Goal: Task Accomplishment & Management: Manage account settings

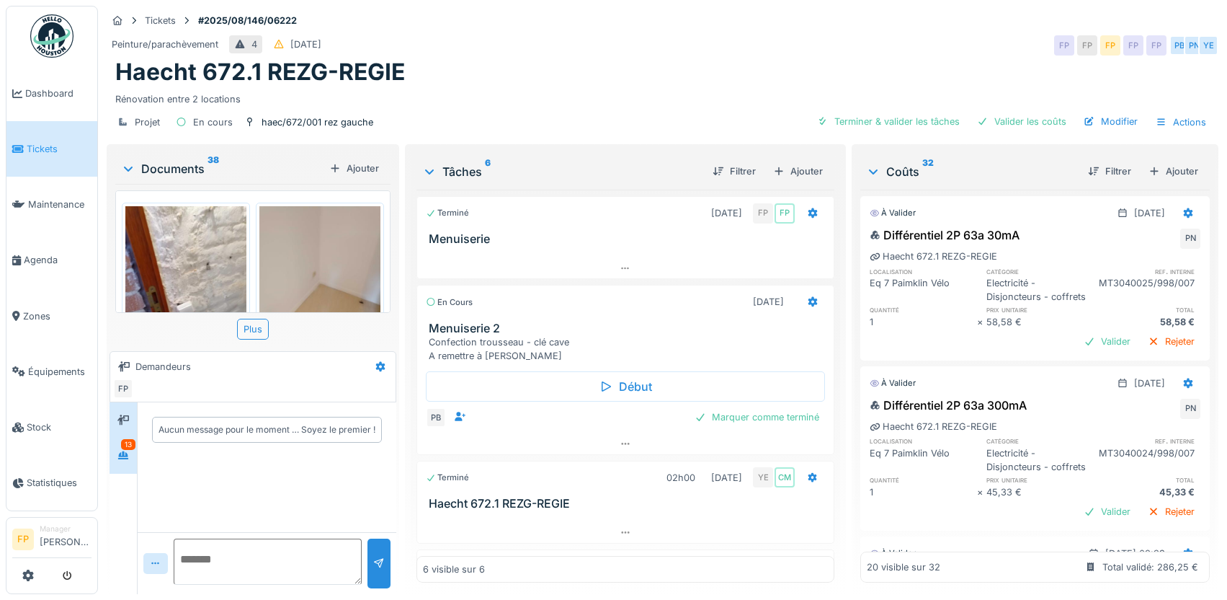
click at [123, 449] on div "13" at bounding box center [128, 444] width 14 height 11
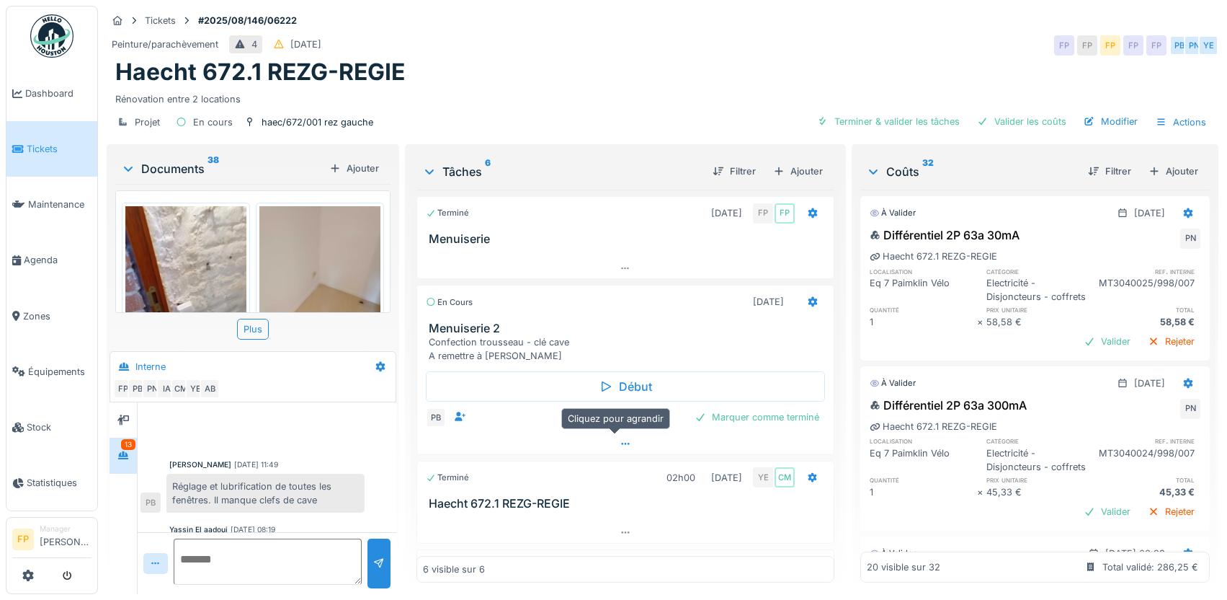
click at [620, 446] on icon at bounding box center [626, 443] width 12 height 9
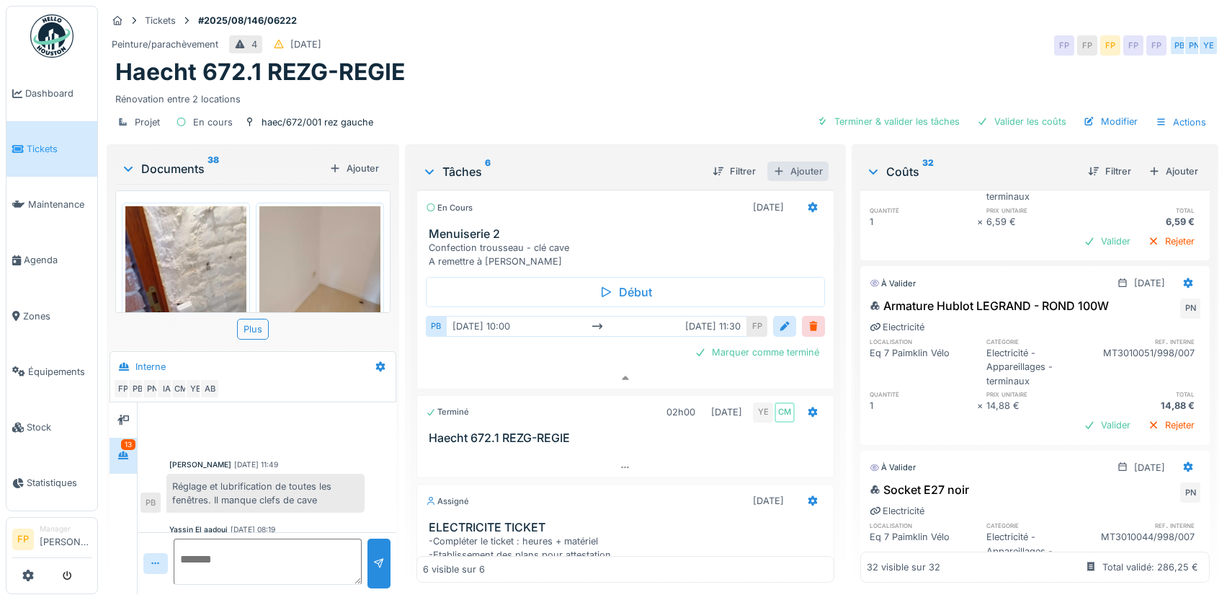
scroll to position [3095, 0]
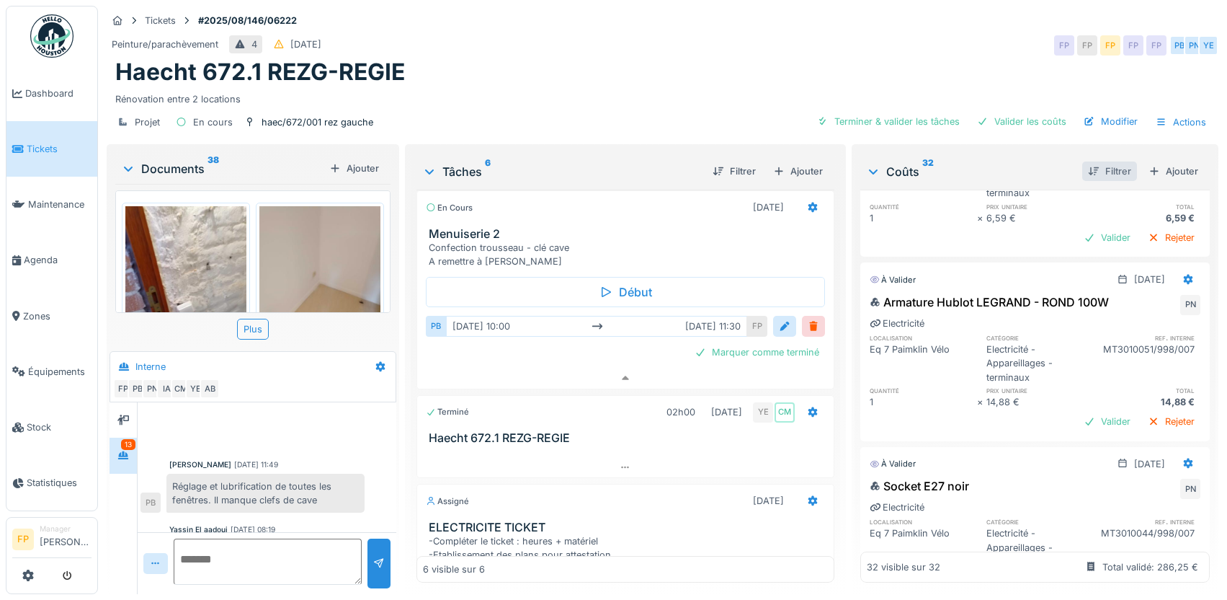
click at [1091, 161] on div "Filtrer" at bounding box center [1109, 170] width 55 height 19
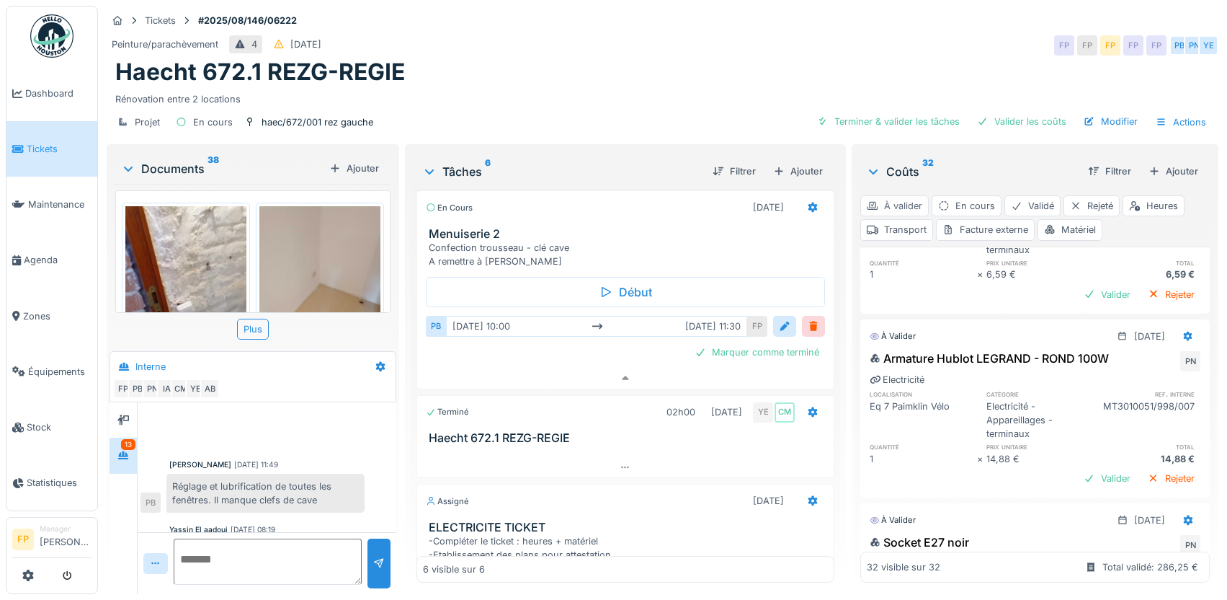
click at [908, 195] on div "À valider" at bounding box center [894, 205] width 68 height 21
click at [1137, 195] on div "Heures" at bounding box center [1154, 205] width 62 height 21
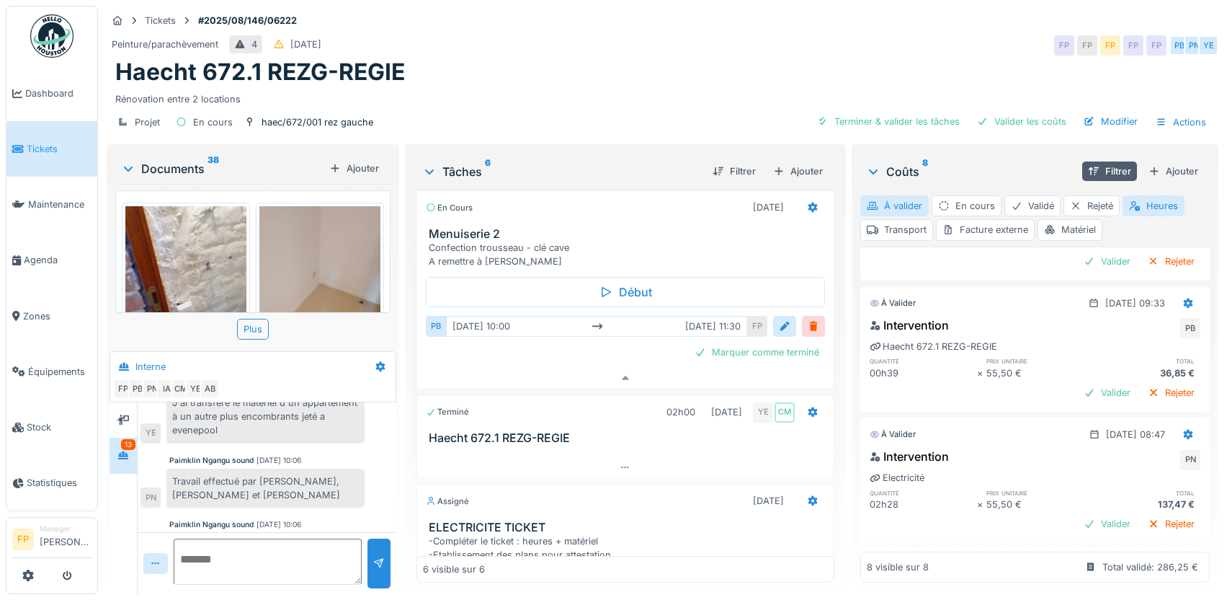
scroll to position [840, 0]
click at [1078, 383] on div "Valider" at bounding box center [1107, 392] width 58 height 19
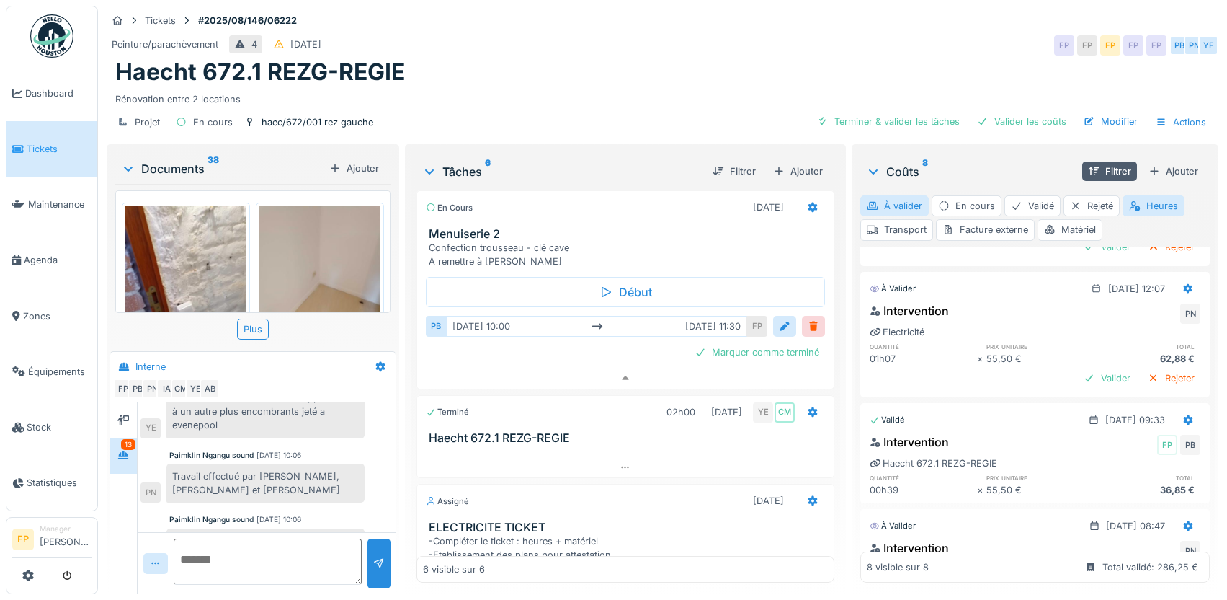
scroll to position [0, 0]
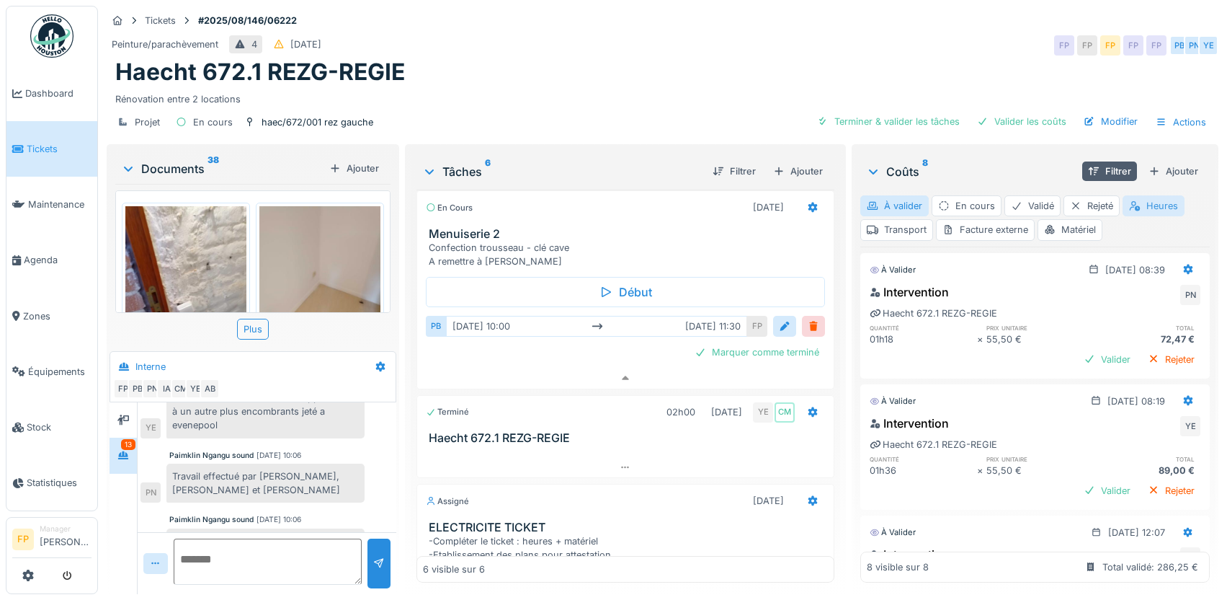
click at [1152, 195] on div "Heures" at bounding box center [1154, 205] width 62 height 21
click at [904, 219] on div "Transport" at bounding box center [896, 229] width 73 height 21
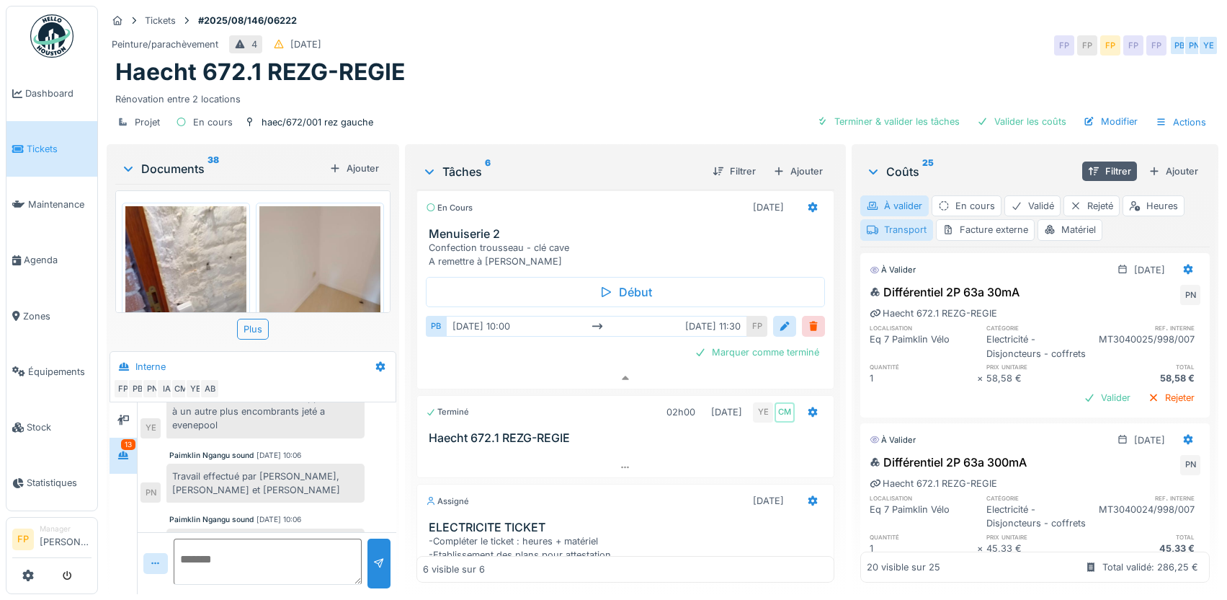
click at [891, 219] on div "Transport" at bounding box center [896, 229] width 73 height 21
click at [899, 219] on div "Transport" at bounding box center [896, 229] width 73 height 21
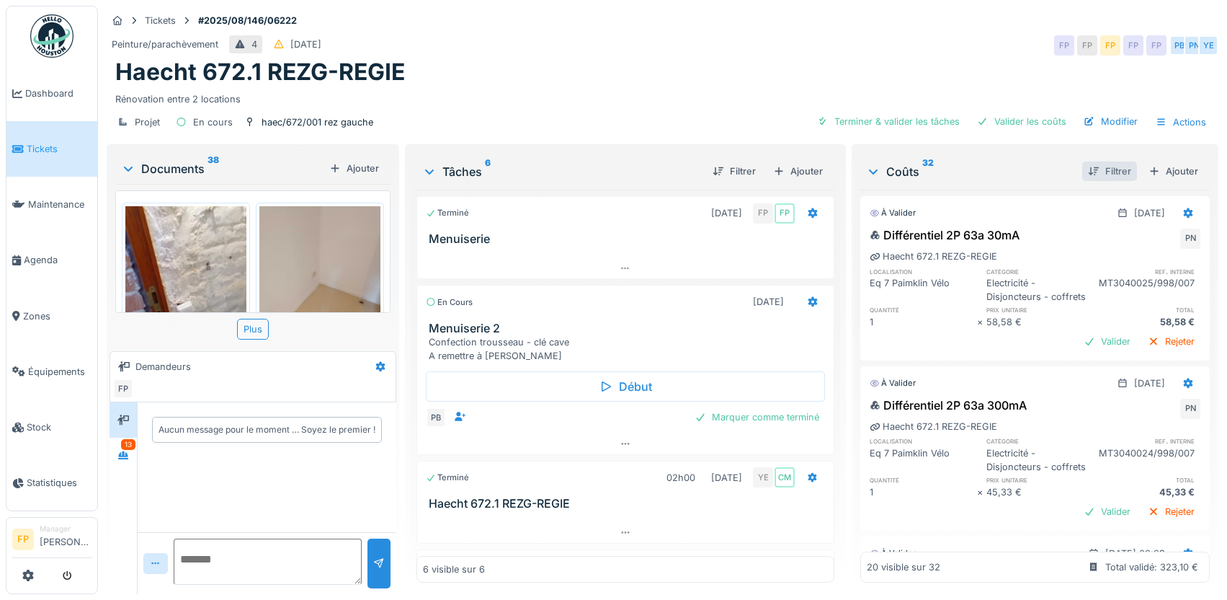
click at [1105, 166] on div "Filtrer" at bounding box center [1109, 170] width 55 height 19
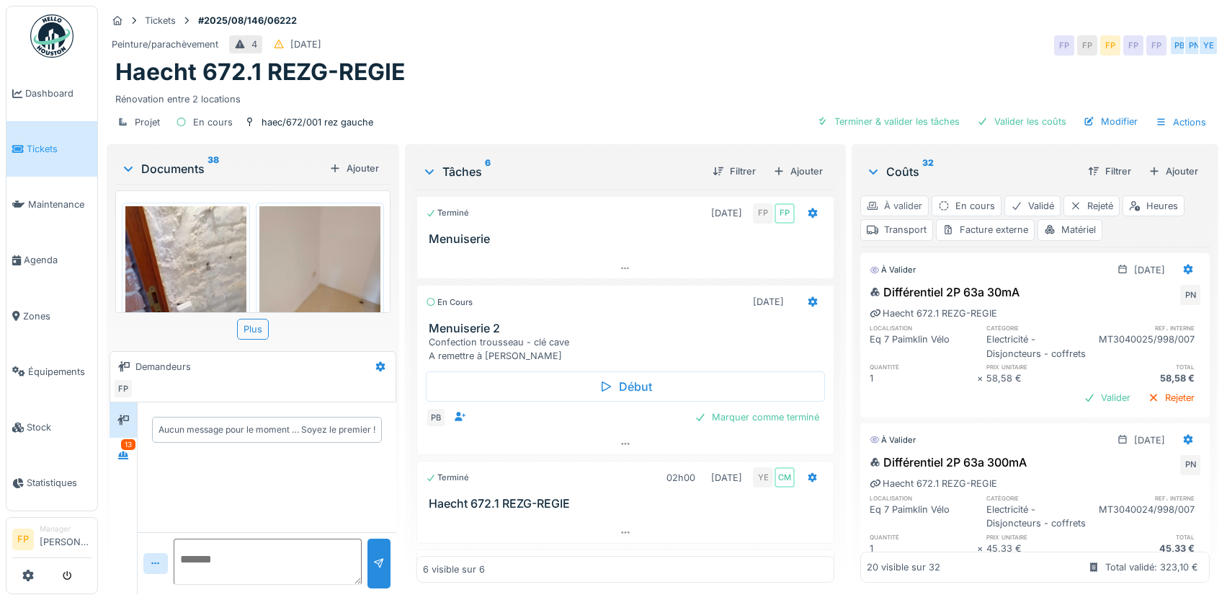
drag, startPoint x: 894, startPoint y: 204, endPoint x: 1021, endPoint y: 244, distance: 132.9
click at [894, 204] on div "À valider" at bounding box center [894, 205] width 68 height 21
click at [884, 231] on div "Transport" at bounding box center [896, 229] width 73 height 21
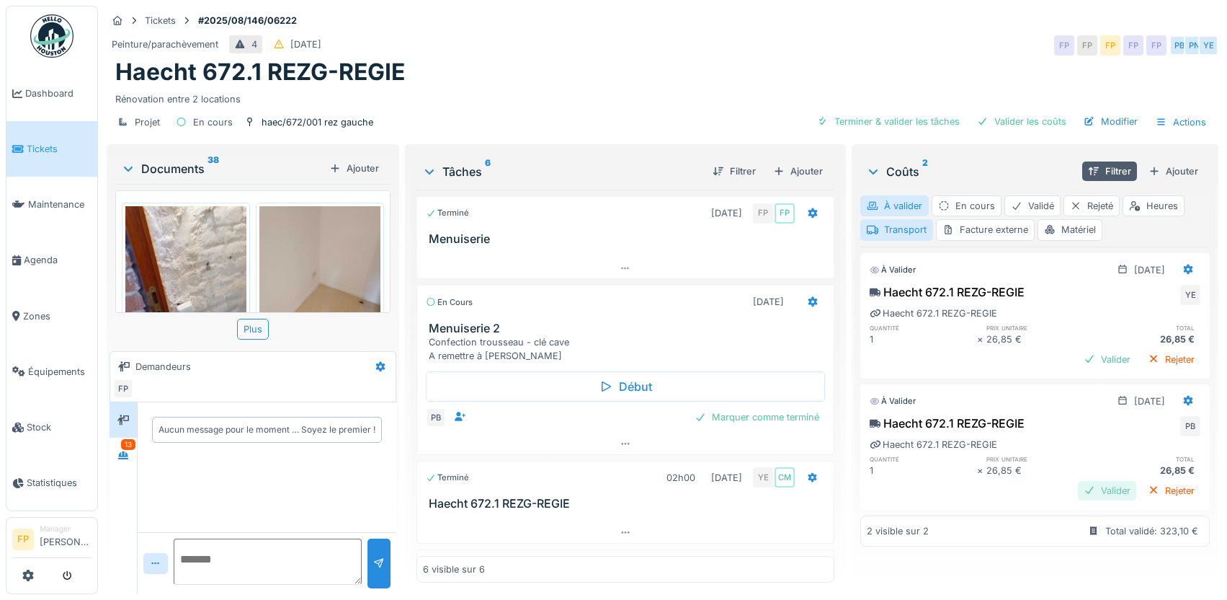
click at [1078, 494] on div "Valider" at bounding box center [1107, 490] width 58 height 19
click at [900, 231] on div "Transport" at bounding box center [896, 229] width 73 height 21
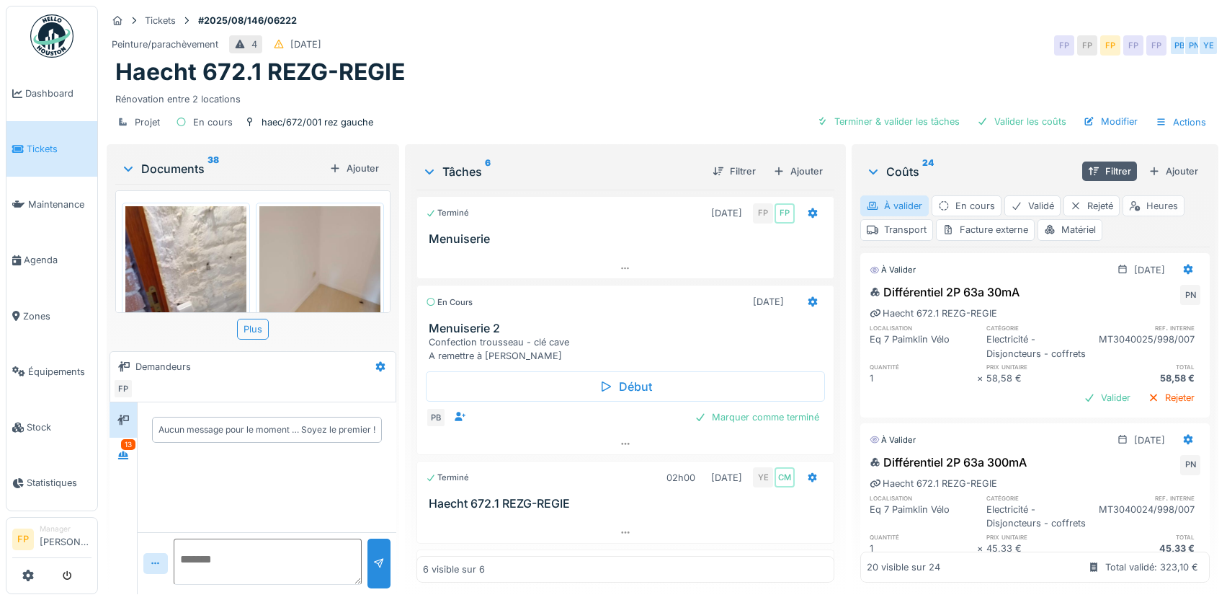
click at [1149, 203] on div "Heures" at bounding box center [1154, 205] width 62 height 21
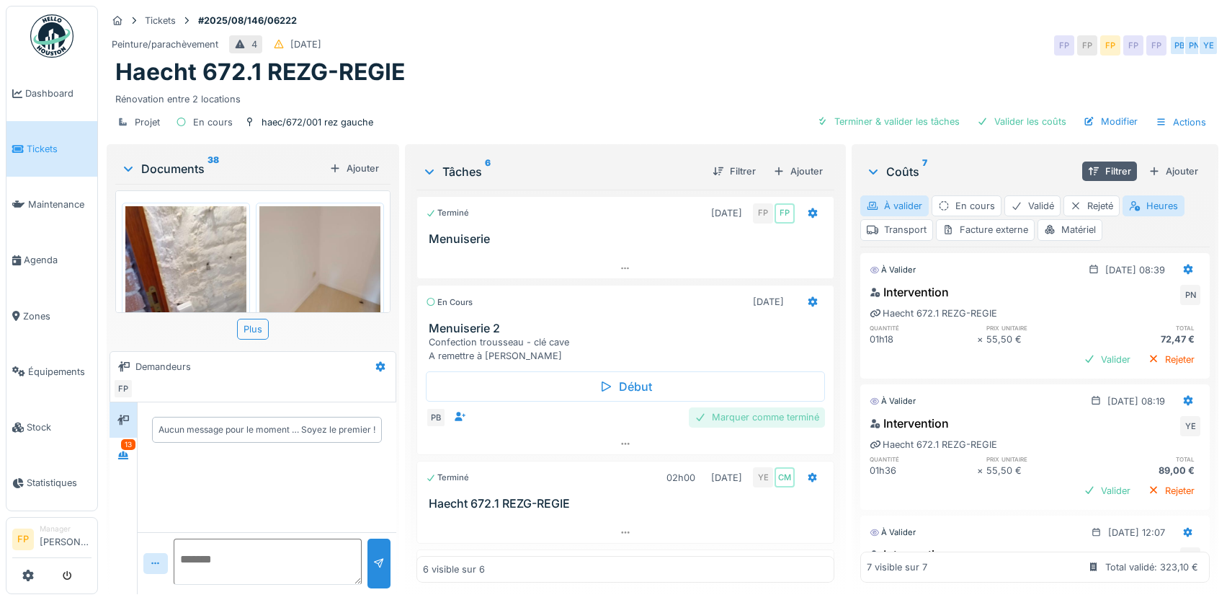
click at [755, 421] on div "Marquer comme terminé" at bounding box center [757, 416] width 136 height 19
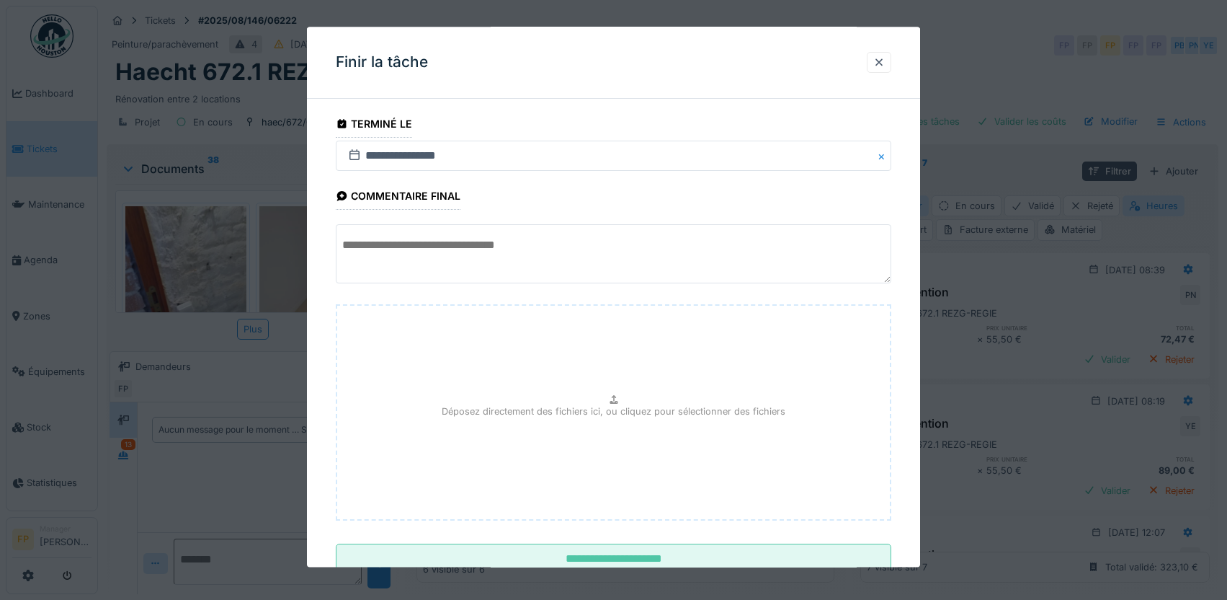
scroll to position [48, 0]
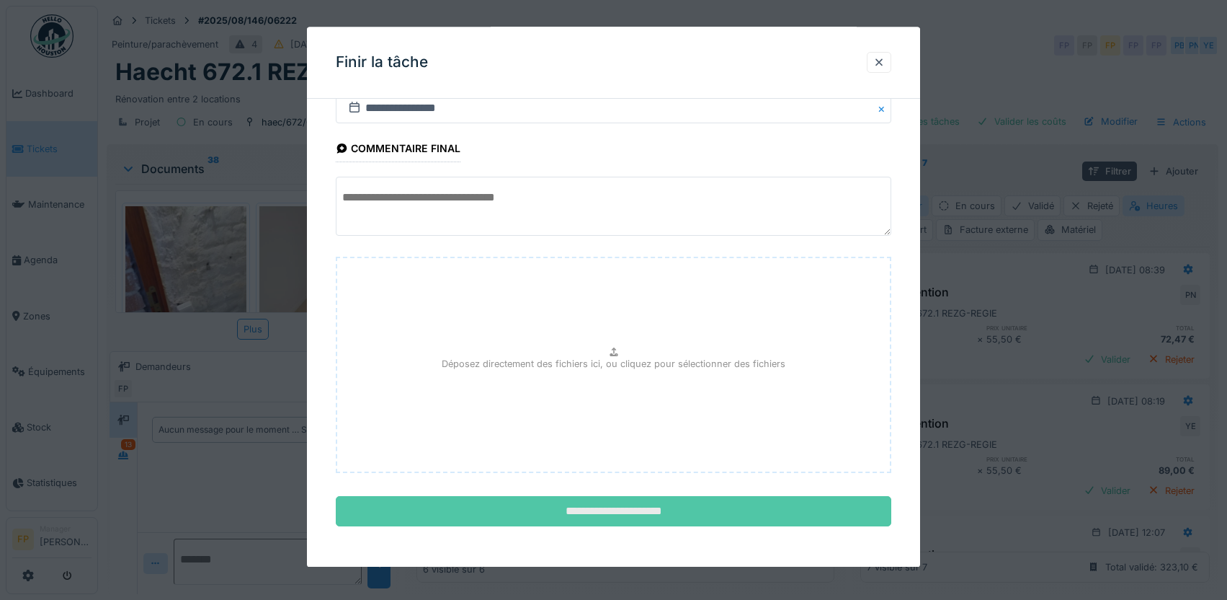
click at [657, 517] on input "**********" at bounding box center [614, 512] width 556 height 30
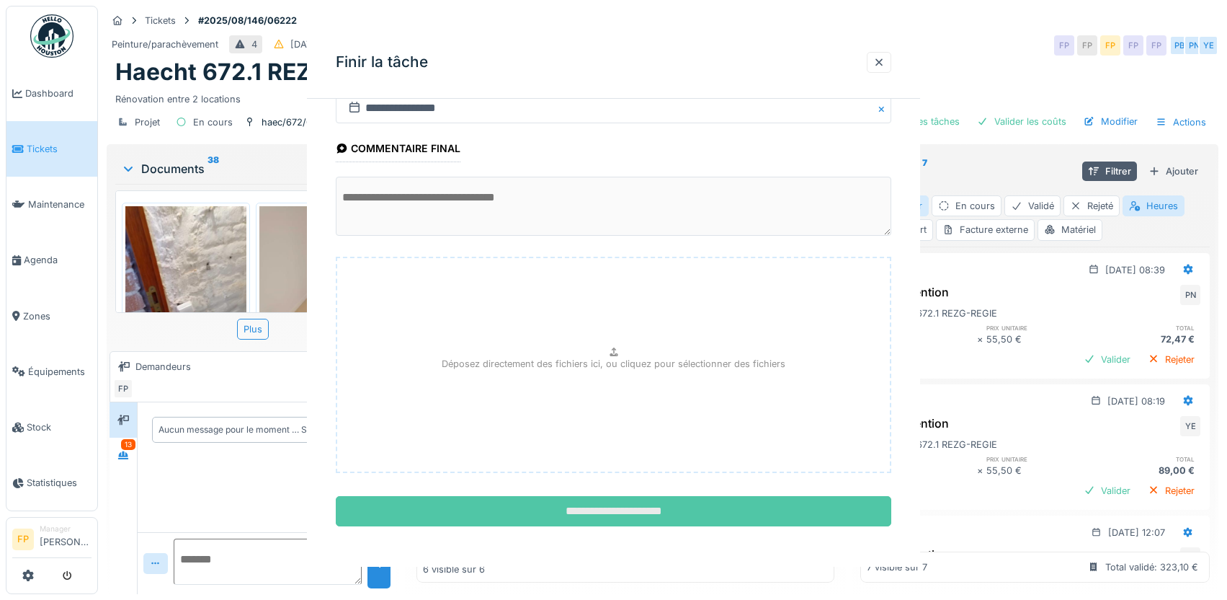
scroll to position [0, 0]
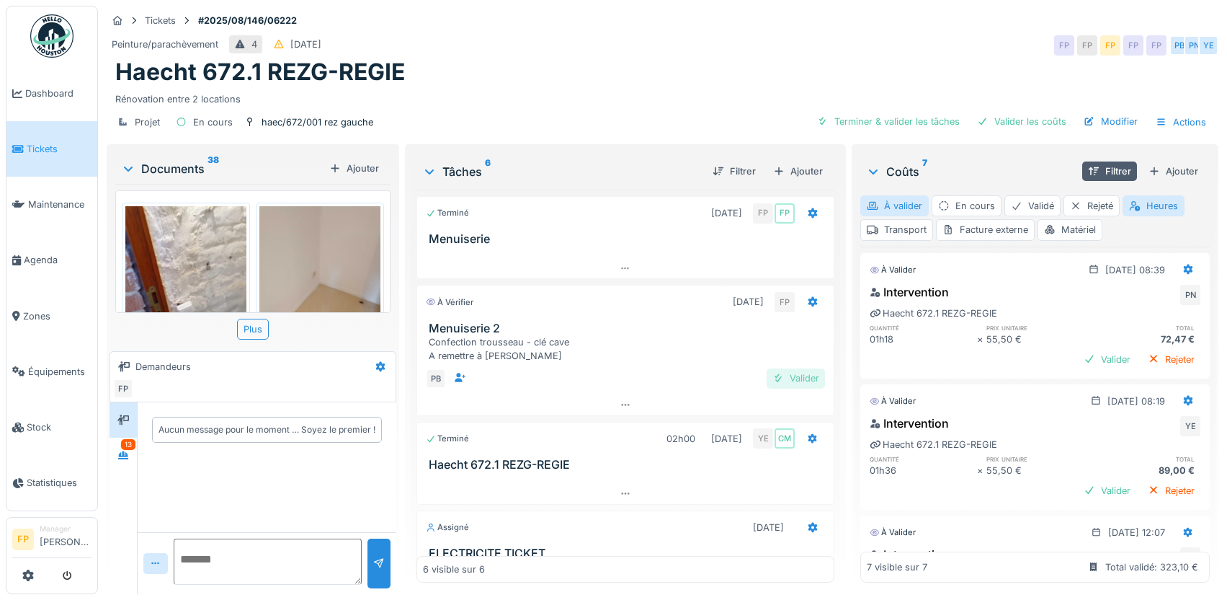
click at [788, 373] on div "Valider" at bounding box center [796, 377] width 58 height 19
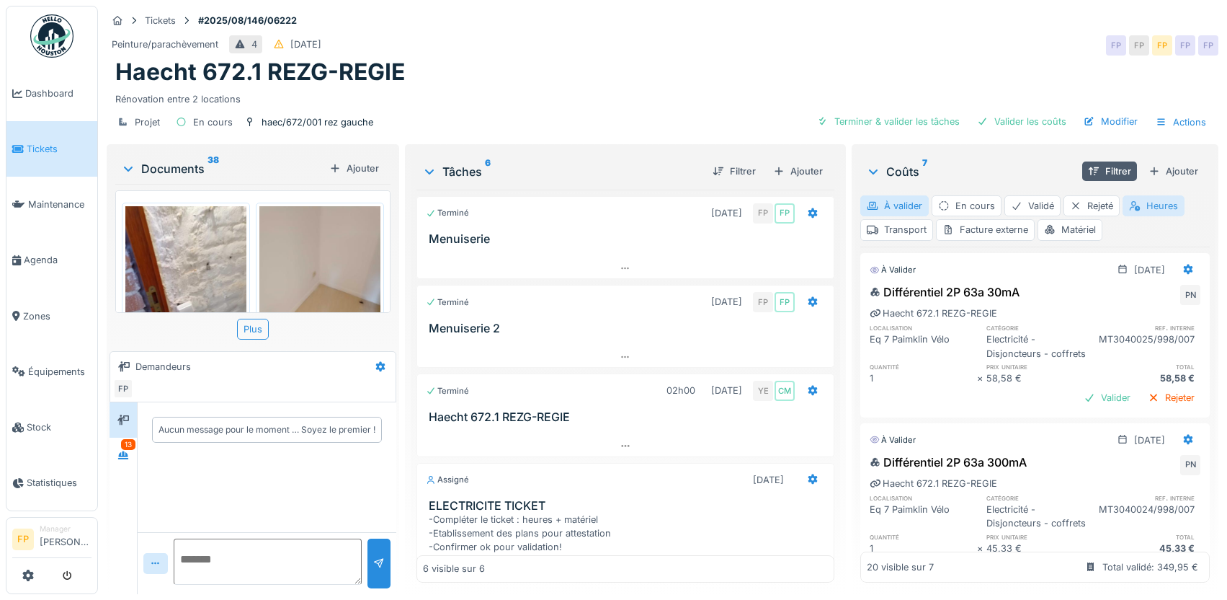
click at [1155, 207] on div "Heures" at bounding box center [1154, 205] width 62 height 21
click at [889, 193] on div "À valider En cours Validé Rejeté Heures Transport Facture externe Matériel" at bounding box center [1035, 218] width 350 height 56
click at [891, 207] on div "À valider" at bounding box center [894, 205] width 68 height 21
click at [894, 203] on div "À valider" at bounding box center [894, 205] width 68 height 21
click at [1155, 203] on div "Heures" at bounding box center [1154, 205] width 62 height 21
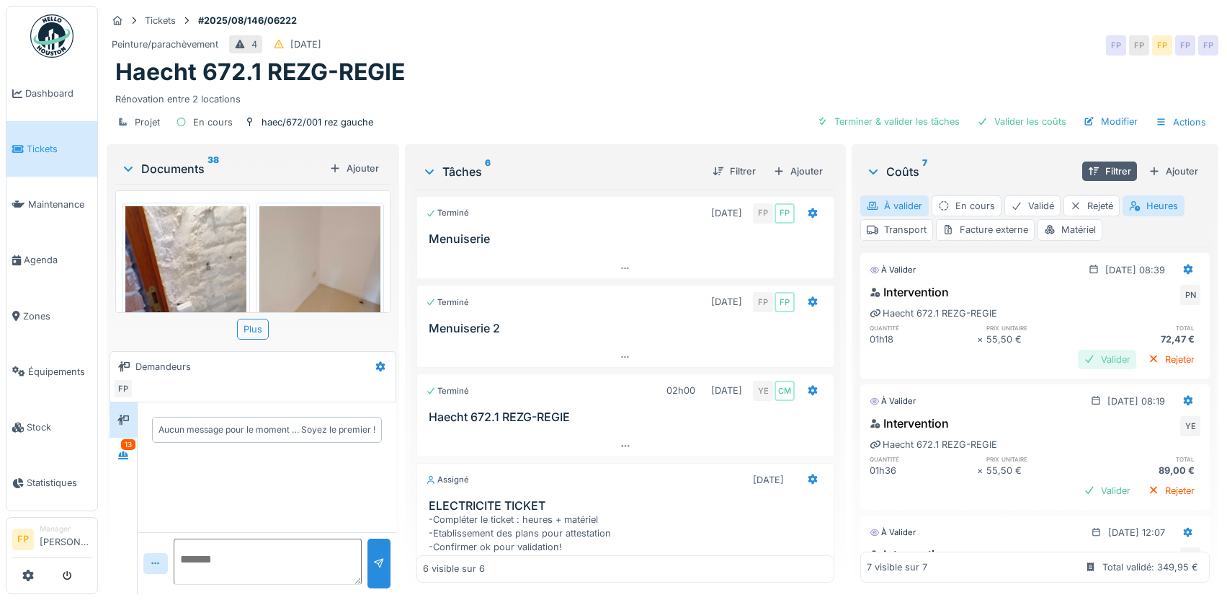
click at [1090, 360] on div "Valider" at bounding box center [1107, 359] width 58 height 19
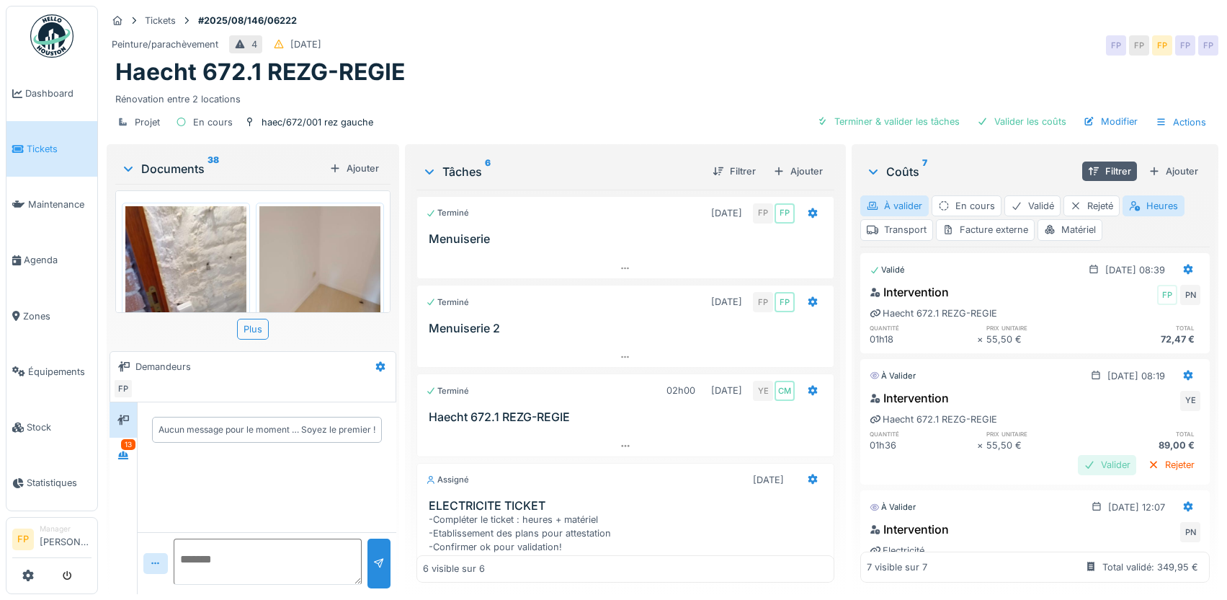
click at [1082, 462] on div "Valider" at bounding box center [1107, 464] width 58 height 19
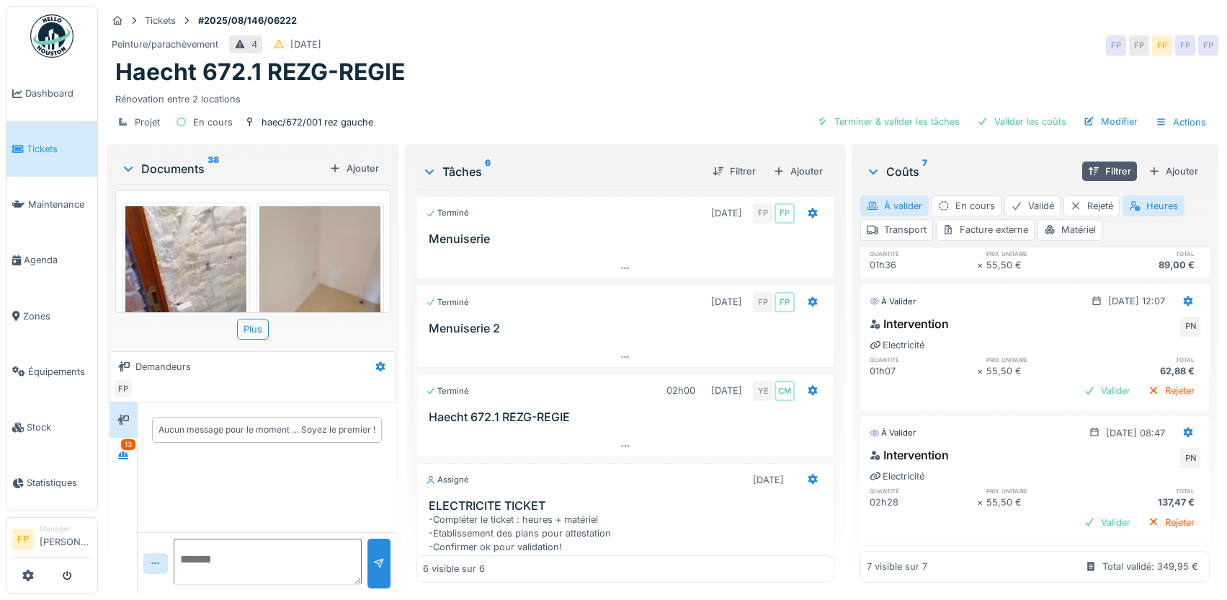
scroll to position [144, 0]
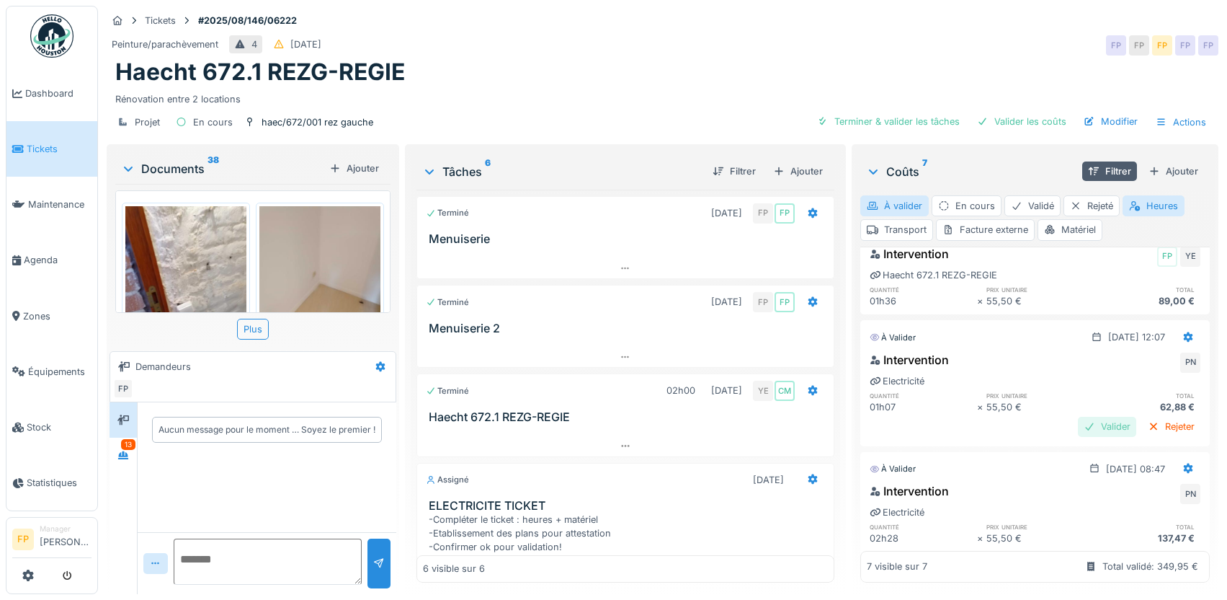
click at [1078, 420] on div "Valider" at bounding box center [1107, 426] width 58 height 19
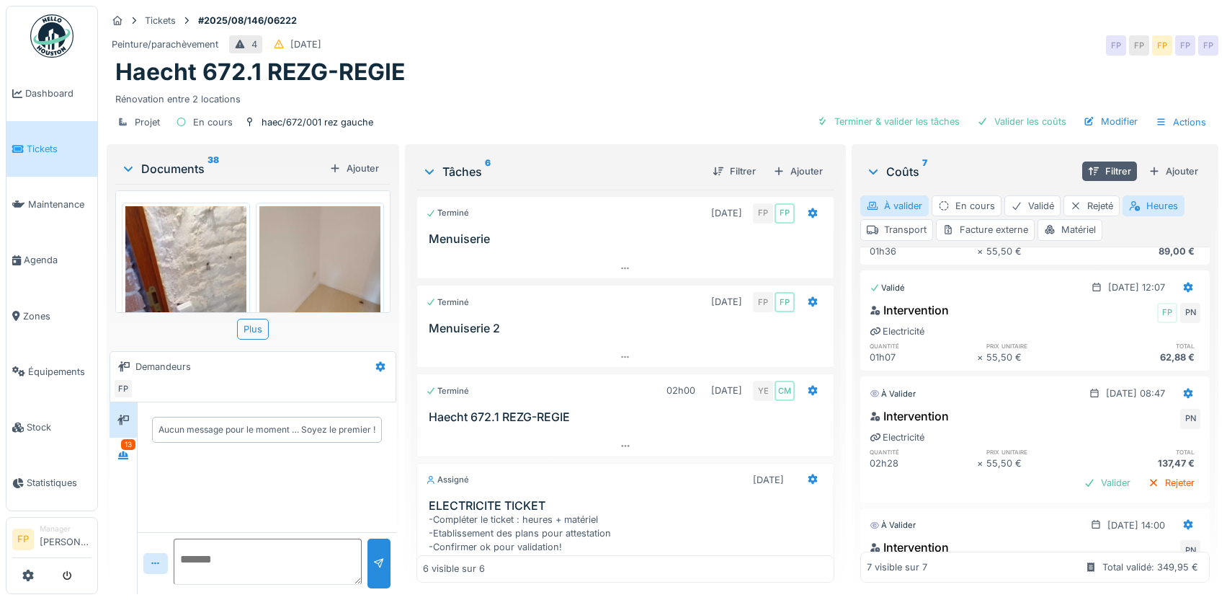
scroll to position [216, 0]
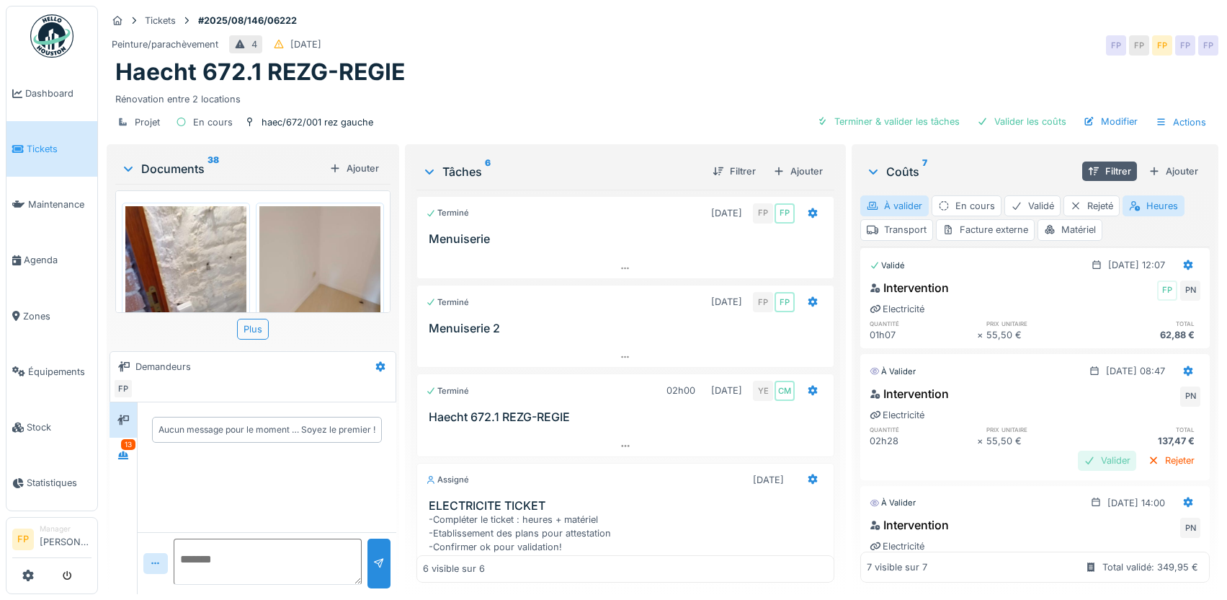
click at [1078, 461] on div "Valider" at bounding box center [1107, 459] width 58 height 19
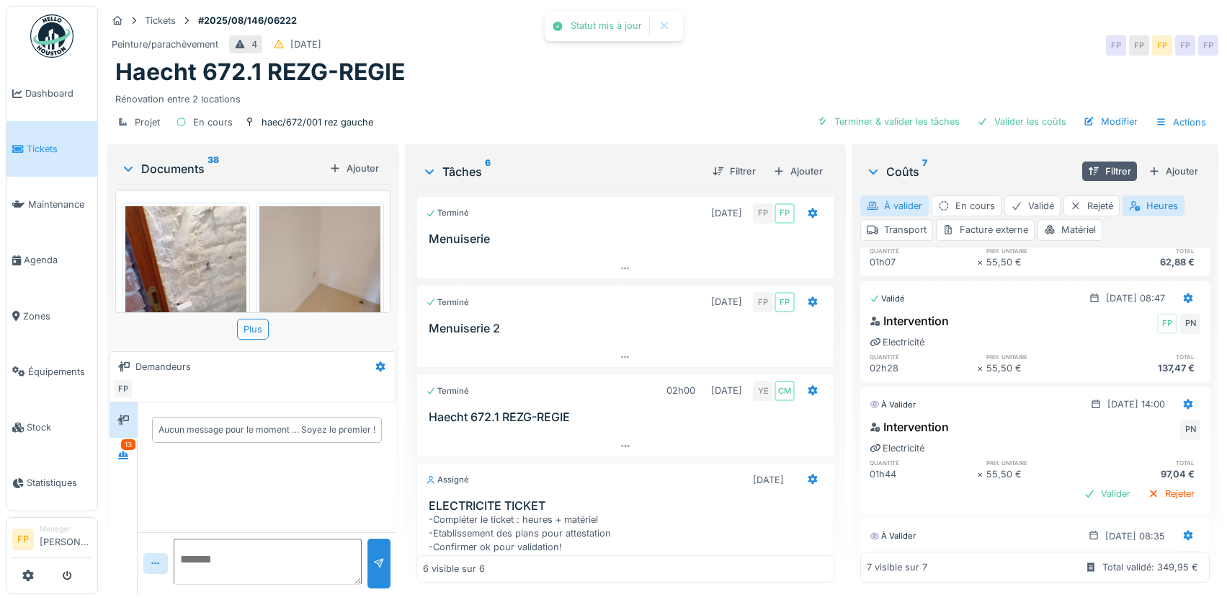
scroll to position [360, 0]
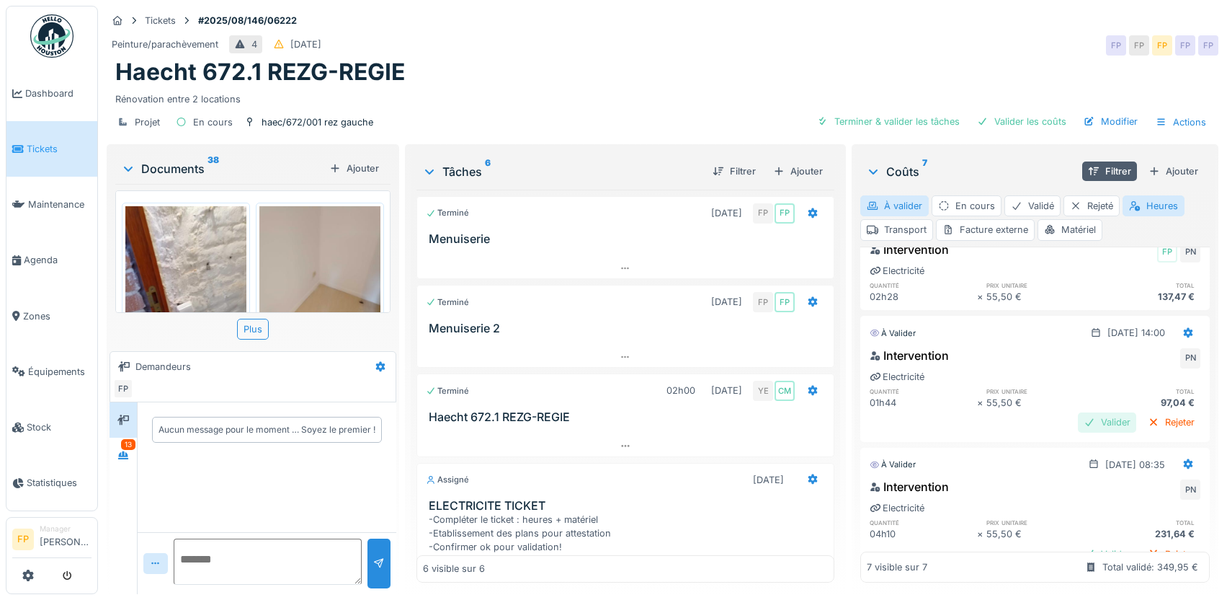
click at [1078, 419] on div "Valider" at bounding box center [1107, 421] width 58 height 19
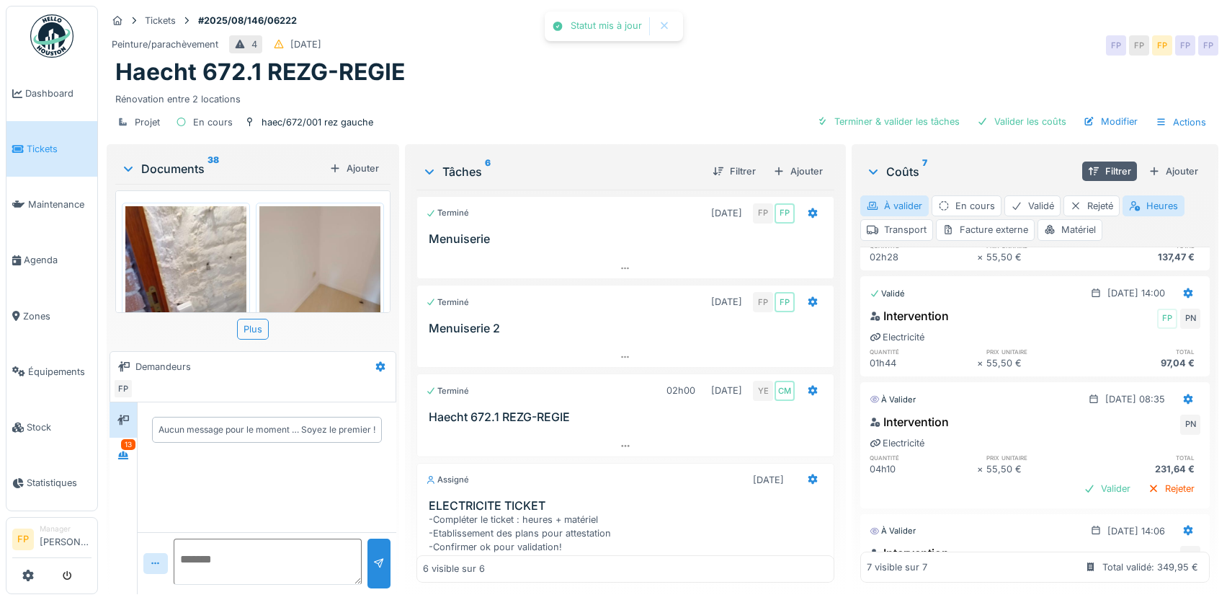
scroll to position [432, 0]
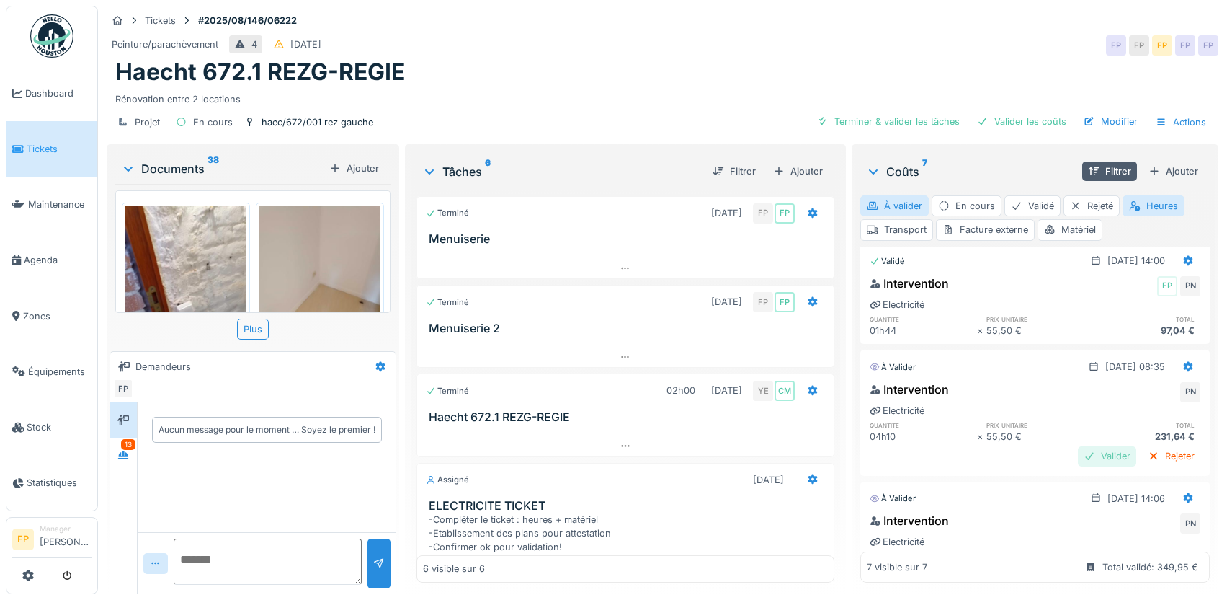
click at [1078, 455] on div "Valider" at bounding box center [1107, 455] width 58 height 19
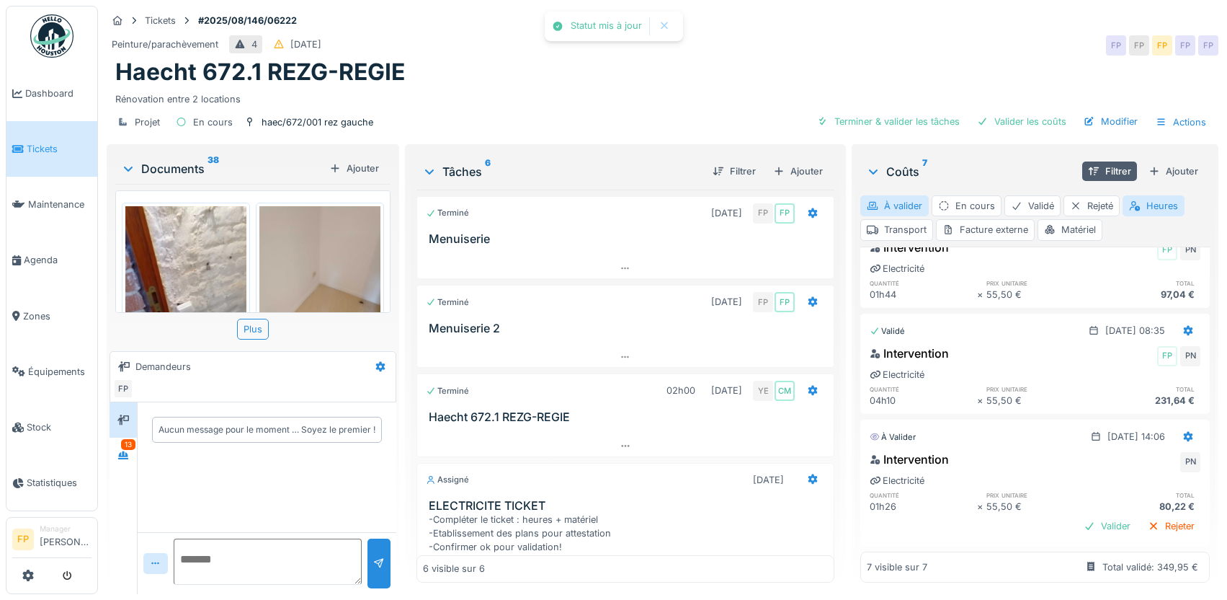
scroll to position [11, 0]
click at [1078, 516] on div "Valider" at bounding box center [1107, 525] width 58 height 19
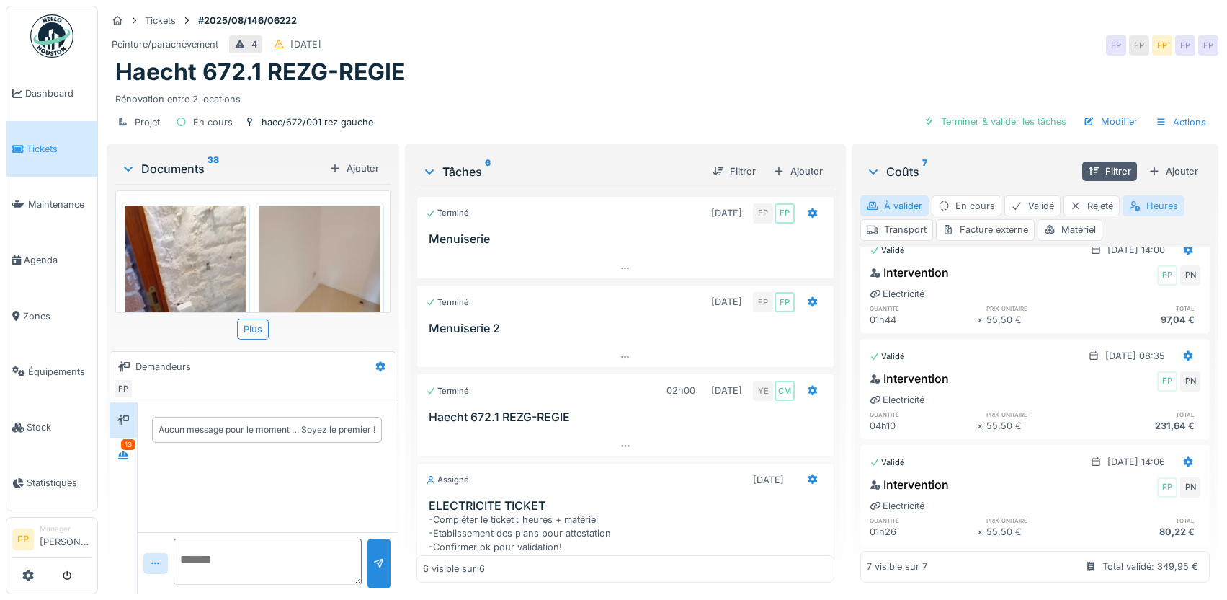
click at [1165, 198] on div "Heures" at bounding box center [1154, 205] width 62 height 21
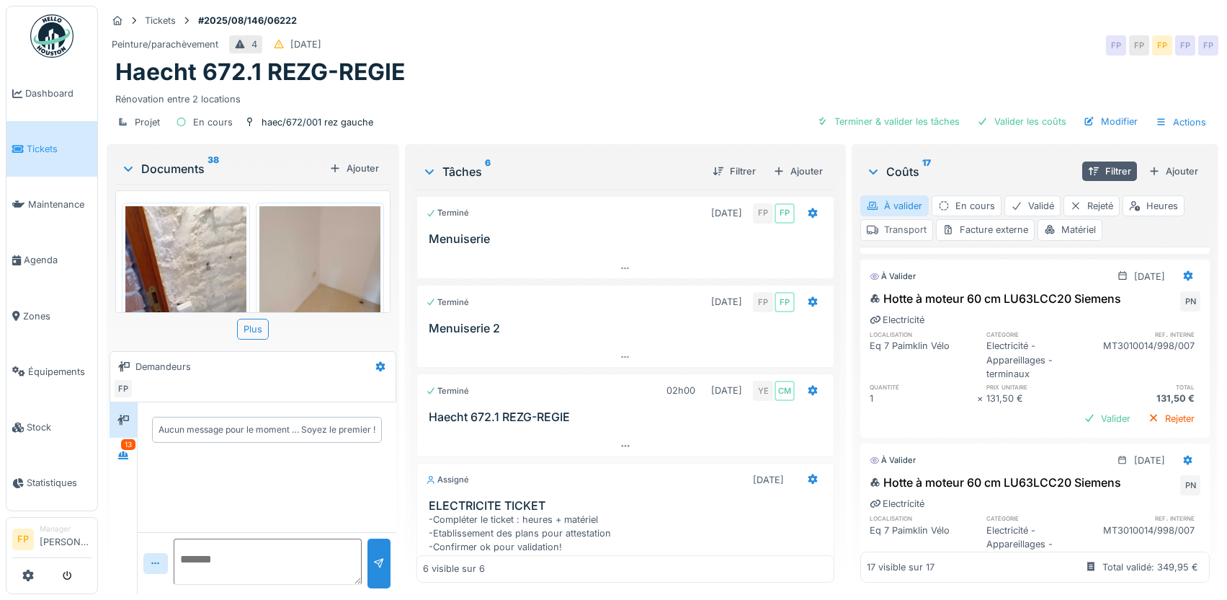
click at [897, 219] on div "Transport" at bounding box center [896, 229] width 73 height 21
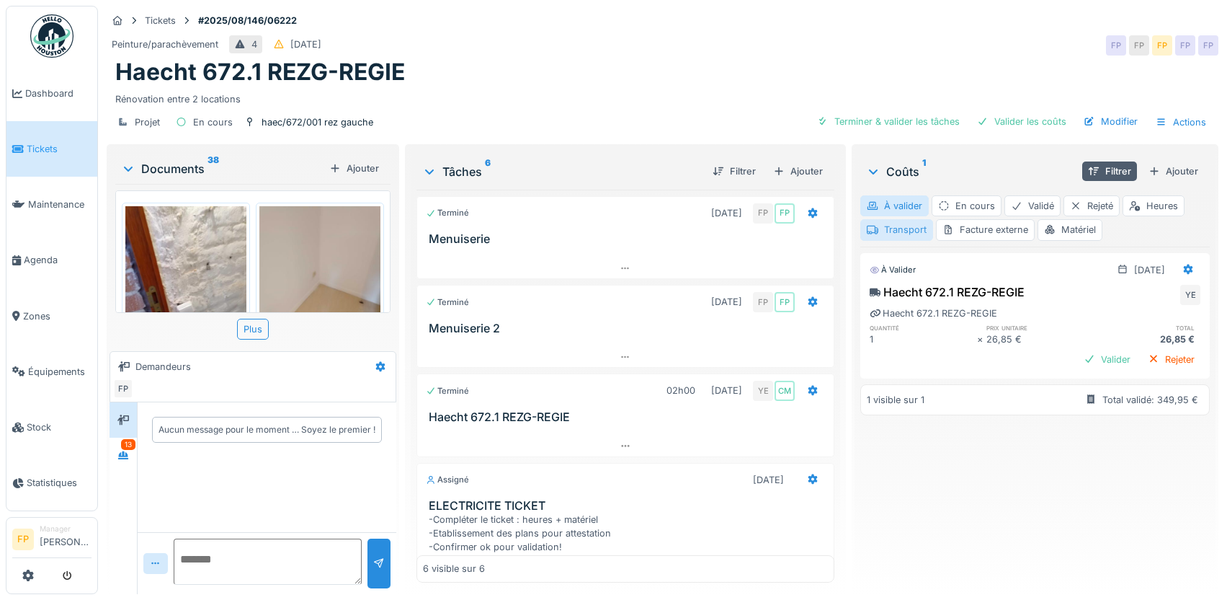
scroll to position [0, 0]
click at [1166, 161] on div "Ajouter" at bounding box center [1173, 170] width 61 height 19
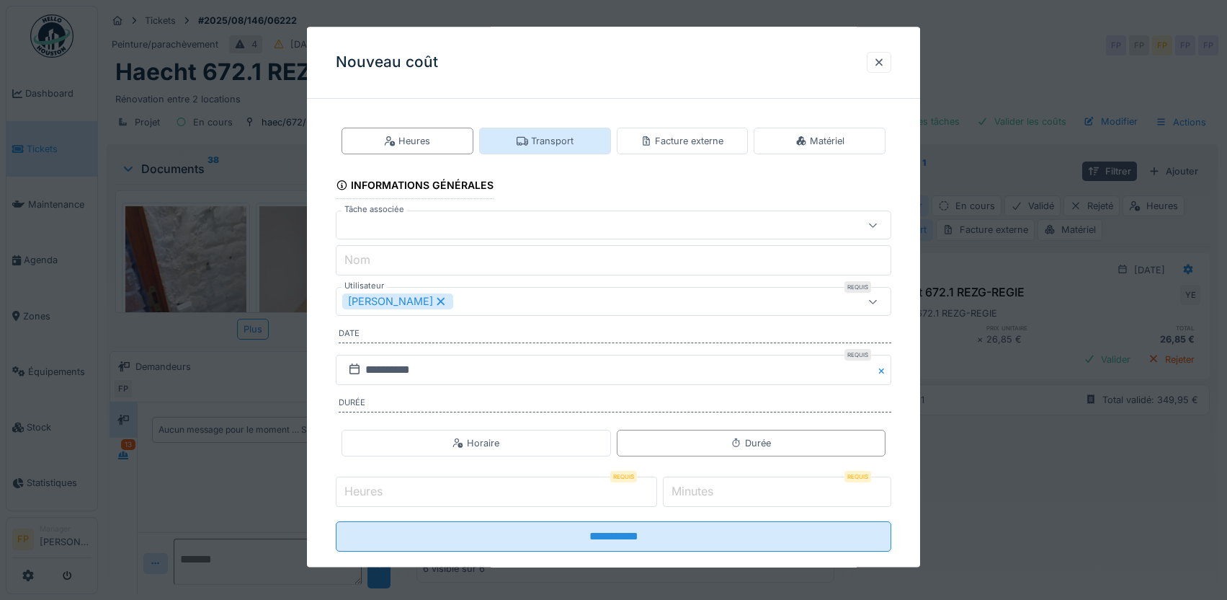
click at [559, 138] on div "Transport" at bounding box center [545, 141] width 57 height 14
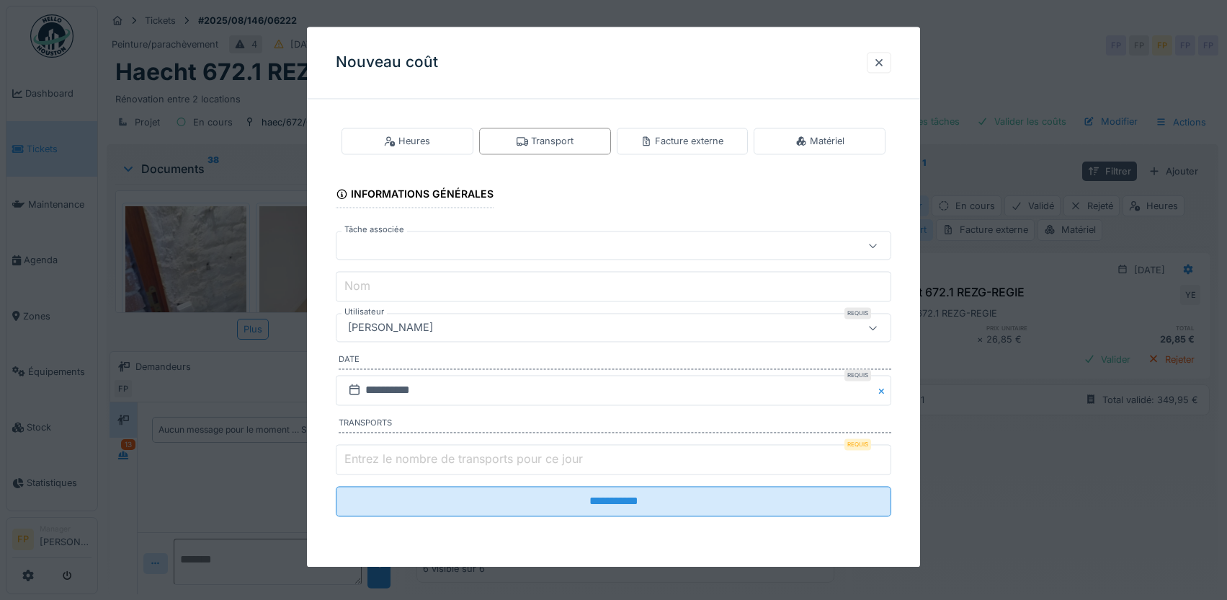
click at [437, 243] on div at bounding box center [580, 246] width 477 height 16
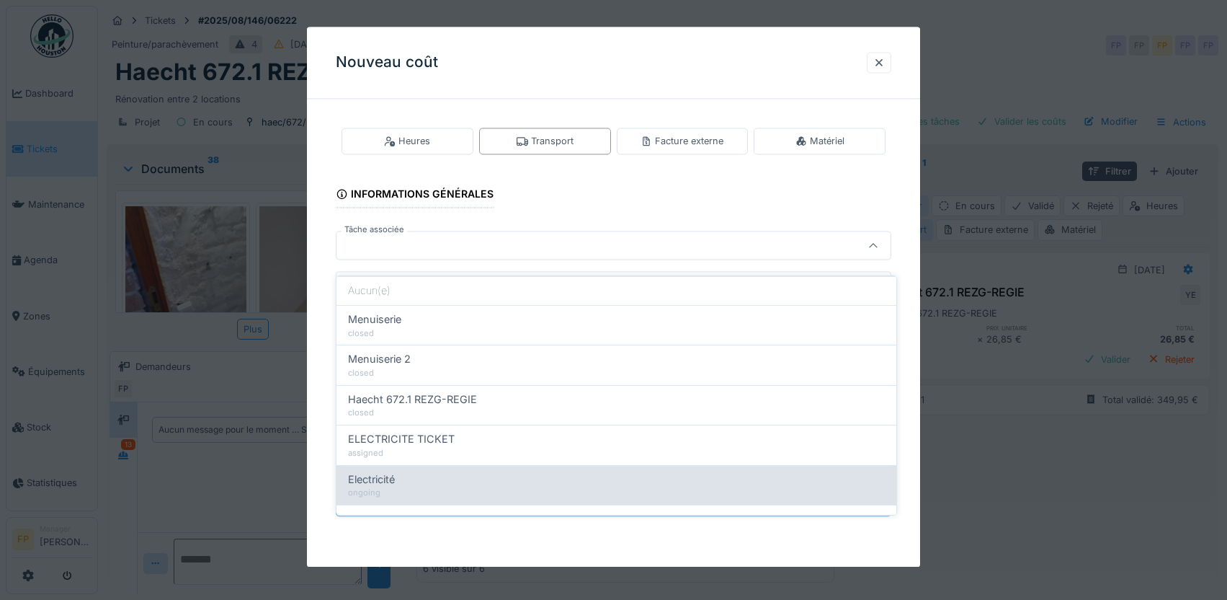
click at [433, 471] on div "Electricité" at bounding box center [616, 479] width 537 height 16
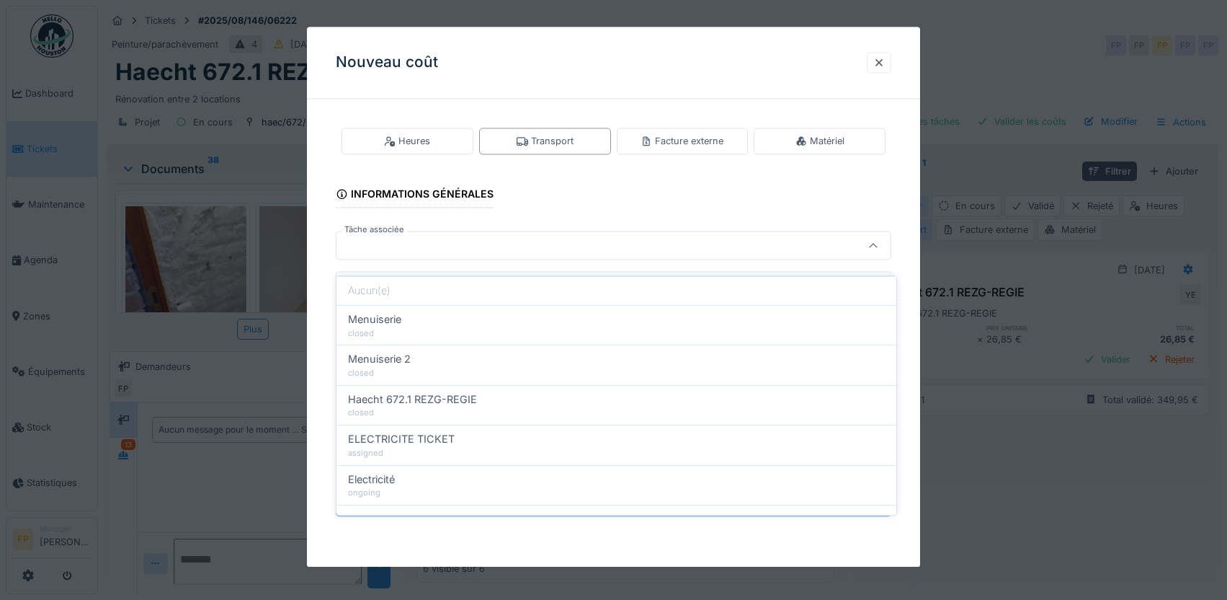
type input "******"
type input "**********"
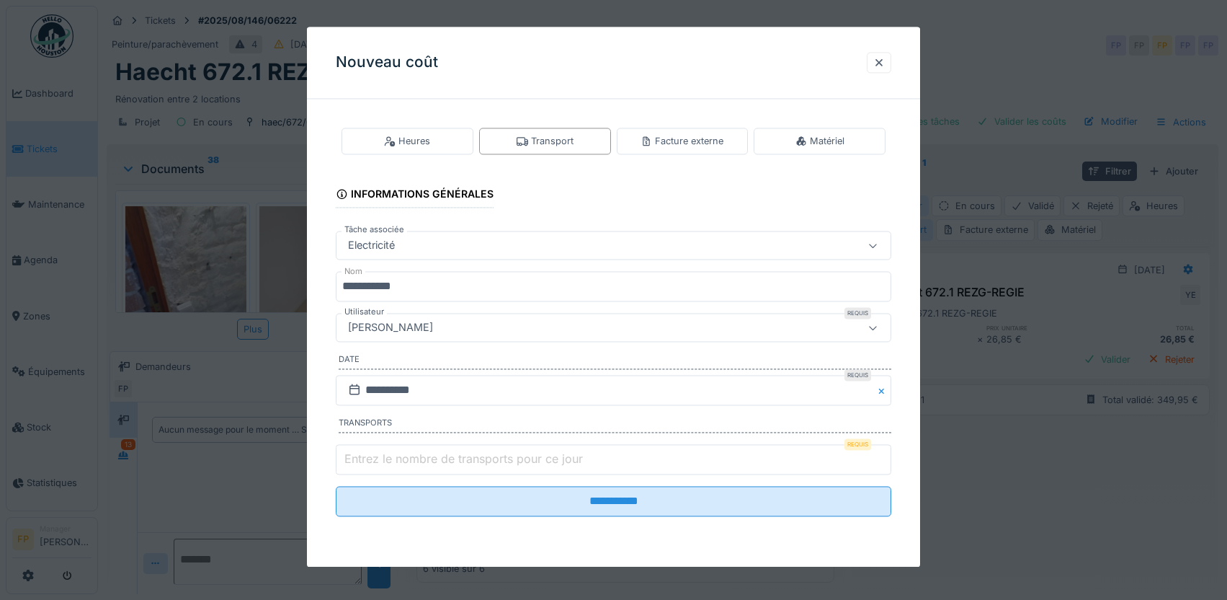
click at [439, 329] on div "[PERSON_NAME]" at bounding box center [390, 328] width 97 height 16
click at [409, 373] on input "Utilisateur" at bounding box center [616, 382] width 543 height 30
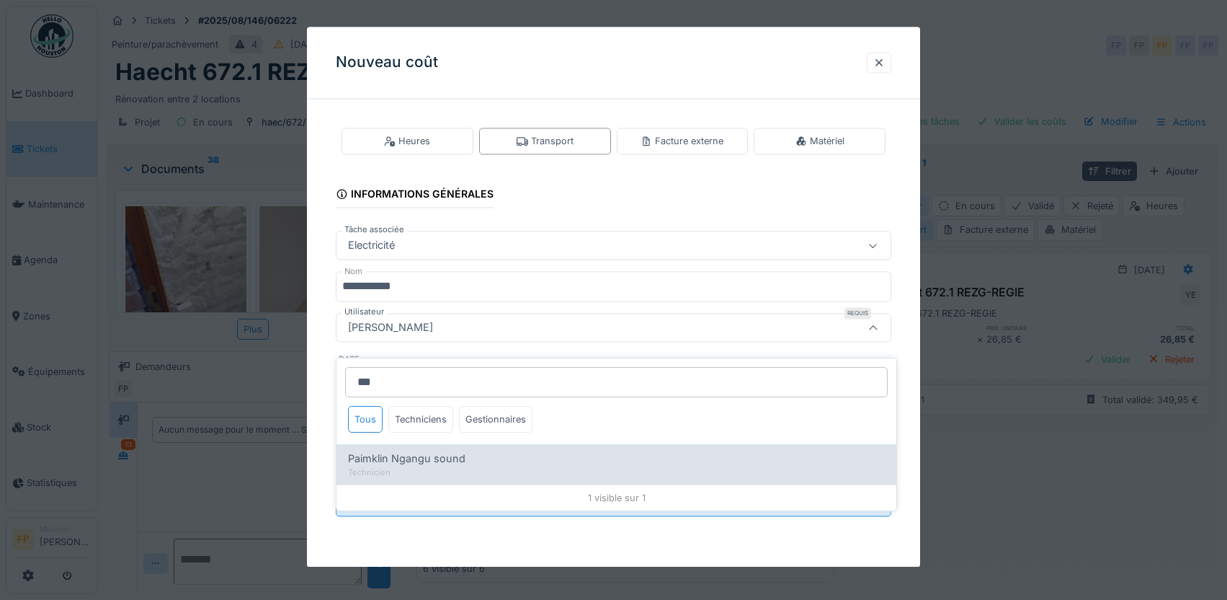
type input "***"
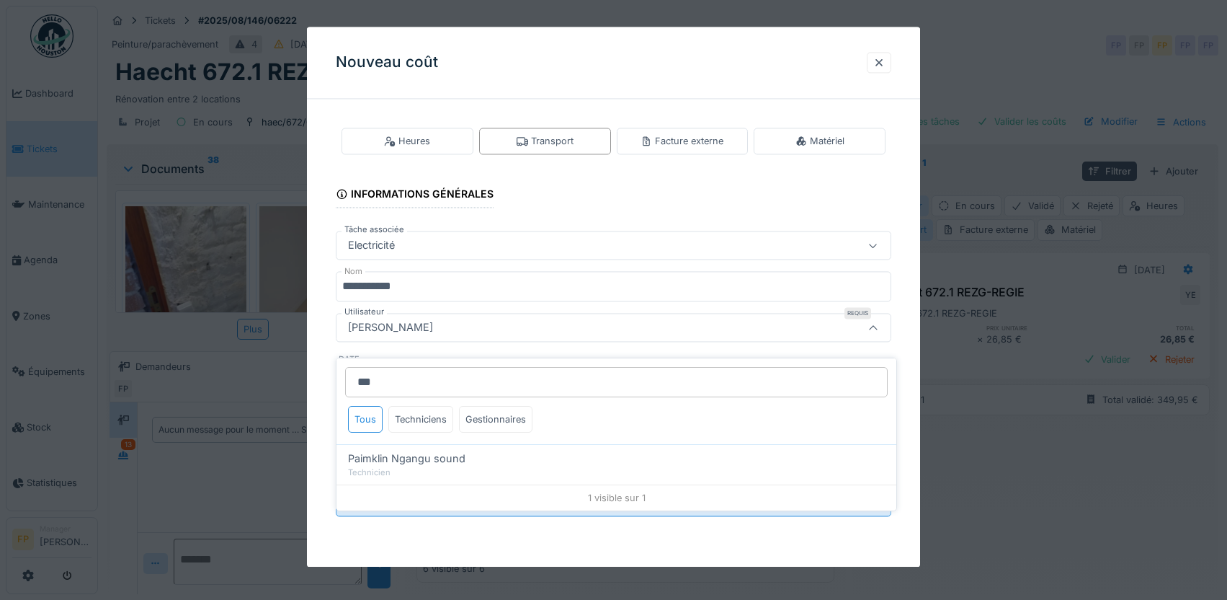
click at [437, 450] on span "Paimklin Ngangu sound" at bounding box center [406, 458] width 117 height 16
type input "****"
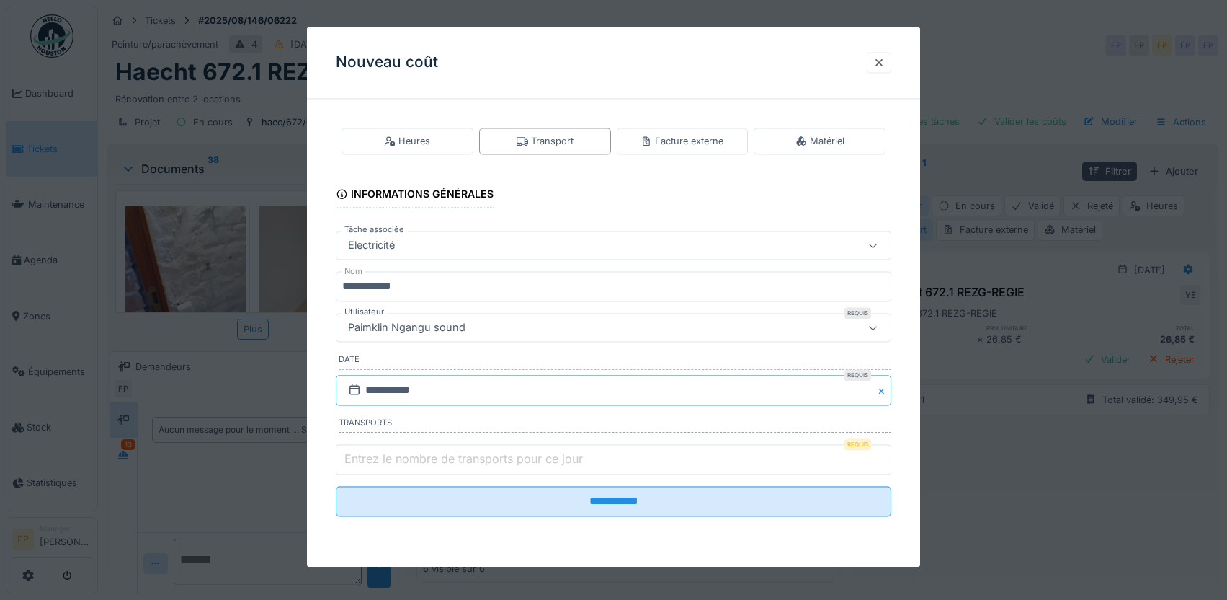
click at [393, 388] on input "**********" at bounding box center [614, 390] width 556 height 30
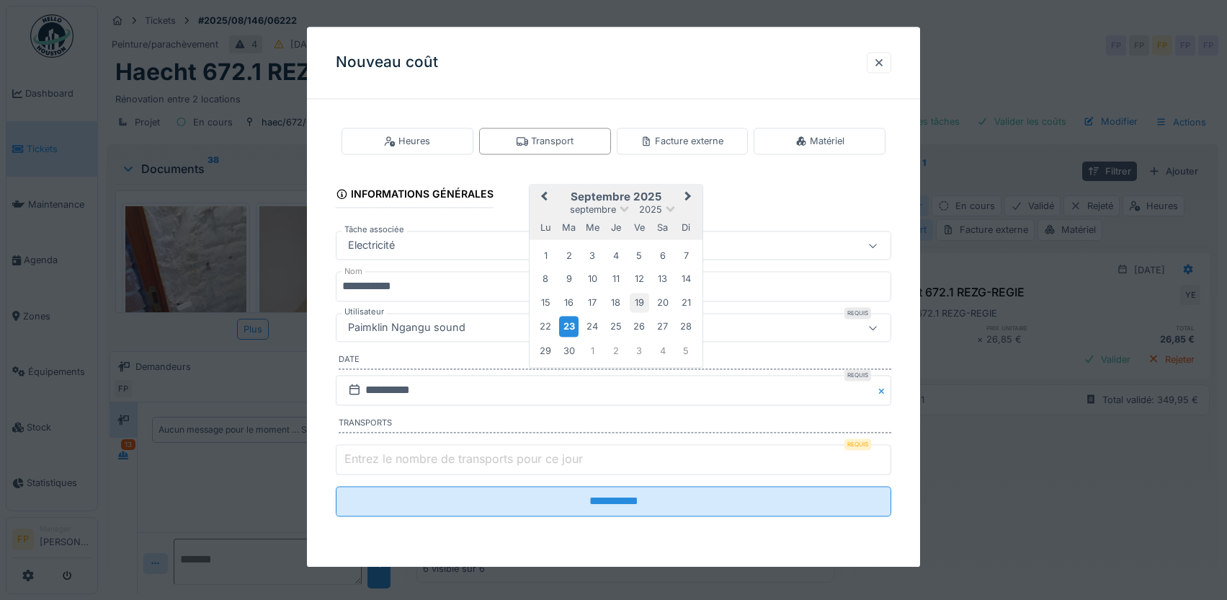
click at [638, 295] on div "19" at bounding box center [639, 302] width 19 height 19
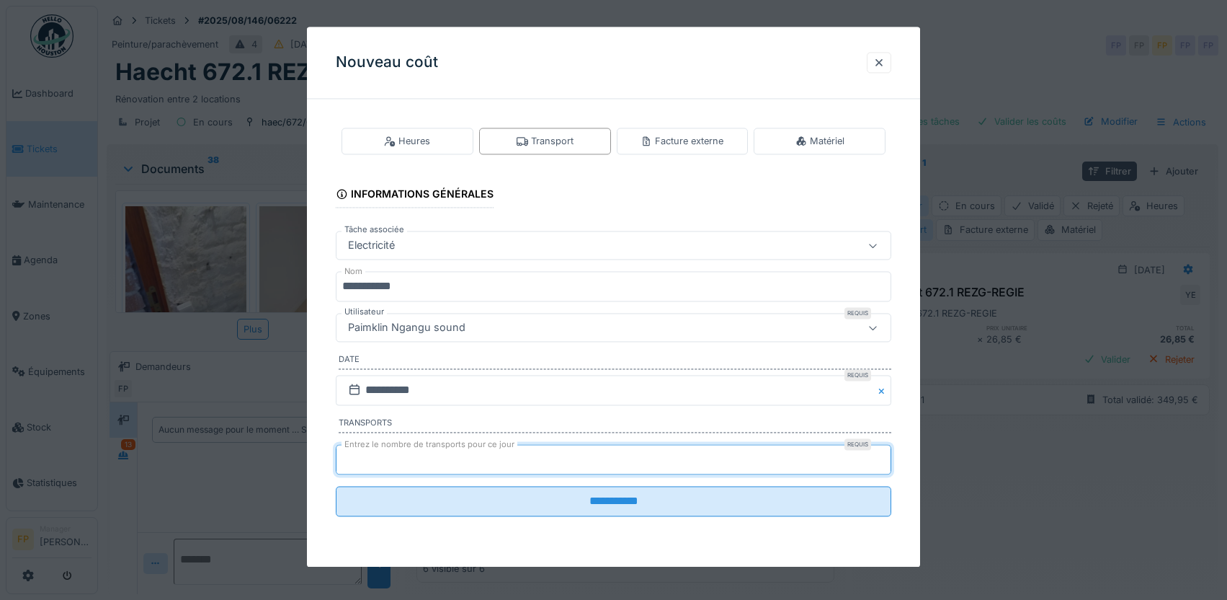
type input "*"
click at [887, 454] on input "*" at bounding box center [614, 459] width 556 height 30
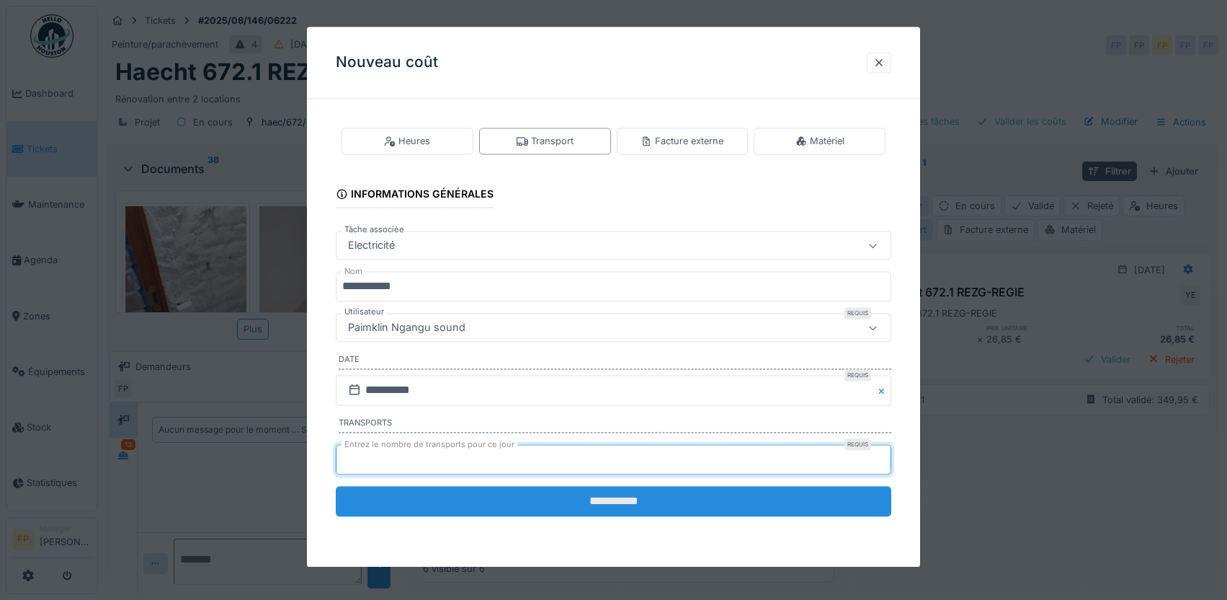
click at [603, 502] on input "**********" at bounding box center [614, 501] width 556 height 30
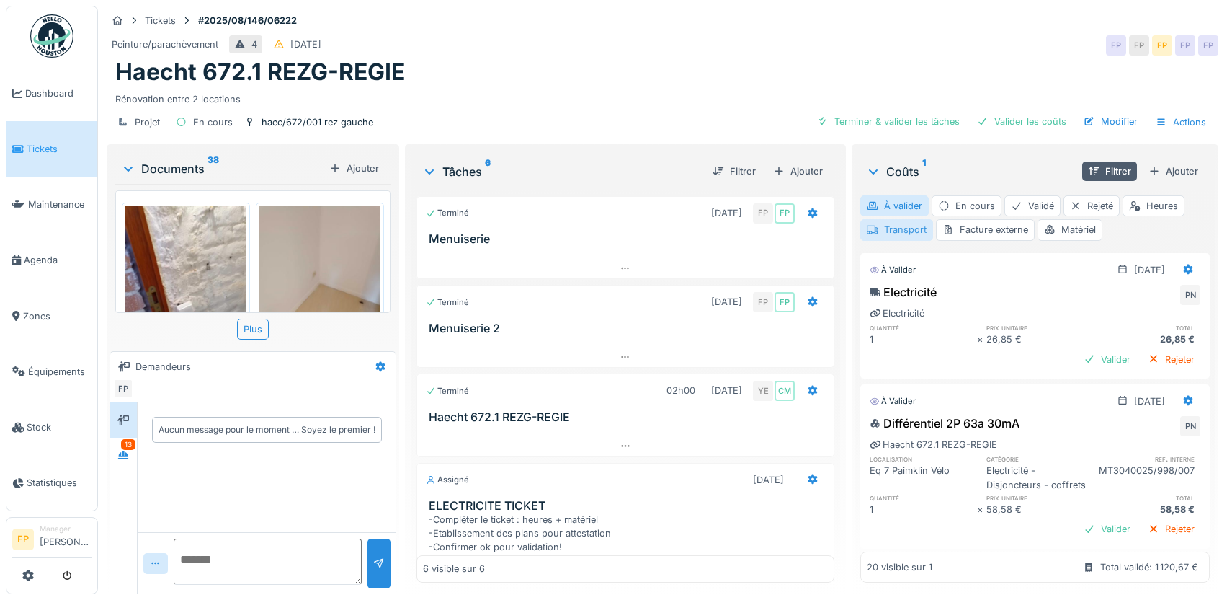
click at [896, 219] on div "Transport" at bounding box center [896, 229] width 73 height 21
click at [892, 223] on div "Transport" at bounding box center [896, 229] width 73 height 21
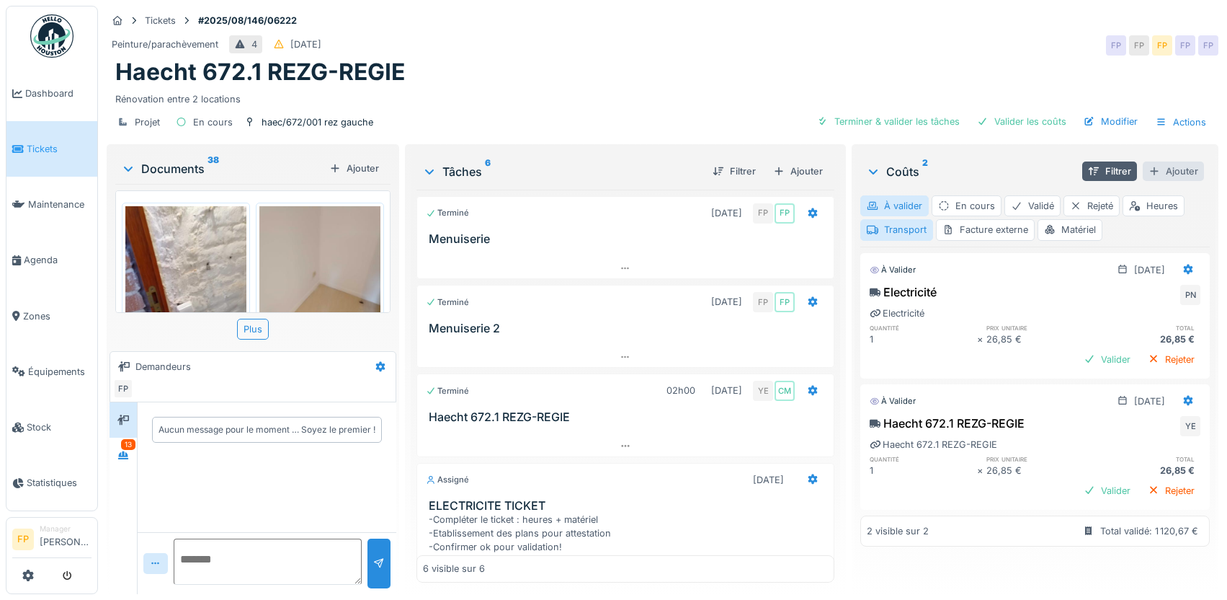
click at [1160, 161] on div "Ajouter" at bounding box center [1173, 170] width 61 height 19
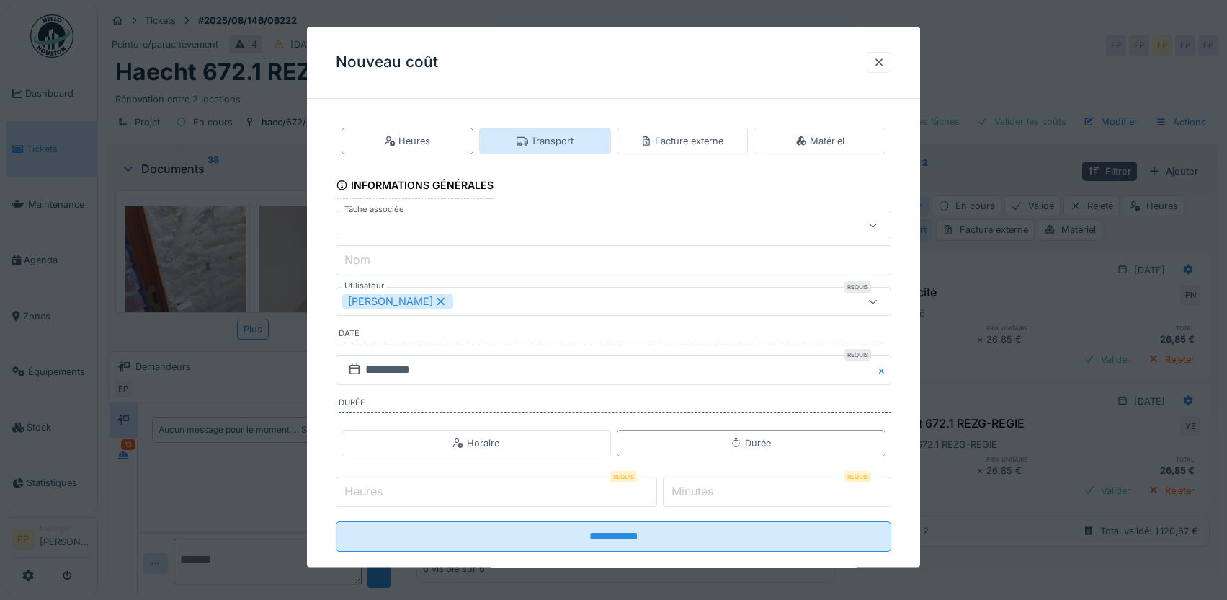
click at [535, 136] on div "Transport" at bounding box center [545, 141] width 57 height 14
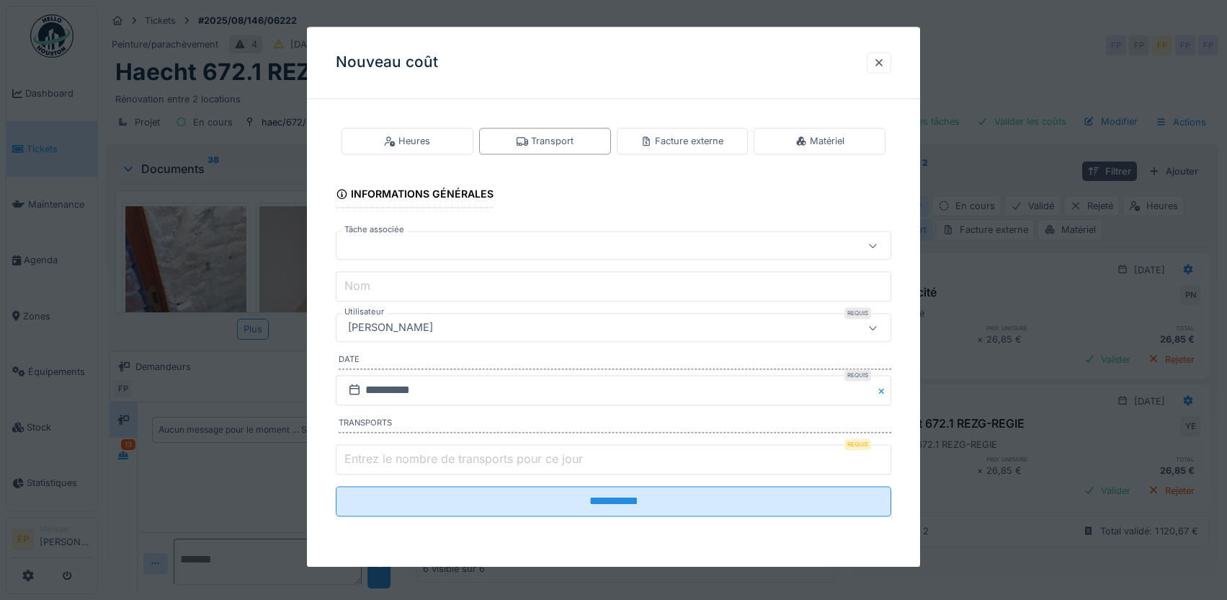
drag, startPoint x: 421, startPoint y: 248, endPoint x: 413, endPoint y: 250, distance: 8.2
click at [419, 248] on div at bounding box center [580, 246] width 477 height 16
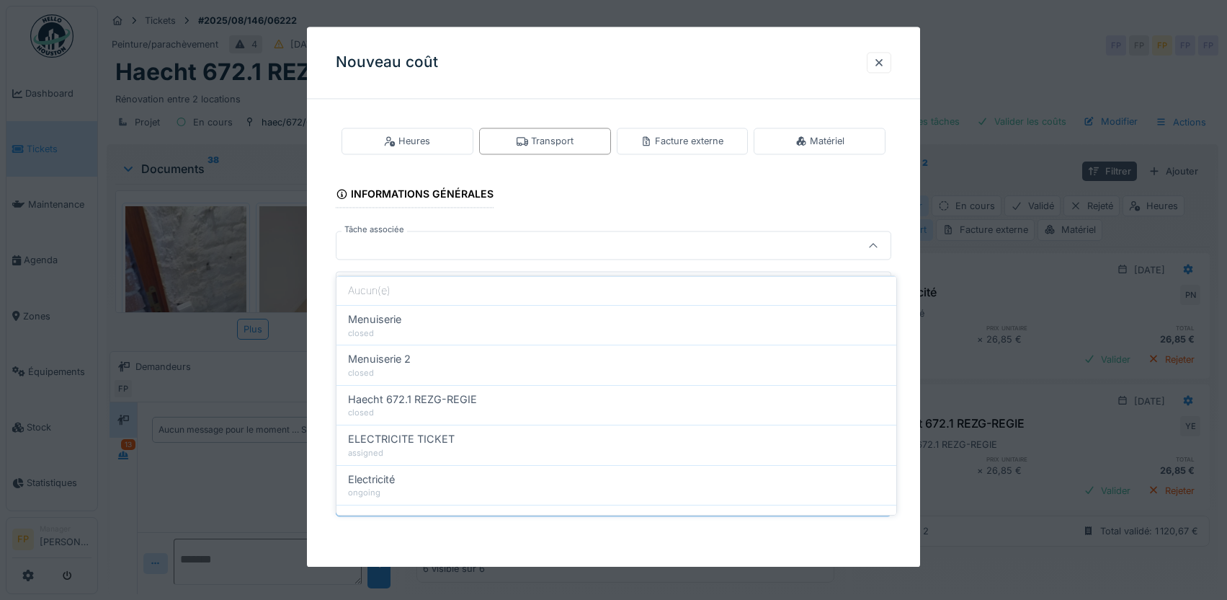
click at [448, 474] on div "Electricité" at bounding box center [616, 479] width 537 height 16
type input "******"
type input "**********"
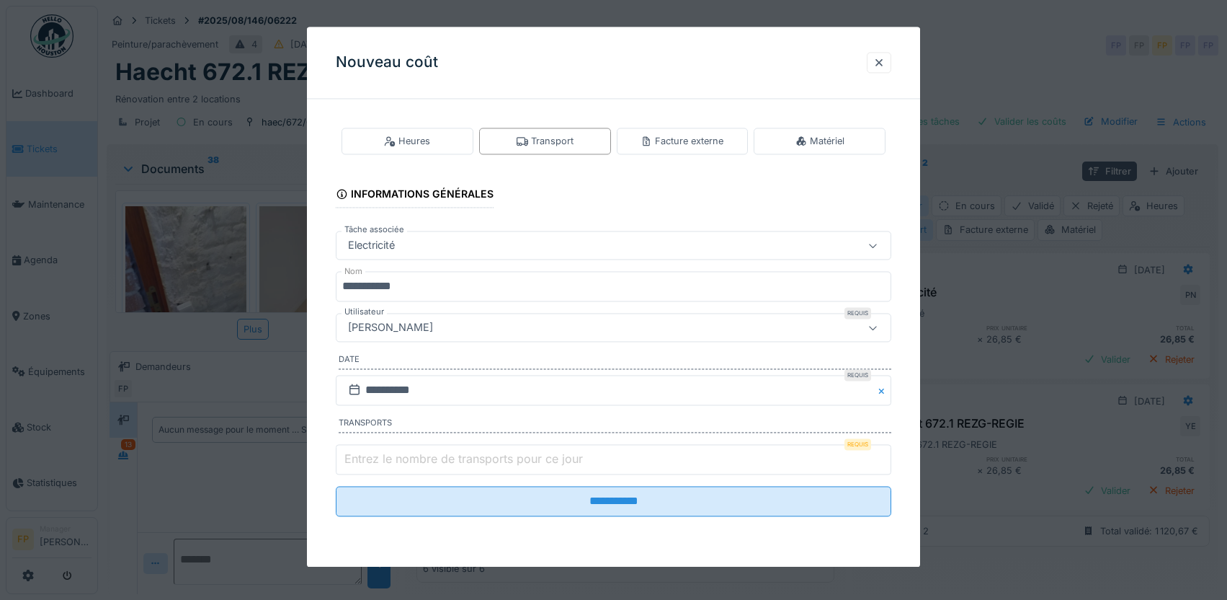
click at [445, 330] on div "[PERSON_NAME]" at bounding box center [580, 328] width 477 height 16
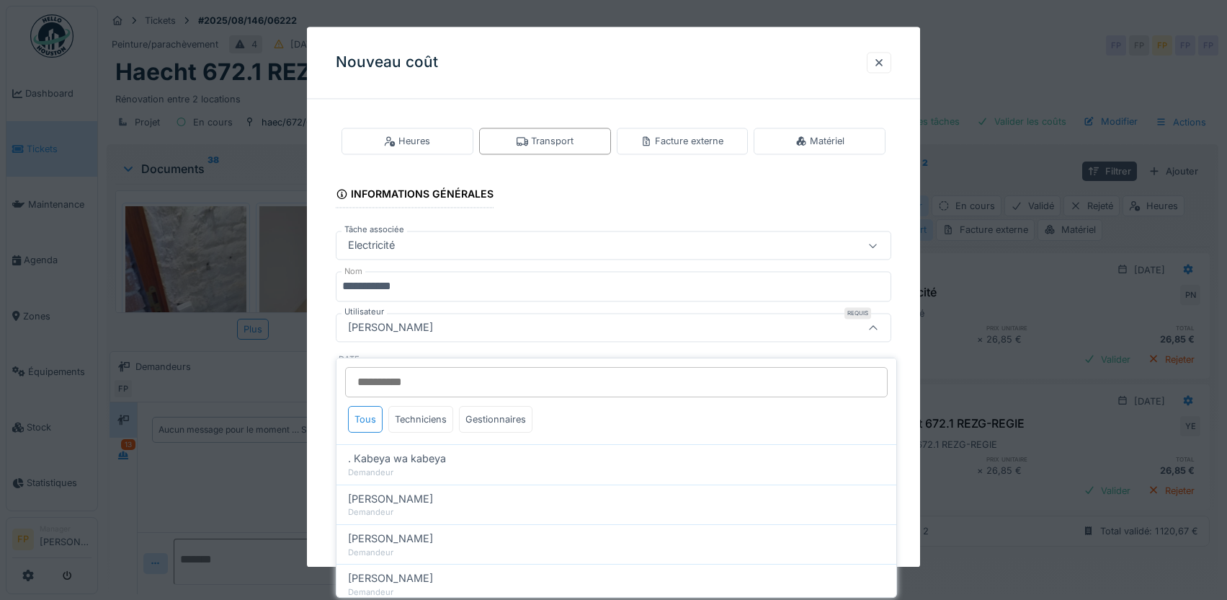
click at [430, 378] on input "Utilisateur" at bounding box center [616, 382] width 543 height 30
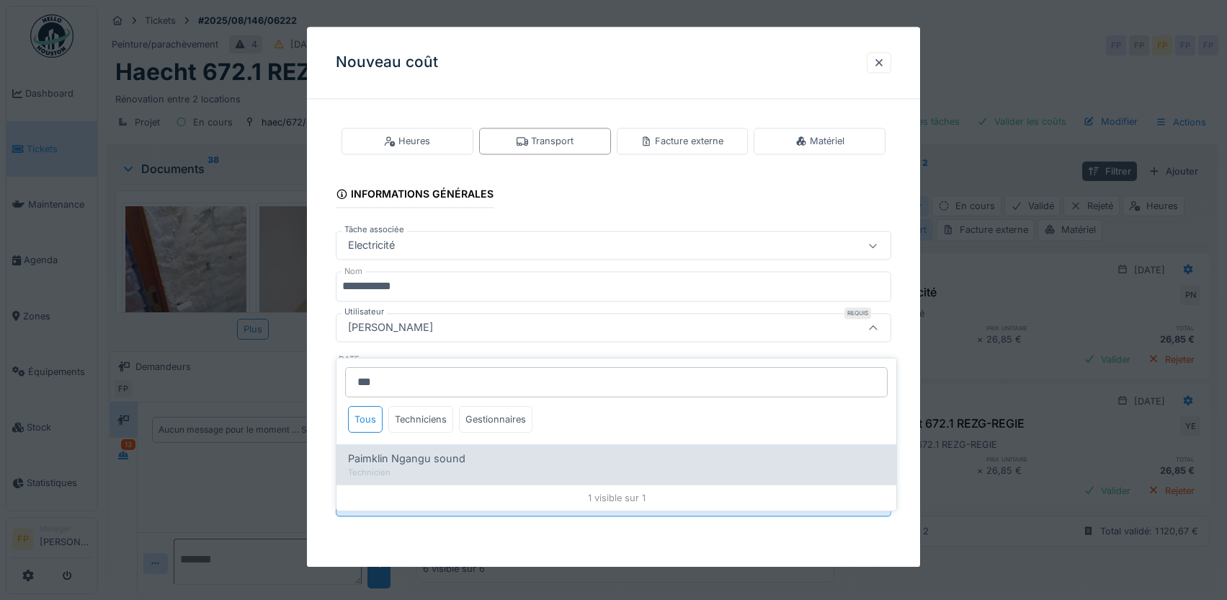
type input "***"
click at [441, 450] on span "Paimklin Ngangu sound" at bounding box center [406, 458] width 117 height 16
type input "****"
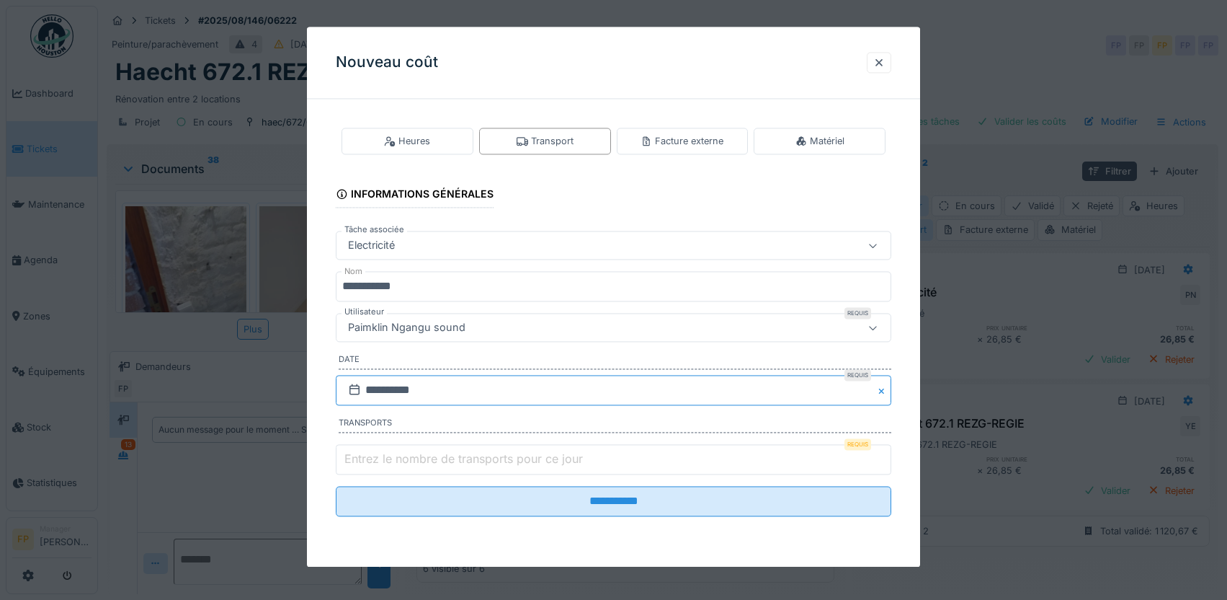
click at [401, 392] on input "**********" at bounding box center [614, 390] width 556 height 30
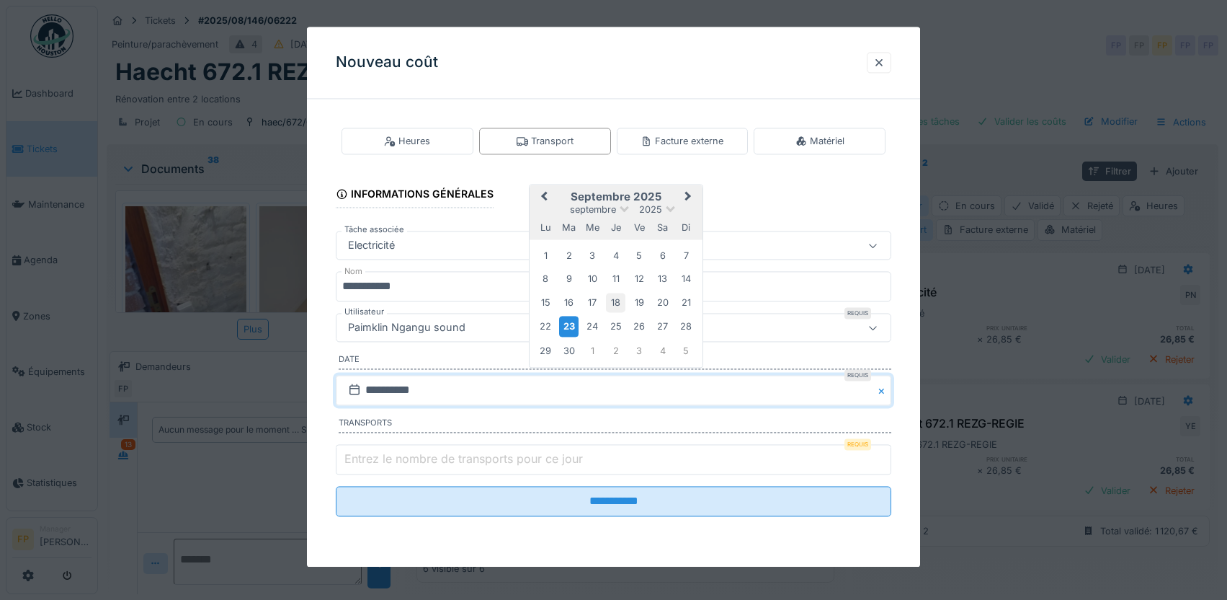
click at [618, 297] on div "18" at bounding box center [615, 302] width 19 height 19
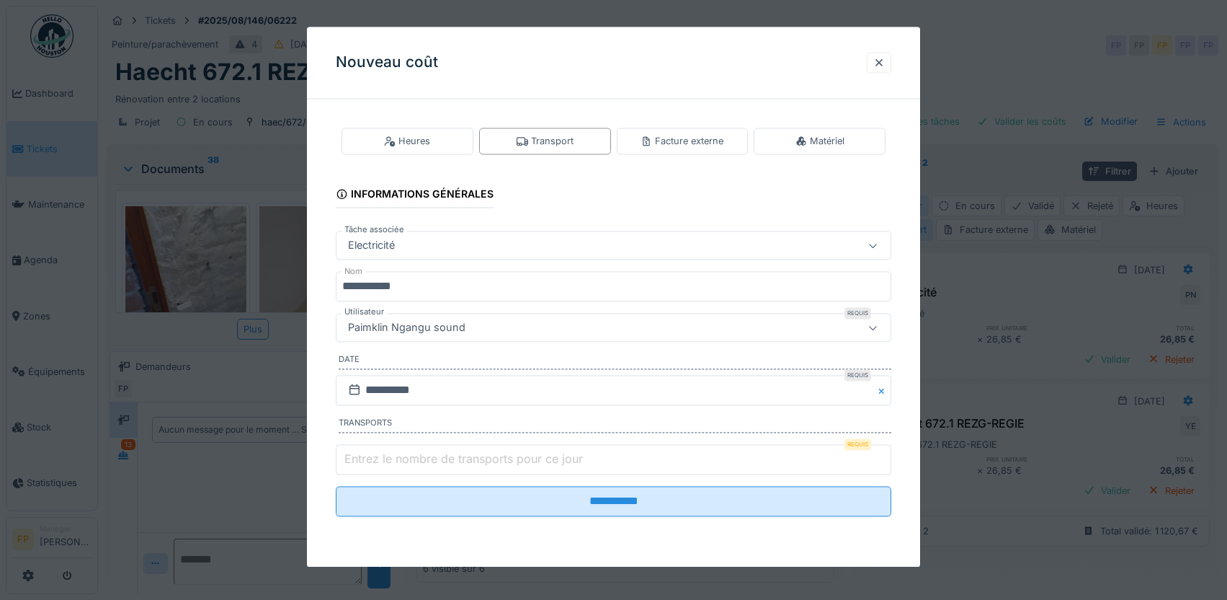
type input "*"
click at [886, 454] on input "*" at bounding box center [614, 459] width 556 height 30
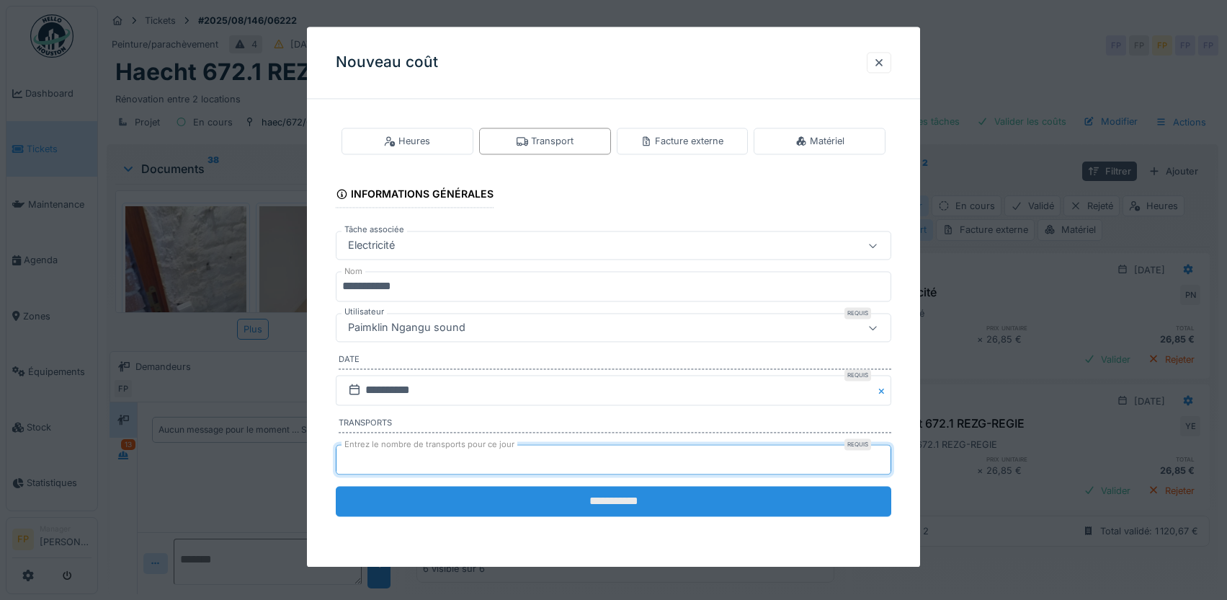
click at [663, 498] on input "**********" at bounding box center [614, 501] width 556 height 30
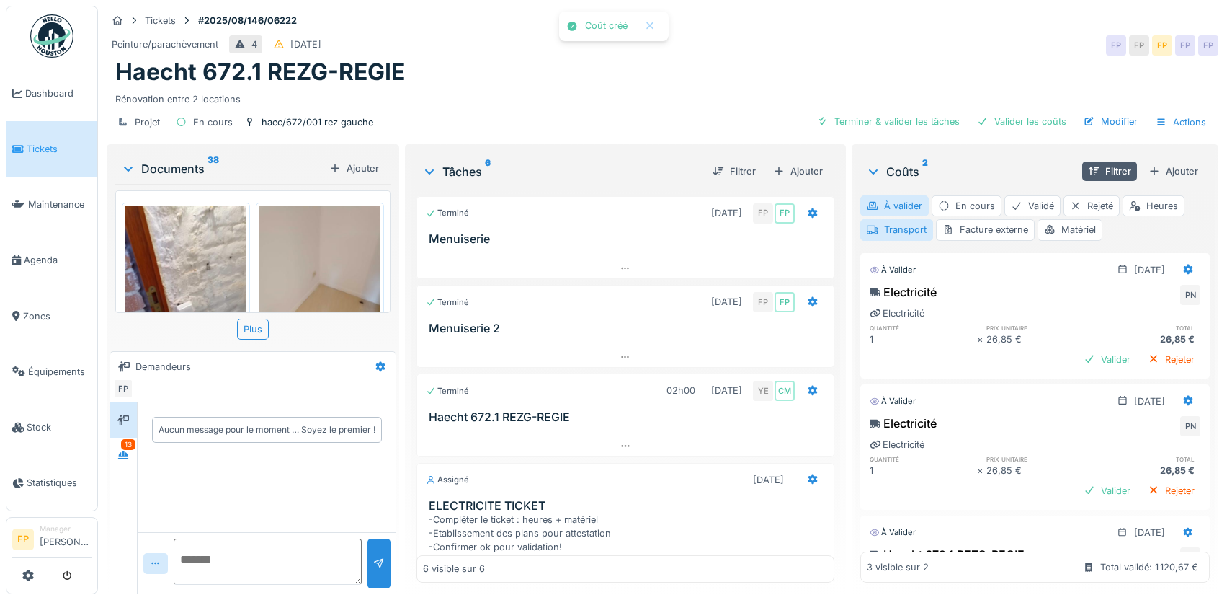
click at [1158, 162] on div "Ajouter" at bounding box center [1173, 170] width 61 height 19
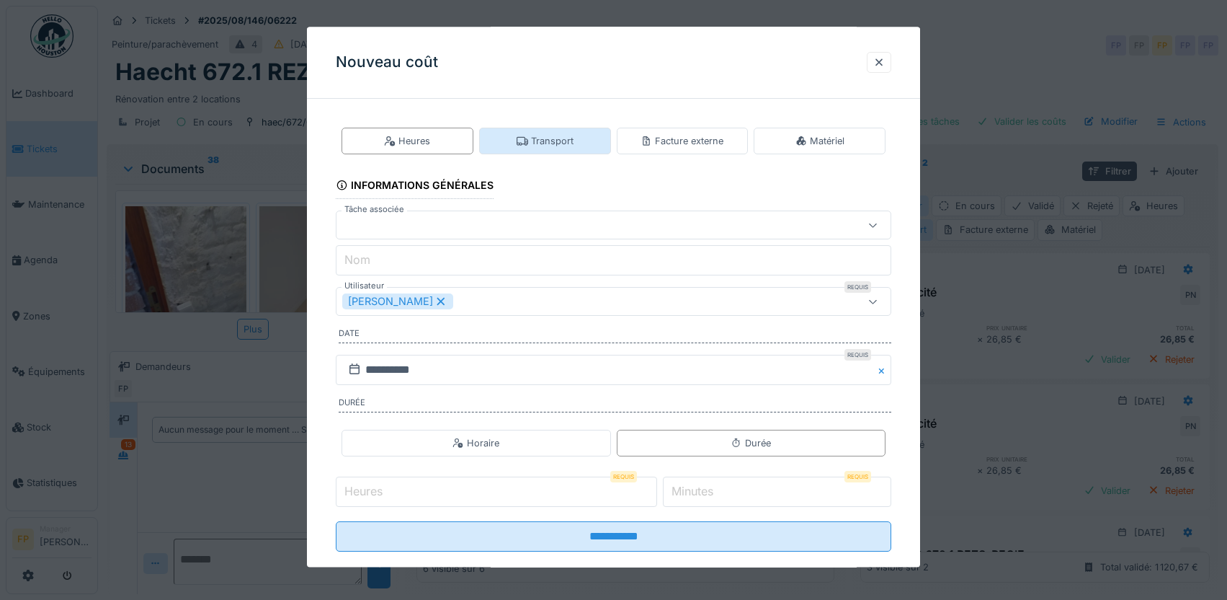
click at [571, 141] on div "Transport" at bounding box center [545, 141] width 57 height 14
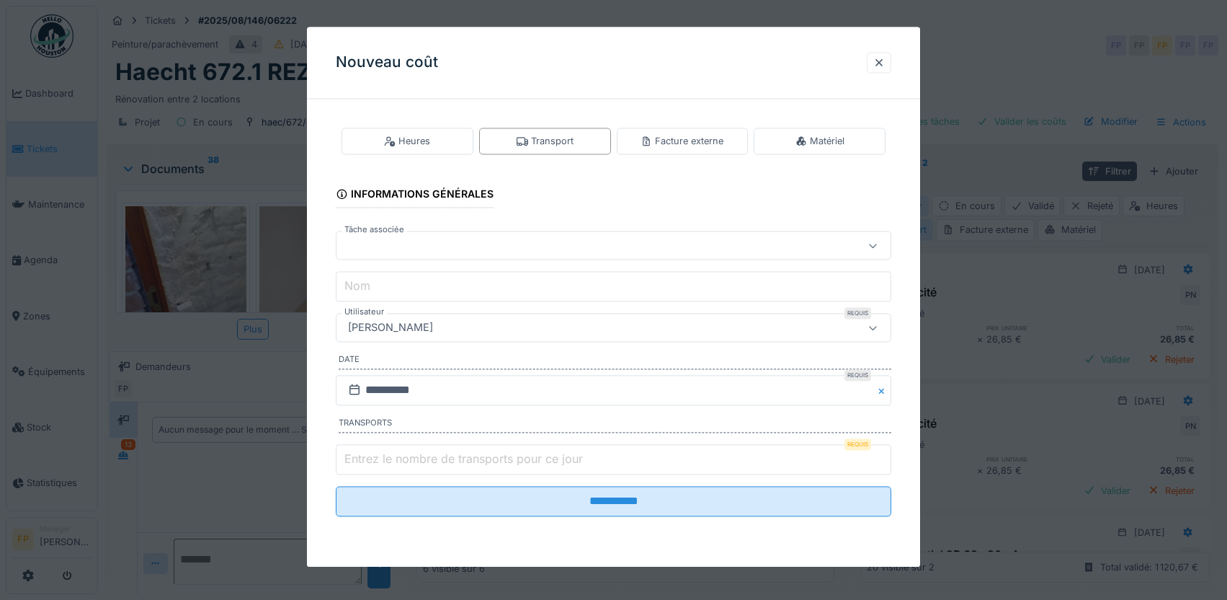
click at [417, 243] on div at bounding box center [580, 246] width 477 height 16
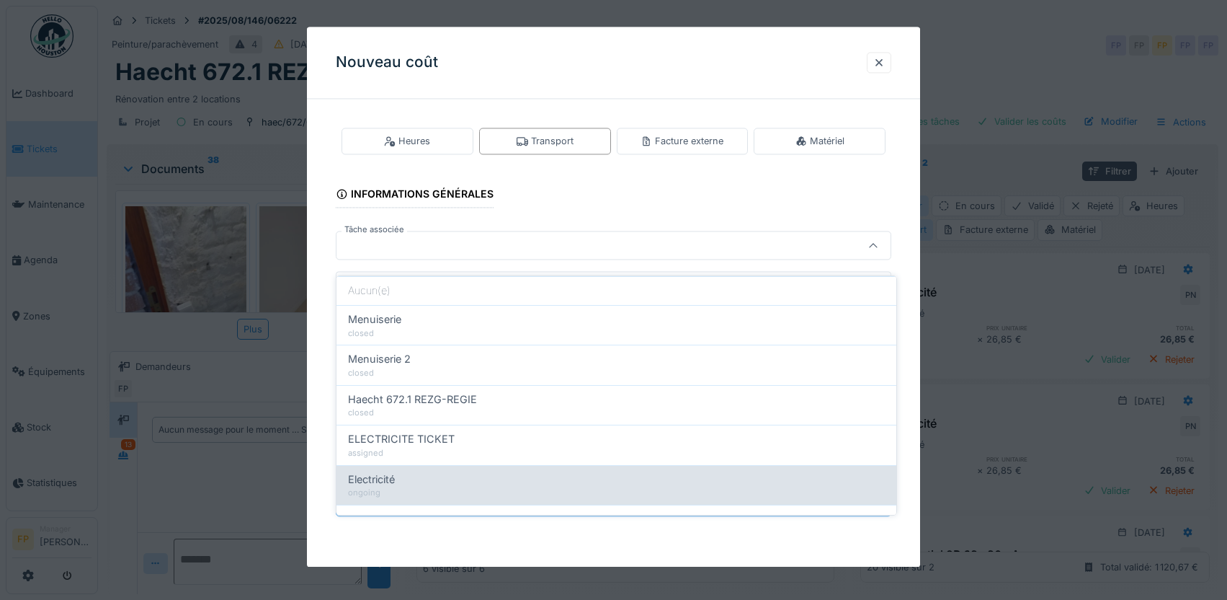
click at [427, 472] on div "Electricité" at bounding box center [616, 479] width 537 height 16
type input "******"
type input "**********"
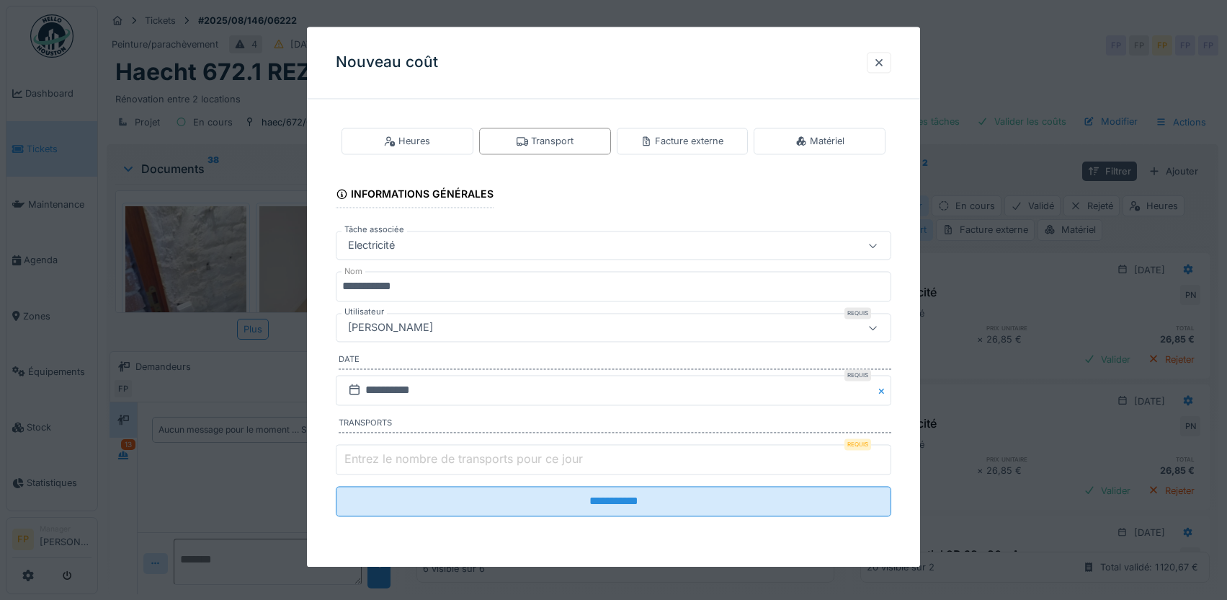
click at [468, 336] on div "[PERSON_NAME]" at bounding box center [614, 327] width 556 height 29
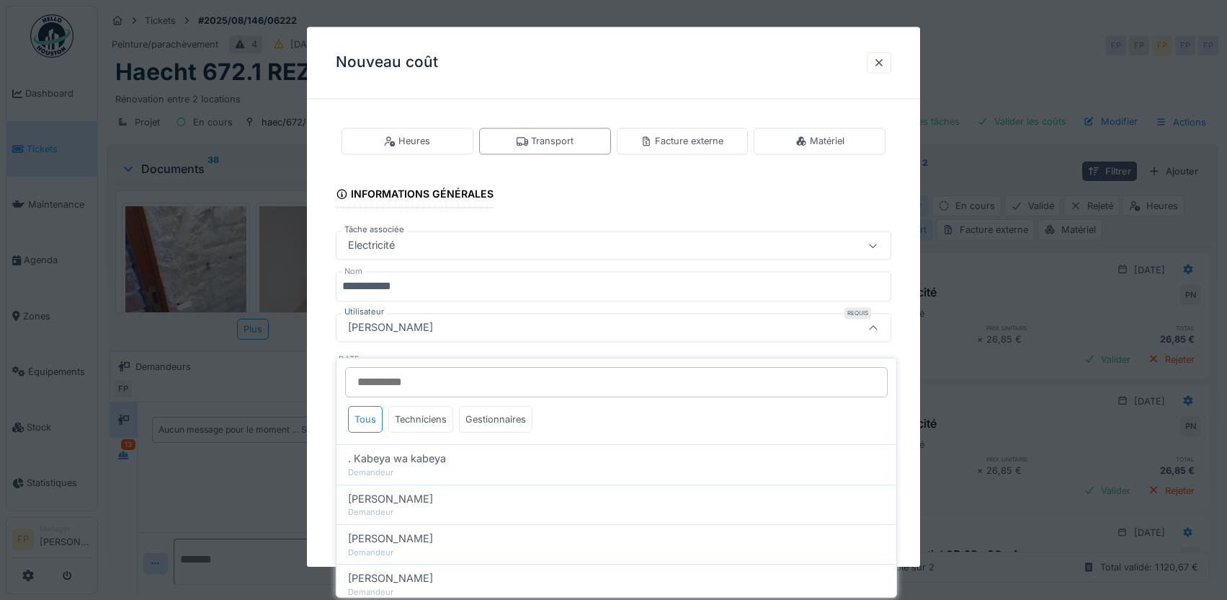
click at [439, 367] on input "Utilisateur" at bounding box center [616, 382] width 543 height 30
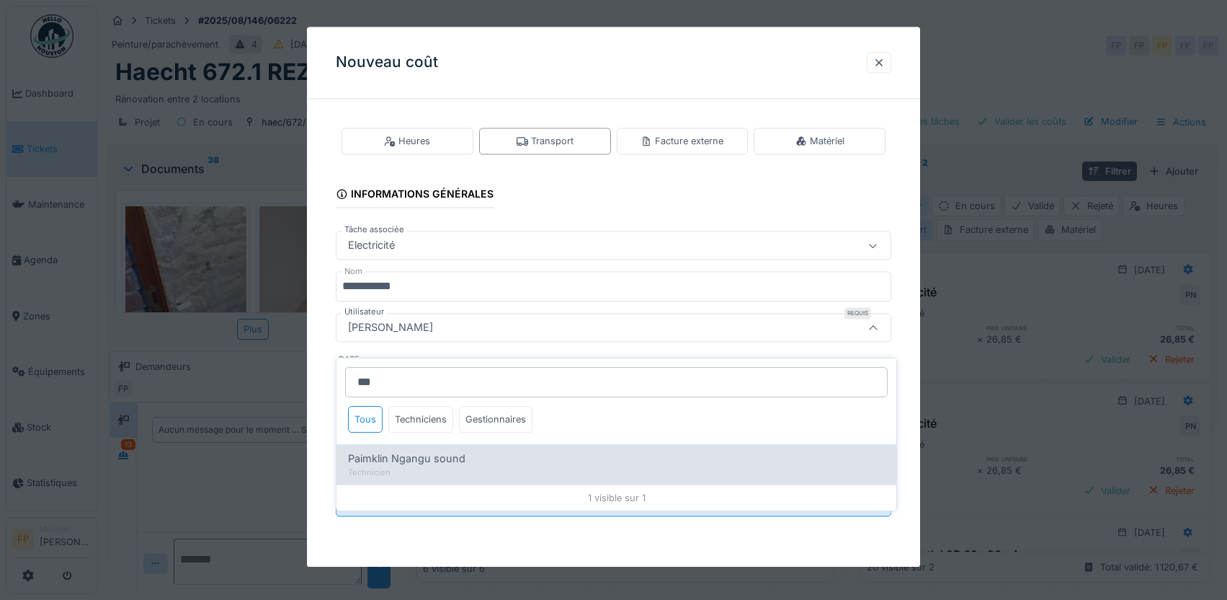
type input "***"
click at [417, 450] on span "Paimklin Ngangu sound" at bounding box center [406, 458] width 117 height 16
type input "****"
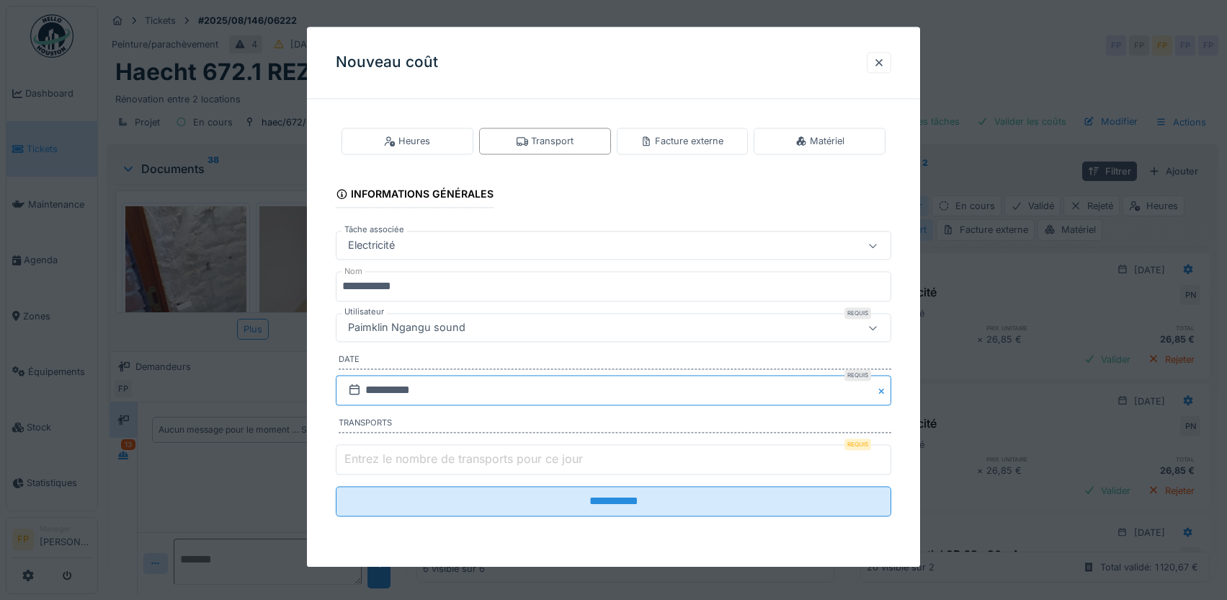
click at [401, 393] on input "**********" at bounding box center [614, 390] width 556 height 30
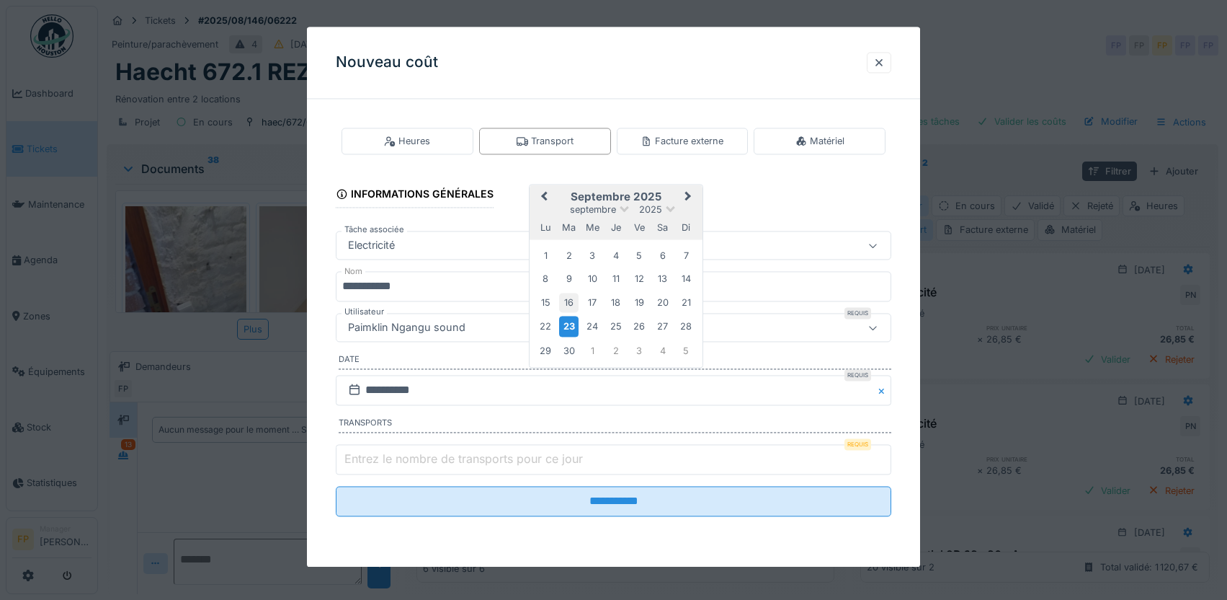
click at [568, 299] on div "16" at bounding box center [568, 302] width 19 height 19
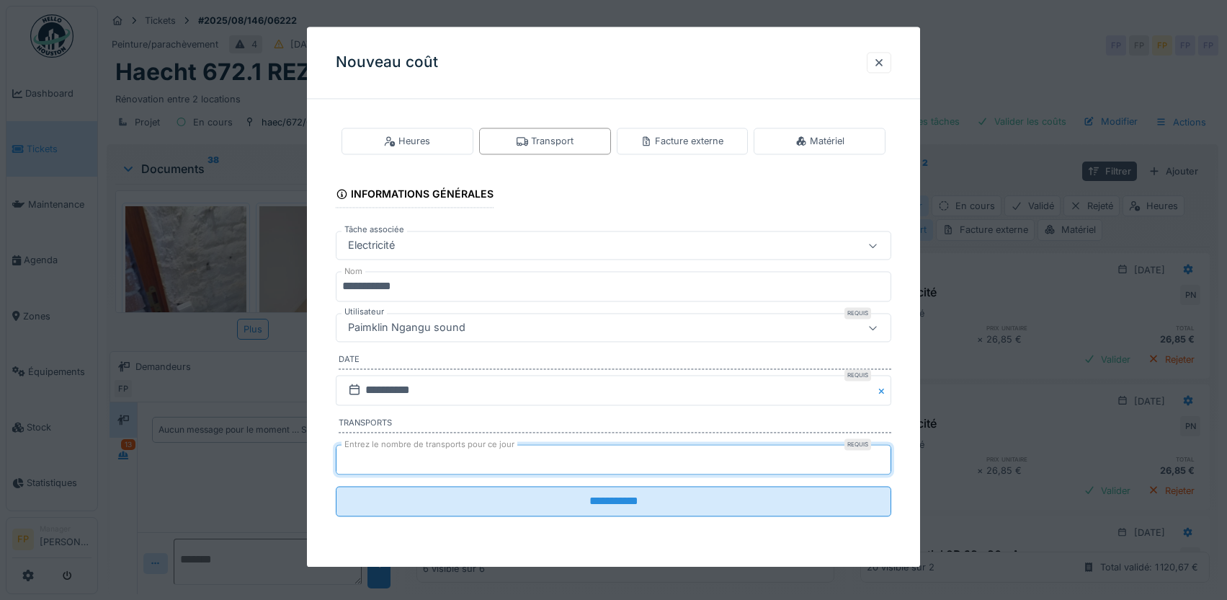
type input "*"
click at [881, 456] on input "*" at bounding box center [614, 459] width 556 height 30
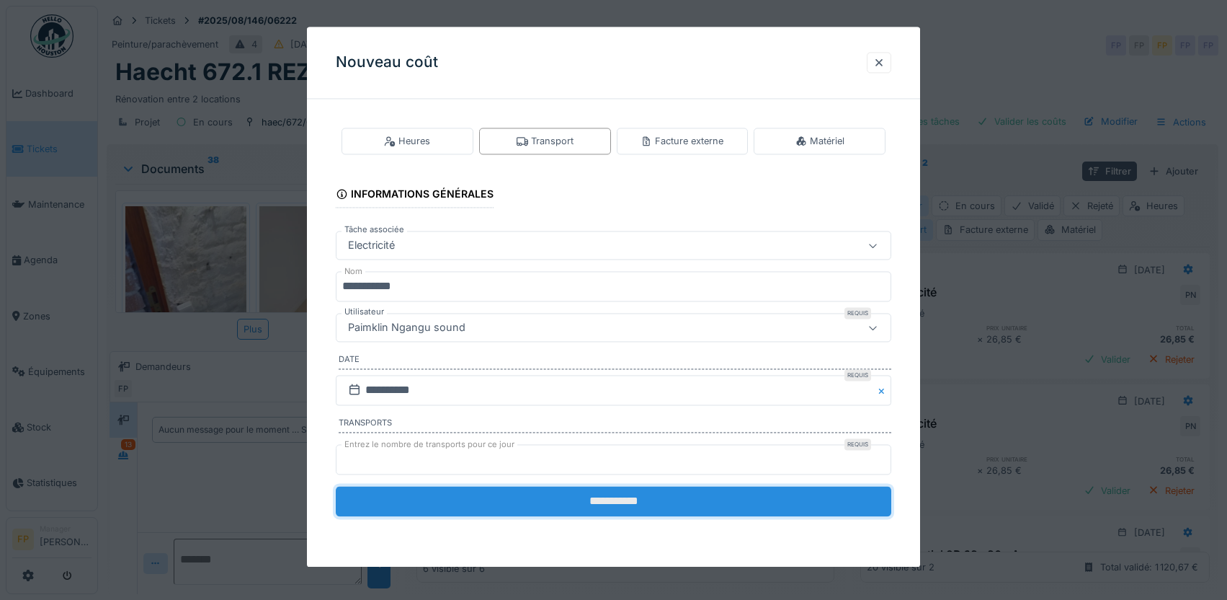
click at [608, 505] on input "**********" at bounding box center [614, 501] width 556 height 30
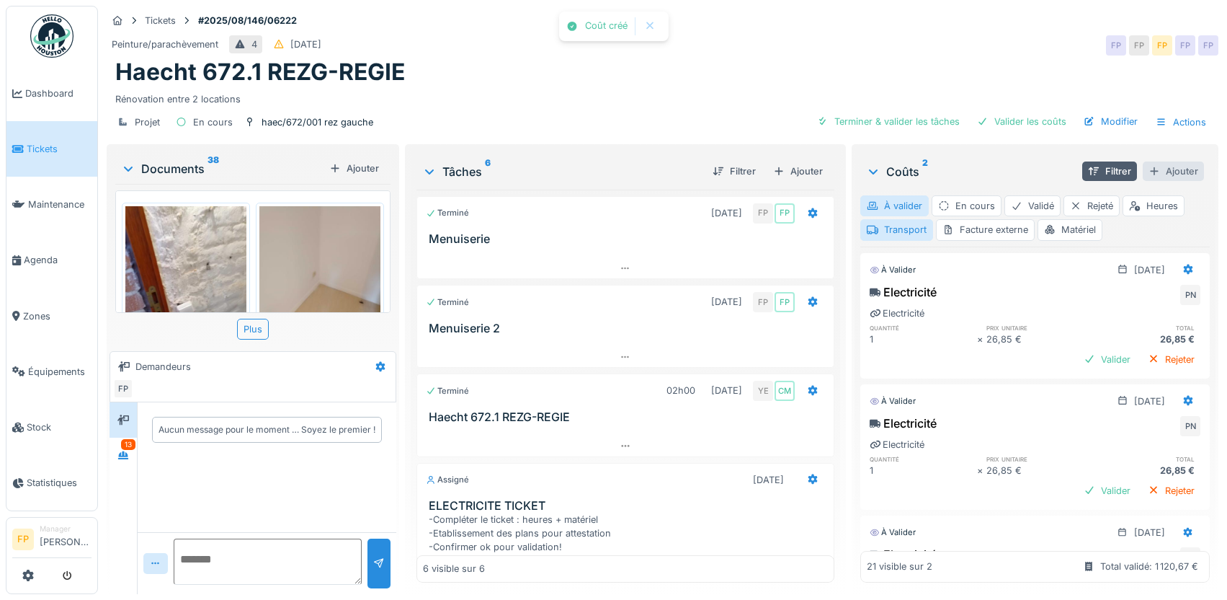
click at [1159, 161] on div "Ajouter" at bounding box center [1173, 170] width 61 height 19
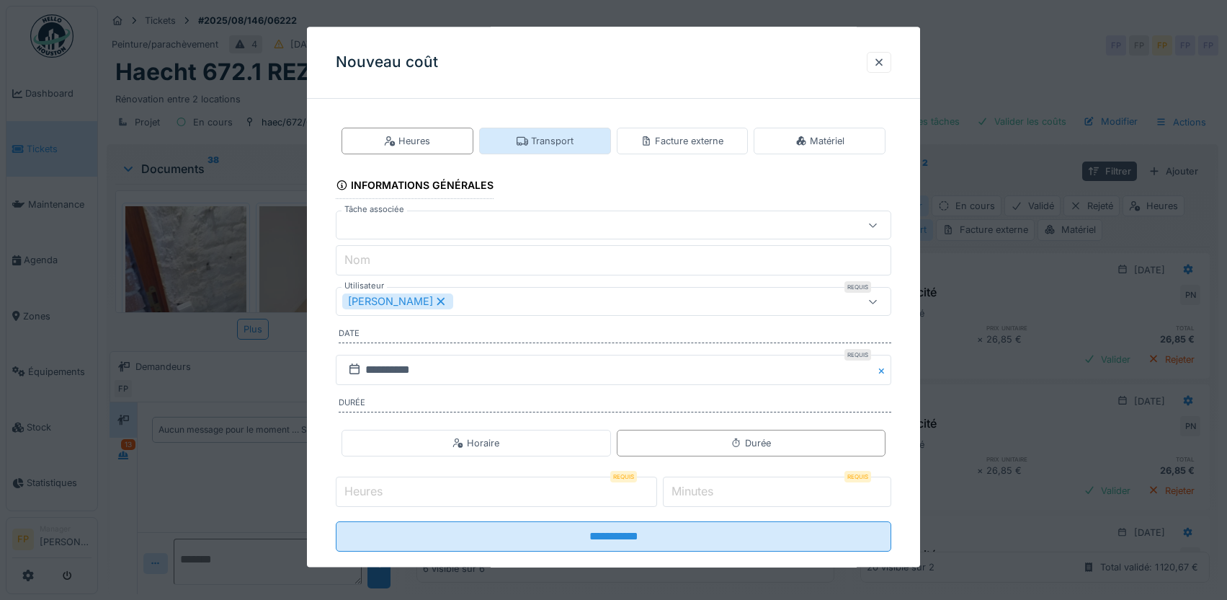
click at [546, 135] on div "Transport" at bounding box center [545, 141] width 57 height 14
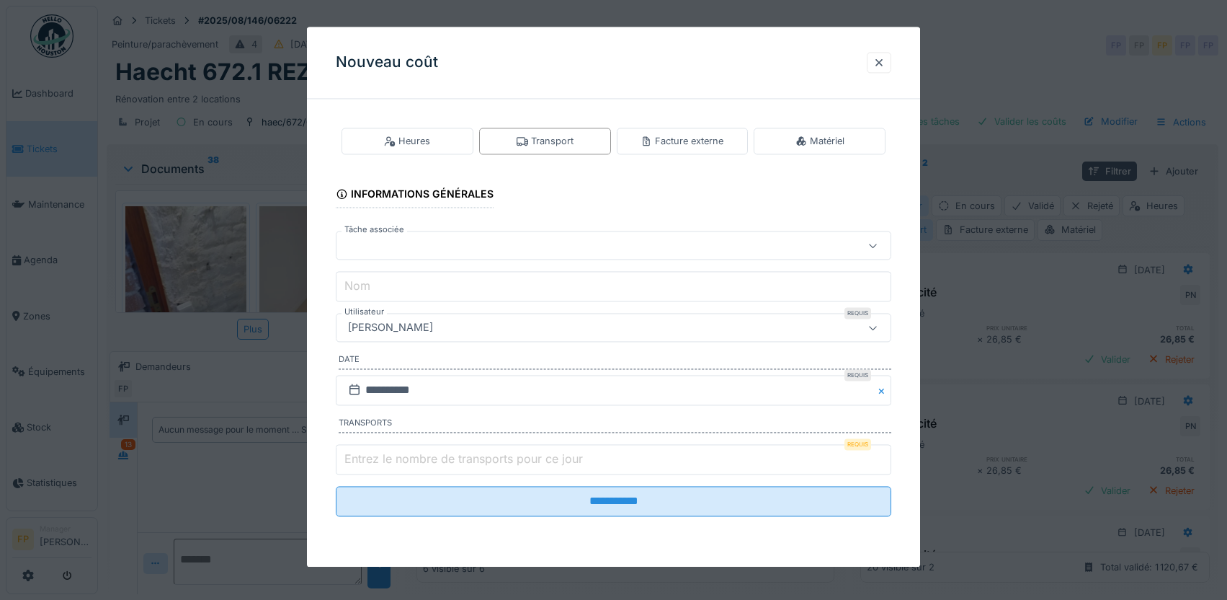
click at [411, 253] on div at bounding box center [580, 246] width 477 height 16
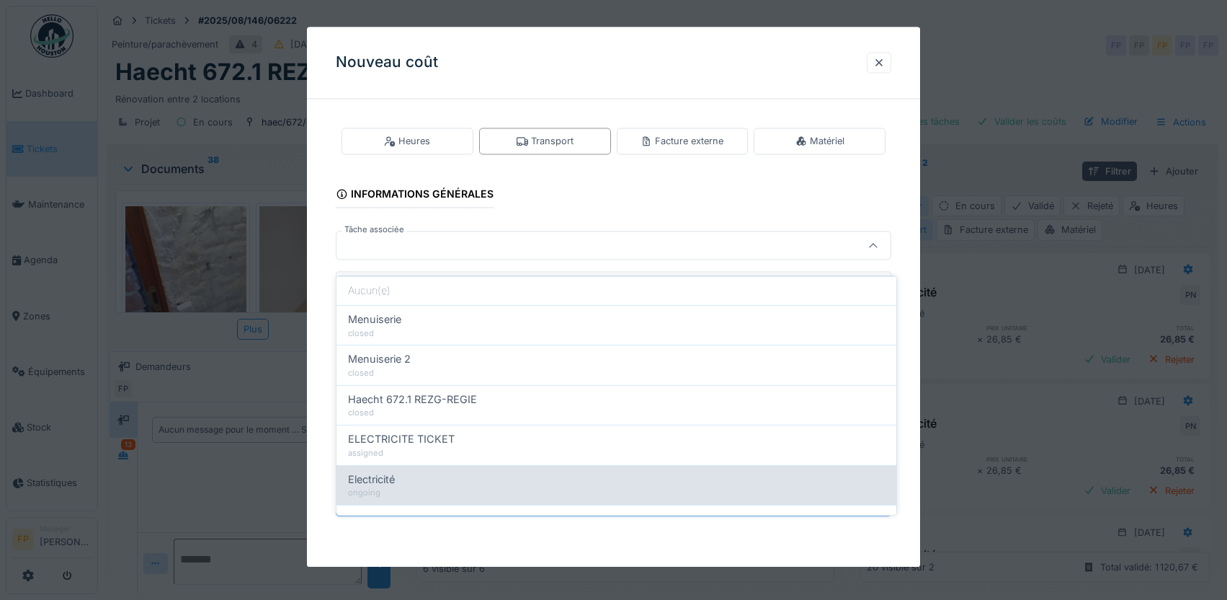
click at [425, 475] on div "Electricité" at bounding box center [616, 479] width 537 height 16
type input "******"
type input "**********"
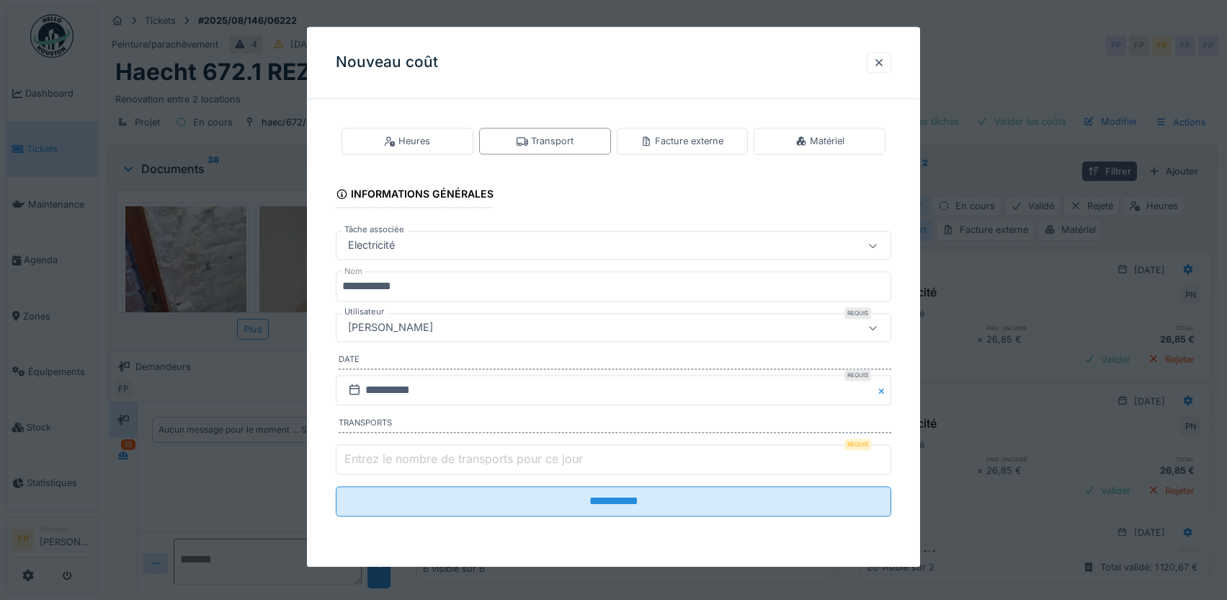
click at [436, 327] on div "[PERSON_NAME]" at bounding box center [390, 328] width 97 height 16
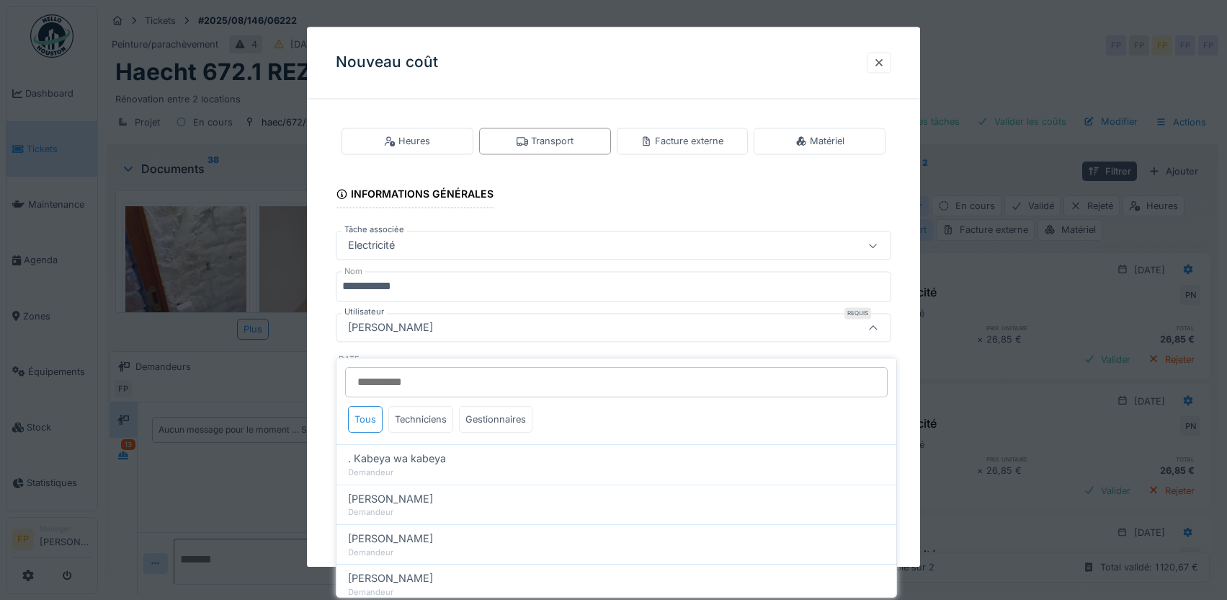
click at [408, 368] on input "Utilisateur" at bounding box center [616, 382] width 543 height 30
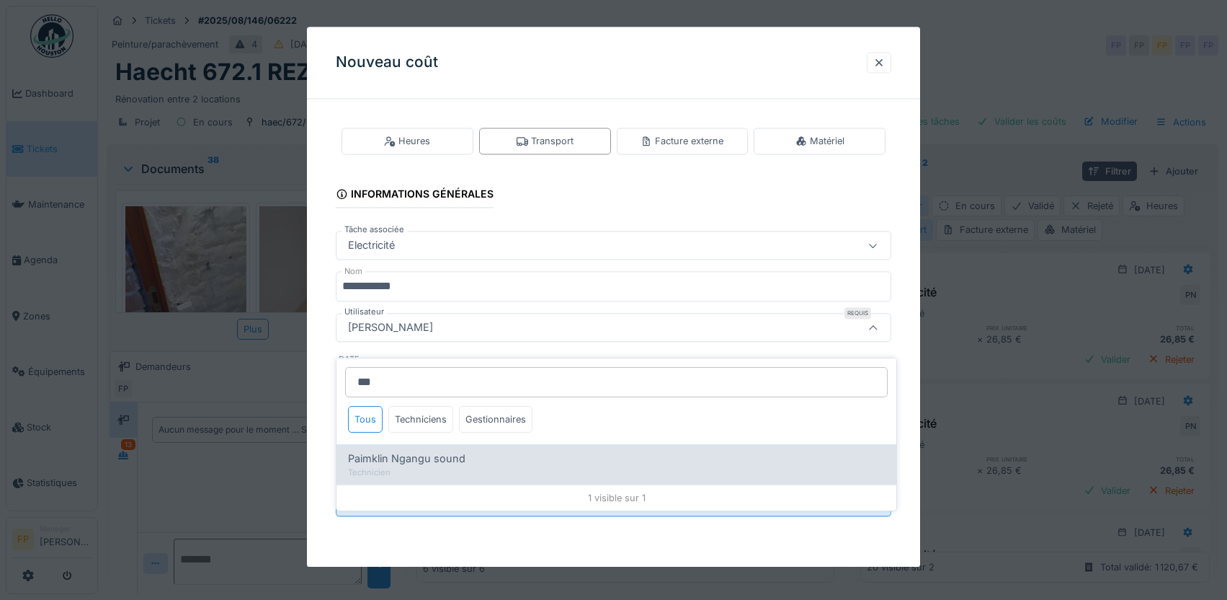
type input "***"
click at [450, 450] on span "Paimklin Ngangu sound" at bounding box center [406, 458] width 117 height 16
type input "****"
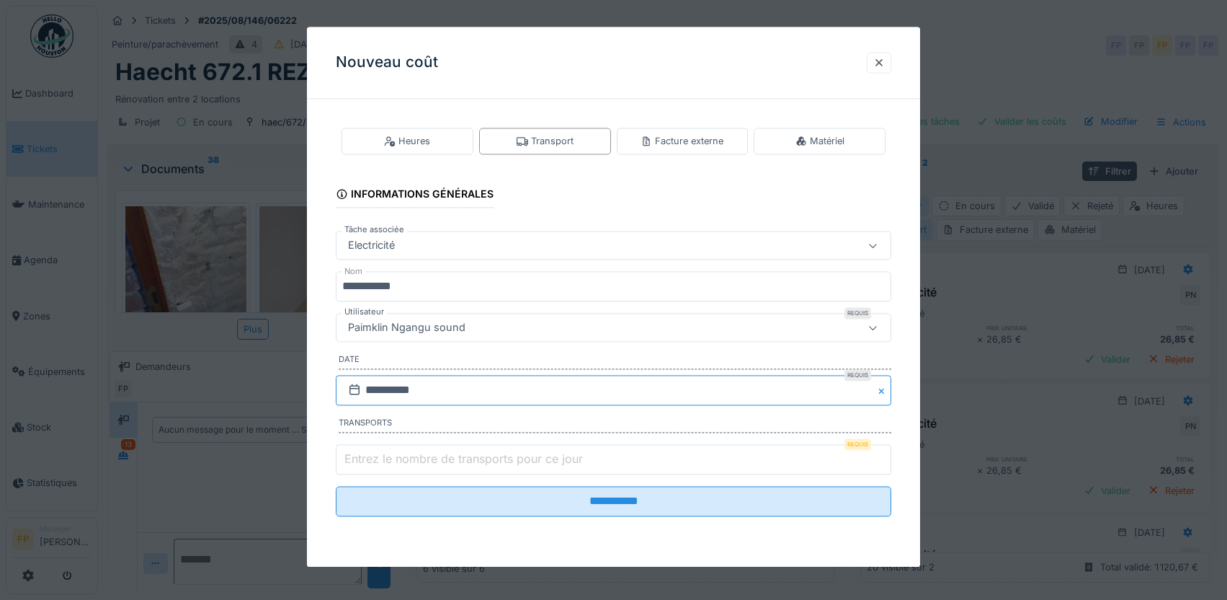
click at [383, 387] on input "**********" at bounding box center [614, 390] width 556 height 30
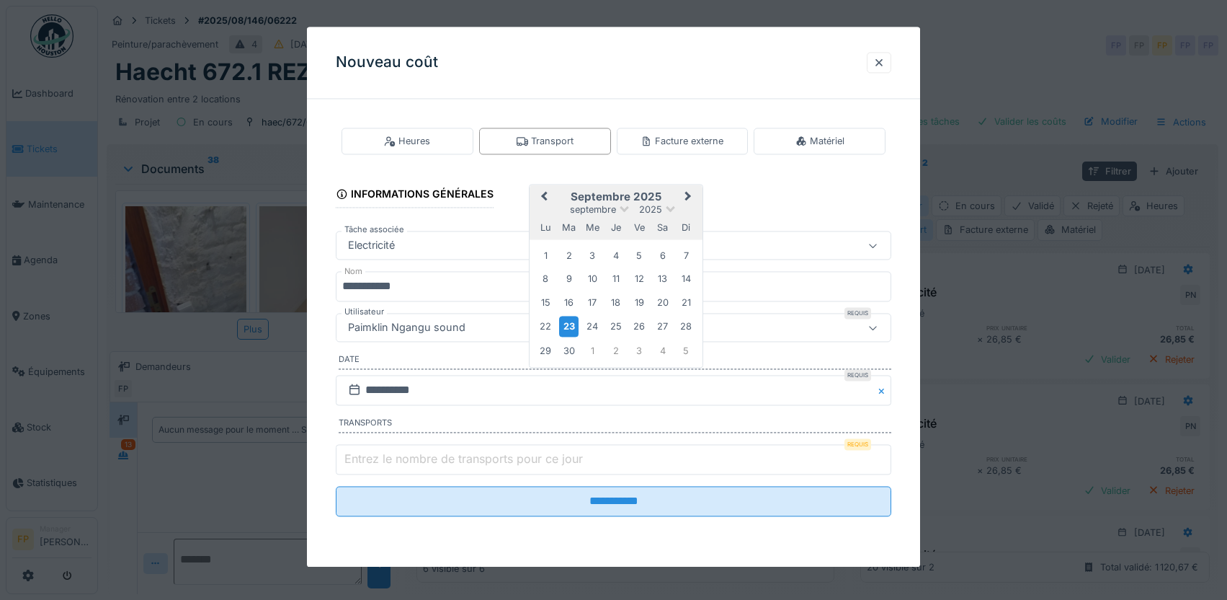
drag, startPoint x: 548, startPoint y: 303, endPoint x: 513, endPoint y: 336, distance: 47.9
click at [547, 303] on div "15" at bounding box center [545, 302] width 19 height 19
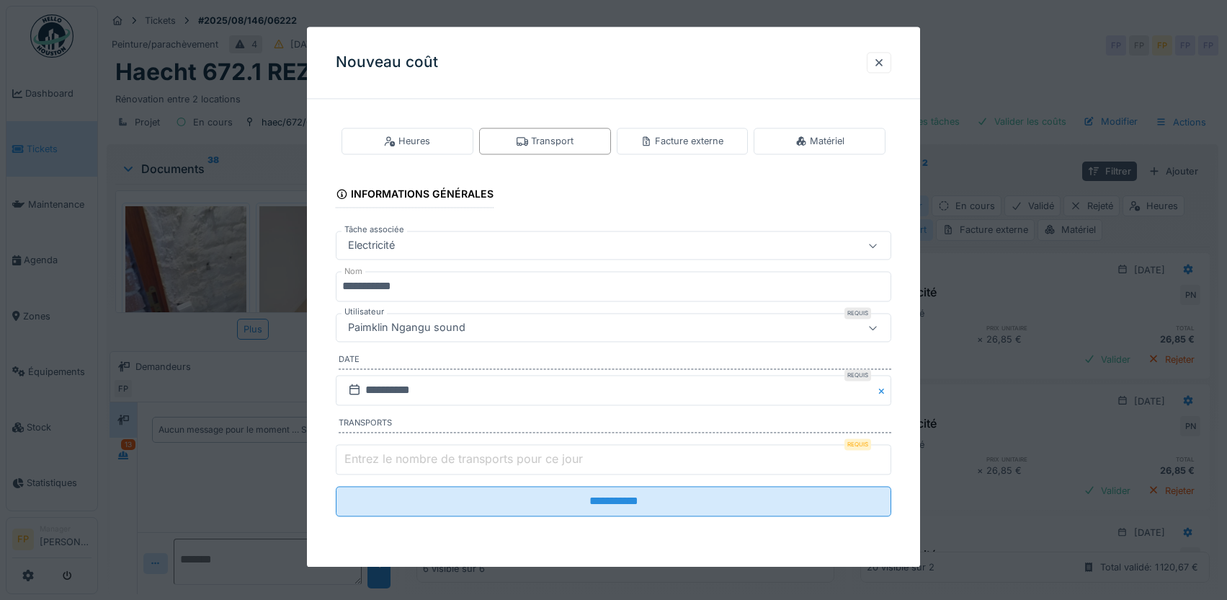
type input "*"
click at [884, 456] on input "*" at bounding box center [614, 459] width 556 height 30
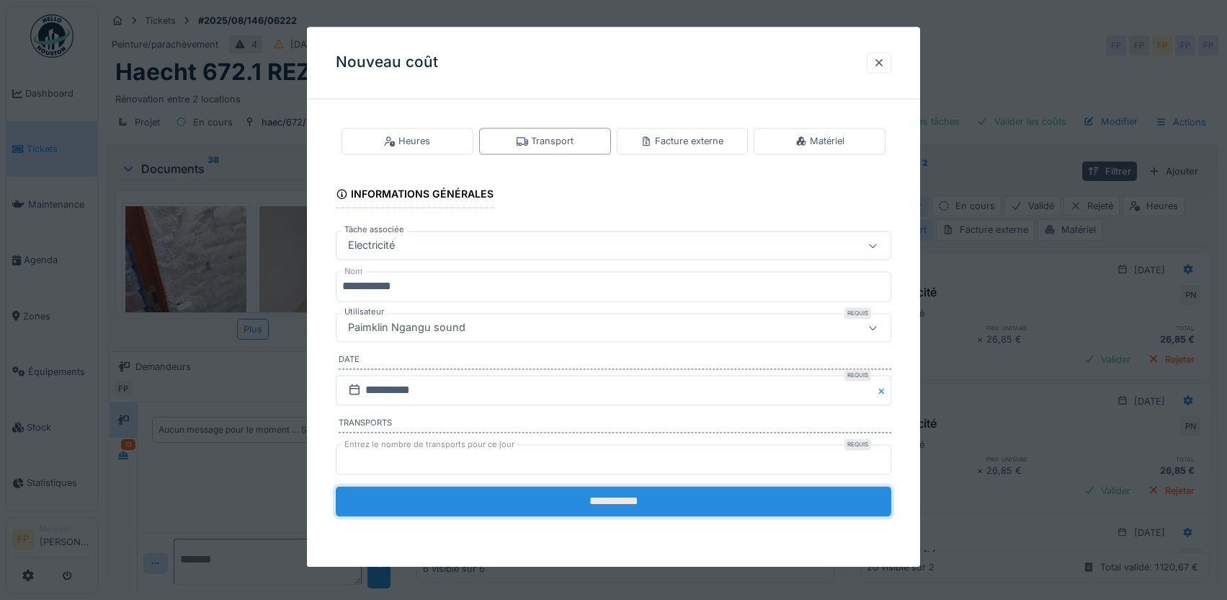
click at [662, 506] on input "**********" at bounding box center [614, 501] width 556 height 30
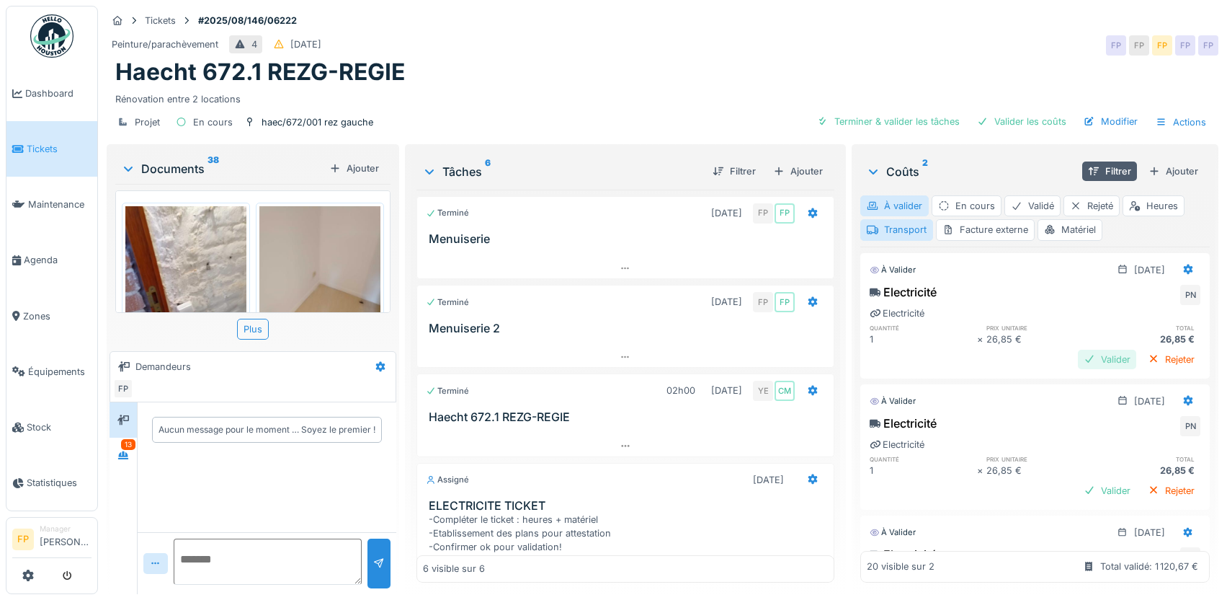
click at [1078, 350] on div "Valider" at bounding box center [1107, 359] width 58 height 19
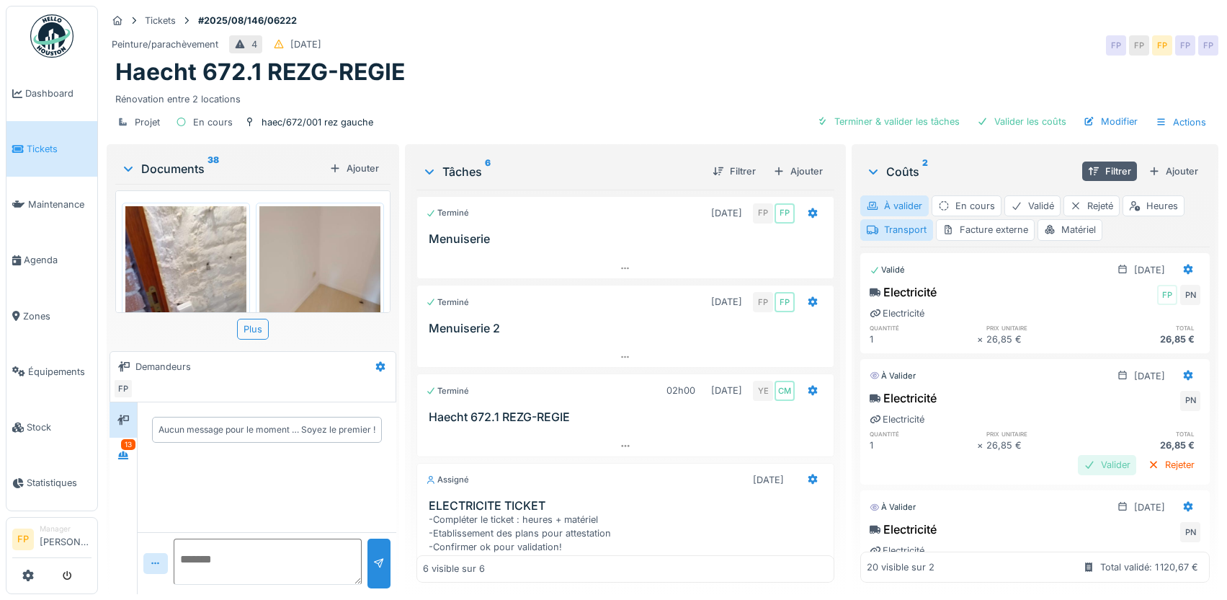
click at [1087, 455] on div "Valider" at bounding box center [1107, 464] width 58 height 19
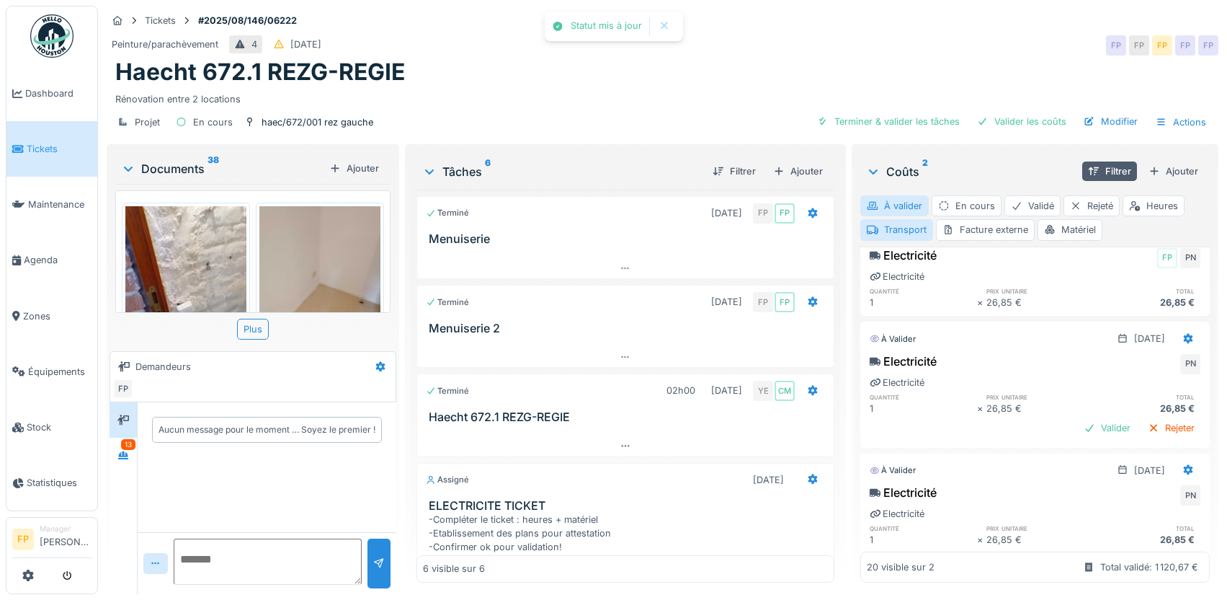
scroll to position [144, 0]
click at [1080, 422] on div "Valider" at bounding box center [1107, 426] width 58 height 19
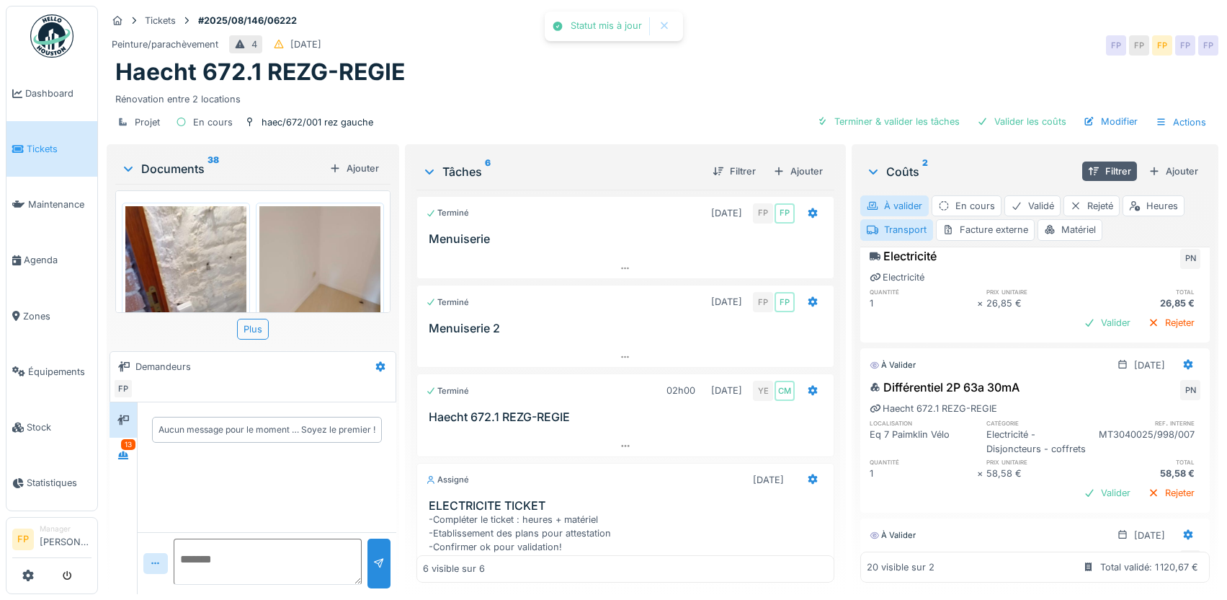
scroll to position [360, 0]
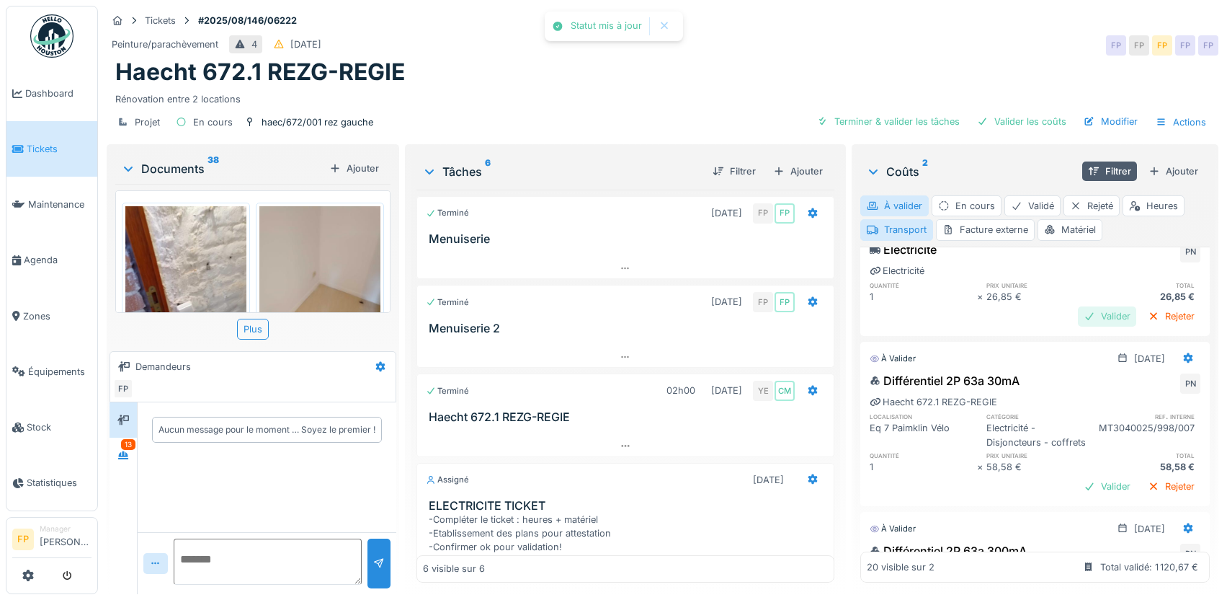
click at [1078, 306] on div "Valider" at bounding box center [1107, 315] width 58 height 19
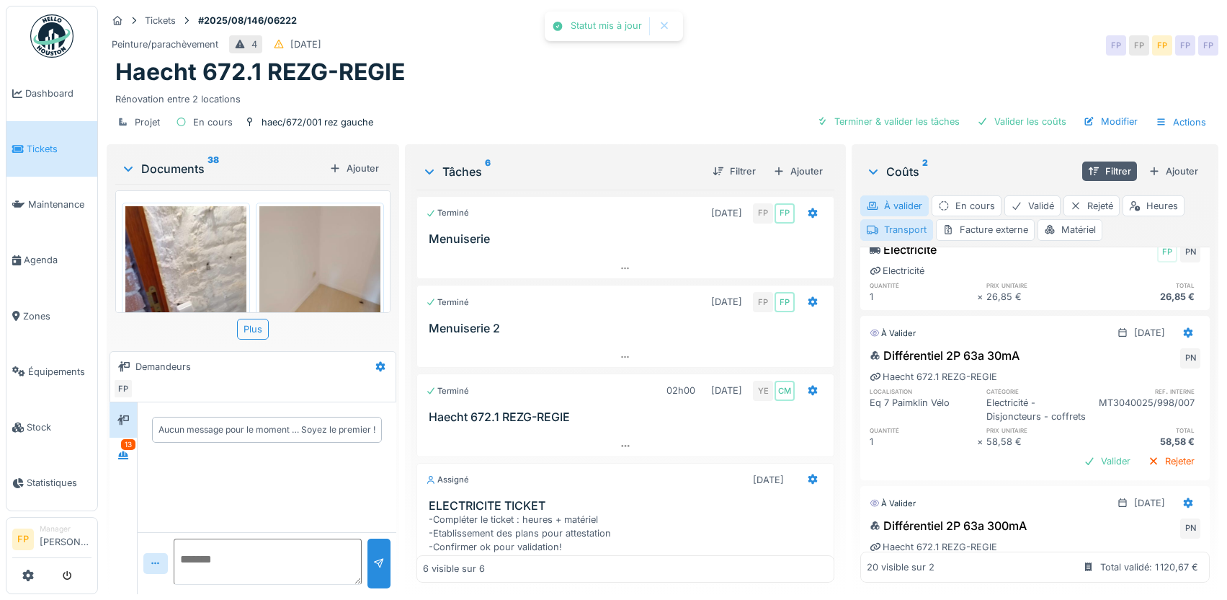
click at [904, 224] on div "Transport" at bounding box center [896, 229] width 73 height 21
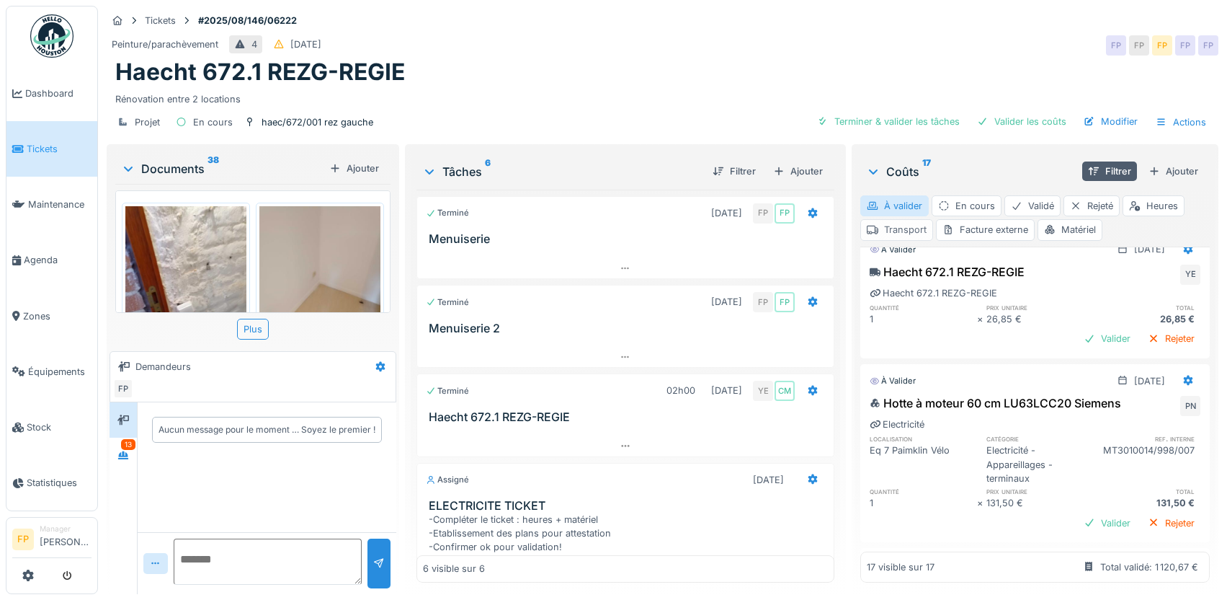
scroll to position [0, 0]
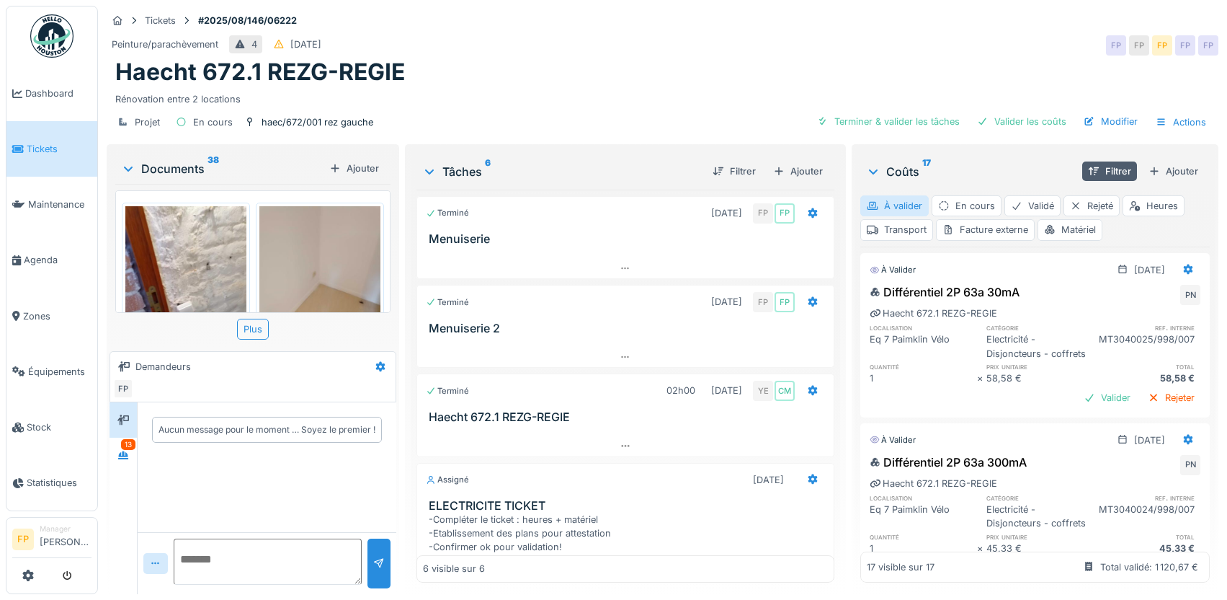
drag, startPoint x: 1074, startPoint y: 211, endPoint x: 1112, endPoint y: 219, distance: 39.0
click at [1073, 219] on div "Matériel" at bounding box center [1070, 229] width 65 height 21
click at [1075, 219] on div "Matériel" at bounding box center [1070, 229] width 65 height 21
click at [130, 446] on div at bounding box center [123, 455] width 22 height 18
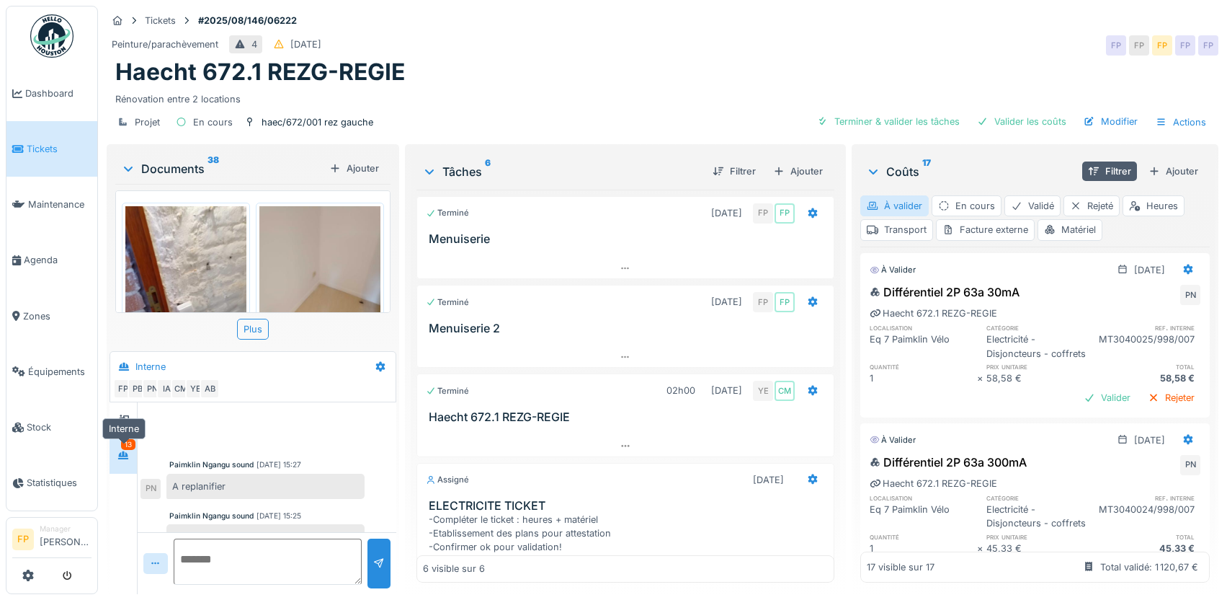
scroll to position [659, 0]
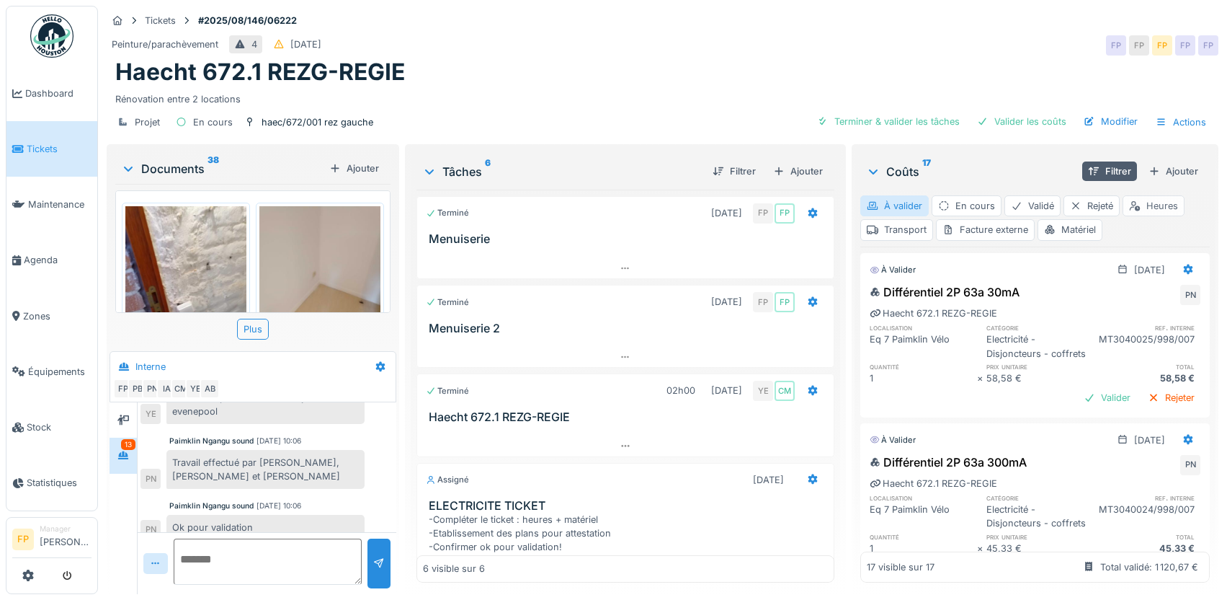
click at [1155, 195] on div "Heures" at bounding box center [1154, 205] width 62 height 21
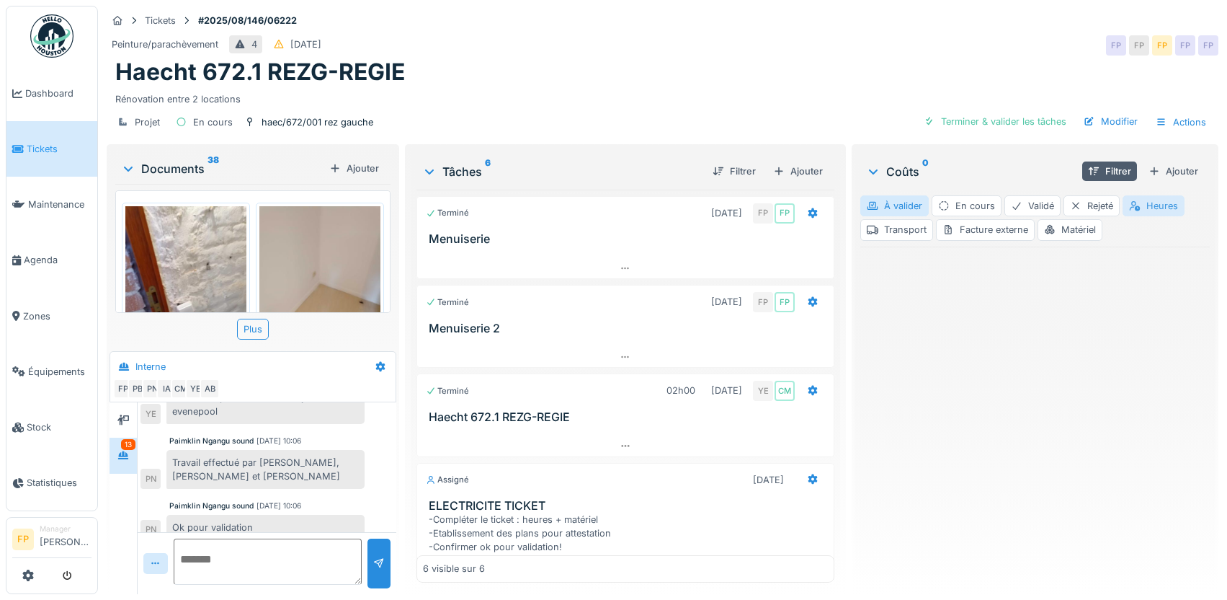
click at [1148, 195] on div "Heures" at bounding box center [1154, 205] width 62 height 21
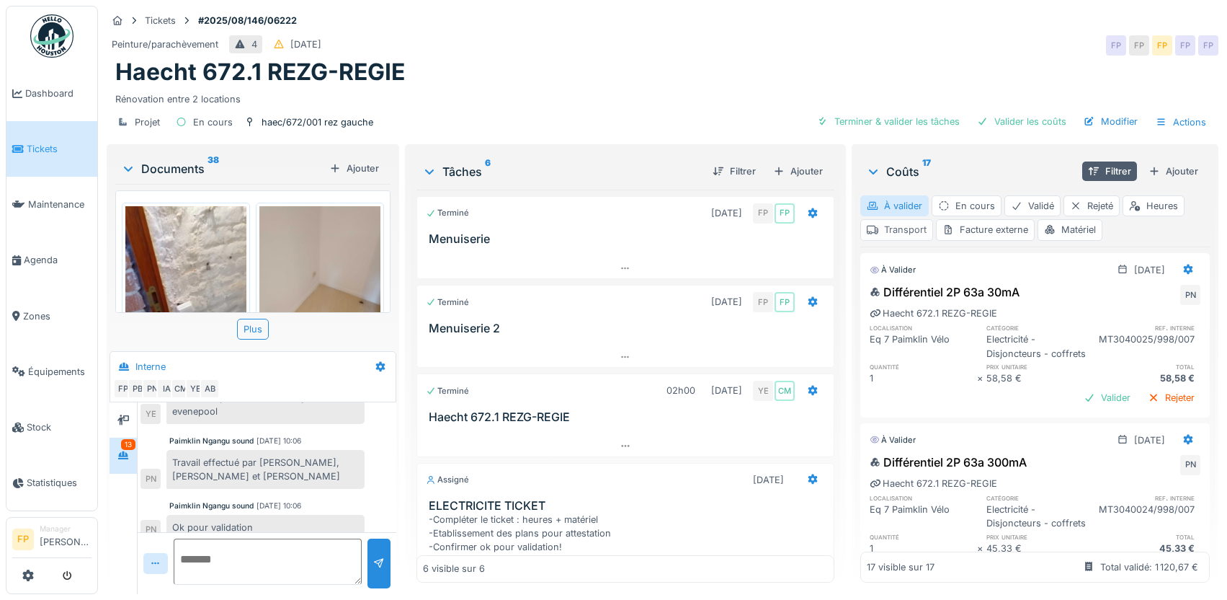
click at [907, 220] on div "Transport" at bounding box center [896, 229] width 73 height 21
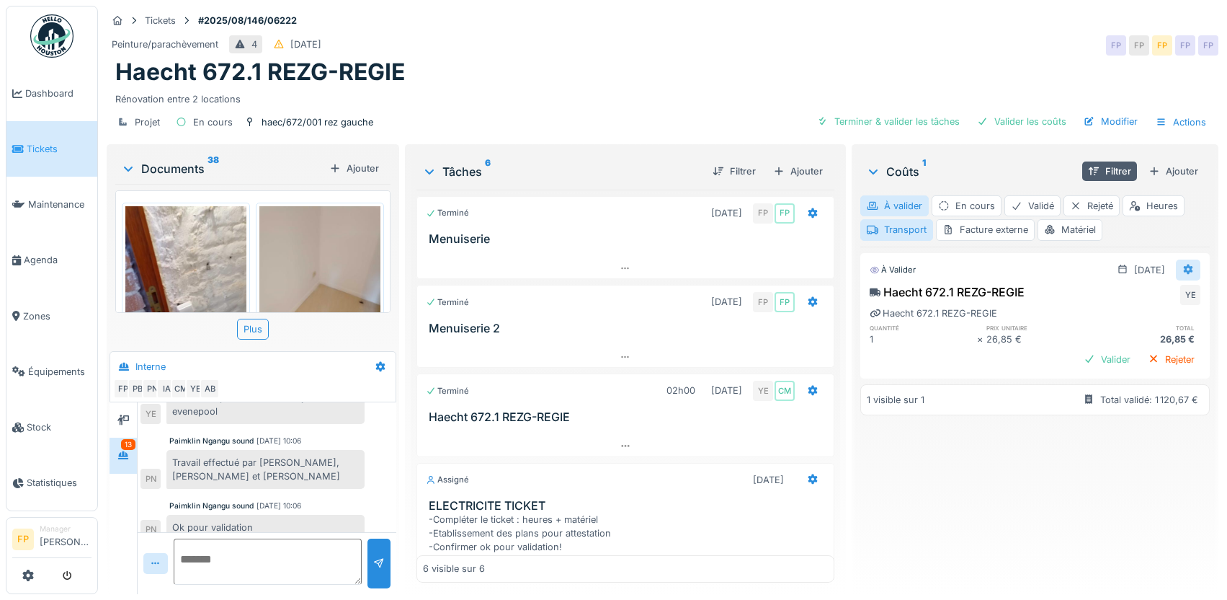
click at [1184, 264] on icon at bounding box center [1188, 269] width 9 height 10
click at [1134, 313] on div "Supprimer" at bounding box center [1118, 323] width 70 height 22
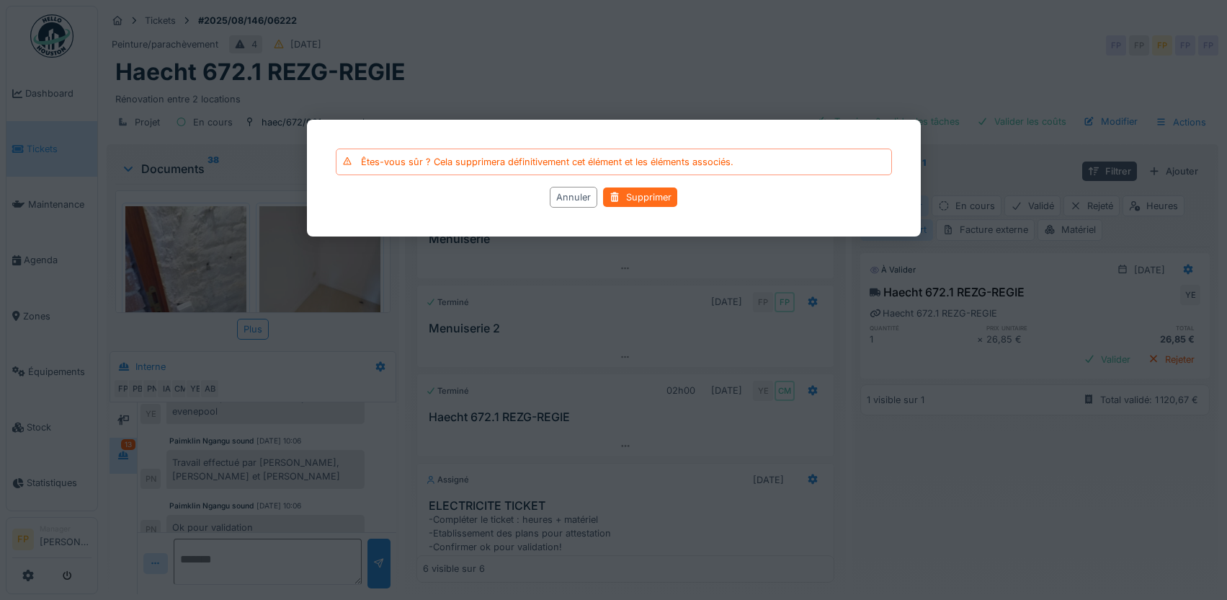
click at [662, 194] on div "Supprimer" at bounding box center [640, 197] width 74 height 19
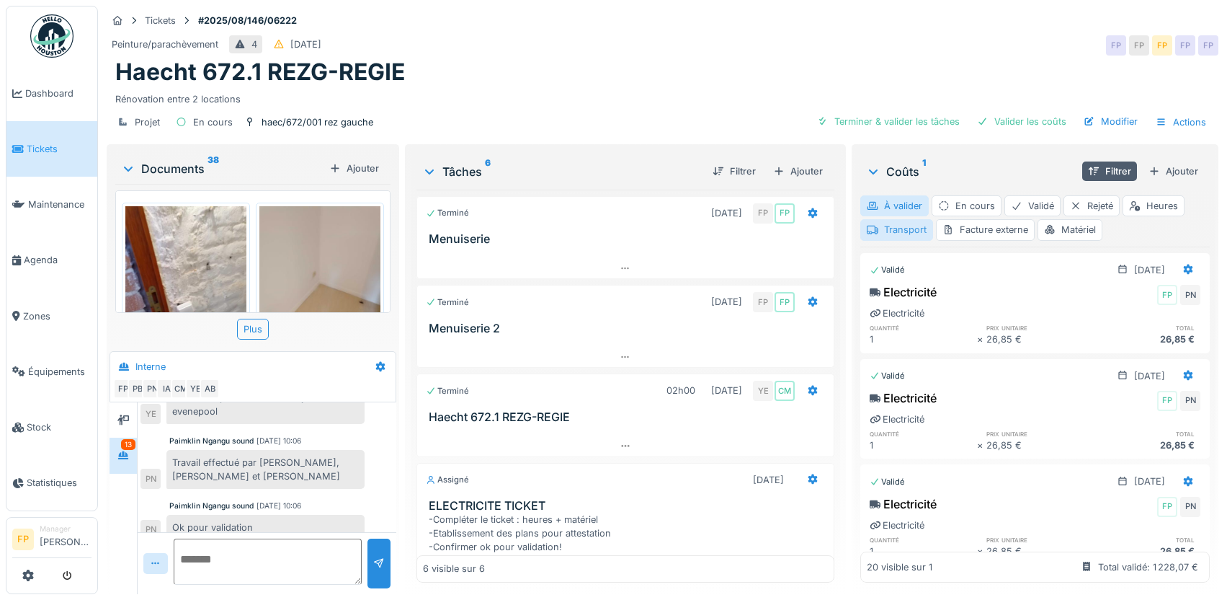
click at [886, 221] on div "Transport" at bounding box center [896, 229] width 73 height 21
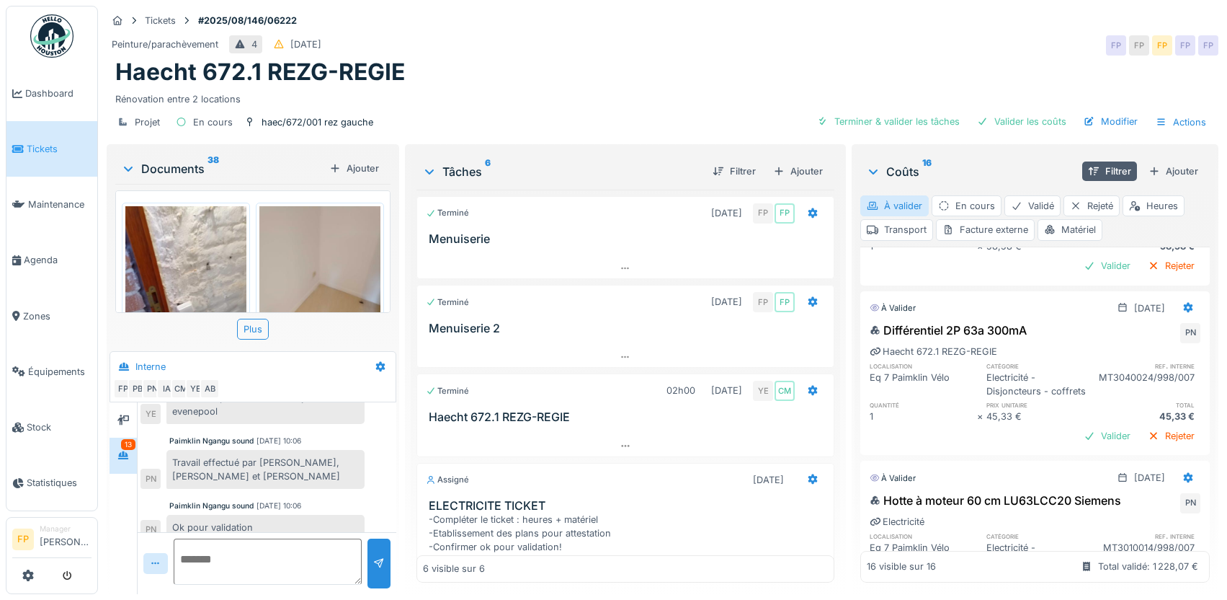
scroll to position [0, 0]
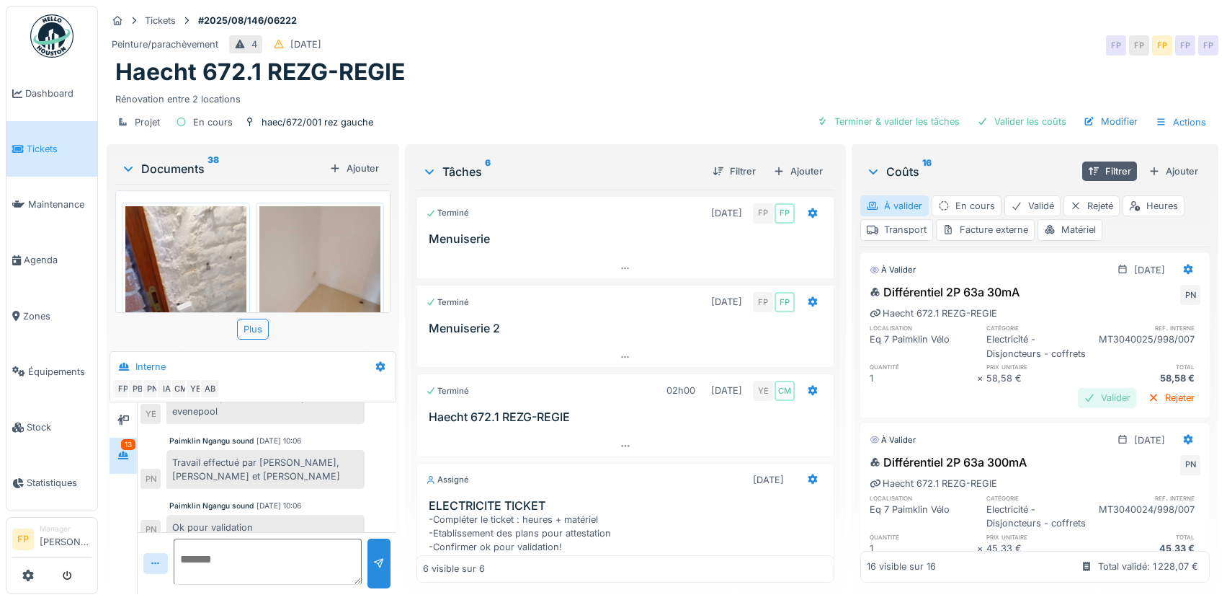
click at [1089, 401] on div "Valider" at bounding box center [1107, 397] width 58 height 19
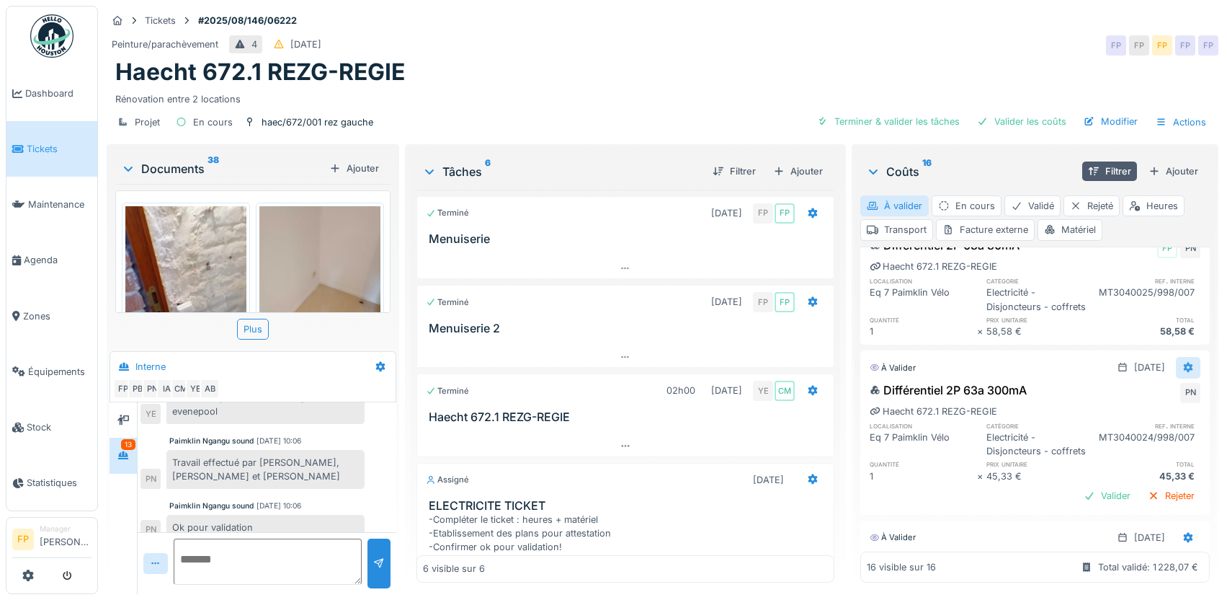
scroll to position [72, 0]
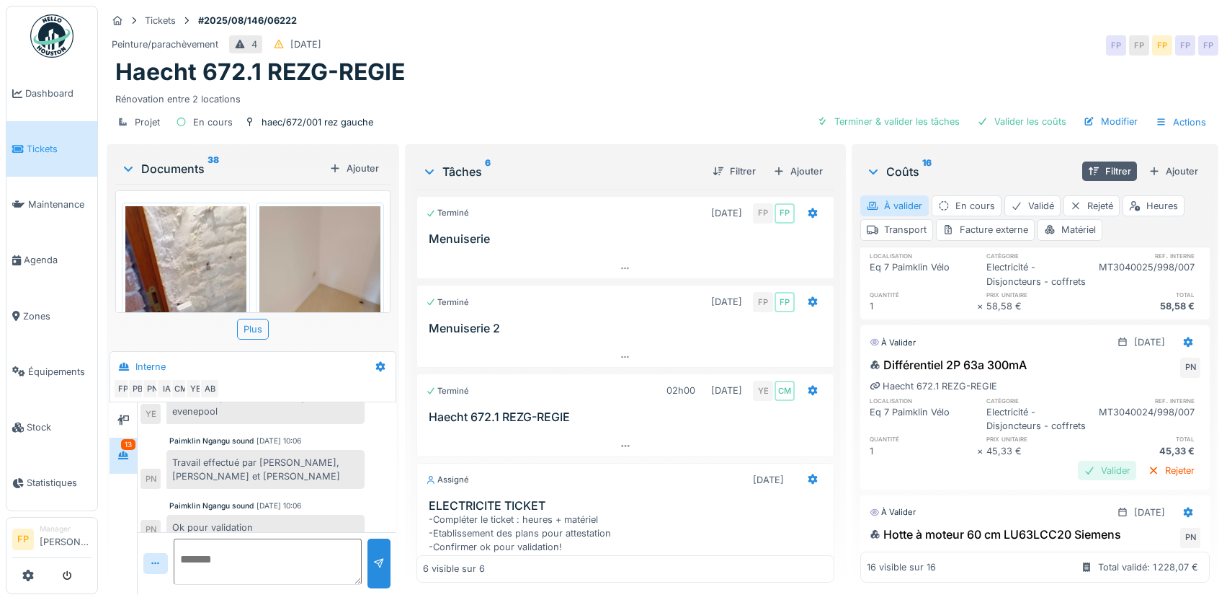
click at [1078, 480] on div "Valider" at bounding box center [1107, 470] width 58 height 19
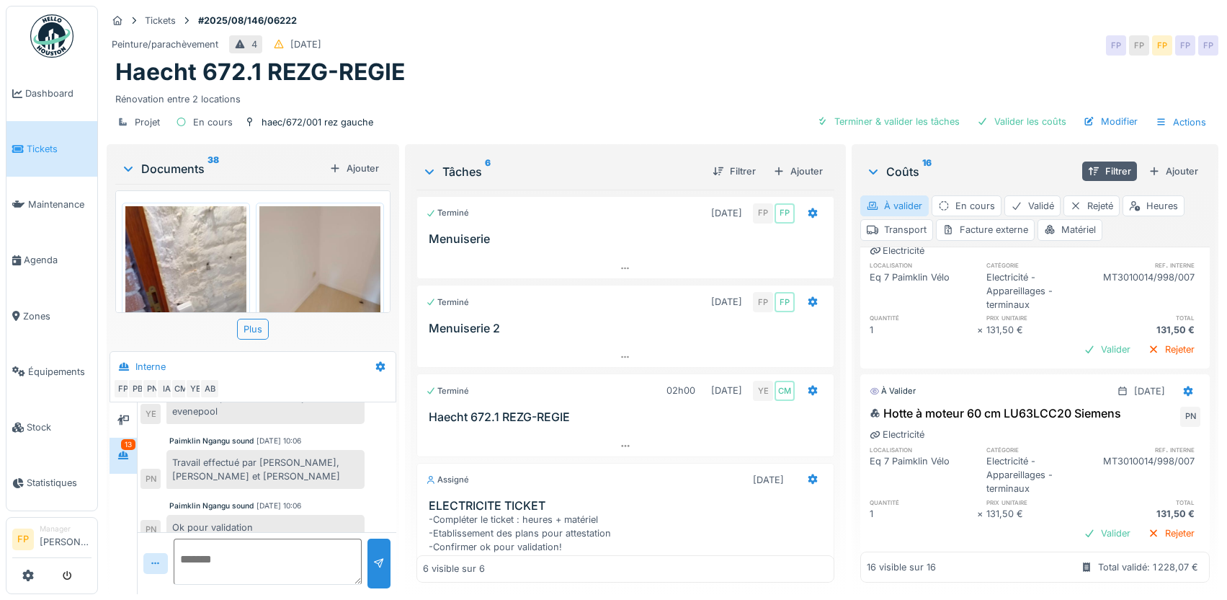
scroll to position [360, 0]
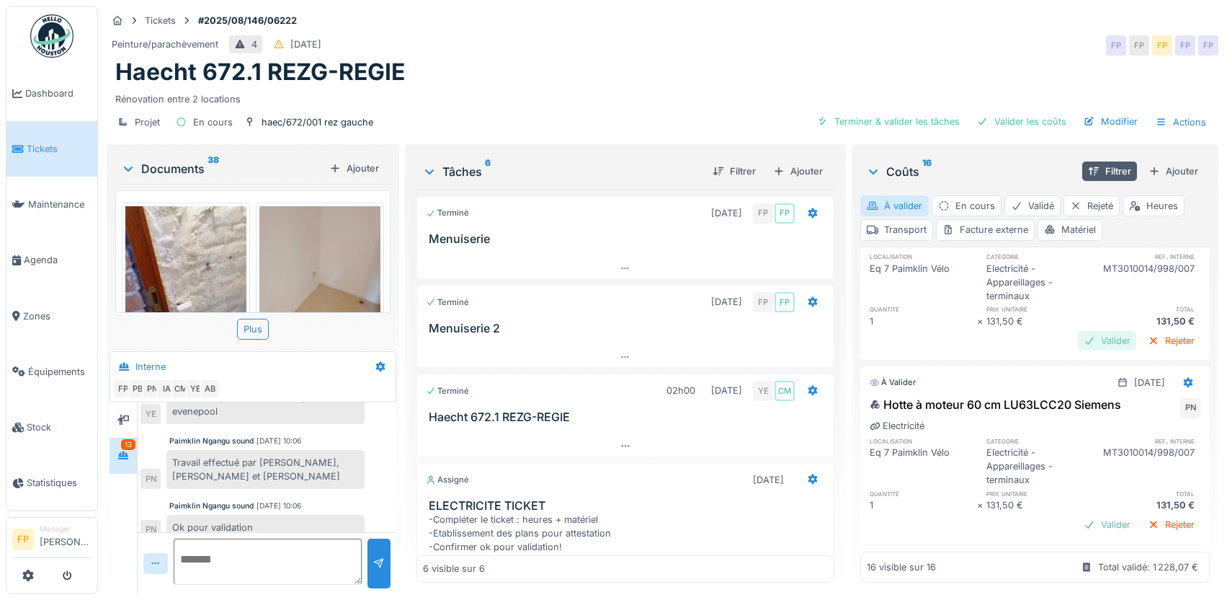
click at [1085, 350] on div "Valider" at bounding box center [1107, 340] width 58 height 19
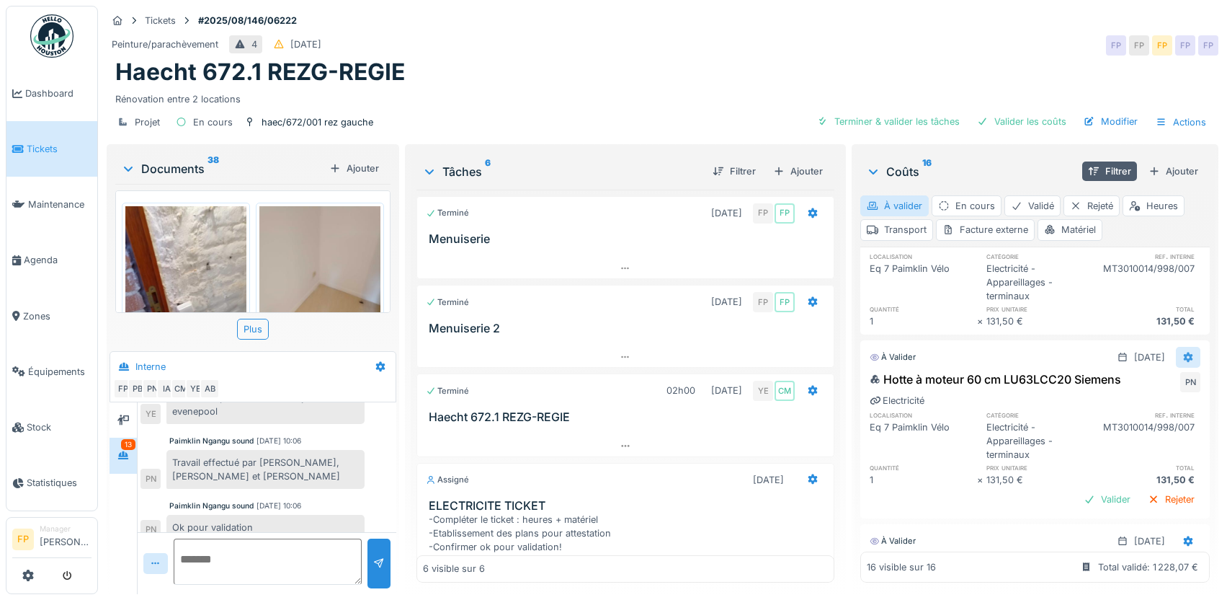
click at [1183, 362] on icon at bounding box center [1189, 356] width 12 height 9
click at [1118, 427] on div "Supprimer" at bounding box center [1118, 438] width 70 height 22
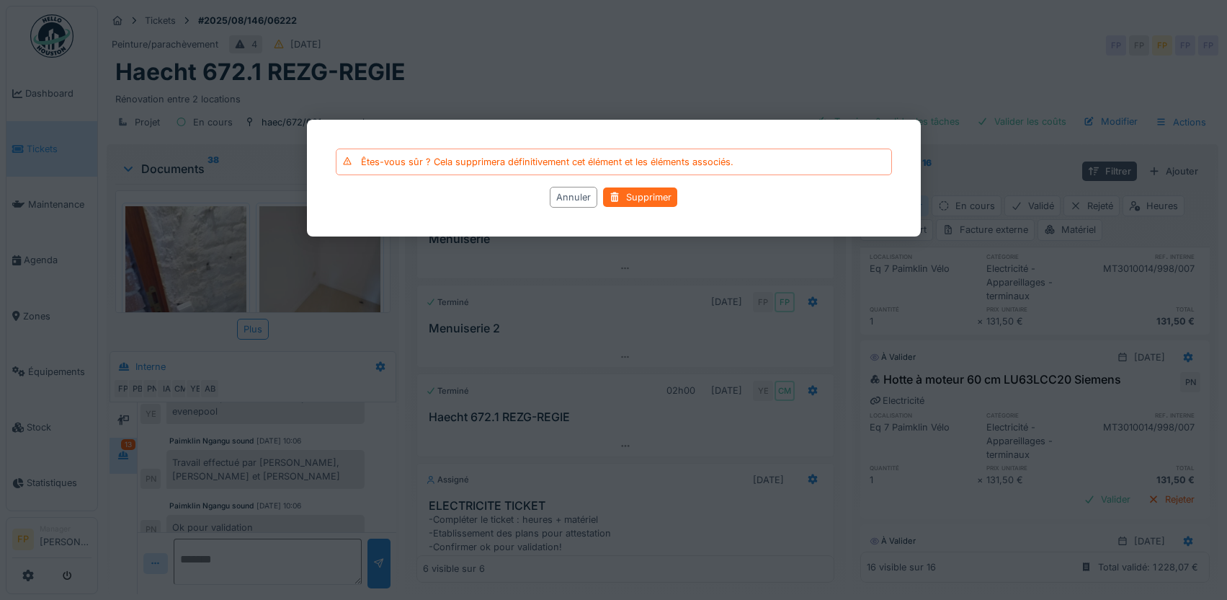
click at [630, 195] on div "Supprimer" at bounding box center [640, 197] width 74 height 19
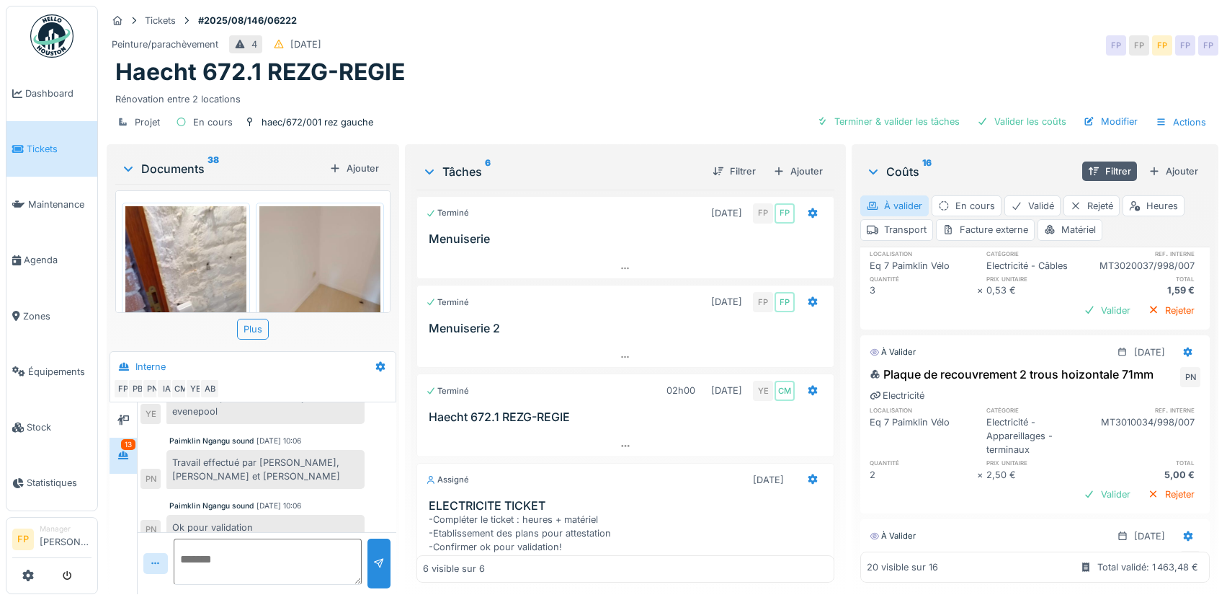
scroll to position [1441, 0]
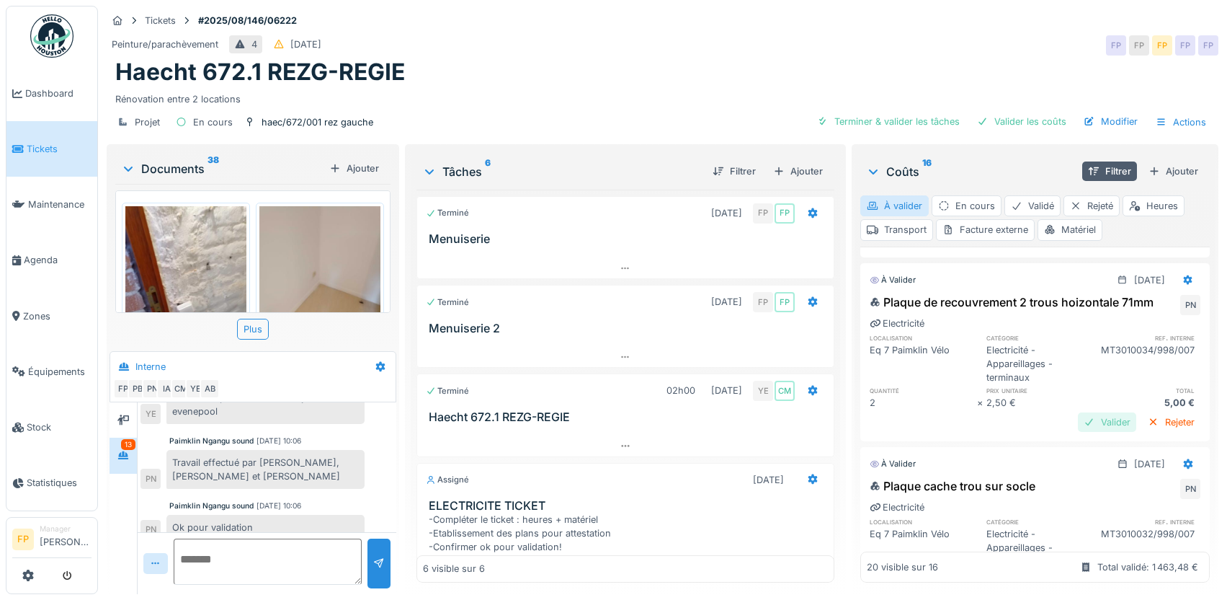
click at [1078, 432] on div "Valider" at bounding box center [1107, 421] width 58 height 19
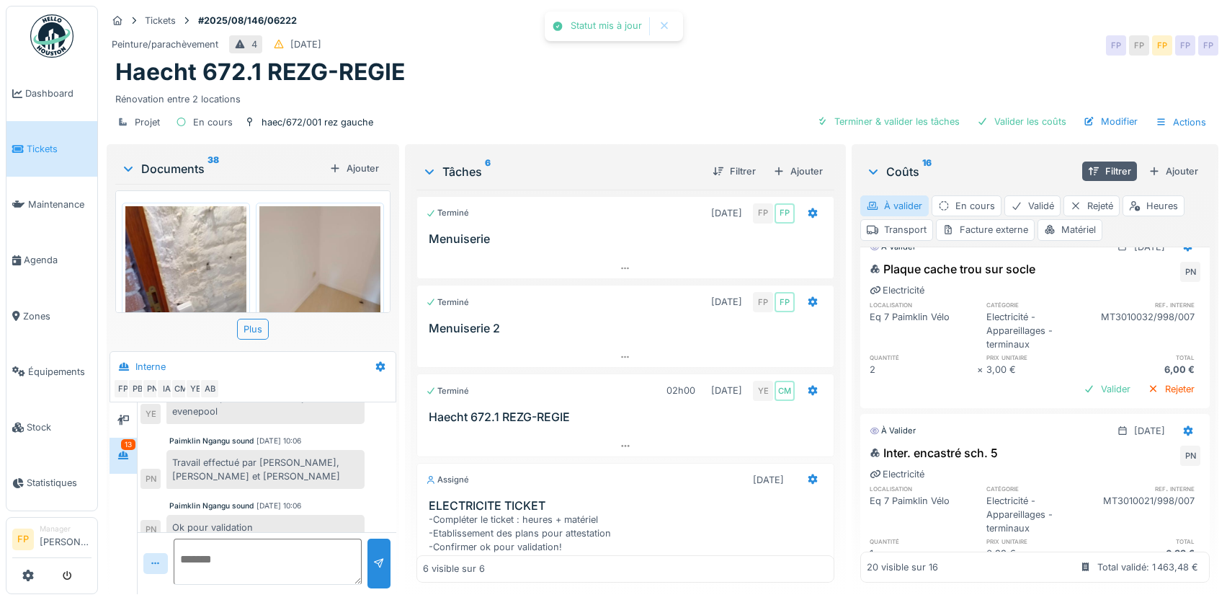
scroll to position [1658, 0]
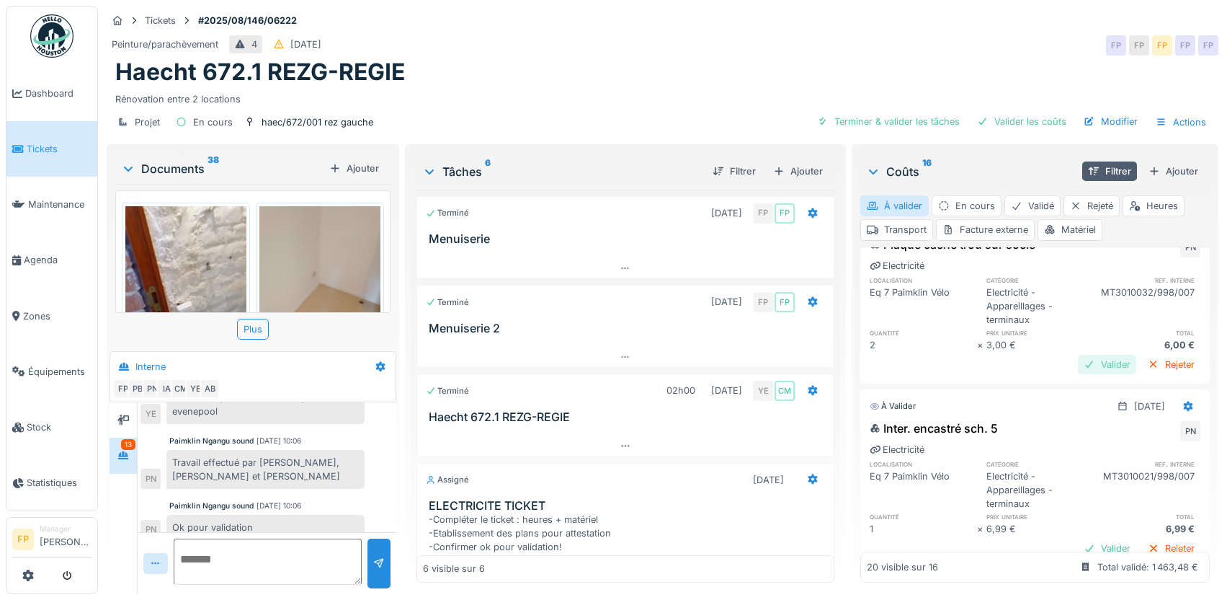
click at [1082, 374] on div "Valider" at bounding box center [1107, 364] width 58 height 19
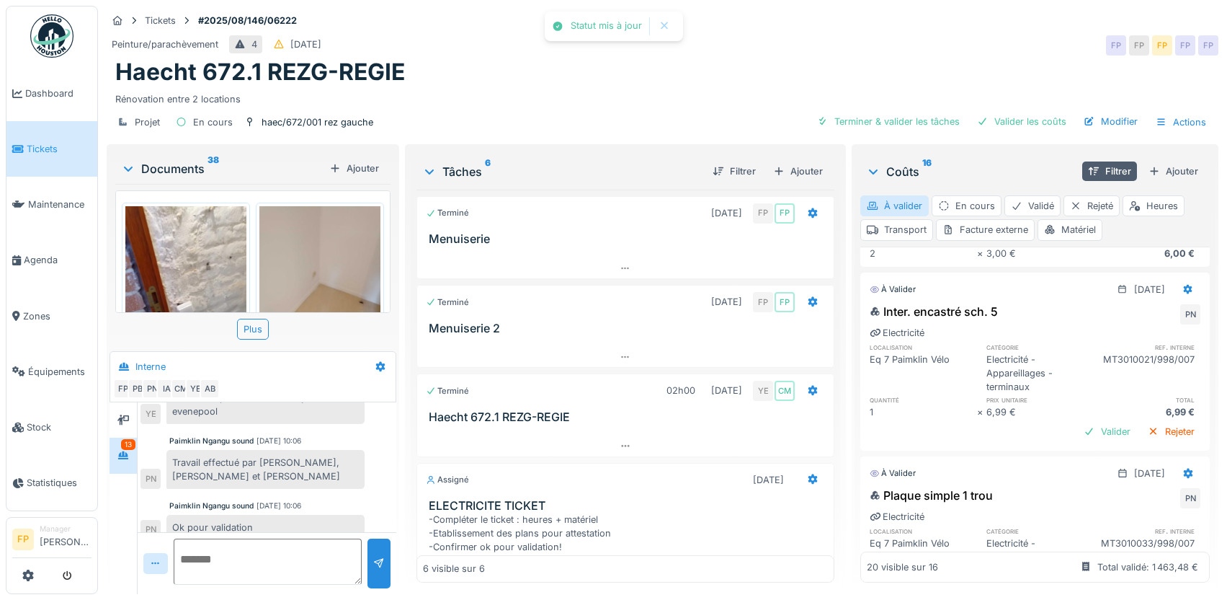
scroll to position [1802, 0]
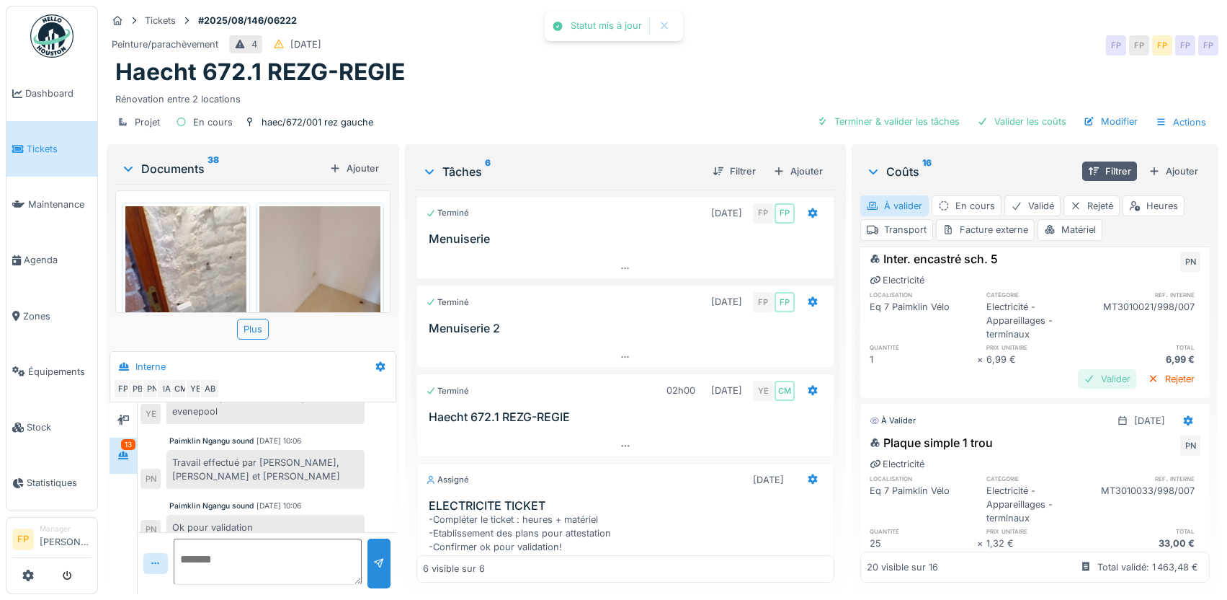
click at [1087, 388] on div "Valider" at bounding box center [1107, 378] width 58 height 19
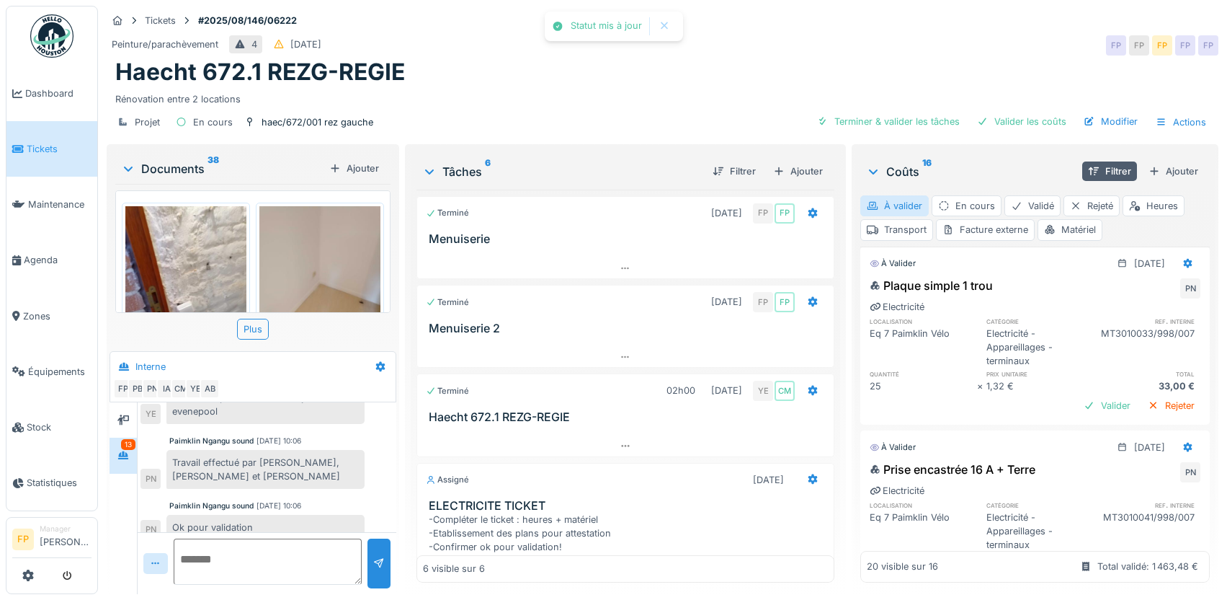
scroll to position [2018, 0]
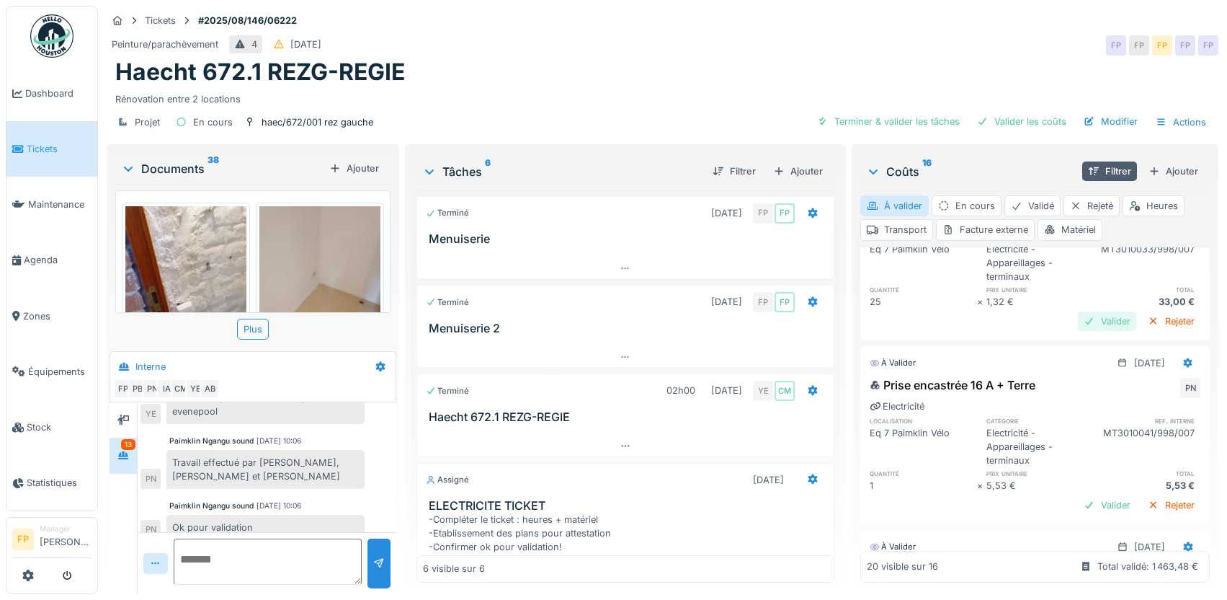
click at [1078, 331] on div "Valider" at bounding box center [1107, 320] width 58 height 19
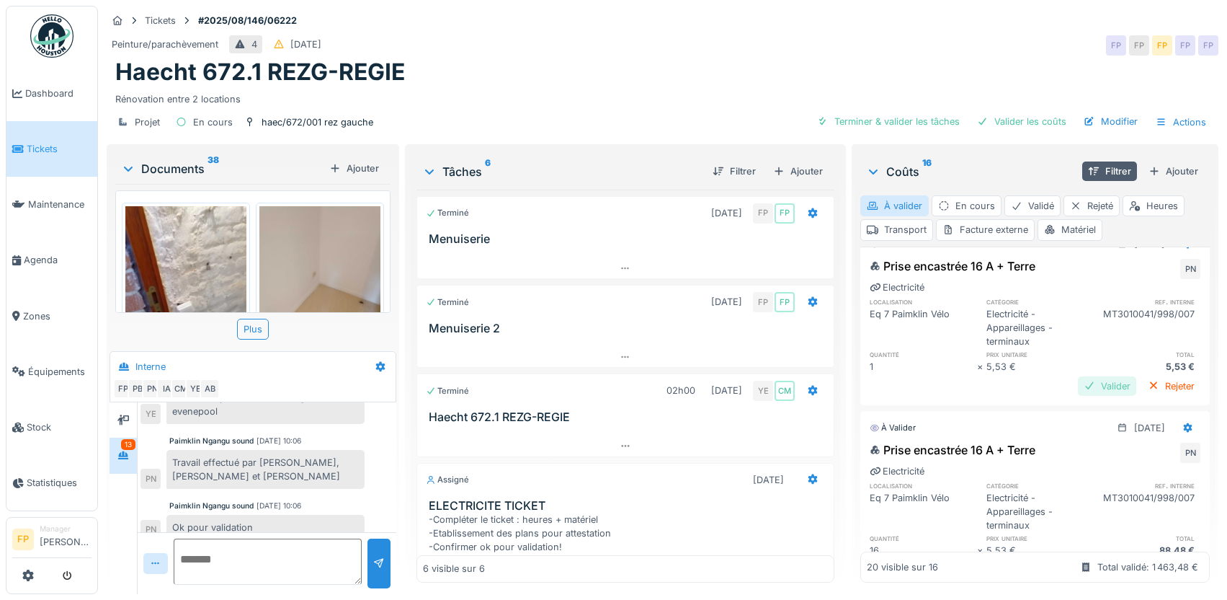
scroll to position [2090, 0]
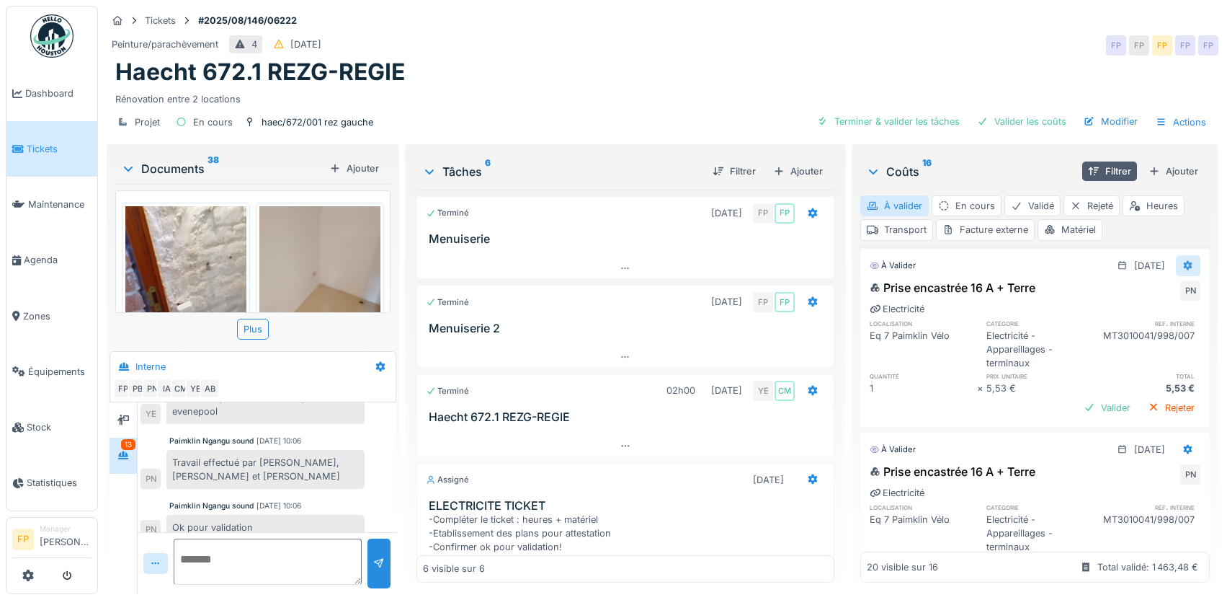
click at [1184, 270] on icon at bounding box center [1188, 265] width 9 height 10
click at [1132, 357] on div "Supprimer" at bounding box center [1118, 364] width 70 height 22
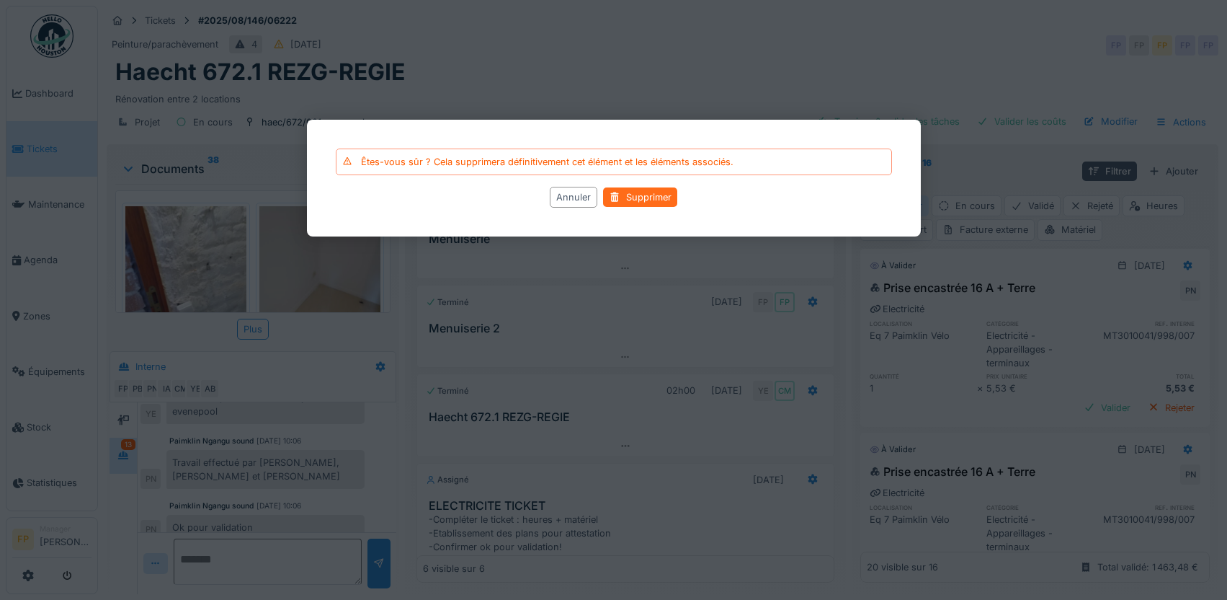
click at [657, 195] on div "Supprimer" at bounding box center [640, 197] width 74 height 19
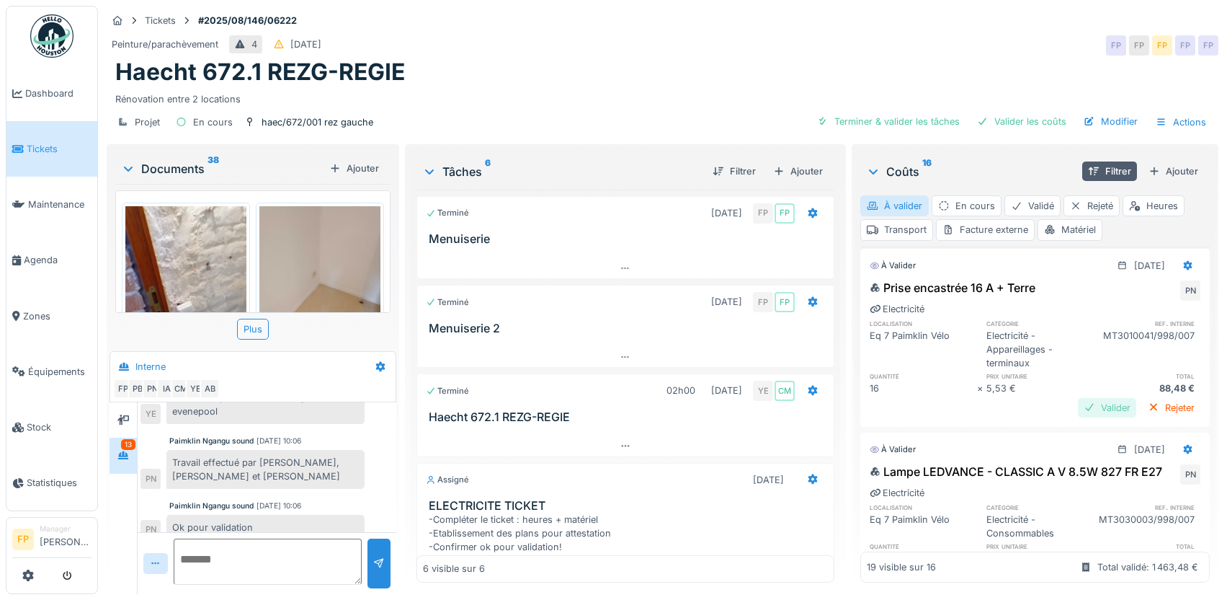
click at [1080, 417] on div "Valider" at bounding box center [1107, 407] width 58 height 19
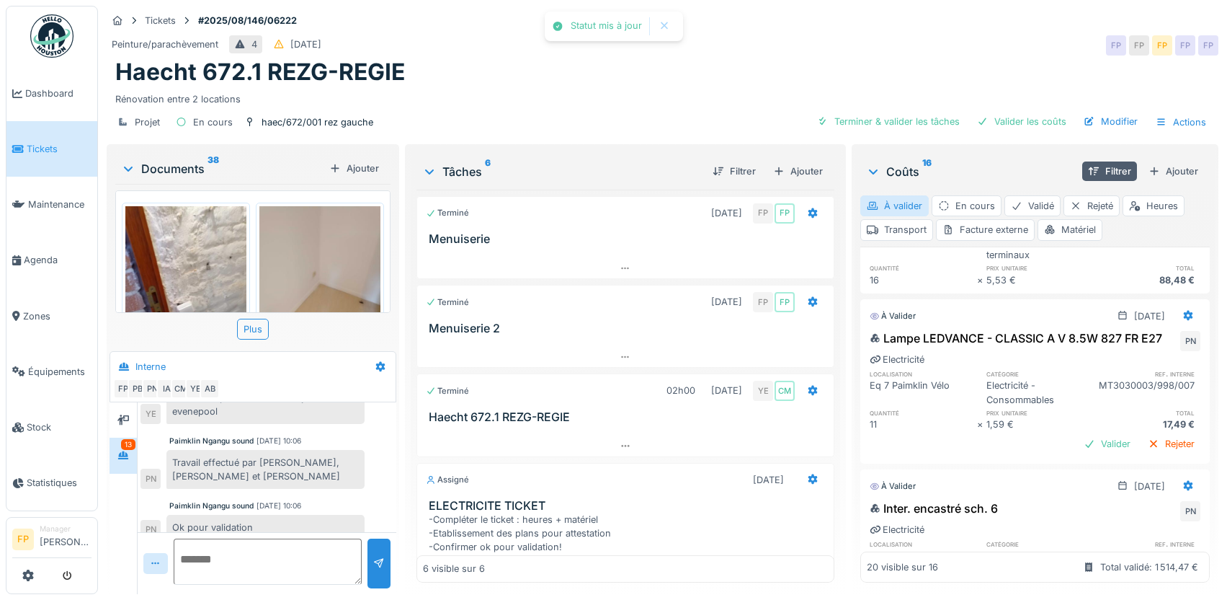
scroll to position [2306, 0]
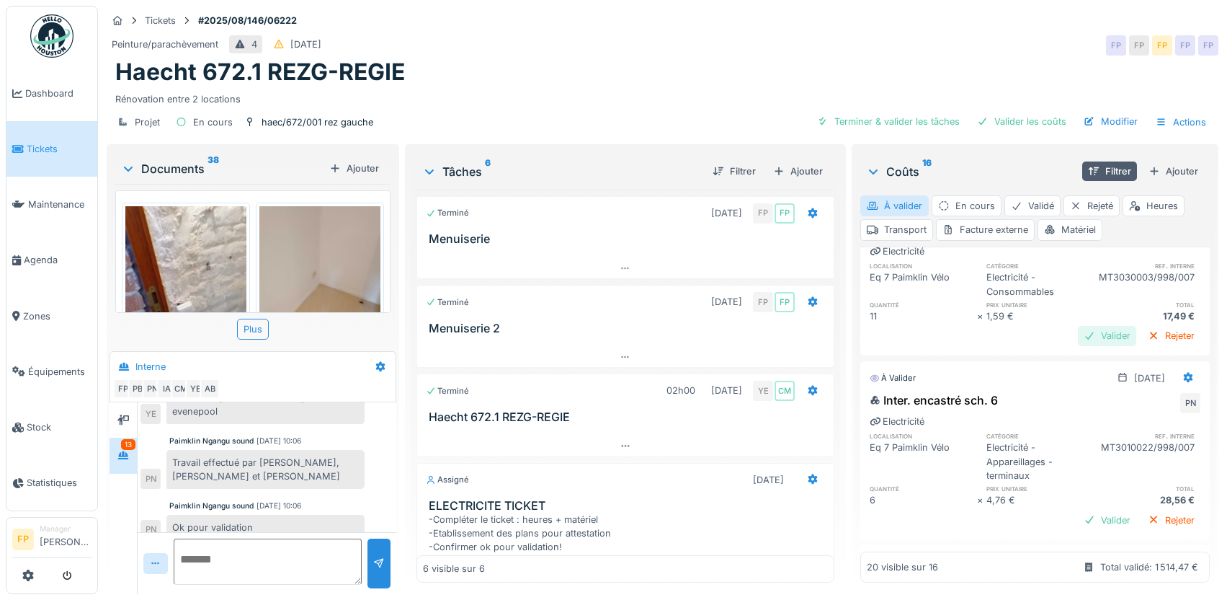
click at [1078, 345] on div "Valider" at bounding box center [1107, 335] width 58 height 19
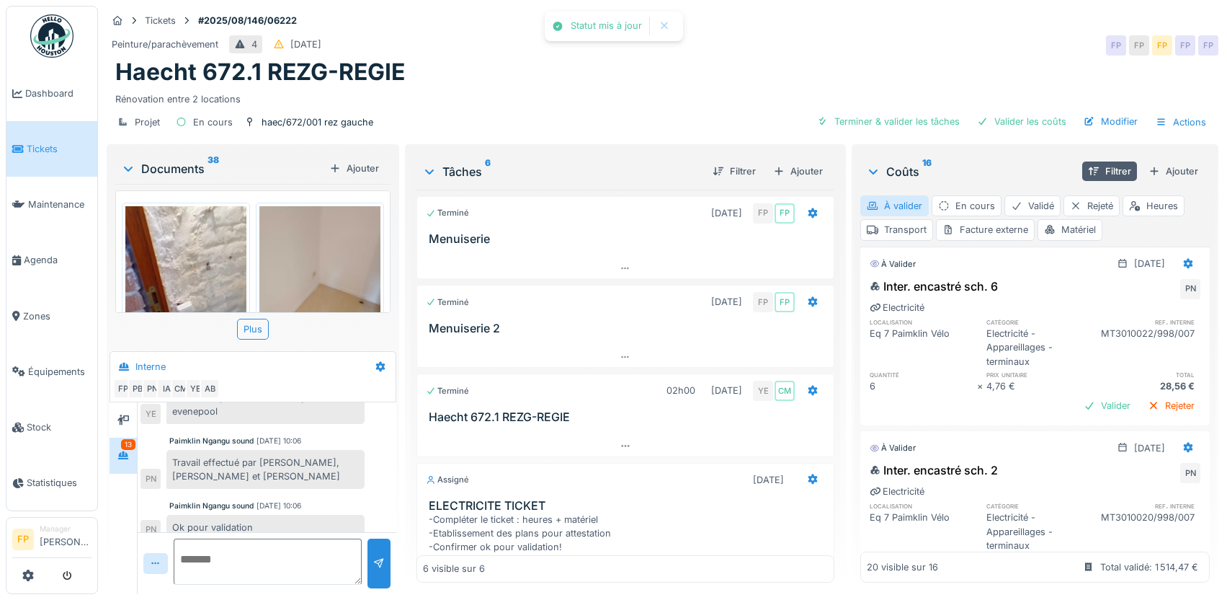
scroll to position [2450, 0]
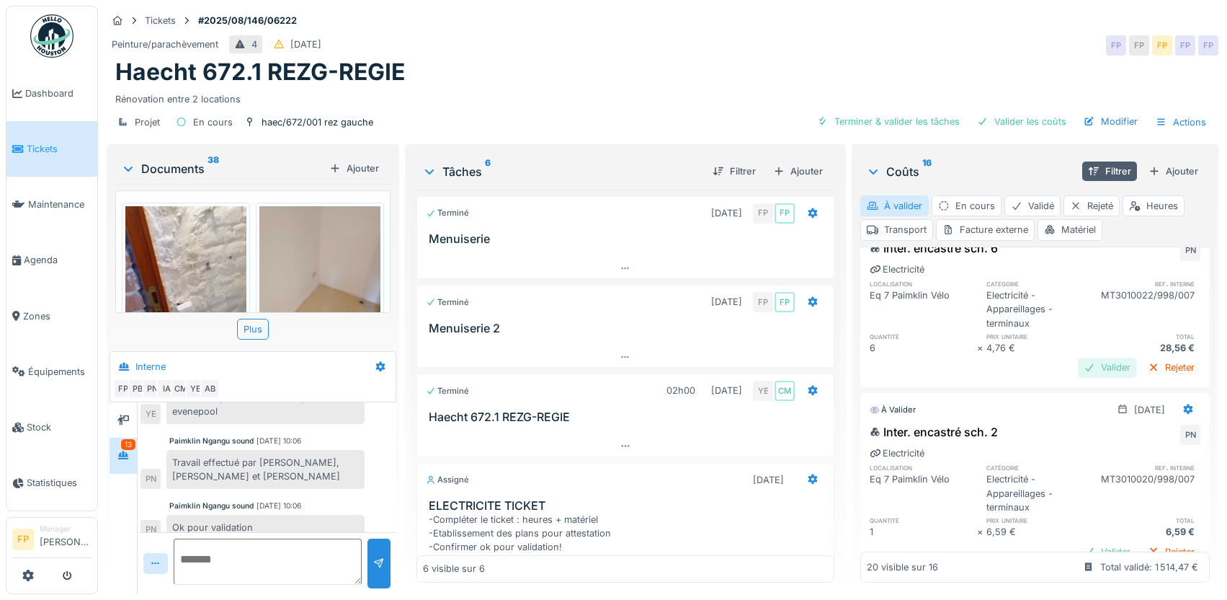
click at [1082, 377] on div "Valider" at bounding box center [1107, 366] width 58 height 19
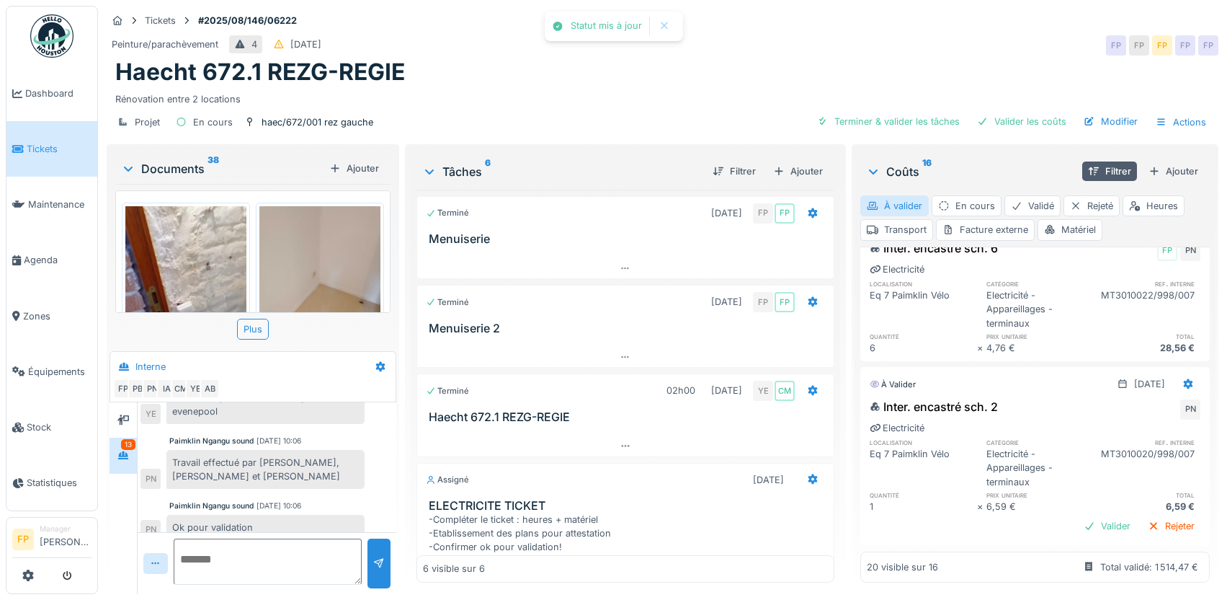
scroll to position [2517, 0]
click at [1082, 516] on div "Valider" at bounding box center [1107, 525] width 58 height 19
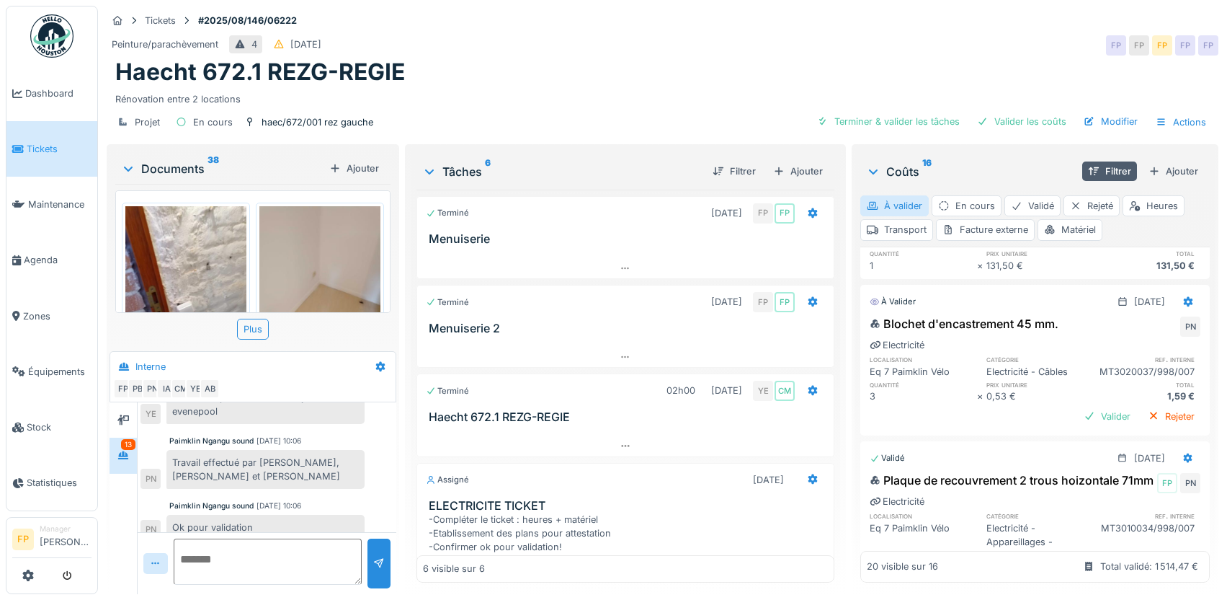
scroll to position [1267, 0]
click at [1078, 422] on div "Valider" at bounding box center [1107, 412] width 58 height 19
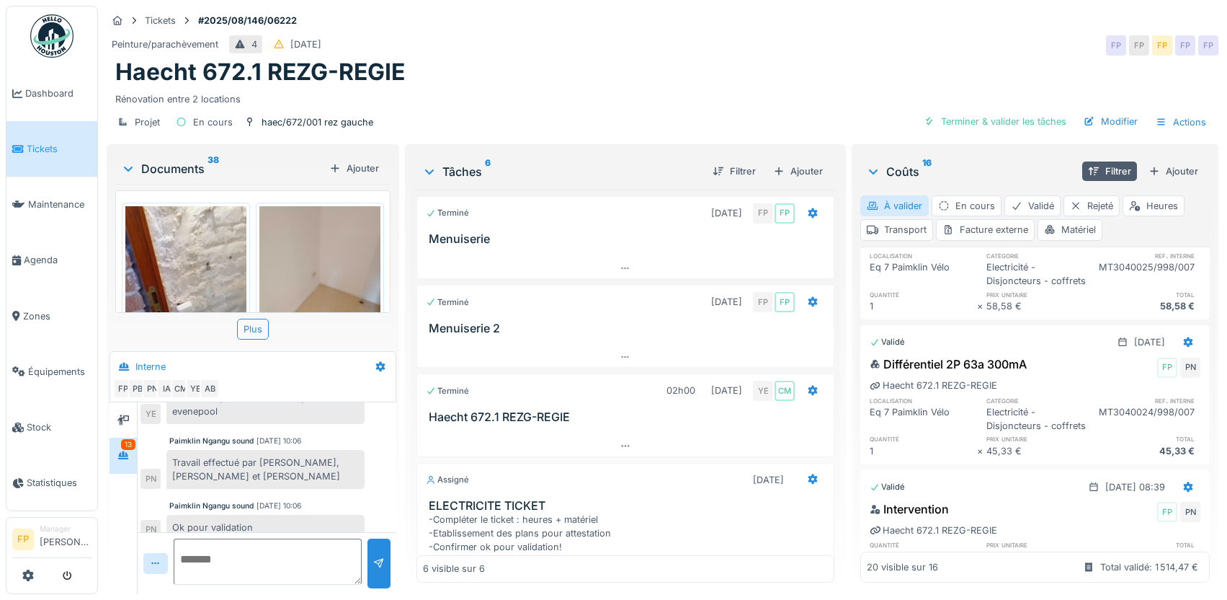
scroll to position [504, 0]
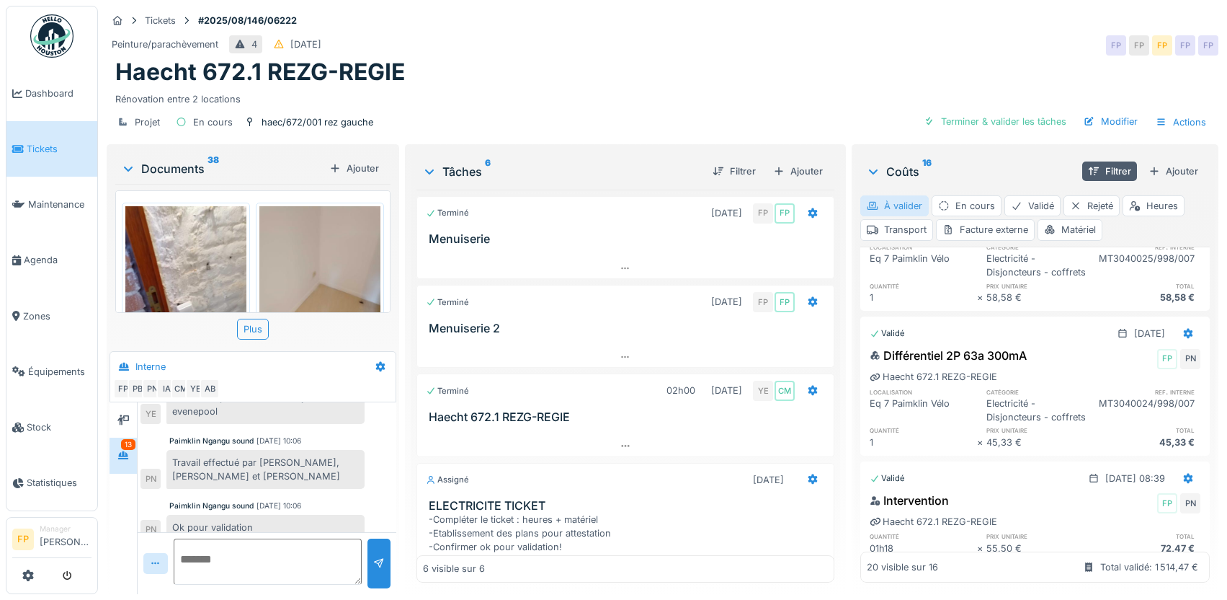
click at [908, 195] on div "À valider" at bounding box center [894, 205] width 68 height 21
click at [900, 195] on div "À valider" at bounding box center [894, 205] width 68 height 21
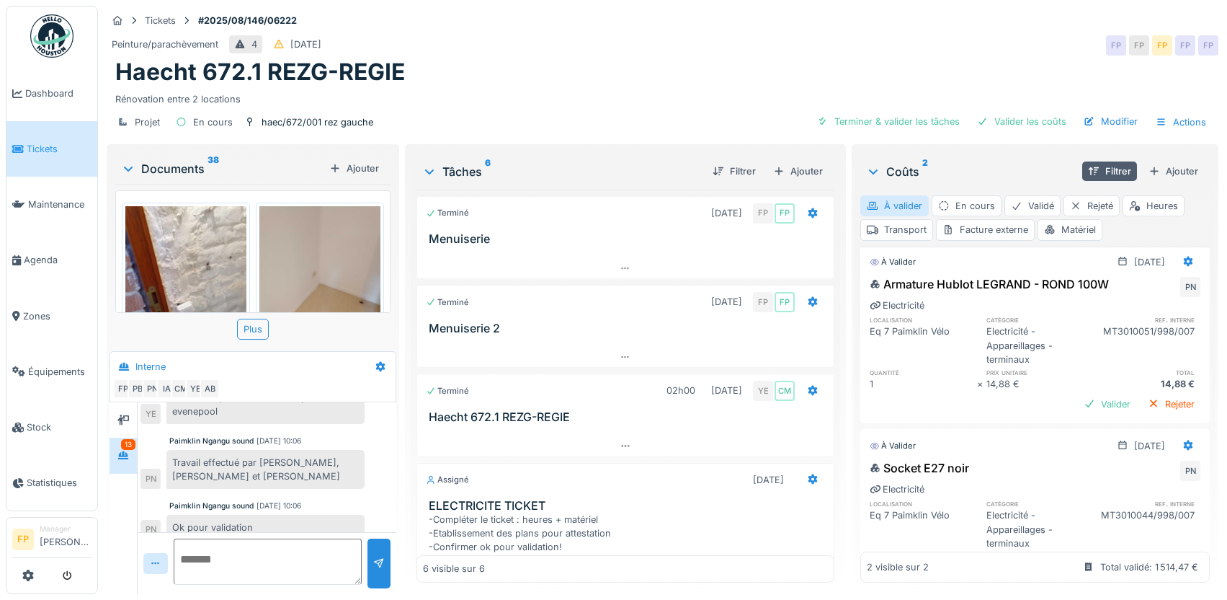
scroll to position [0, 0]
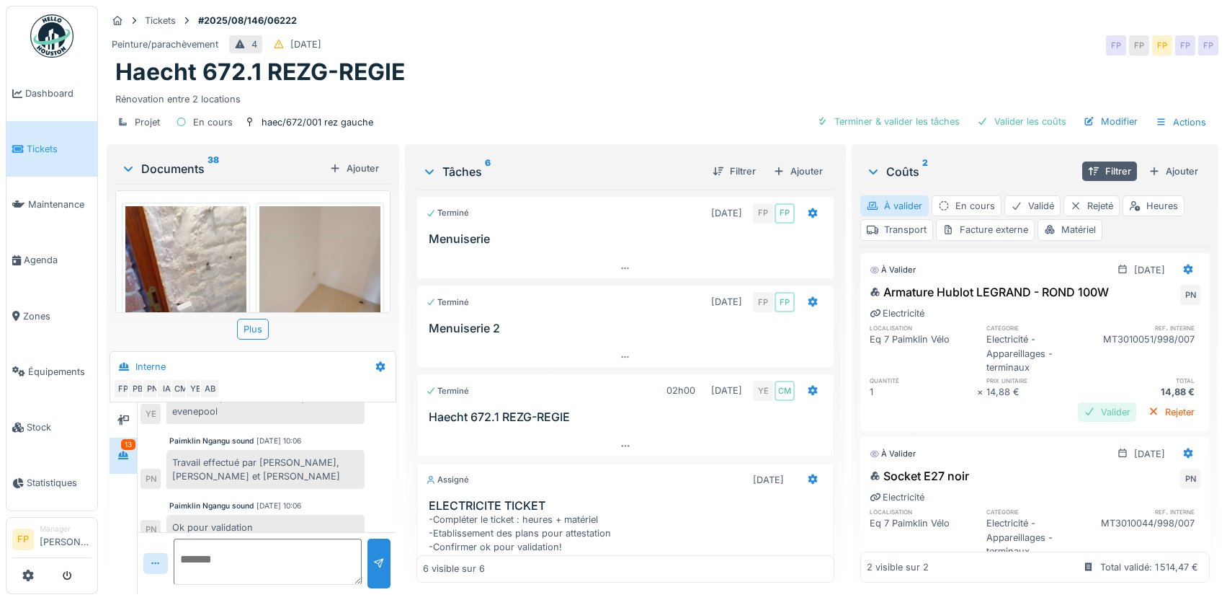
click at [1098, 407] on div "Valider" at bounding box center [1107, 411] width 58 height 19
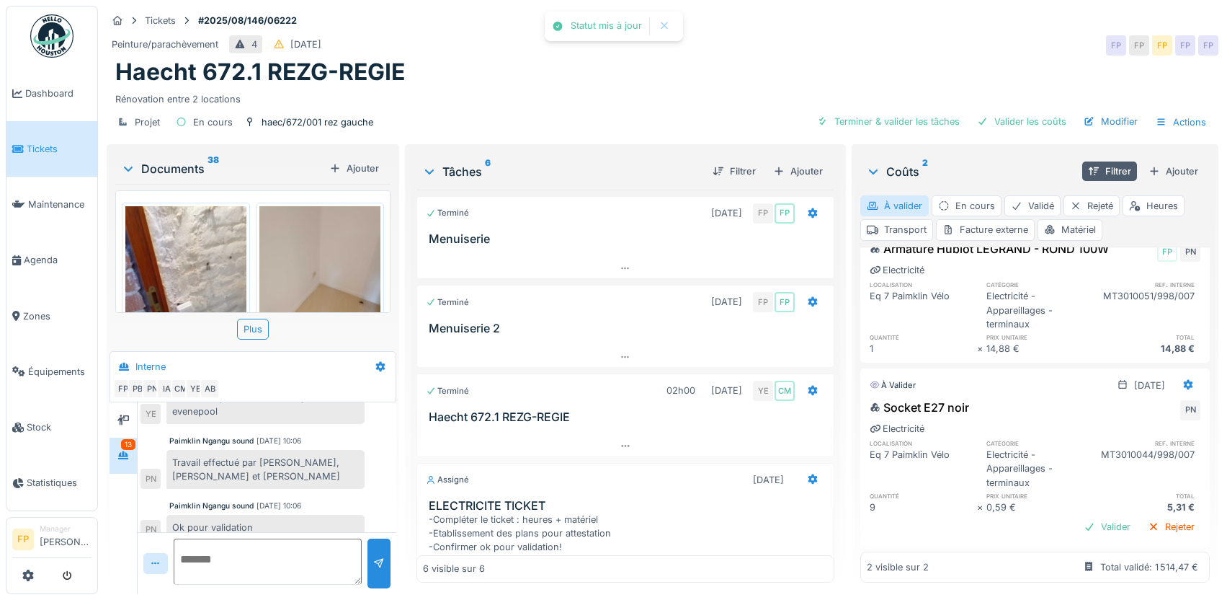
scroll to position [66, 0]
click at [1078, 516] on div "Valider" at bounding box center [1107, 525] width 58 height 19
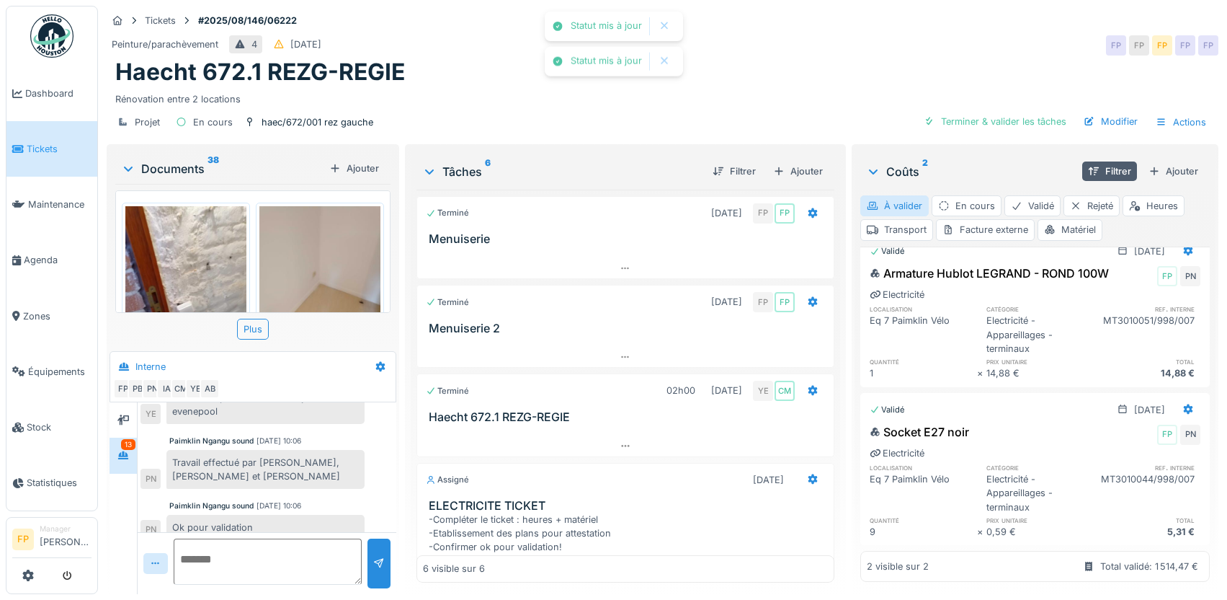
scroll to position [40, 0]
click at [890, 197] on div "À valider" at bounding box center [894, 205] width 68 height 21
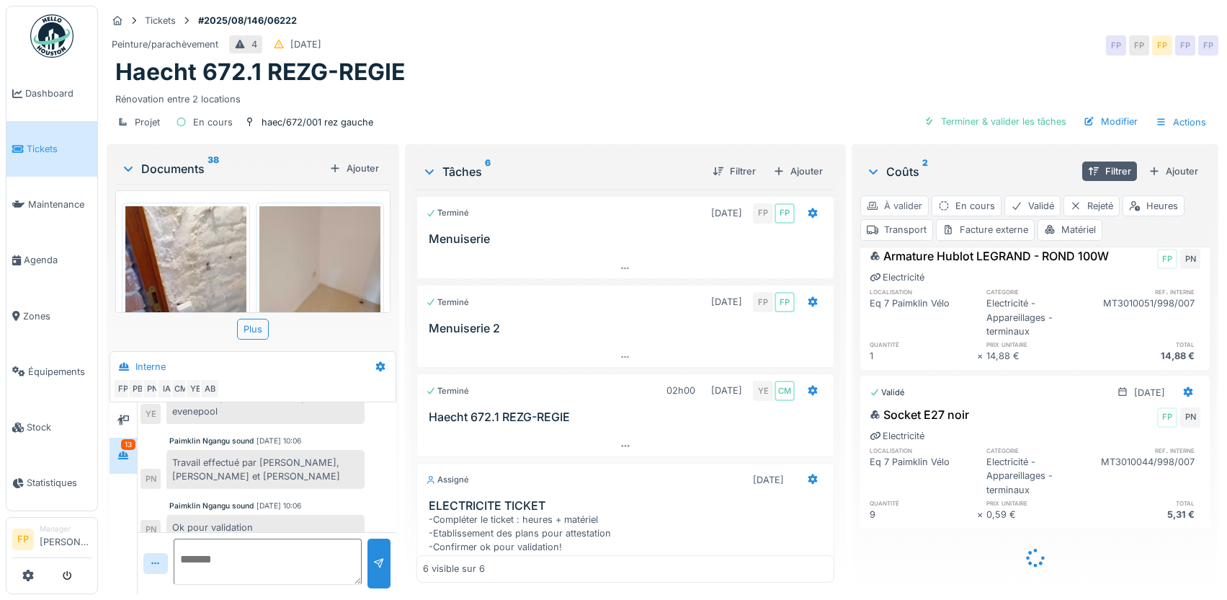
click at [901, 197] on div "À valider" at bounding box center [894, 205] width 68 height 21
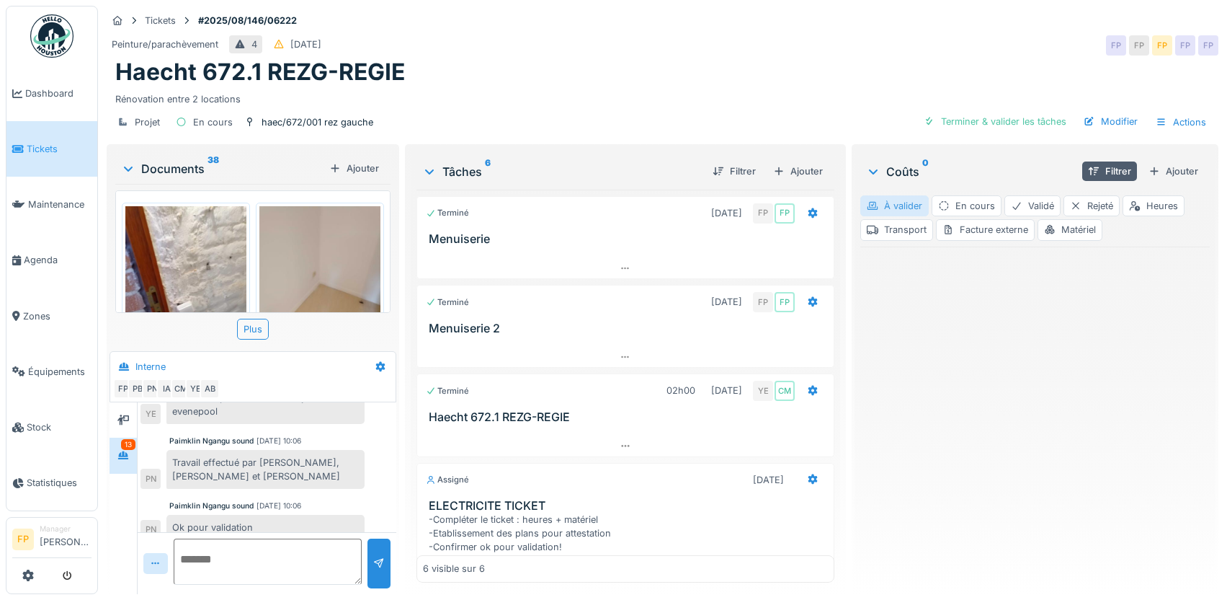
scroll to position [0, 0]
click at [900, 197] on div "À valider" at bounding box center [894, 205] width 68 height 21
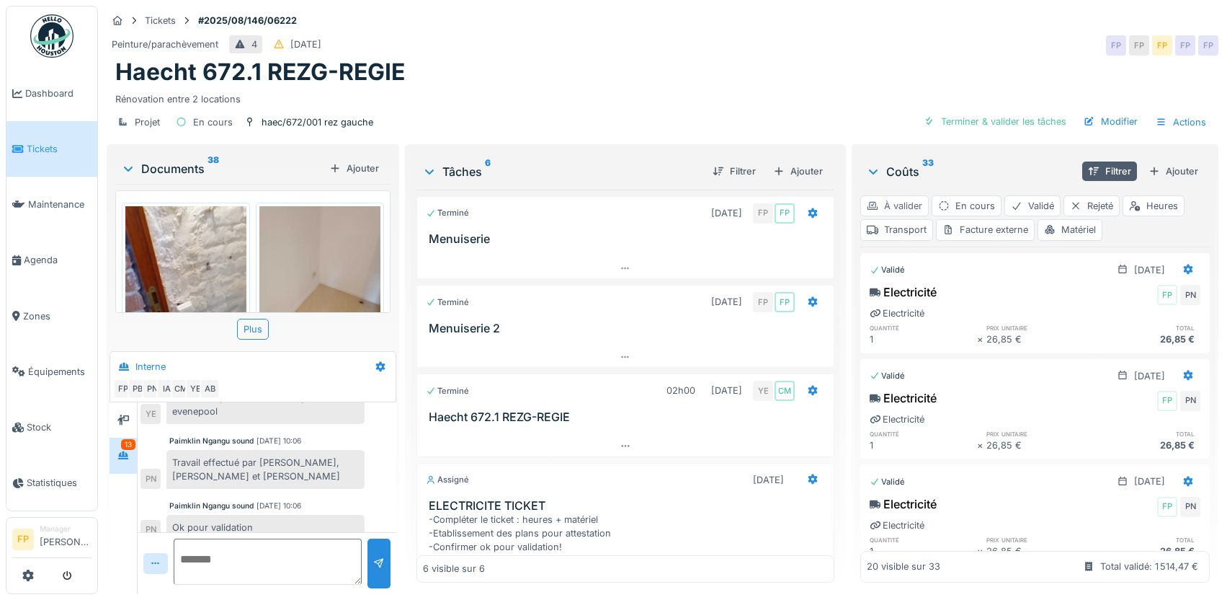
click at [902, 197] on div "À valider" at bounding box center [894, 205] width 68 height 21
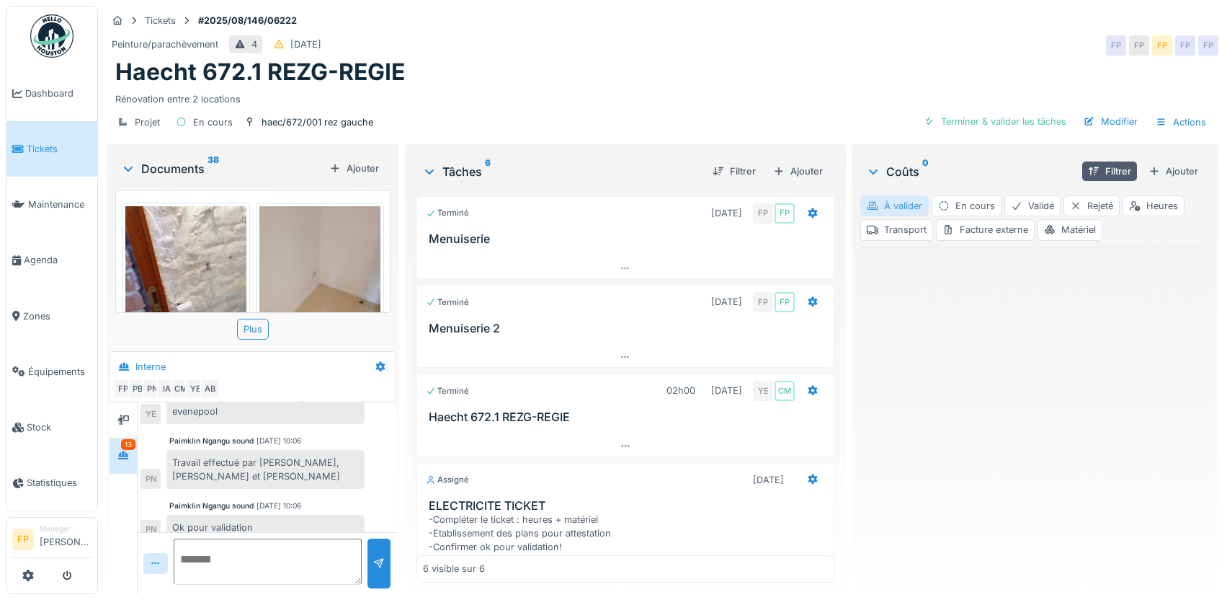
click at [902, 197] on div "À valider" at bounding box center [894, 205] width 68 height 21
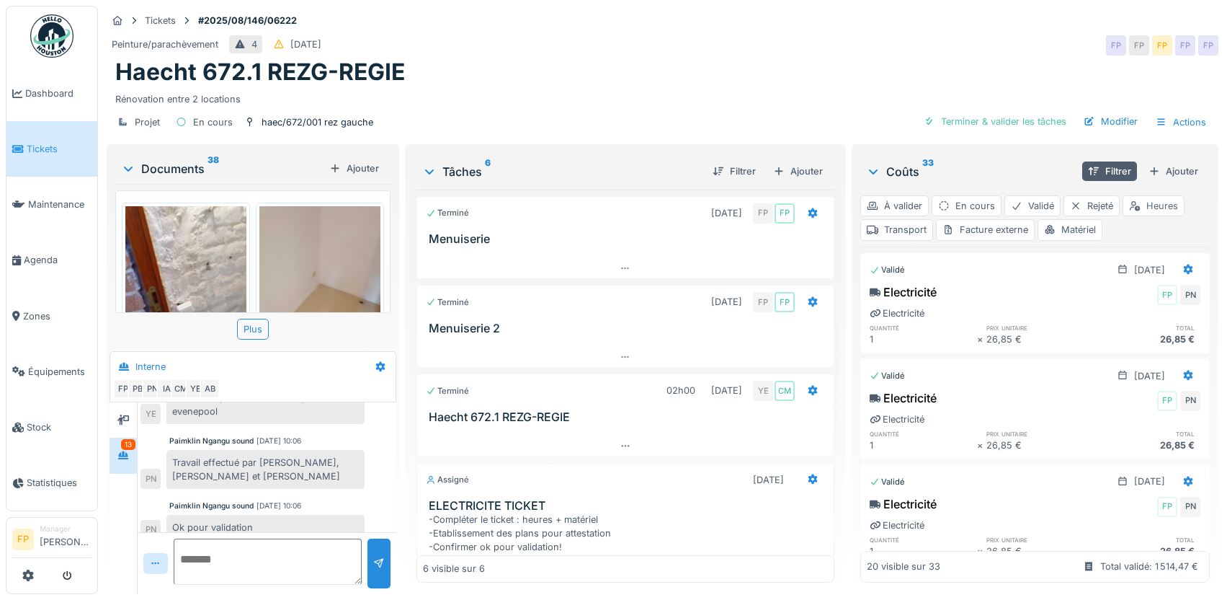
click at [1161, 195] on div "Heures" at bounding box center [1154, 205] width 62 height 21
click at [1105, 161] on div "Filtrer" at bounding box center [1109, 170] width 55 height 19
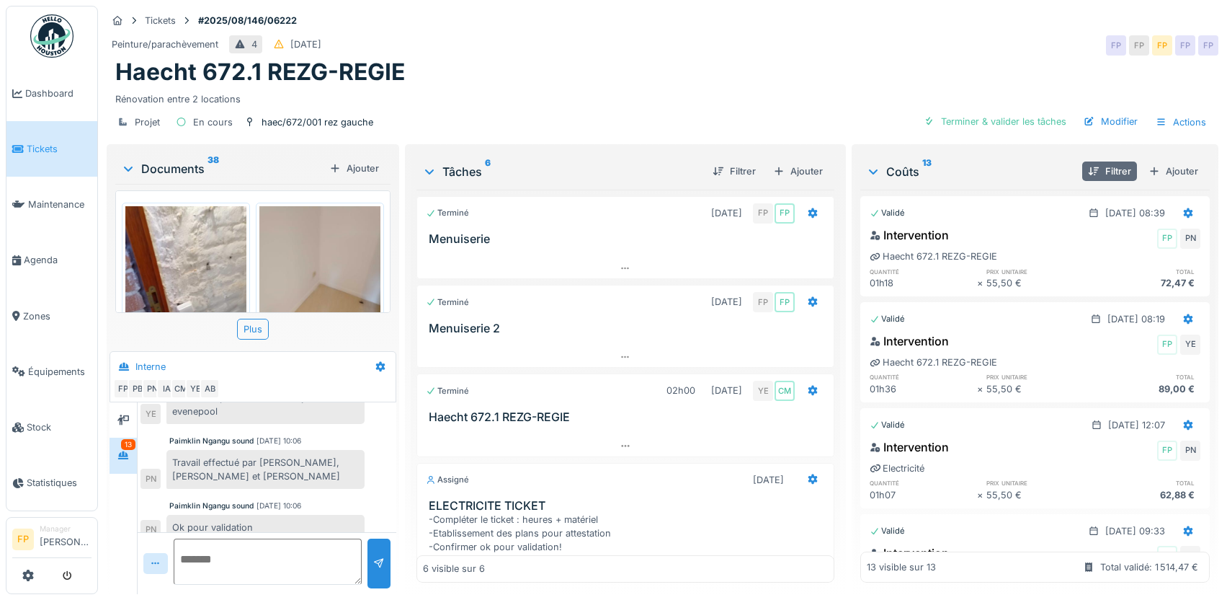
click at [1097, 161] on div "Filtrer" at bounding box center [1109, 170] width 55 height 19
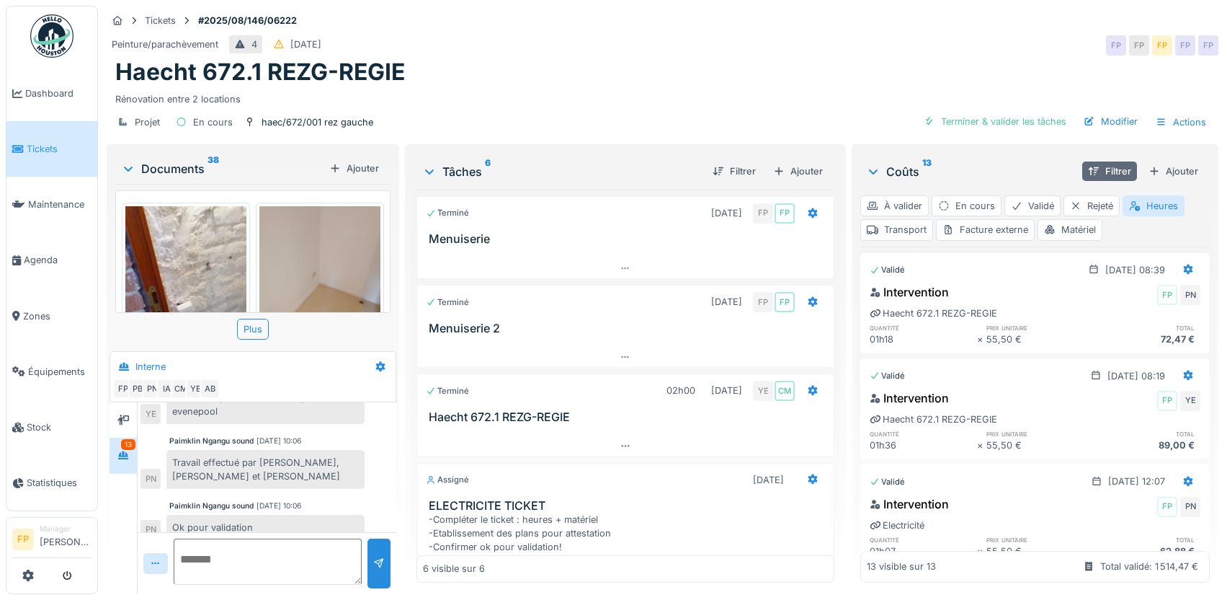
click at [1097, 161] on div "Filtrer" at bounding box center [1109, 170] width 55 height 19
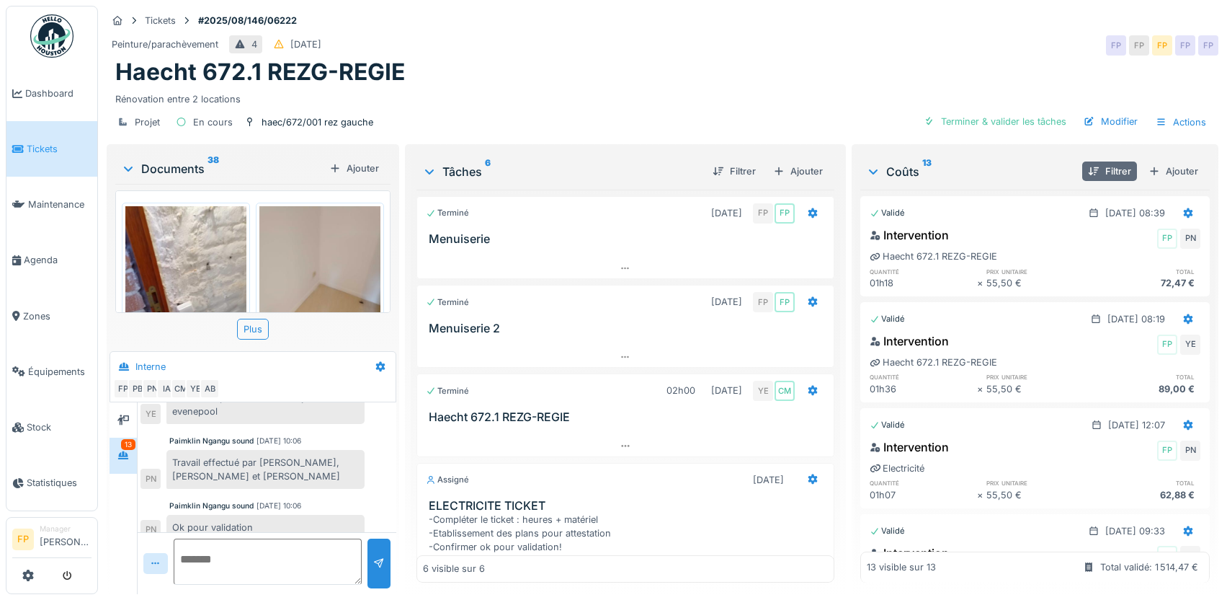
click at [1097, 161] on div "Filtrer" at bounding box center [1109, 170] width 55 height 19
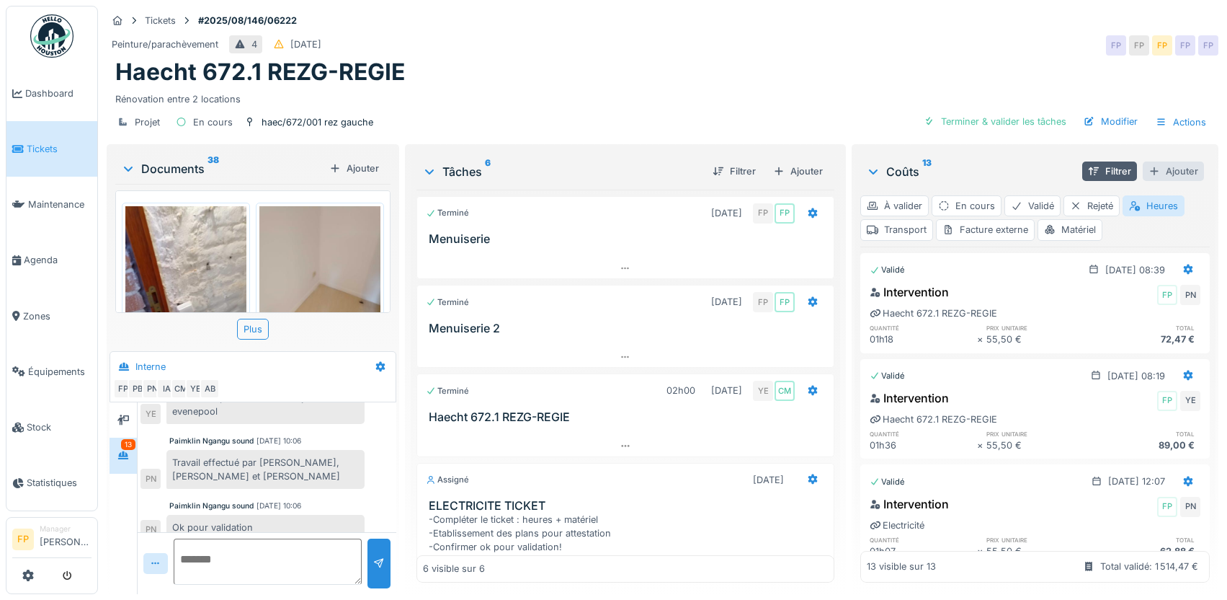
click at [1161, 161] on div "Ajouter" at bounding box center [1173, 170] width 61 height 19
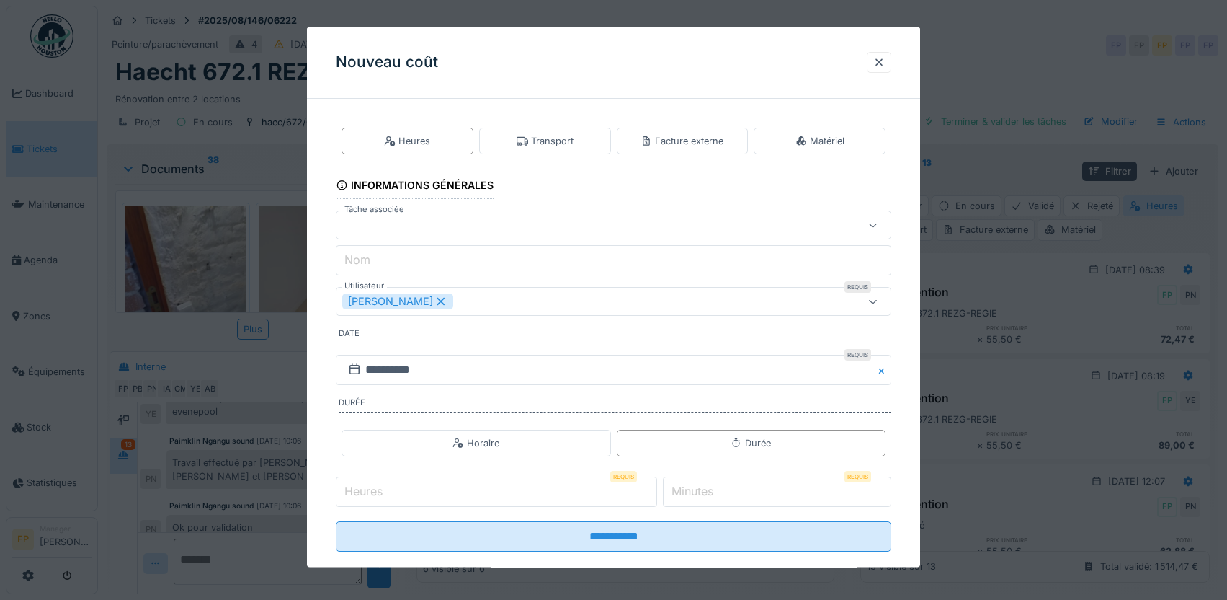
click at [388, 226] on div at bounding box center [580, 226] width 477 height 16
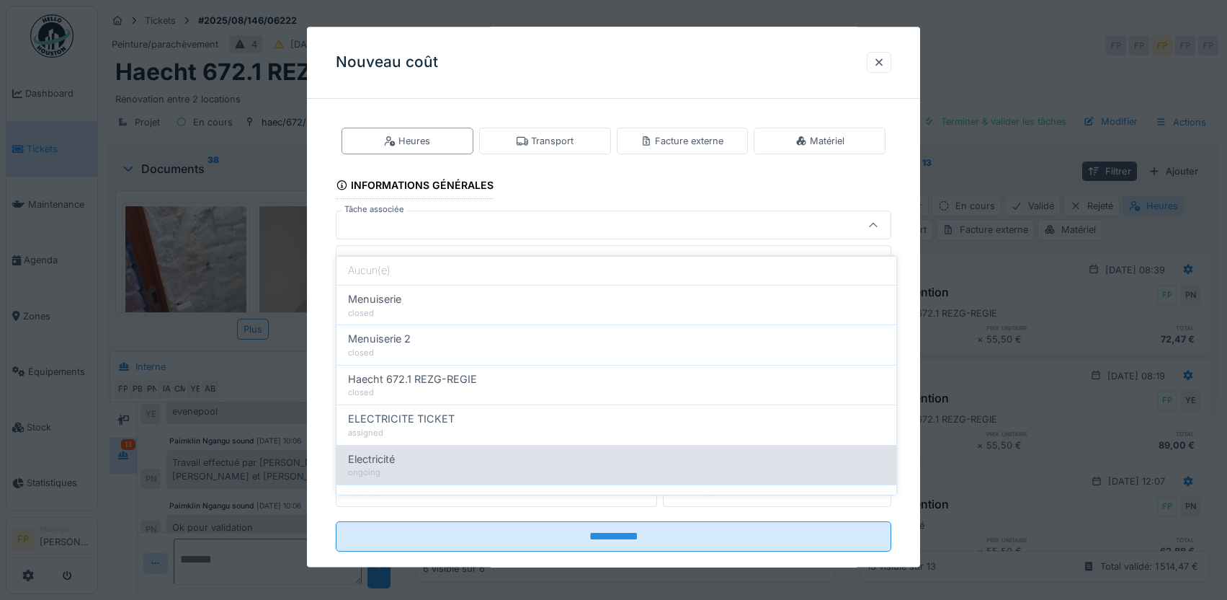
click at [430, 455] on div "Electricité" at bounding box center [616, 459] width 537 height 16
type input "******"
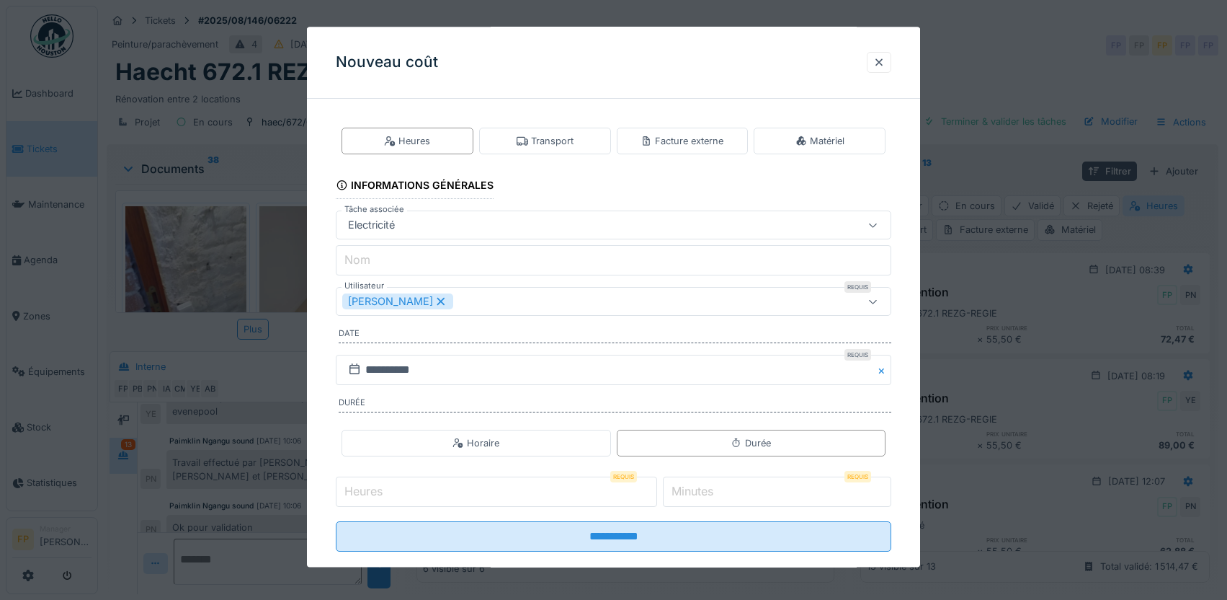
click at [444, 306] on icon at bounding box center [441, 302] width 13 height 10
click at [427, 298] on div "Utilisateurs" at bounding box center [580, 302] width 477 height 16
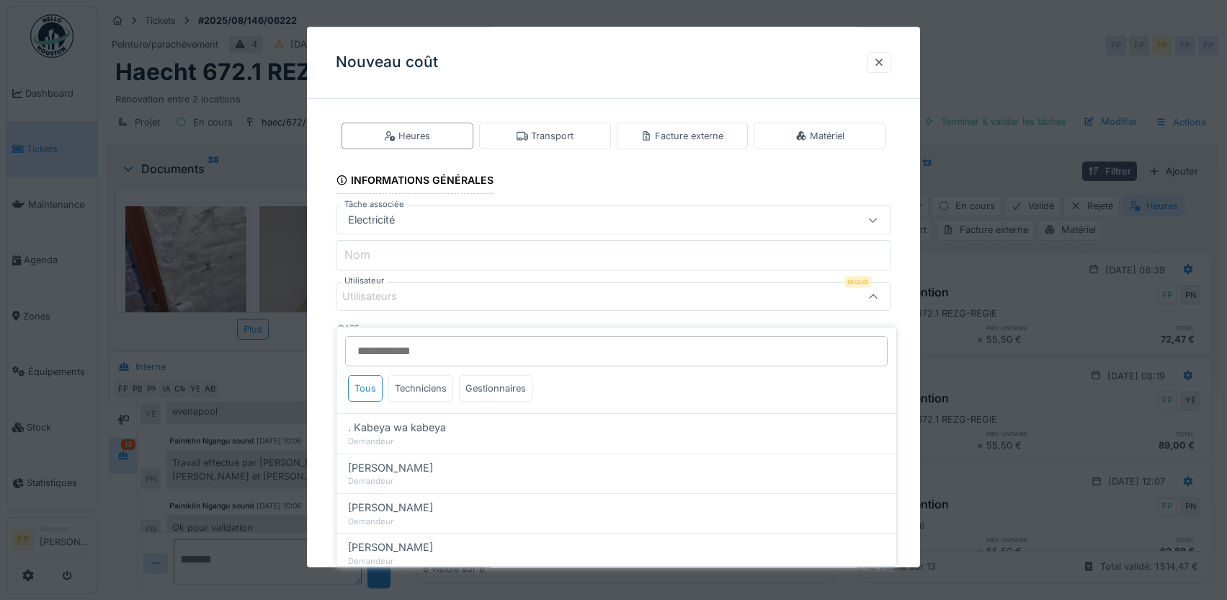
click at [426, 336] on input "Utilisateur" at bounding box center [616, 351] width 543 height 30
type input "***"
click at [430, 381] on div "Techniciens" at bounding box center [420, 388] width 65 height 27
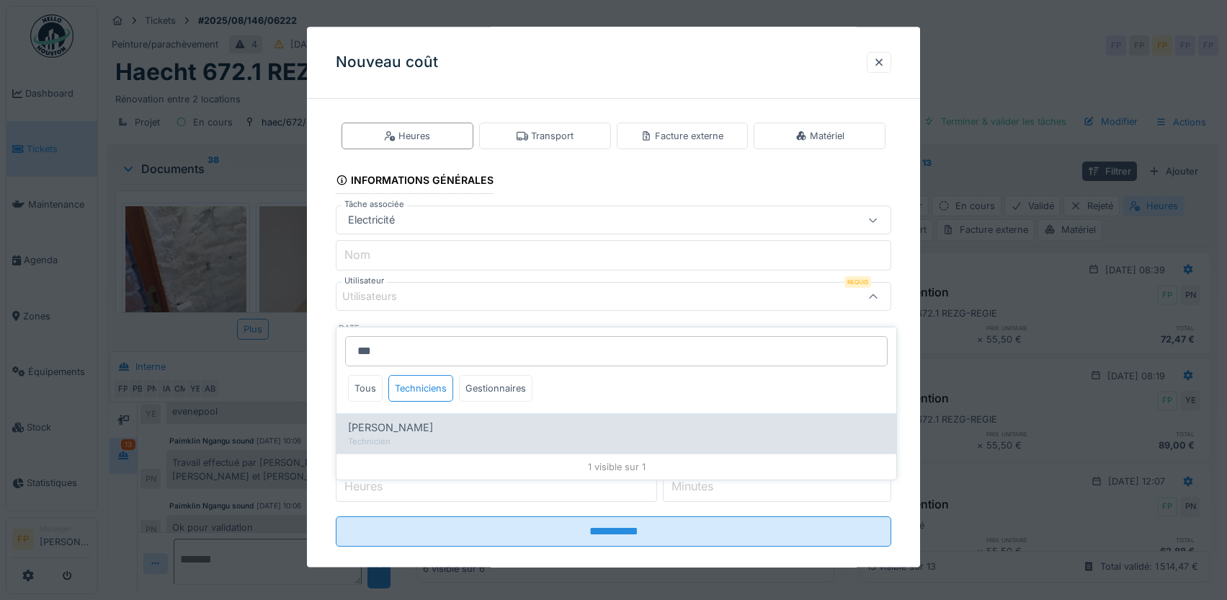
click at [399, 419] on span "Mateusz Tomczuk" at bounding box center [390, 427] width 85 height 16
type input "*****"
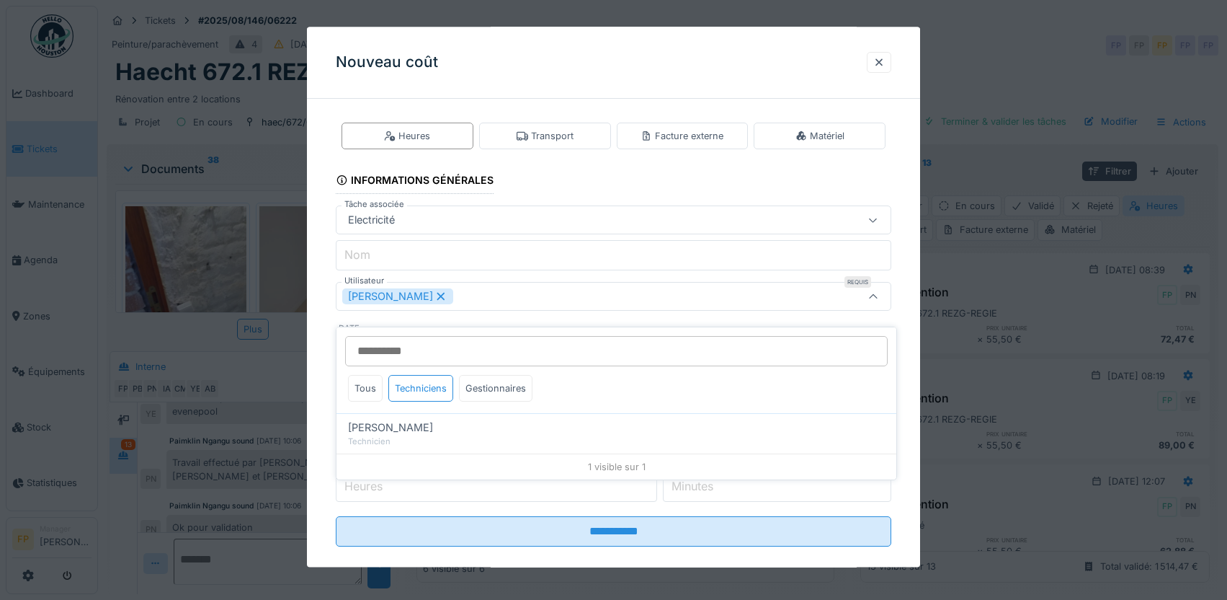
click at [323, 375] on div "**********" at bounding box center [614, 345] width 614 height 481
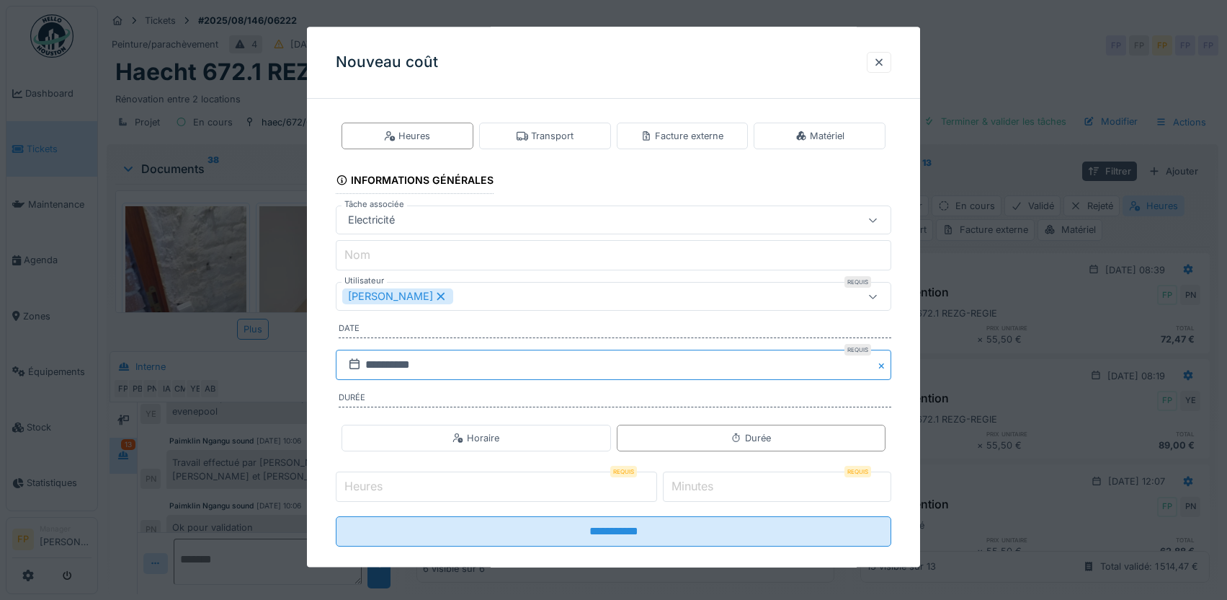
click at [390, 360] on input "**********" at bounding box center [614, 365] width 556 height 30
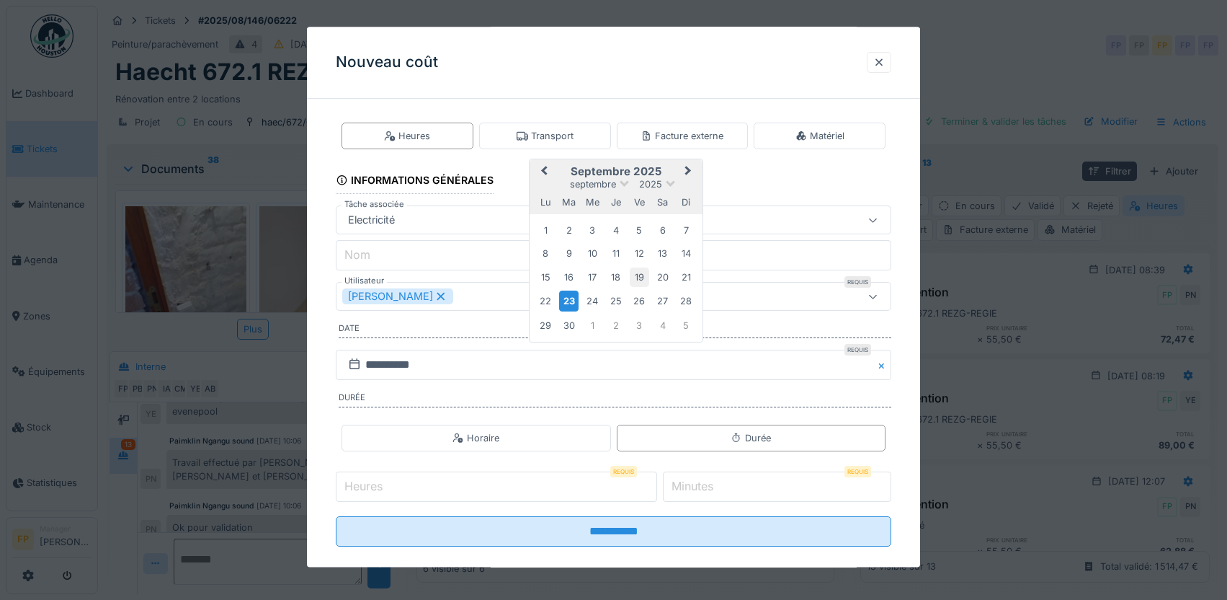
click at [641, 272] on div "19" at bounding box center [639, 276] width 19 height 19
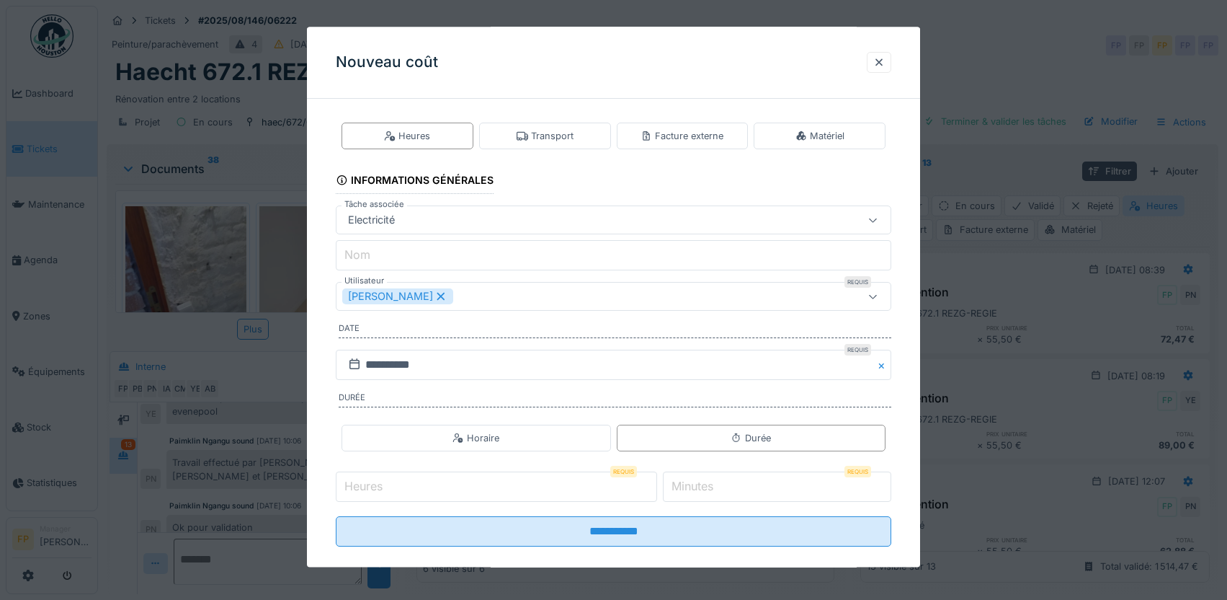
scroll to position [25, 0]
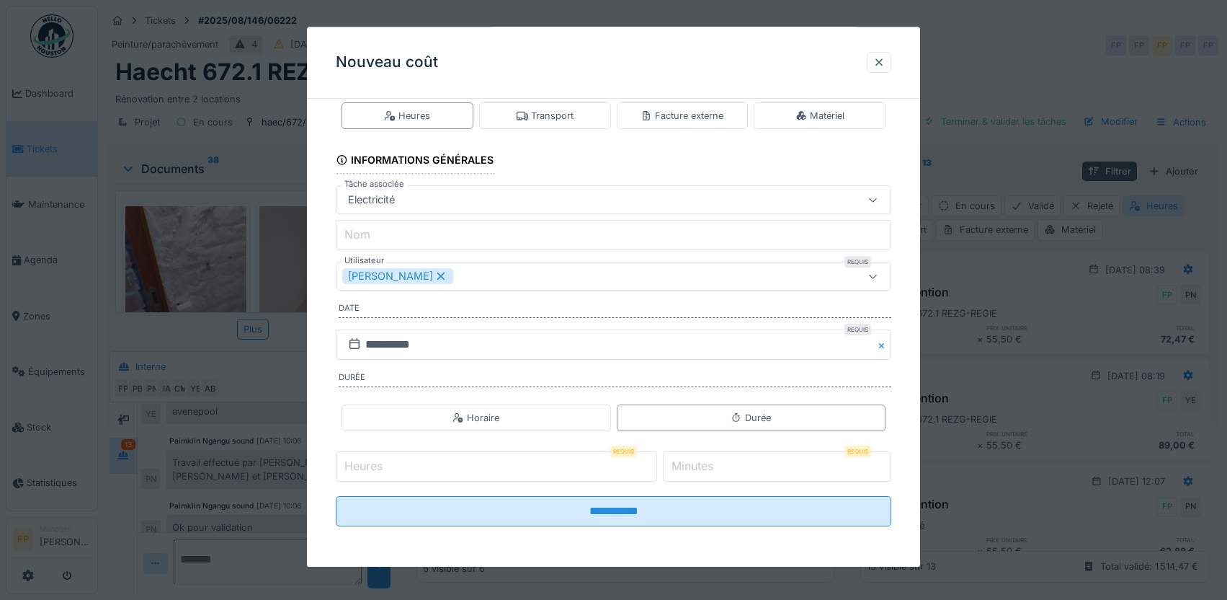
type input "*"
click at [654, 461] on input "*" at bounding box center [496, 467] width 321 height 30
type input "**"
click at [886, 465] on input "**" at bounding box center [777, 467] width 228 height 30
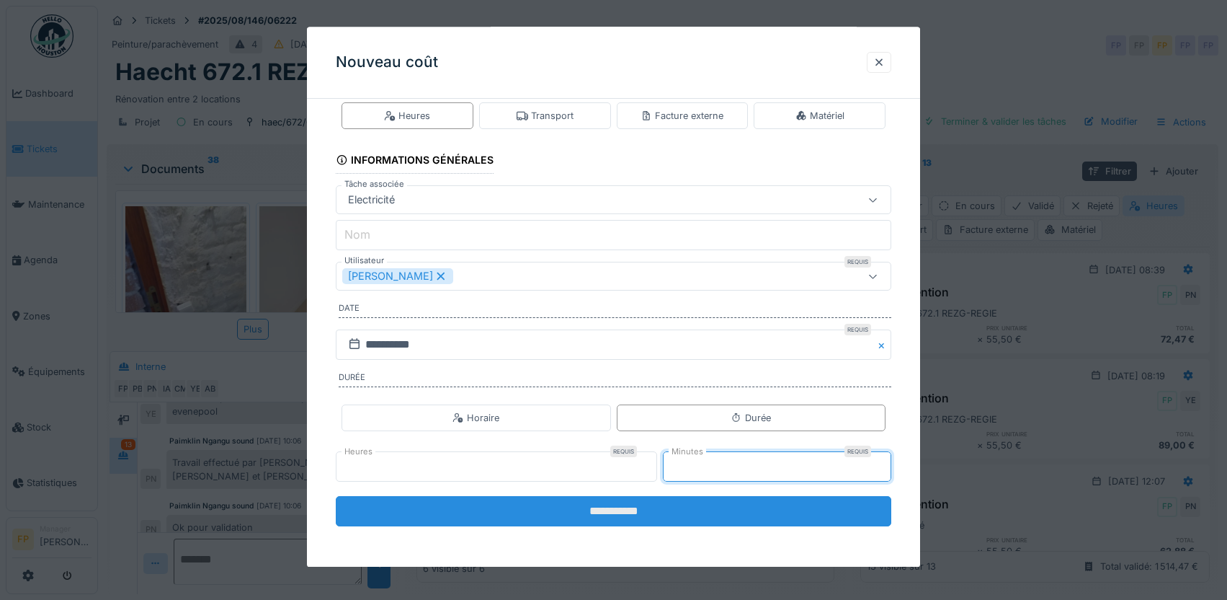
click at [634, 509] on input "**********" at bounding box center [614, 512] width 556 height 30
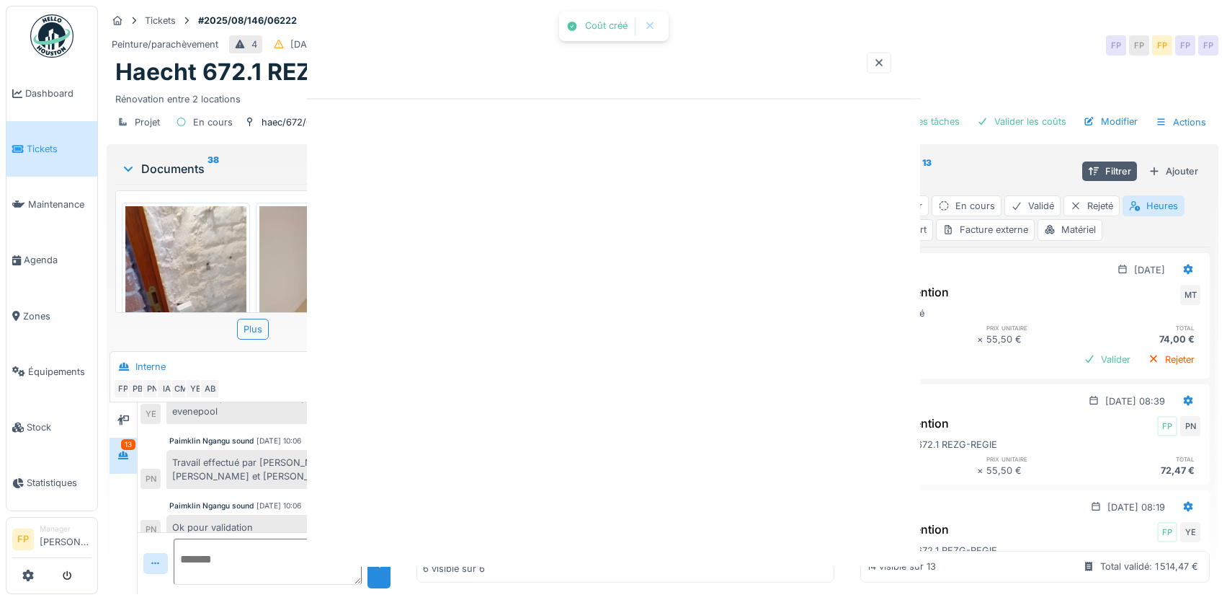
scroll to position [0, 0]
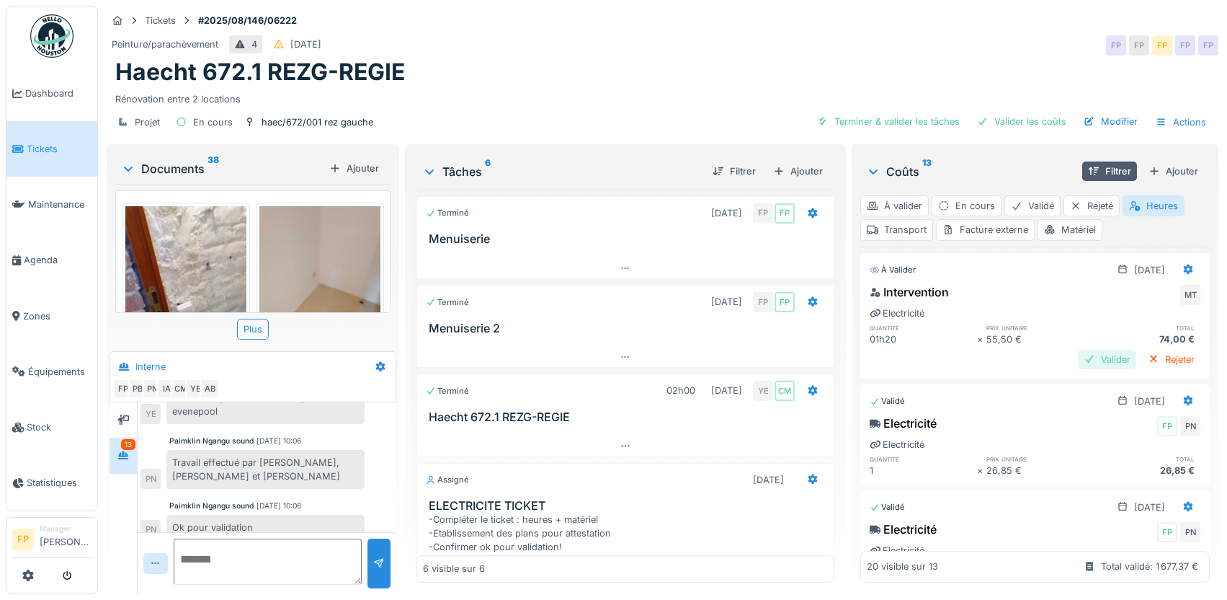
click at [1078, 350] on div "Valider" at bounding box center [1107, 359] width 58 height 19
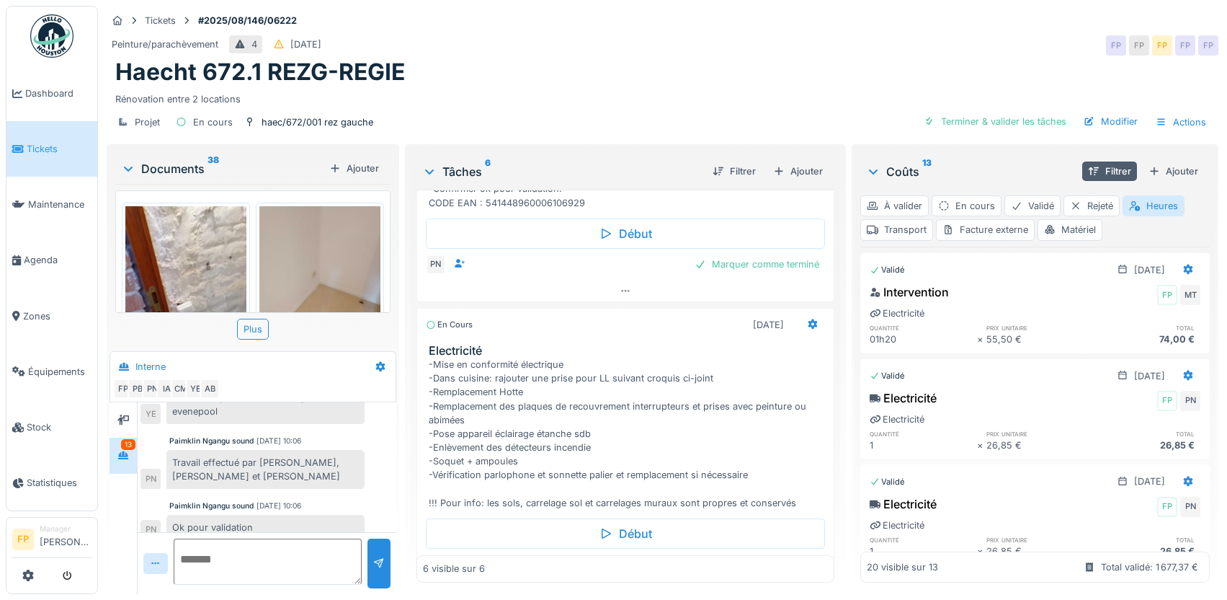
scroll to position [432, 0]
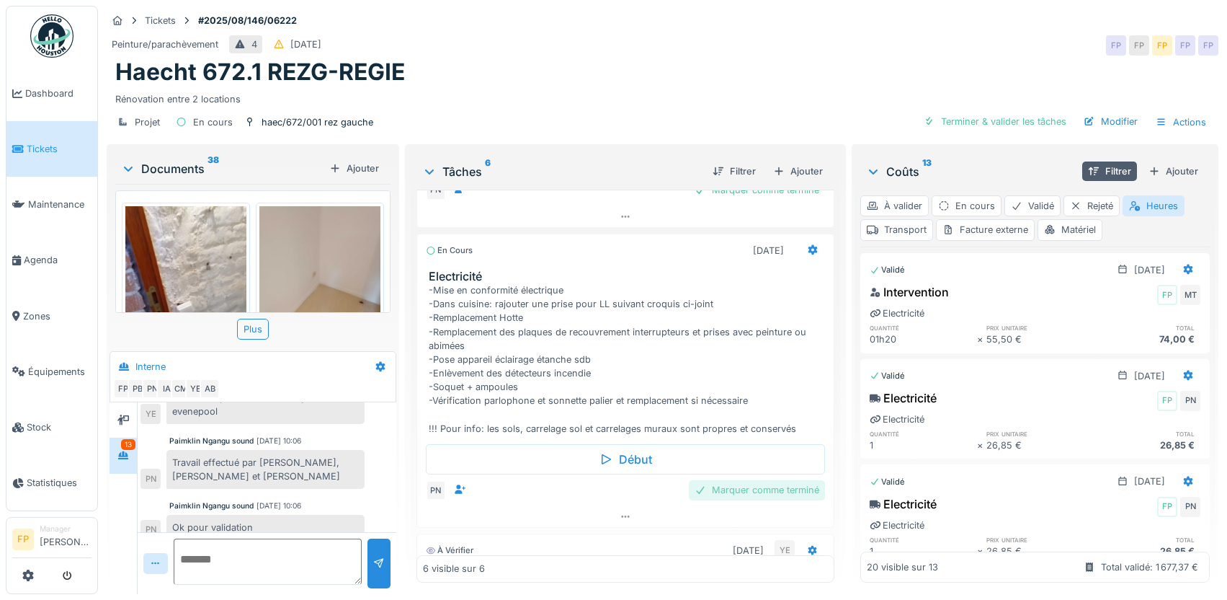
click at [737, 490] on div "Marquer comme terminé" at bounding box center [757, 489] width 136 height 19
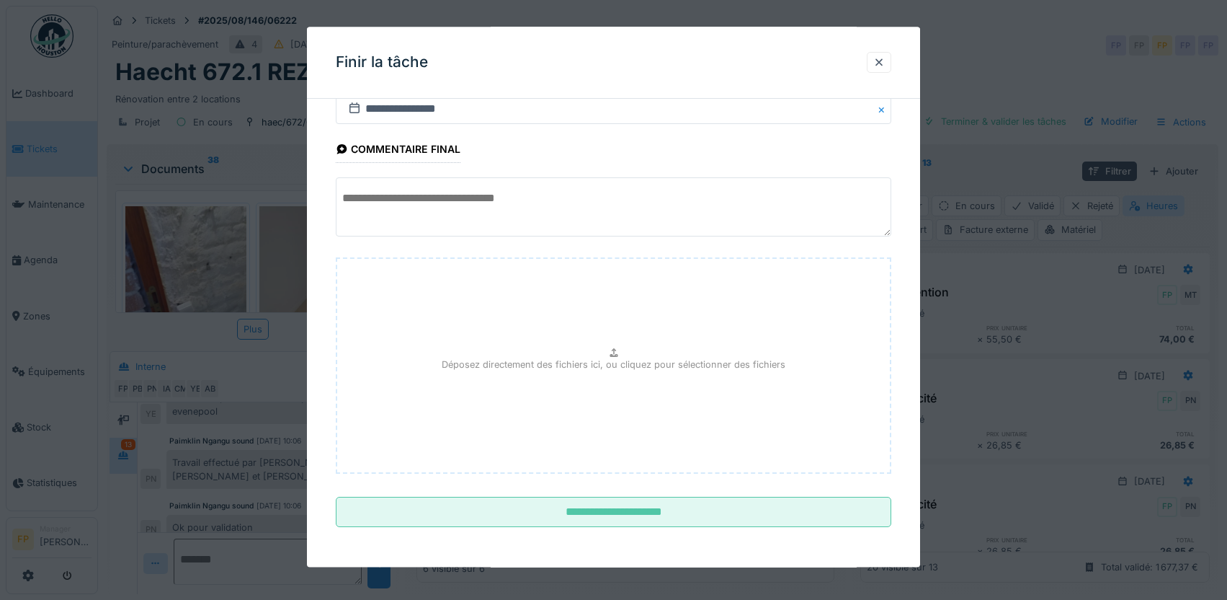
scroll to position [48, 0]
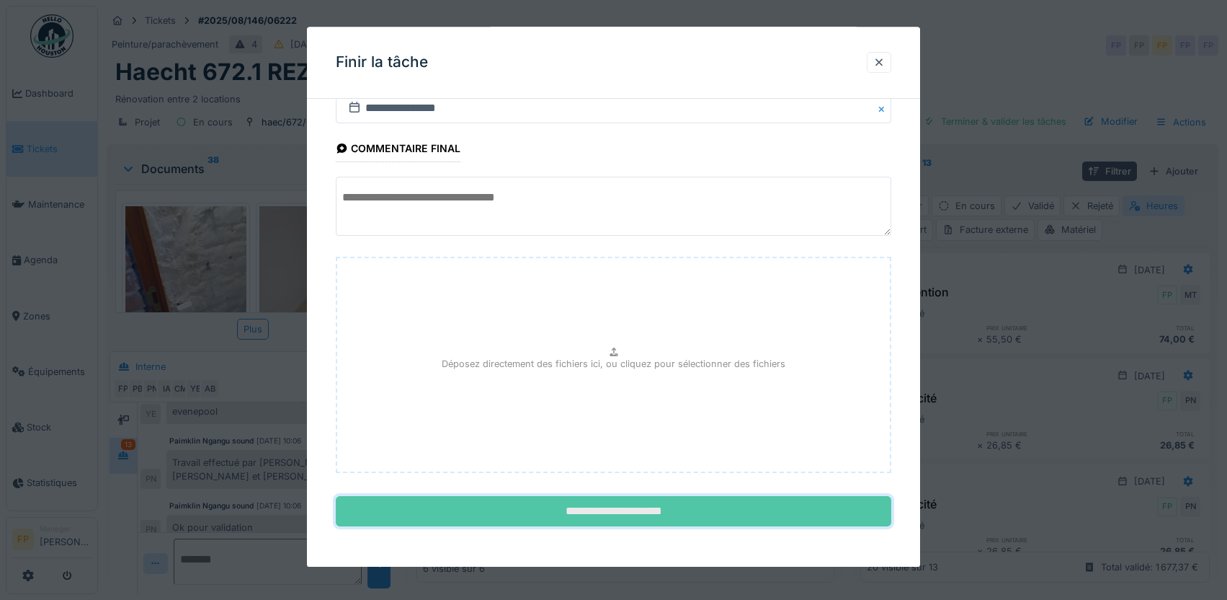
click at [618, 508] on input "**********" at bounding box center [614, 512] width 556 height 30
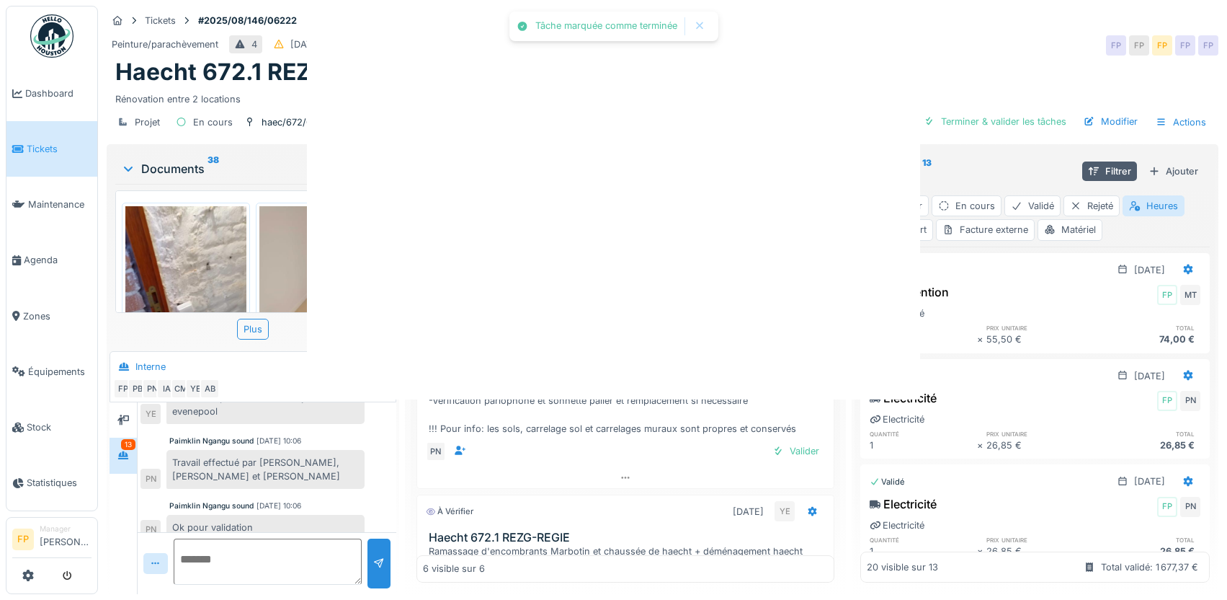
scroll to position [0, 0]
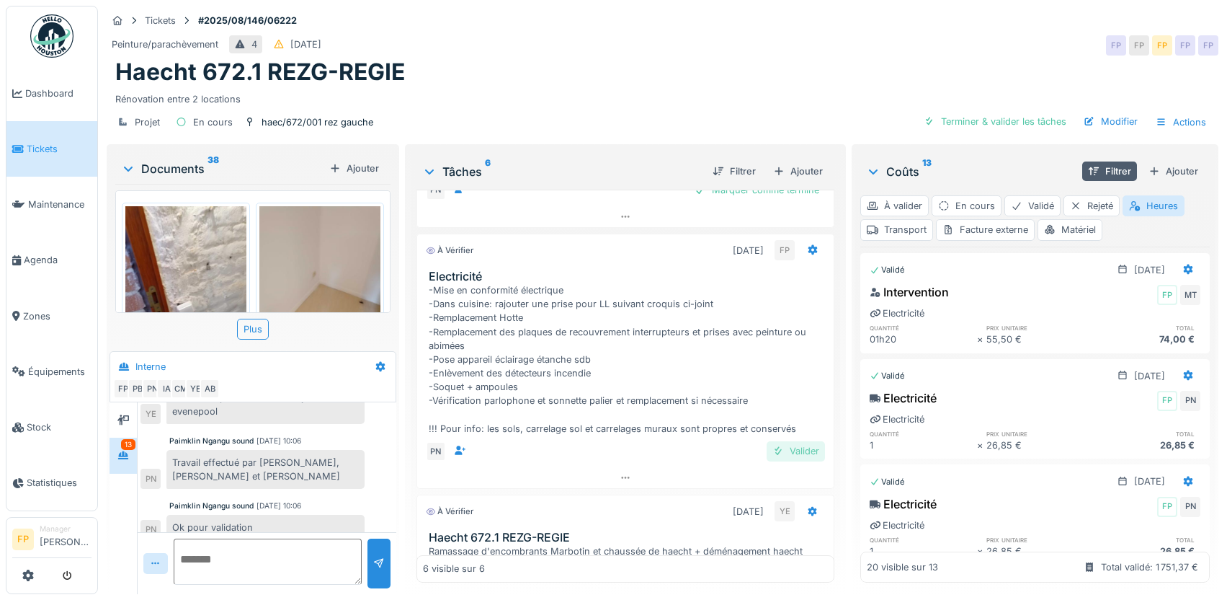
click at [789, 455] on div "Valider" at bounding box center [796, 450] width 58 height 19
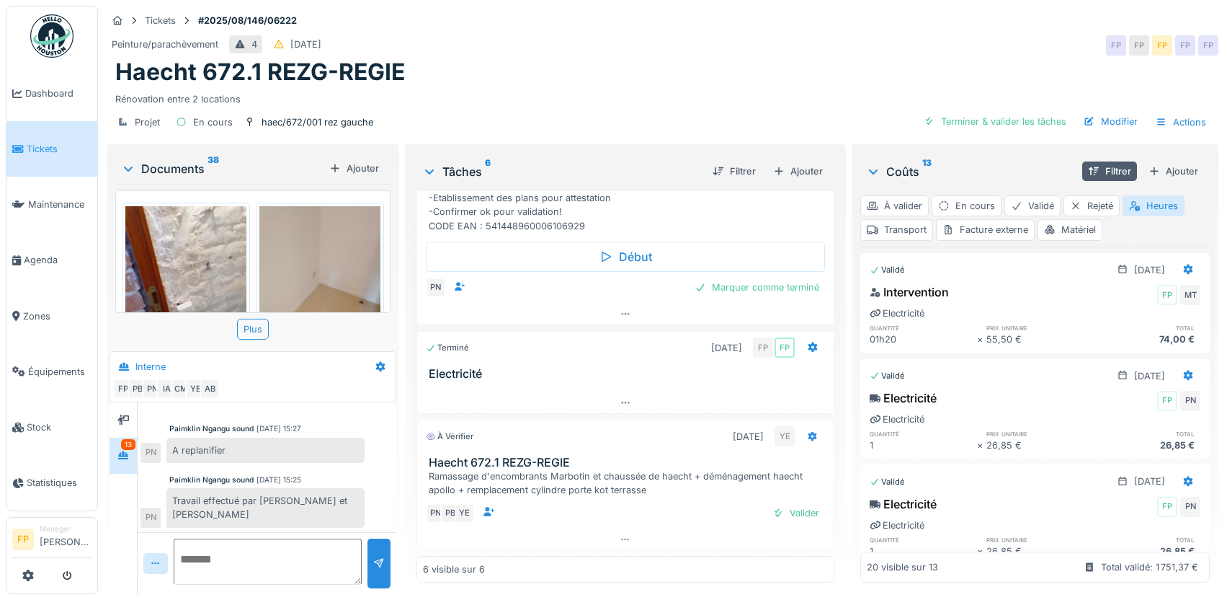
scroll to position [11, 0]
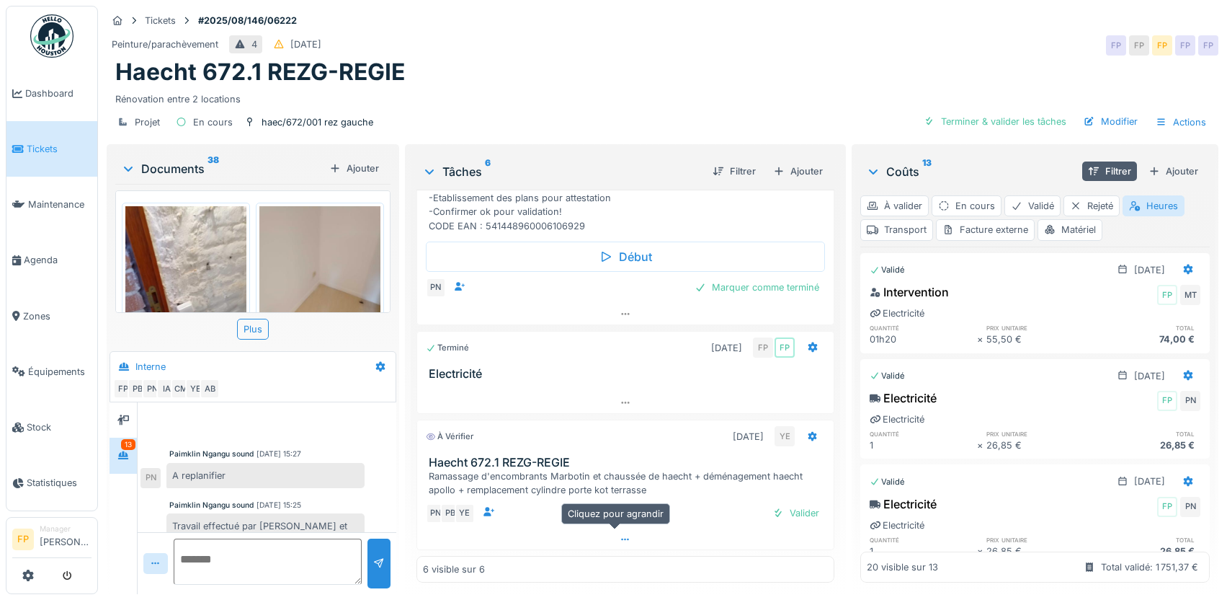
click at [620, 535] on icon at bounding box center [626, 539] width 12 height 9
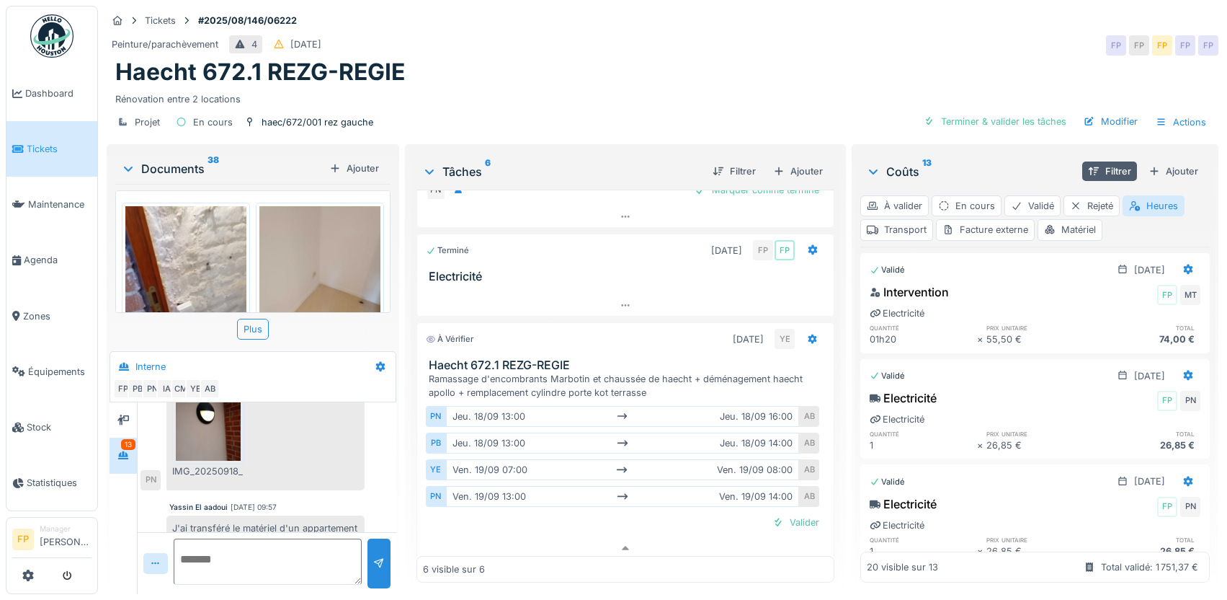
scroll to position [587, 0]
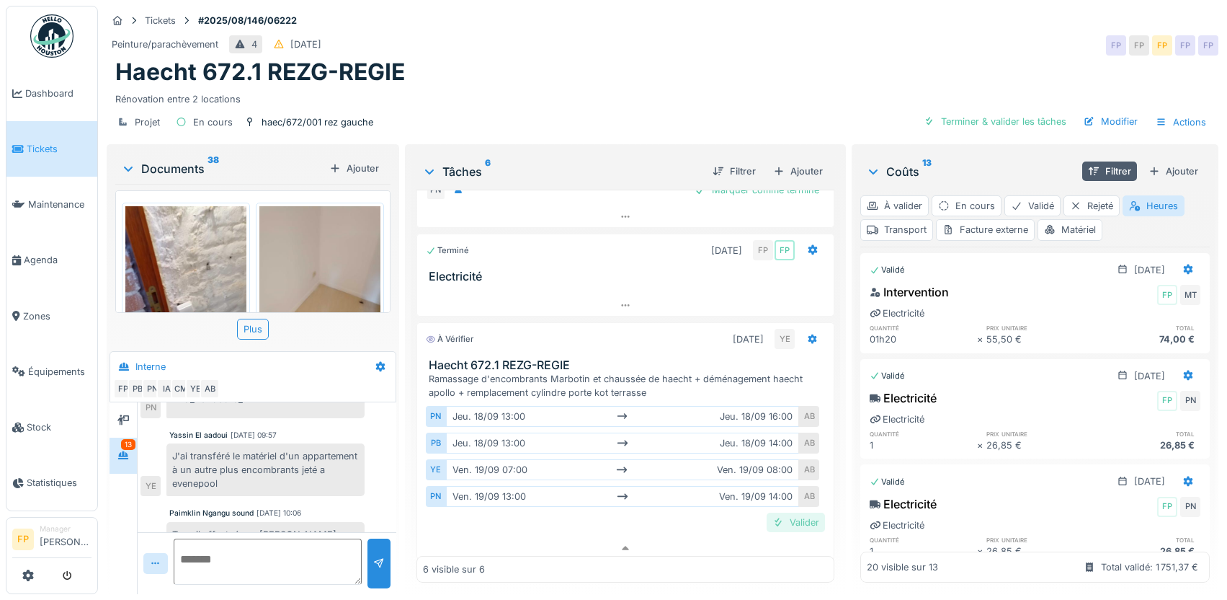
click at [783, 526] on div "Valider" at bounding box center [796, 521] width 58 height 19
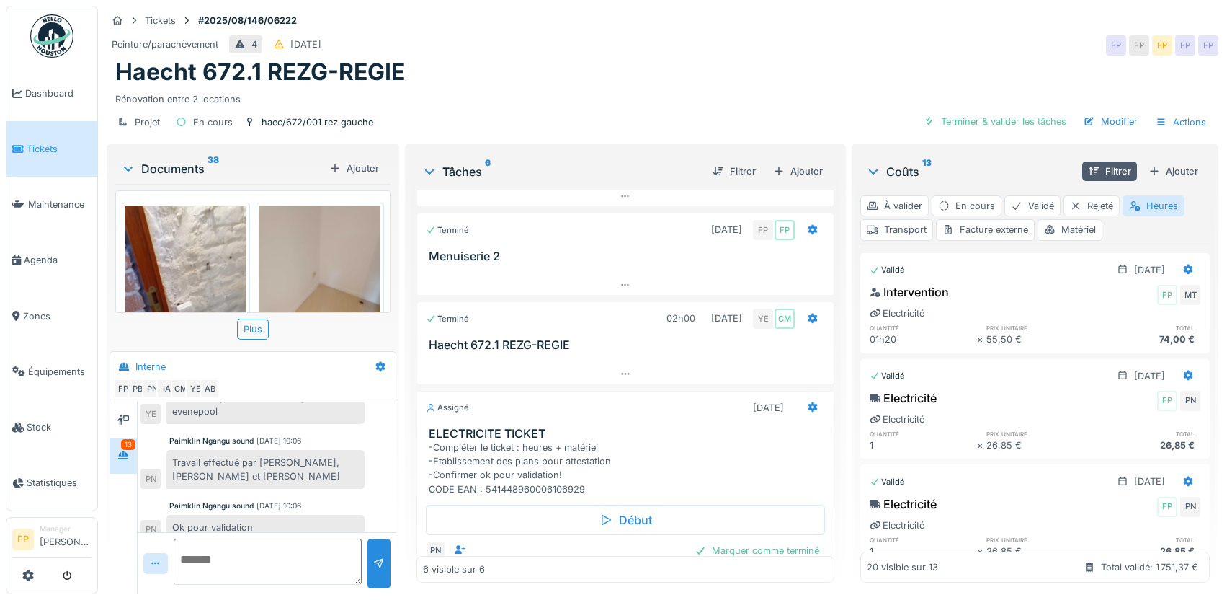
scroll to position [144, 0]
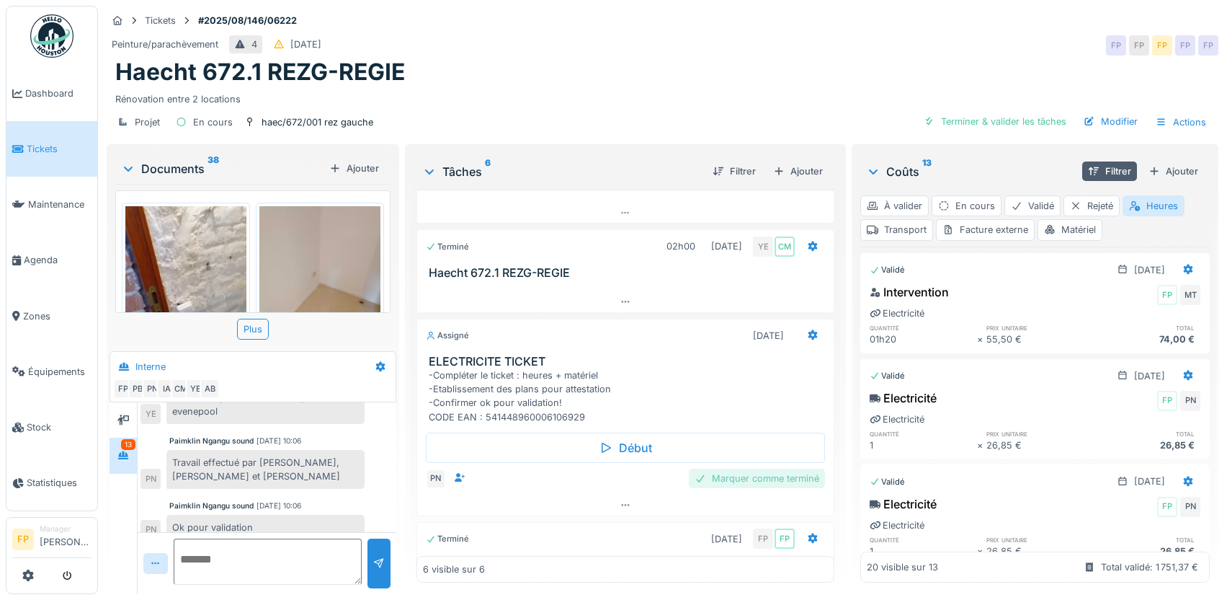
click at [716, 484] on div "Marquer comme terminé" at bounding box center [757, 477] width 136 height 19
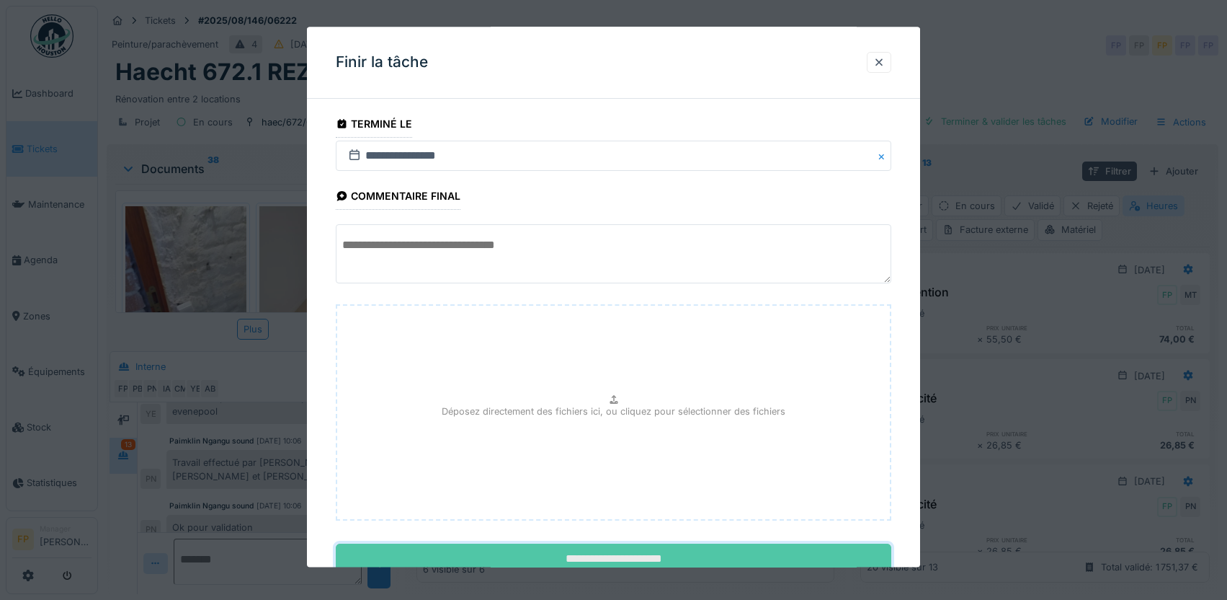
click at [645, 561] on input "**********" at bounding box center [614, 559] width 556 height 30
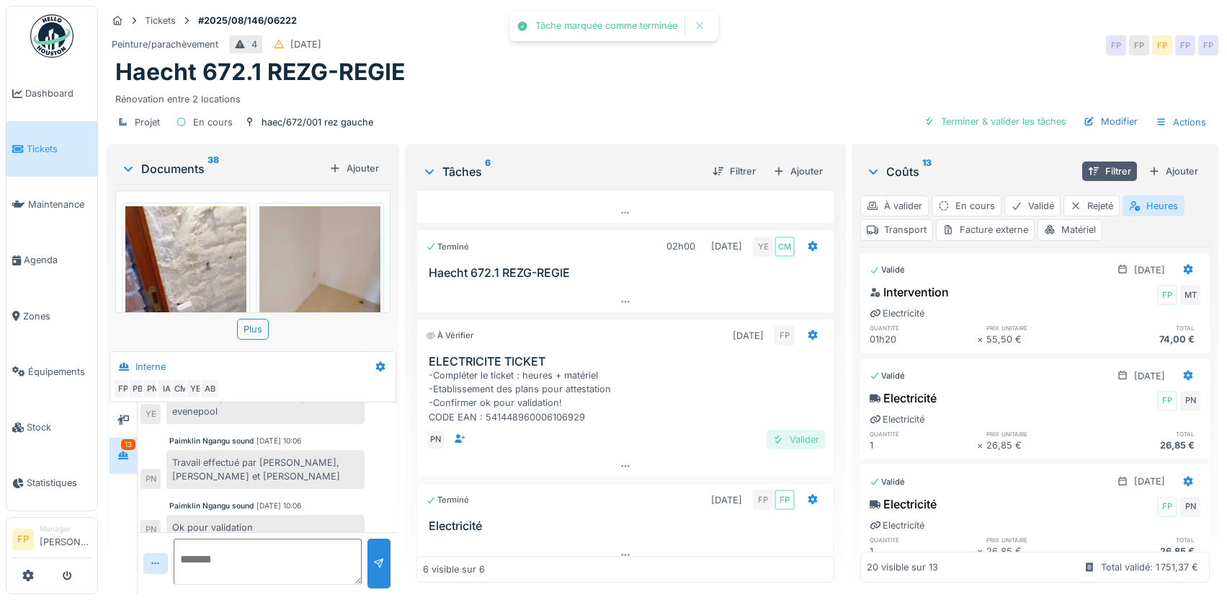
click at [773, 442] on div "Valider" at bounding box center [796, 439] width 58 height 19
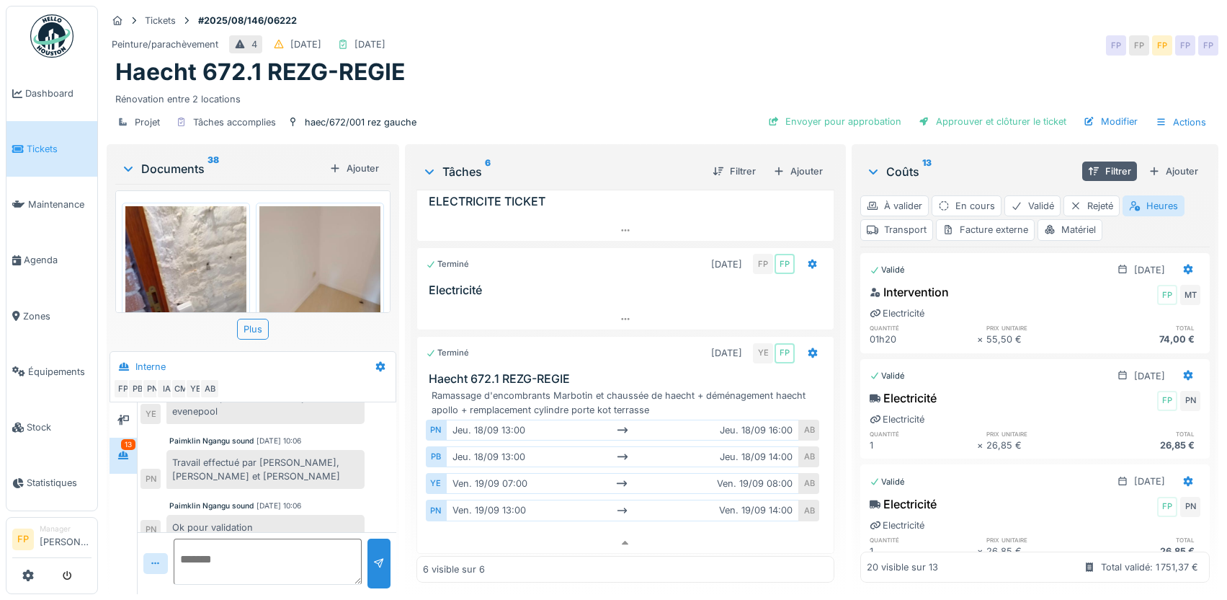
scroll to position [308, 0]
click at [620, 535] on icon at bounding box center [626, 539] width 12 height 9
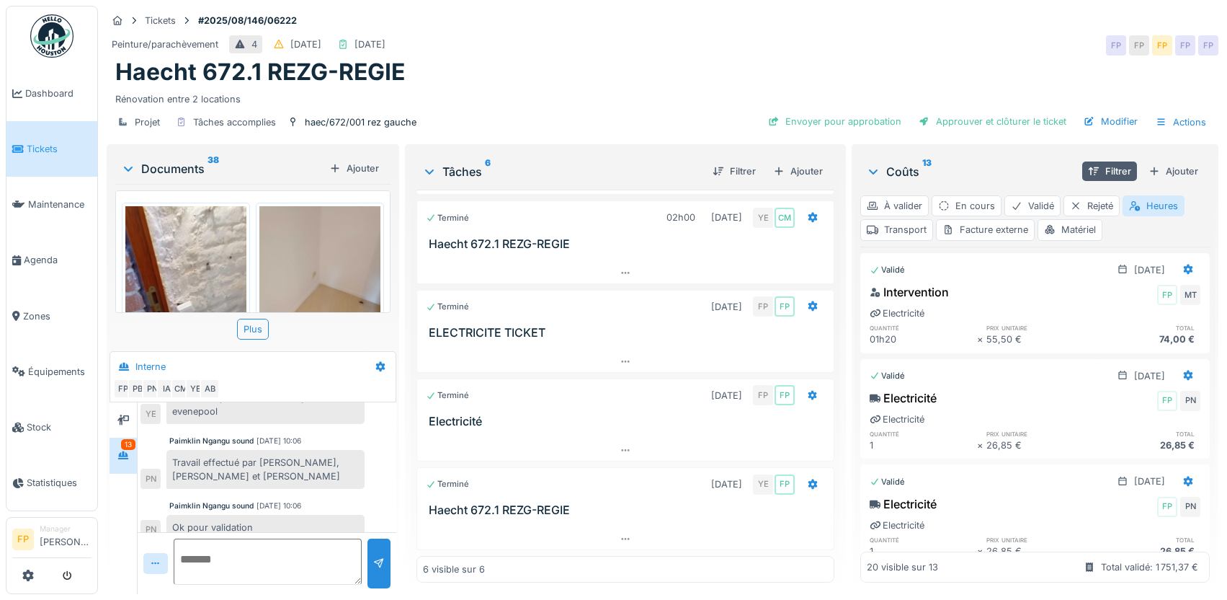
scroll to position [0, 0]
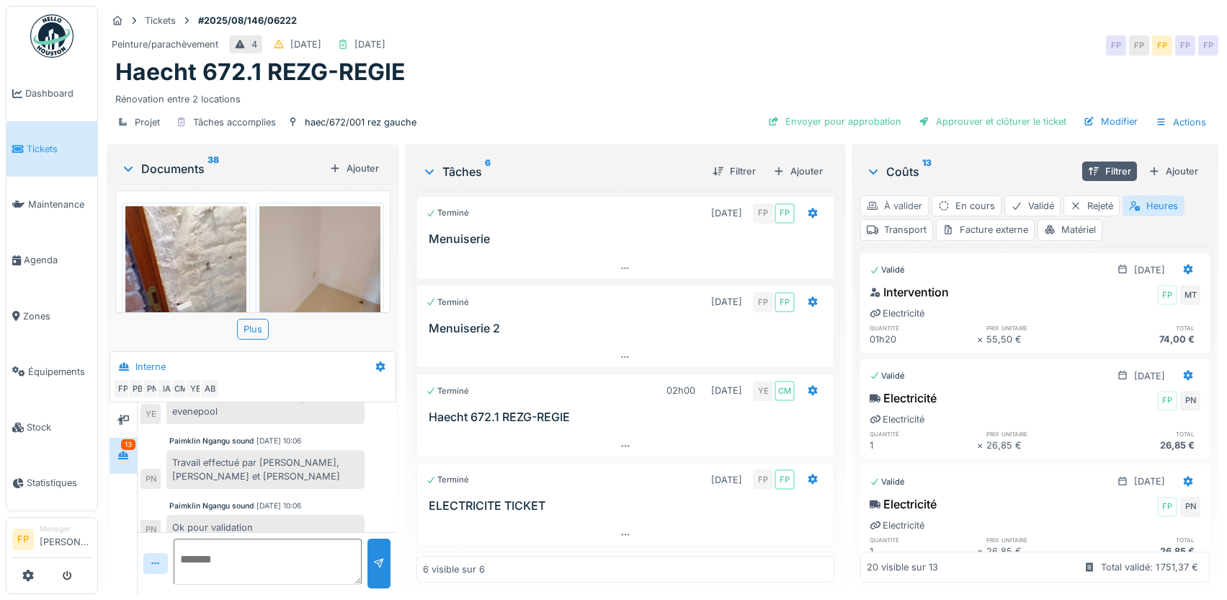
click at [899, 197] on div "À valider" at bounding box center [894, 205] width 68 height 21
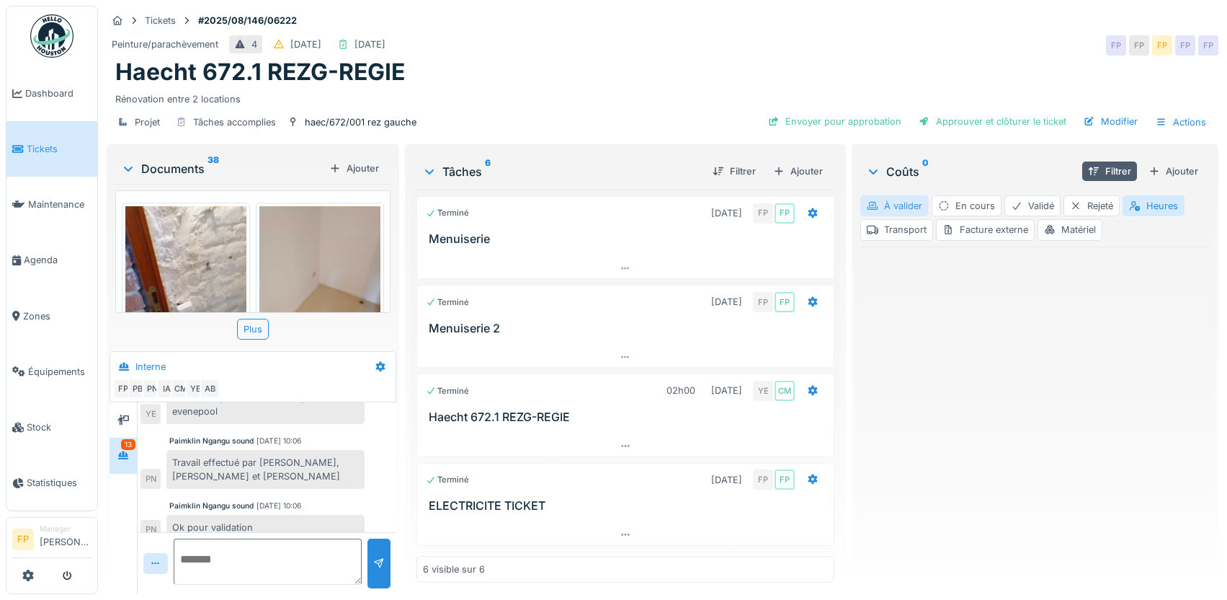
click at [899, 197] on div "À valider" at bounding box center [894, 205] width 68 height 21
drag, startPoint x: 1163, startPoint y: 188, endPoint x: 1162, endPoint y: 197, distance: 8.7
click at [1162, 195] on div "Heures" at bounding box center [1154, 205] width 62 height 21
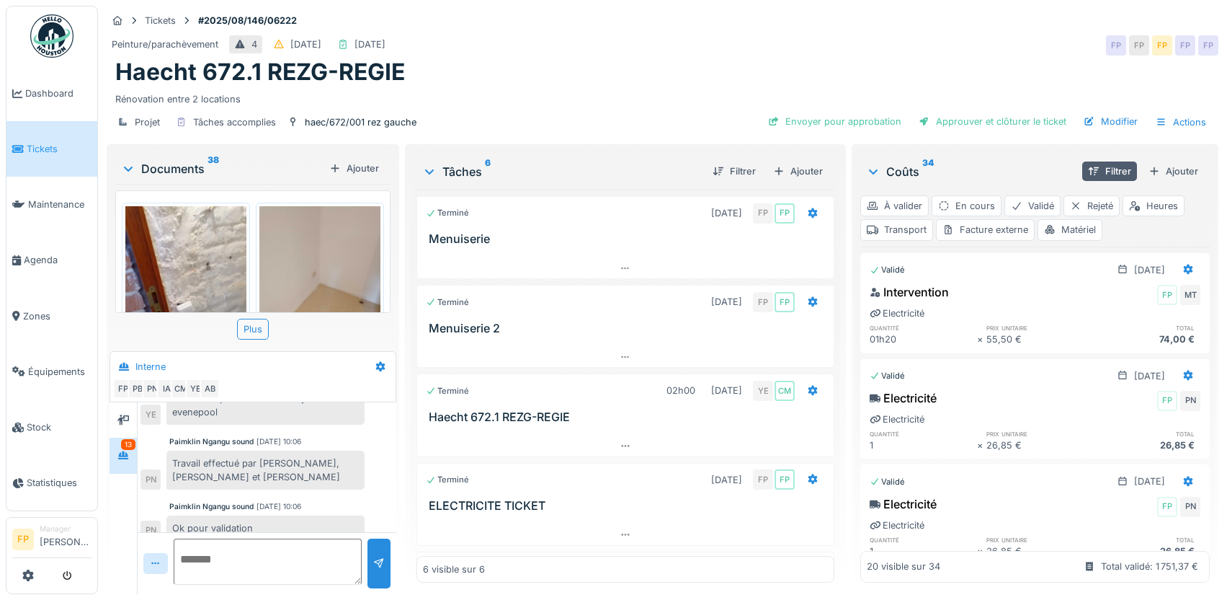
scroll to position [659, 0]
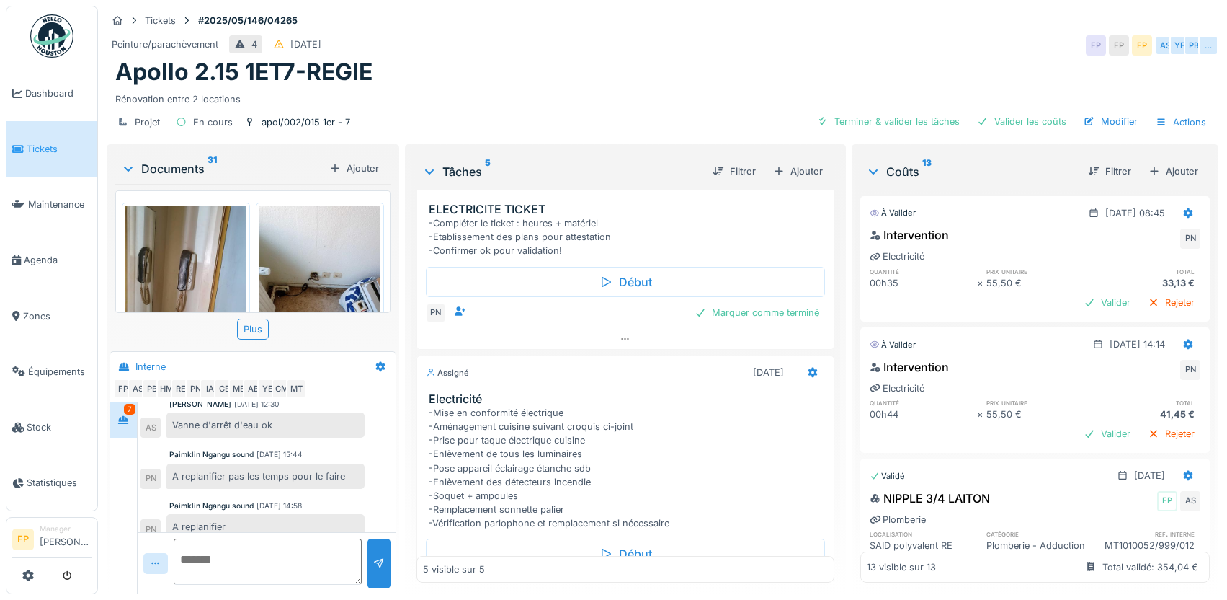
scroll to position [368, 0]
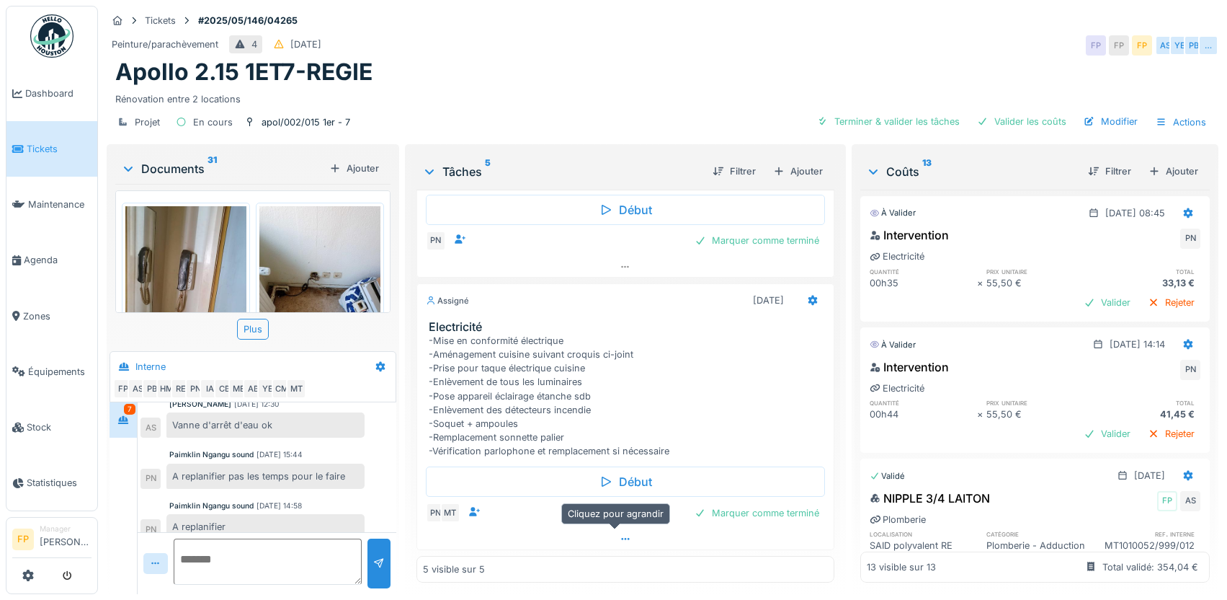
click at [620, 541] on icon at bounding box center [626, 538] width 12 height 9
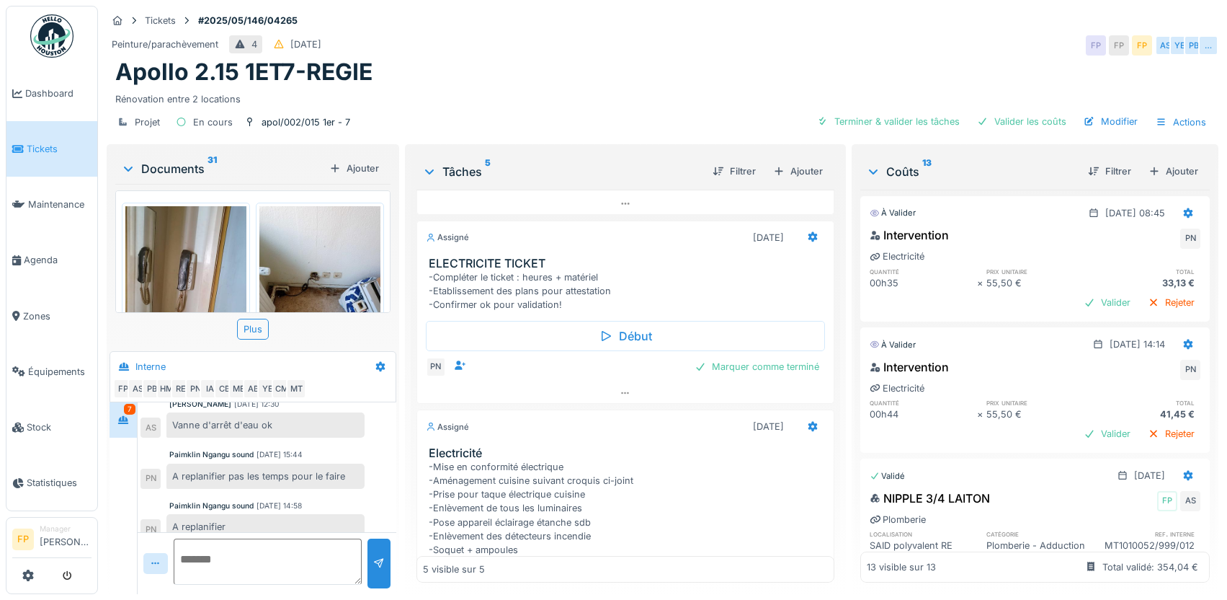
scroll to position [244, 0]
click at [621, 391] on icon at bounding box center [625, 392] width 8 height 2
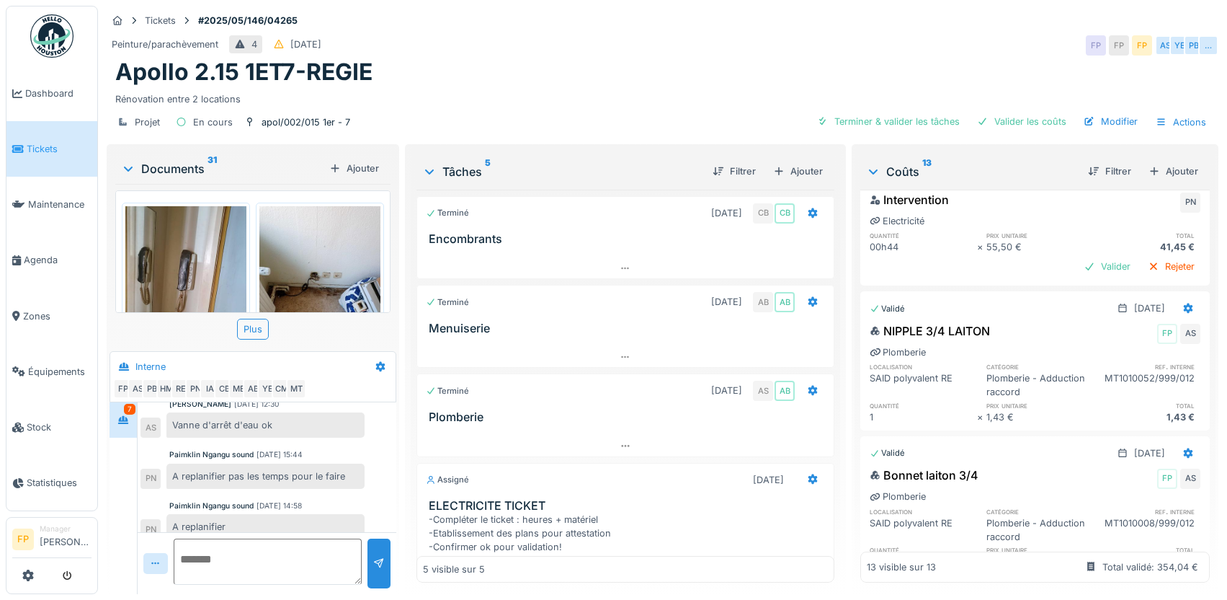
scroll to position [0, 0]
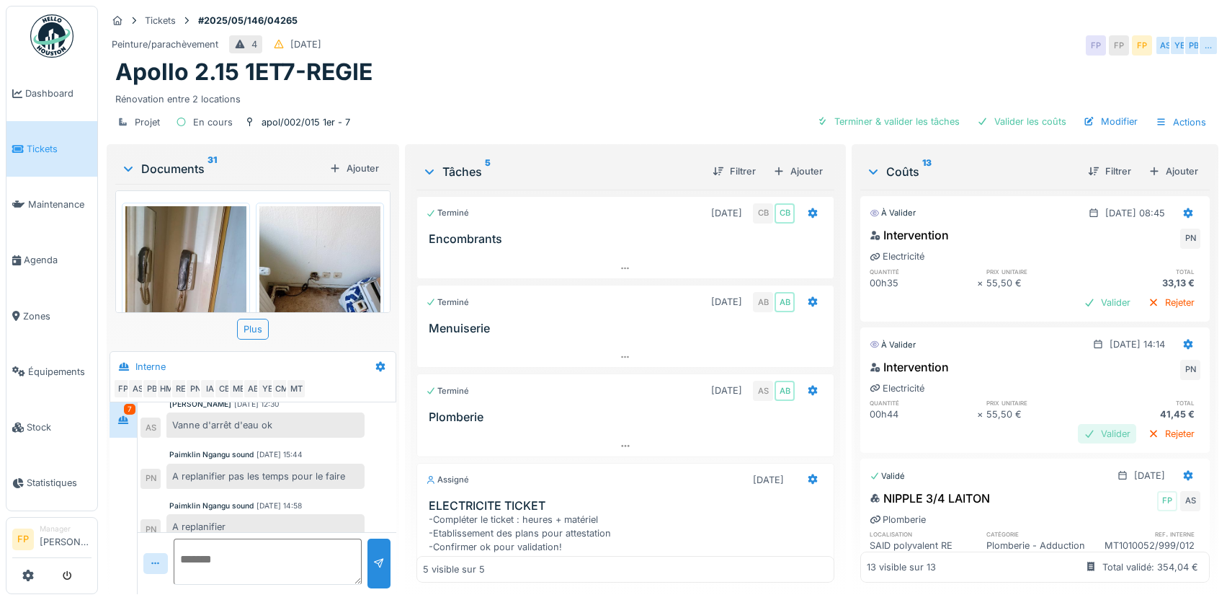
click at [1082, 424] on div "Valider" at bounding box center [1107, 433] width 58 height 19
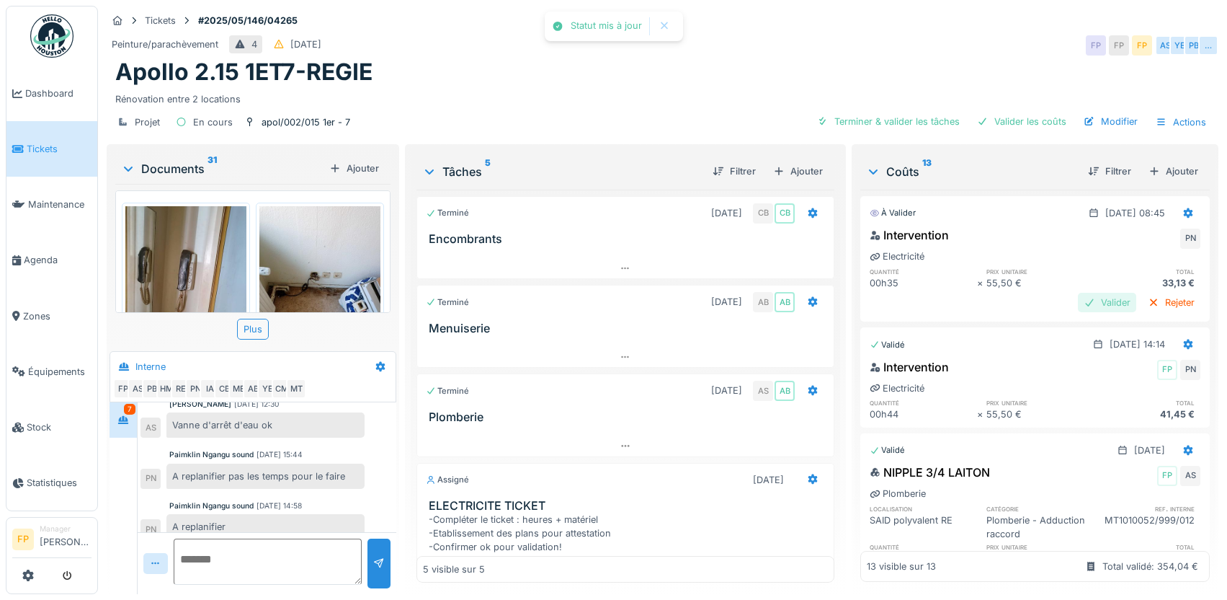
click at [1084, 293] on div "Valider" at bounding box center [1107, 302] width 58 height 19
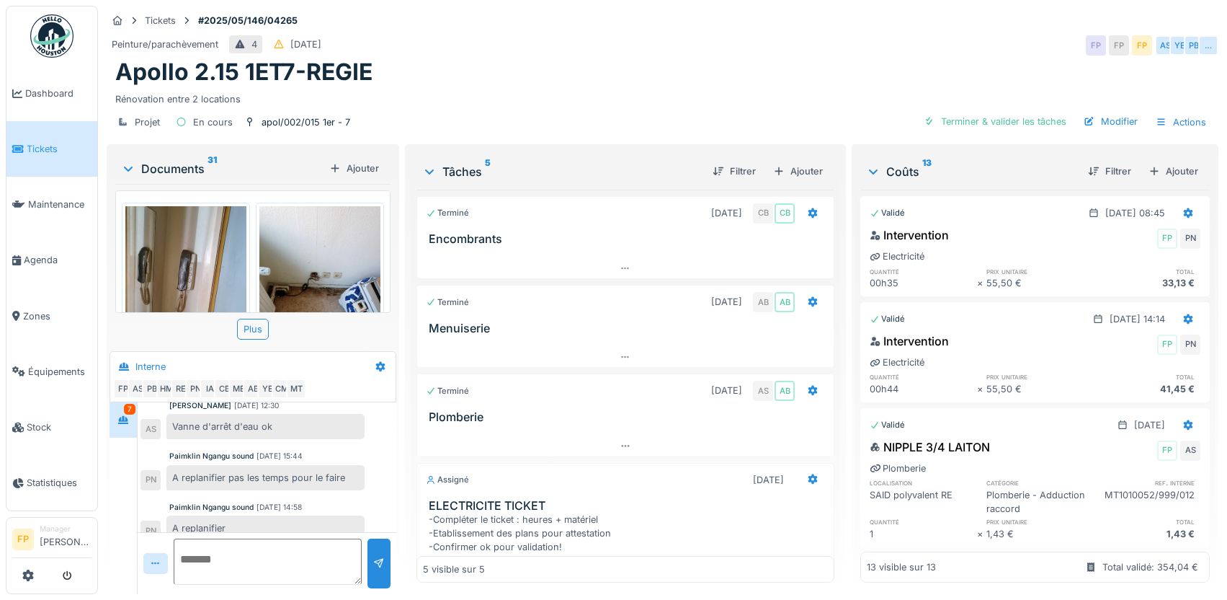
scroll to position [360, 0]
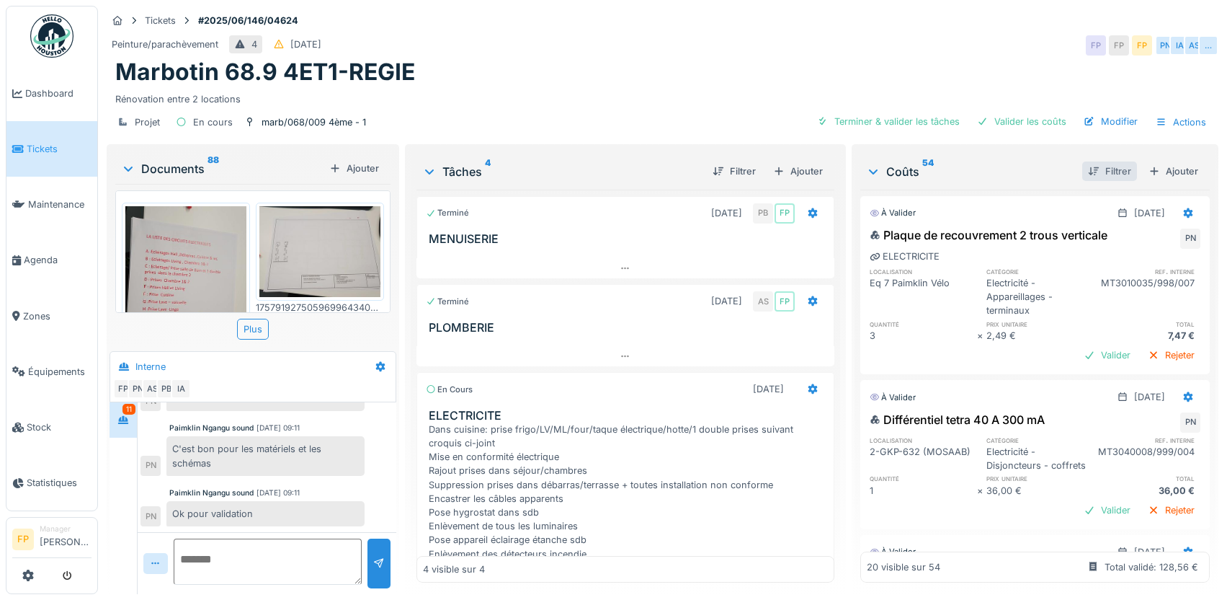
click at [1085, 169] on div "Filtrer" at bounding box center [1109, 170] width 55 height 19
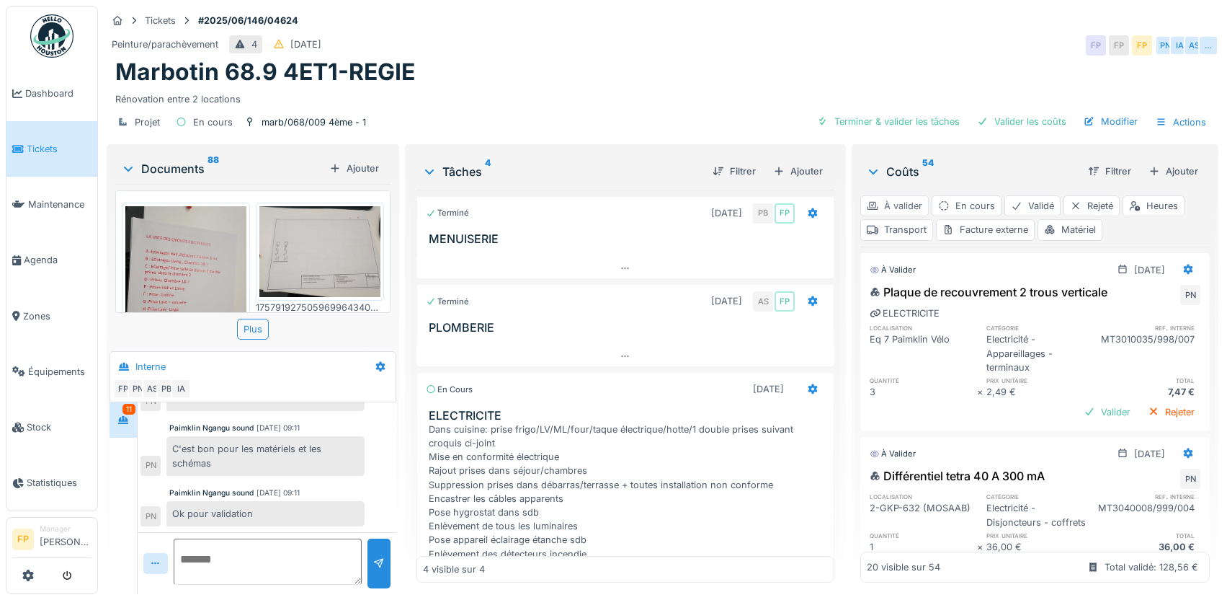
click at [876, 207] on div "À valider" at bounding box center [894, 205] width 68 height 21
click at [1148, 205] on div "Heures" at bounding box center [1154, 205] width 62 height 21
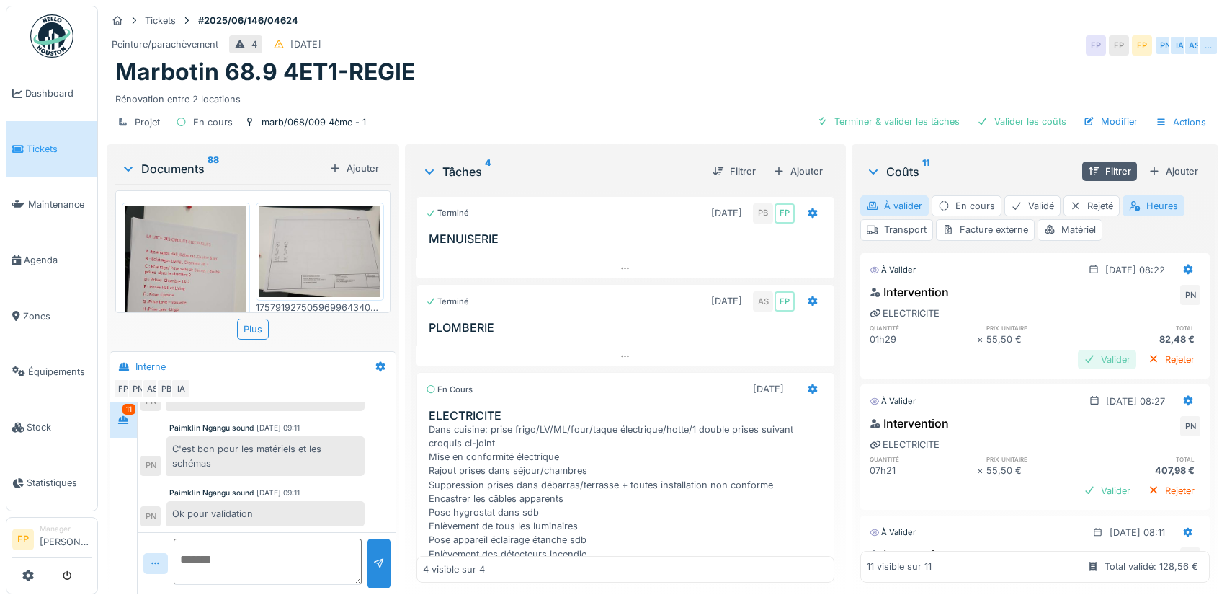
click at [1078, 355] on div "Valider" at bounding box center [1107, 359] width 58 height 19
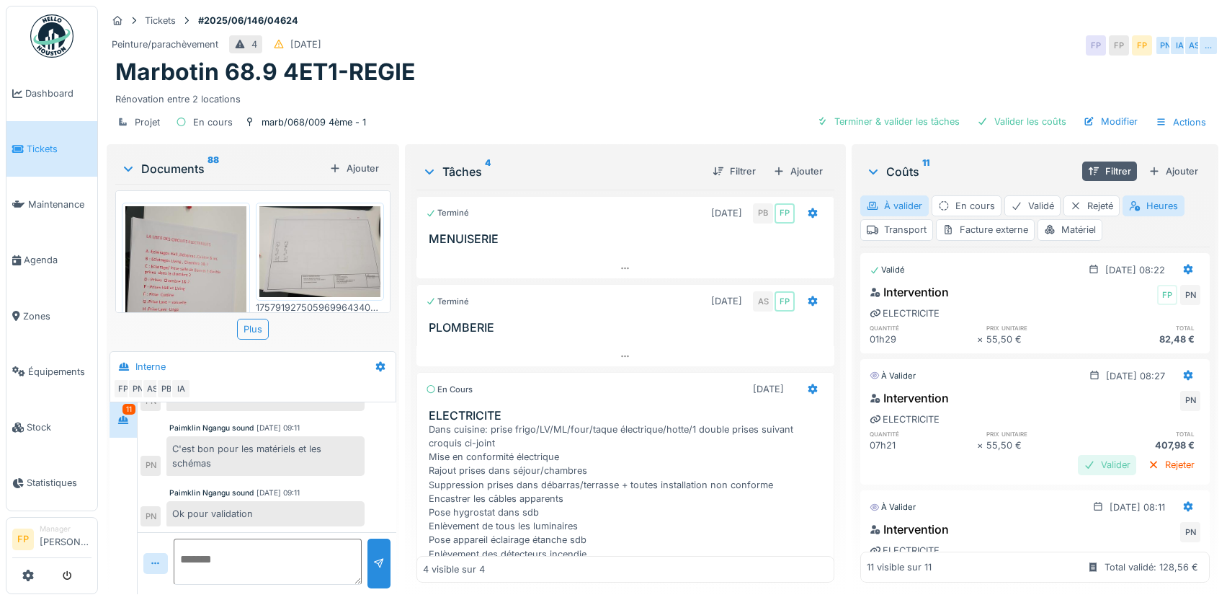
click at [1078, 459] on div "Valider" at bounding box center [1107, 464] width 58 height 19
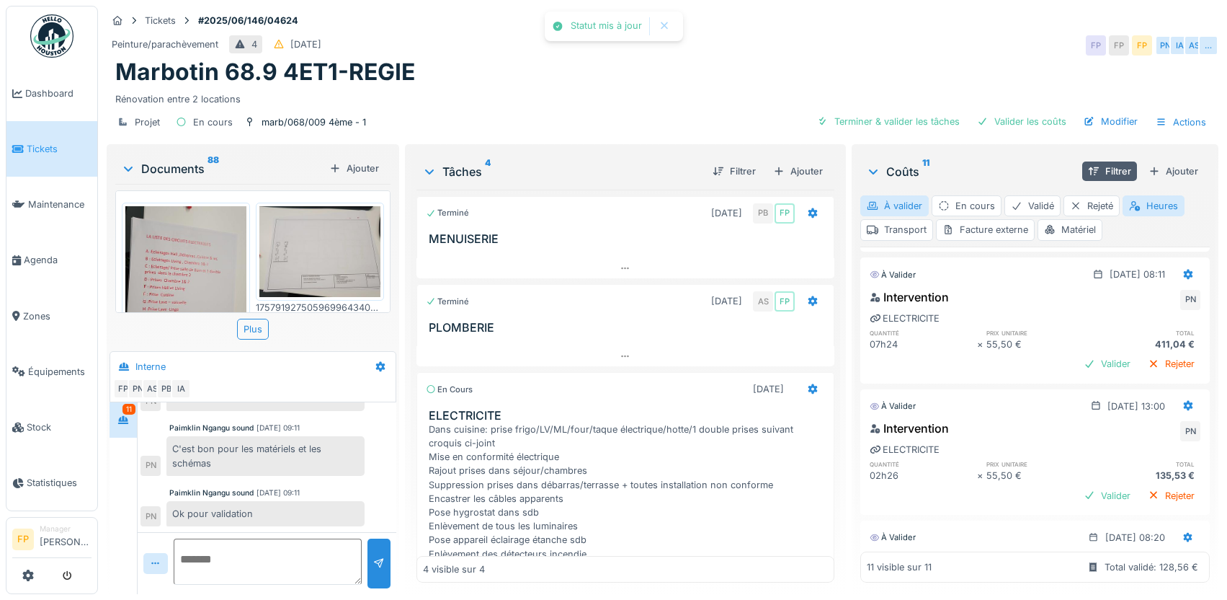
scroll to position [216, 0]
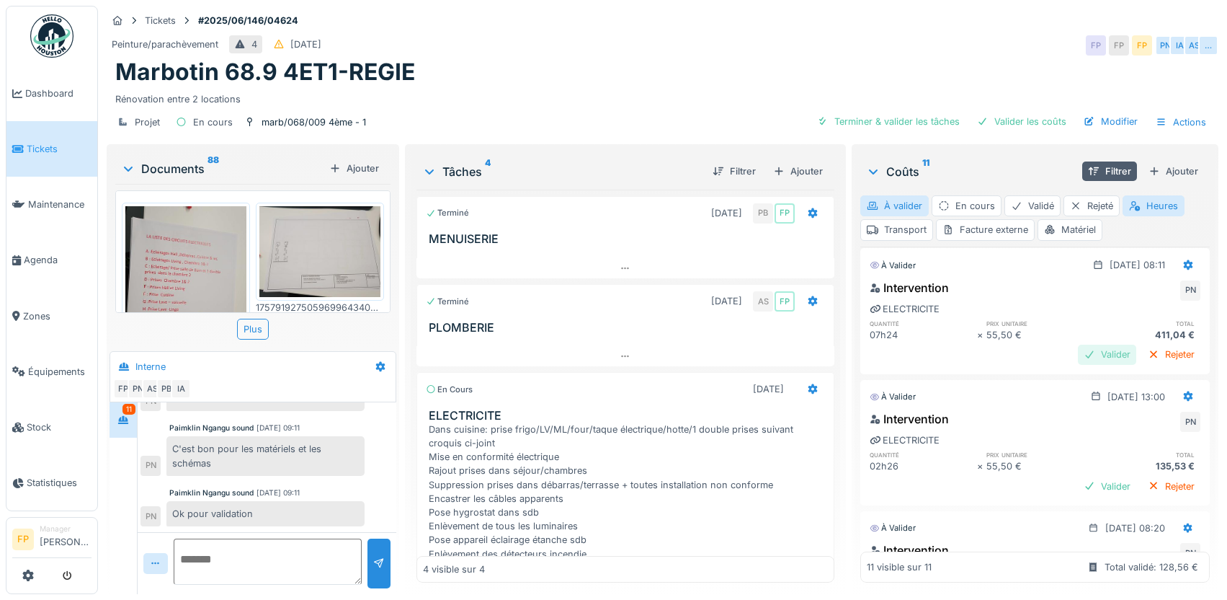
click at [1078, 349] on div "Valider" at bounding box center [1107, 353] width 58 height 19
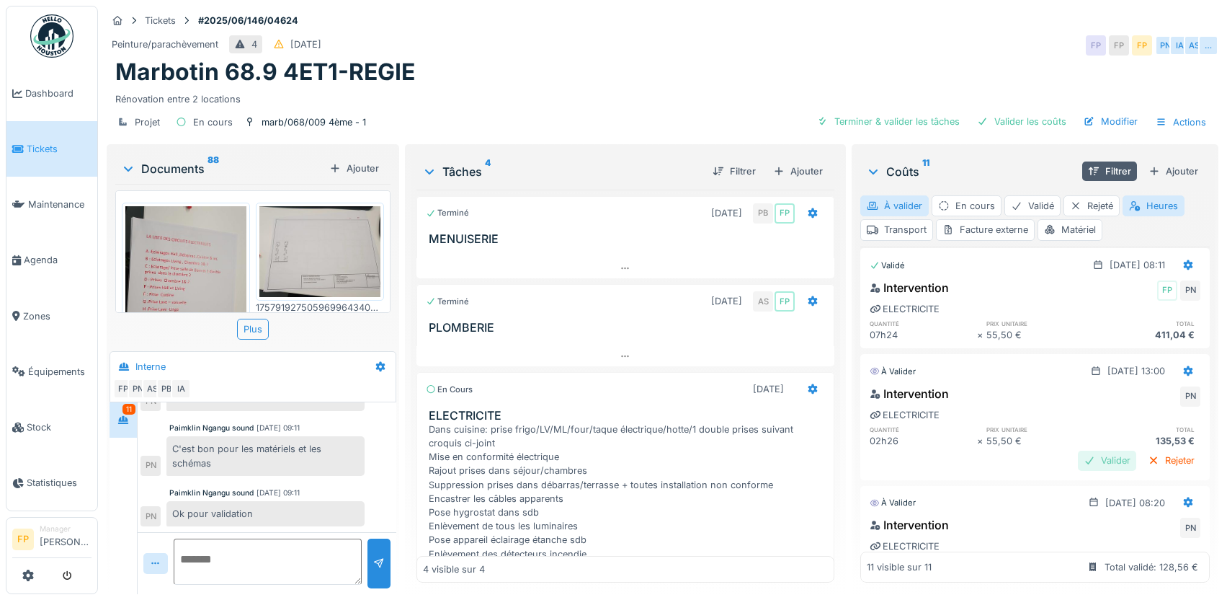
click at [1078, 460] on div "Valider" at bounding box center [1107, 459] width 58 height 19
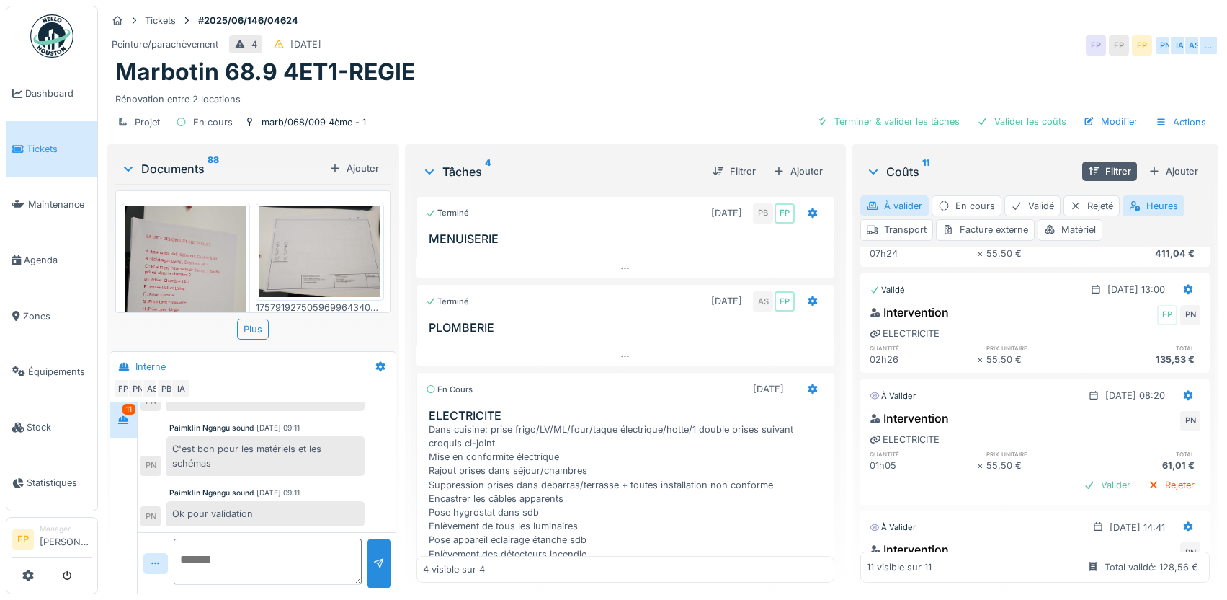
scroll to position [288, 0]
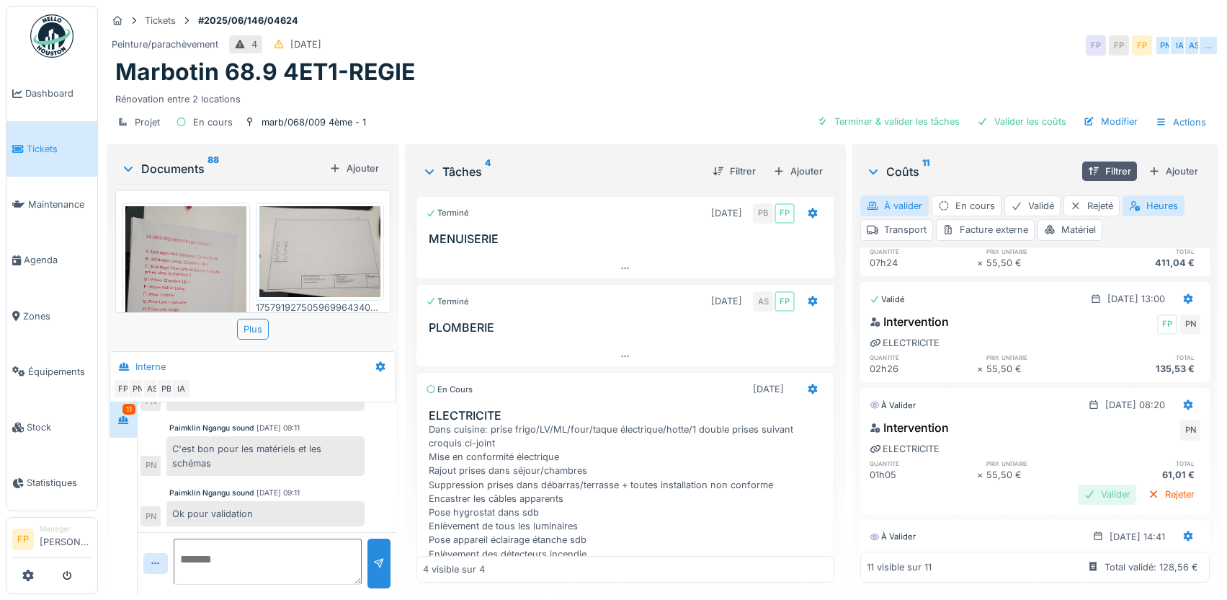
click at [1083, 489] on div "Valider" at bounding box center [1107, 493] width 58 height 19
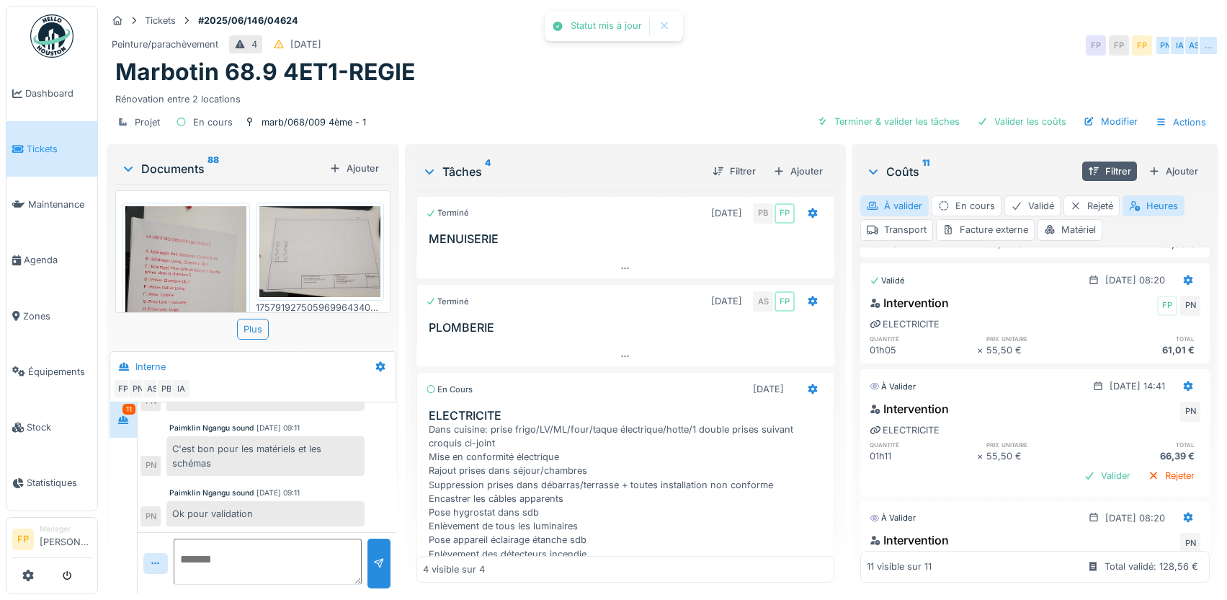
scroll to position [432, 0]
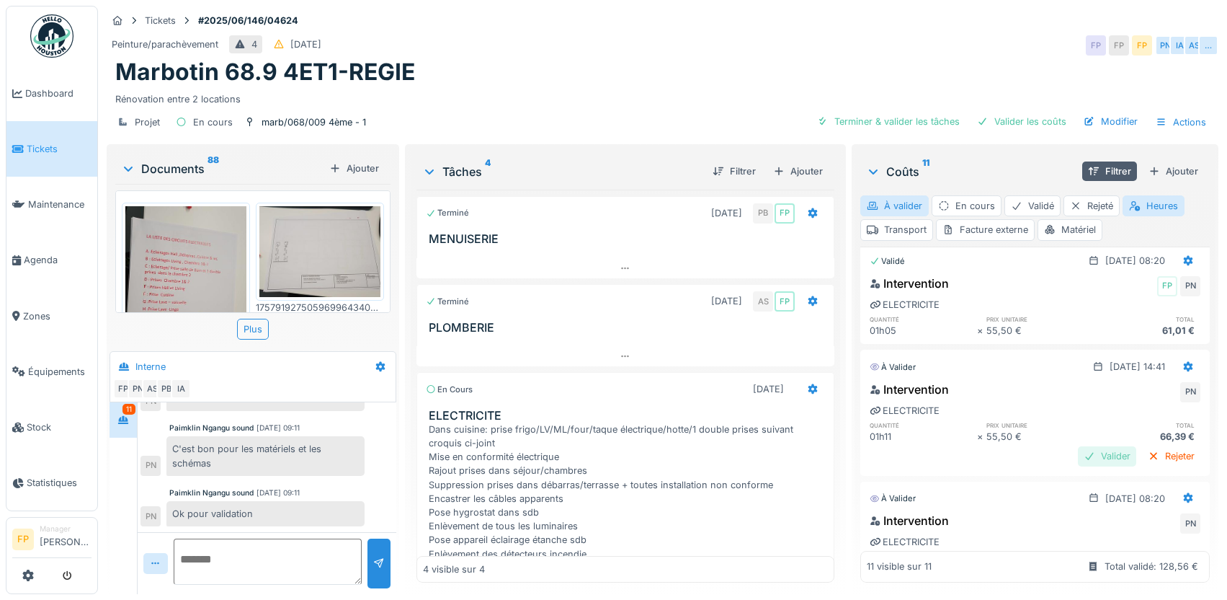
click at [1078, 454] on div "Valider" at bounding box center [1107, 455] width 58 height 19
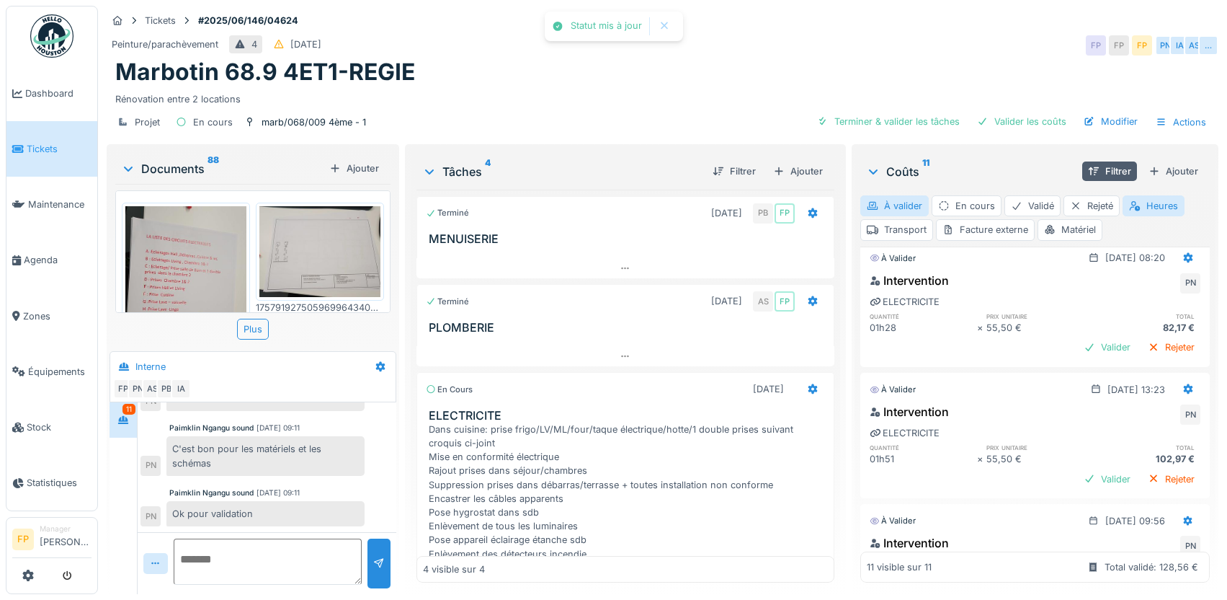
scroll to position [649, 0]
click at [1078, 352] on div "Valider" at bounding box center [1107, 345] width 58 height 19
click at [1078, 475] on div "Valider" at bounding box center [1107, 477] width 58 height 19
click at [1079, 343] on div "Valider" at bounding box center [1107, 345] width 58 height 19
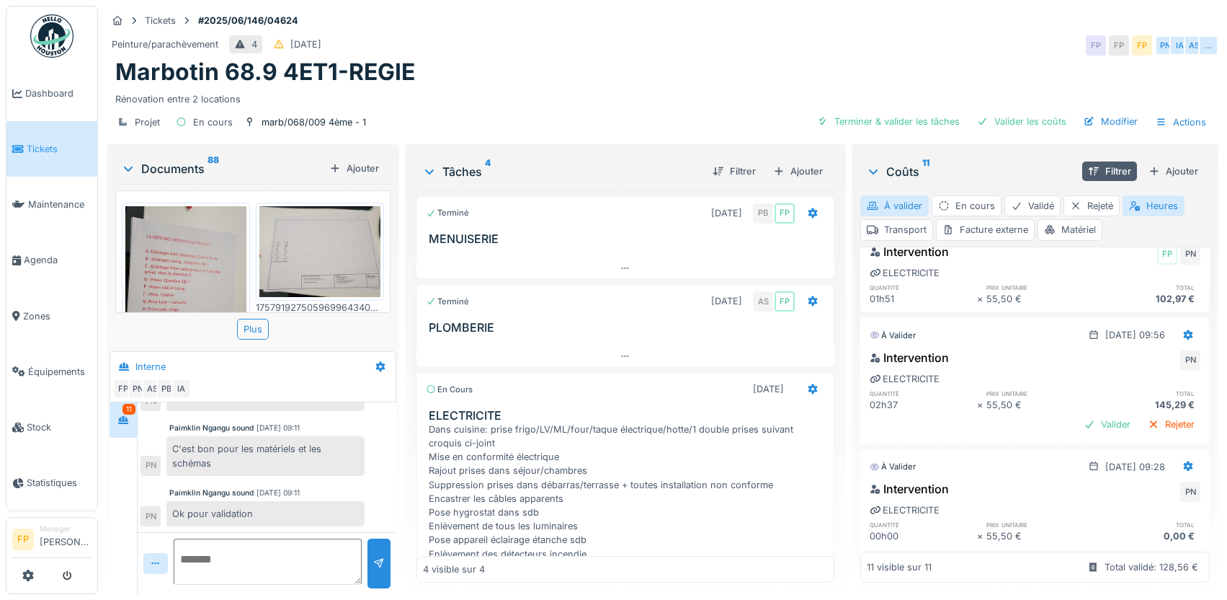
scroll to position [793, 0]
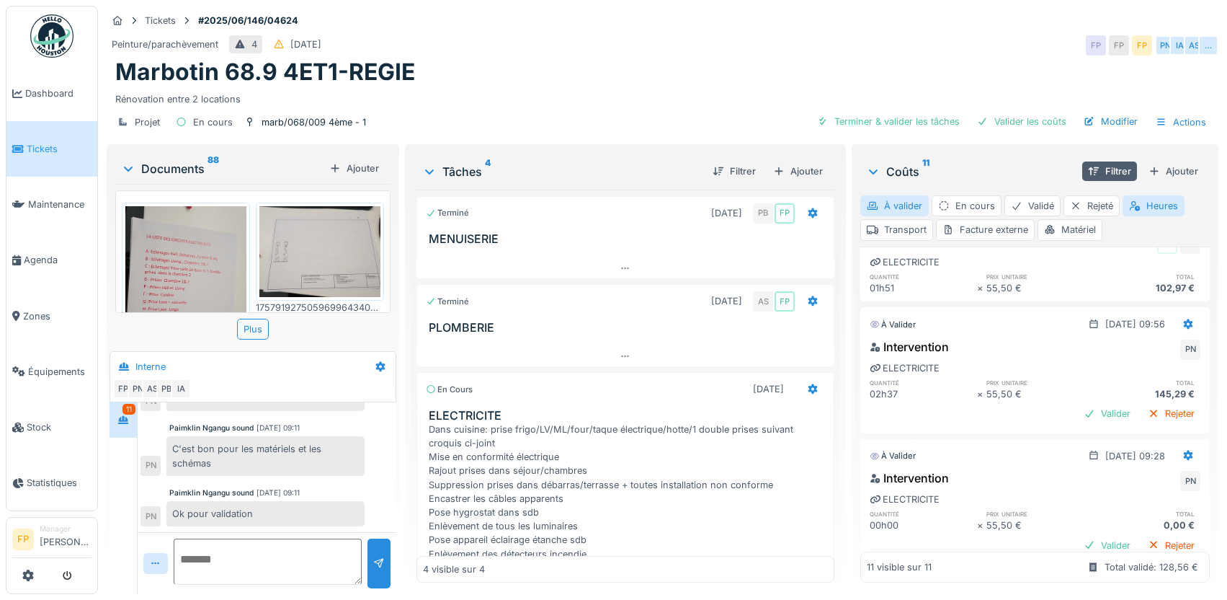
click at [1107, 413] on div "Valider Rejeter" at bounding box center [1035, 413] width 331 height 19
click at [1078, 411] on div "Valider" at bounding box center [1107, 413] width 58 height 19
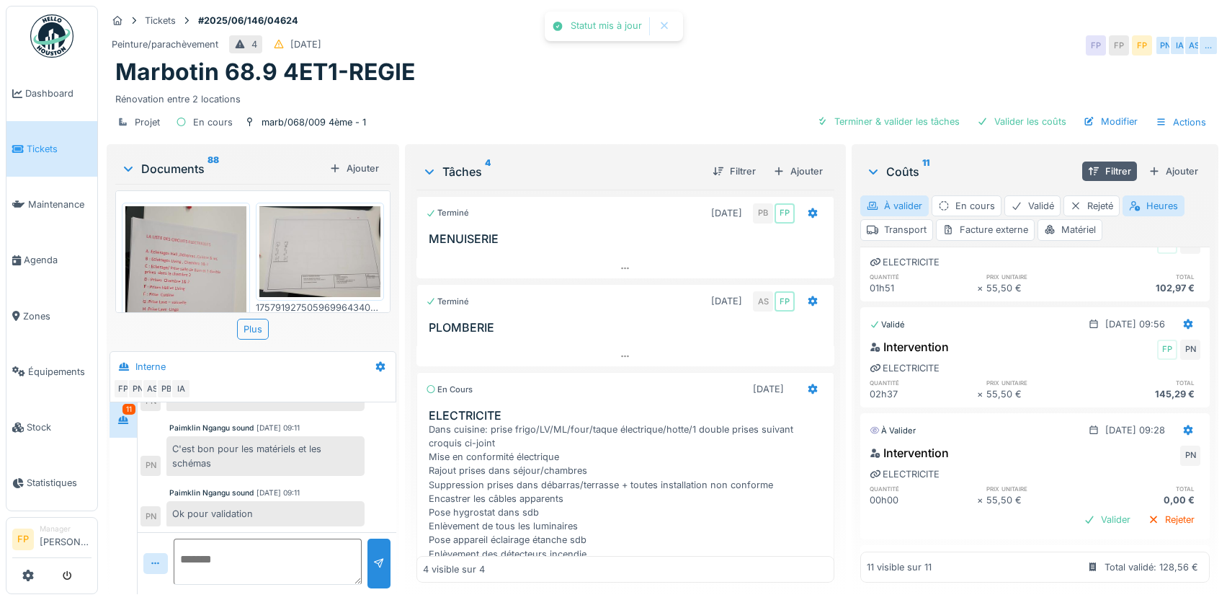
scroll to position [865, 0]
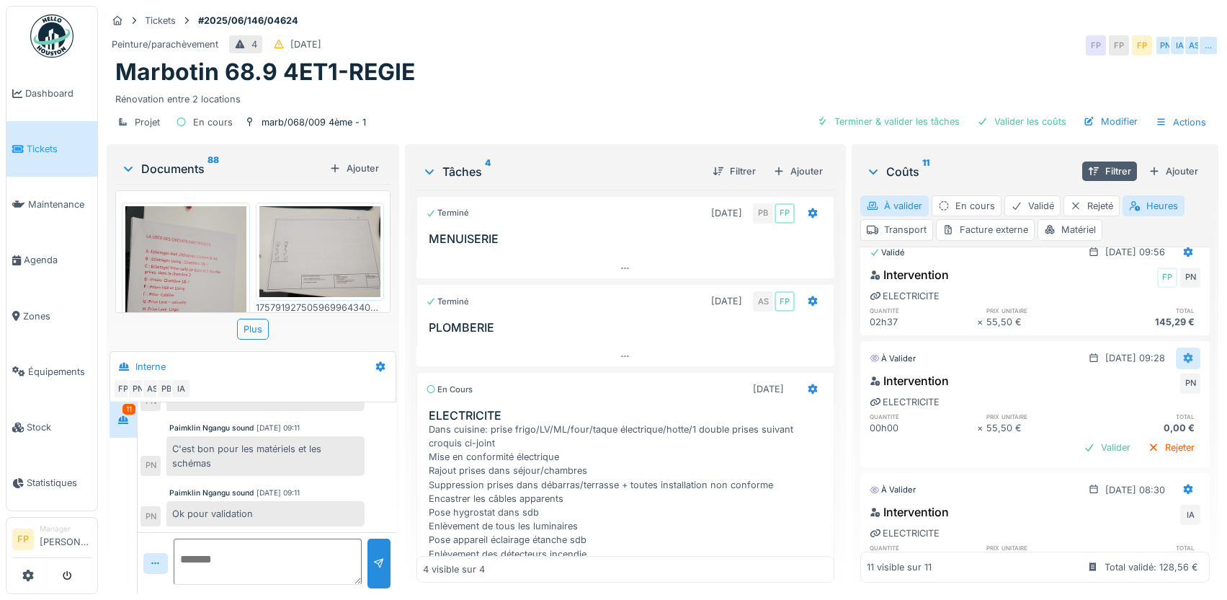
click at [1184, 361] on icon at bounding box center [1188, 358] width 9 height 10
click at [1125, 413] on div "Supprimer" at bounding box center [1118, 412] width 70 height 22
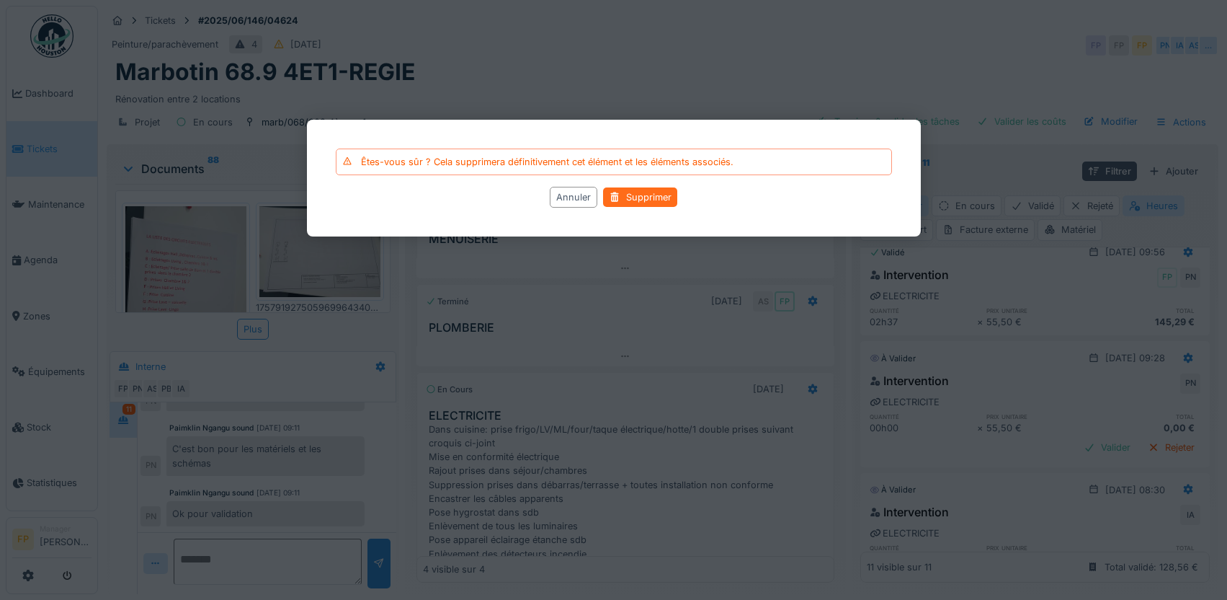
click at [634, 193] on div "Supprimer" at bounding box center [640, 197] width 74 height 19
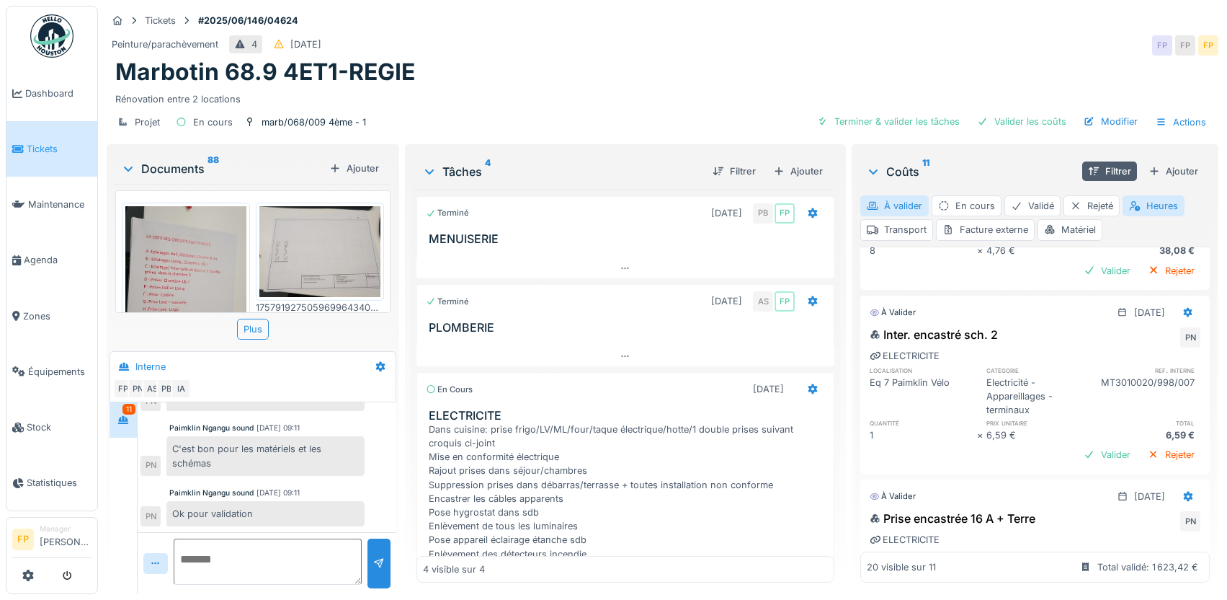
scroll to position [592, 0]
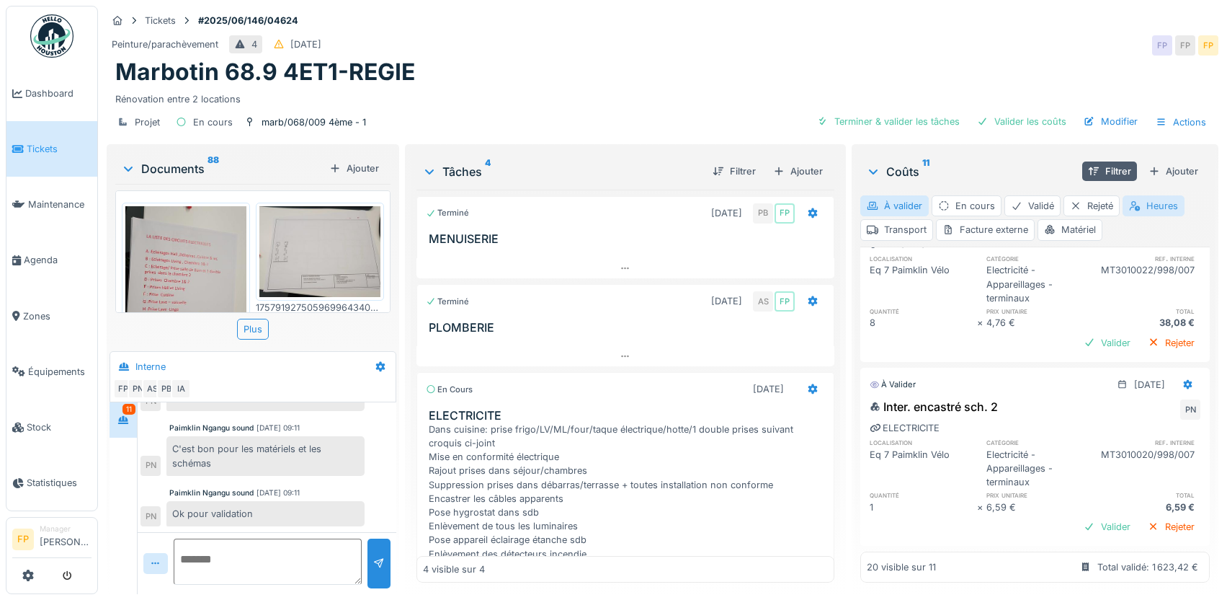
click at [1149, 201] on div "Heures" at bounding box center [1154, 205] width 62 height 21
click at [1148, 206] on div "Heures" at bounding box center [1154, 205] width 62 height 21
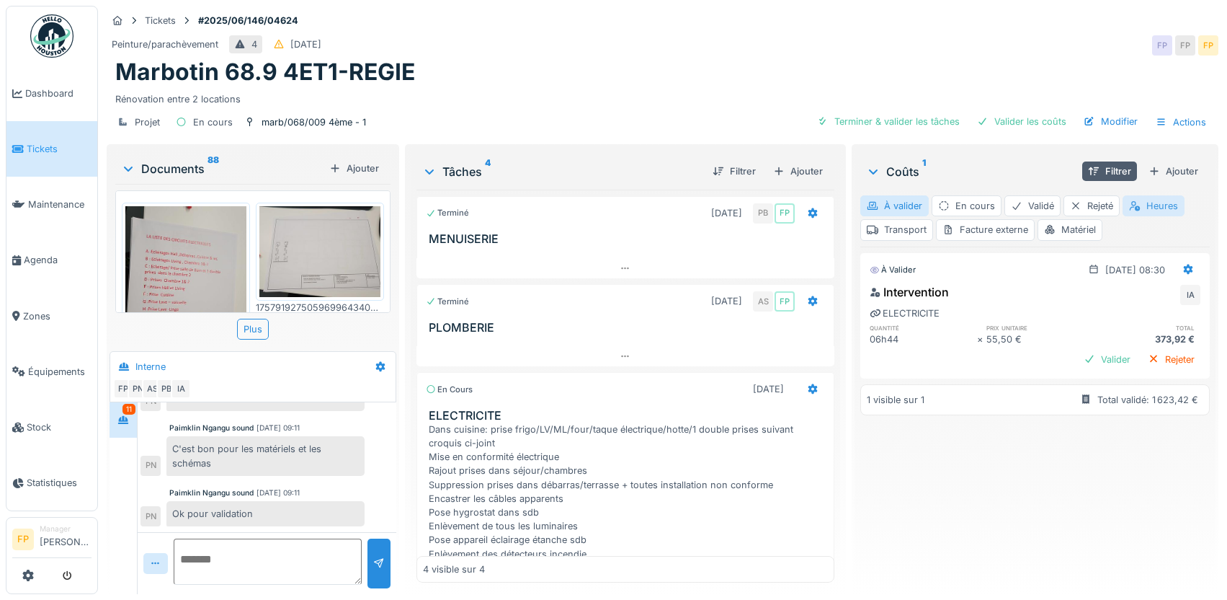
scroll to position [0, 0]
click at [1078, 357] on div "Valider" at bounding box center [1107, 359] width 58 height 19
click at [1152, 203] on div "Heures" at bounding box center [1154, 205] width 62 height 21
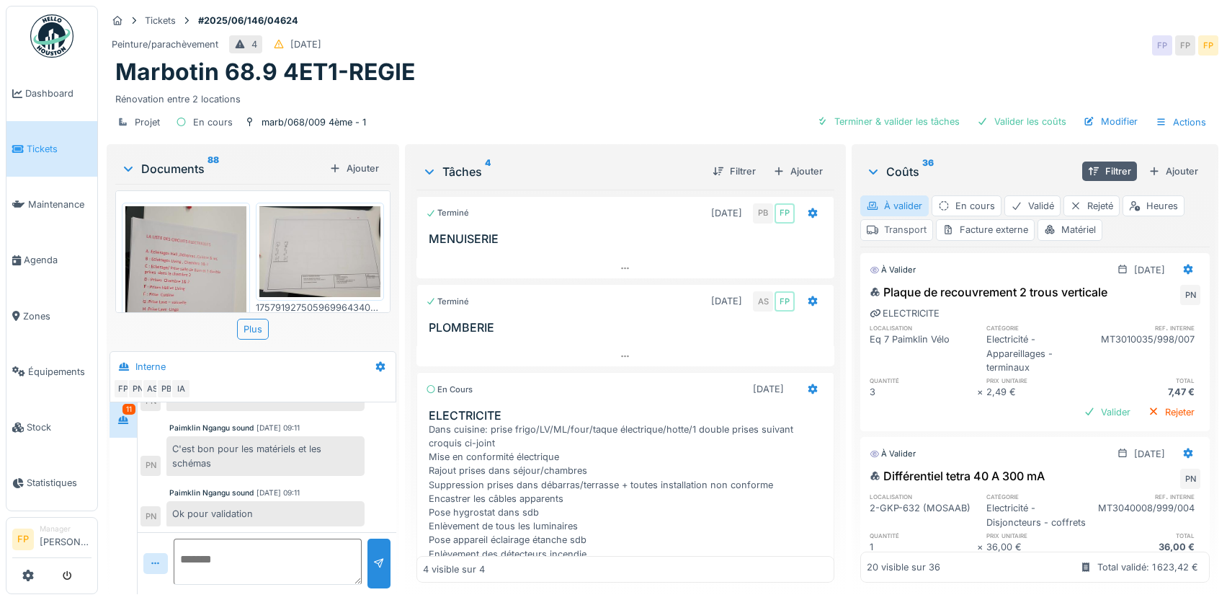
click at [901, 230] on div "Transport" at bounding box center [896, 229] width 73 height 21
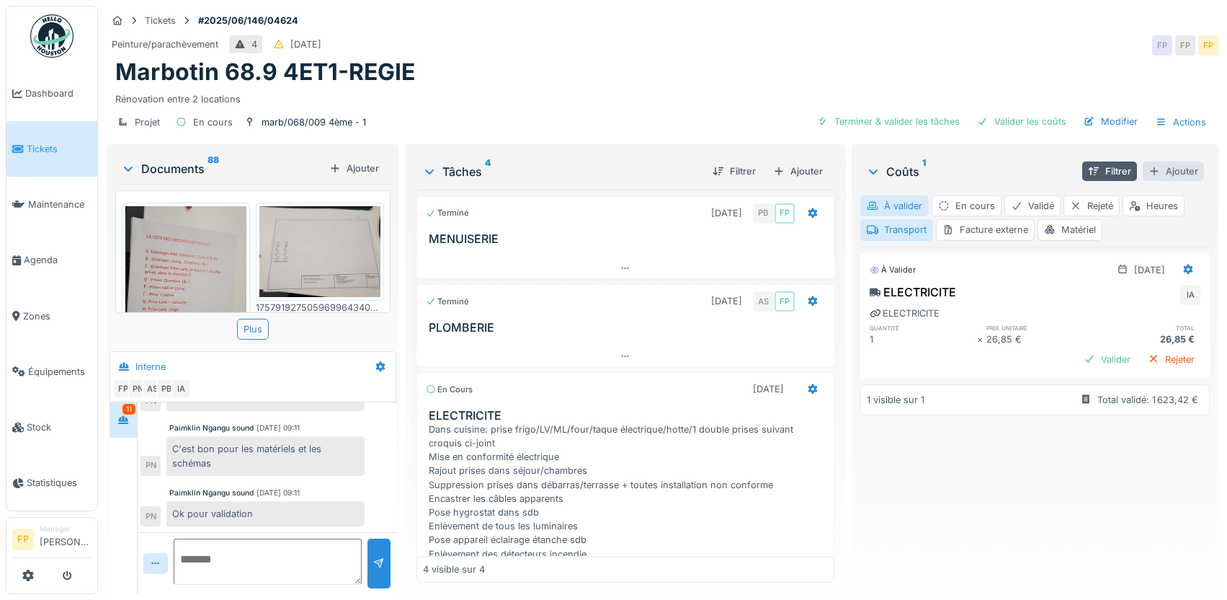
click at [1162, 169] on div "Ajouter" at bounding box center [1173, 170] width 61 height 19
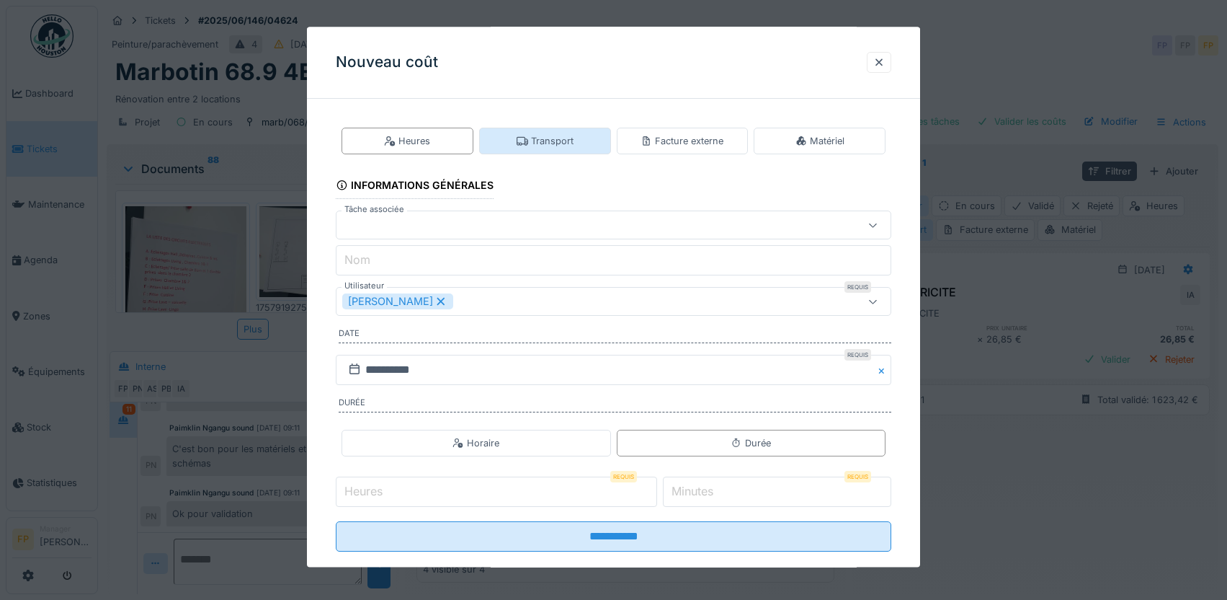
click at [567, 141] on div "Transport" at bounding box center [545, 141] width 57 height 14
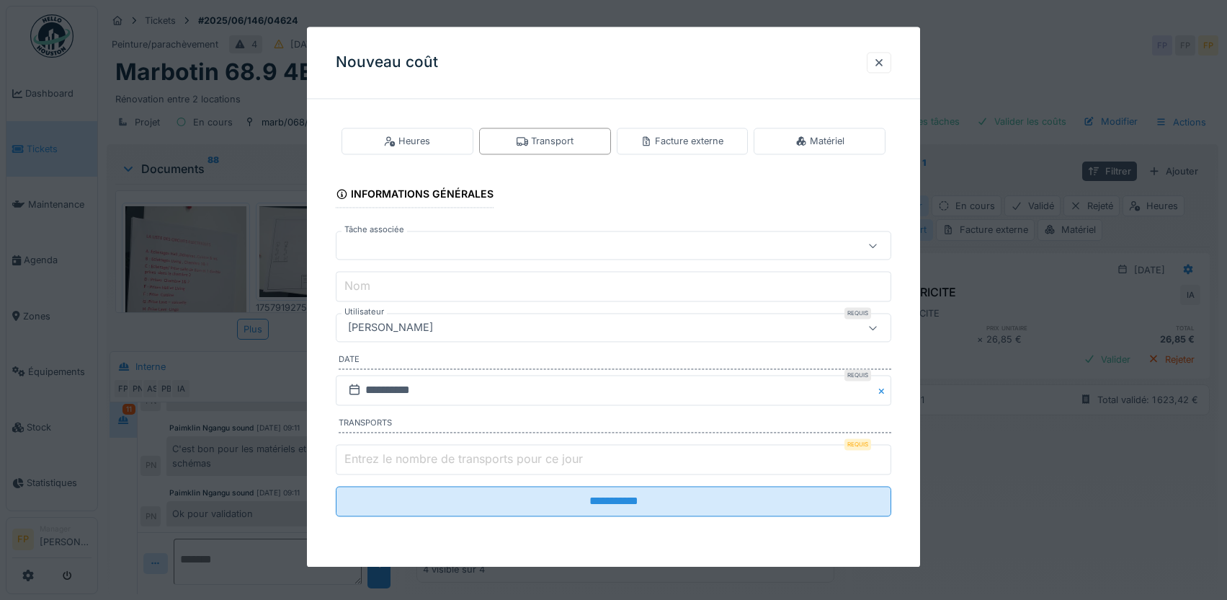
click at [436, 251] on div at bounding box center [580, 246] width 477 height 16
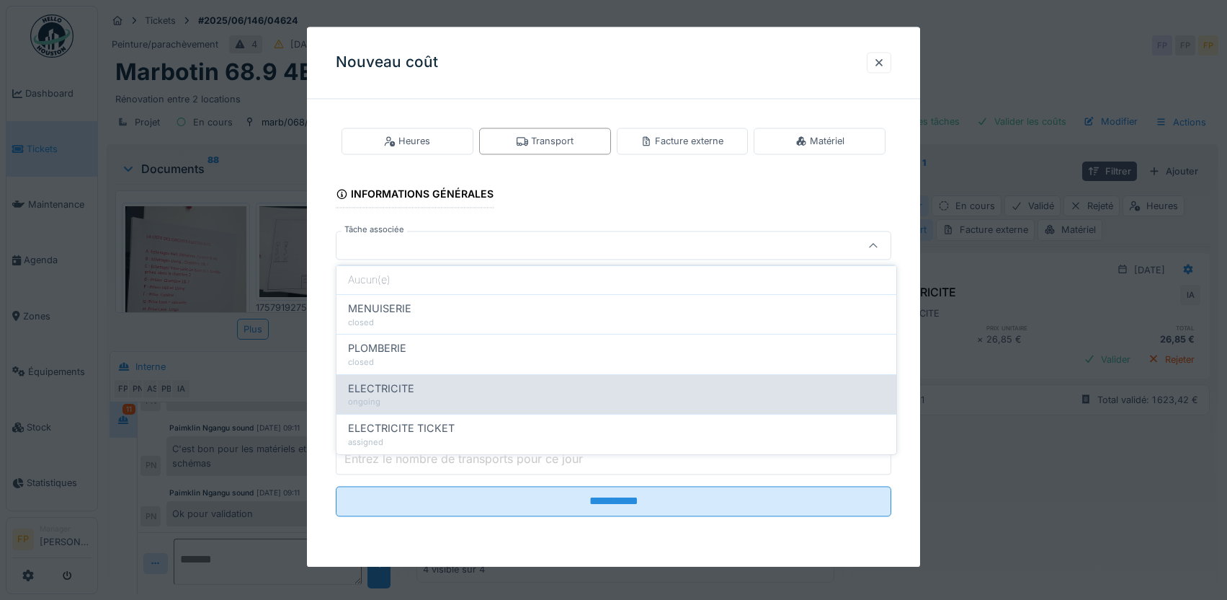
click at [432, 394] on div "ELECTRICITE" at bounding box center [616, 389] width 537 height 16
type input "******"
type input "**********"
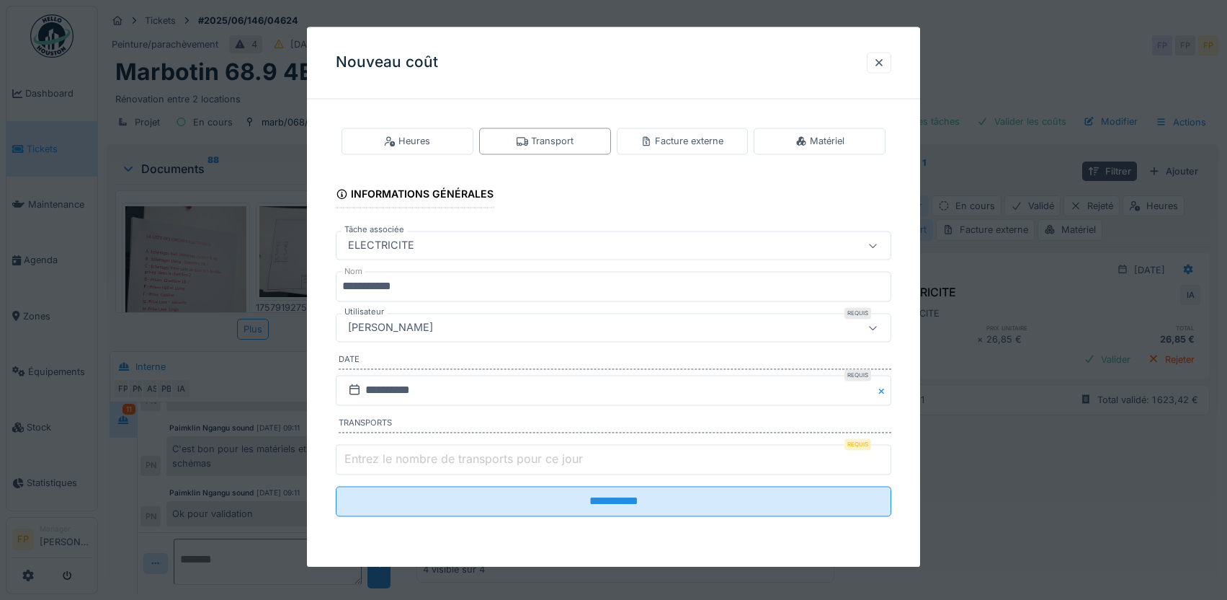
click at [483, 325] on div "[PERSON_NAME]" at bounding box center [580, 328] width 477 height 16
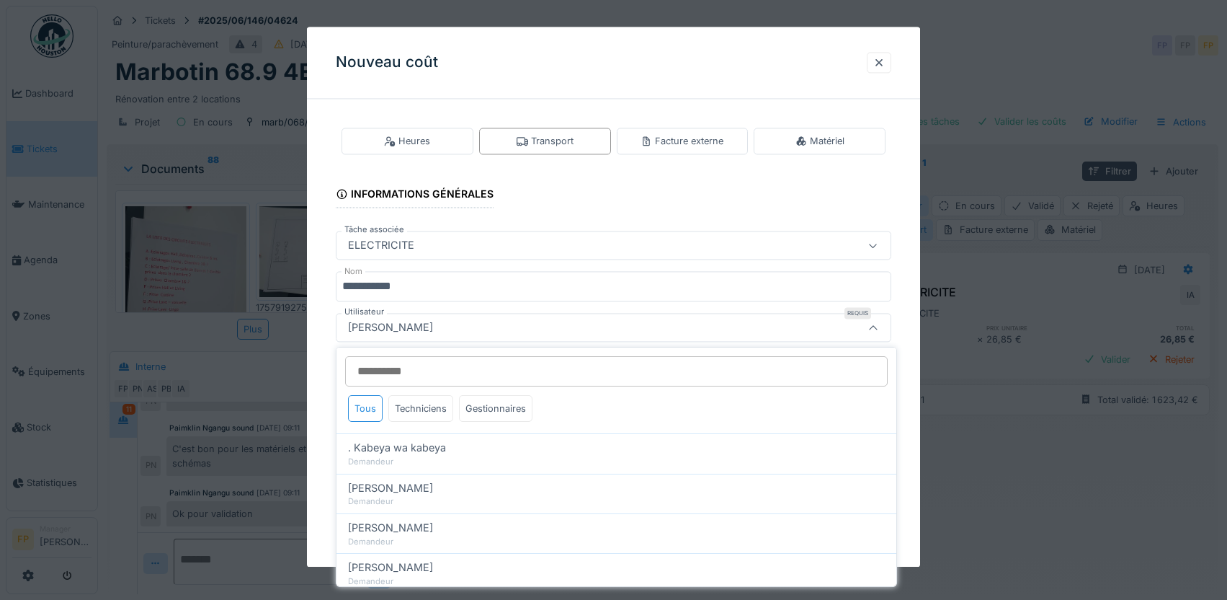
drag, startPoint x: 435, startPoint y: 373, endPoint x: 445, endPoint y: 344, distance: 30.3
click at [439, 359] on input "Utilisateur" at bounding box center [616, 371] width 543 height 30
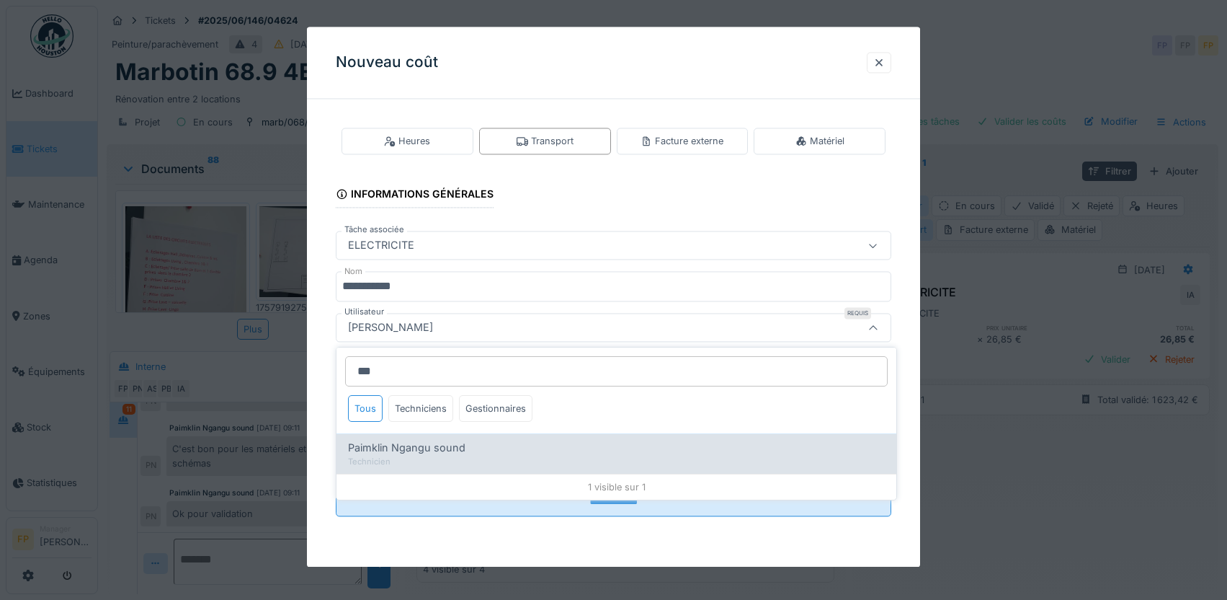
type input "***"
click at [412, 446] on span "Paimklin Ngangu sound" at bounding box center [406, 448] width 117 height 16
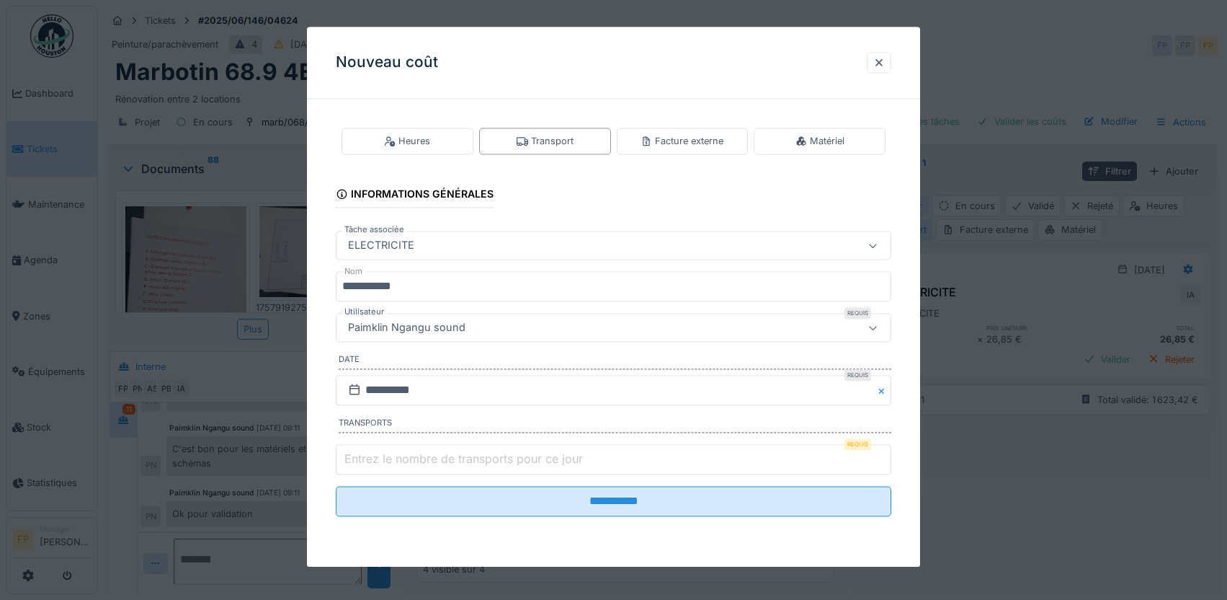
type input "****"
click at [404, 385] on input "**********" at bounding box center [614, 390] width 556 height 30
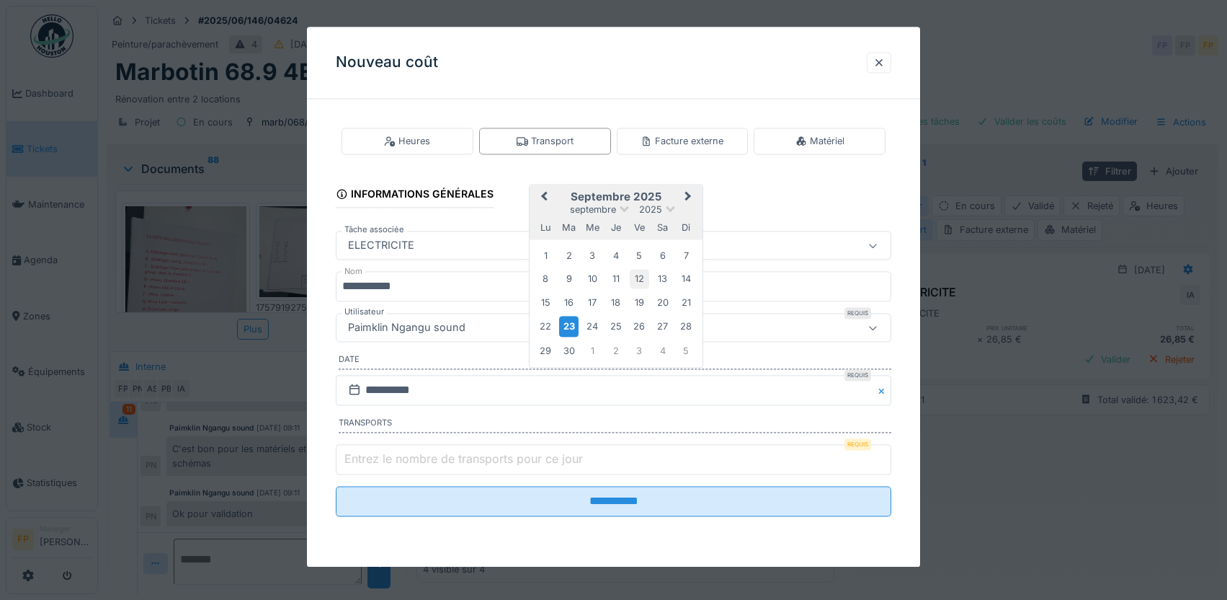
click at [644, 279] on div "12" at bounding box center [639, 279] width 19 height 19
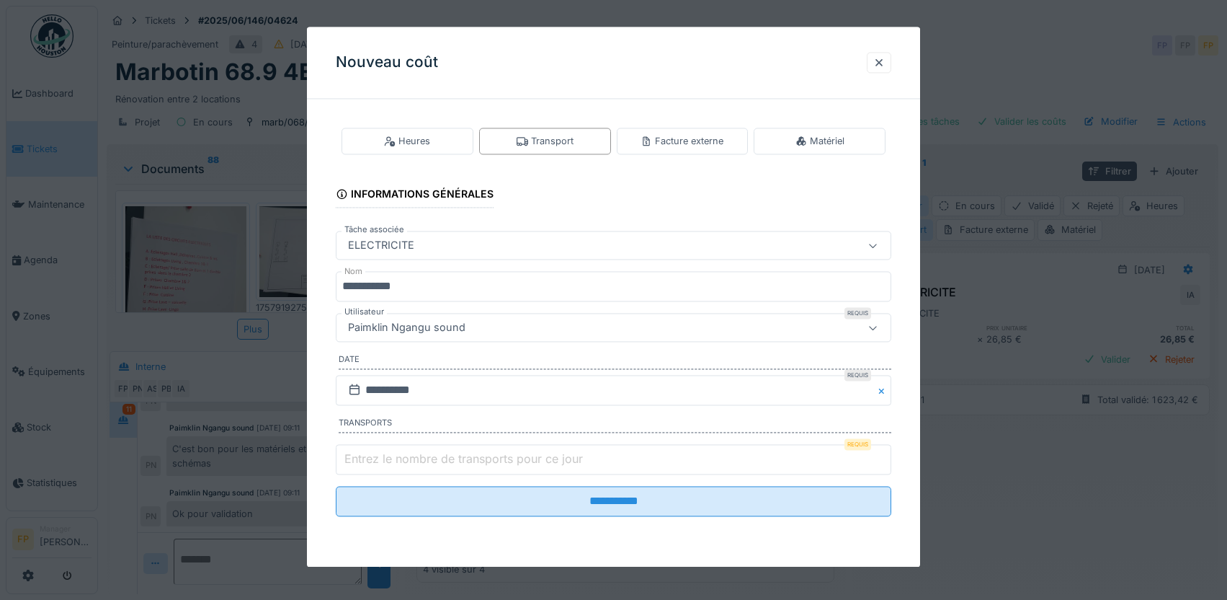
type input "*"
click at [883, 454] on input "*" at bounding box center [614, 459] width 556 height 30
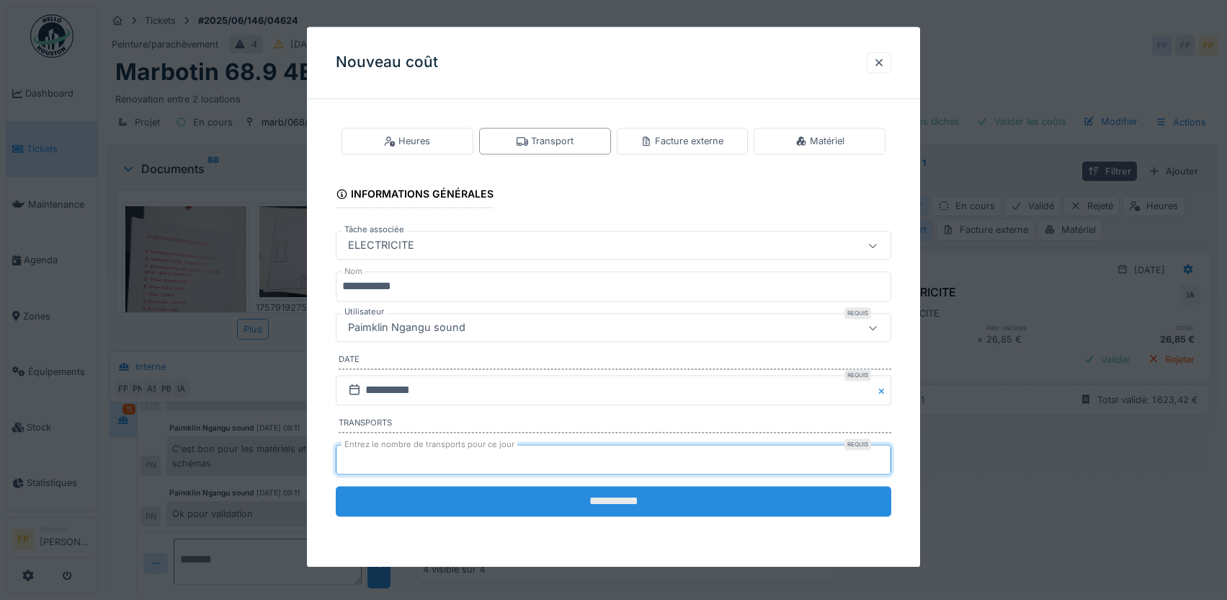
click at [616, 504] on input "**********" at bounding box center [614, 501] width 556 height 30
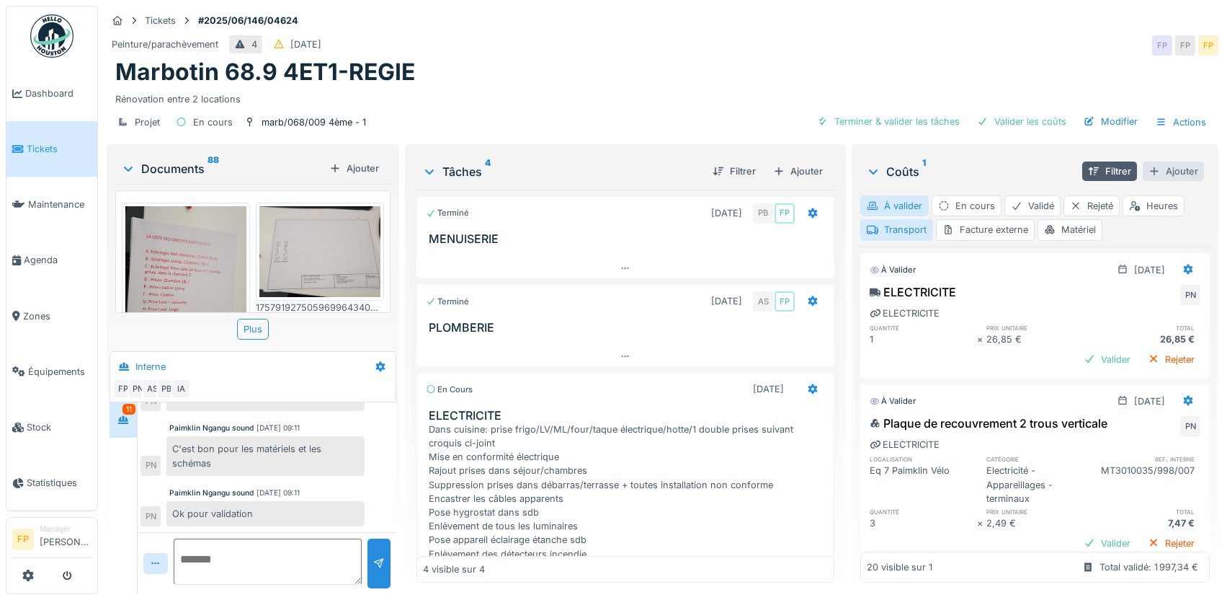
click at [1156, 167] on div "Ajouter" at bounding box center [1173, 170] width 61 height 19
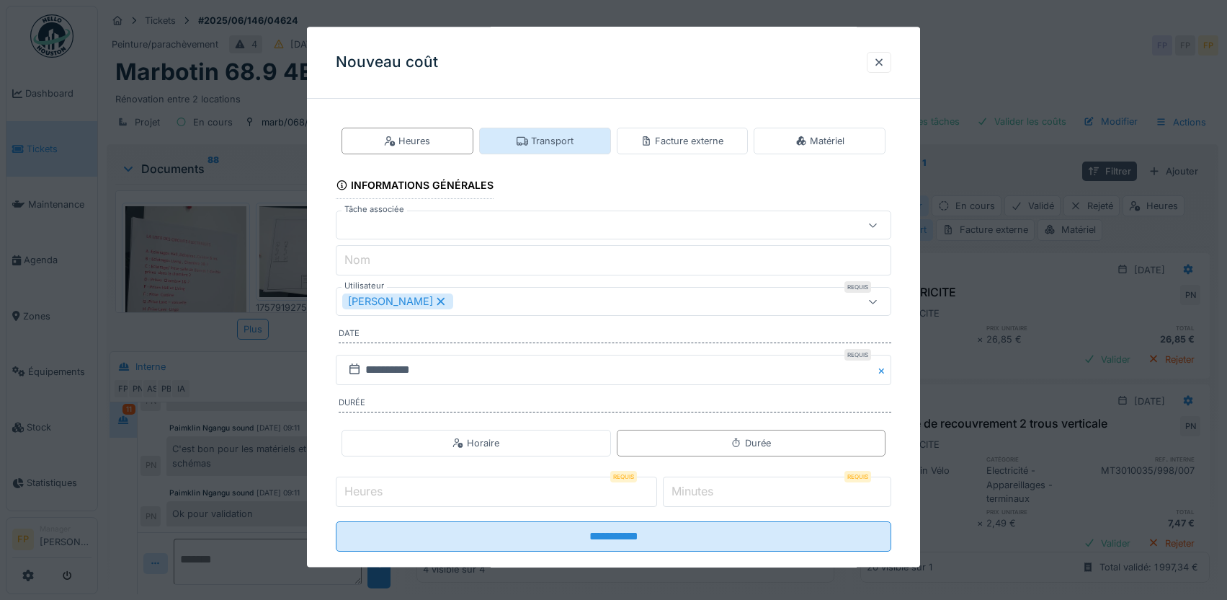
click at [569, 141] on div "Transport" at bounding box center [545, 141] width 57 height 14
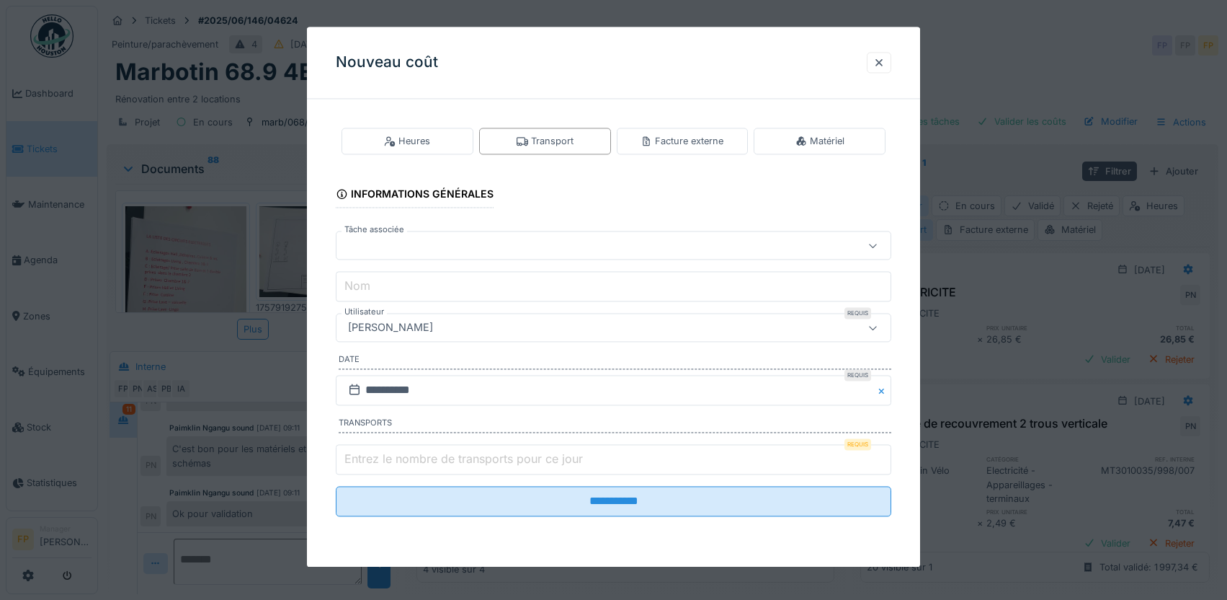
click at [406, 248] on div at bounding box center [580, 246] width 477 height 16
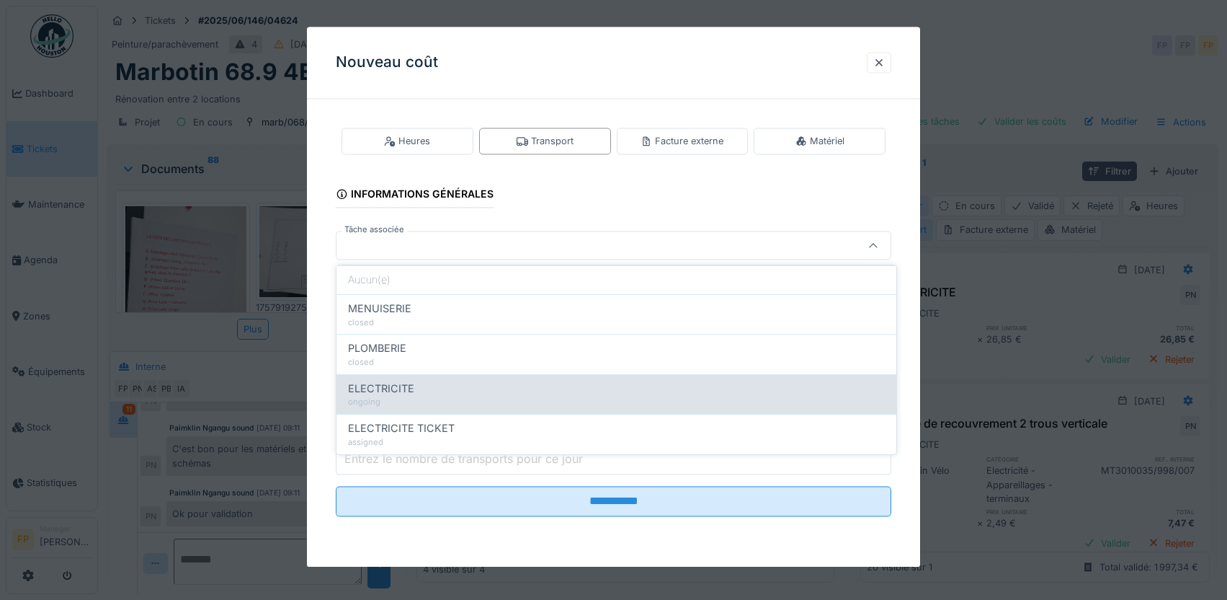
click at [424, 395] on div "ELECTRICITE" at bounding box center [616, 389] width 537 height 16
type input "******"
type input "**********"
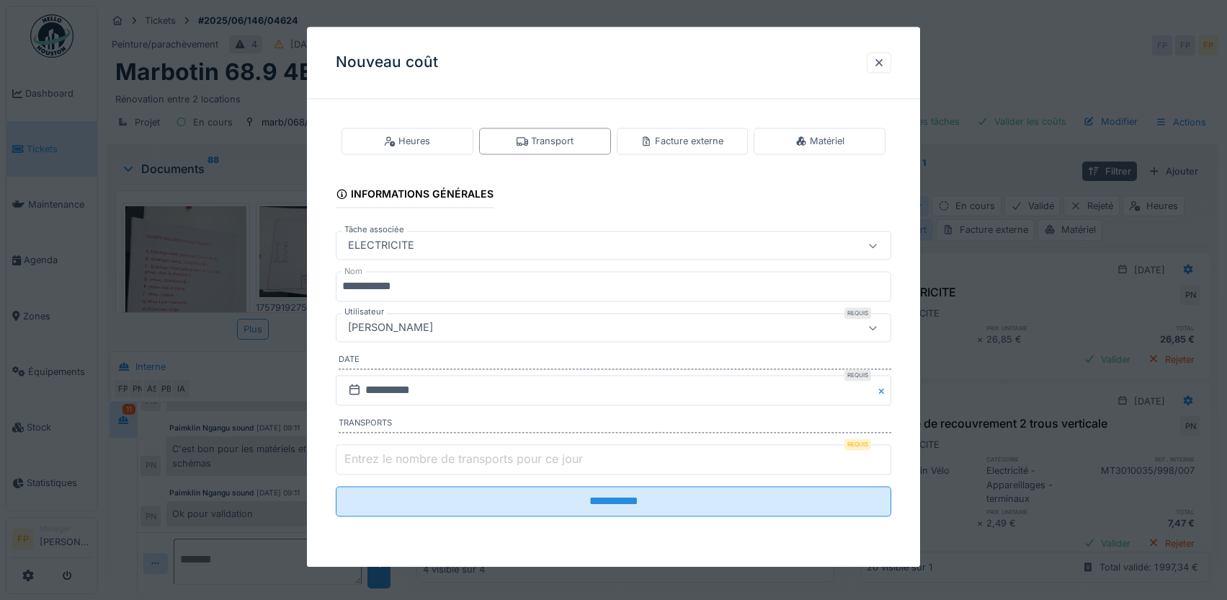
click at [455, 332] on div "[PERSON_NAME]" at bounding box center [580, 328] width 477 height 16
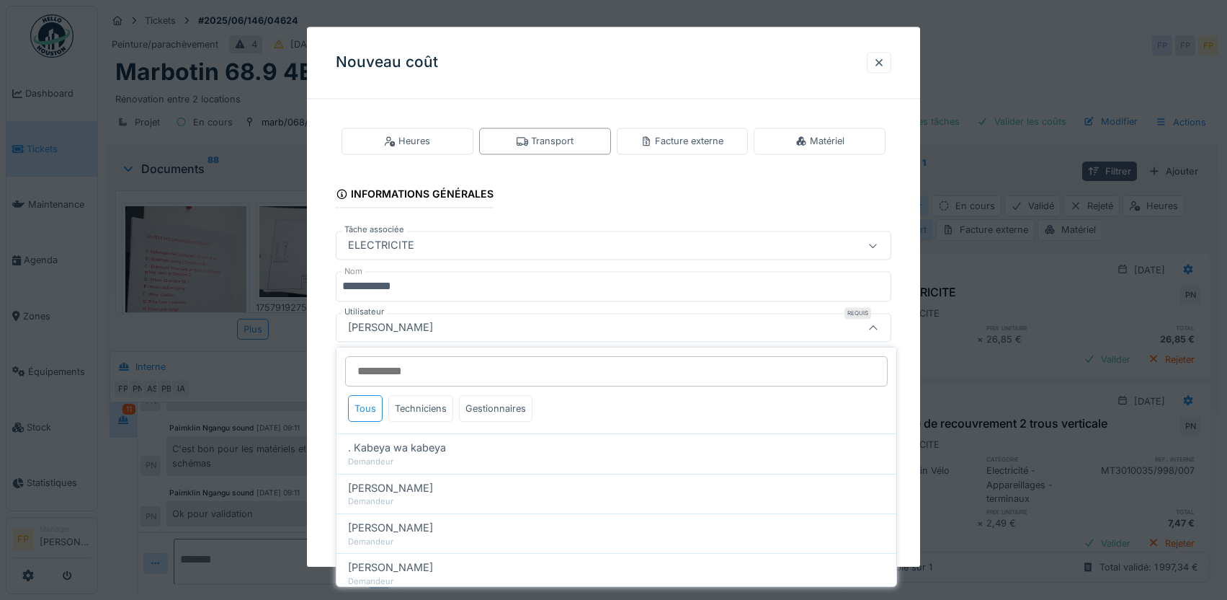
click at [440, 375] on input "Utilisateur" at bounding box center [616, 371] width 543 height 30
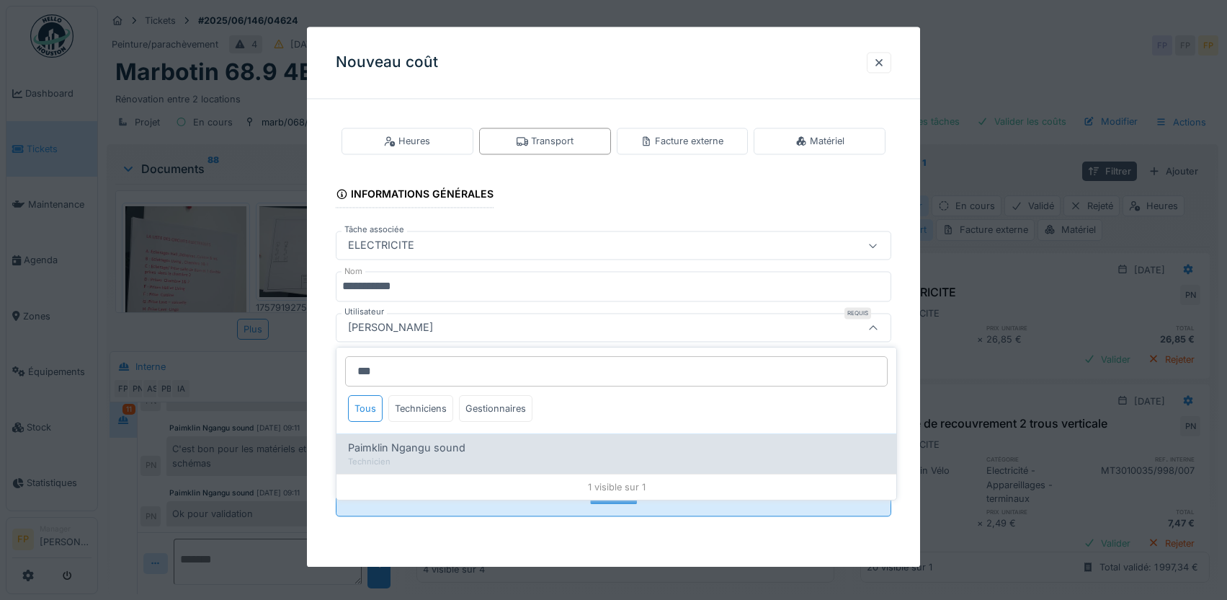
type input "***"
click at [429, 449] on span "Paimklin Ngangu sound" at bounding box center [406, 448] width 117 height 16
type input "****"
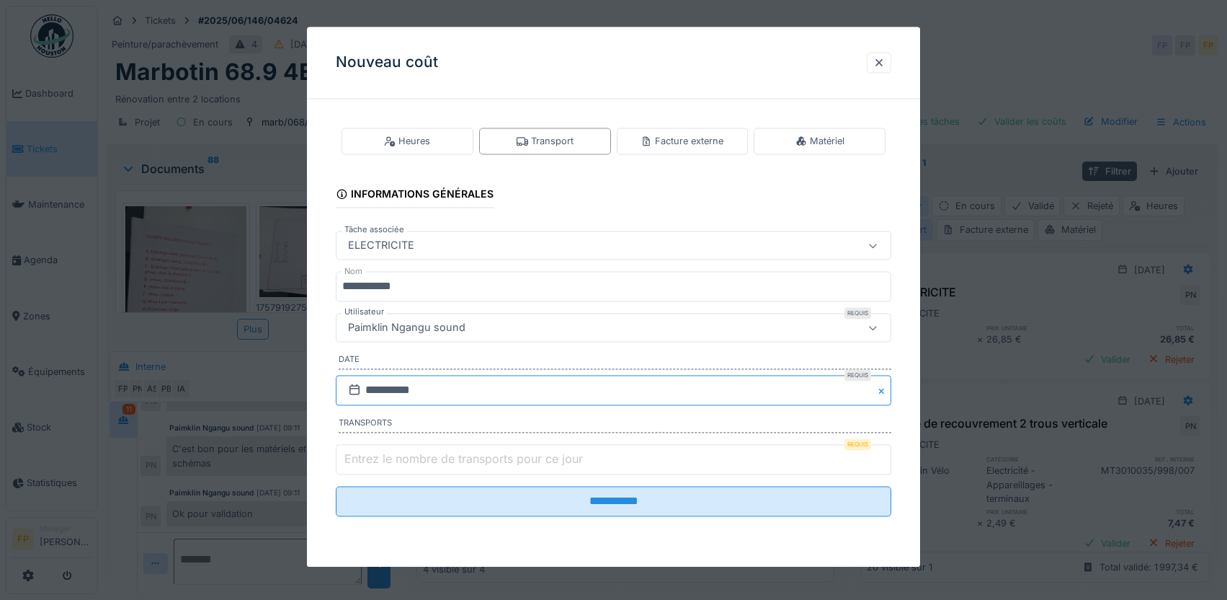
click at [408, 389] on input "**********" at bounding box center [614, 390] width 556 height 30
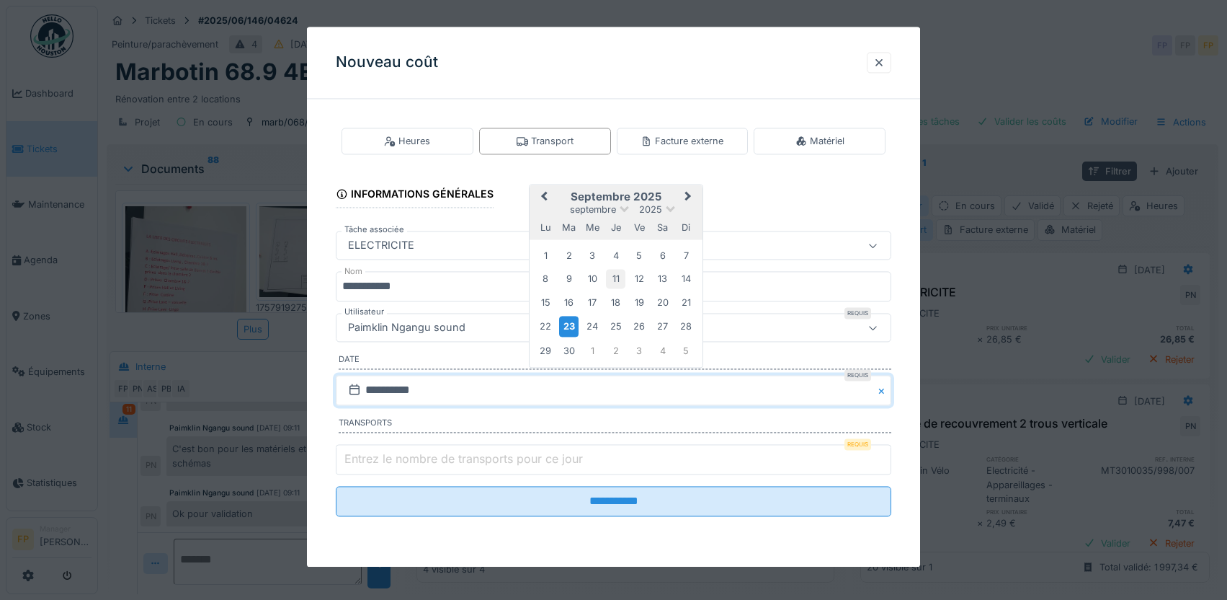
click at [618, 278] on div "11" at bounding box center [615, 279] width 19 height 19
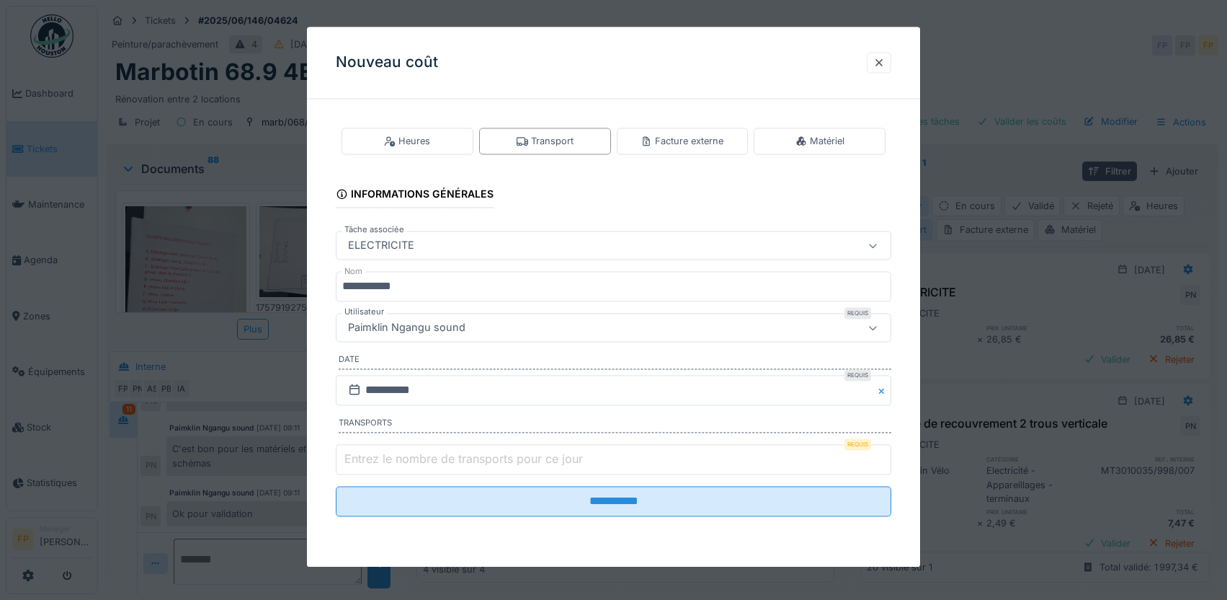
type input "*"
click at [886, 456] on input "*" at bounding box center [614, 459] width 556 height 30
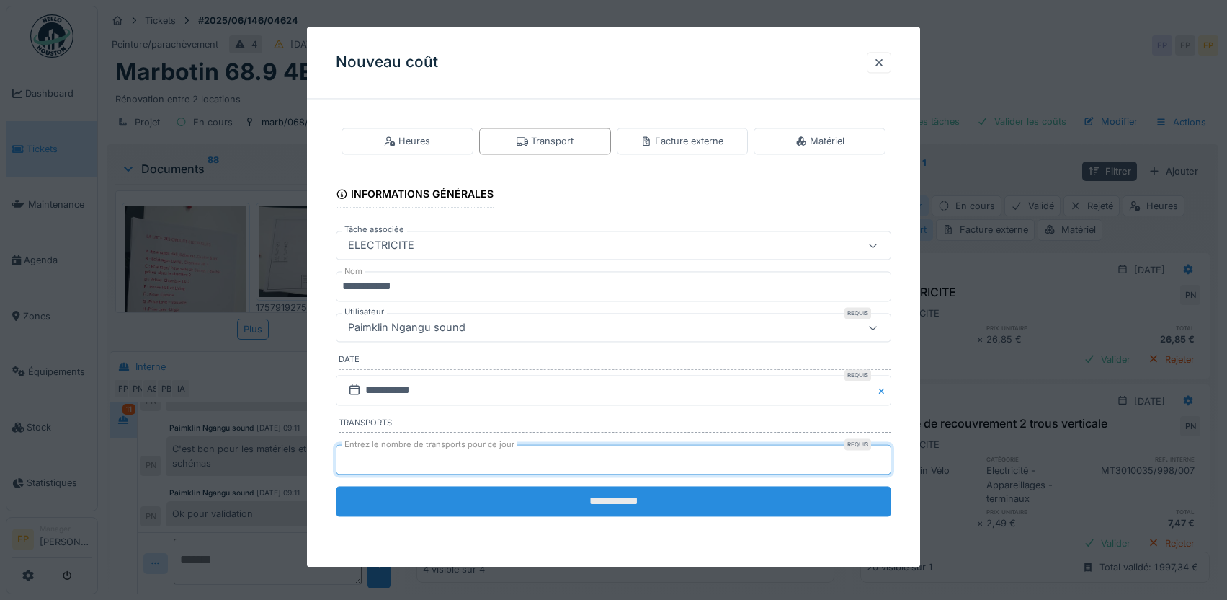
click at [610, 504] on input "**********" at bounding box center [614, 501] width 556 height 30
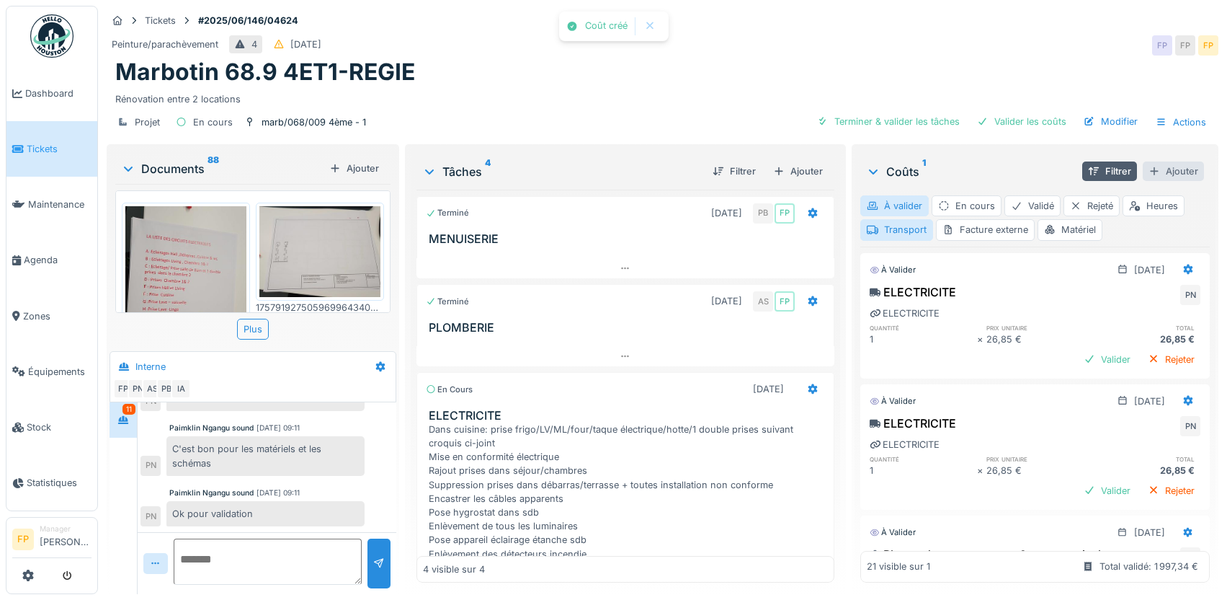
click at [1165, 170] on div "Ajouter" at bounding box center [1173, 170] width 61 height 19
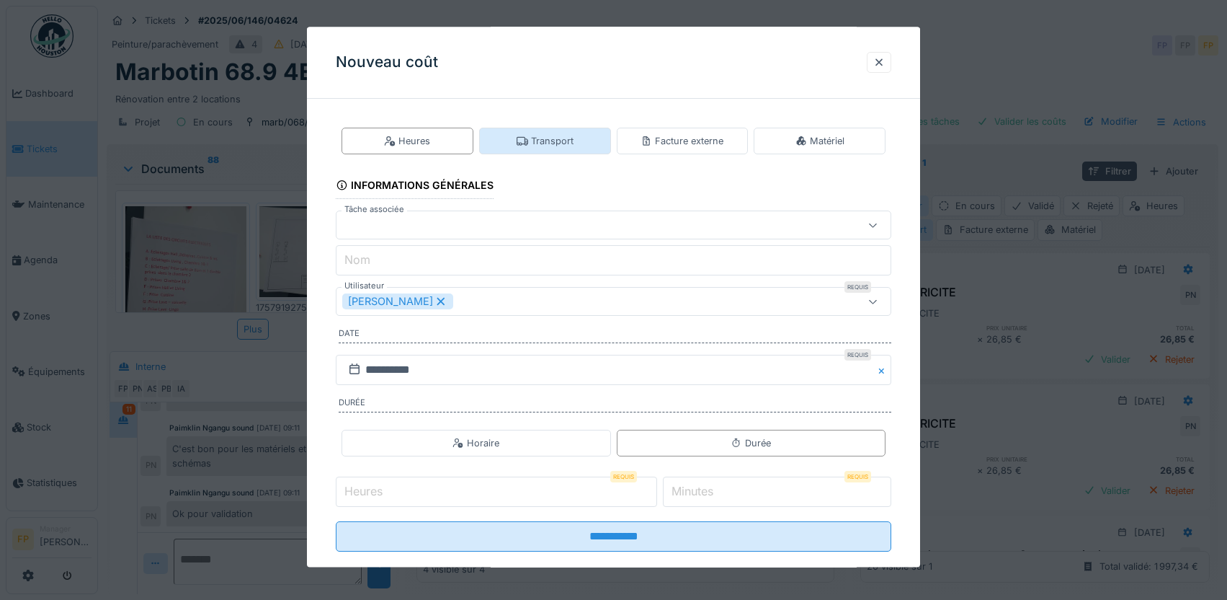
click at [559, 139] on div "Transport" at bounding box center [545, 141] width 57 height 14
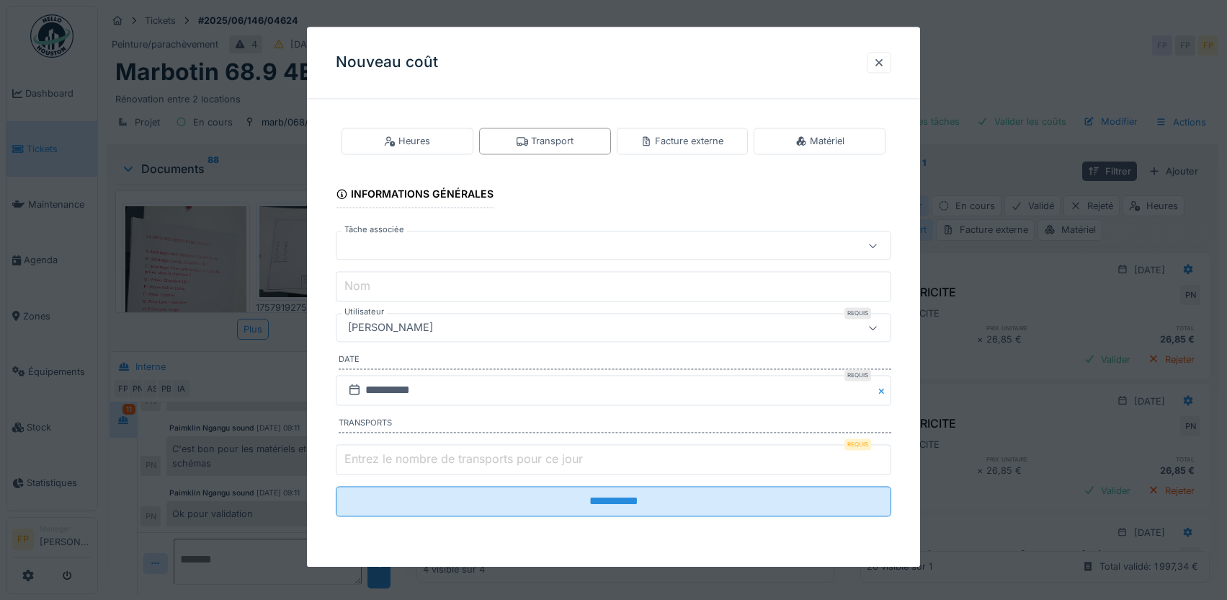
click at [420, 251] on div at bounding box center [580, 246] width 477 height 16
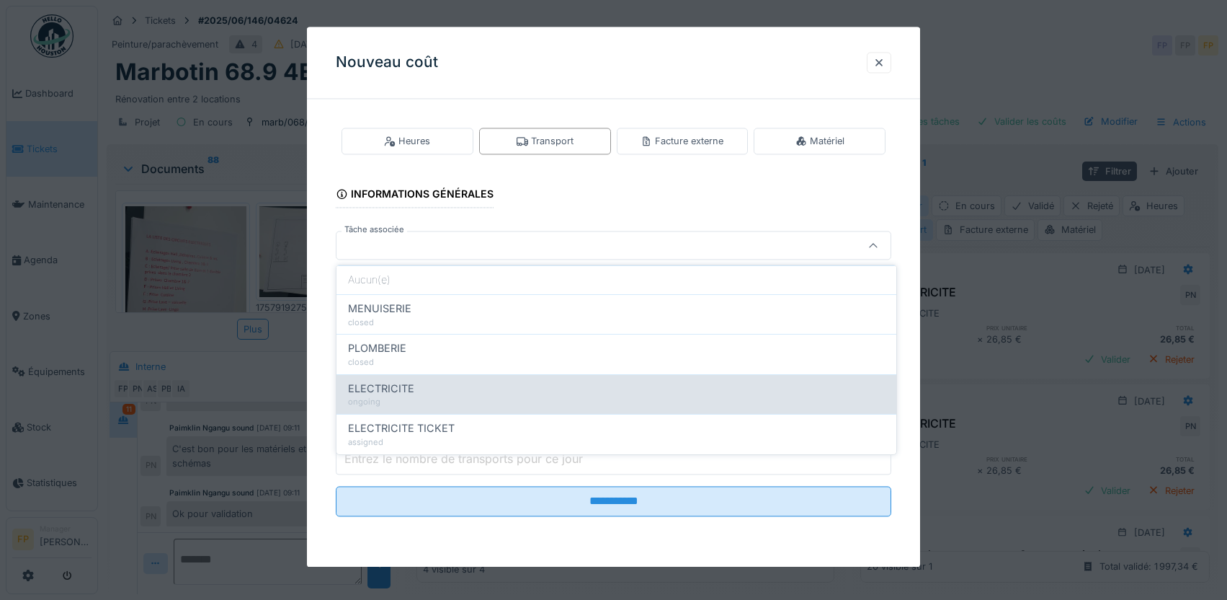
click at [425, 391] on div "ELECTRICITE" at bounding box center [616, 389] width 537 height 16
type input "******"
type input "**********"
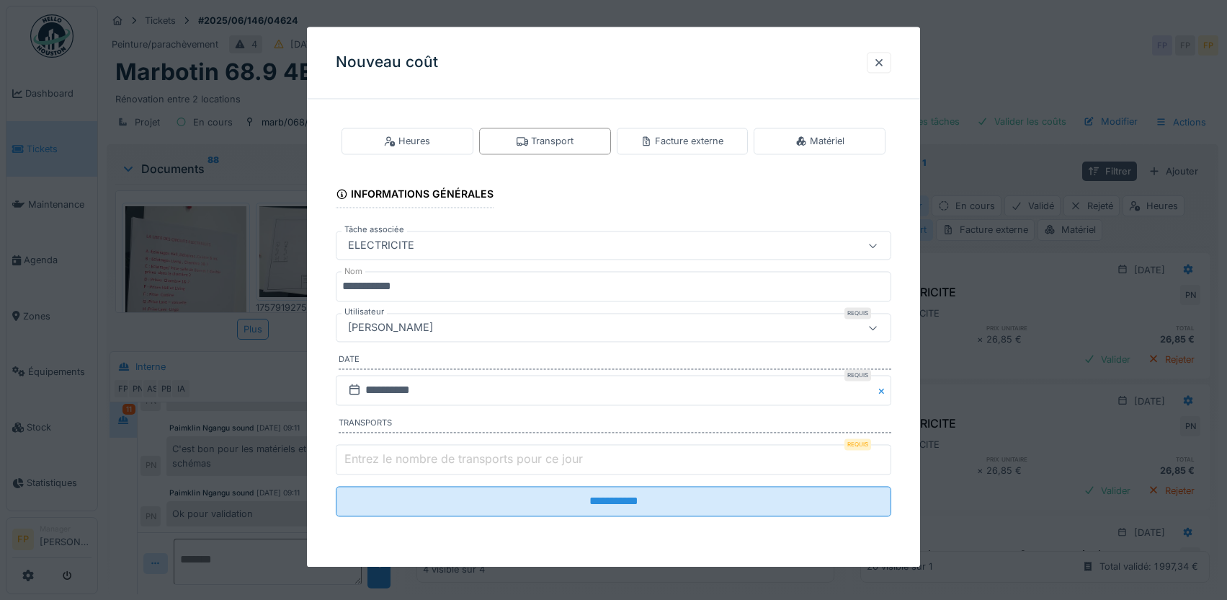
click at [422, 321] on div "[PERSON_NAME]" at bounding box center [390, 328] width 97 height 16
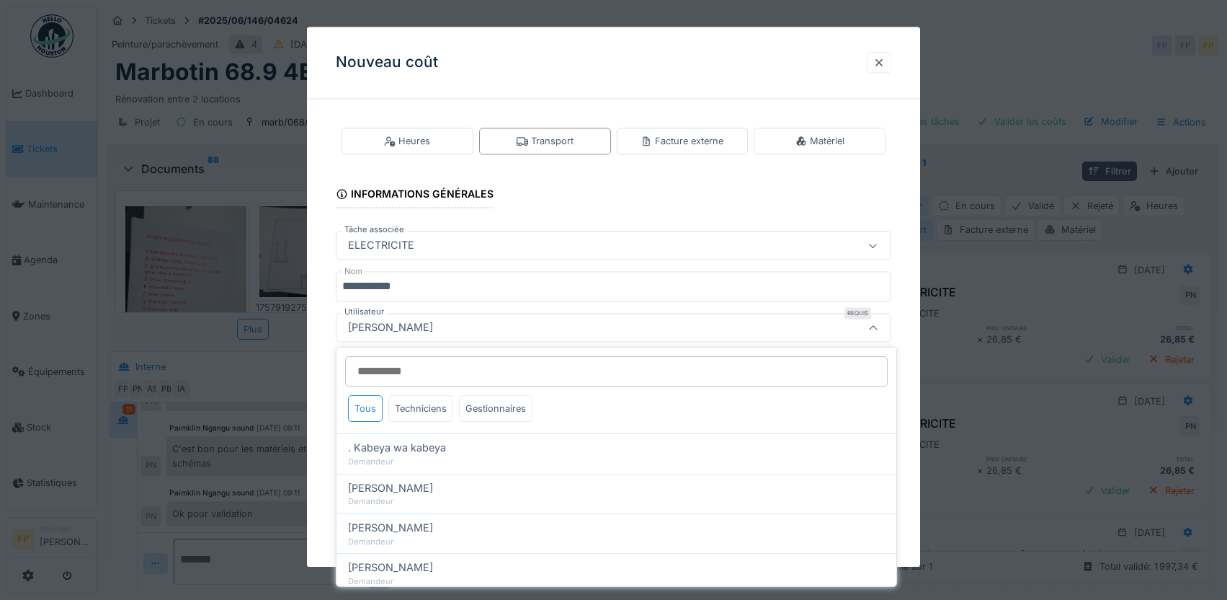
click at [430, 371] on input "Utilisateur" at bounding box center [616, 371] width 543 height 30
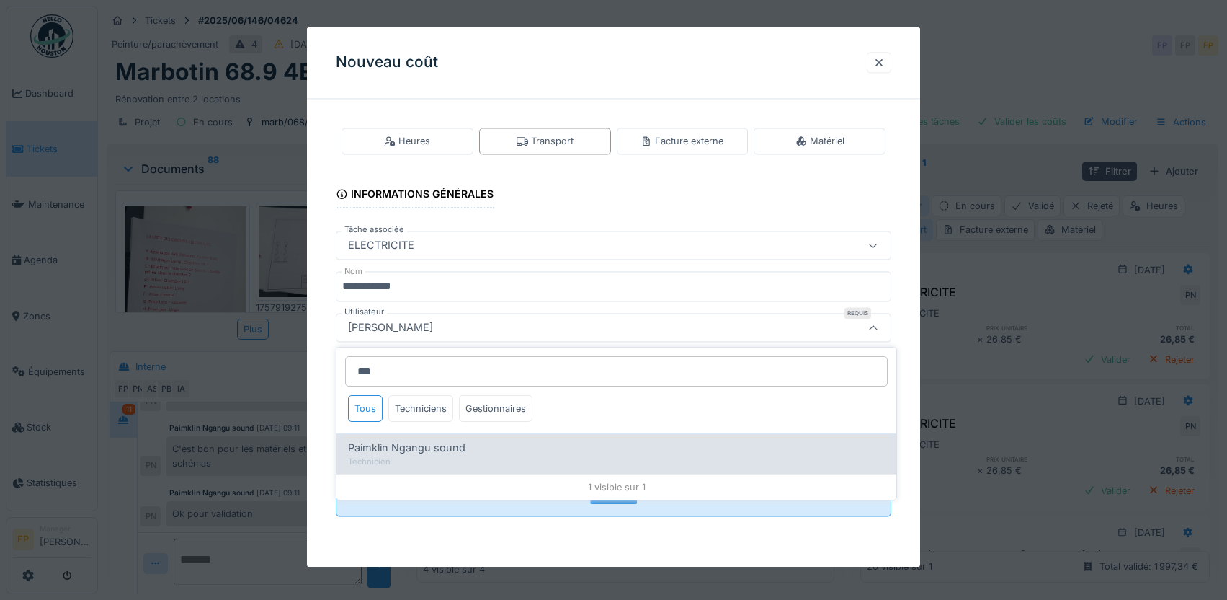
type input "***"
click at [442, 446] on span "Paimklin Ngangu sound" at bounding box center [406, 448] width 117 height 16
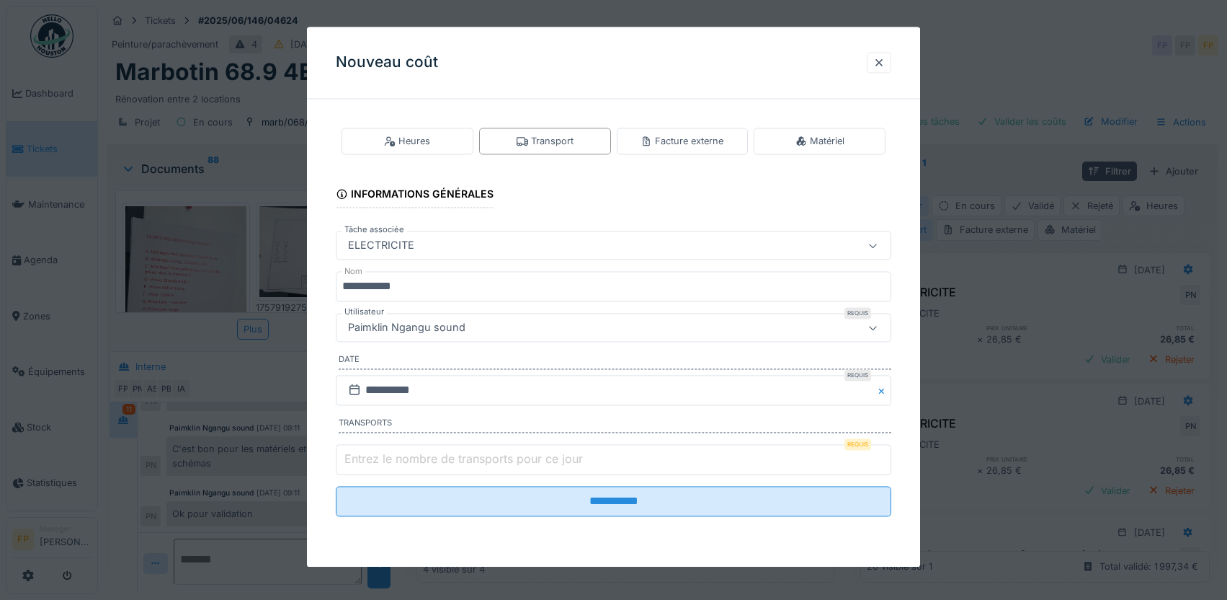
type input "****"
click at [393, 388] on input "**********" at bounding box center [614, 390] width 556 height 30
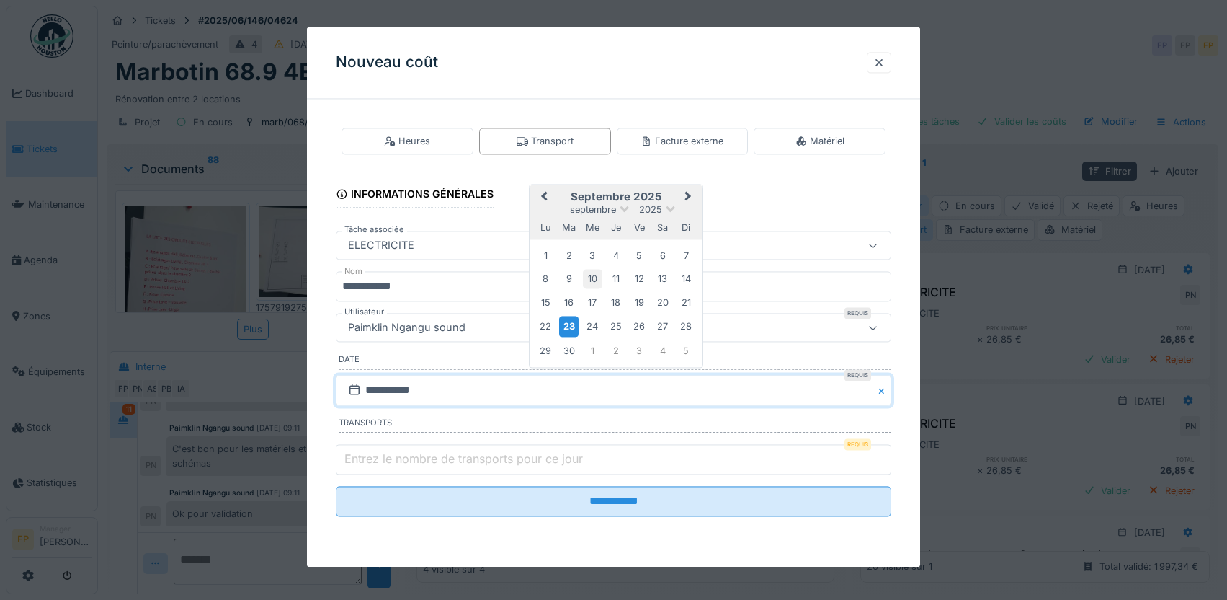
click at [595, 277] on div "10" at bounding box center [592, 279] width 19 height 19
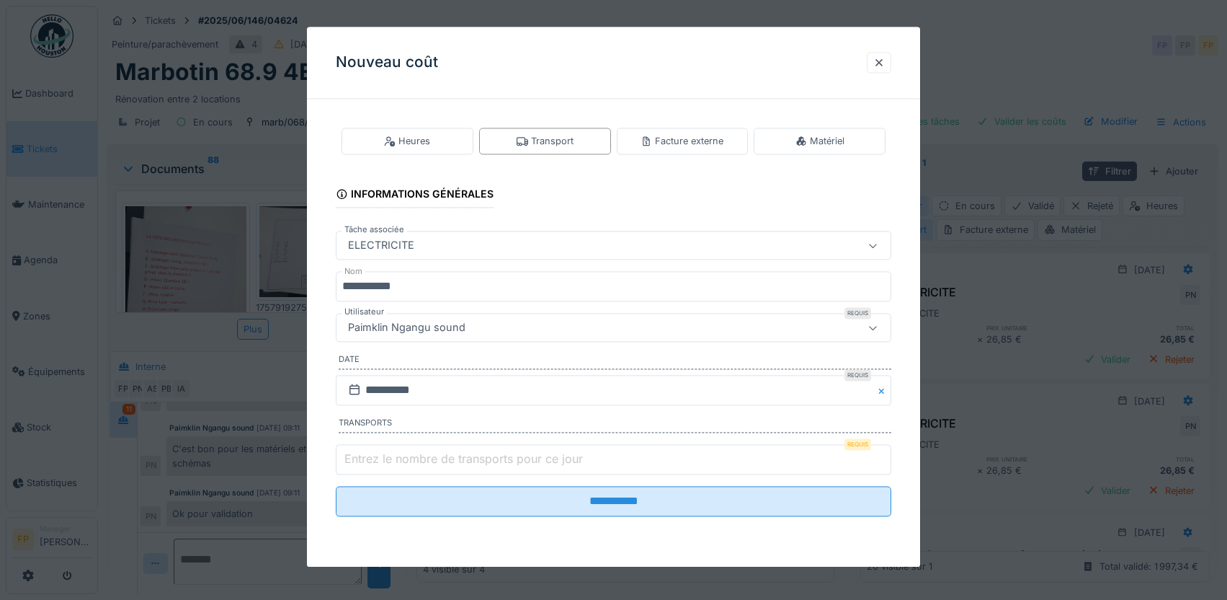
type input "*"
click at [886, 457] on input "*" at bounding box center [614, 459] width 556 height 30
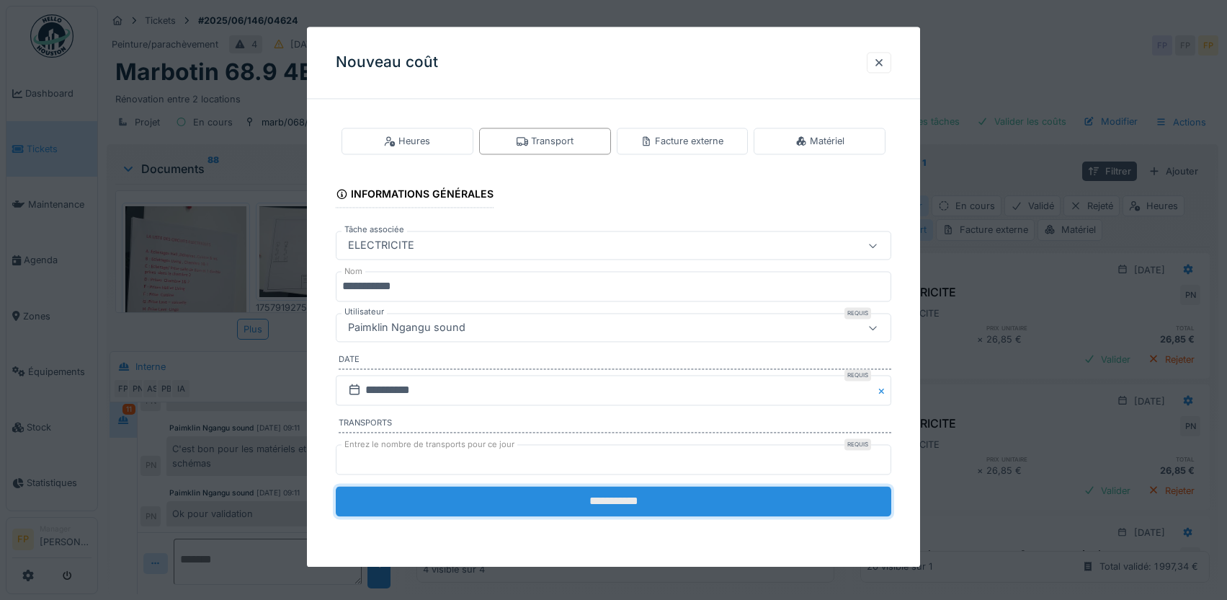
click at [659, 496] on input "**********" at bounding box center [614, 501] width 556 height 30
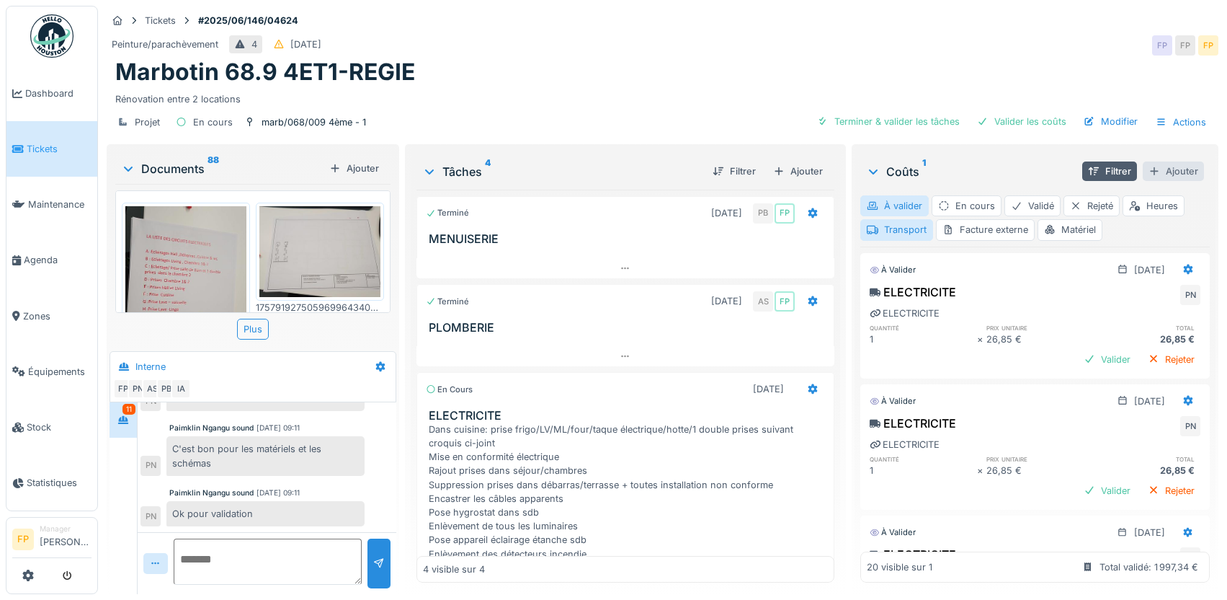
click at [1171, 173] on div "Ajouter" at bounding box center [1173, 170] width 61 height 19
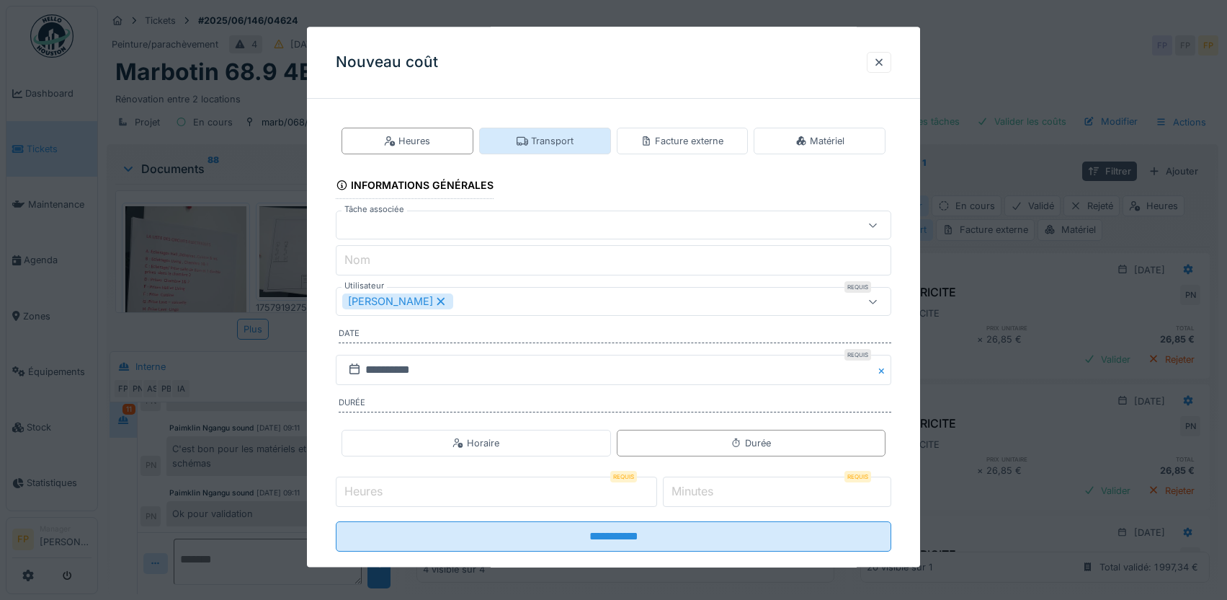
click at [566, 135] on div "Transport" at bounding box center [545, 141] width 57 height 14
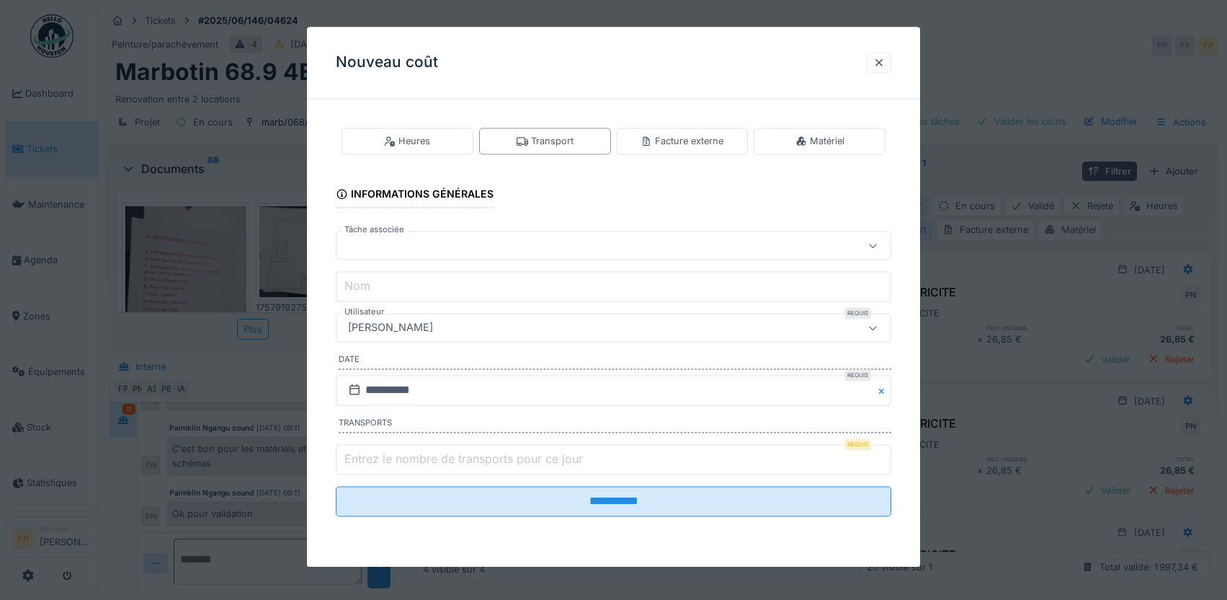
click at [423, 244] on div at bounding box center [580, 246] width 477 height 16
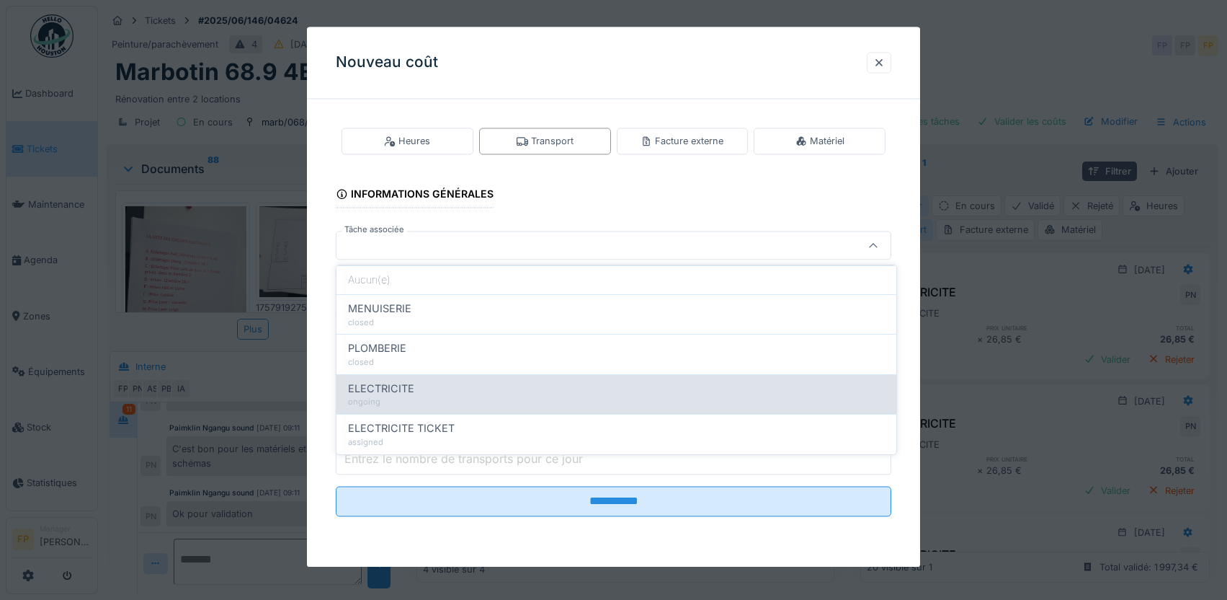
click at [443, 392] on div "ELECTRICITE" at bounding box center [616, 389] width 537 height 16
type input "******"
type input "**********"
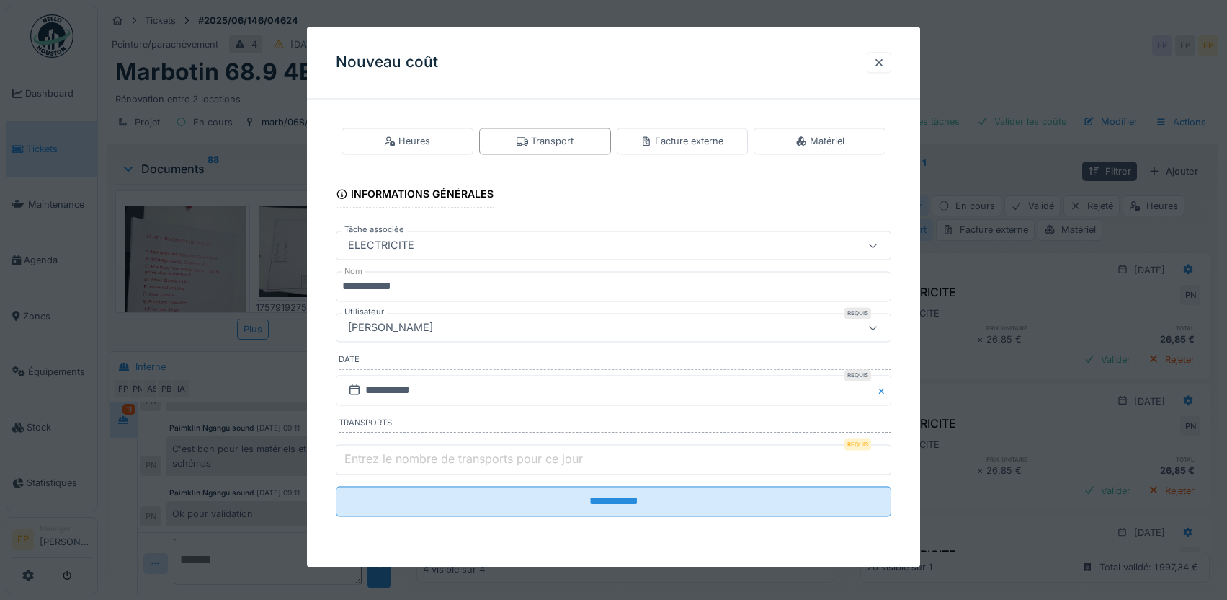
click at [451, 319] on div "[PERSON_NAME]" at bounding box center [614, 327] width 556 height 29
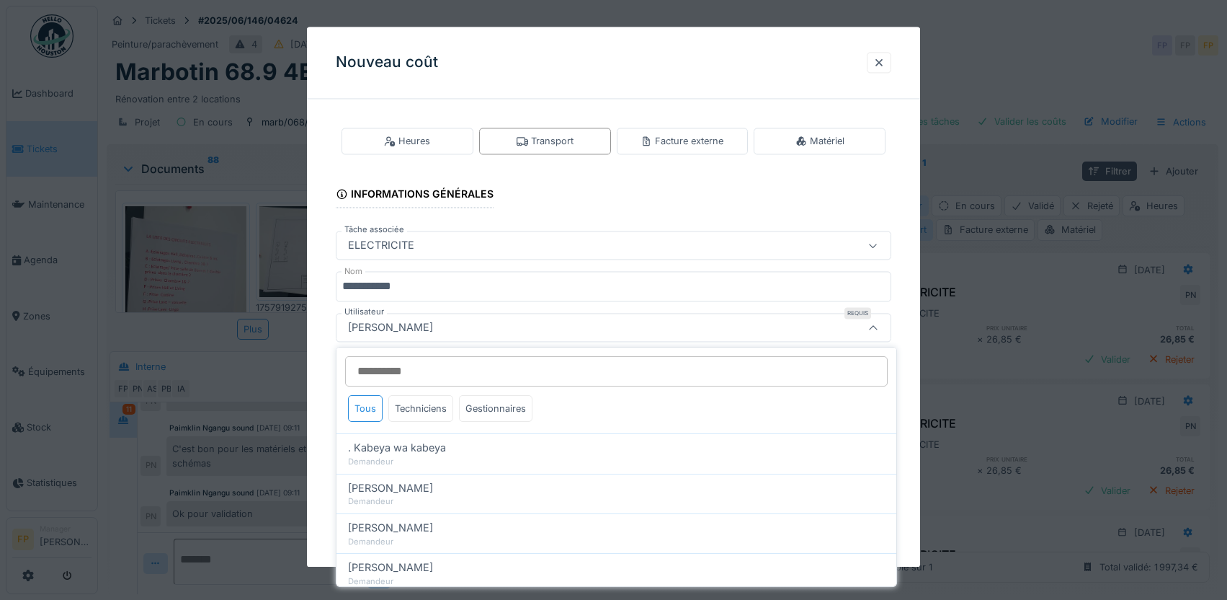
click at [442, 373] on input "Utilisateur" at bounding box center [616, 371] width 543 height 30
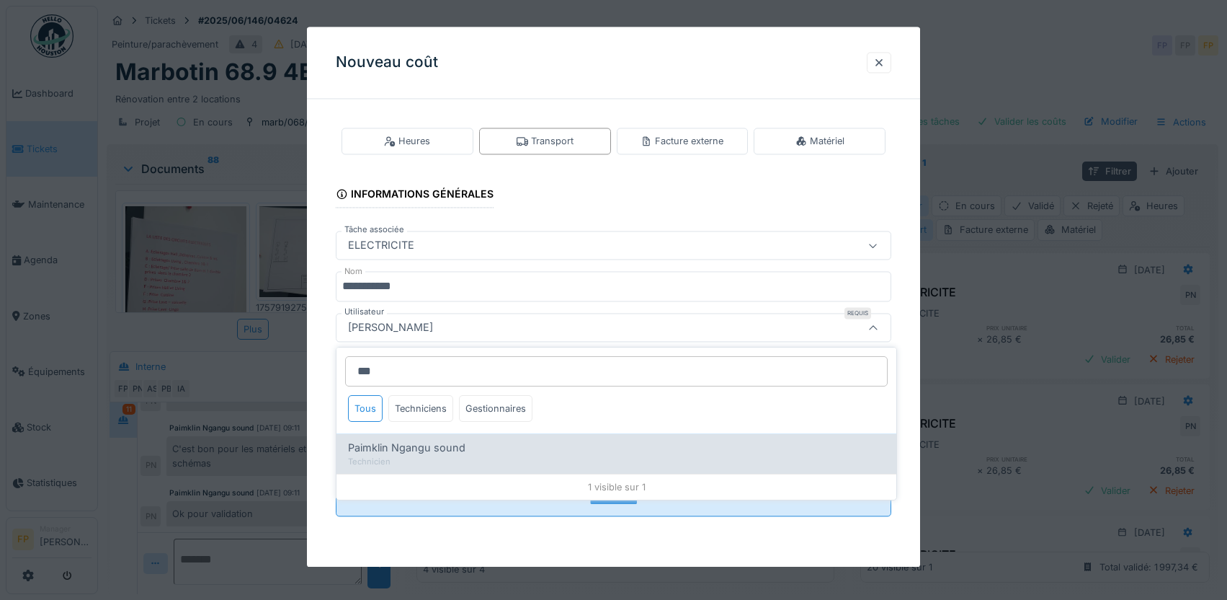
type input "***"
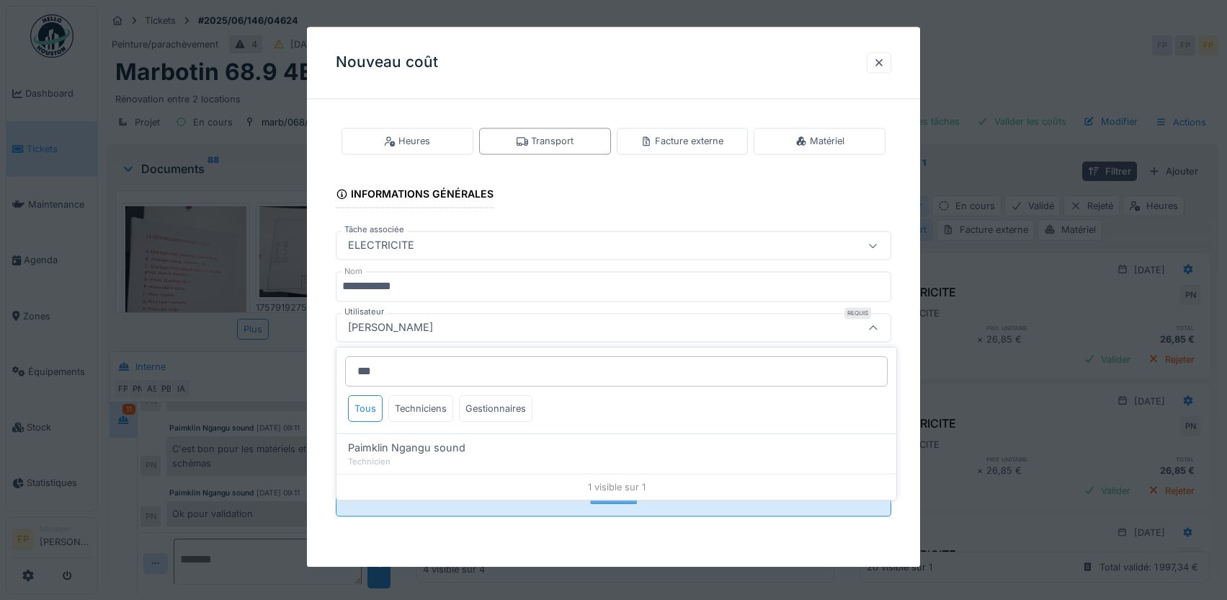
click at [442, 444] on span "Paimklin Ngangu sound" at bounding box center [406, 448] width 117 height 16
type input "****"
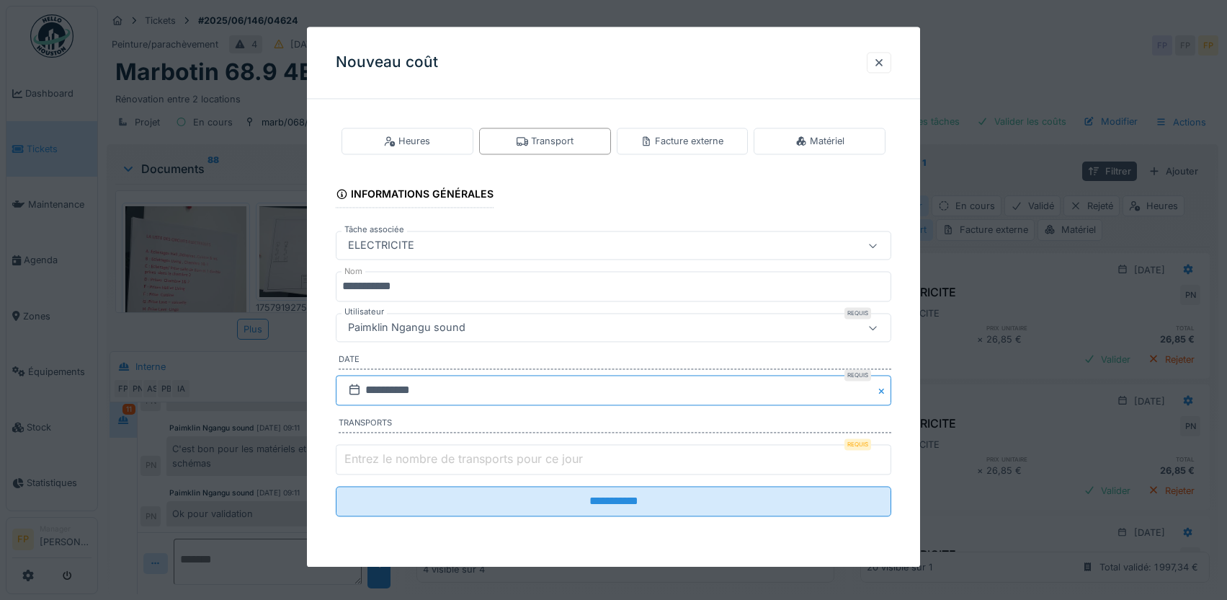
click at [373, 386] on input "**********" at bounding box center [614, 390] width 556 height 30
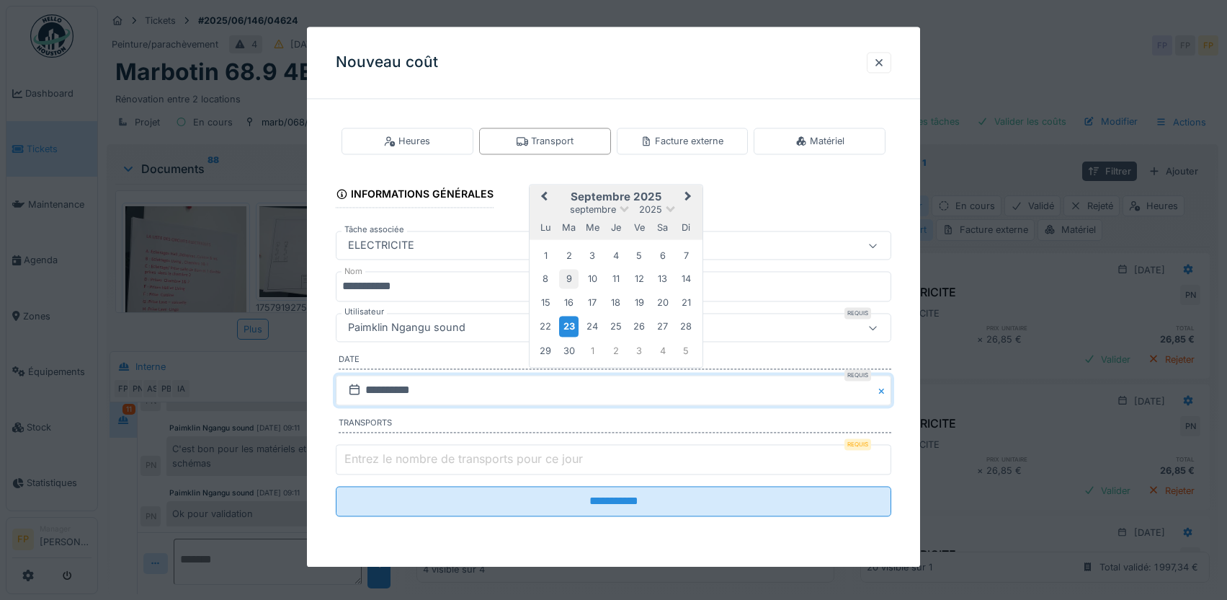
click at [570, 275] on div "9" at bounding box center [568, 279] width 19 height 19
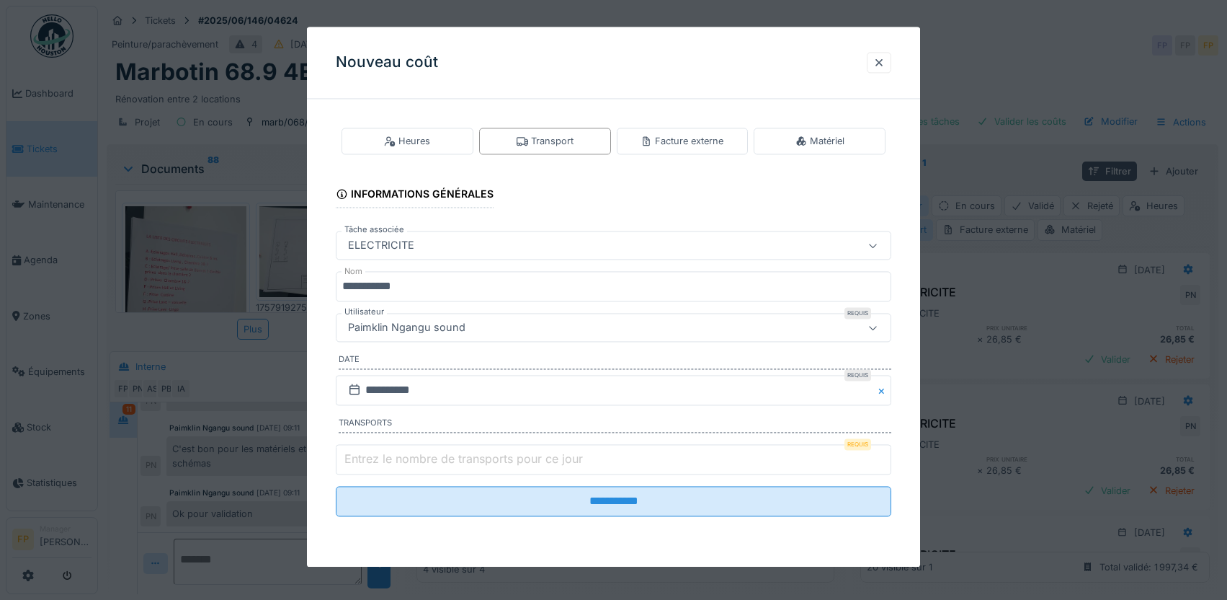
type input "*"
click at [885, 453] on input "*" at bounding box center [614, 459] width 556 height 30
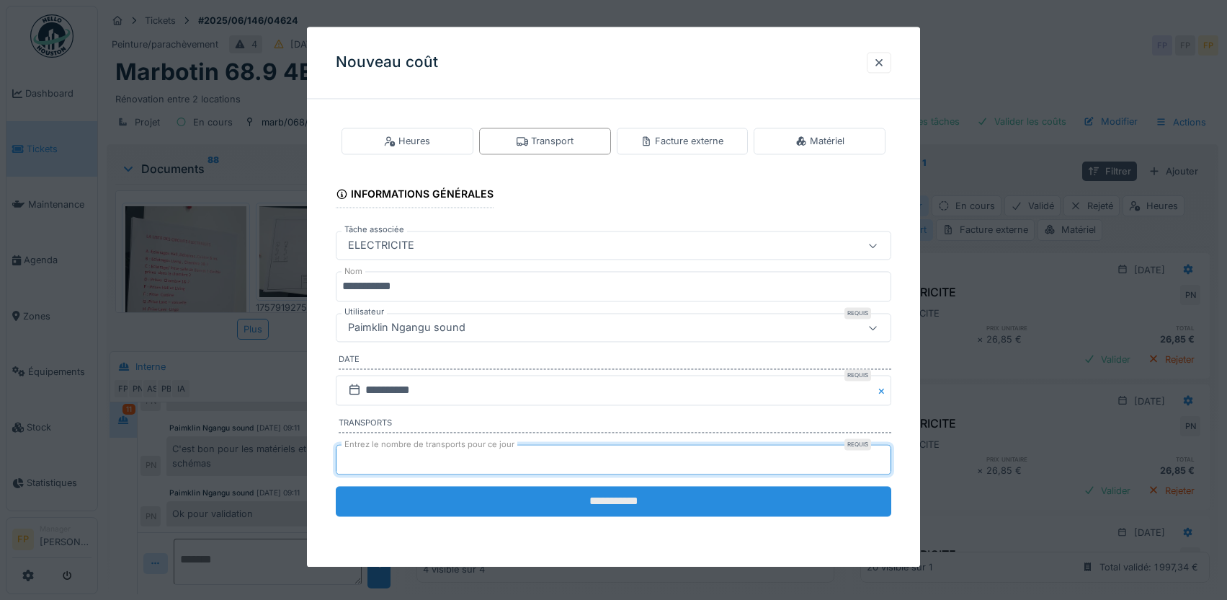
click at [616, 497] on input "**********" at bounding box center [614, 501] width 556 height 30
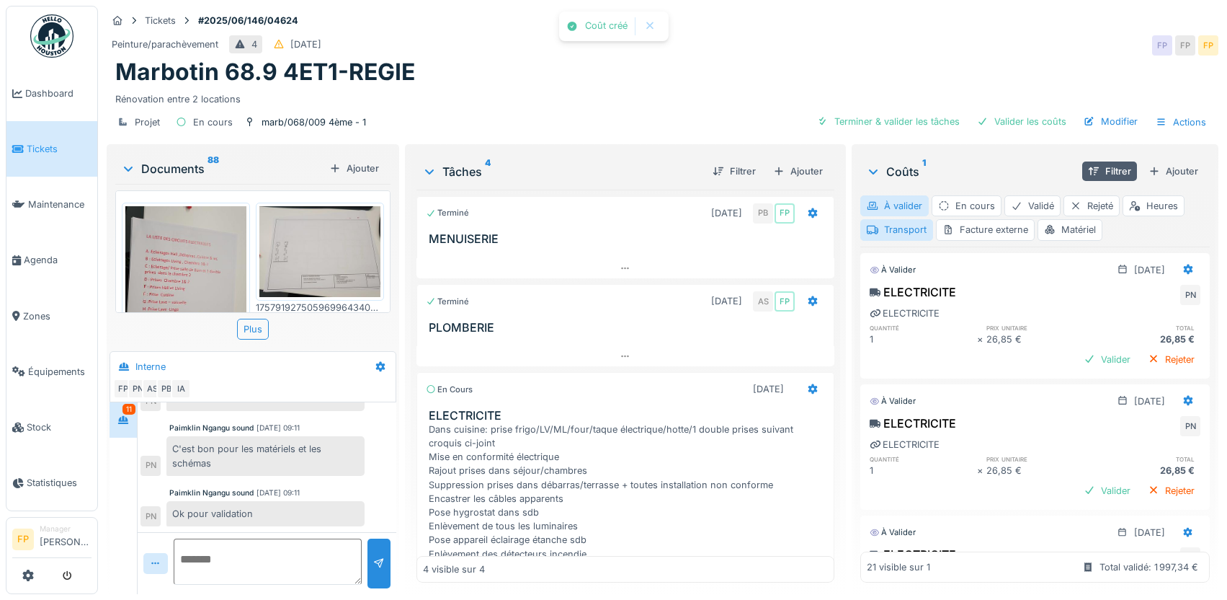
click at [1164, 173] on div "Ajouter" at bounding box center [1173, 170] width 61 height 19
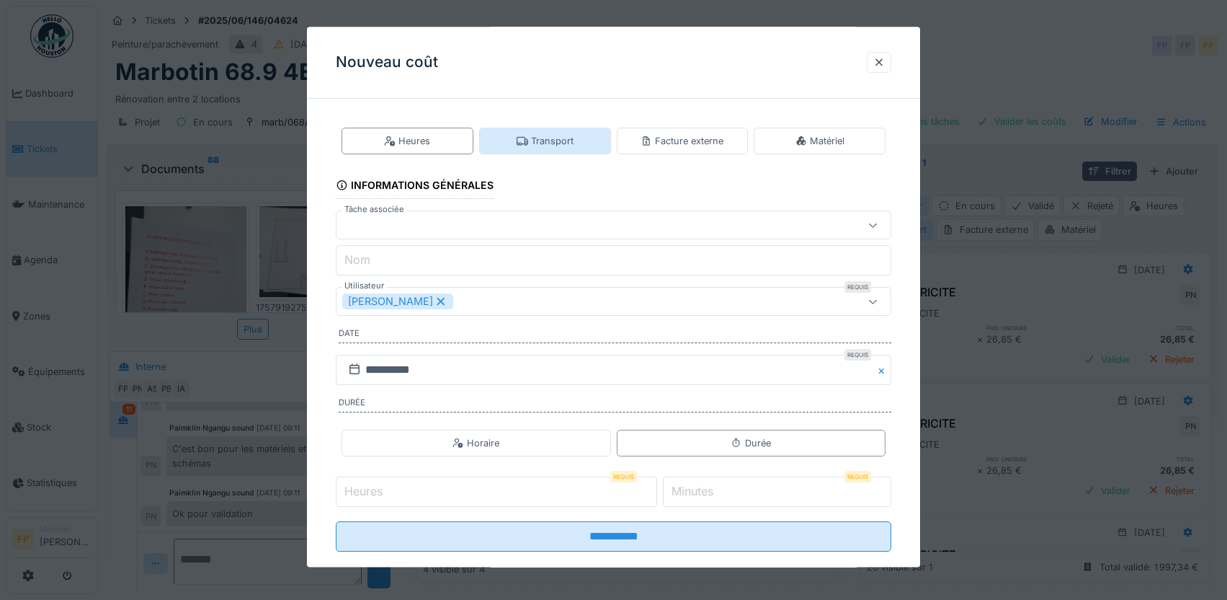
click at [563, 135] on div "Transport" at bounding box center [545, 141] width 57 height 14
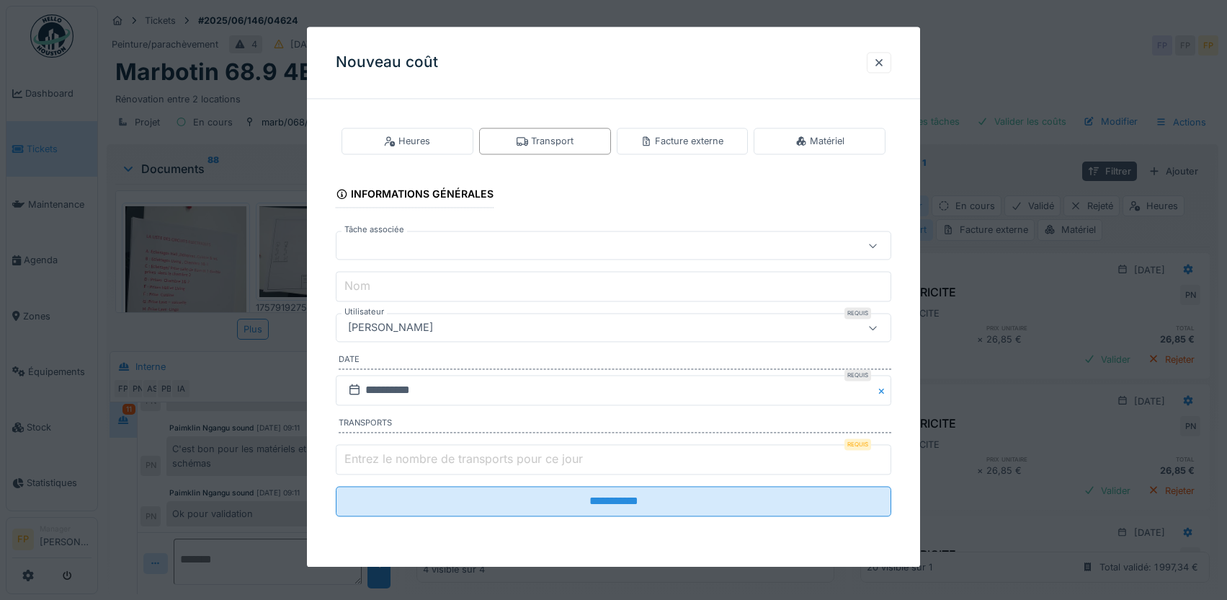
click at [435, 239] on div at bounding box center [580, 246] width 477 height 16
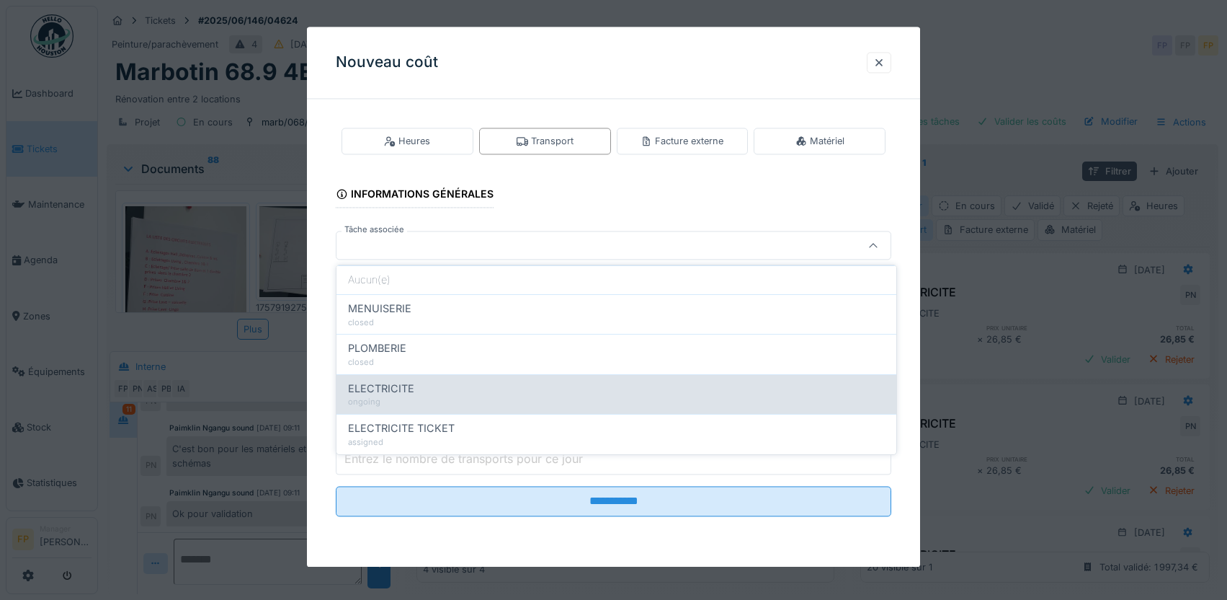
click at [440, 397] on div "ongoing" at bounding box center [616, 402] width 537 height 12
type input "******"
type input "**********"
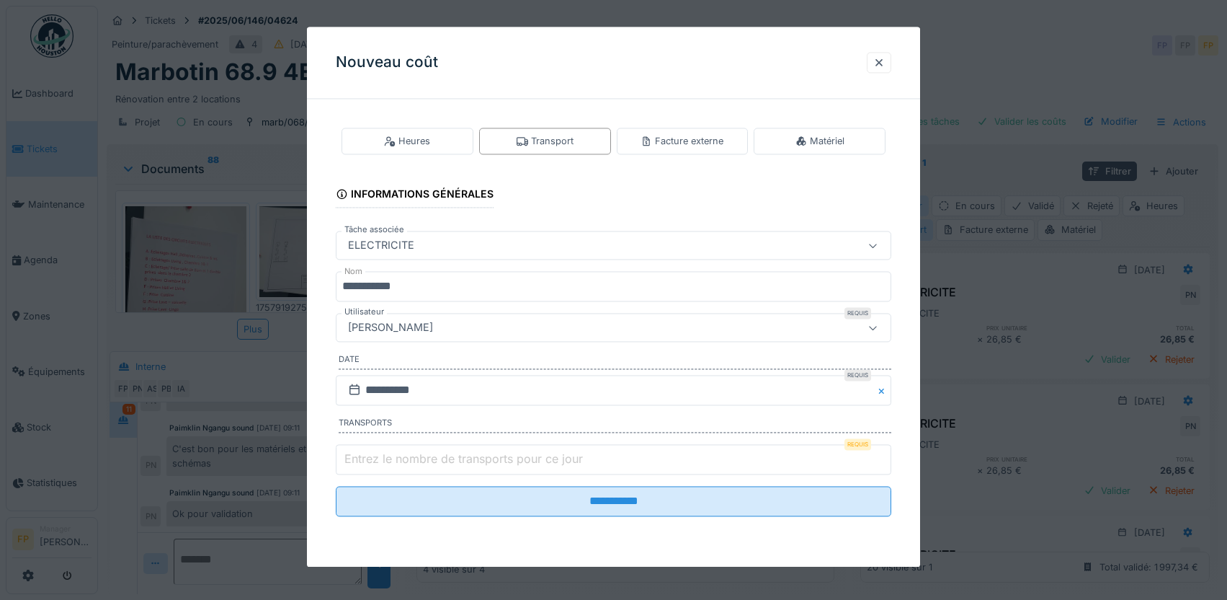
drag, startPoint x: 436, startPoint y: 326, endPoint x: 440, endPoint y: 334, distance: 9.0
click at [436, 326] on div "[PERSON_NAME]" at bounding box center [390, 328] width 97 height 16
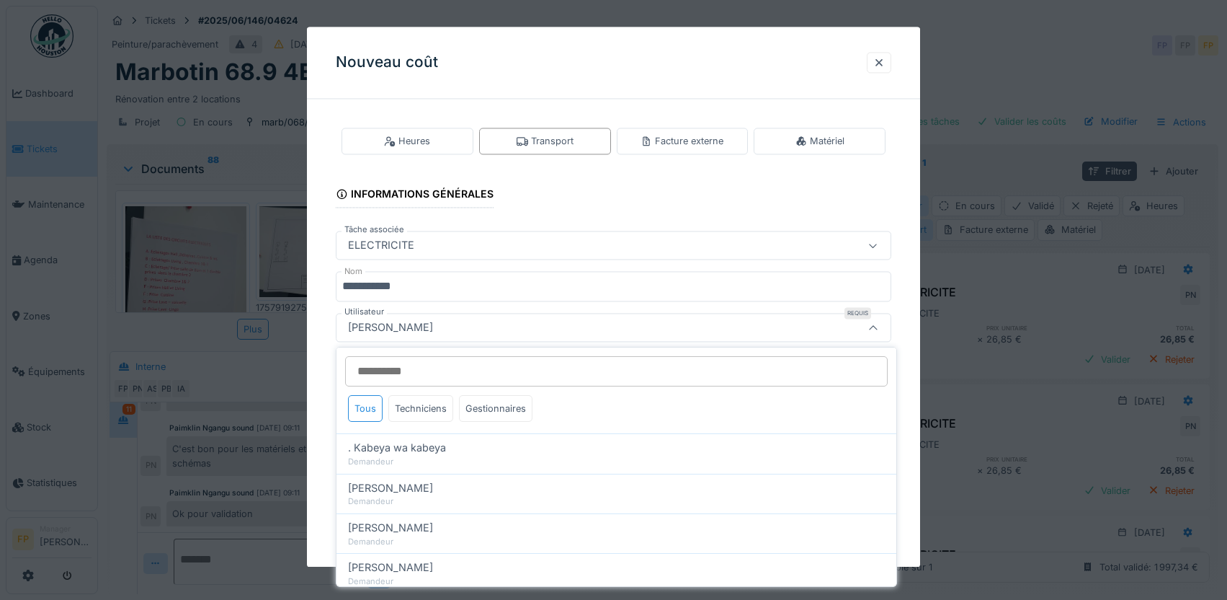
click at [430, 365] on input "Utilisateur" at bounding box center [616, 371] width 543 height 30
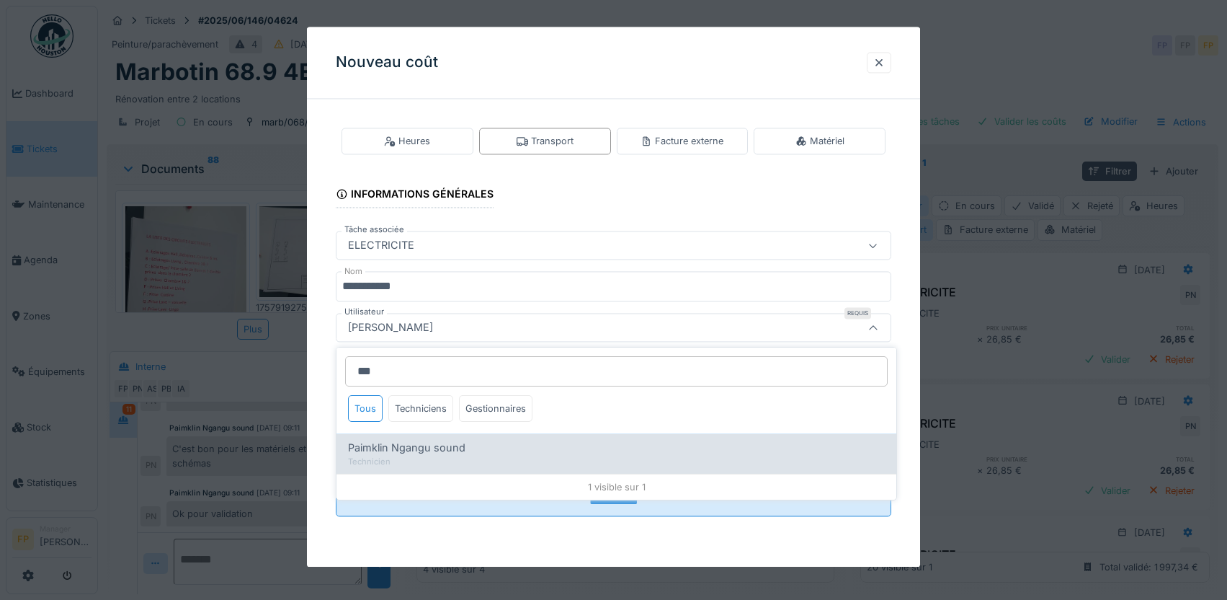
type input "***"
click at [447, 441] on span "Paimklin Ngangu sound" at bounding box center [406, 448] width 117 height 16
type input "****"
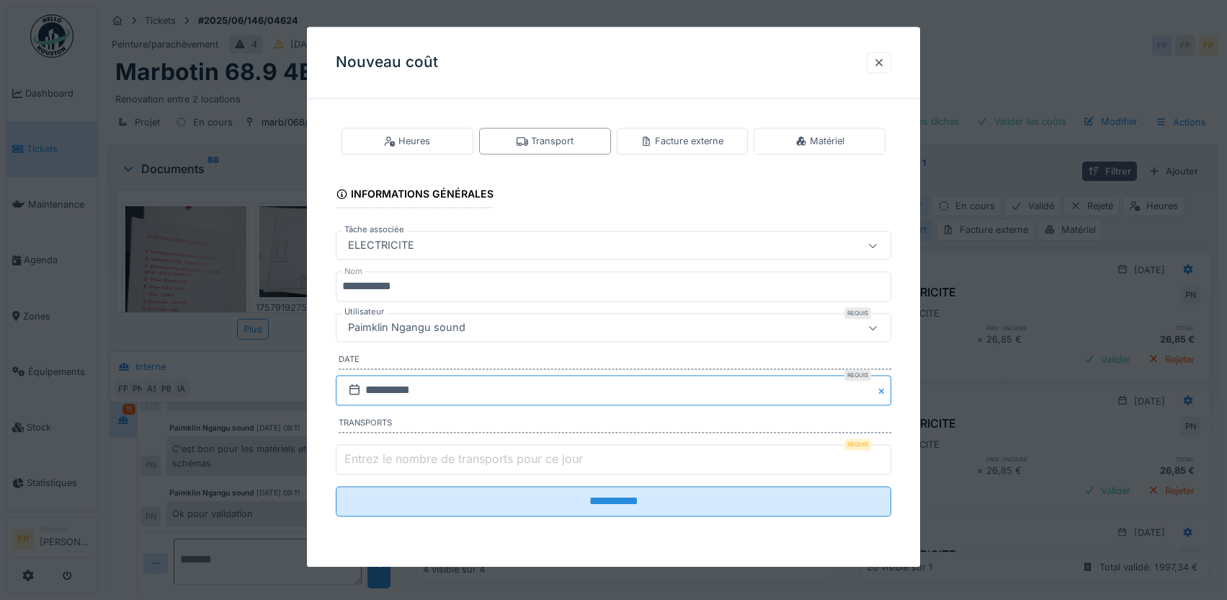
click at [380, 391] on input "**********" at bounding box center [614, 390] width 556 height 30
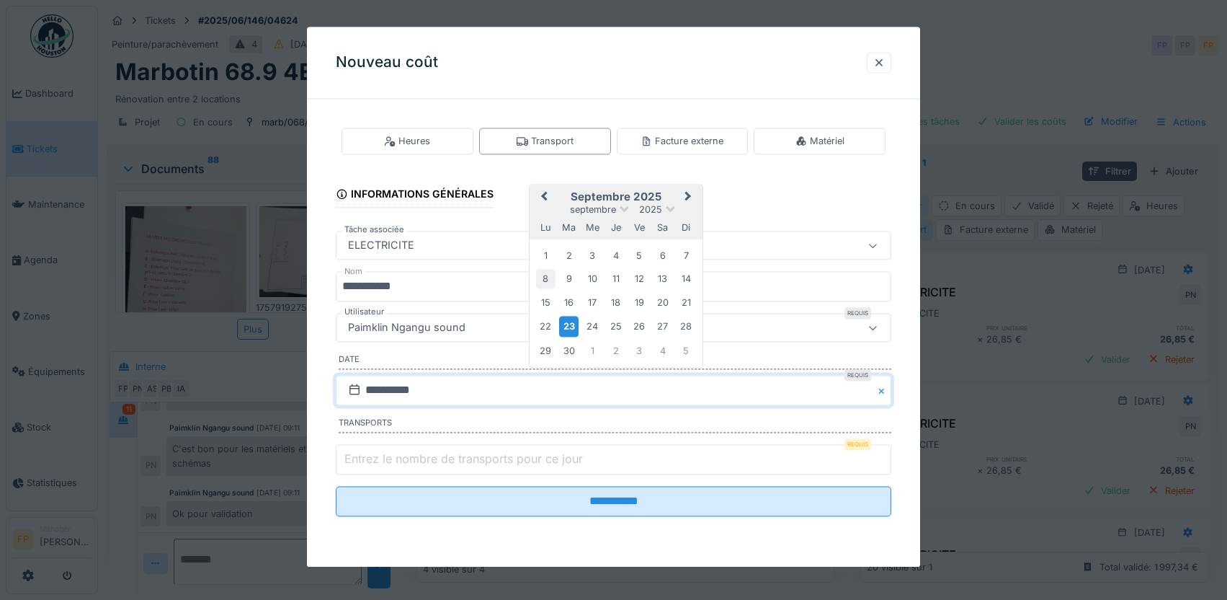
click at [545, 275] on div "8" at bounding box center [545, 279] width 19 height 19
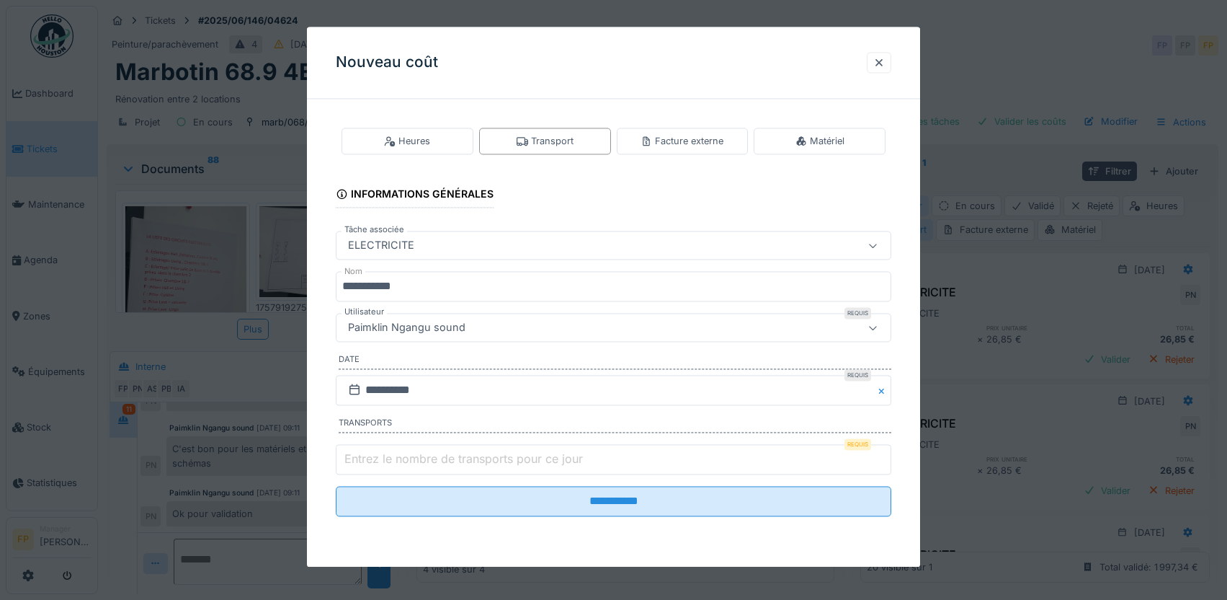
type input "*"
click at [883, 453] on input "*" at bounding box center [614, 459] width 556 height 30
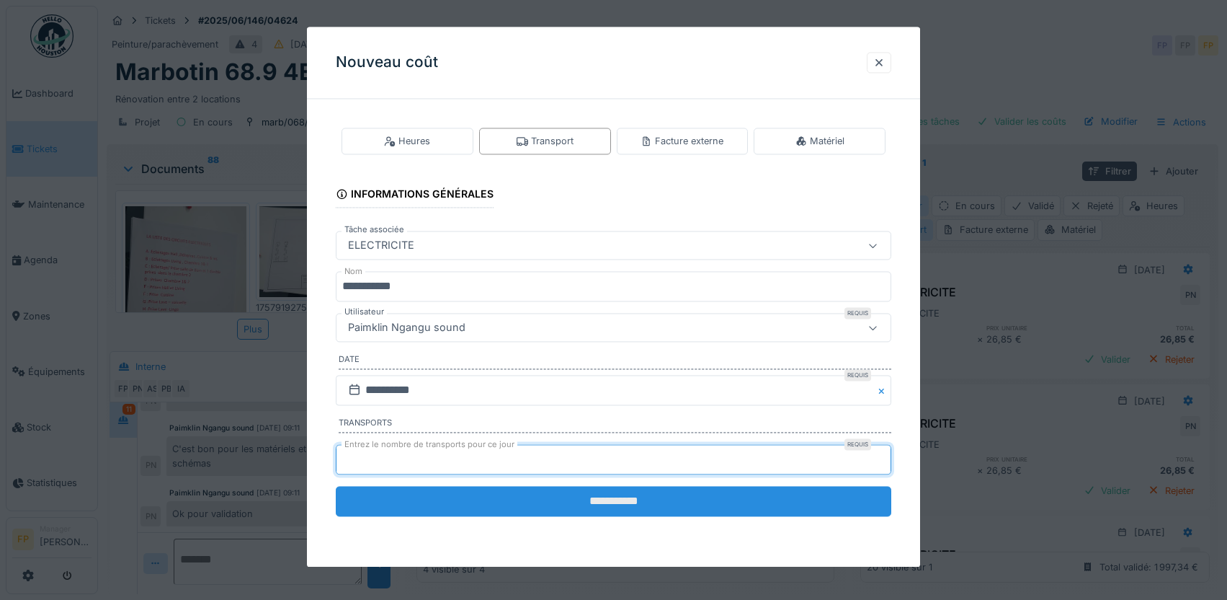
click at [616, 496] on input "**********" at bounding box center [614, 501] width 556 height 30
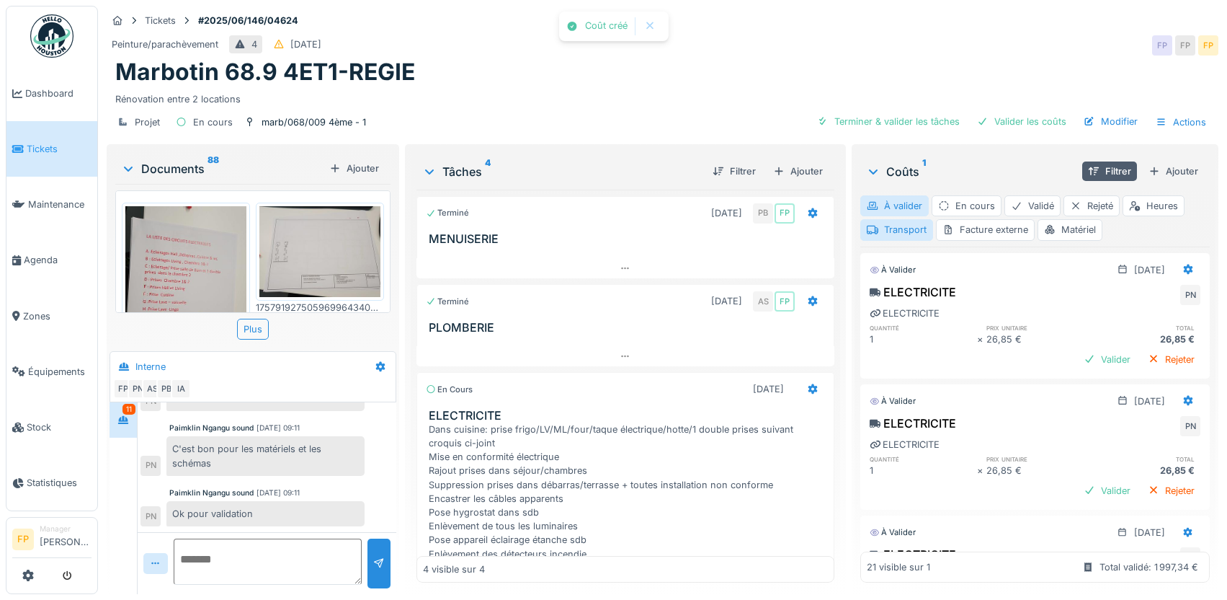
click at [1162, 175] on div "Ajouter" at bounding box center [1173, 170] width 61 height 19
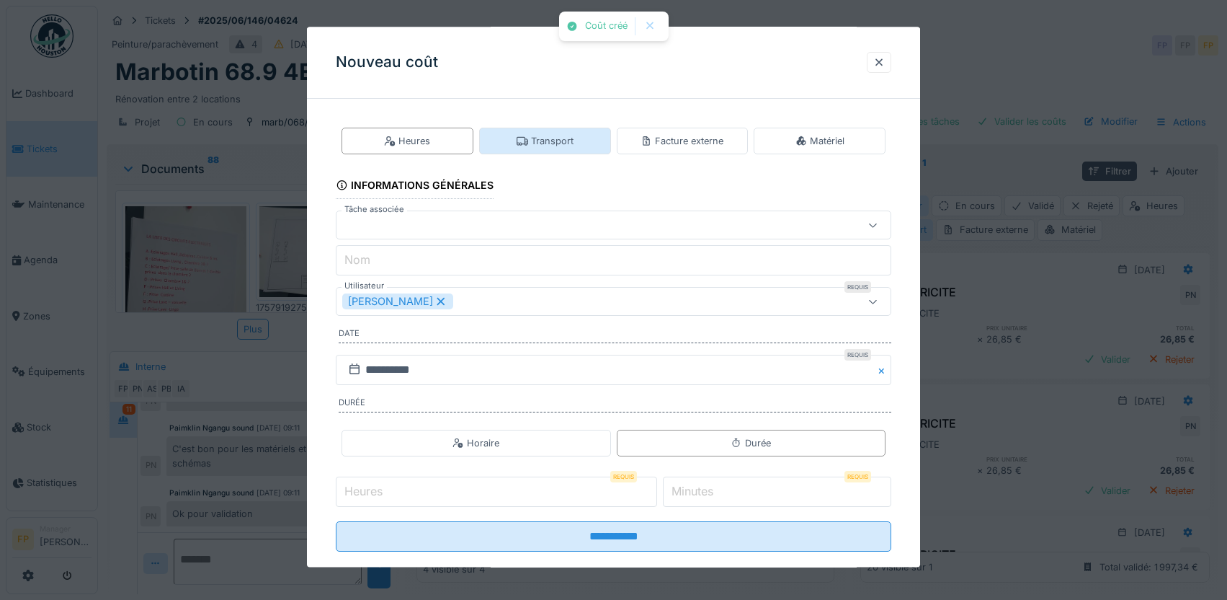
click at [577, 140] on div "Transport" at bounding box center [545, 141] width 132 height 27
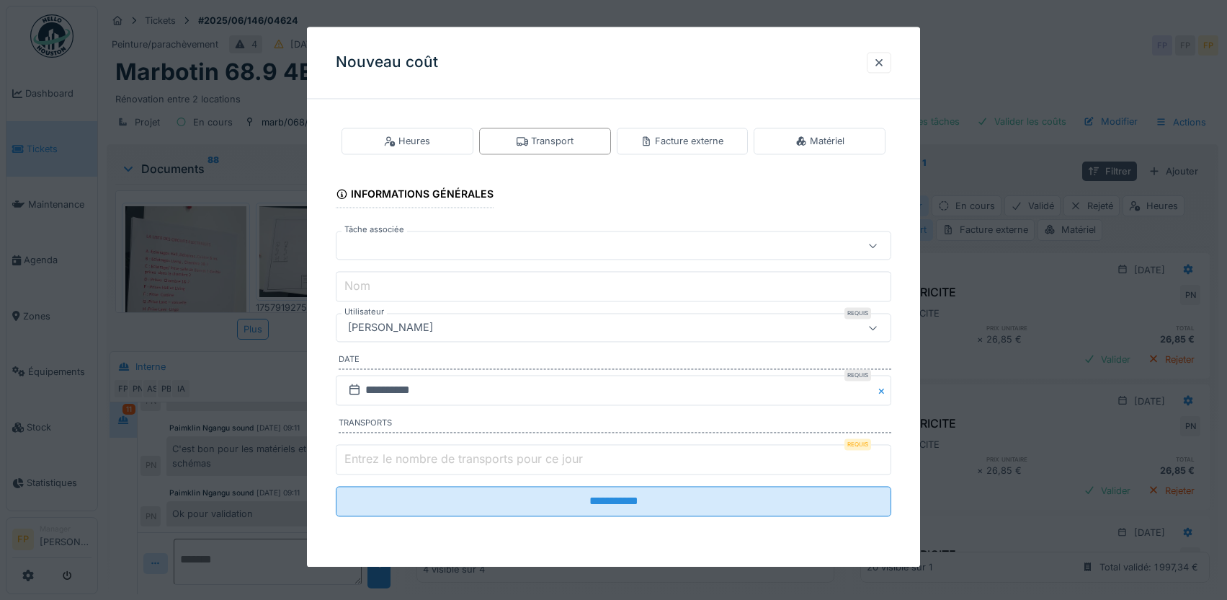
click at [439, 244] on div at bounding box center [580, 246] width 477 height 16
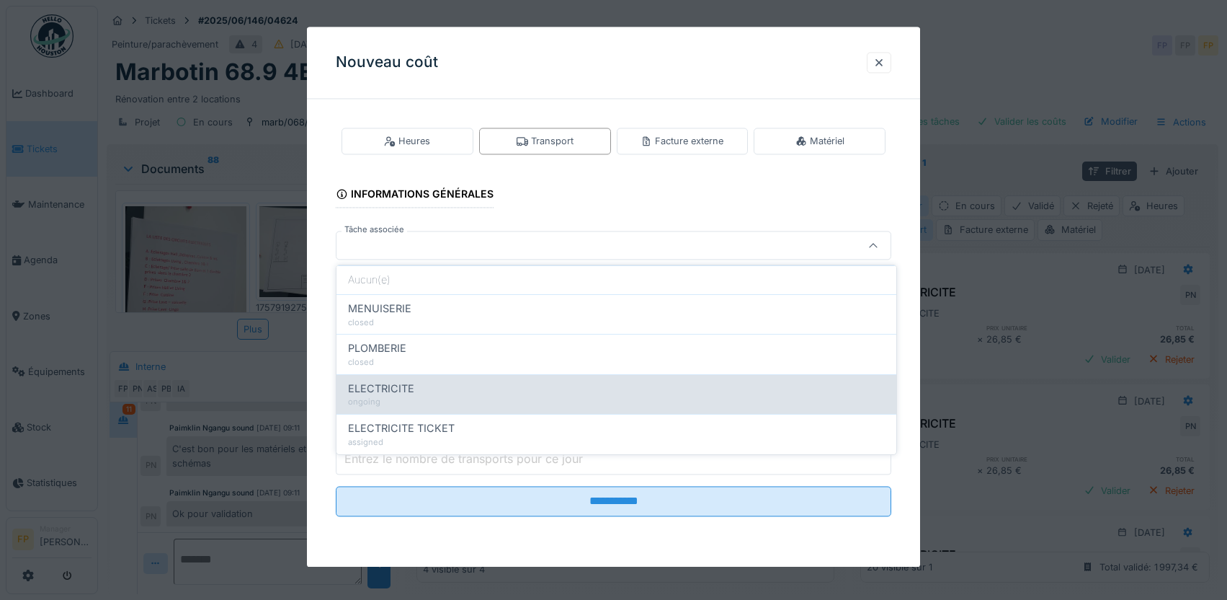
click at [432, 385] on div "ELECTRICITE" at bounding box center [616, 389] width 537 height 16
type input "******"
type input "**********"
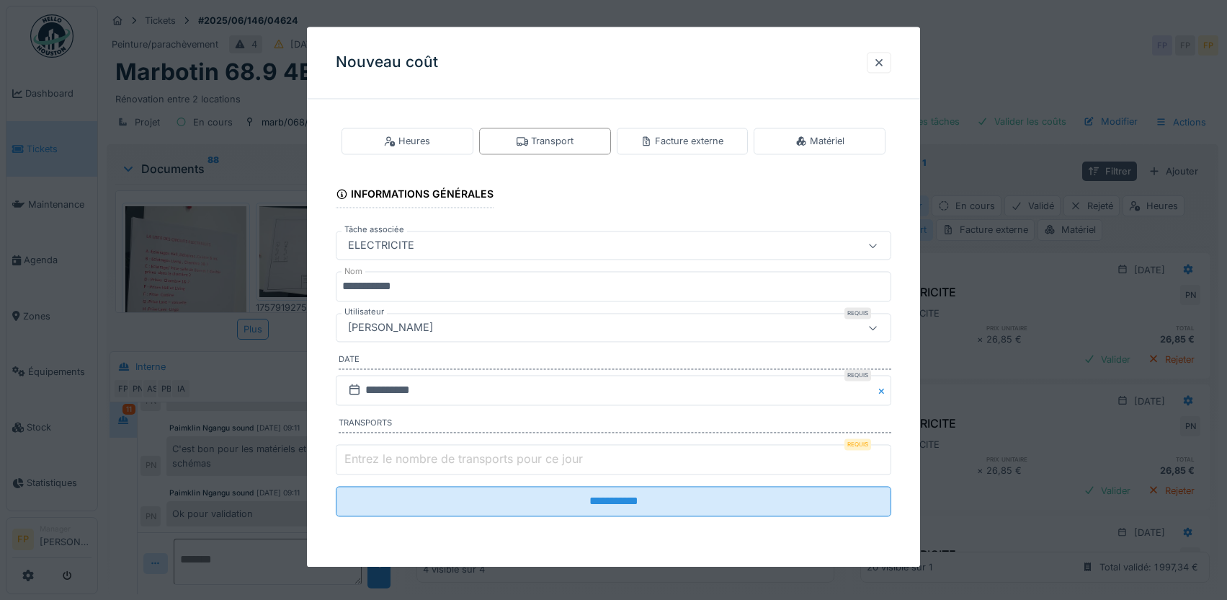
click at [445, 326] on div "[PERSON_NAME]" at bounding box center [580, 328] width 477 height 16
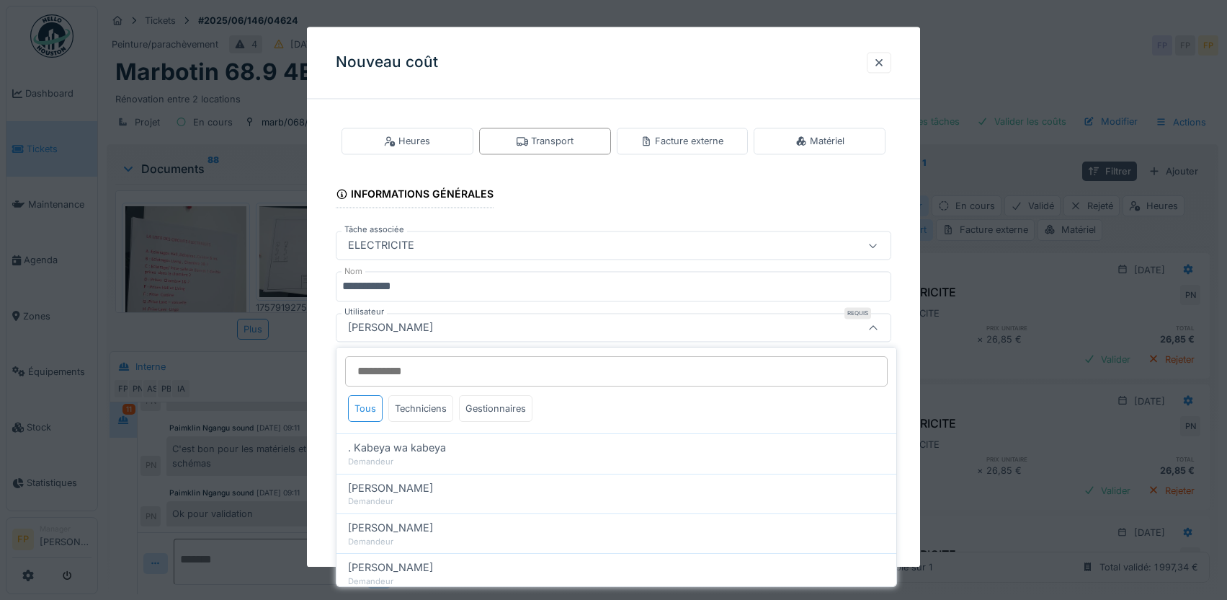
click at [419, 360] on input "Utilisateur" at bounding box center [616, 371] width 543 height 30
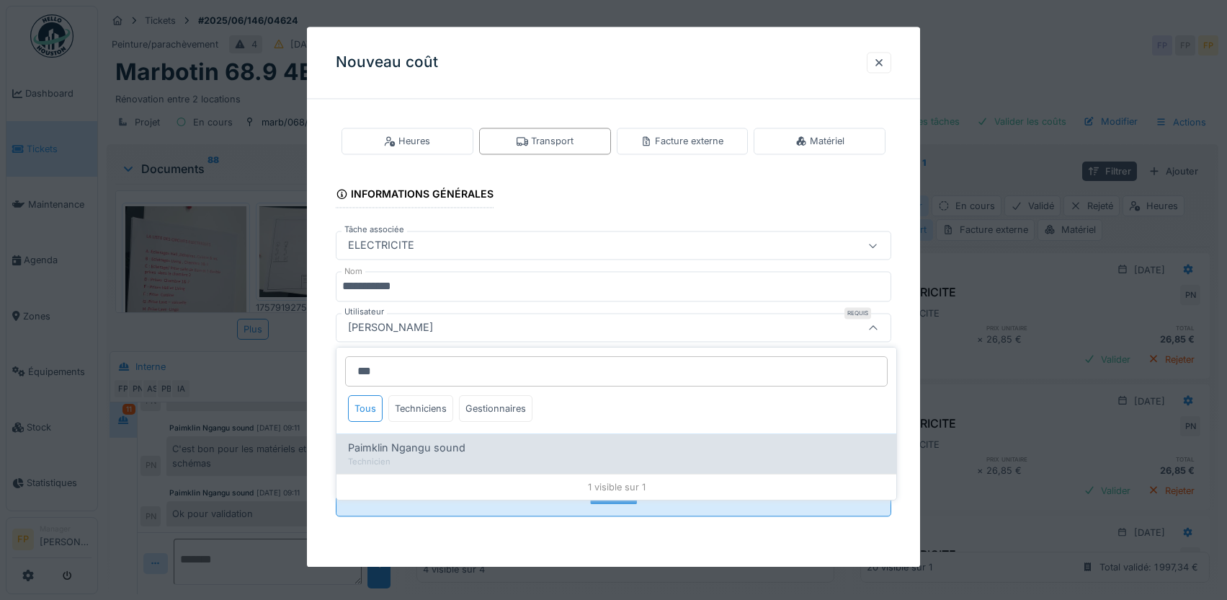
type input "***"
click at [429, 445] on span "Paimklin Ngangu sound" at bounding box center [406, 448] width 117 height 16
type input "****"
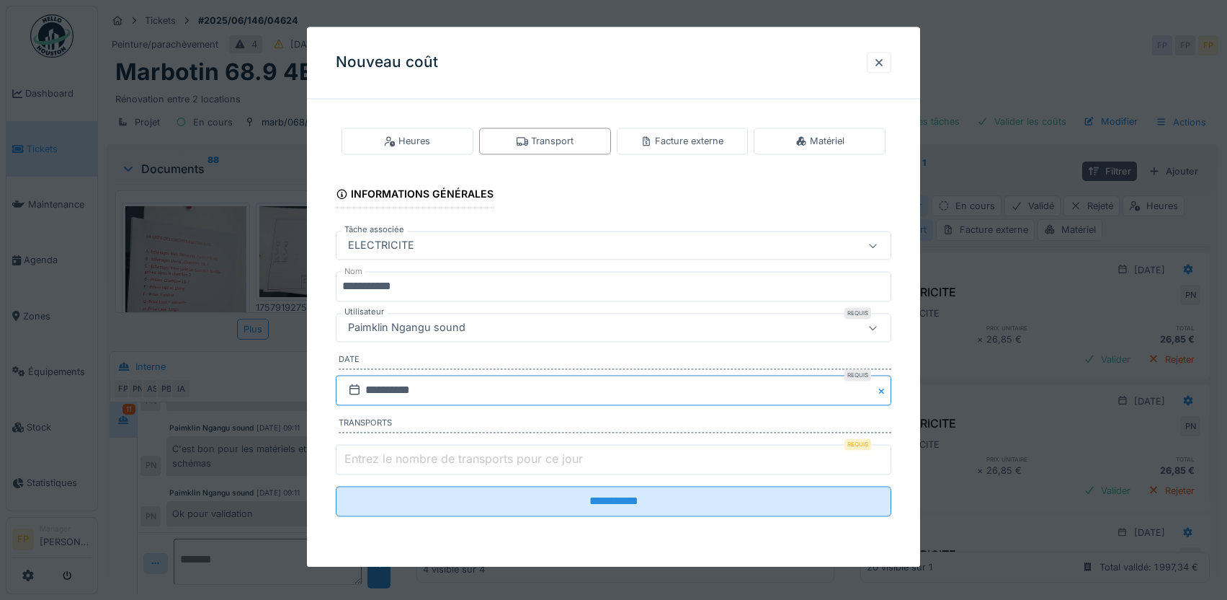
click at [399, 391] on input "**********" at bounding box center [614, 390] width 556 height 30
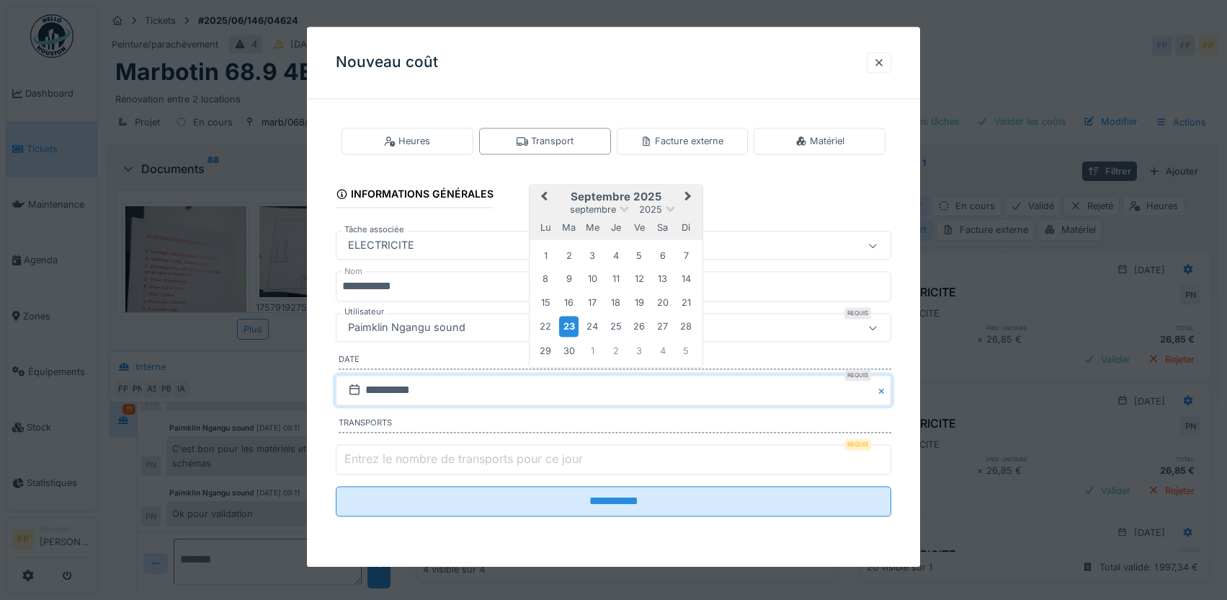
drag, startPoint x: 636, startPoint y: 249, endPoint x: 644, endPoint y: 254, distance: 9.4
click at [635, 249] on div "5" at bounding box center [639, 255] width 19 height 19
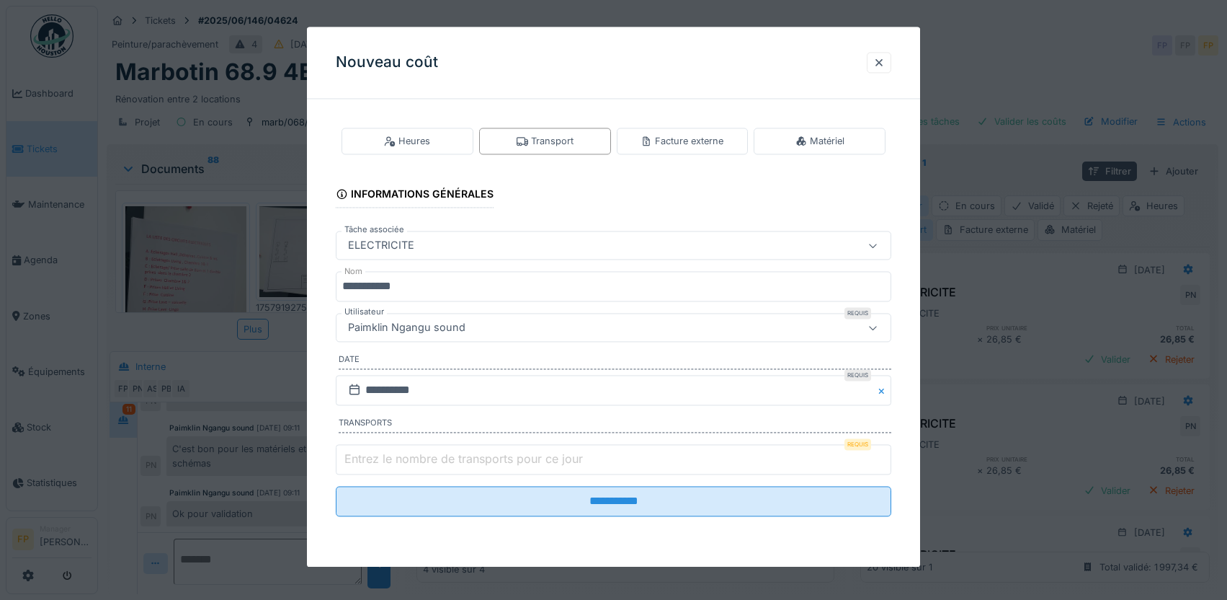
type input "*"
click at [885, 454] on input "*" at bounding box center [614, 459] width 556 height 30
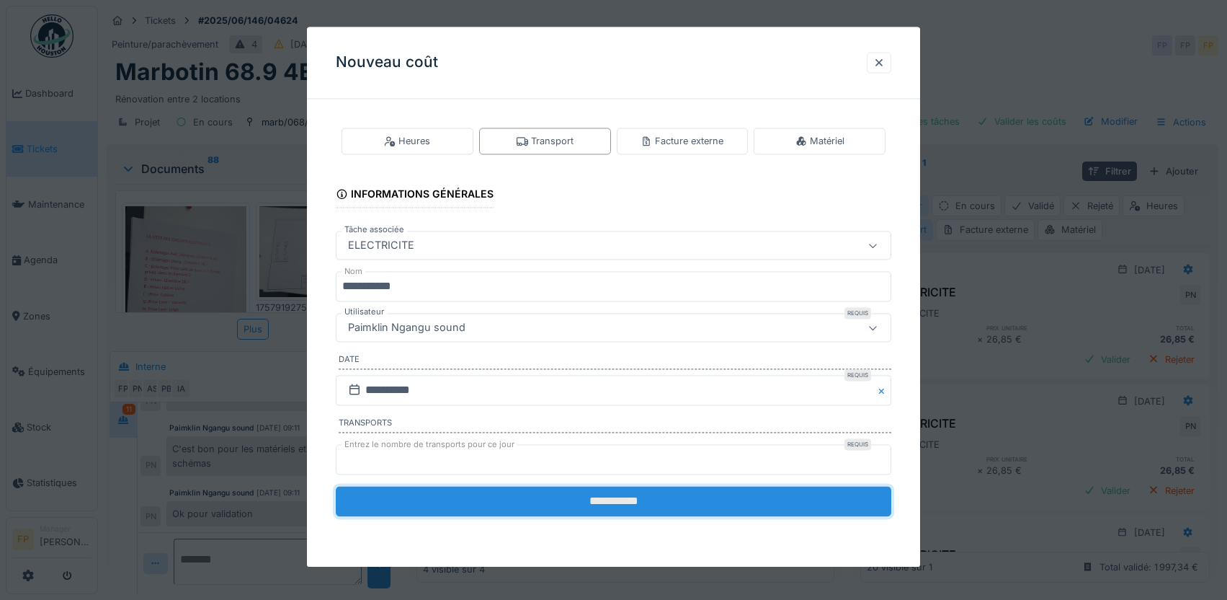
click at [626, 499] on input "**********" at bounding box center [614, 501] width 556 height 30
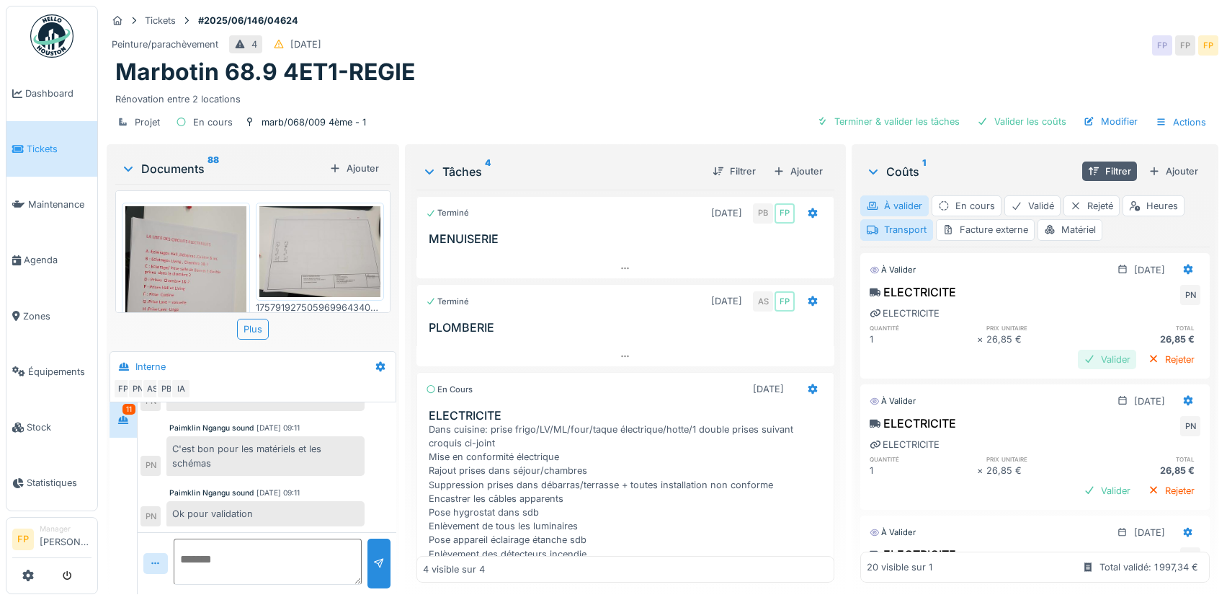
click at [1078, 355] on div "Valider" at bounding box center [1107, 359] width 58 height 19
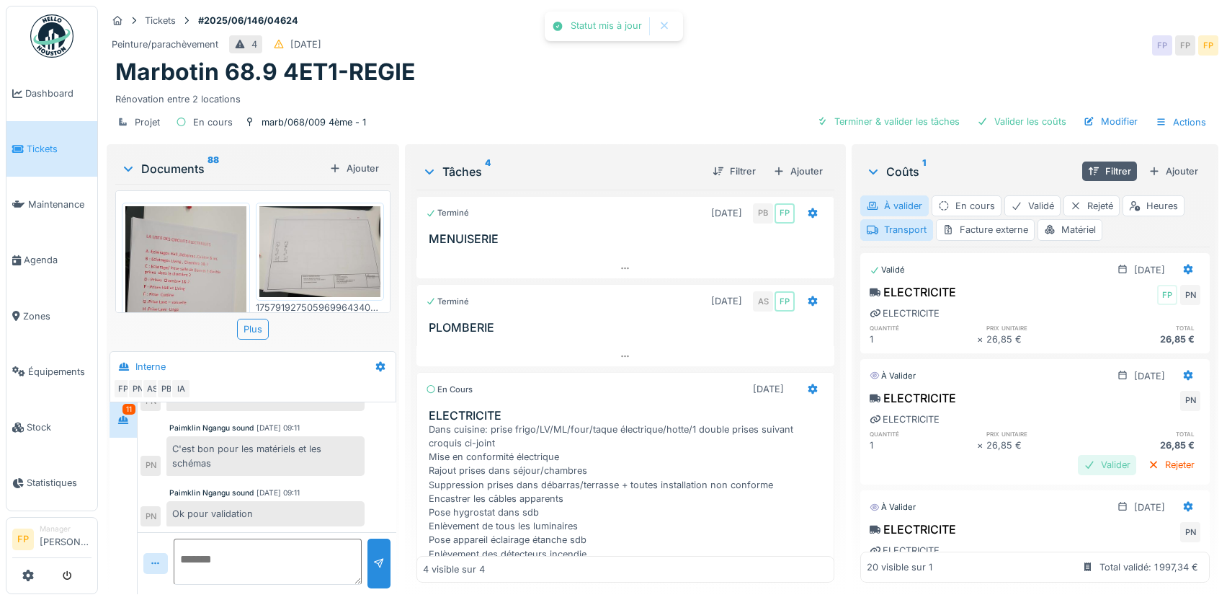
click at [1080, 461] on div "Valider" at bounding box center [1107, 464] width 58 height 19
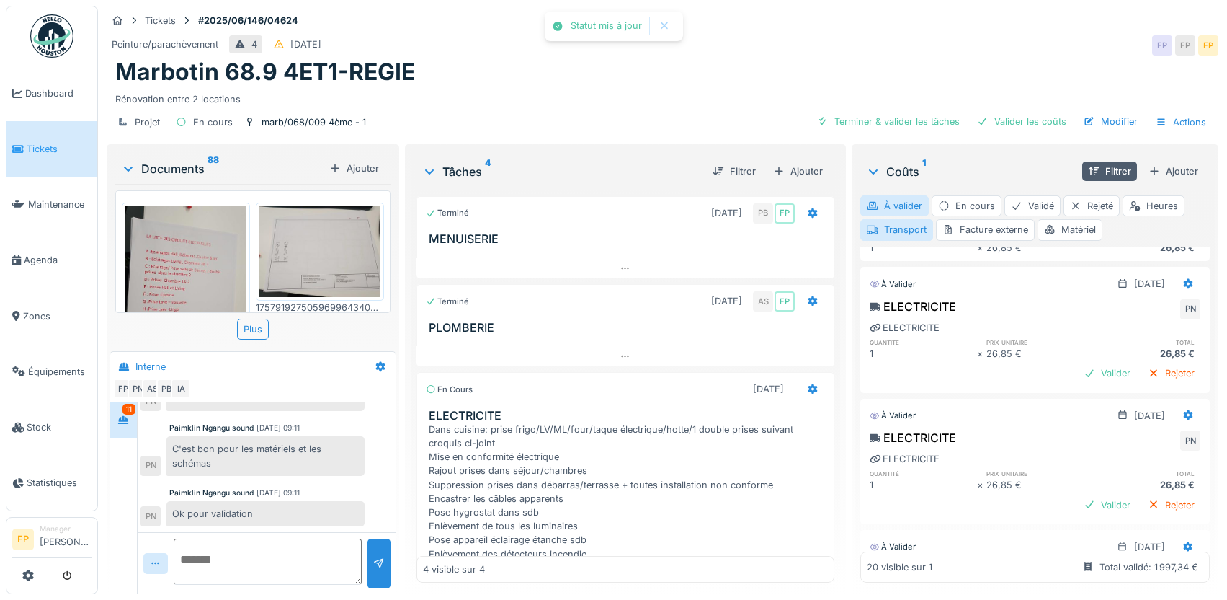
scroll to position [216, 0]
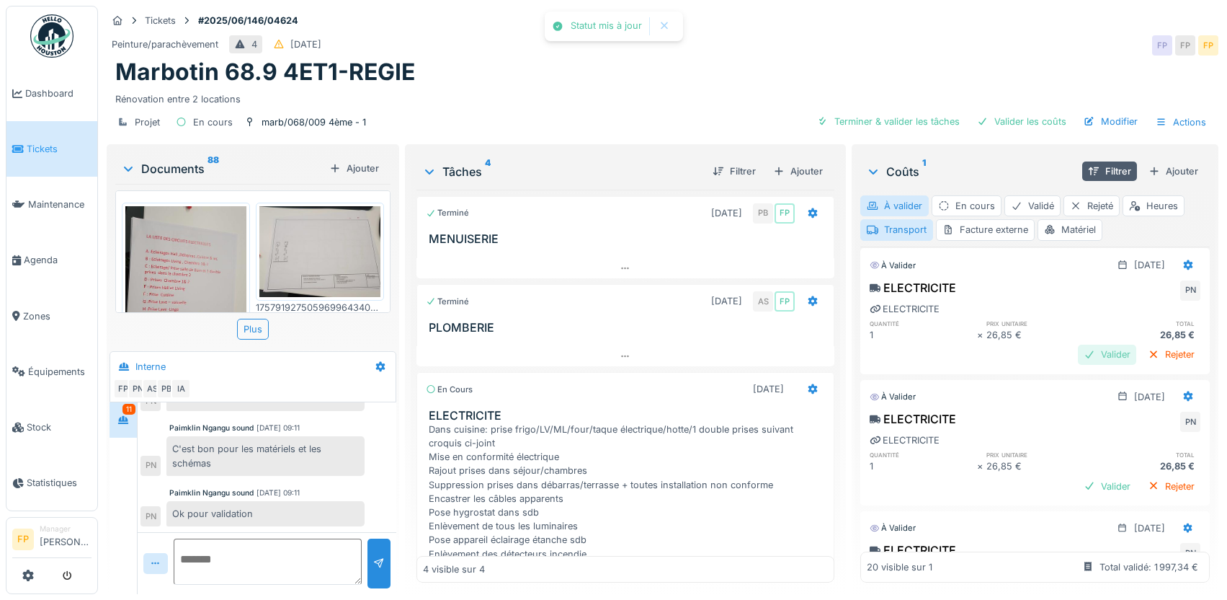
click at [1081, 351] on div "Valider" at bounding box center [1107, 353] width 58 height 19
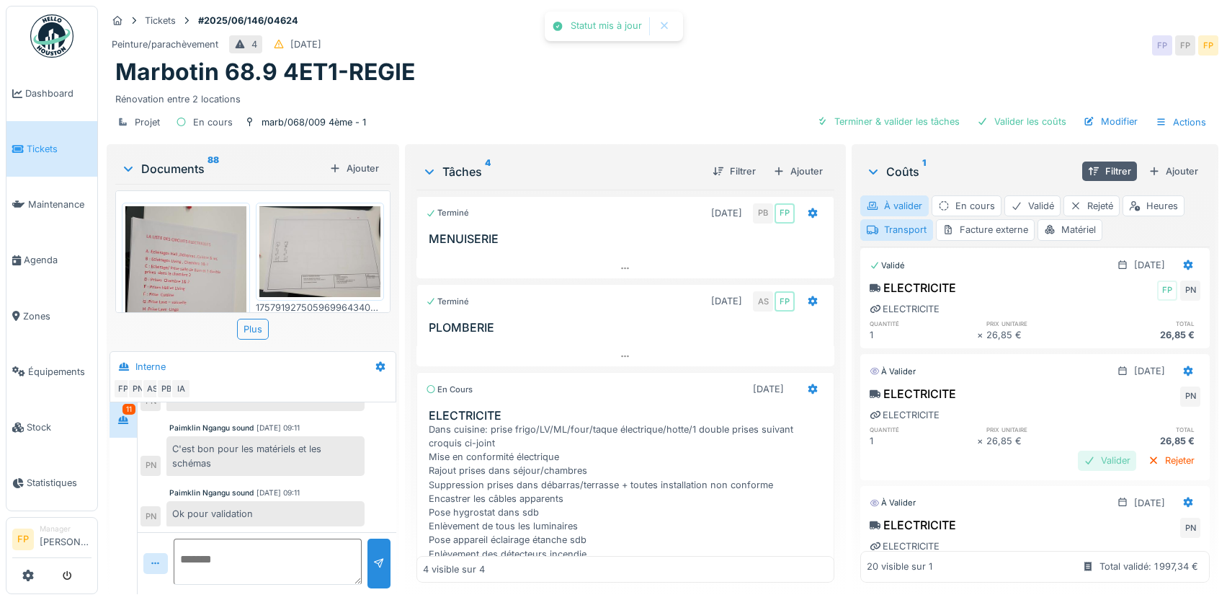
click at [1078, 458] on div "Valider" at bounding box center [1107, 459] width 58 height 19
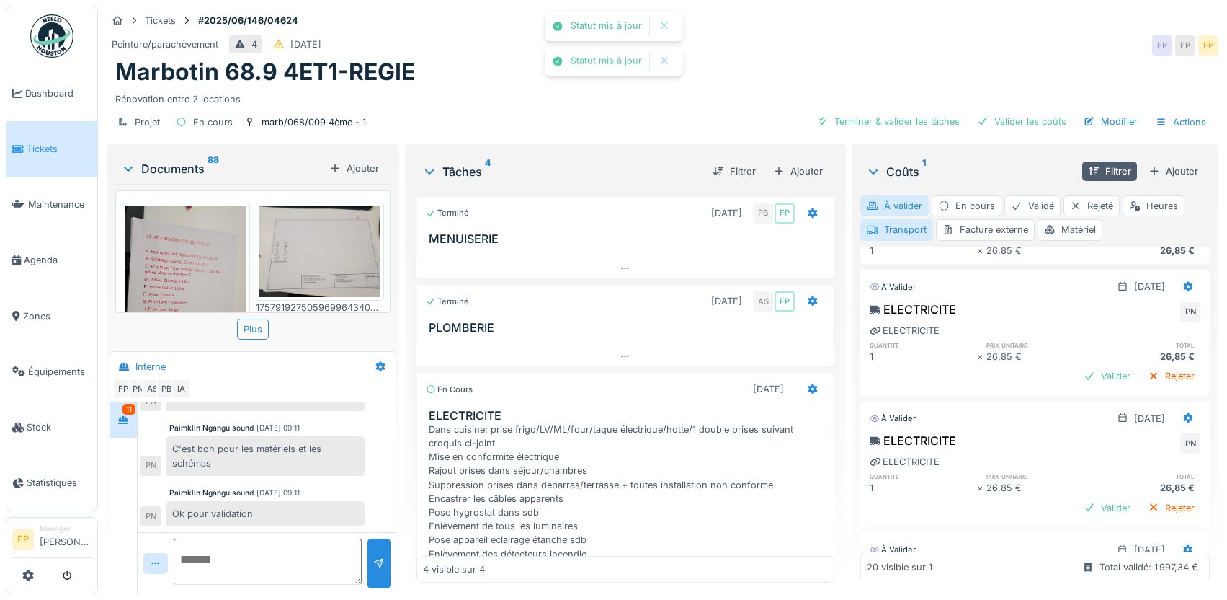
scroll to position [432, 0]
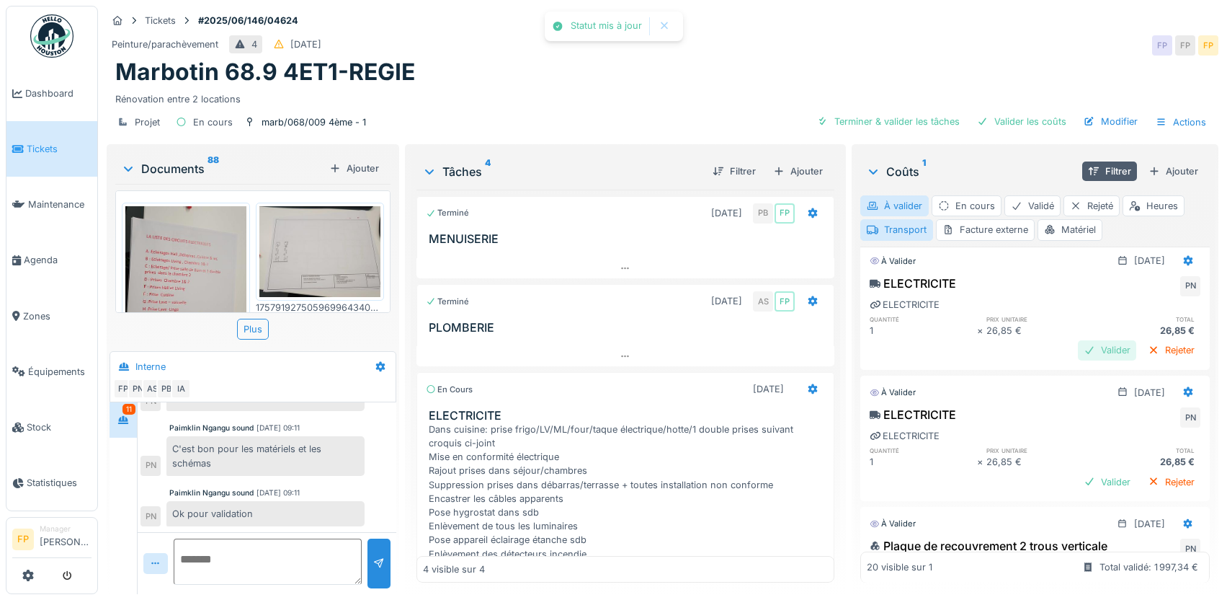
click at [1085, 347] on div "Valider" at bounding box center [1107, 349] width 58 height 19
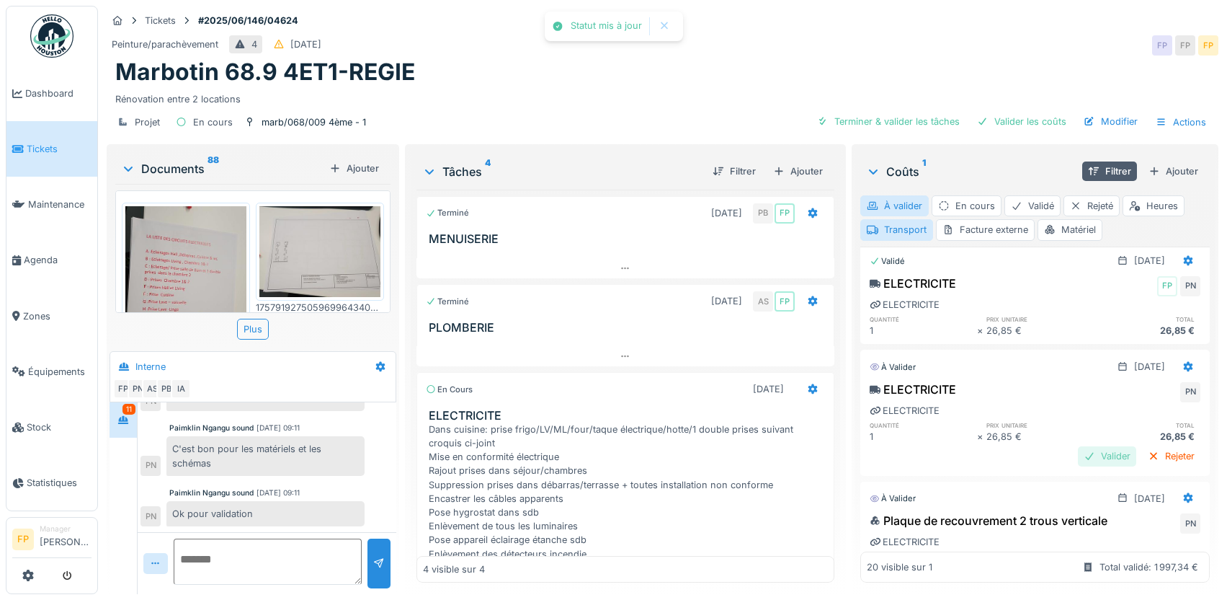
click at [1082, 451] on div "Valider" at bounding box center [1107, 455] width 58 height 19
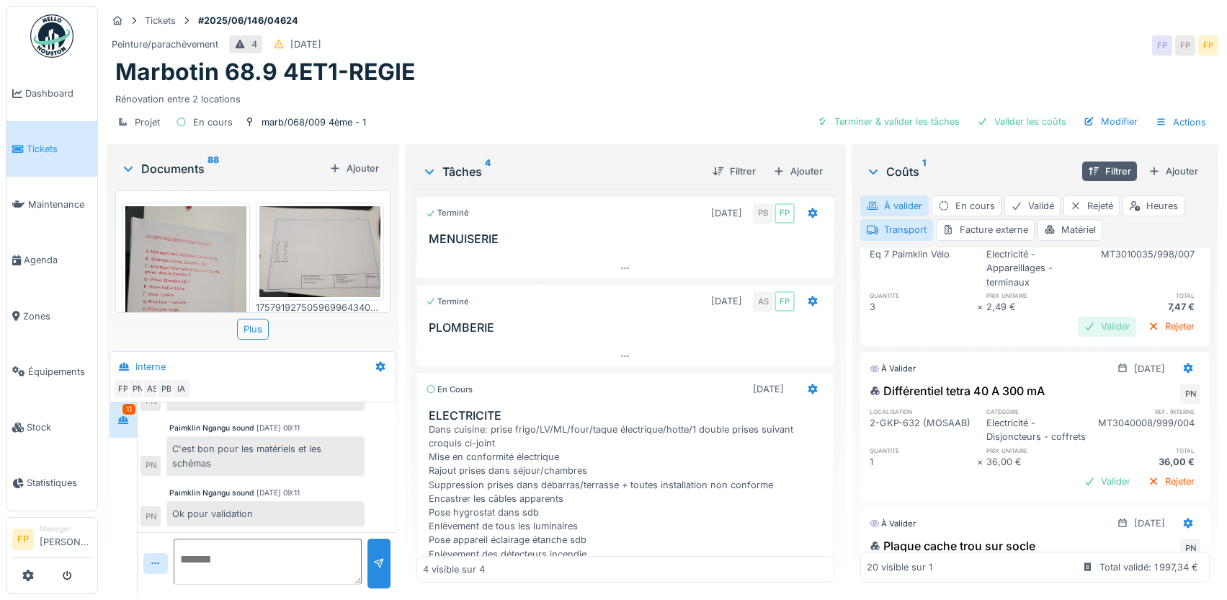
scroll to position [649, 0]
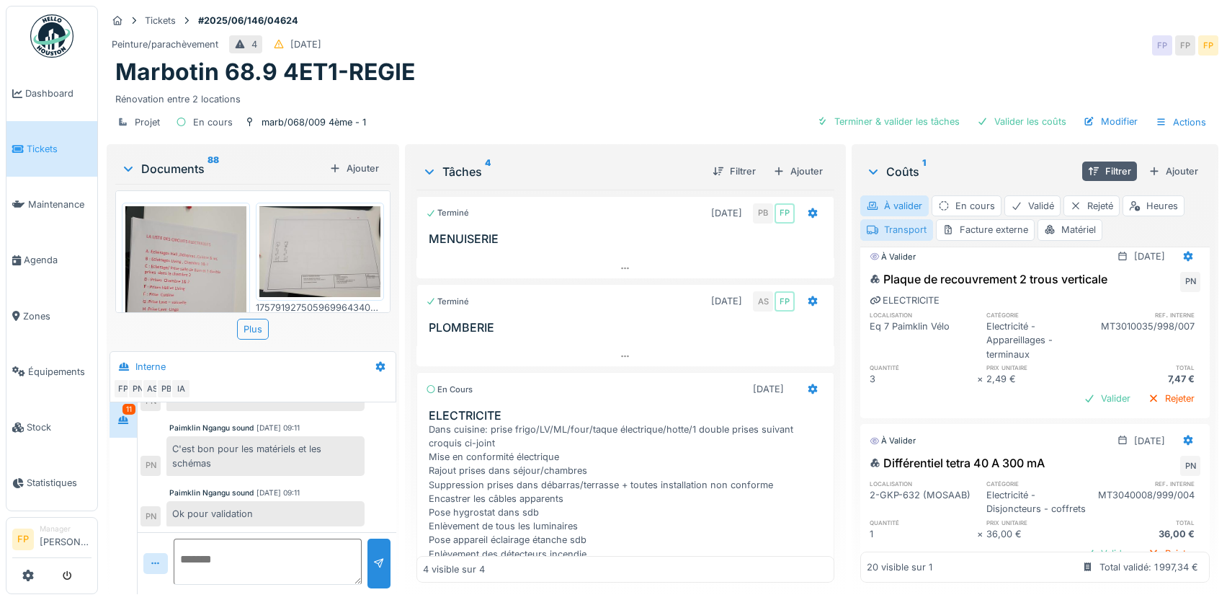
click at [900, 231] on div "Transport" at bounding box center [896, 229] width 73 height 21
click at [904, 199] on div "À valider" at bounding box center [894, 205] width 68 height 21
click at [875, 205] on div "À valider" at bounding box center [894, 205] width 68 height 21
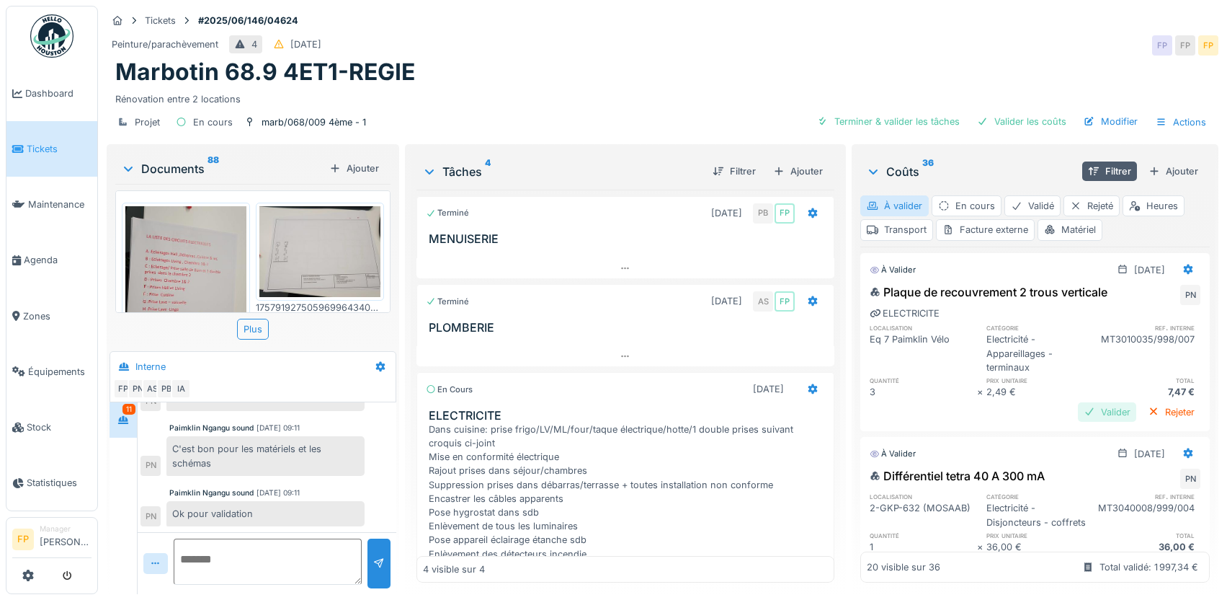
click at [1080, 412] on div "Valider" at bounding box center [1107, 411] width 58 height 19
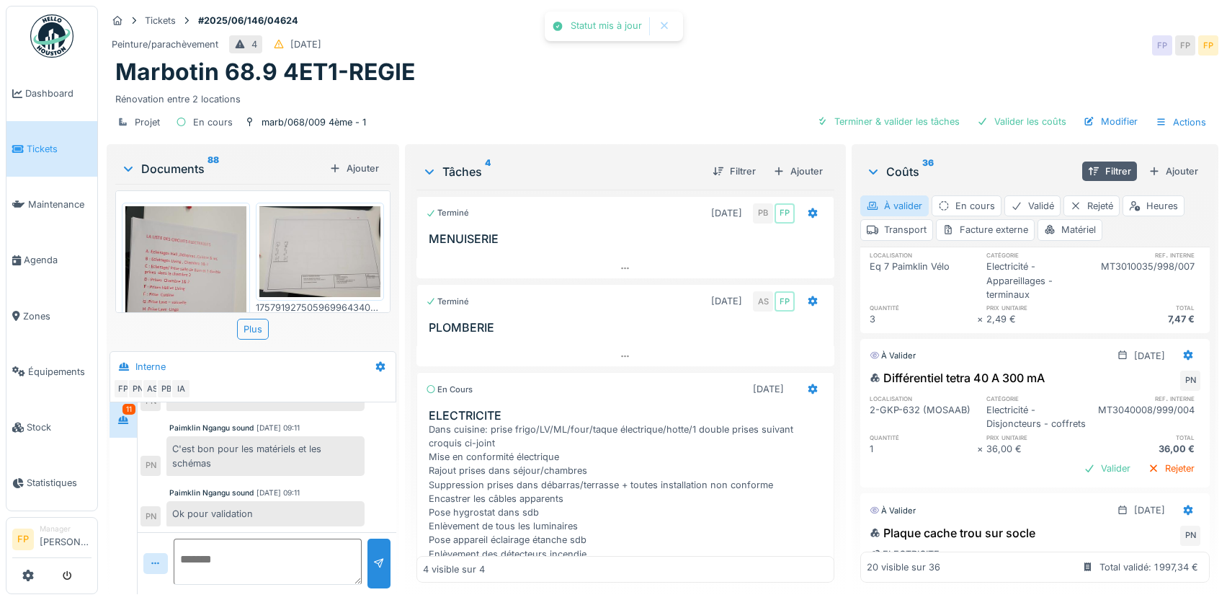
scroll to position [144, 0]
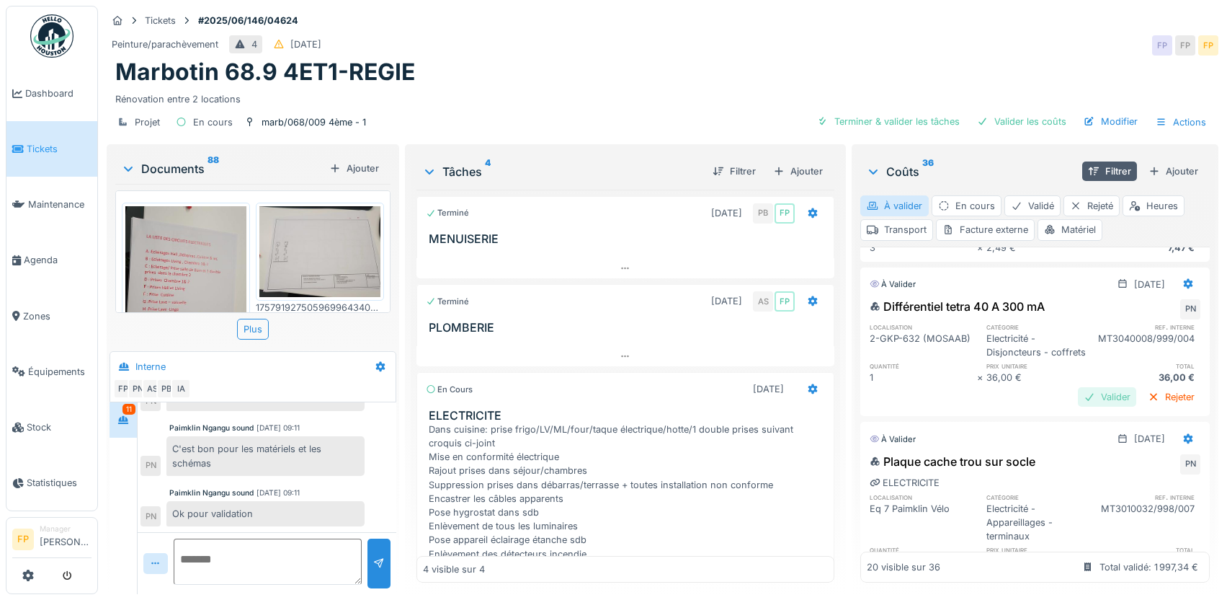
click at [1078, 402] on div "Valider" at bounding box center [1107, 396] width 58 height 19
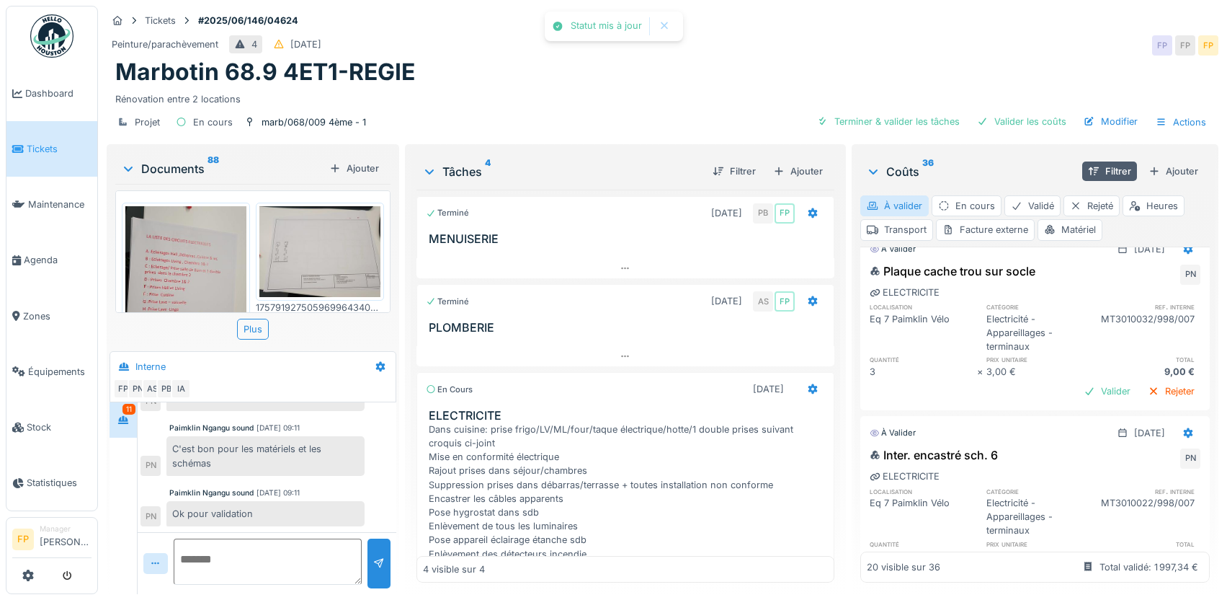
scroll to position [360, 0]
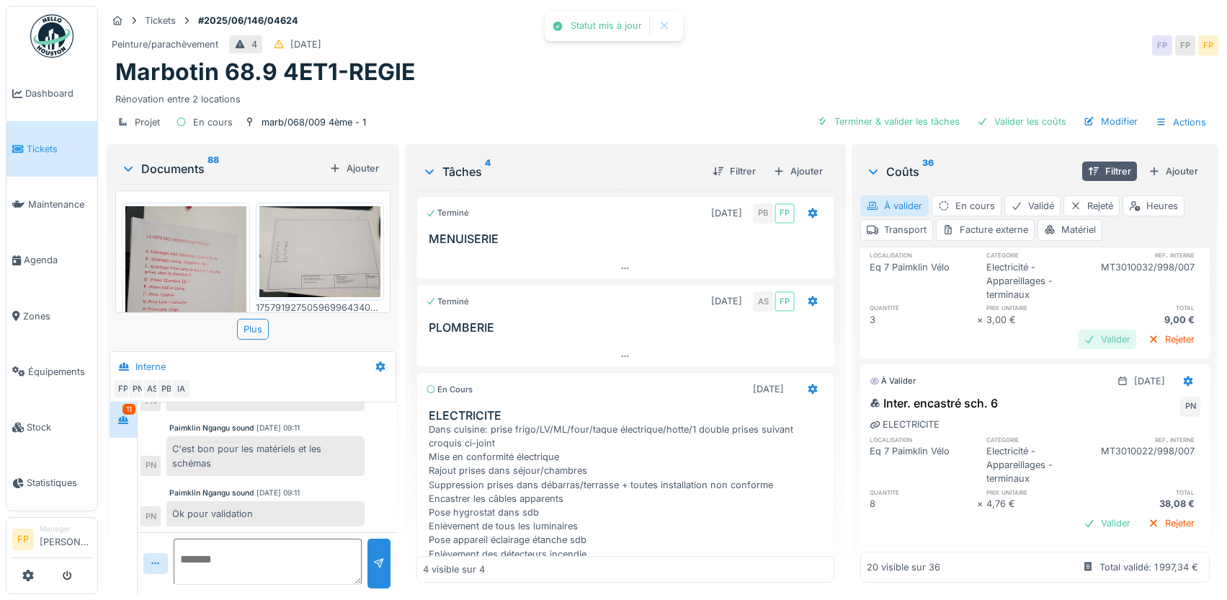
click at [1082, 349] on div "Valider" at bounding box center [1107, 338] width 58 height 19
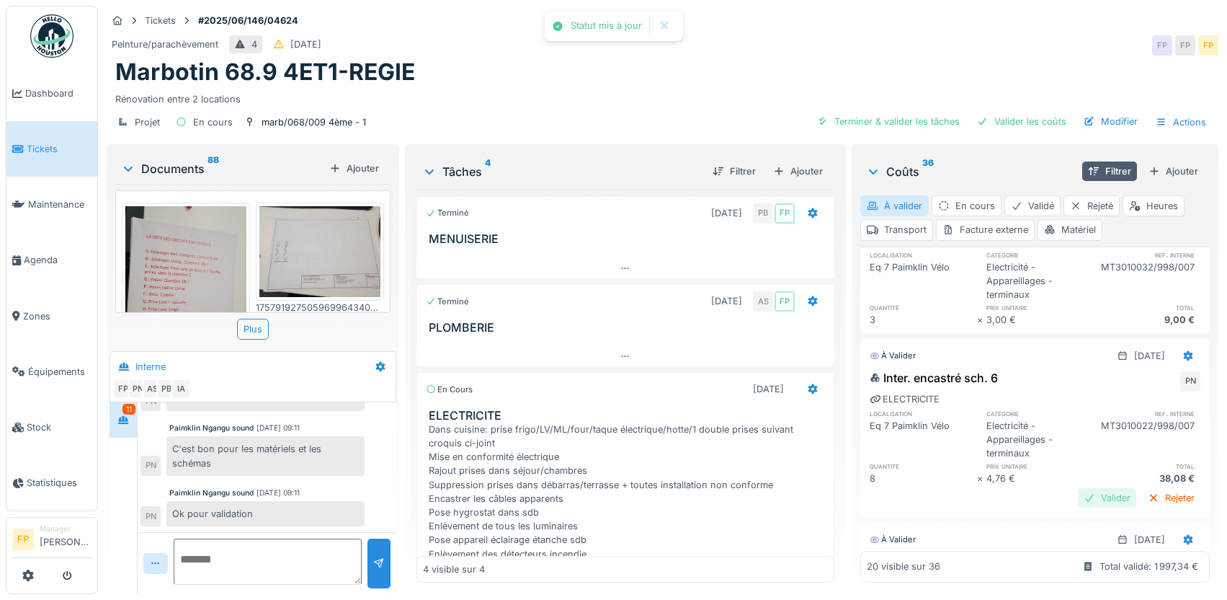
click at [1082, 507] on div "Valider" at bounding box center [1107, 497] width 58 height 19
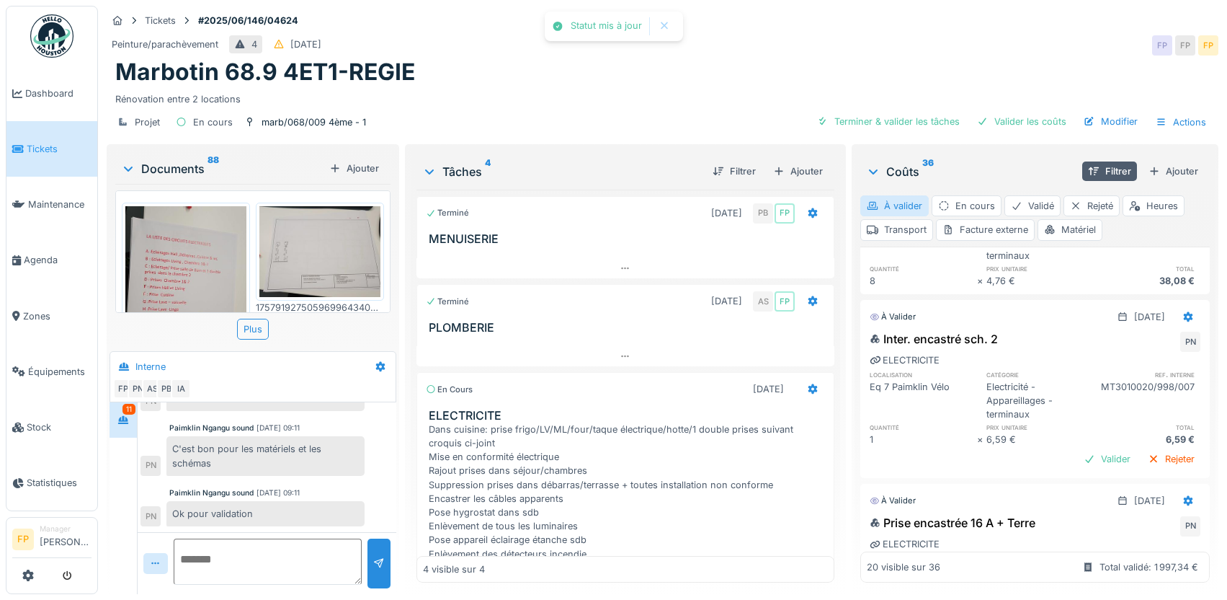
scroll to position [577, 0]
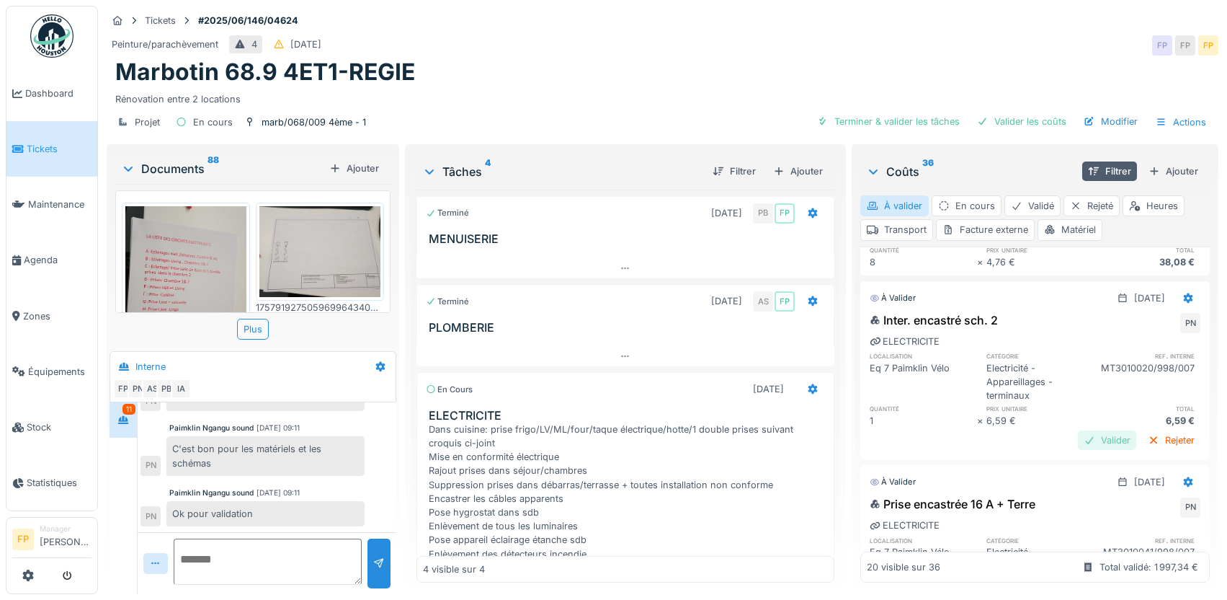
click at [1084, 450] on div "Valider" at bounding box center [1107, 439] width 58 height 19
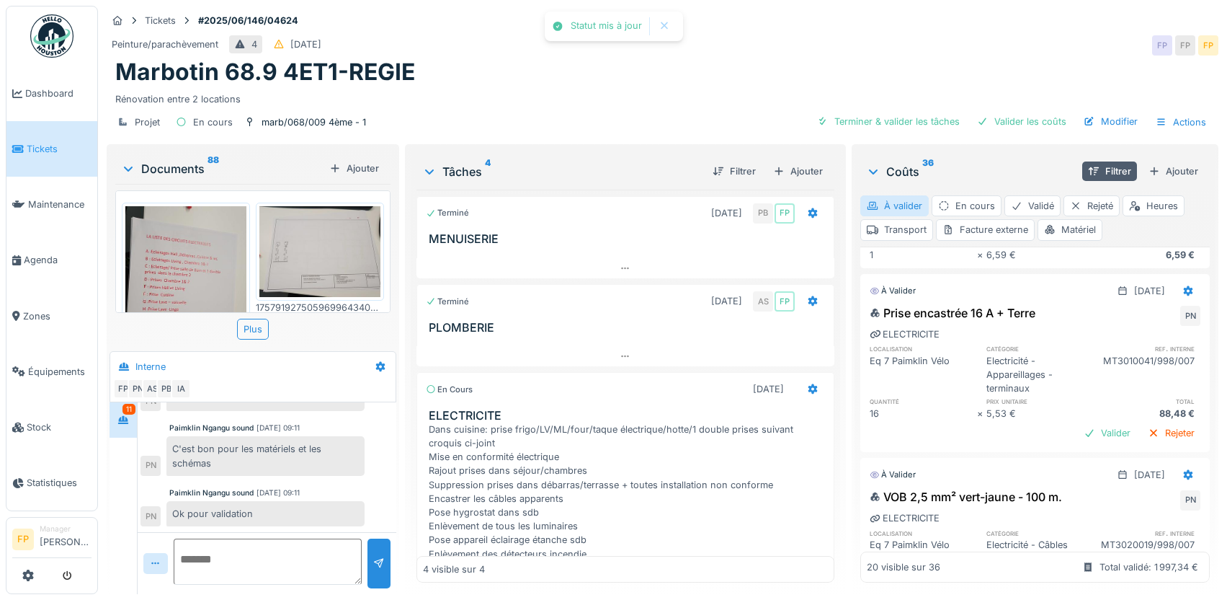
scroll to position [793, 0]
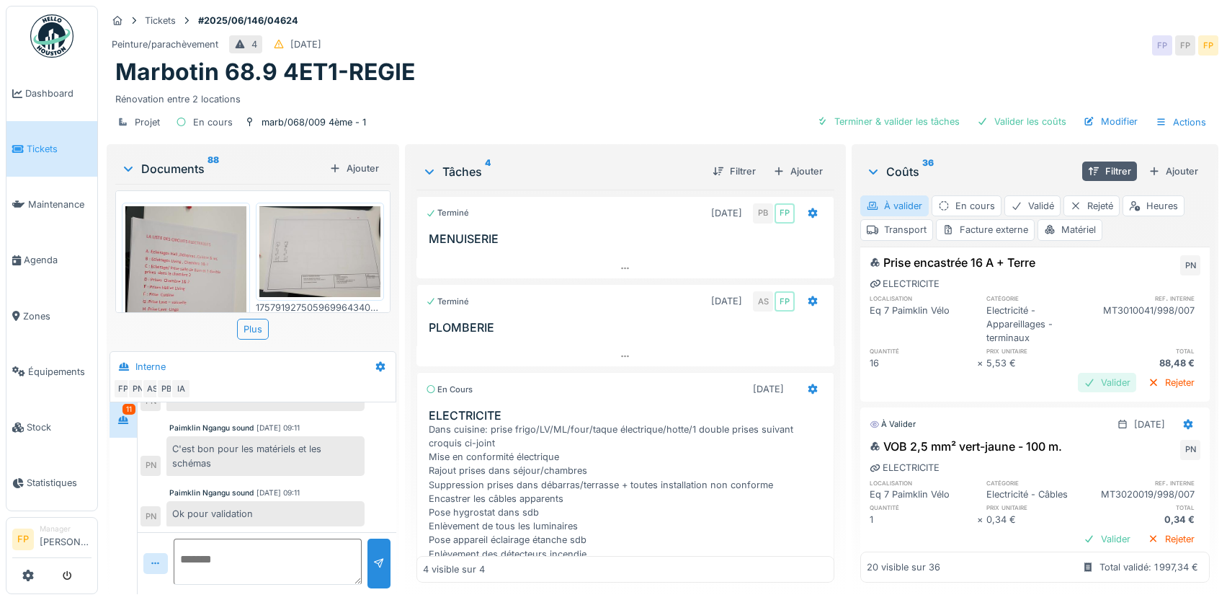
click at [1078, 392] on div "Valider" at bounding box center [1107, 382] width 58 height 19
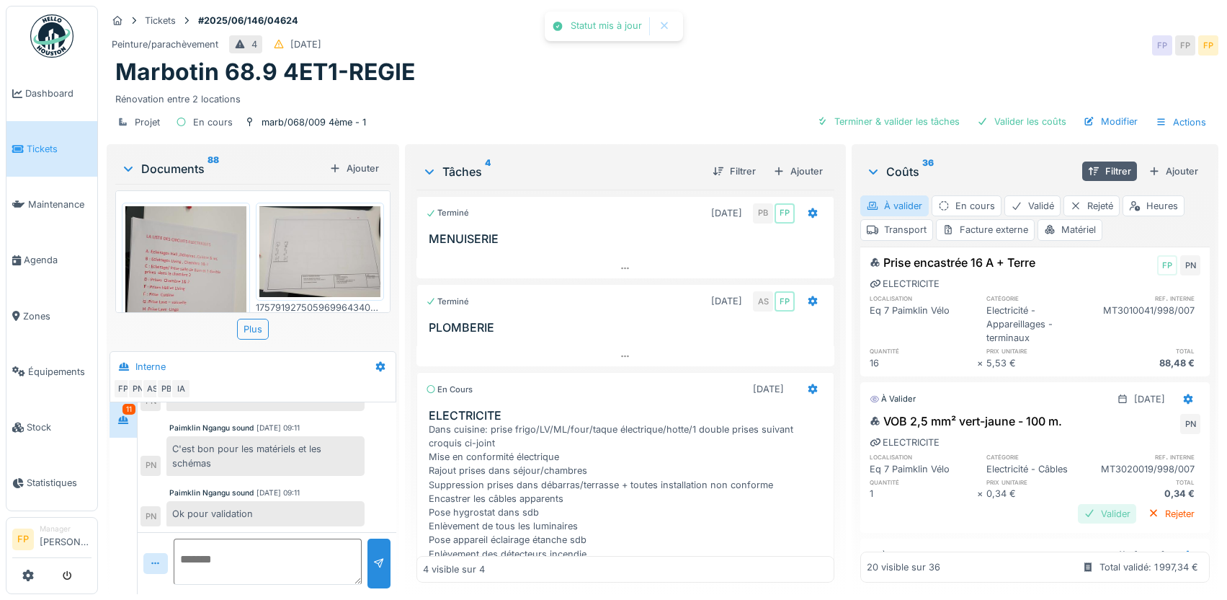
click at [1078, 523] on div "Valider" at bounding box center [1107, 513] width 58 height 19
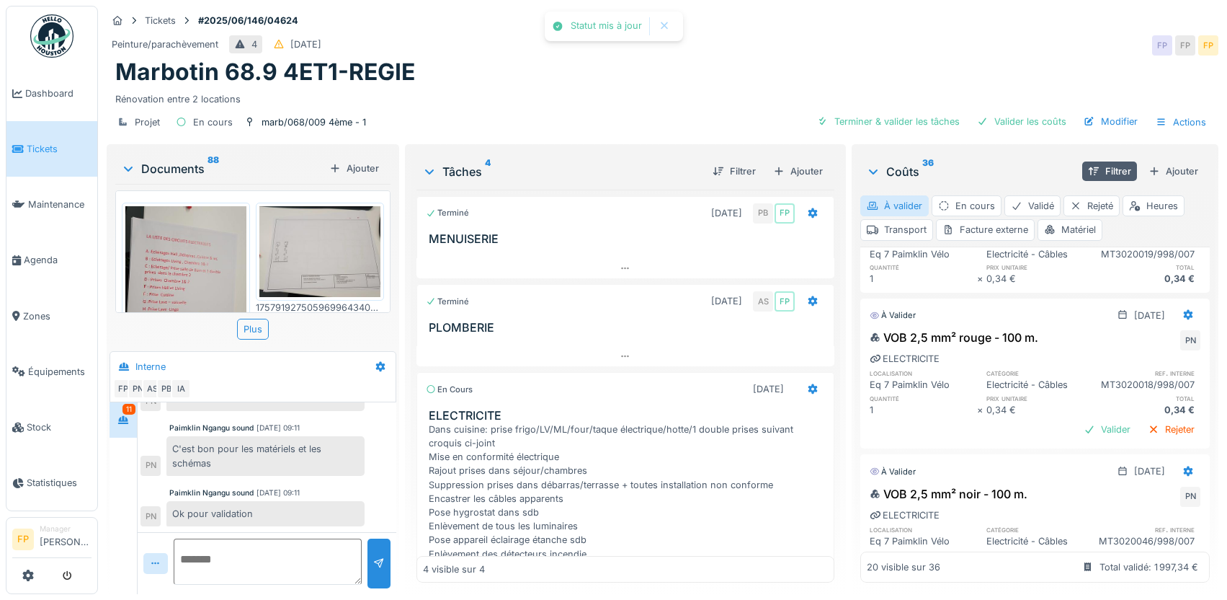
scroll to position [1009, 0]
click at [1079, 437] on div "Valider" at bounding box center [1107, 427] width 58 height 19
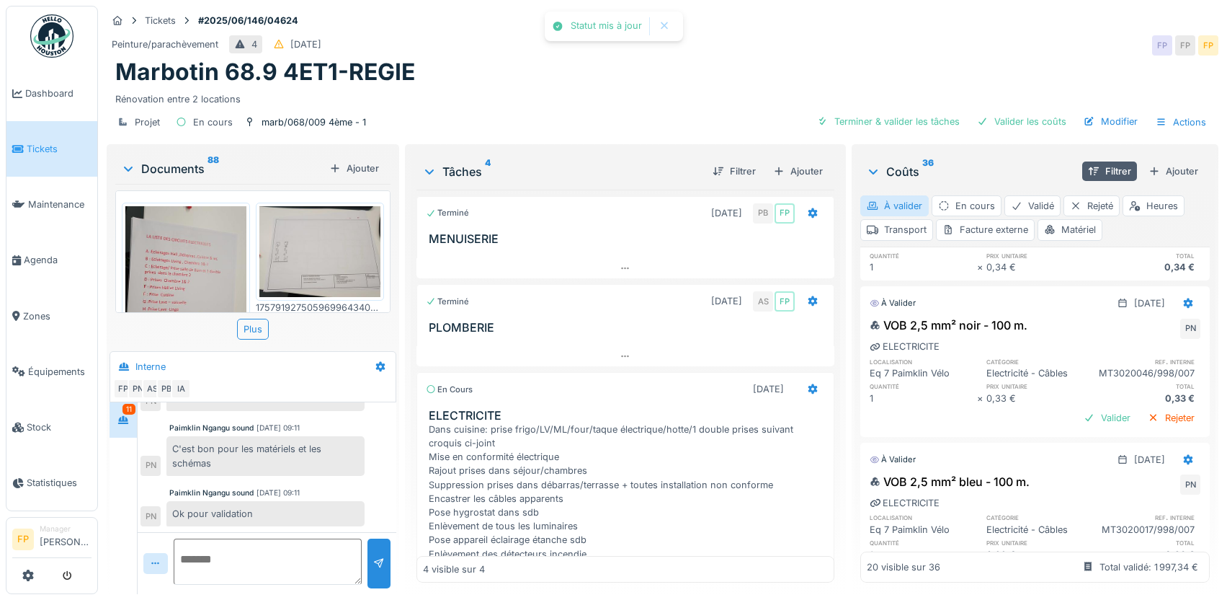
scroll to position [1153, 0]
click at [1086, 424] on div "Valider" at bounding box center [1107, 414] width 58 height 19
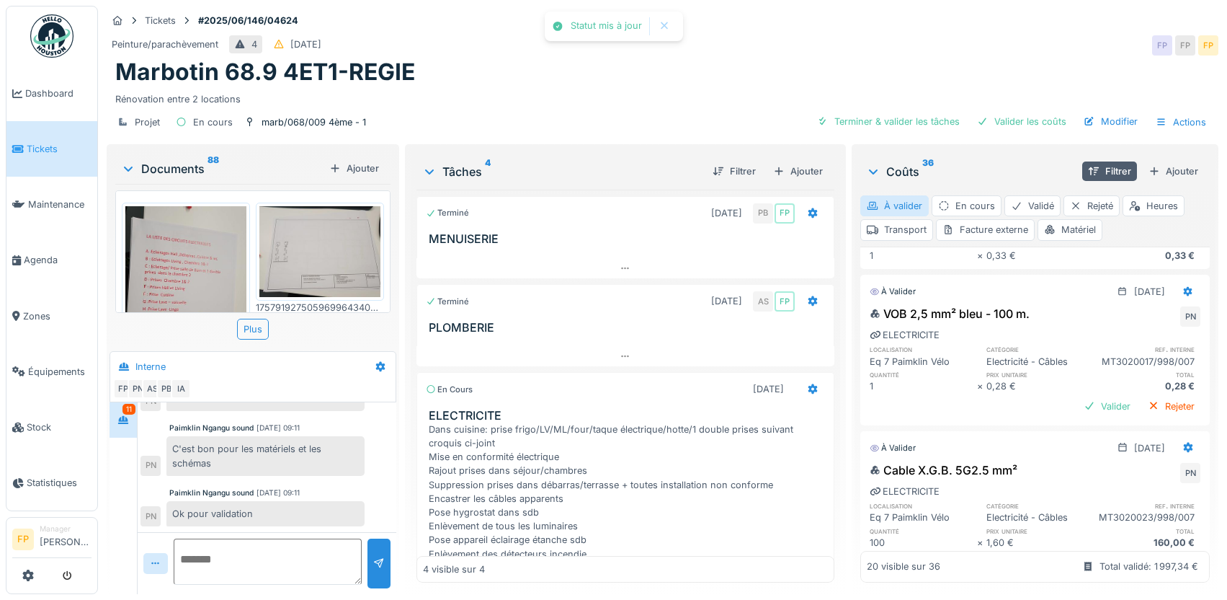
scroll to position [1297, 0]
click at [1084, 412] on div "Valider" at bounding box center [1107, 401] width 58 height 19
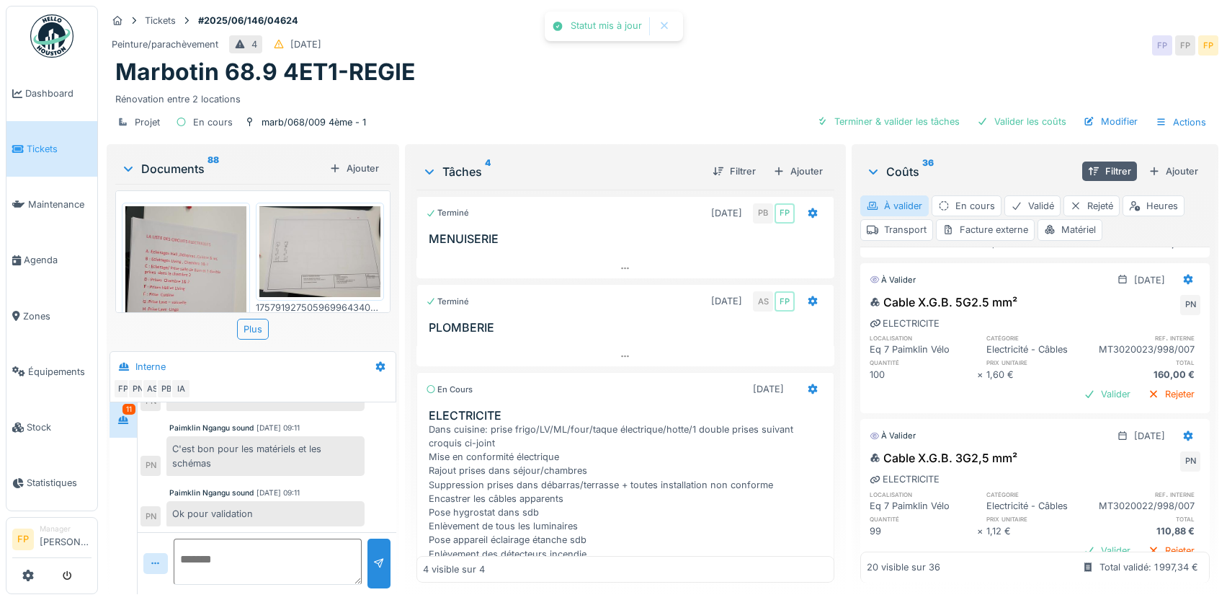
scroll to position [1441, 0]
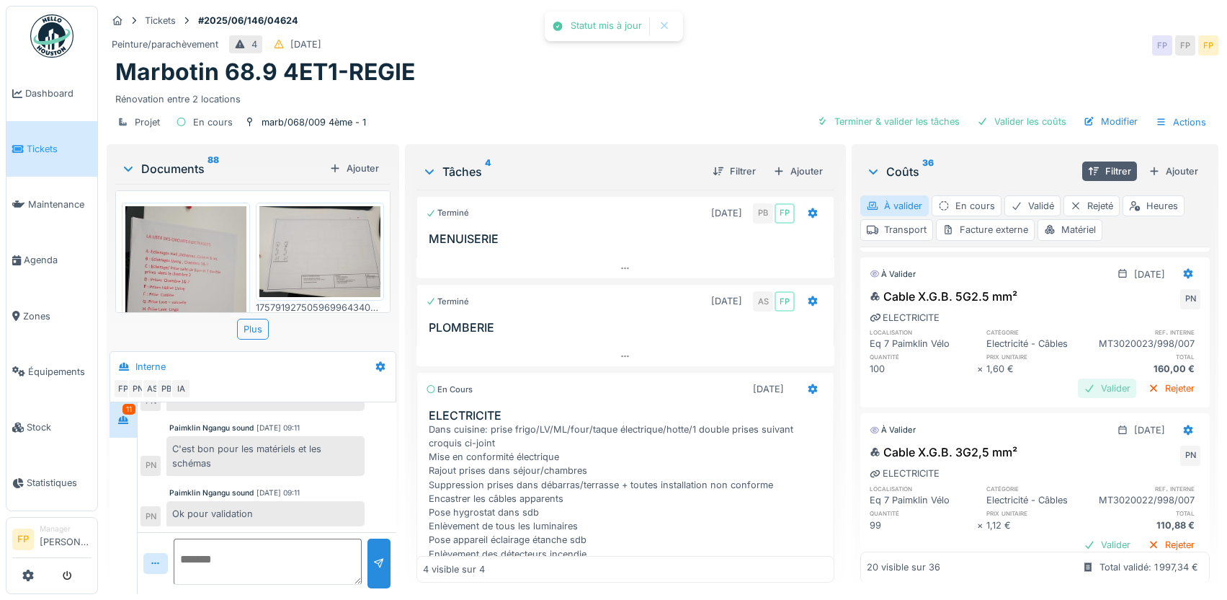
click at [1078, 398] on div "Valider" at bounding box center [1107, 387] width 58 height 19
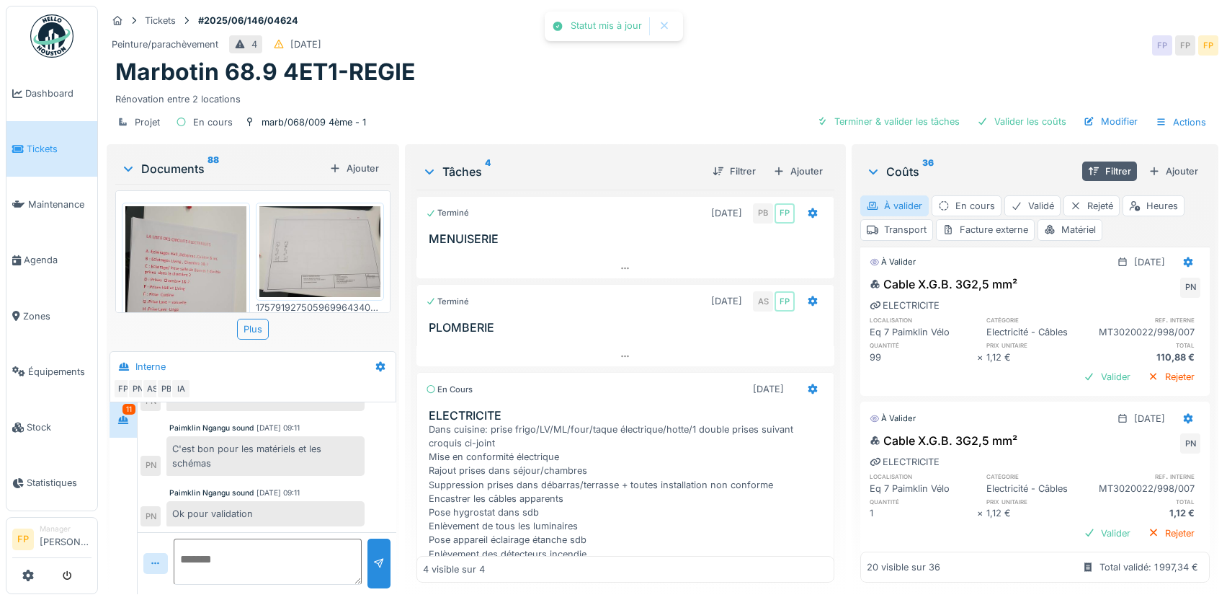
scroll to position [1585, 0]
click at [1087, 385] on div "Valider" at bounding box center [1107, 374] width 58 height 19
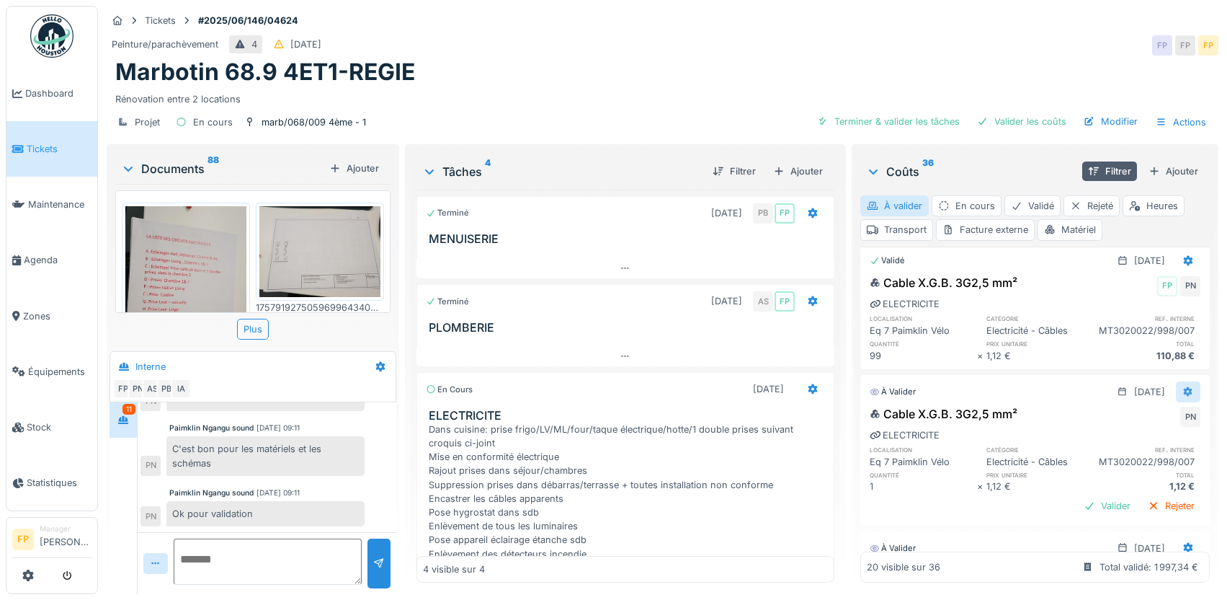
click at [1184, 396] on icon at bounding box center [1188, 391] width 9 height 10
click at [1120, 458] on div "Supprimer" at bounding box center [1118, 459] width 70 height 22
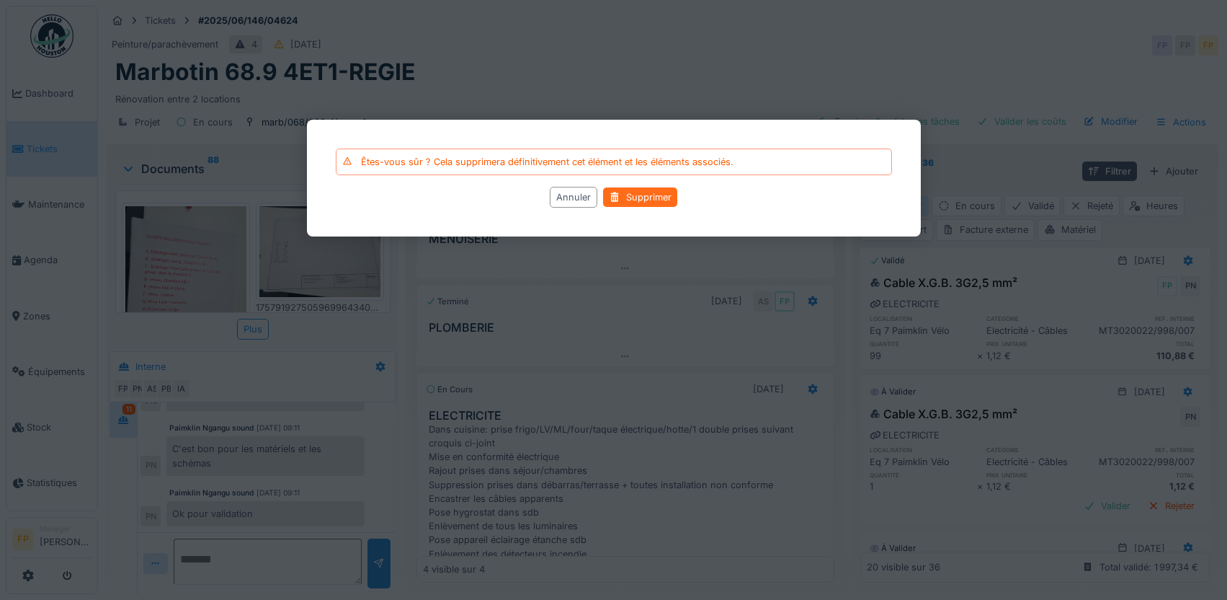
click at [631, 192] on div "Supprimer" at bounding box center [640, 197] width 74 height 19
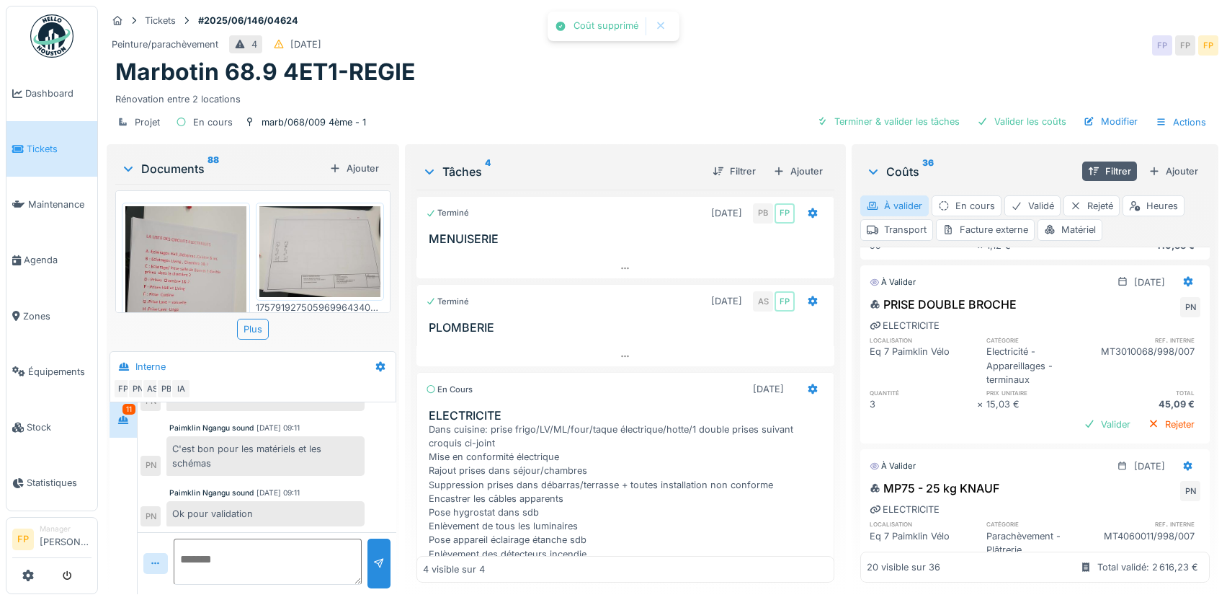
scroll to position [2365, 0]
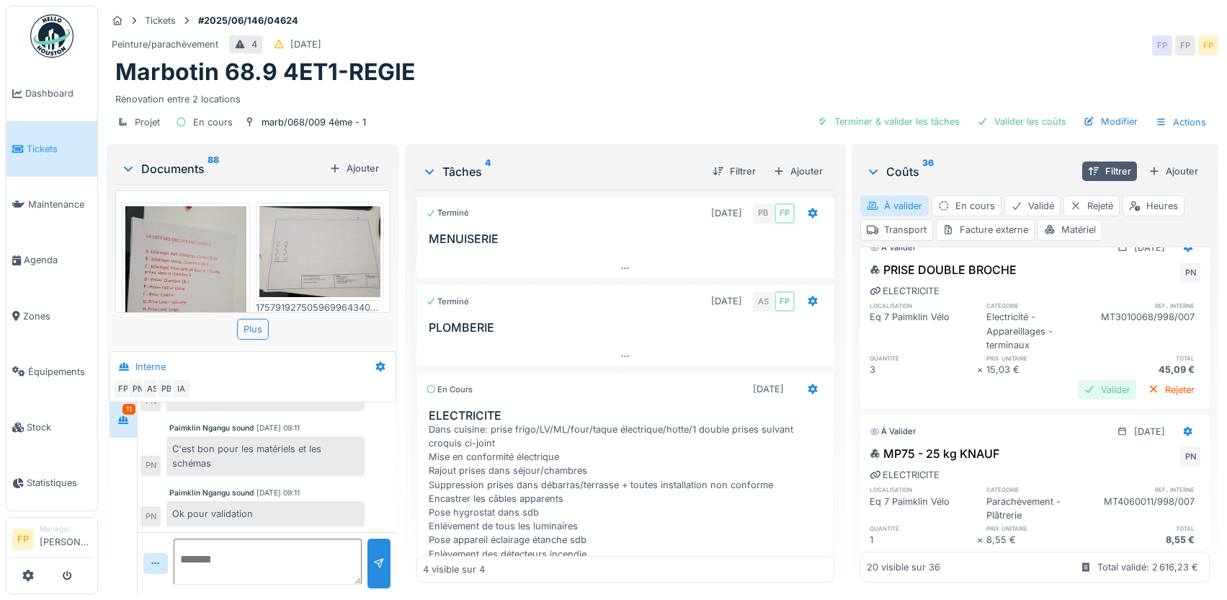
click at [1081, 399] on div "Valider" at bounding box center [1107, 389] width 58 height 19
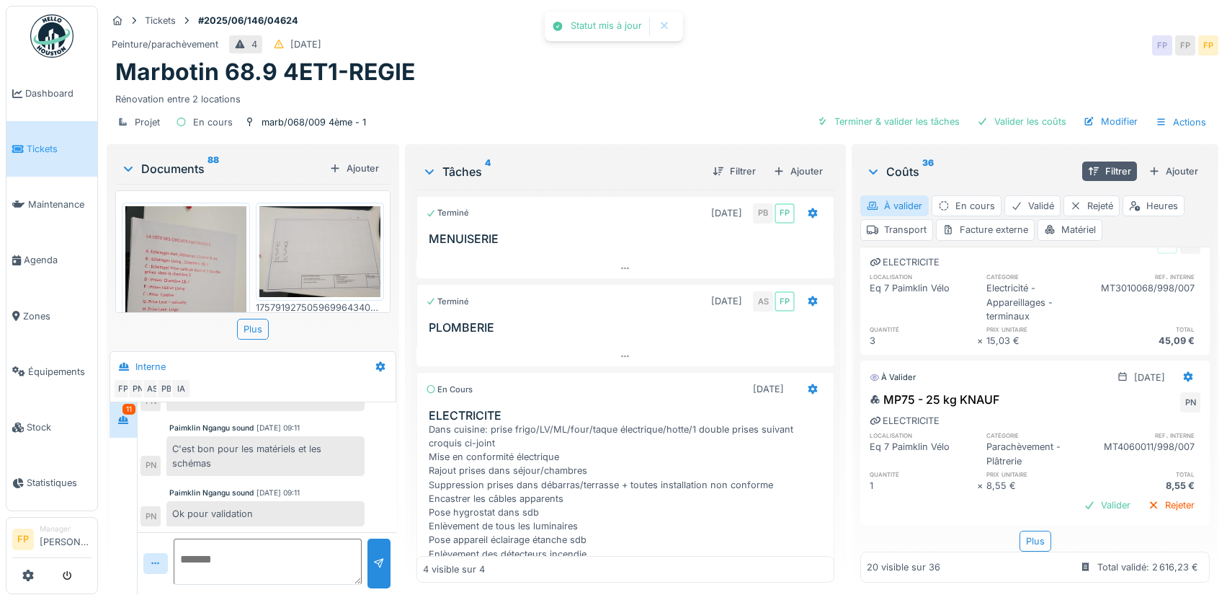
scroll to position [2429, 0]
click at [1082, 495] on div "Valider" at bounding box center [1107, 504] width 58 height 19
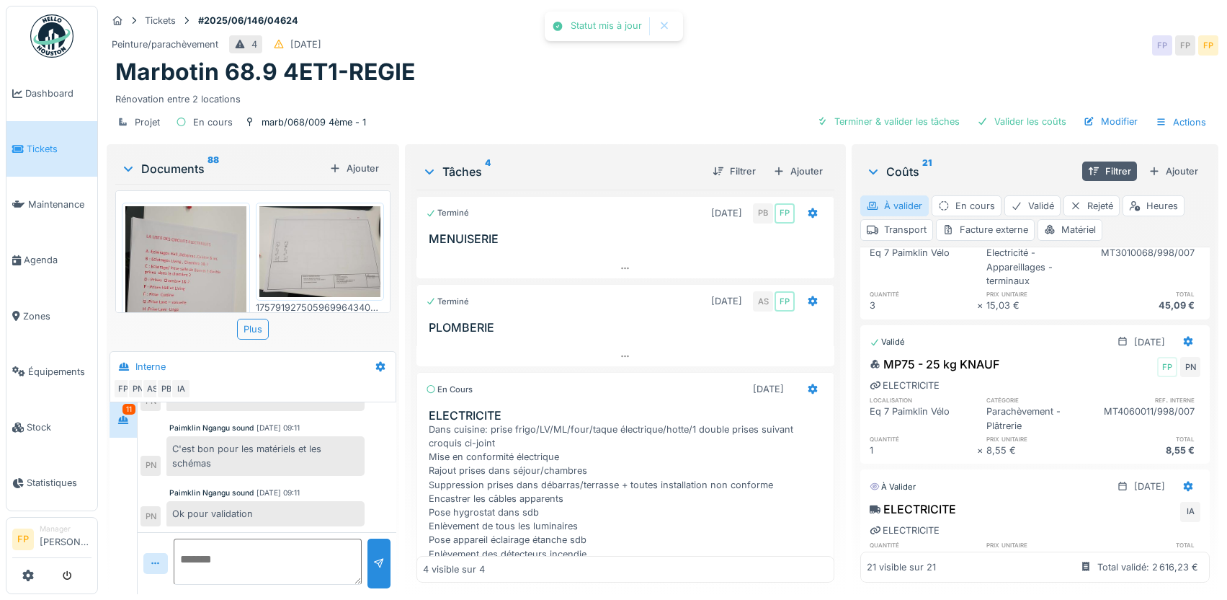
scroll to position [11, 0]
click at [901, 195] on div "À valider" at bounding box center [894, 205] width 68 height 21
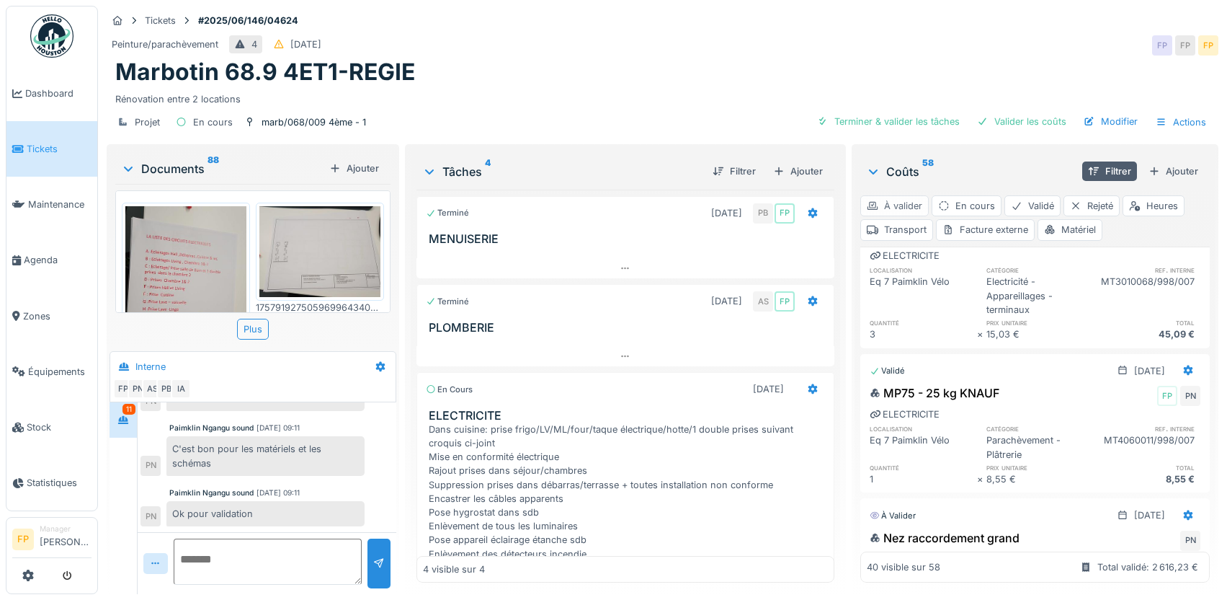
scroll to position [2429, 0]
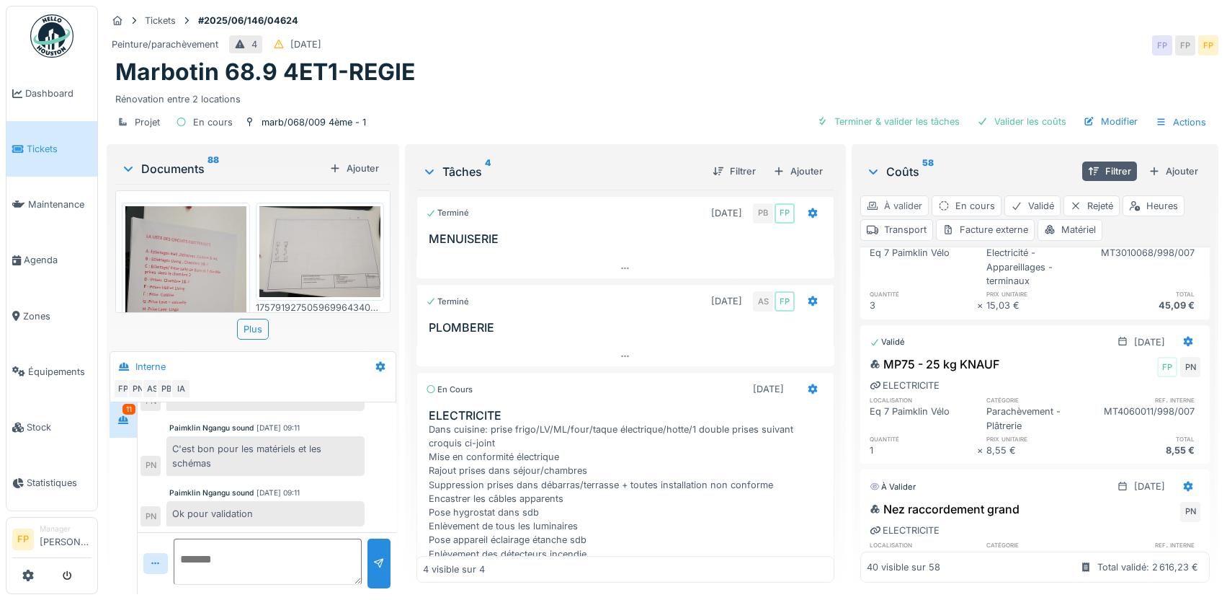
click at [904, 195] on div "À valider" at bounding box center [894, 205] width 68 height 21
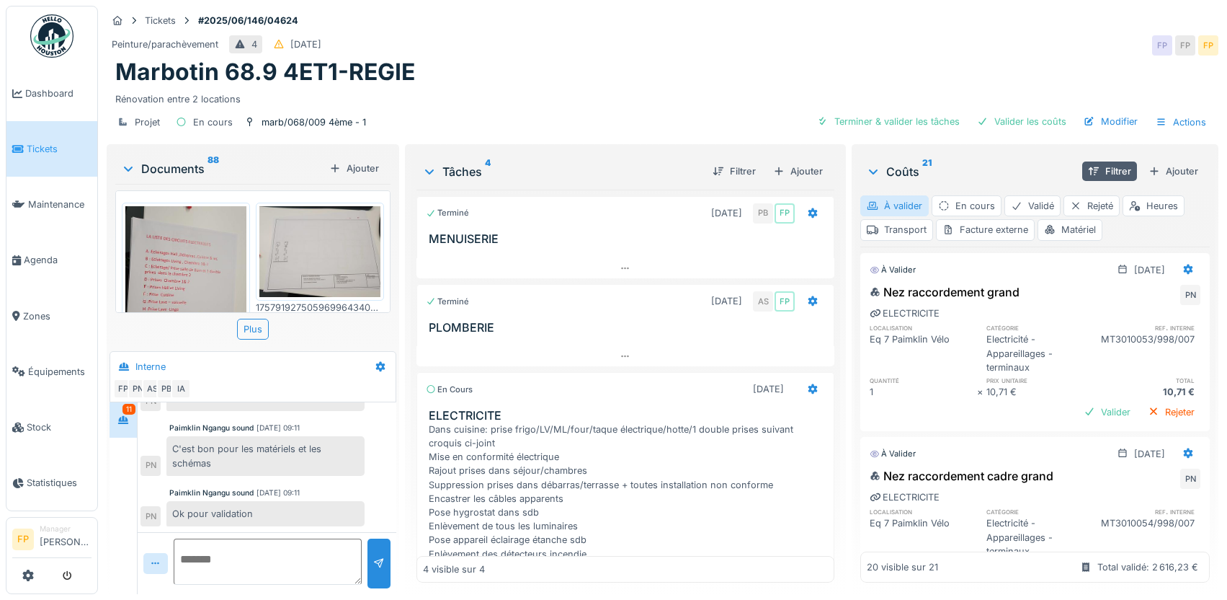
scroll to position [0, 0]
click at [1085, 406] on div "Valider" at bounding box center [1107, 411] width 58 height 19
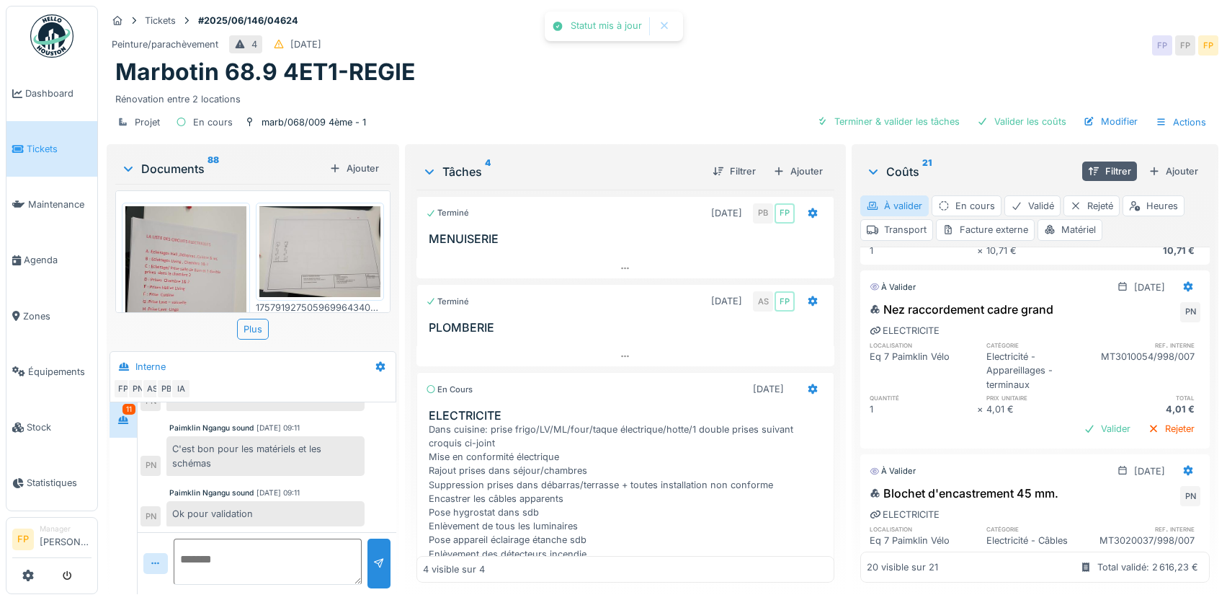
scroll to position [144, 0]
click at [1085, 420] on div "Valider" at bounding box center [1107, 425] width 58 height 19
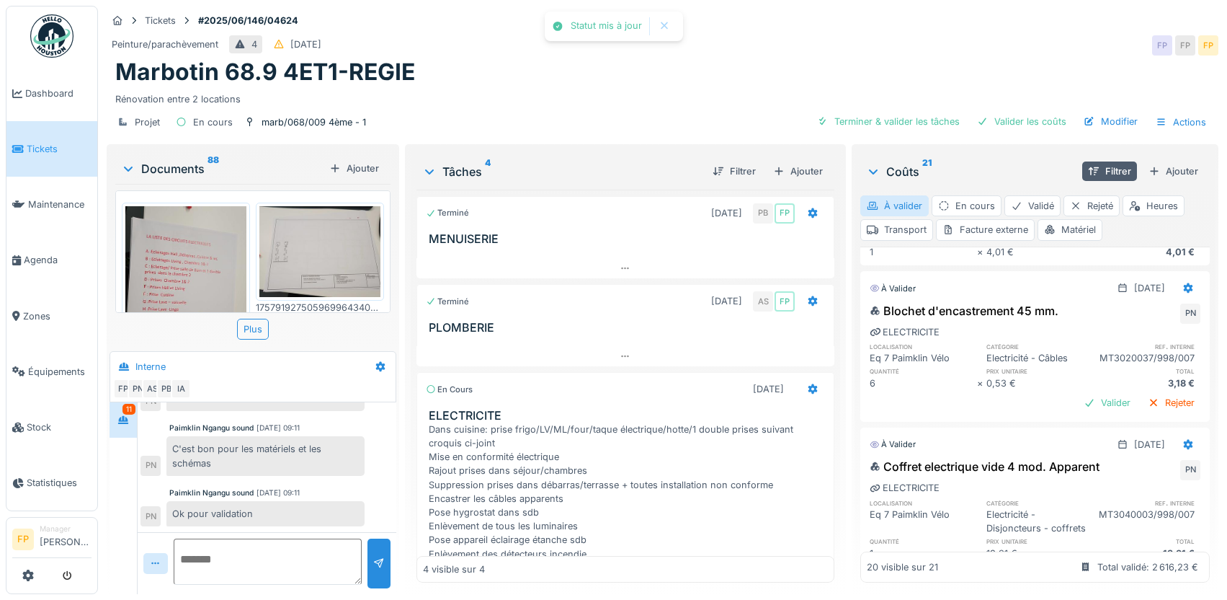
scroll to position [360, 0]
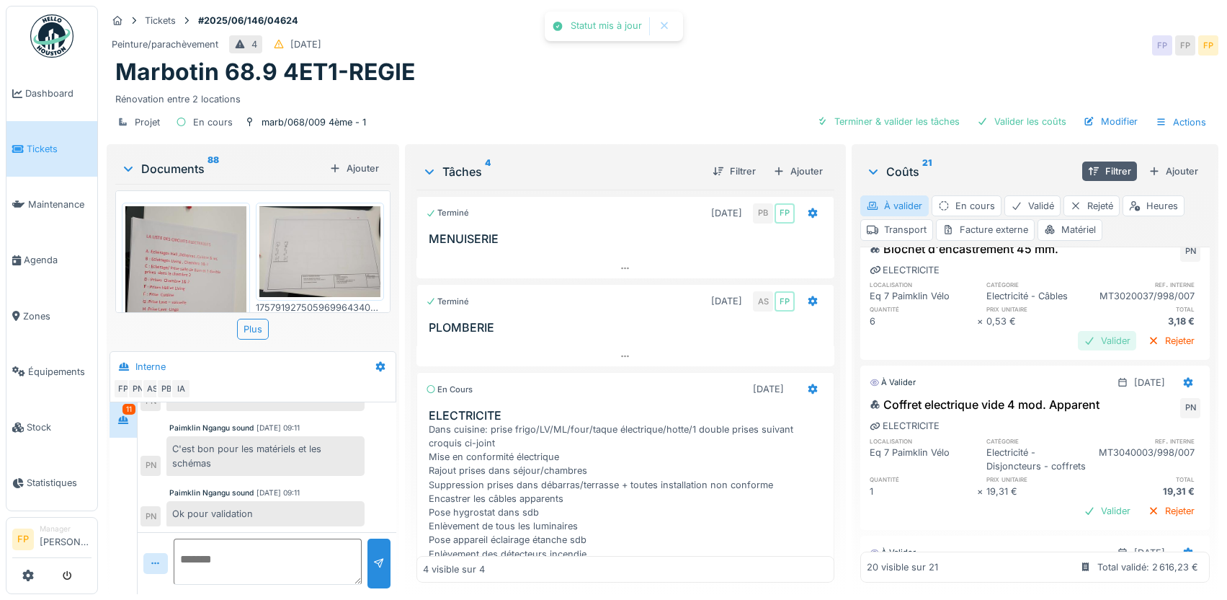
click at [1078, 337] on div "Valider" at bounding box center [1107, 340] width 58 height 19
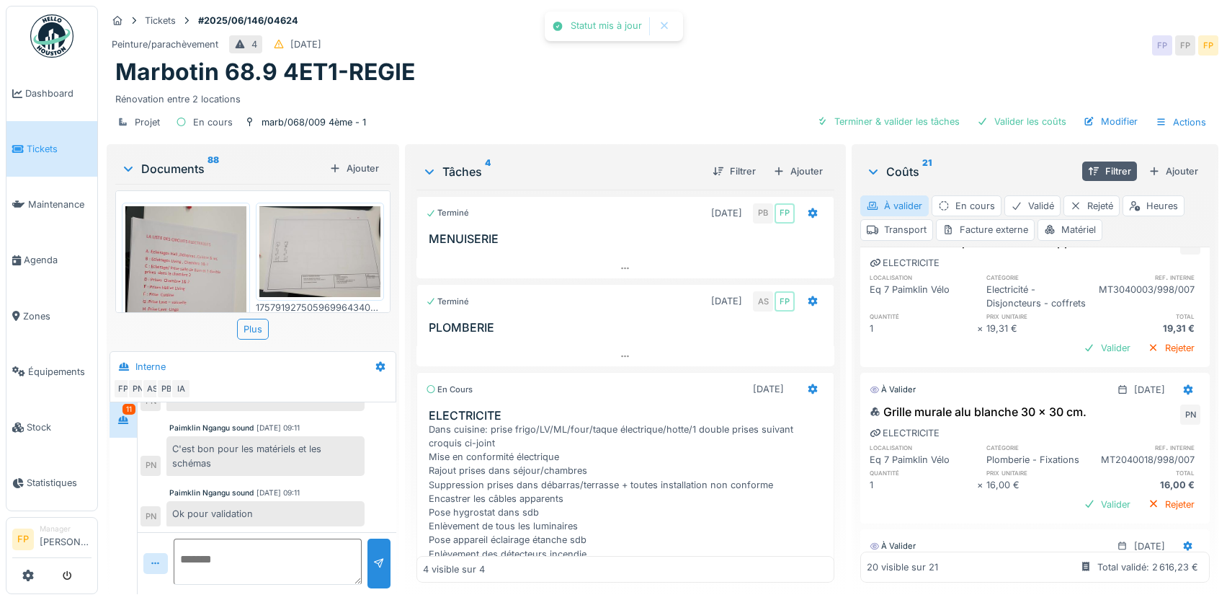
scroll to position [504, 0]
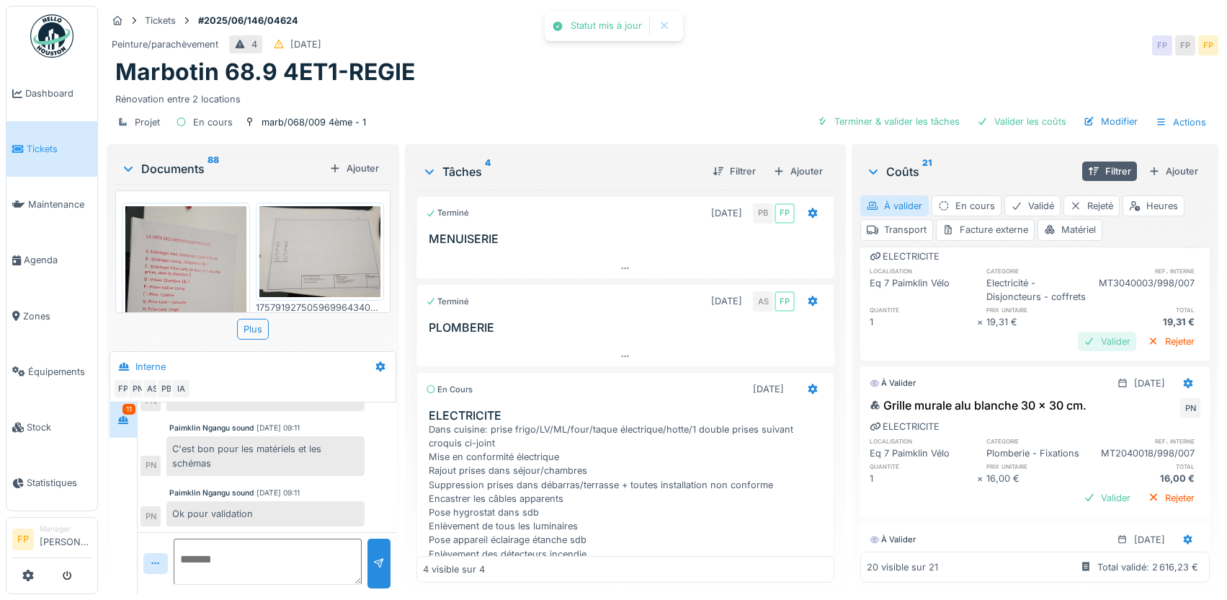
click at [1082, 351] on div "Valider" at bounding box center [1107, 341] width 58 height 19
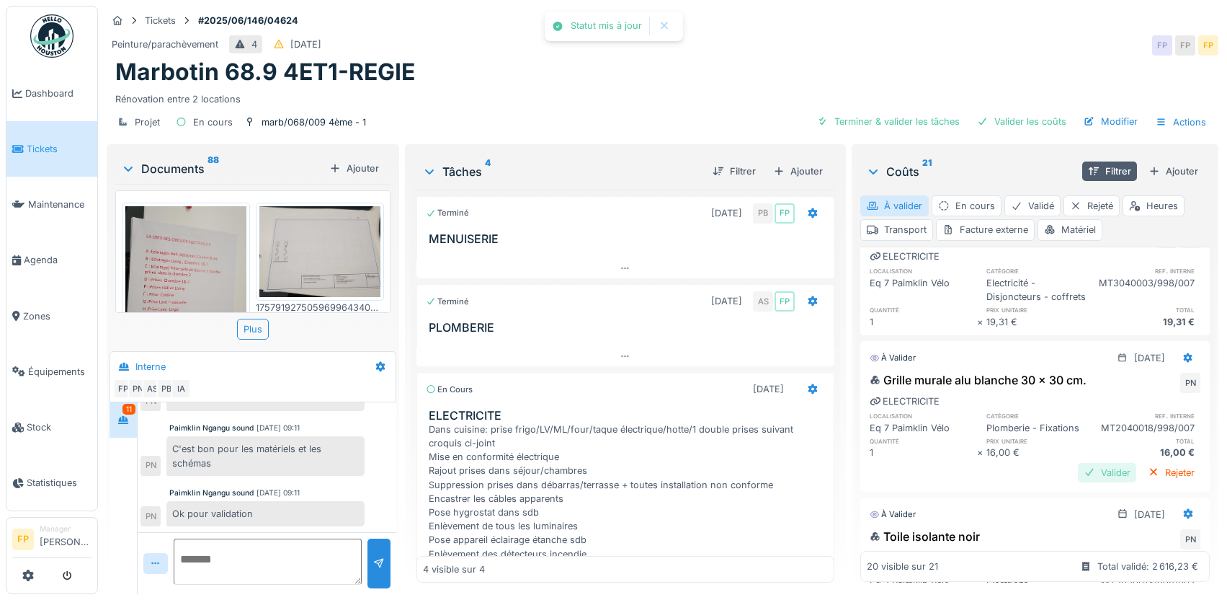
click at [1078, 482] on div "Valider" at bounding box center [1107, 472] width 58 height 19
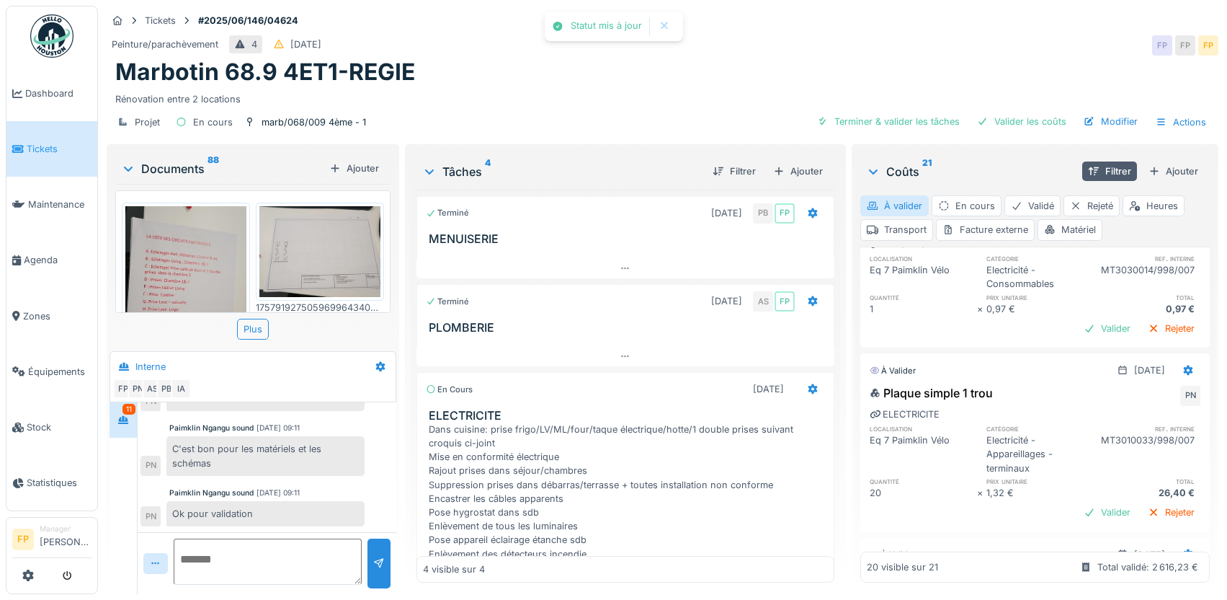
scroll to position [721, 0]
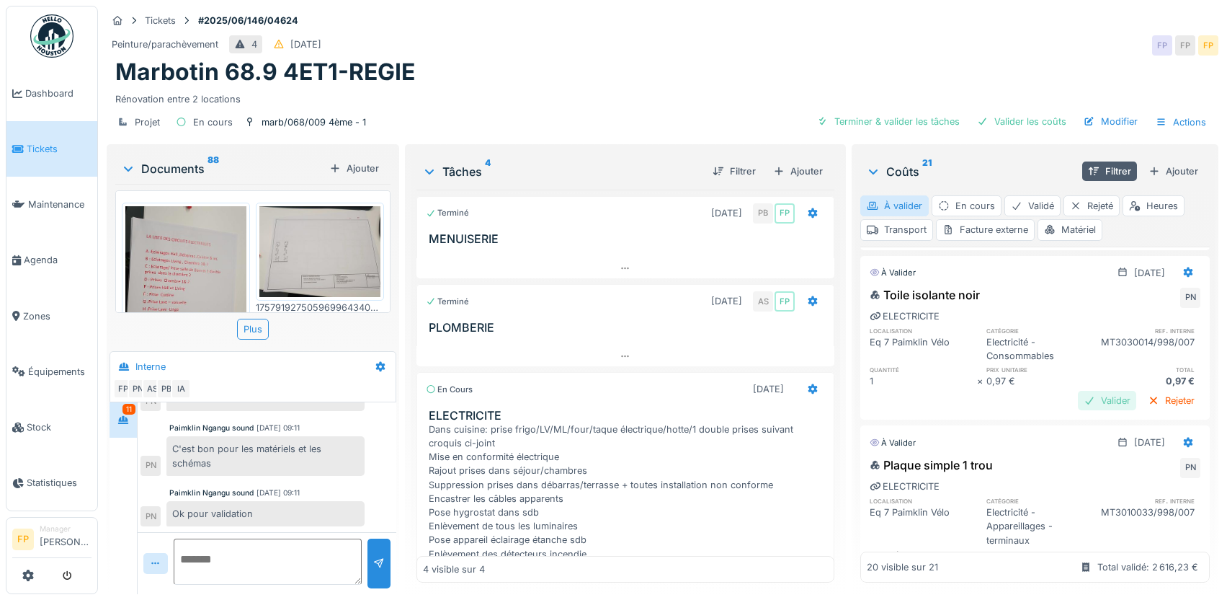
click at [1082, 410] on div "Valider" at bounding box center [1107, 400] width 58 height 19
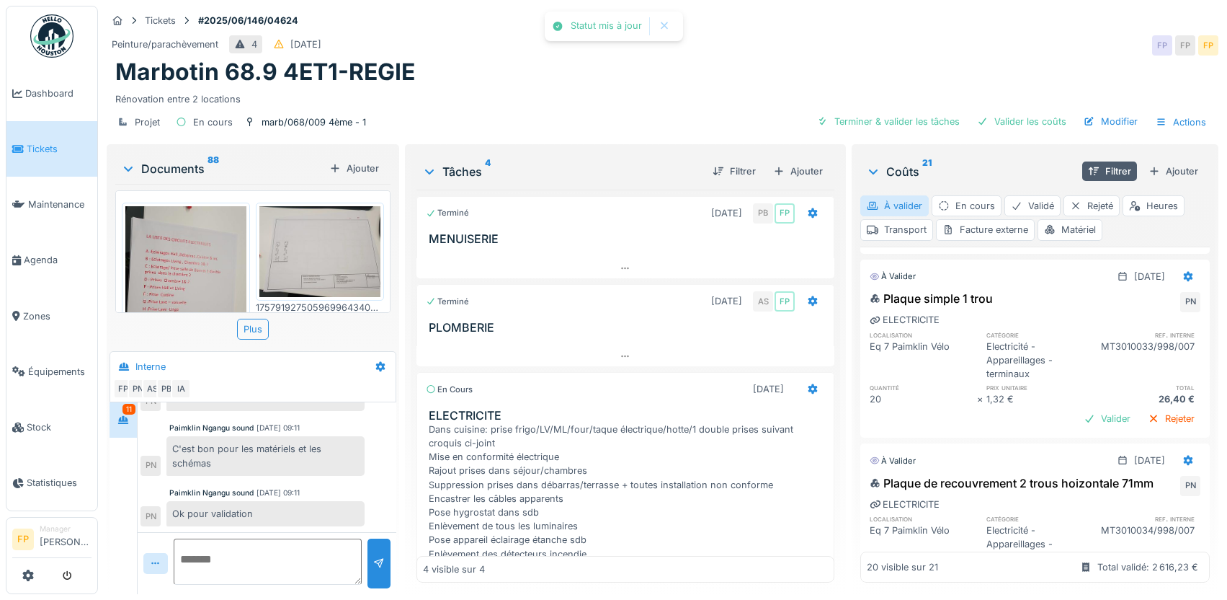
scroll to position [865, 0]
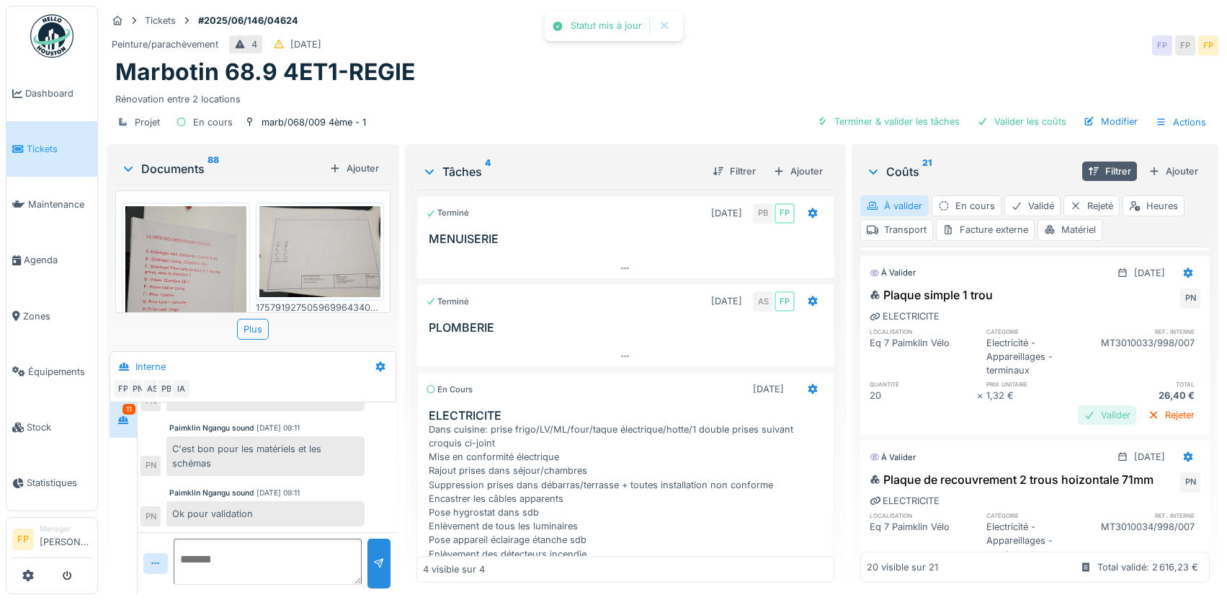
click at [1078, 424] on div "Valider" at bounding box center [1107, 414] width 58 height 19
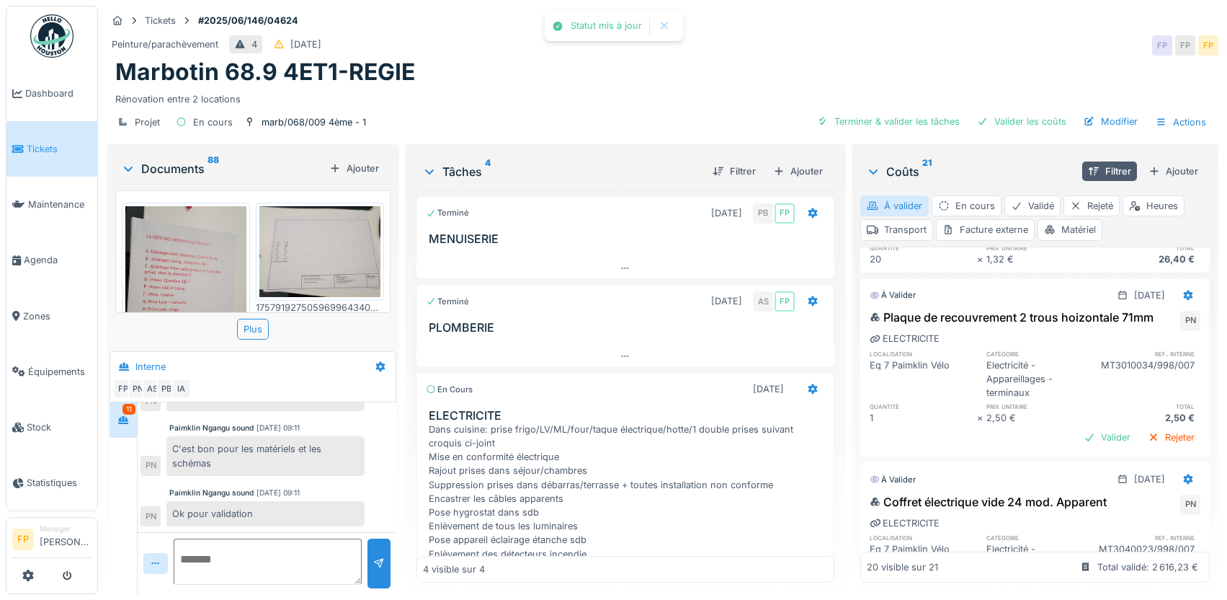
scroll to position [1081, 0]
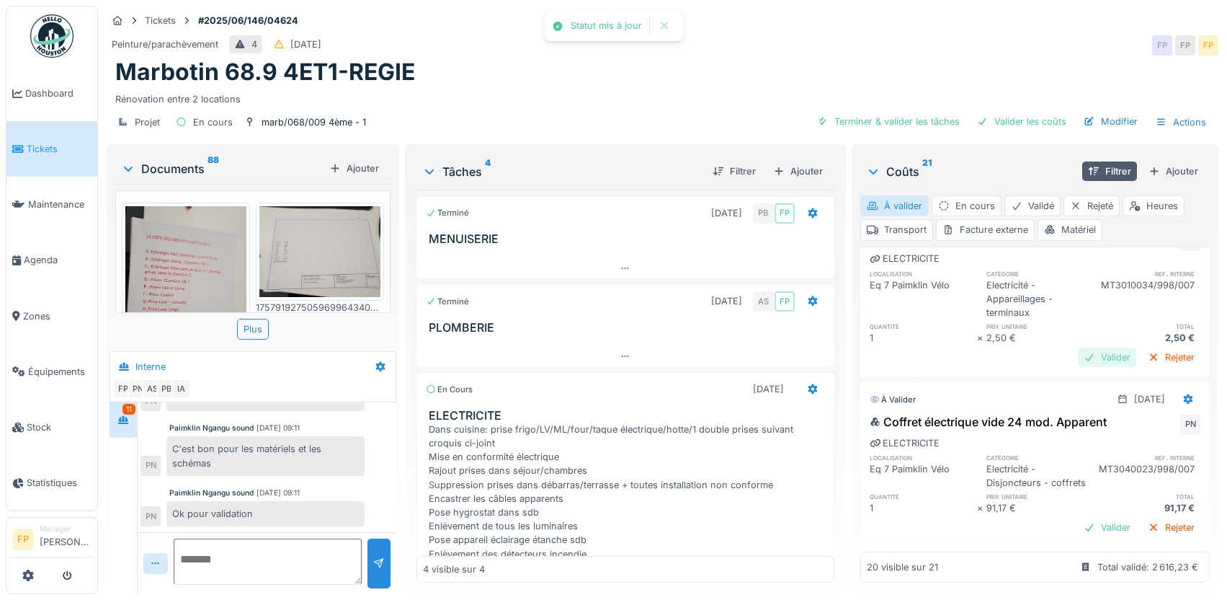
click at [1079, 367] on div "Valider" at bounding box center [1107, 356] width 58 height 19
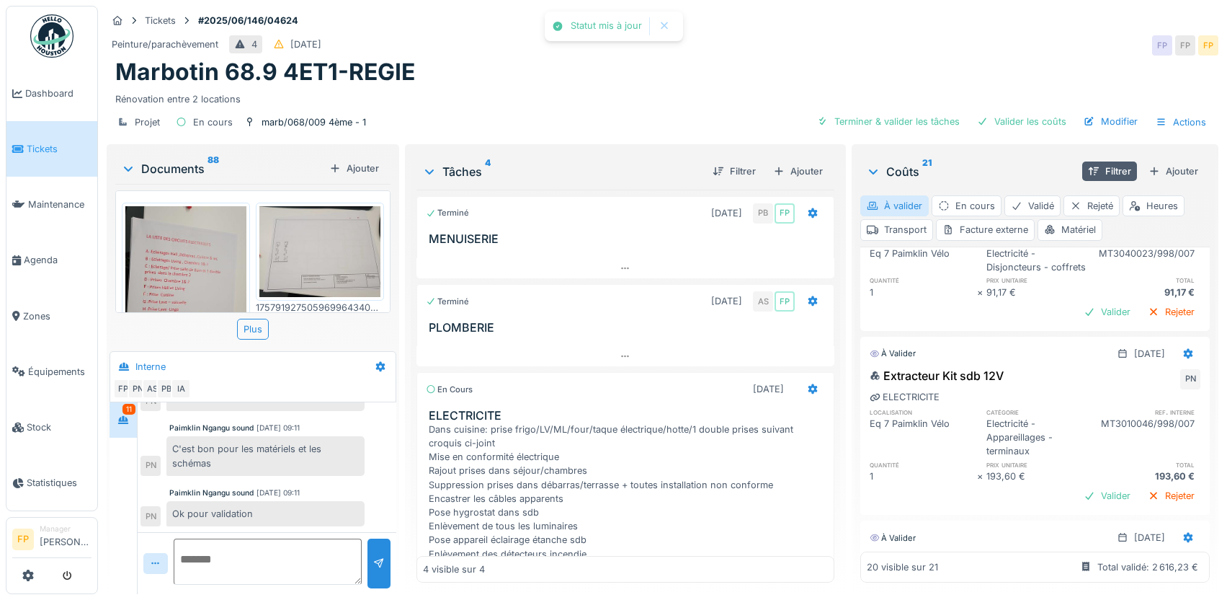
scroll to position [1297, 0]
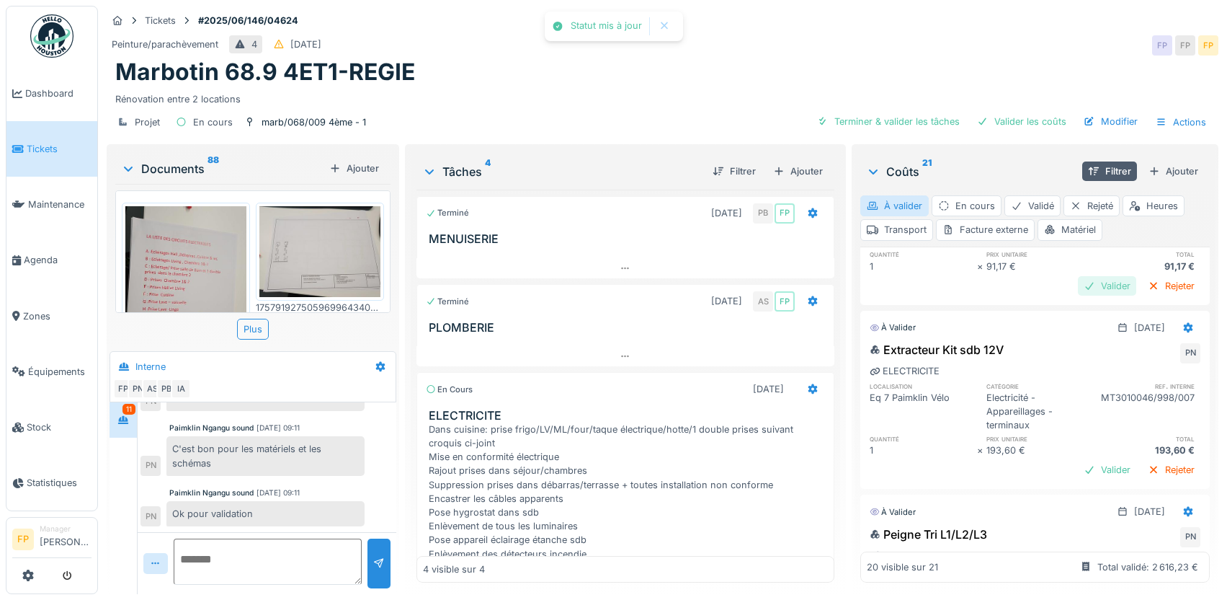
click at [1082, 295] on div "Valider" at bounding box center [1107, 285] width 58 height 19
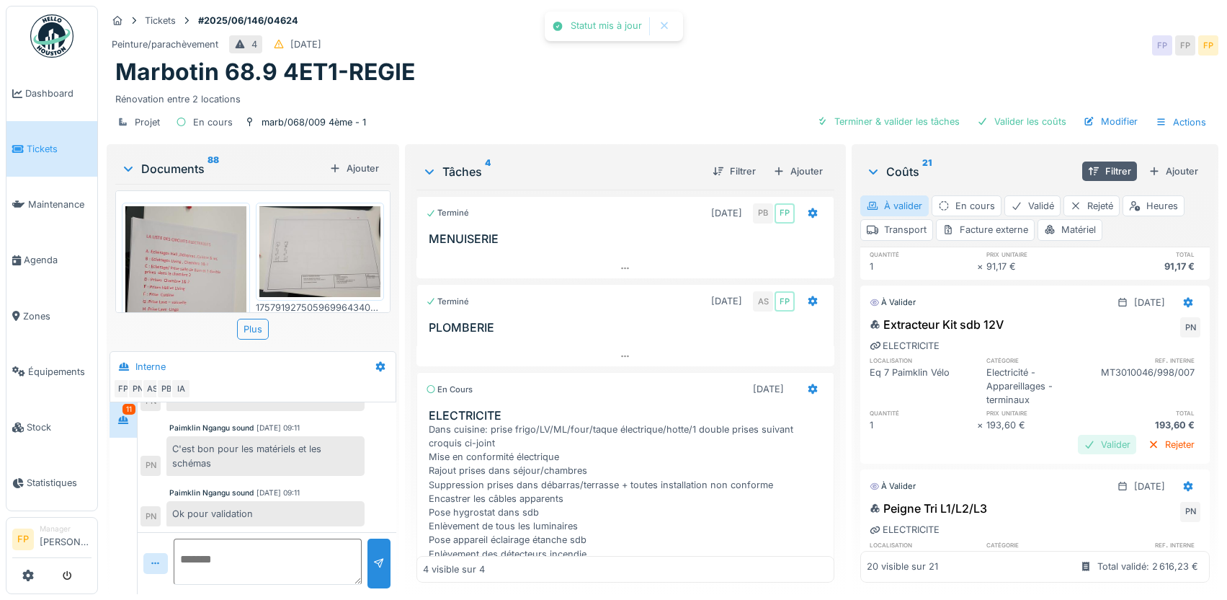
click at [1078, 454] on div "Valider" at bounding box center [1107, 444] width 58 height 19
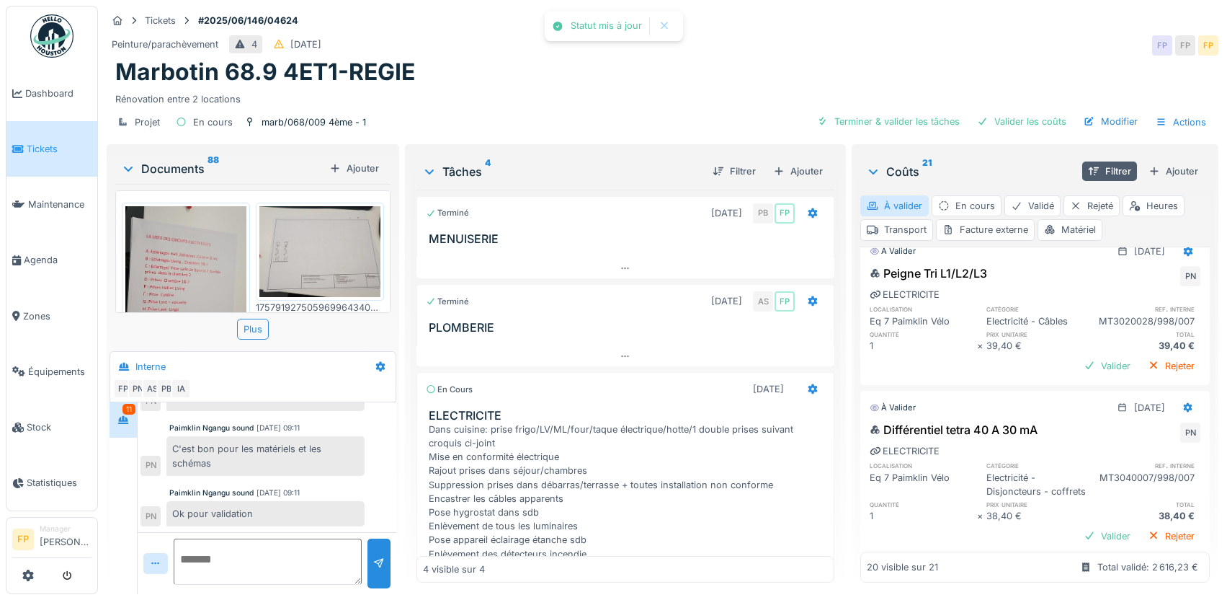
scroll to position [1513, 0]
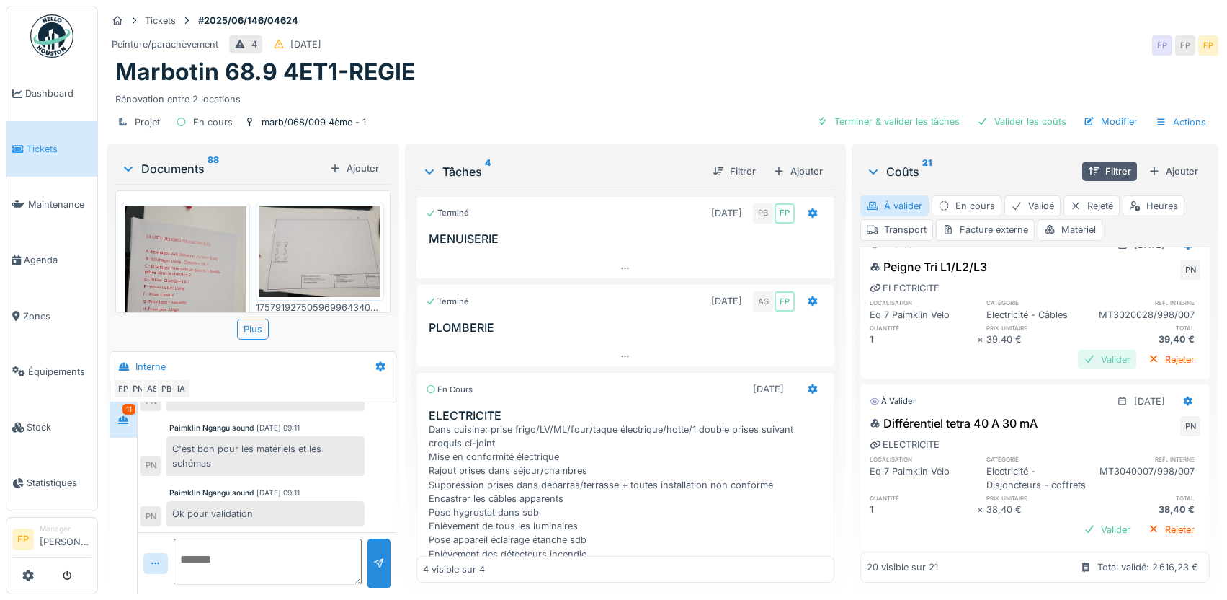
click at [1078, 369] on div "Valider" at bounding box center [1107, 359] width 58 height 19
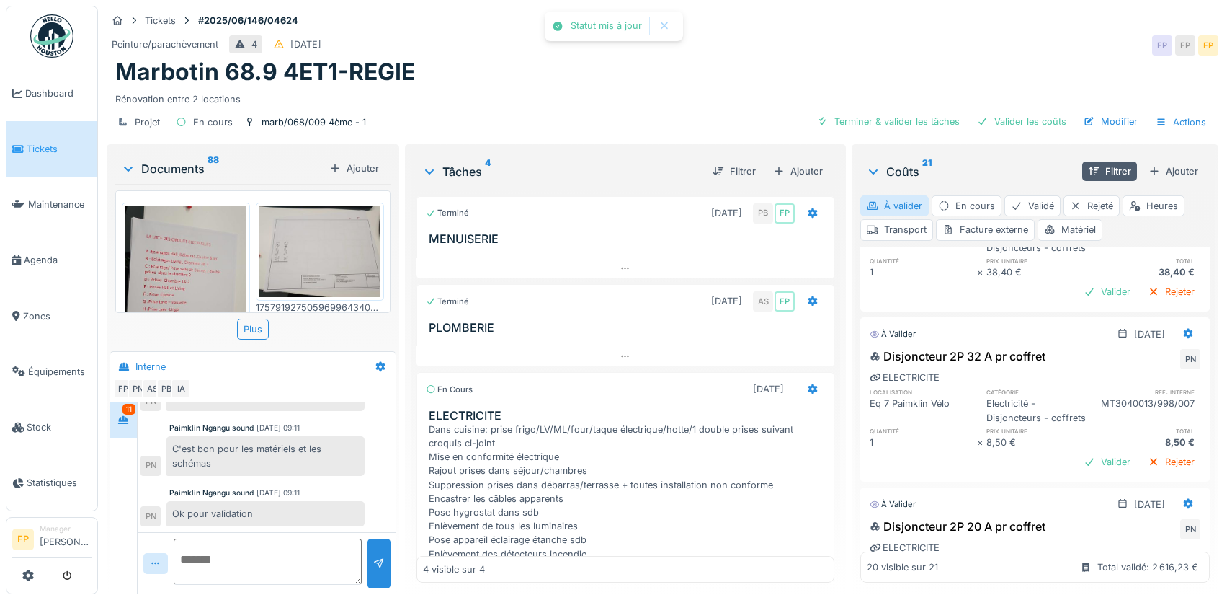
scroll to position [1730, 0]
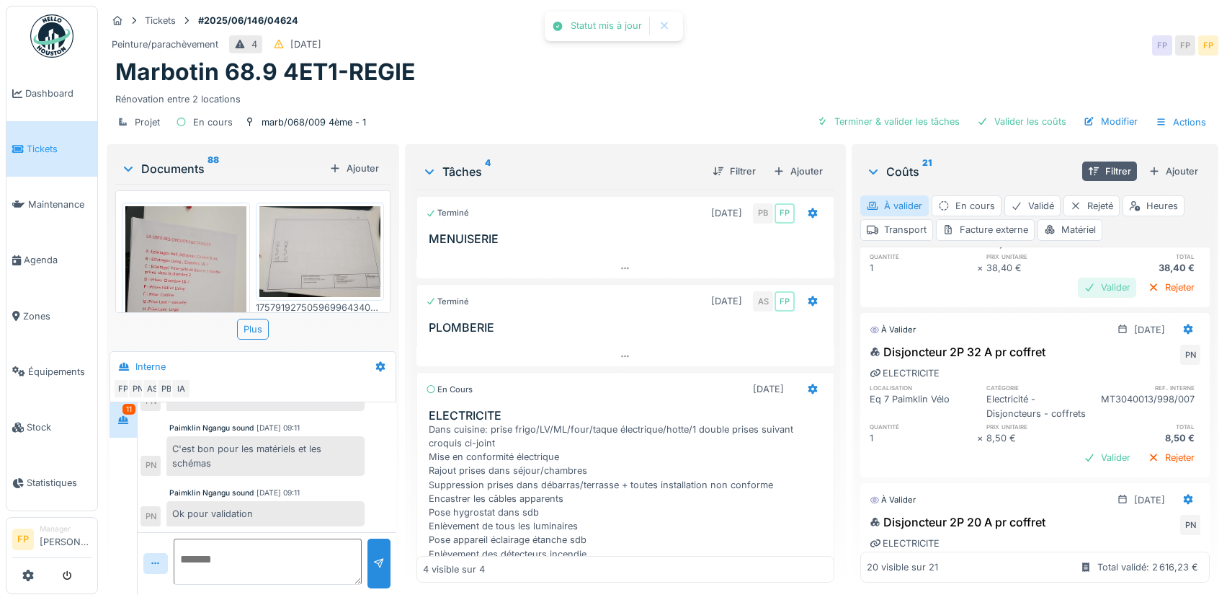
click at [1078, 297] on div "Valider" at bounding box center [1107, 286] width 58 height 19
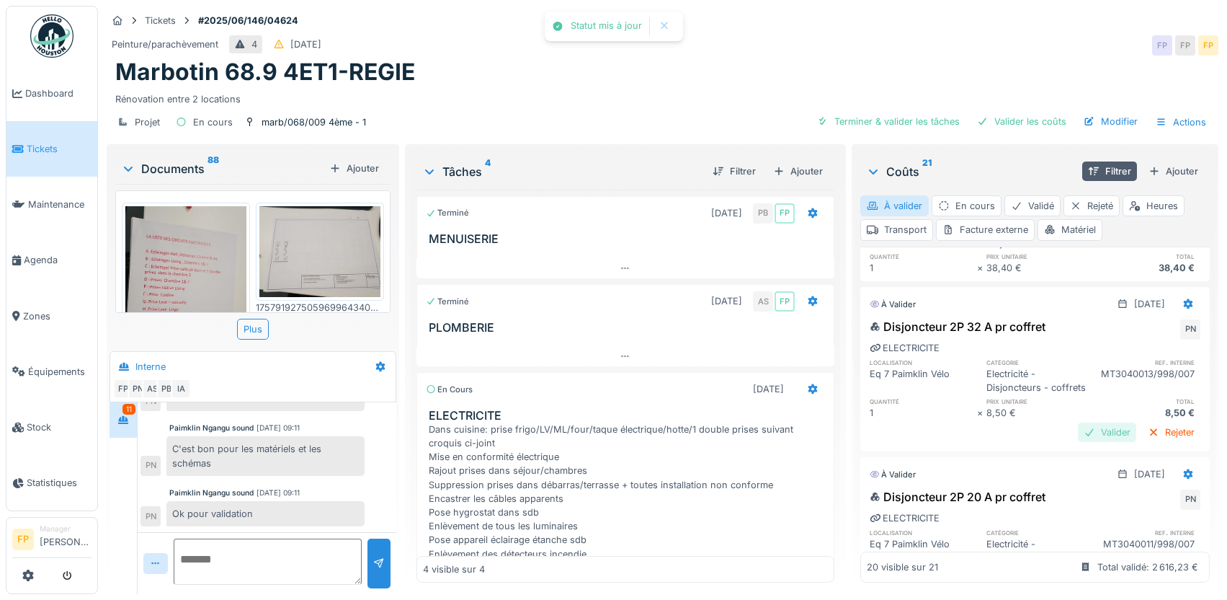
click at [1078, 442] on div "Valider" at bounding box center [1107, 431] width 58 height 19
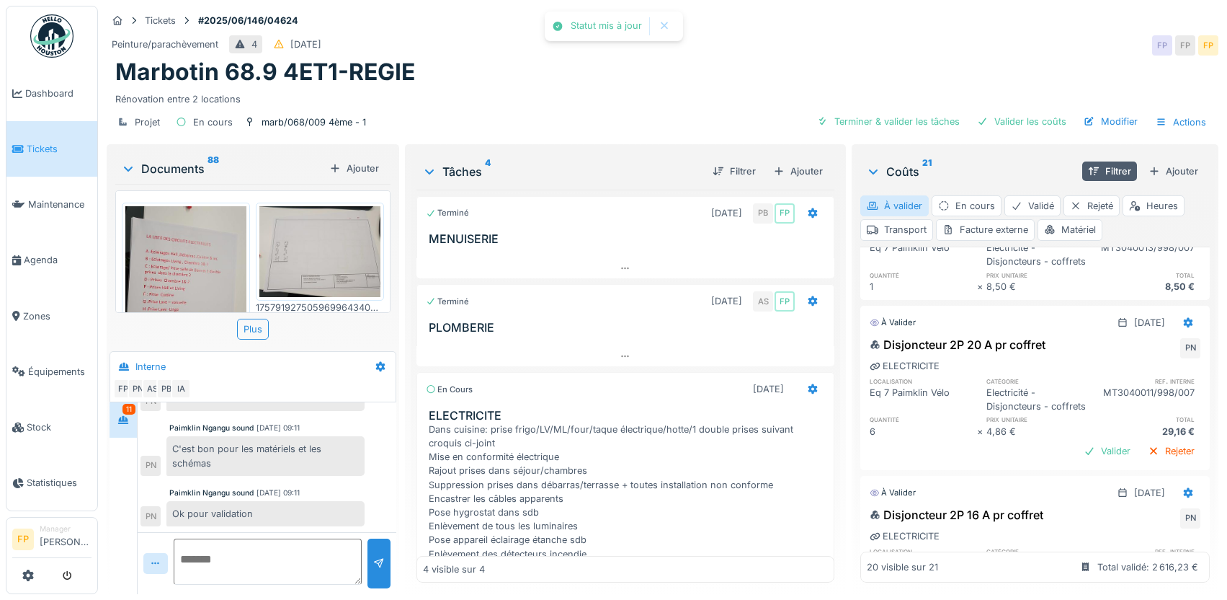
scroll to position [1946, 0]
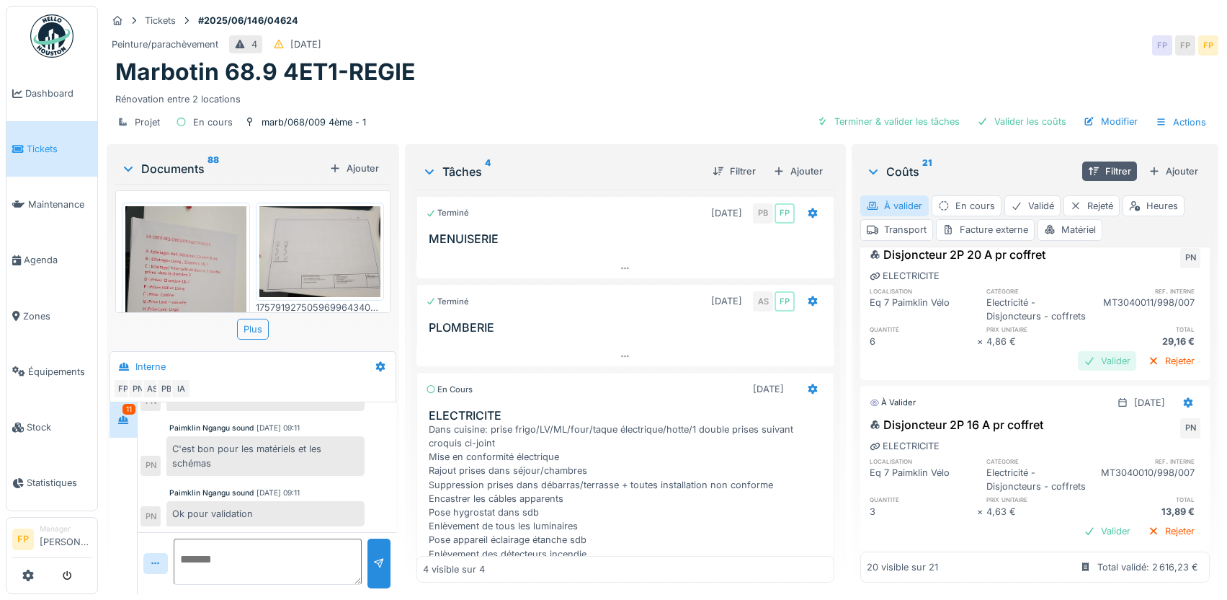
click at [1078, 370] on div "Valider" at bounding box center [1107, 360] width 58 height 19
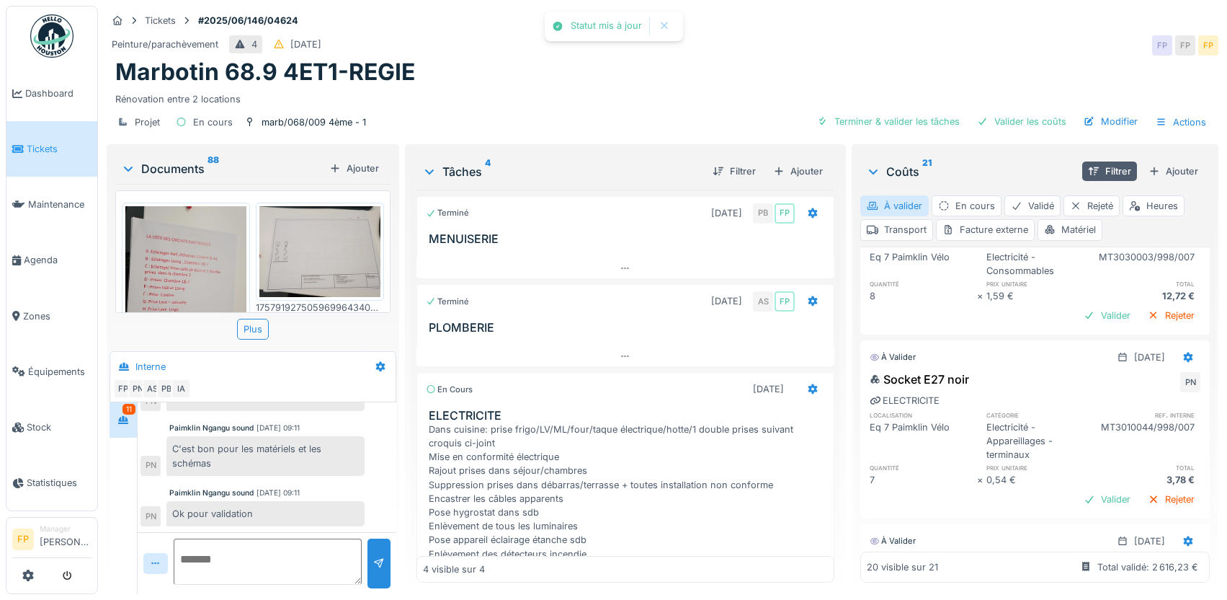
scroll to position [2234, 0]
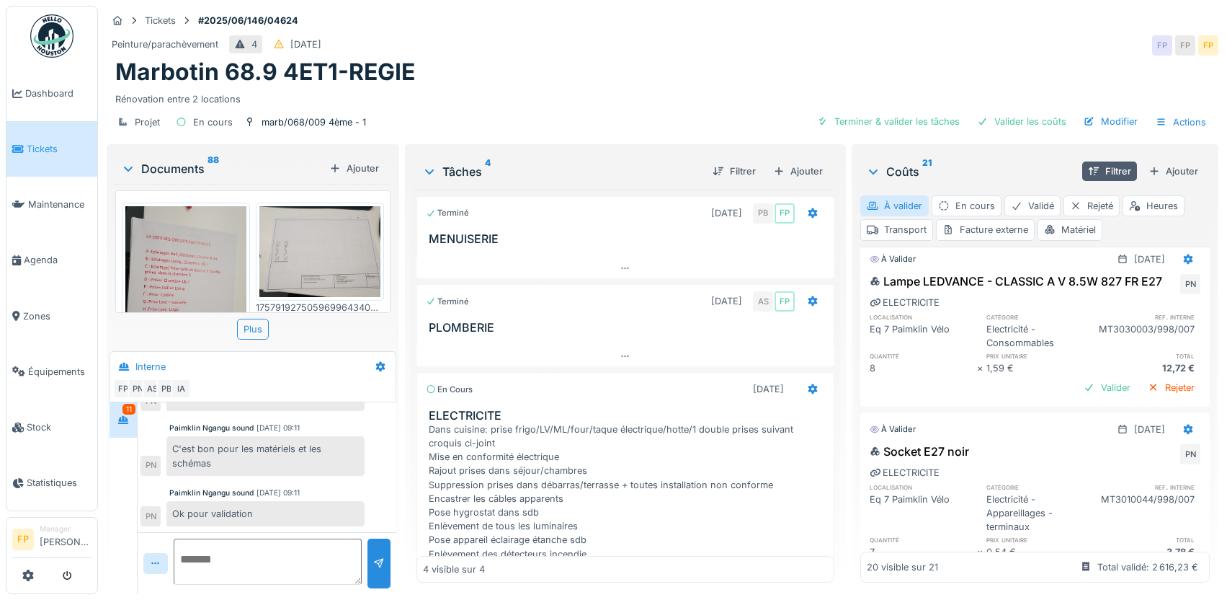
click at [1078, 227] on div "Valider" at bounding box center [1107, 217] width 58 height 19
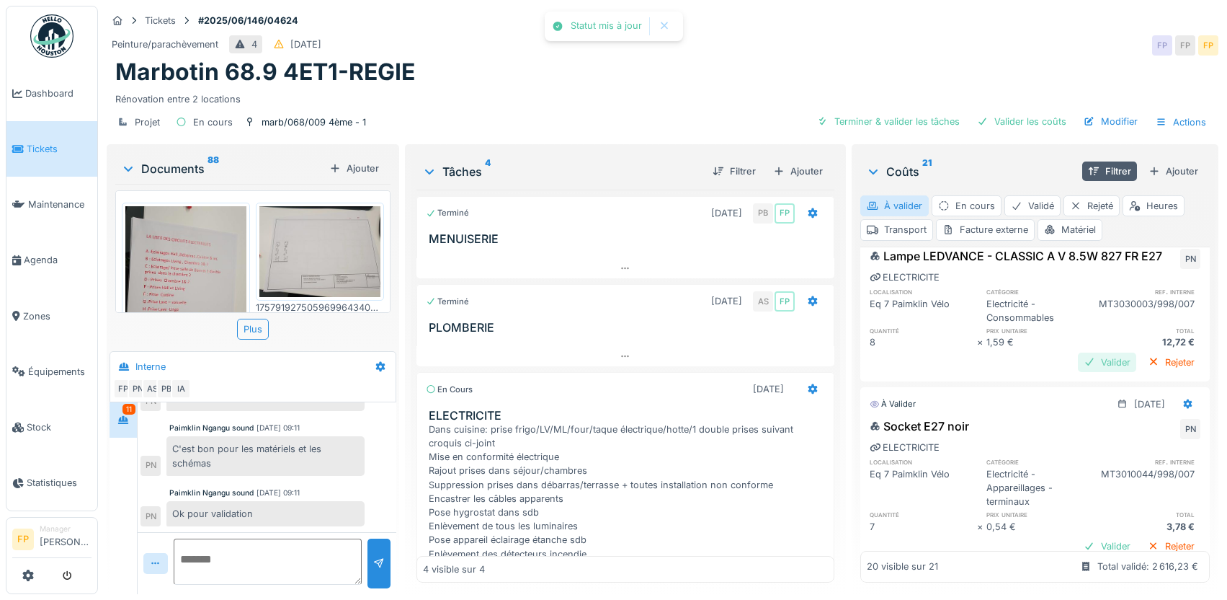
click at [1080, 372] on div "Valider" at bounding box center [1107, 361] width 58 height 19
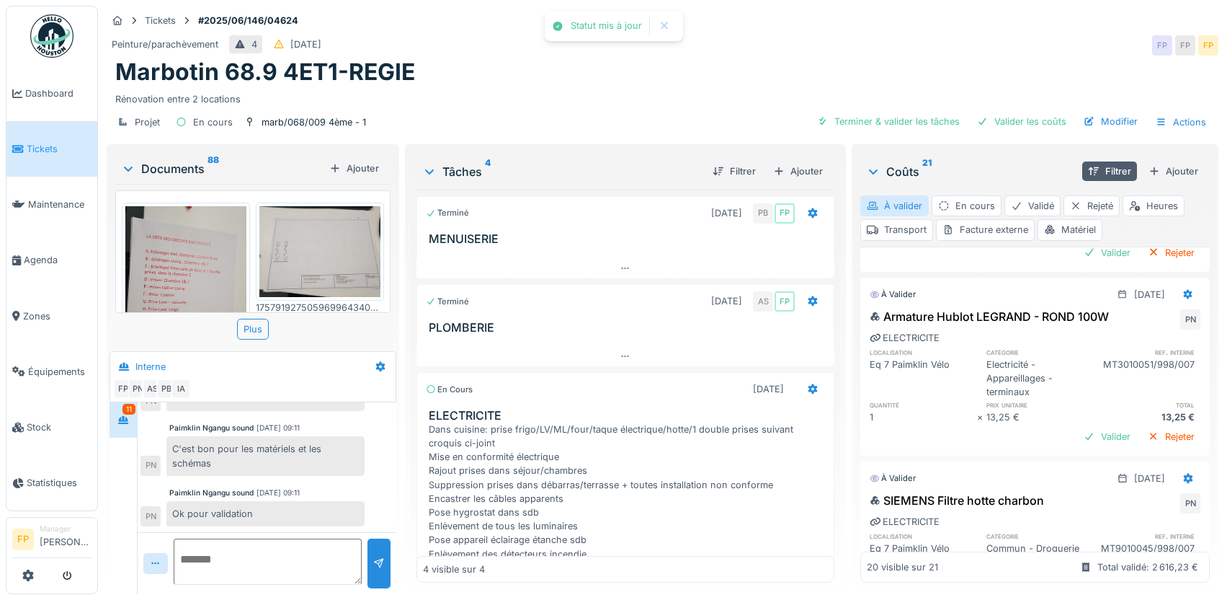
scroll to position [2522, 0]
click at [1085, 259] on div "Valider" at bounding box center [1107, 249] width 58 height 19
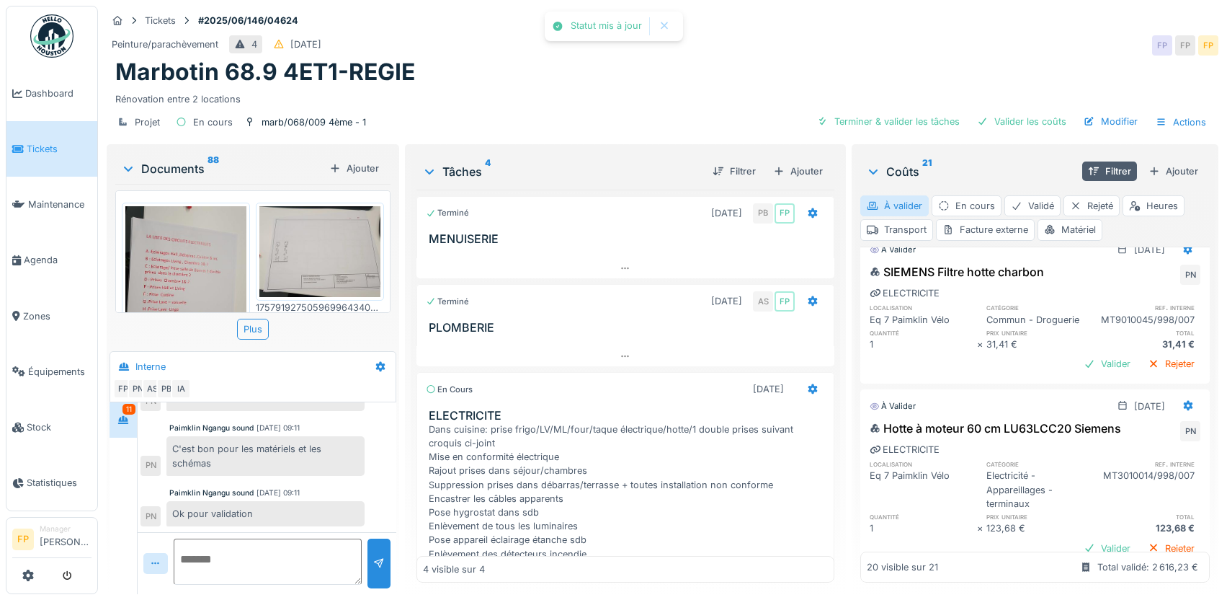
scroll to position [2739, 0]
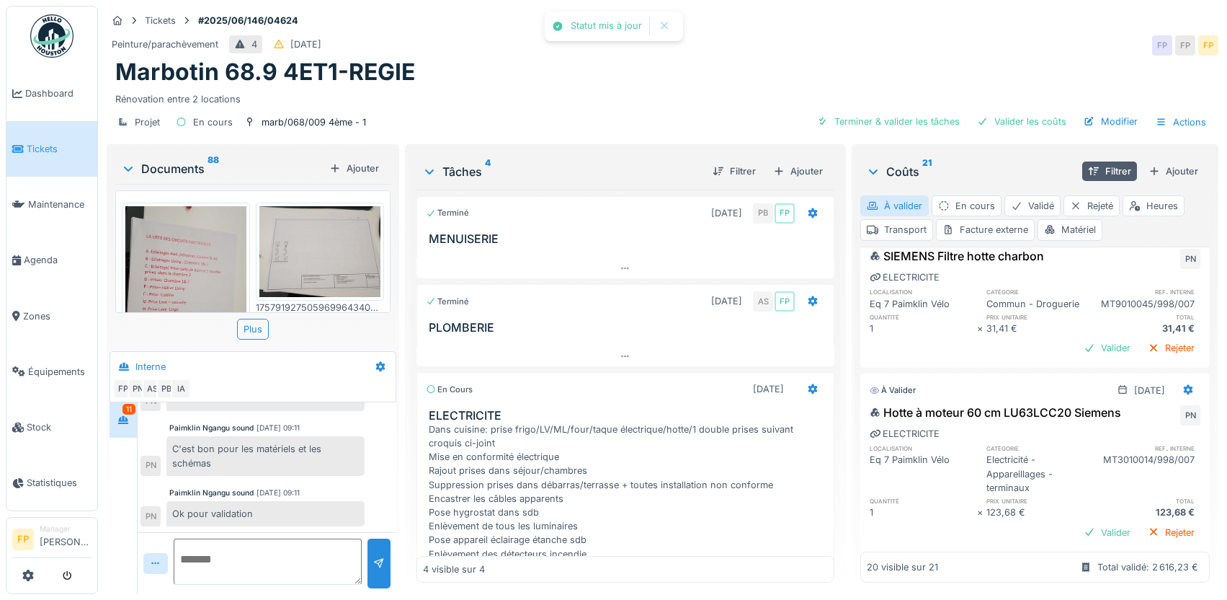
click at [1078, 202] on div "Valider" at bounding box center [1107, 191] width 58 height 19
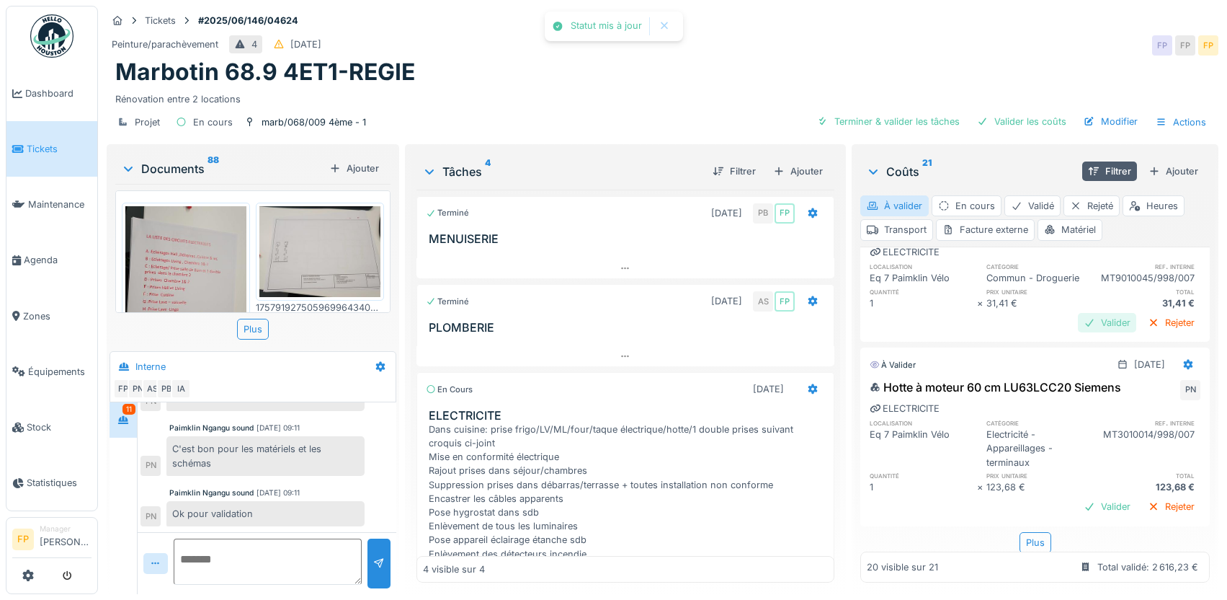
click at [1078, 332] on div "Valider" at bounding box center [1107, 322] width 58 height 19
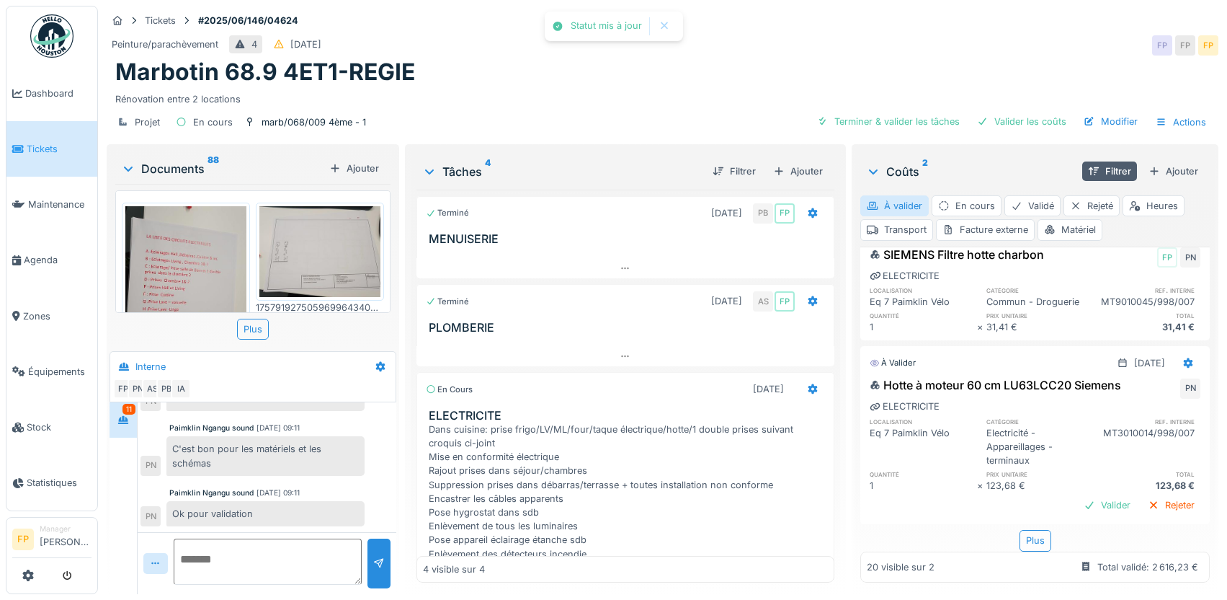
scroll to position [11, 0]
click at [1079, 495] on div "Valider" at bounding box center [1107, 504] width 58 height 19
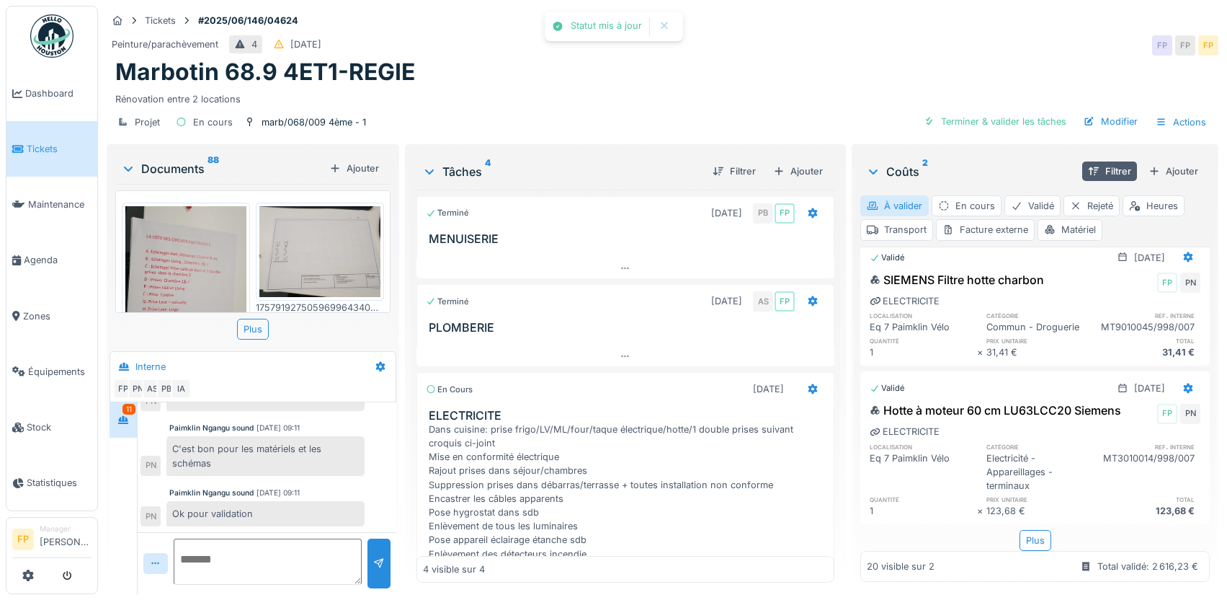
scroll to position [2811, 0]
click at [1020, 530] on div "Plus" at bounding box center [1036, 540] width 32 height 21
click at [888, 190] on div "À valider En cours Validé Rejeté Heures Transport Facture externe Matériel" at bounding box center [1035, 218] width 350 height 56
click at [899, 196] on div "À valider" at bounding box center [894, 205] width 68 height 21
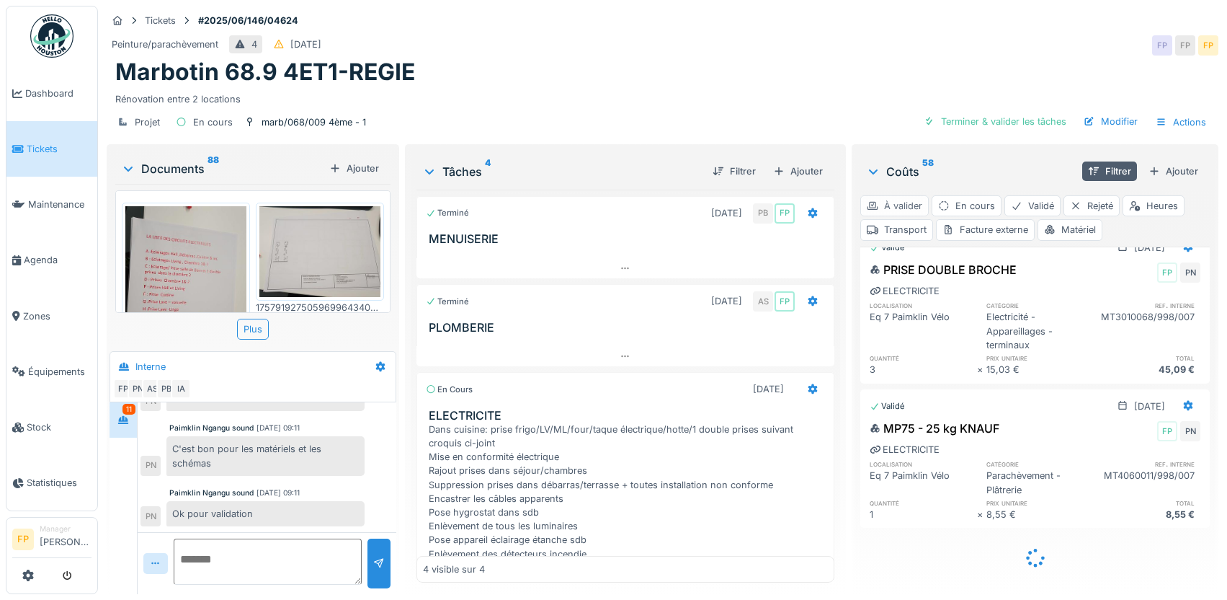
scroll to position [2401, 0]
click at [904, 195] on div "À valider" at bounding box center [894, 205] width 68 height 21
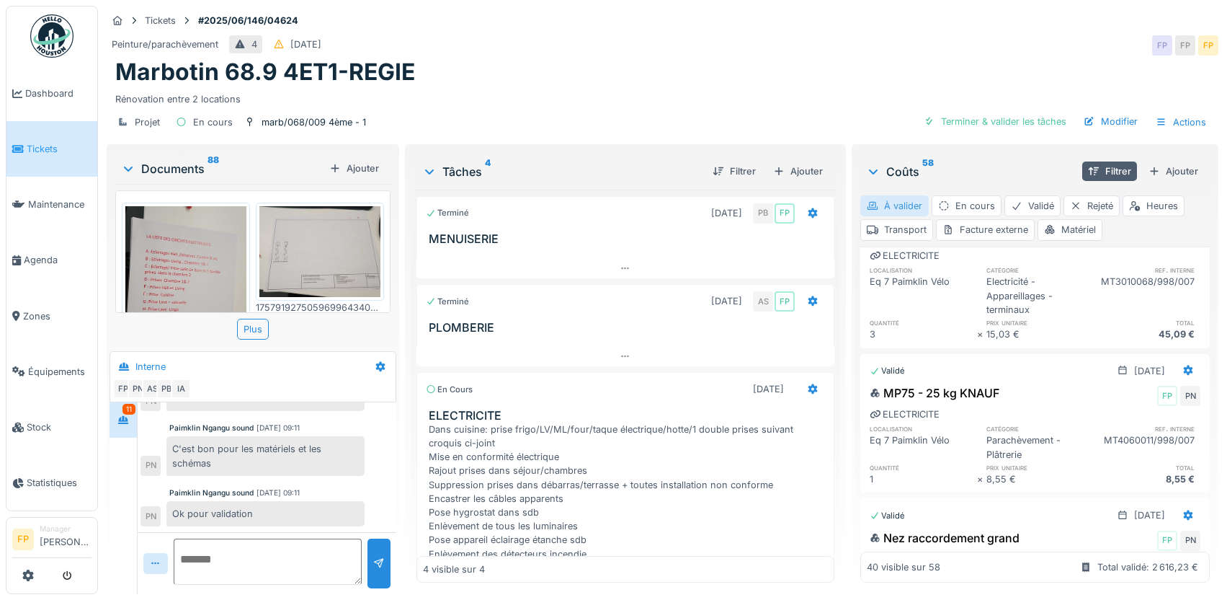
scroll to position [0, 0]
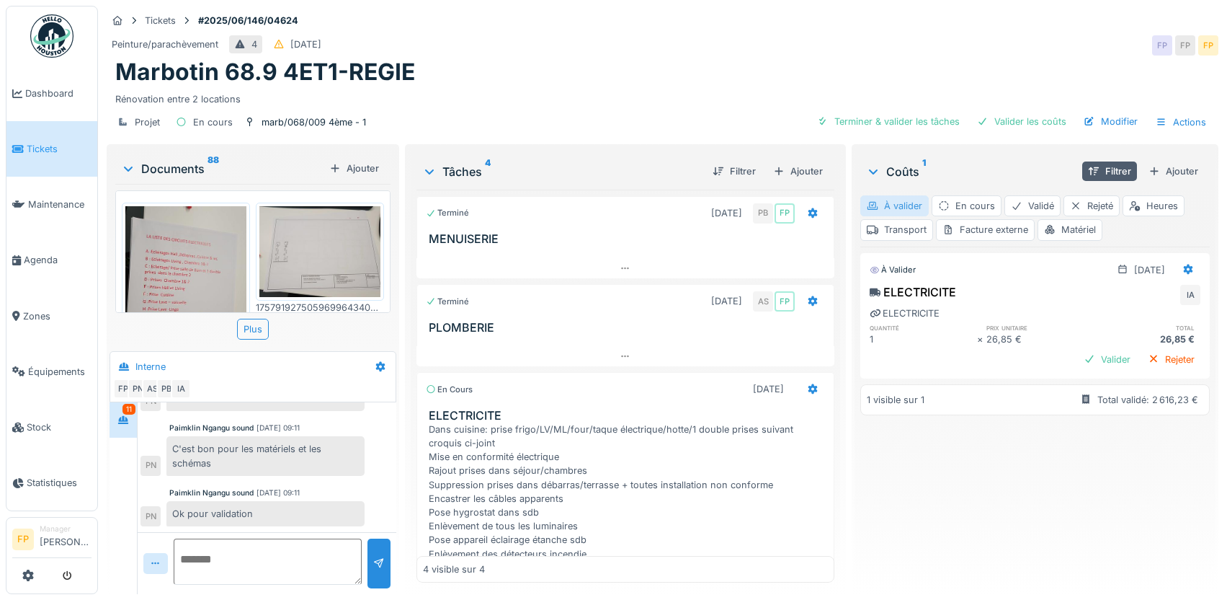
click at [898, 195] on div "À valider" at bounding box center [894, 205] width 68 height 21
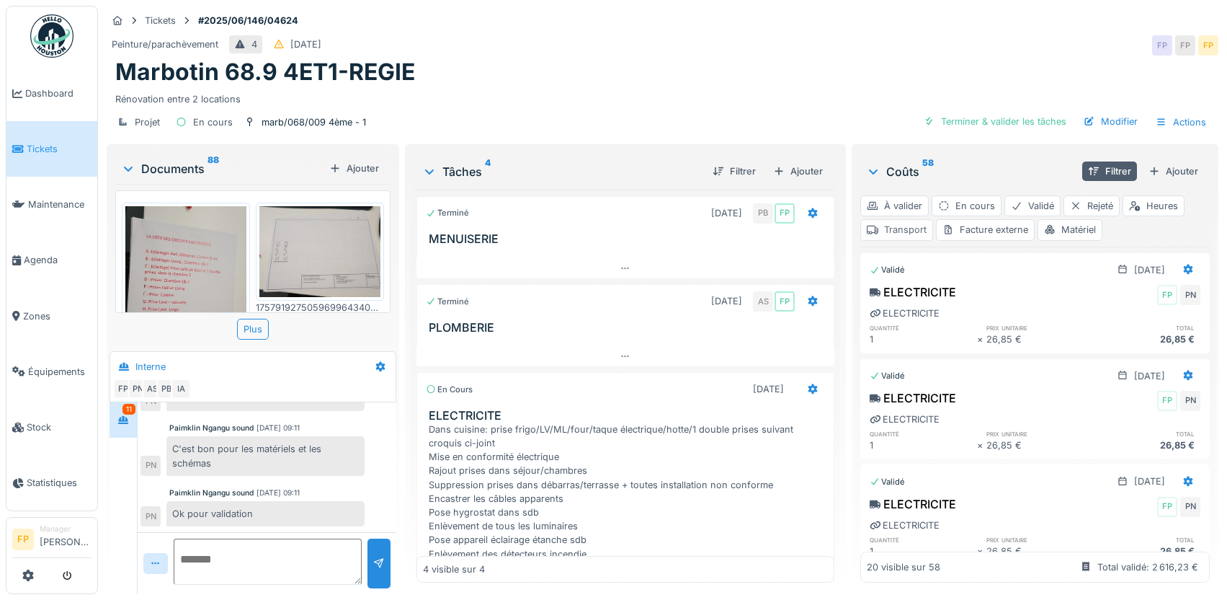
click at [904, 219] on div "Transport" at bounding box center [896, 229] width 73 height 21
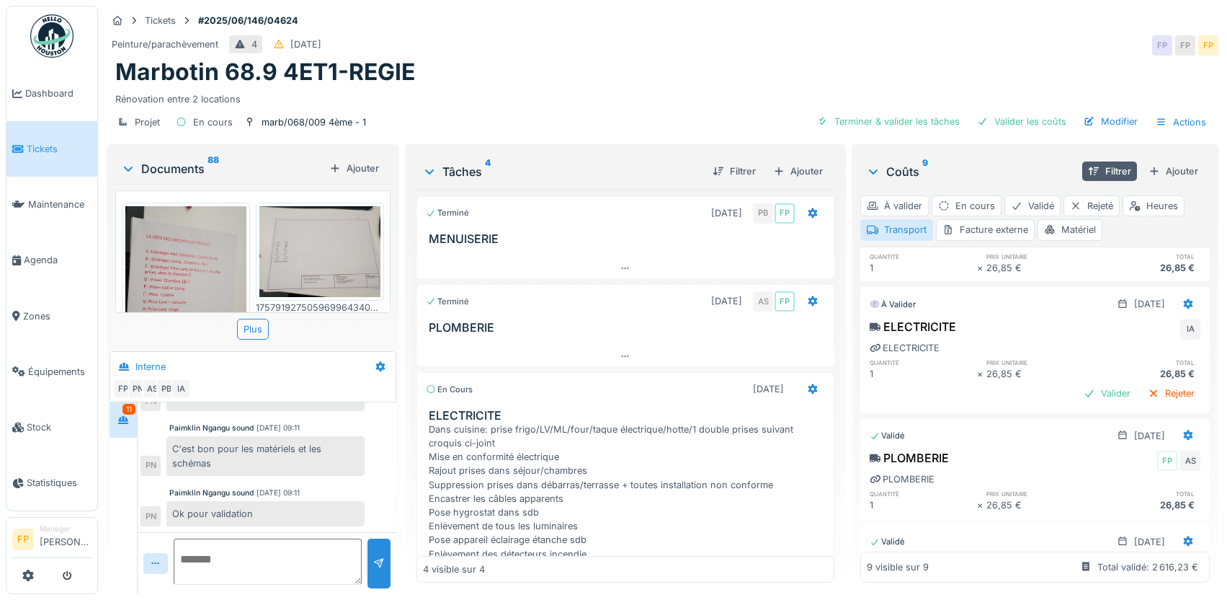
scroll to position [577, 0]
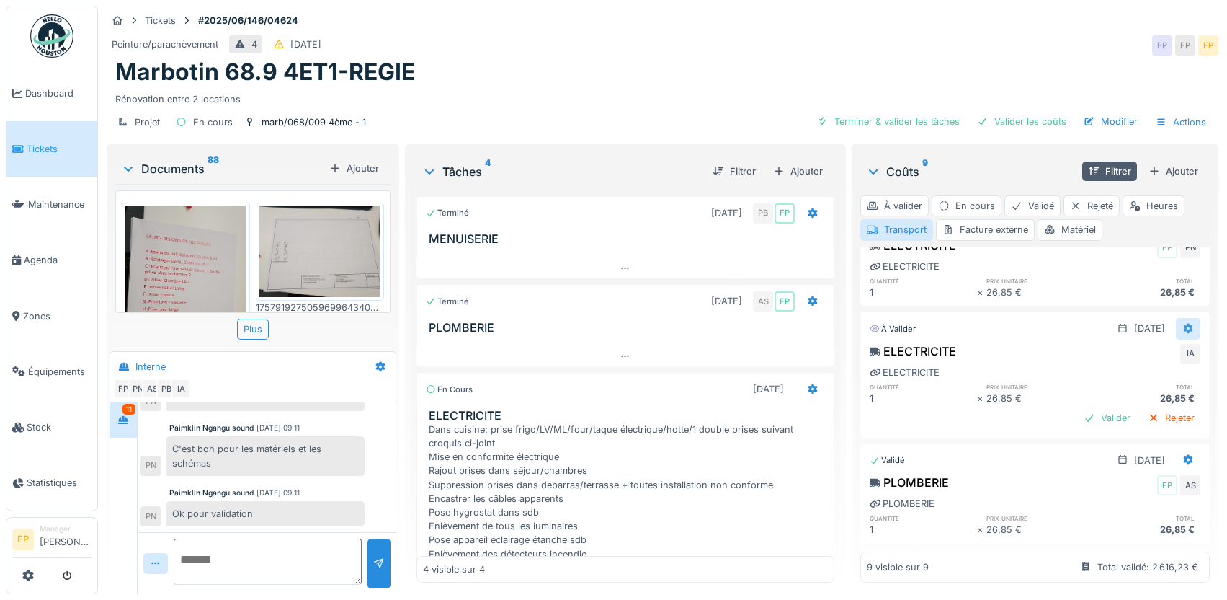
click at [1184, 324] on icon at bounding box center [1188, 329] width 9 height 10
click at [1129, 372] on div "Supprimer" at bounding box center [1118, 382] width 70 height 22
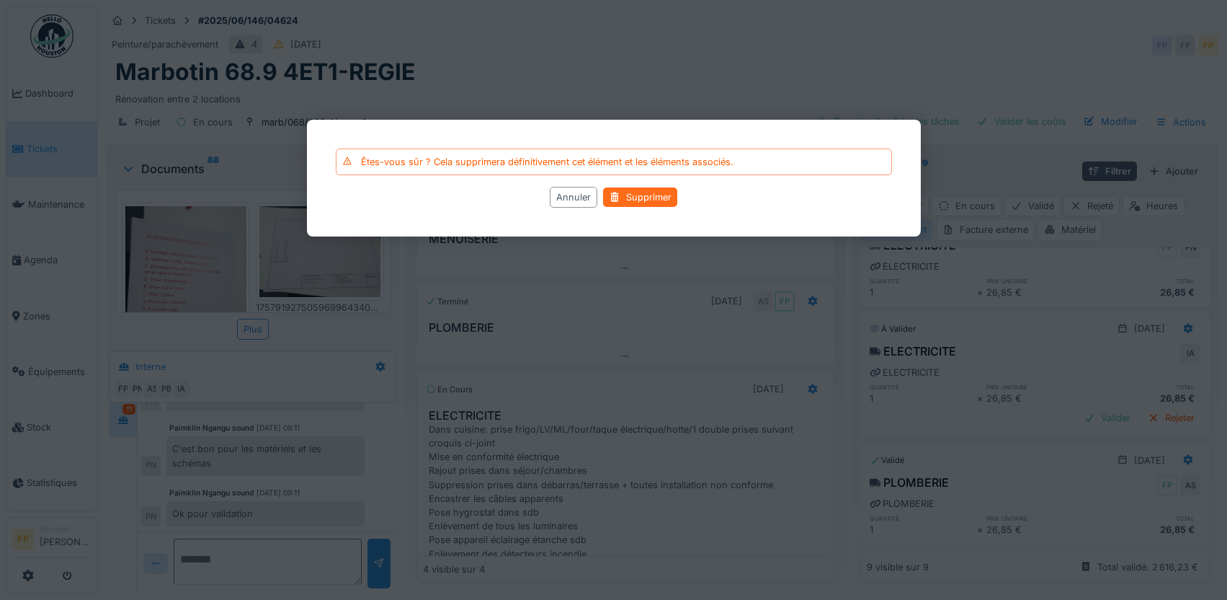
click at [633, 190] on div "Supprimer" at bounding box center [640, 197] width 74 height 19
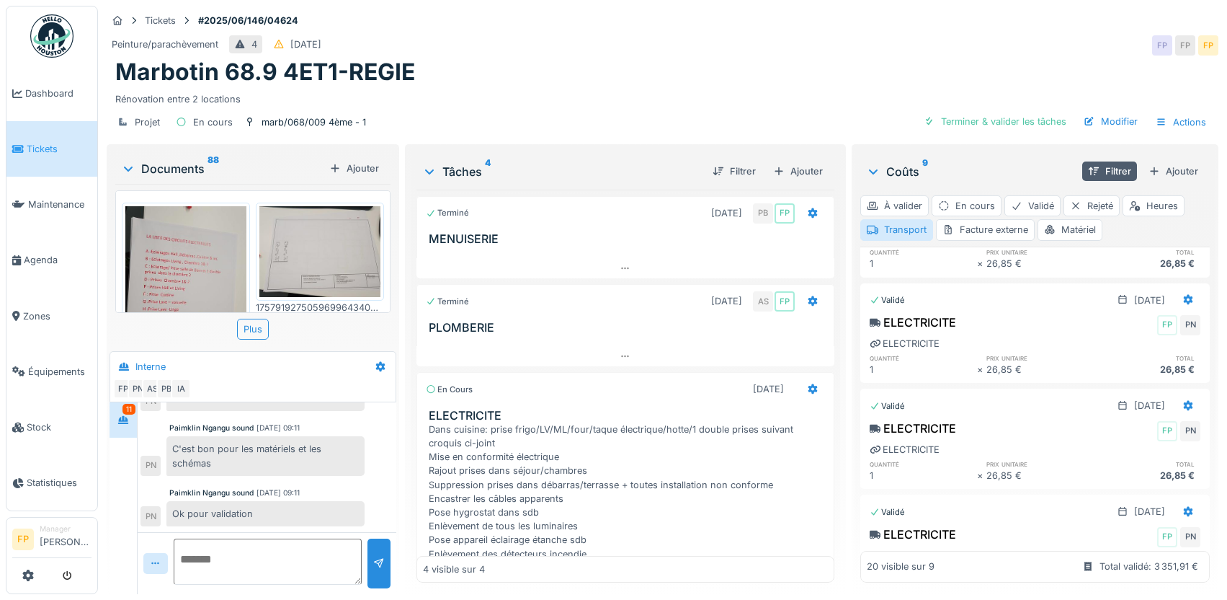
scroll to position [0, 0]
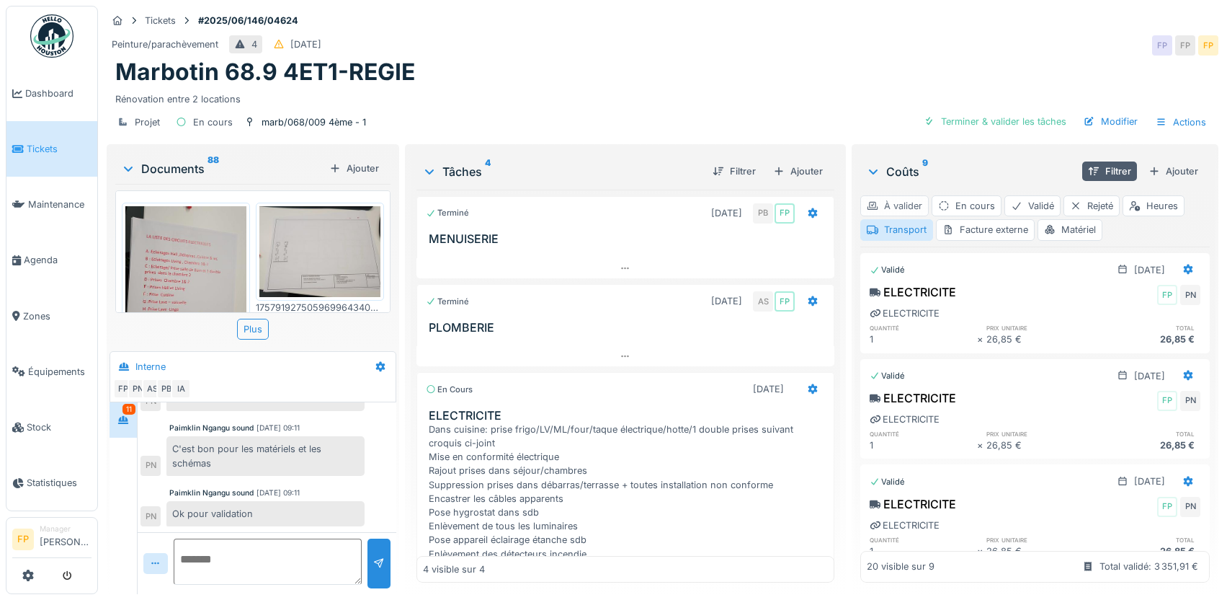
click at [891, 195] on div "À valider" at bounding box center [894, 205] width 68 height 21
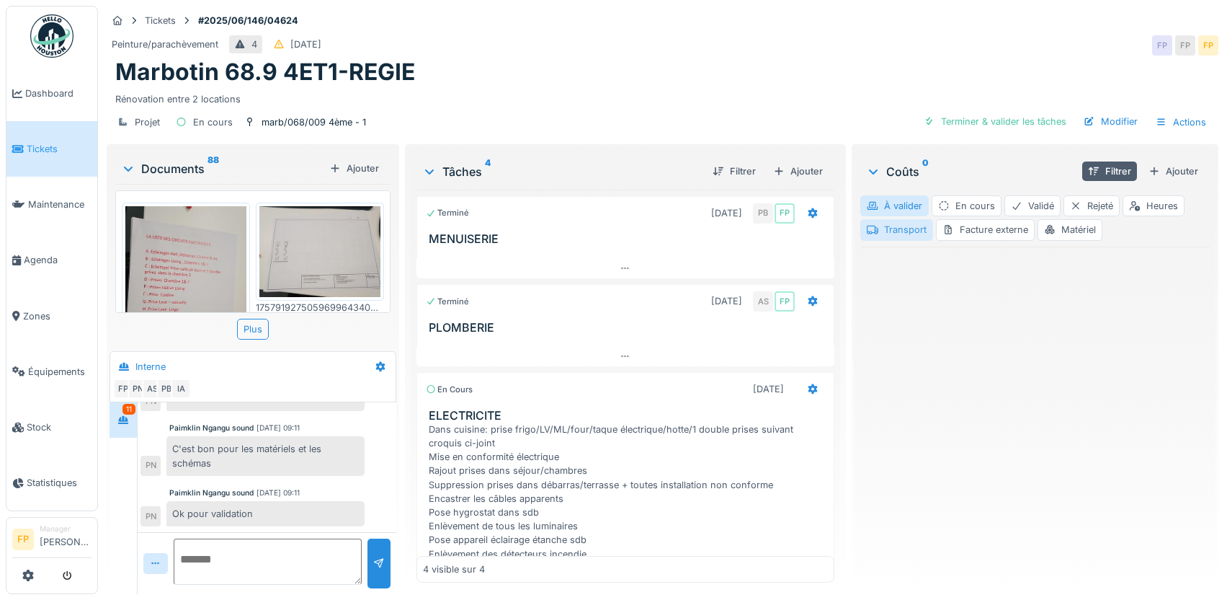
click at [904, 221] on div "Transport" at bounding box center [896, 229] width 73 height 21
click at [904, 195] on div "À valider" at bounding box center [894, 205] width 68 height 21
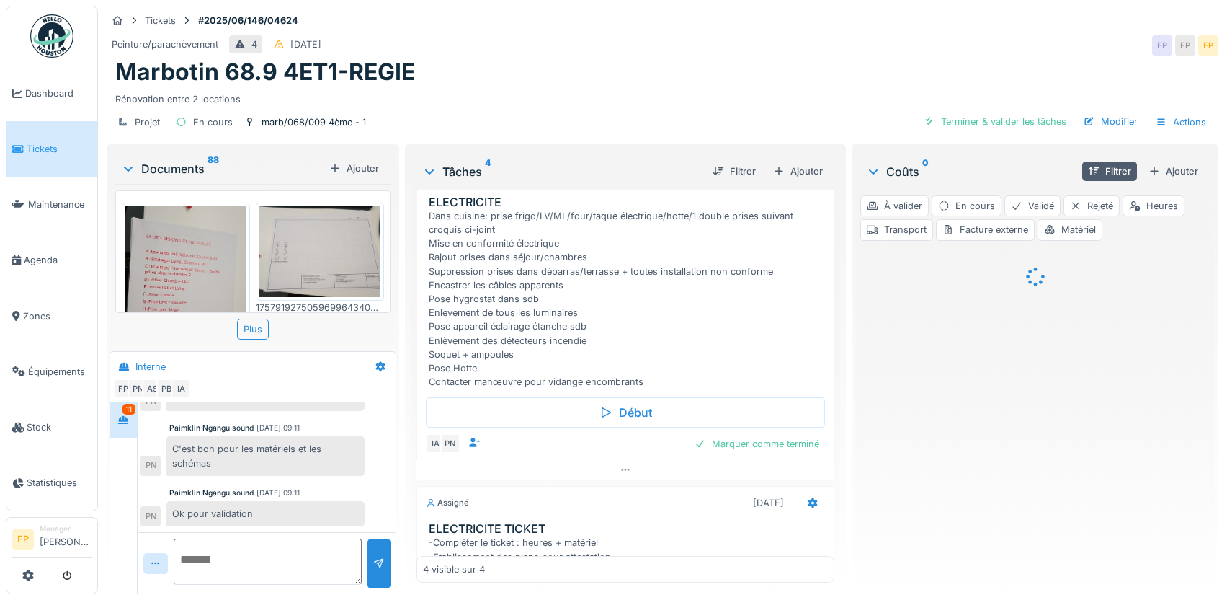
scroll to position [216, 0]
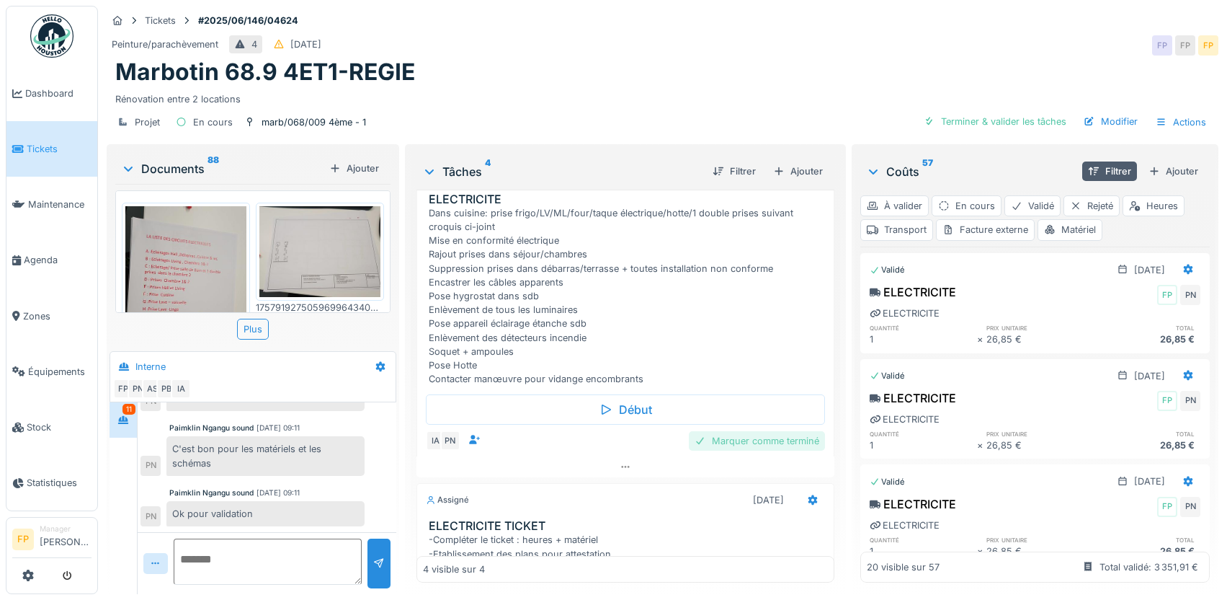
click at [752, 432] on div "Marquer comme terminé" at bounding box center [757, 440] width 136 height 19
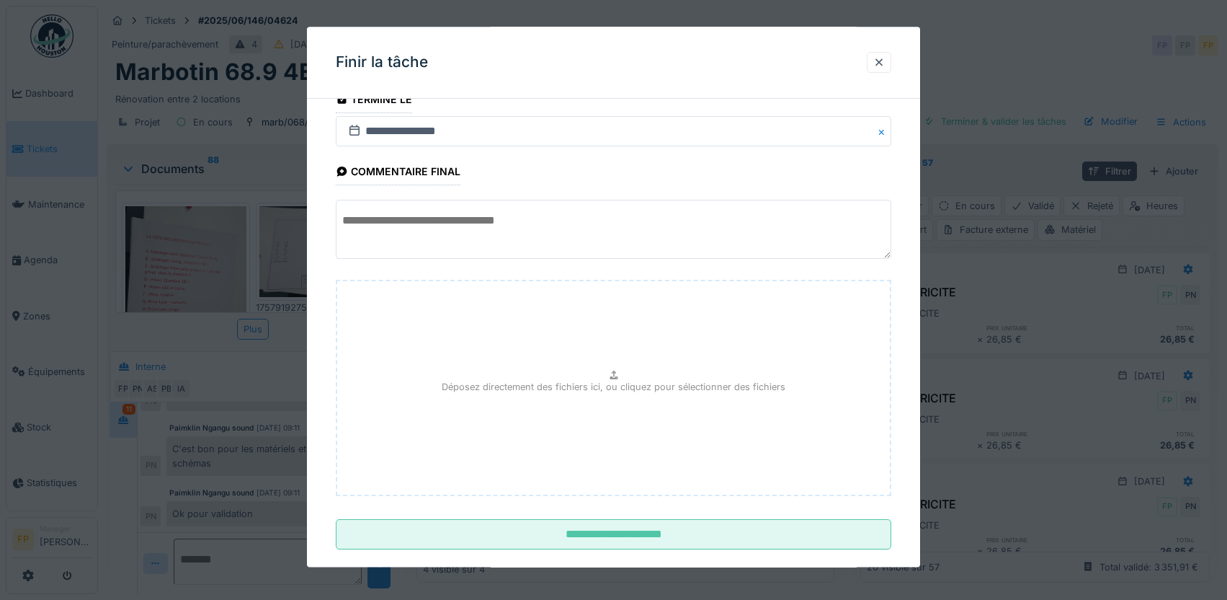
scroll to position [48, 0]
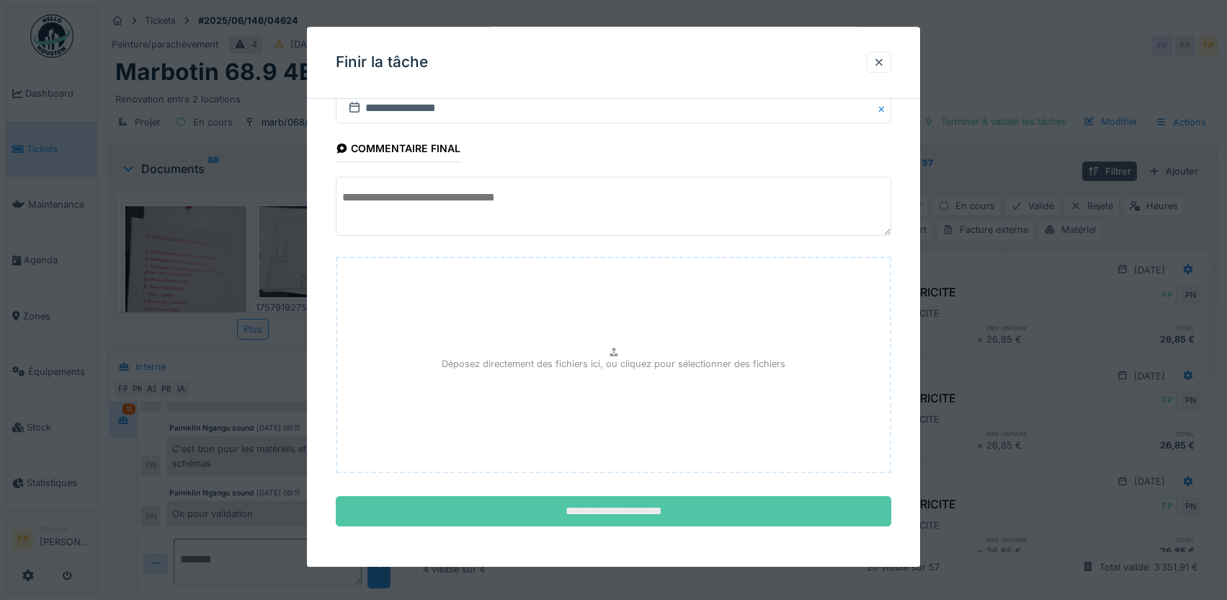
click at [631, 508] on input "**********" at bounding box center [614, 512] width 556 height 30
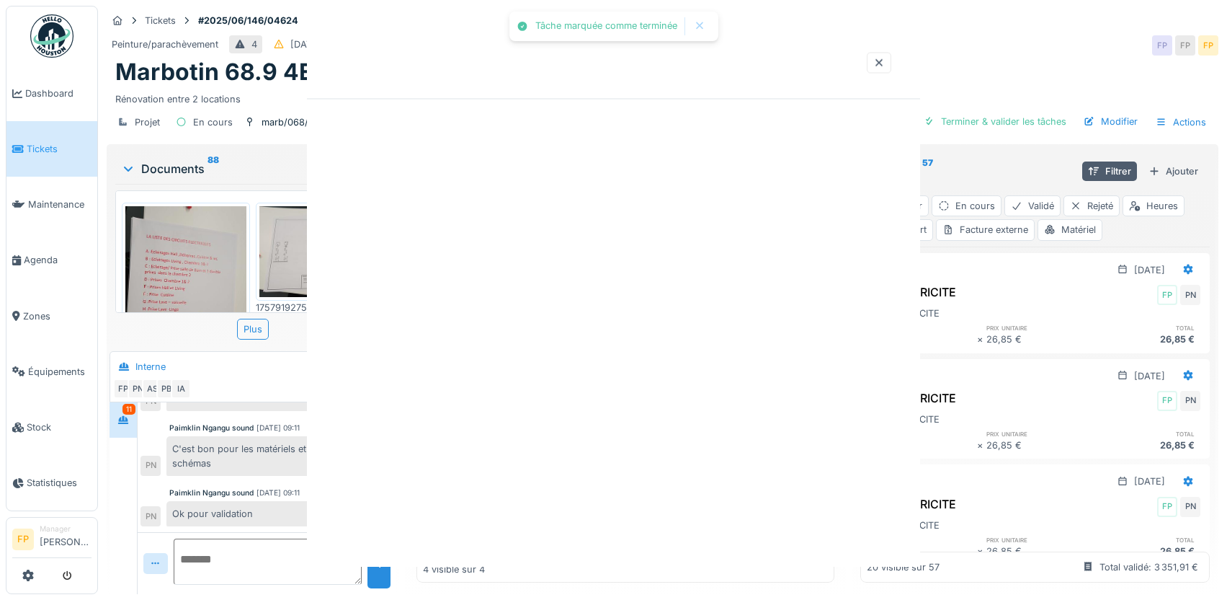
scroll to position [0, 0]
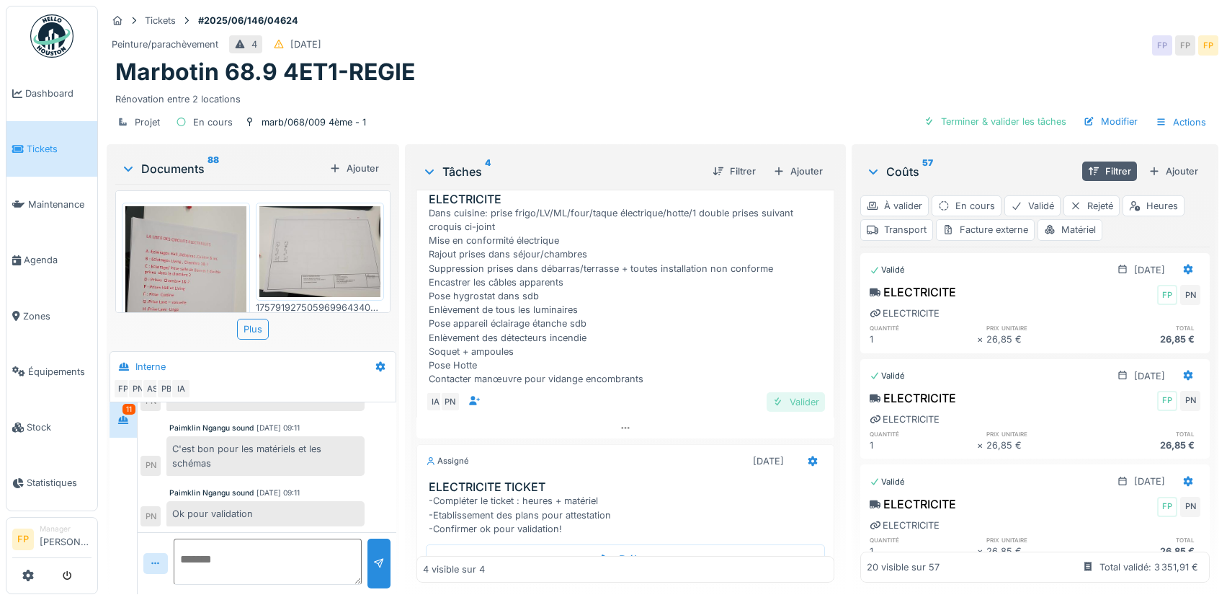
click at [784, 392] on div "Valider" at bounding box center [796, 401] width 58 height 19
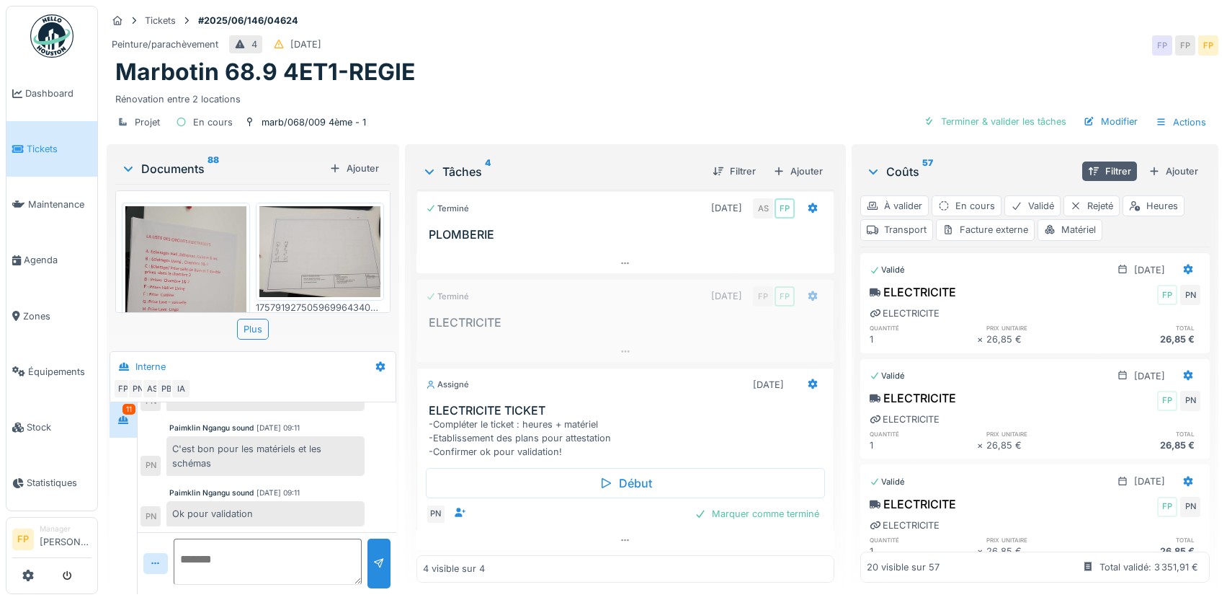
scroll to position [96, 0]
click at [763, 506] on div "Marquer comme terminé" at bounding box center [757, 513] width 136 height 19
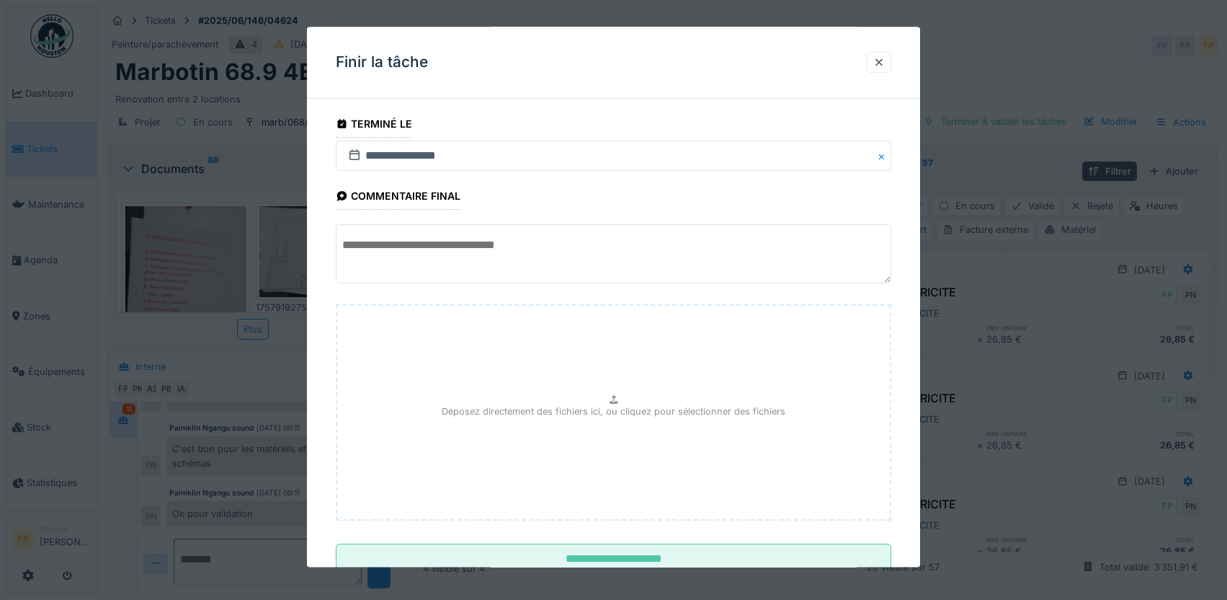
scroll to position [48, 0]
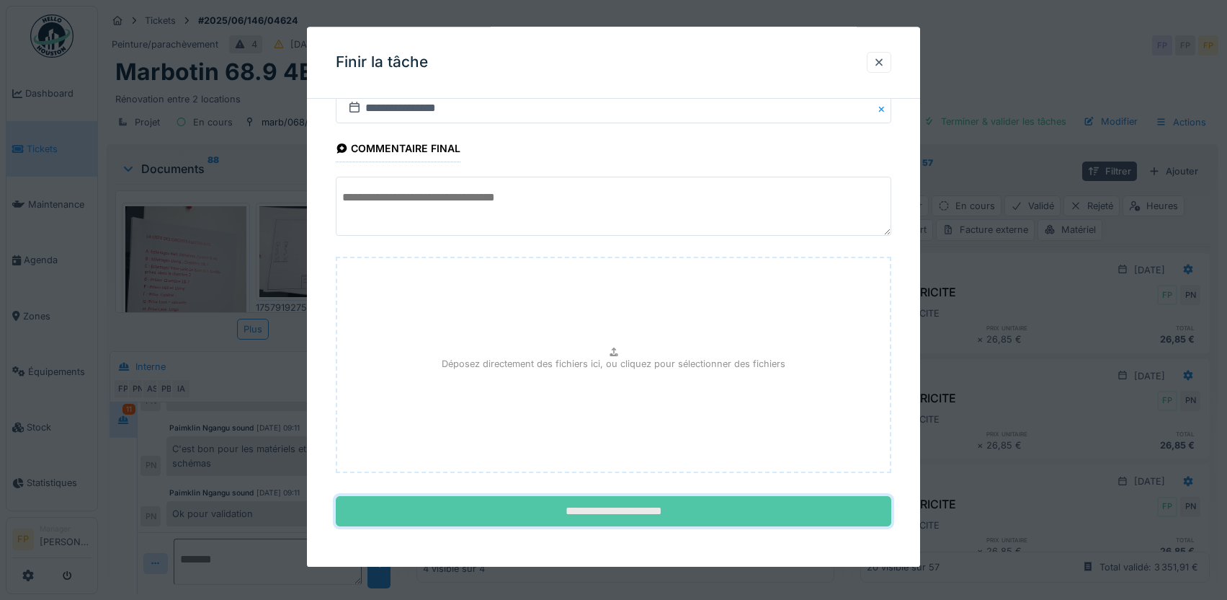
click at [655, 504] on input "**********" at bounding box center [614, 512] width 556 height 30
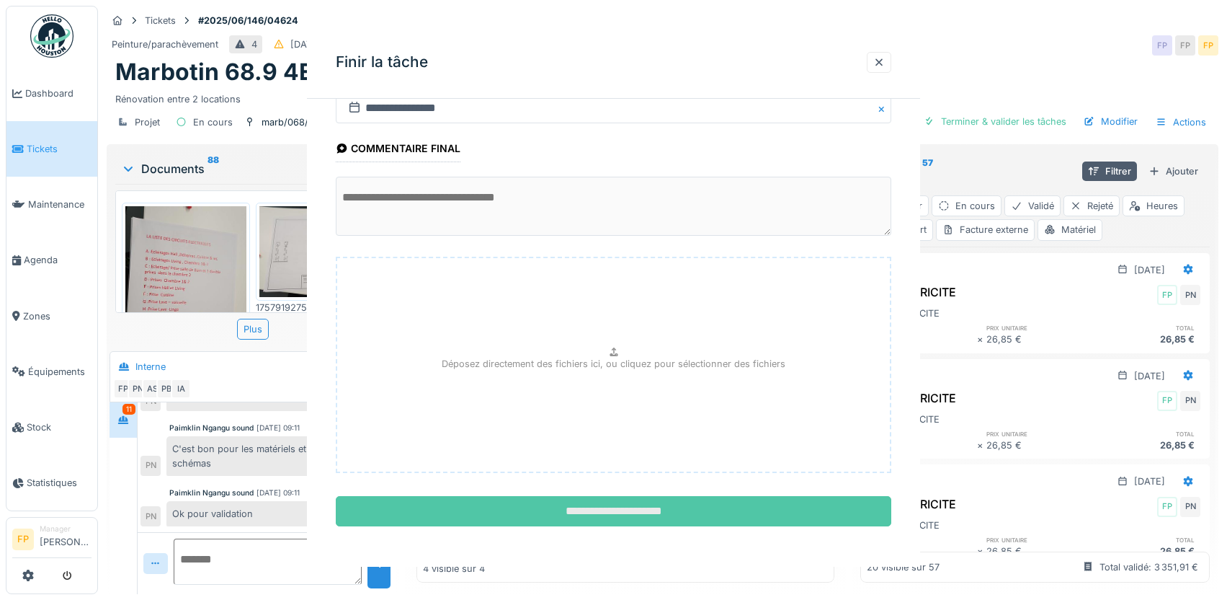
scroll to position [57, 0]
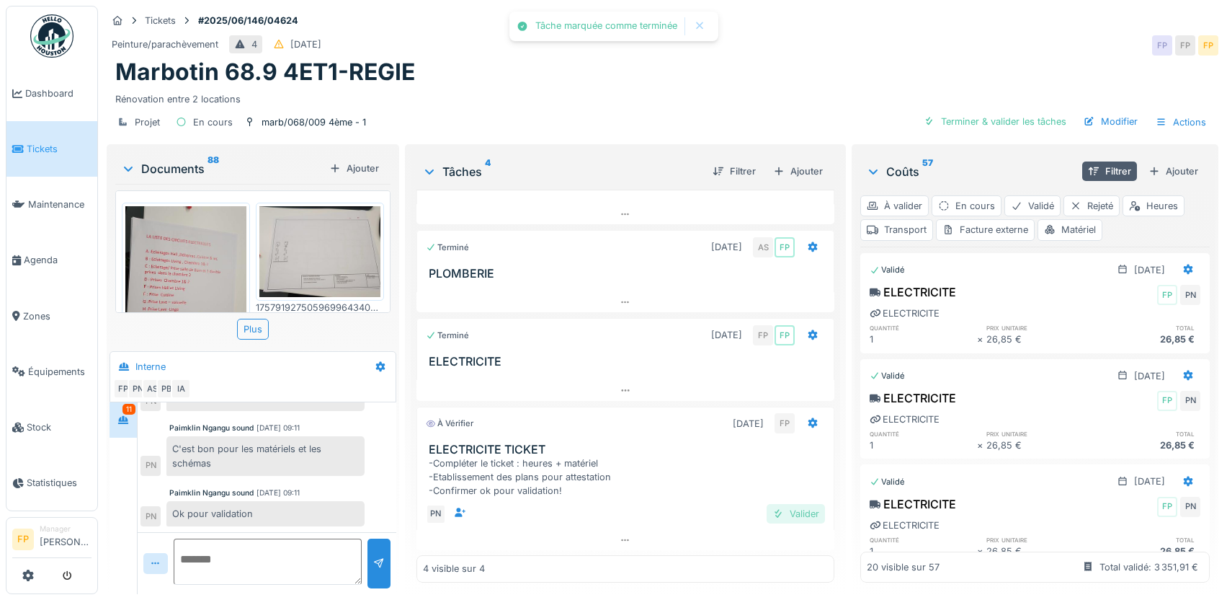
click at [788, 504] on div "Valider" at bounding box center [796, 513] width 58 height 19
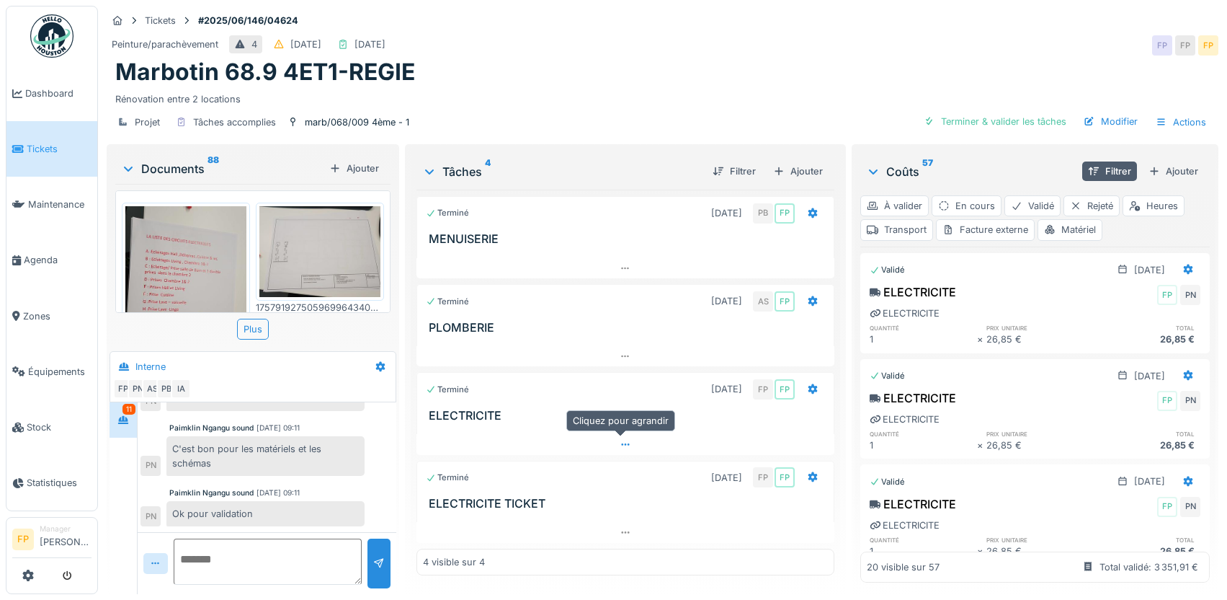
scroll to position [0, 0]
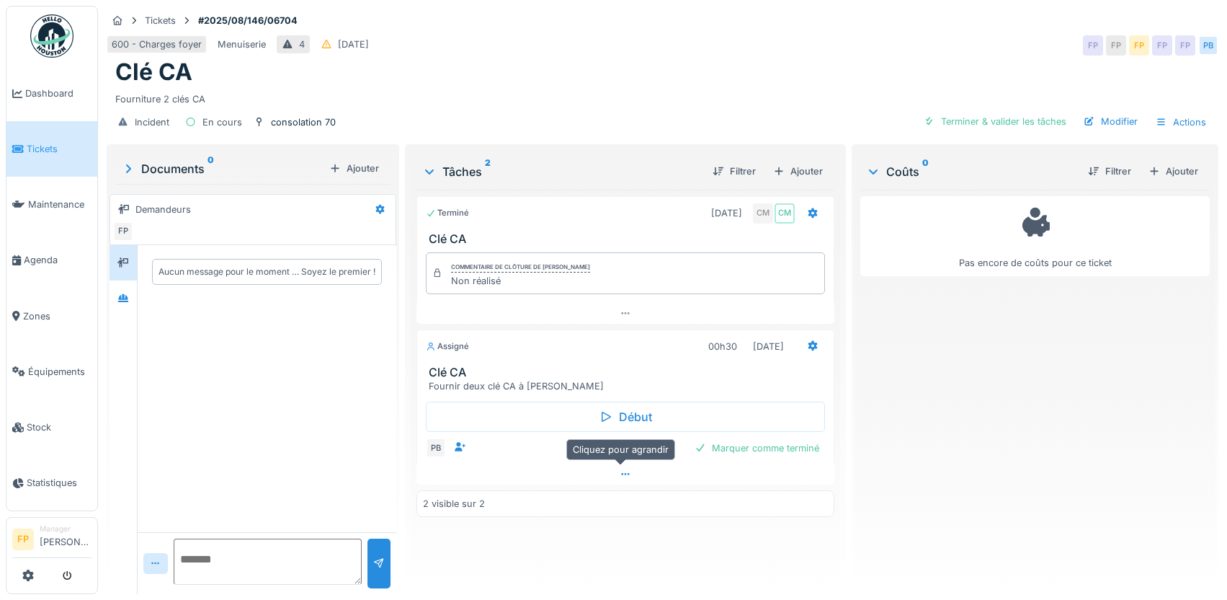
click at [621, 476] on icon at bounding box center [626, 473] width 12 height 9
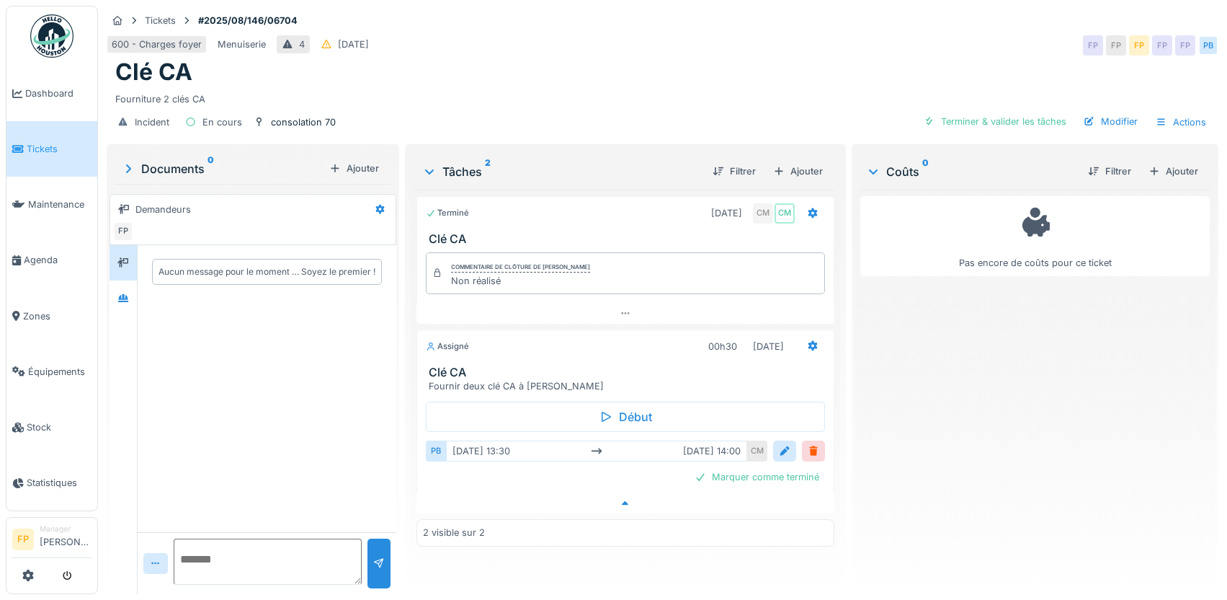
scroll to position [11, 0]
click at [620, 308] on icon at bounding box center [626, 312] width 12 height 9
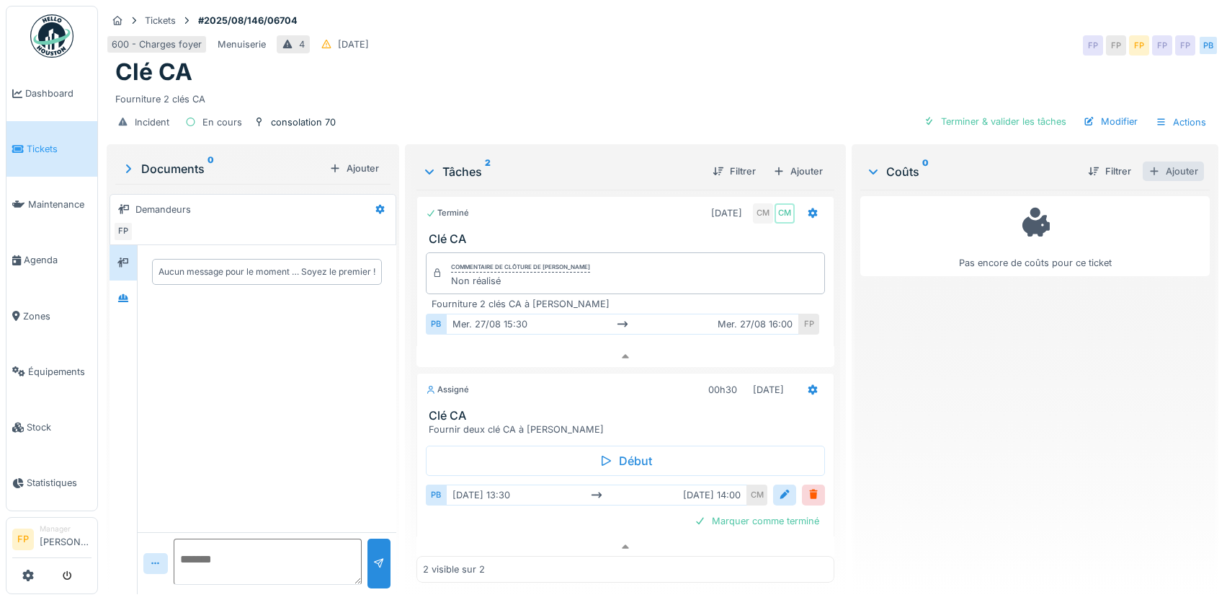
click at [1158, 161] on div "Ajouter" at bounding box center [1173, 170] width 61 height 19
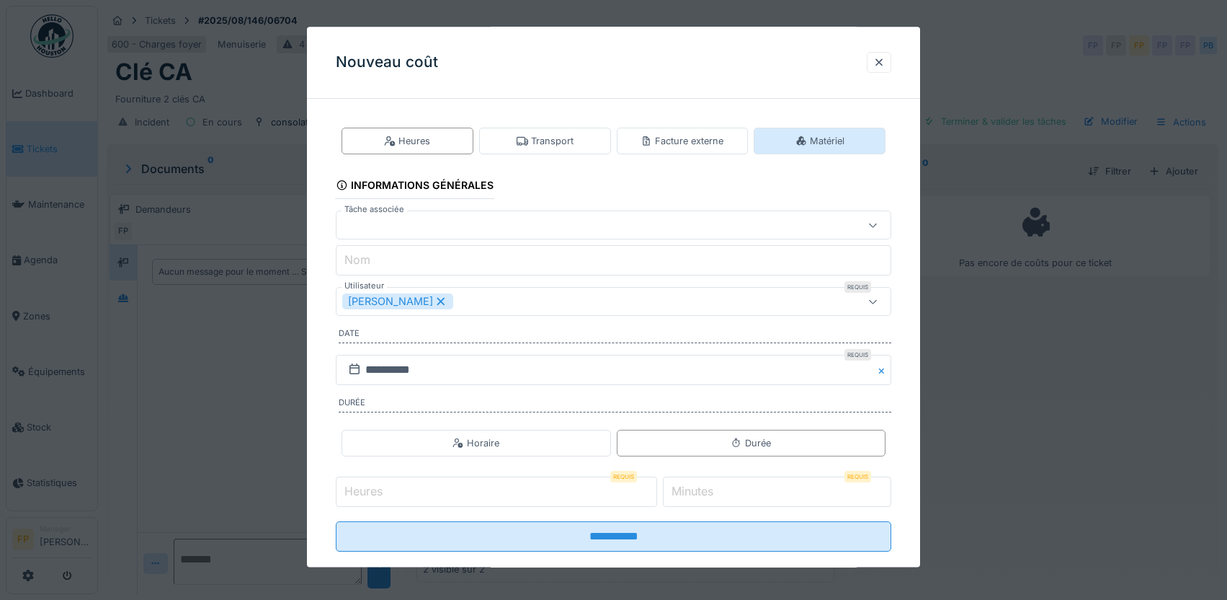
click at [806, 142] on icon at bounding box center [800, 140] width 9 height 9
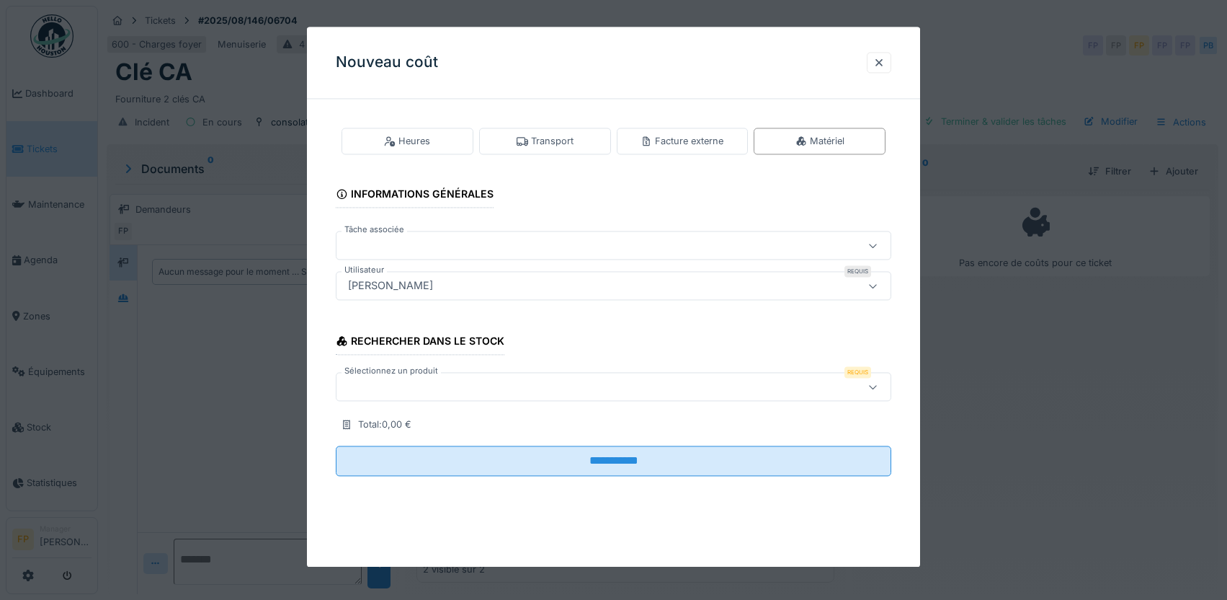
click at [371, 244] on div at bounding box center [580, 246] width 477 height 16
click at [392, 351] on div "Clé CA" at bounding box center [616, 359] width 537 height 16
type input "******"
click at [436, 280] on div "[PERSON_NAME]" at bounding box center [390, 286] width 97 height 16
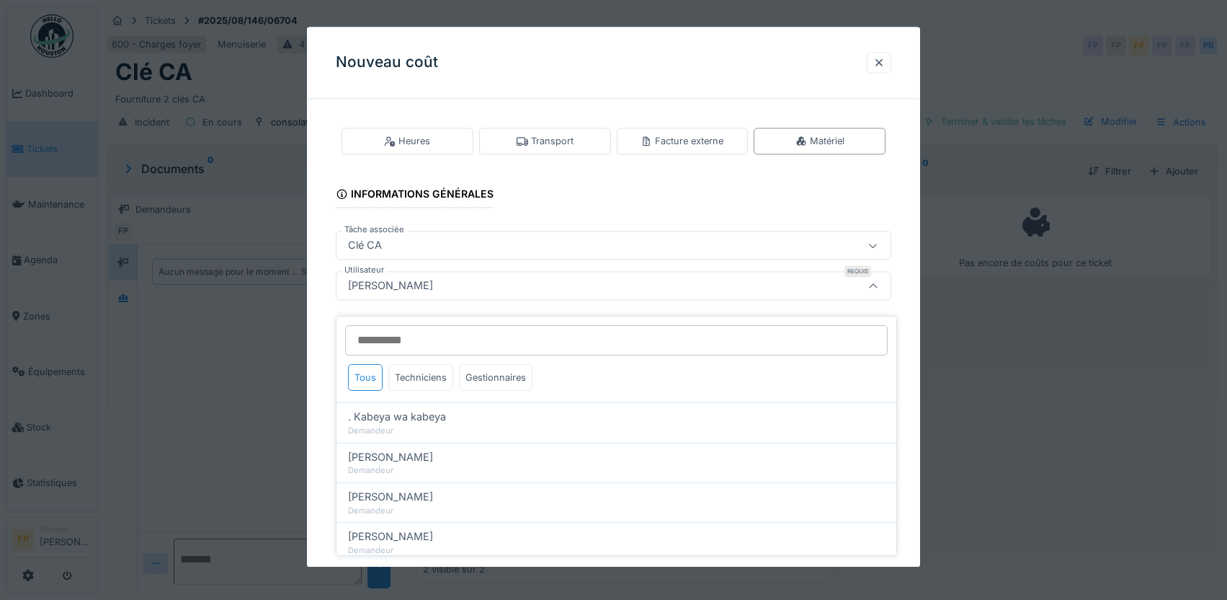
click at [412, 329] on input "Utilisateur" at bounding box center [616, 340] width 543 height 30
type input "***"
click at [425, 370] on div "Techniciens" at bounding box center [420, 377] width 65 height 27
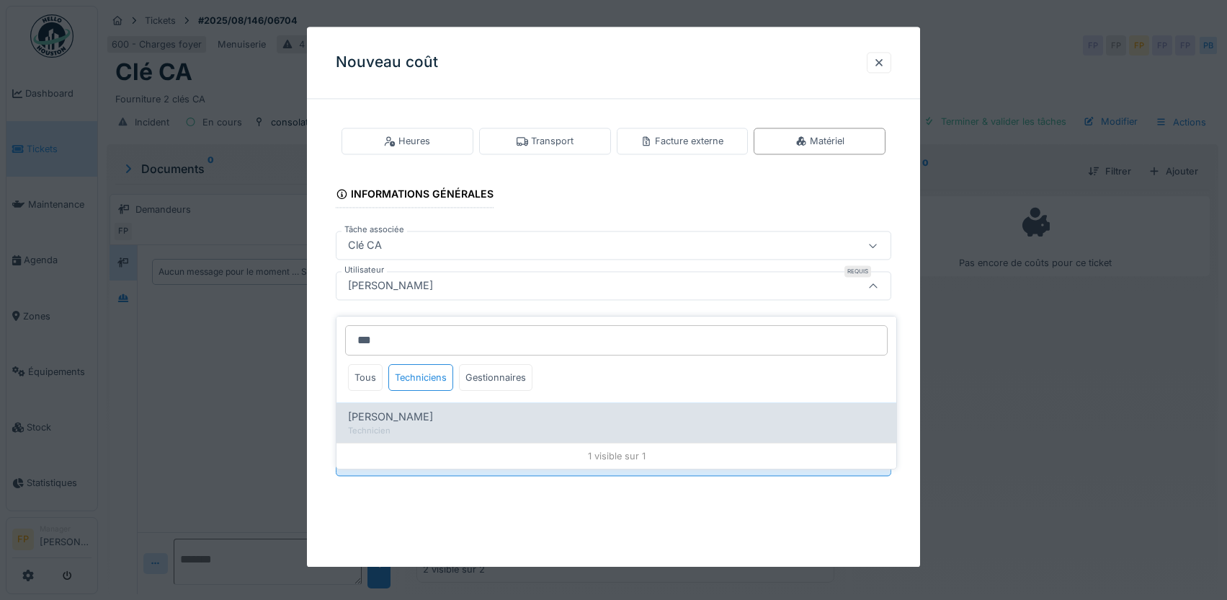
click at [411, 409] on div "Paul Baton" at bounding box center [616, 417] width 537 height 16
type input "****"
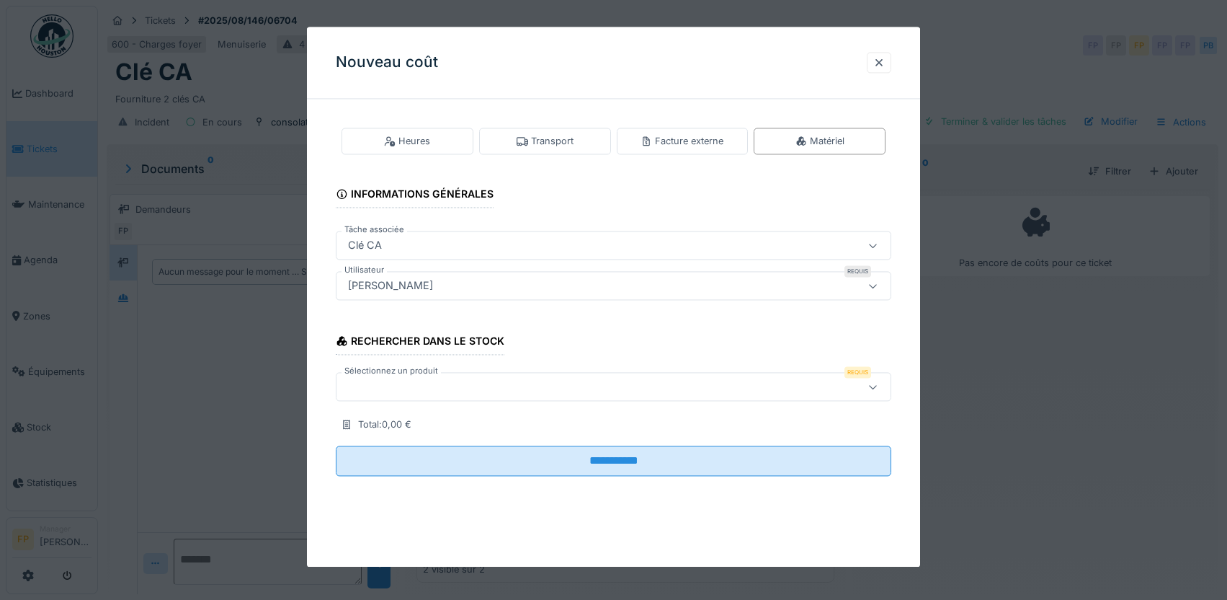
click at [484, 386] on div at bounding box center [580, 387] width 477 height 16
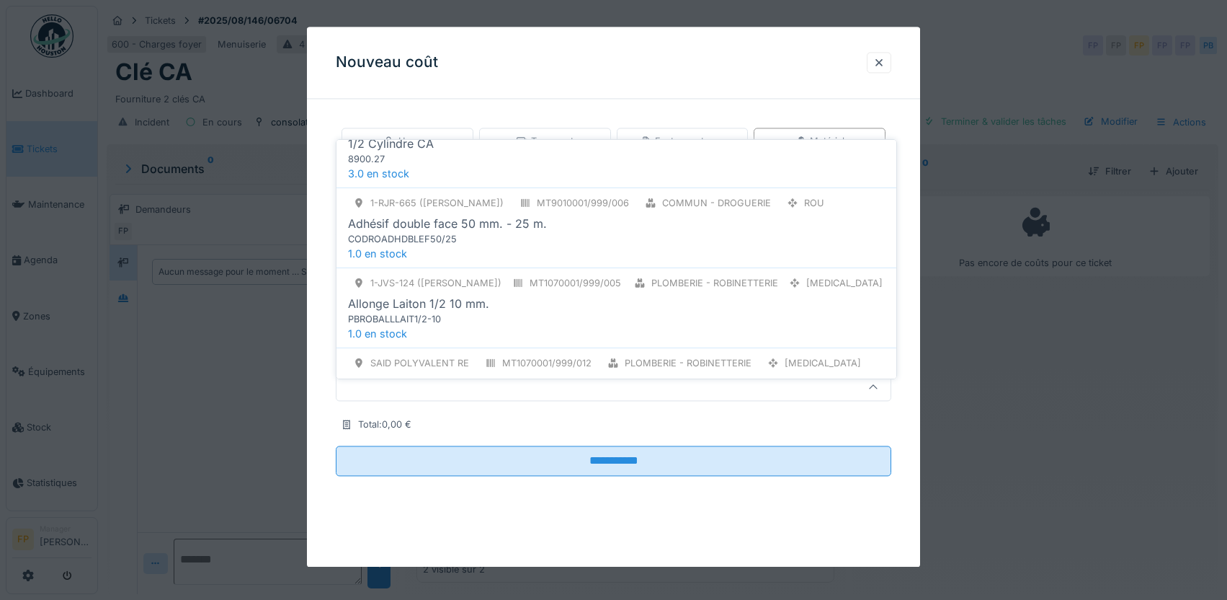
scroll to position [0, 0]
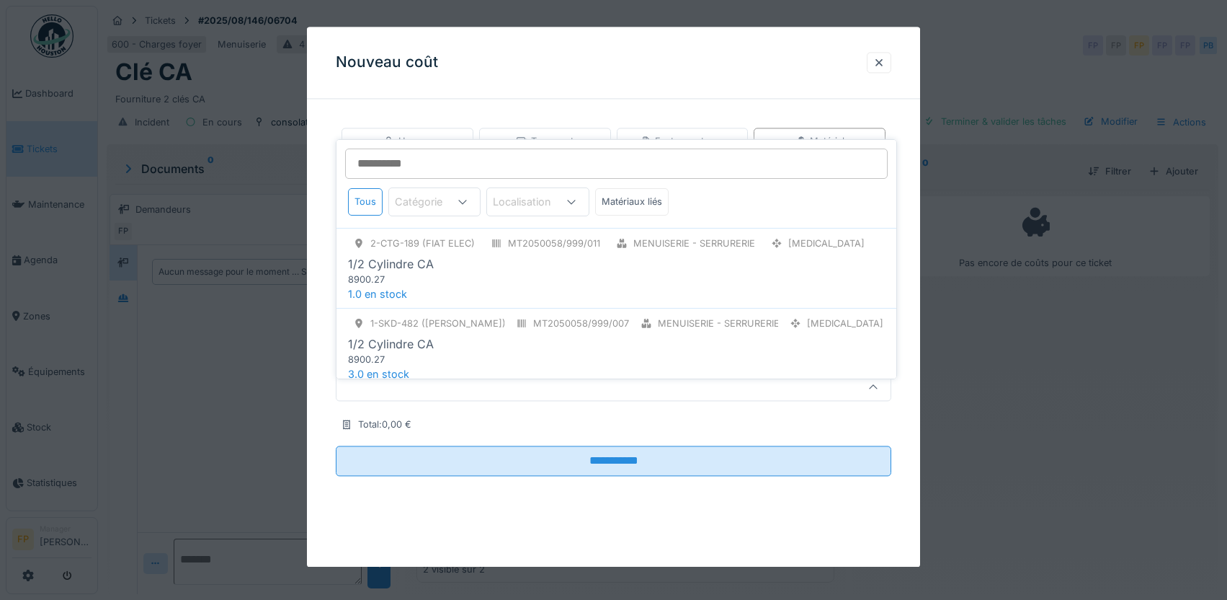
click at [411, 150] on input "Sélectionnez un produit" at bounding box center [616, 163] width 543 height 30
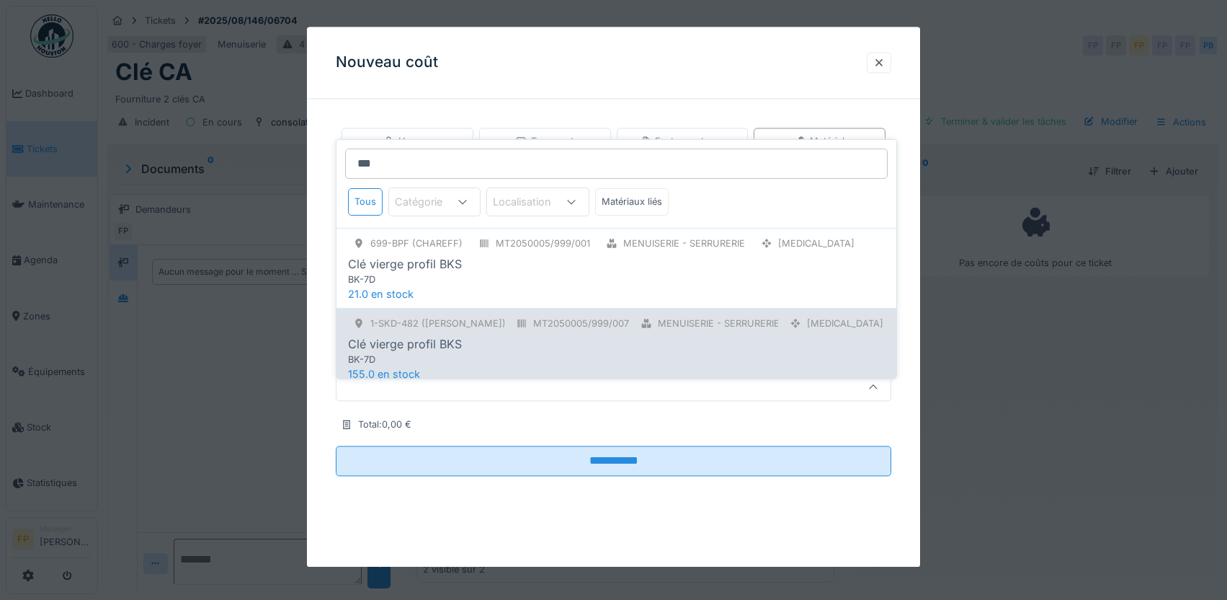
type input "***"
click at [568, 339] on div "Clé vierge profil BKS" at bounding box center [616, 343] width 537 height 17
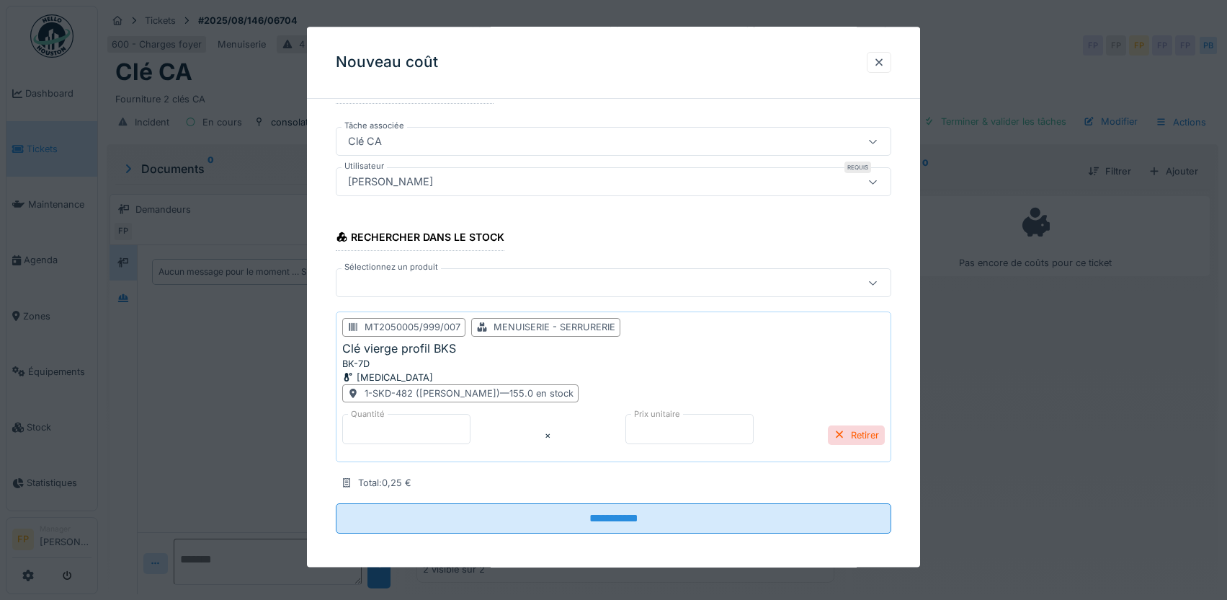
scroll to position [111, 0]
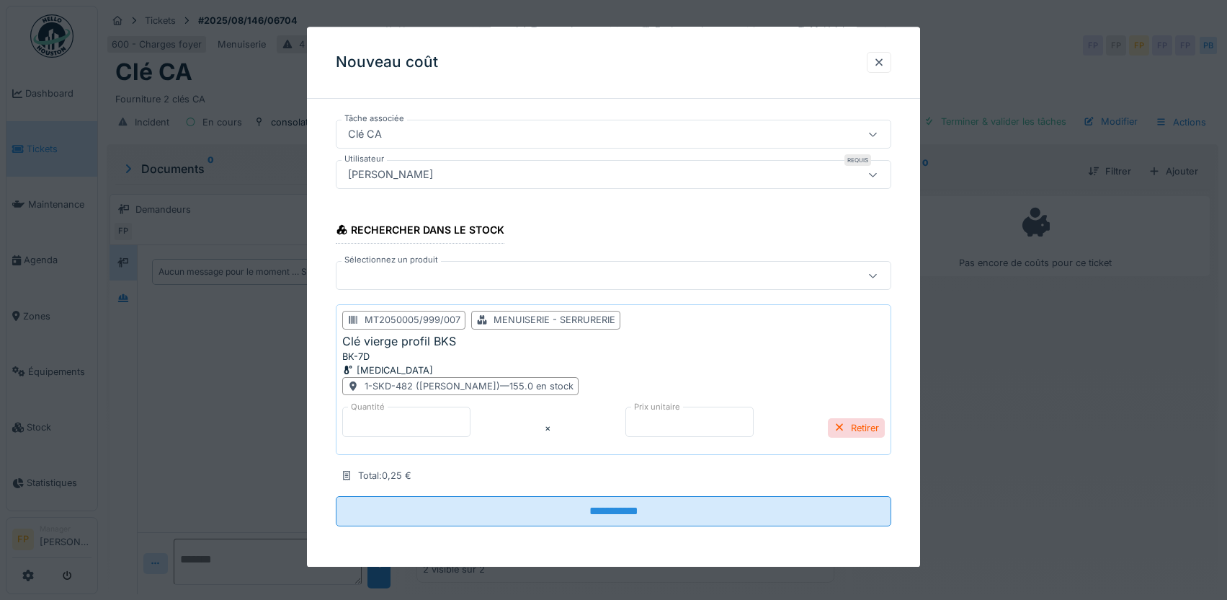
type input "****"
click at [471, 419] on input "****" at bounding box center [406, 422] width 128 height 30
click at [879, 210] on div "Rechercher dans le stock Sélectionnez un produit MT2050005/999/007 Menuiserie -…" at bounding box center [614, 346] width 556 height 277
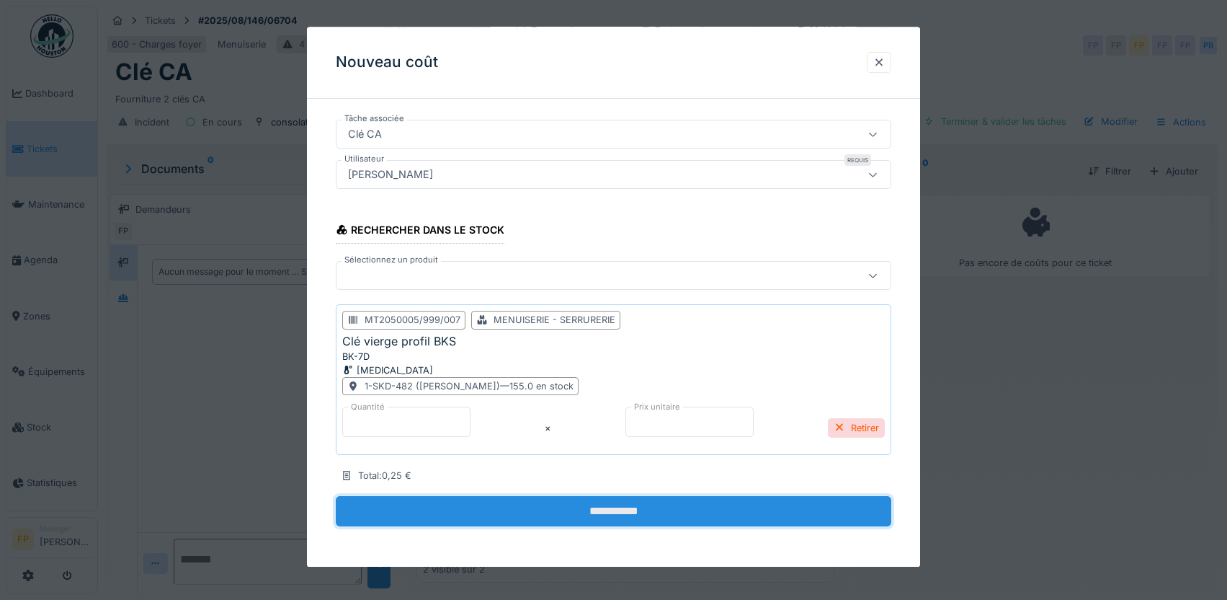
click at [614, 513] on input "**********" at bounding box center [614, 512] width 556 height 30
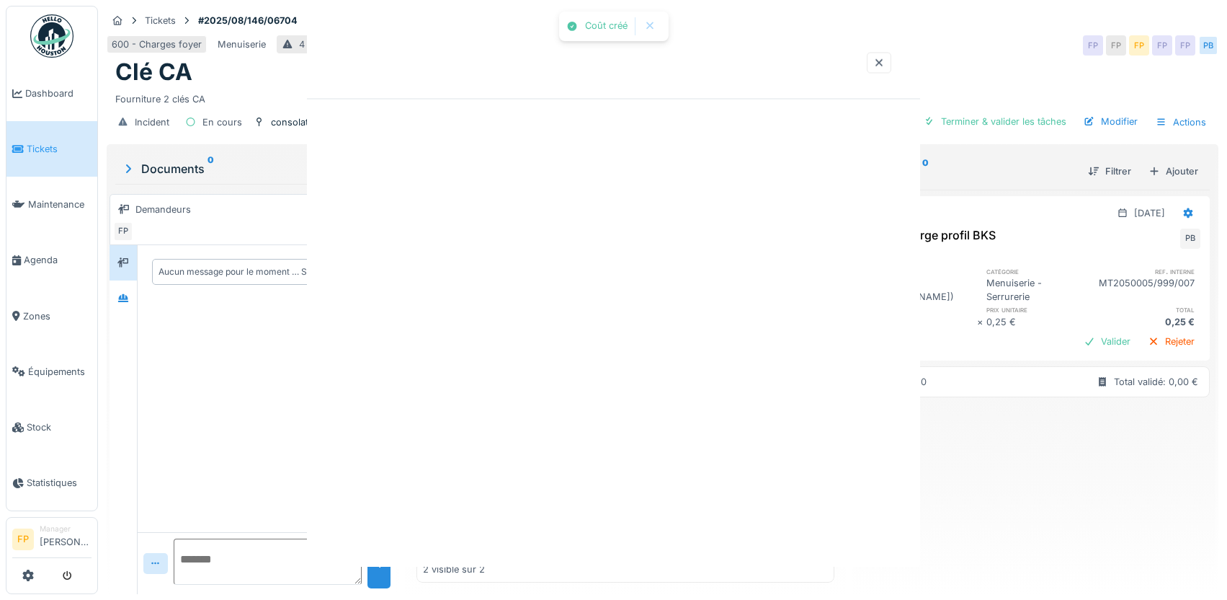
scroll to position [0, 0]
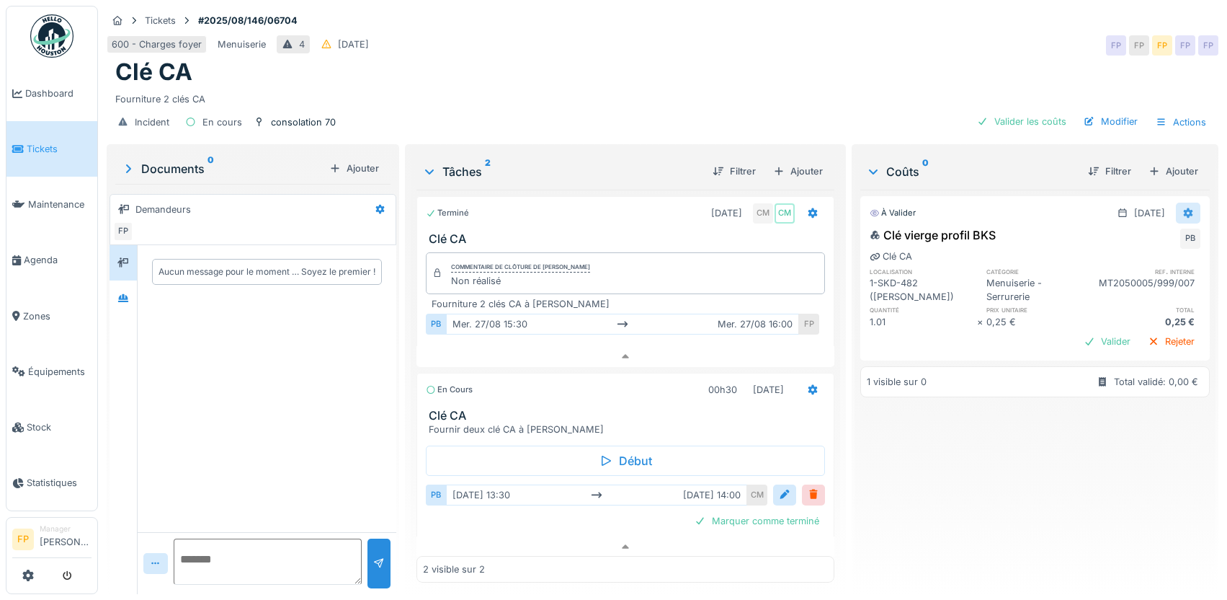
click at [1183, 208] on icon at bounding box center [1189, 212] width 12 height 9
click at [1134, 234] on div "Modifier" at bounding box center [1118, 245] width 70 height 22
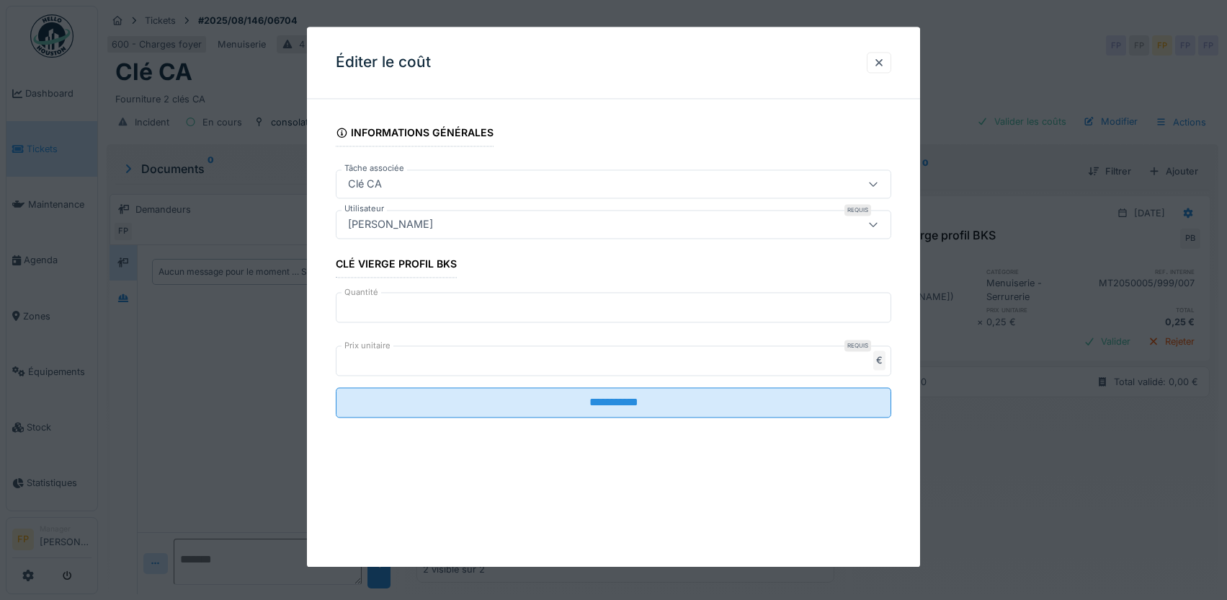
click at [396, 308] on input "****" at bounding box center [614, 308] width 556 height 30
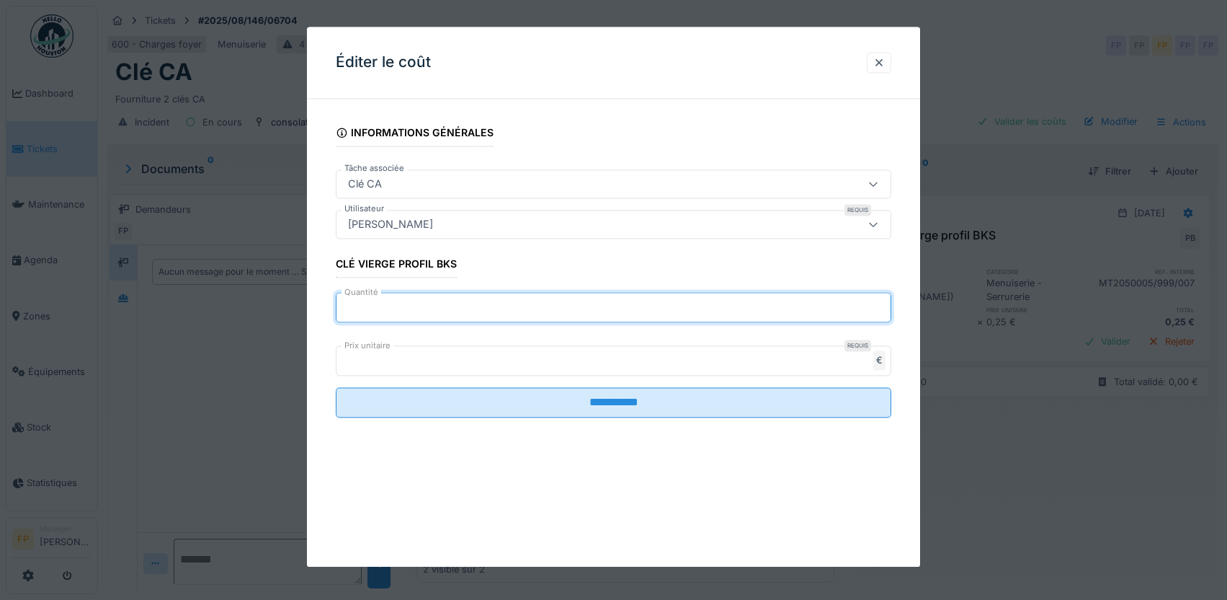
type input "*"
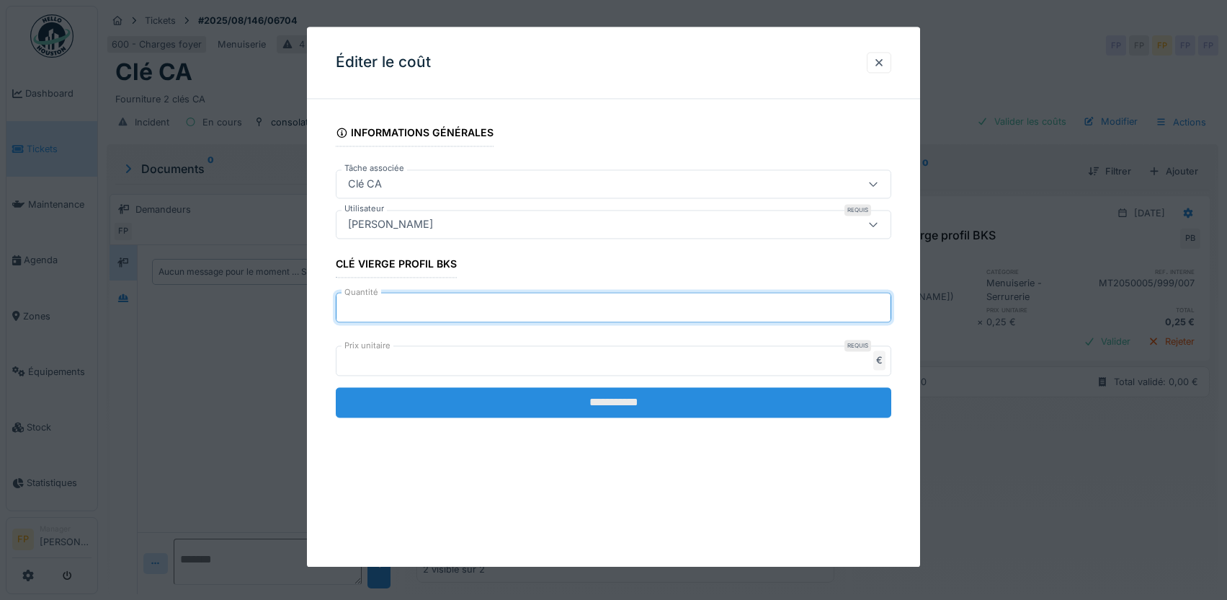
type input "*"
click at [635, 405] on input "**********" at bounding box center [614, 403] width 556 height 30
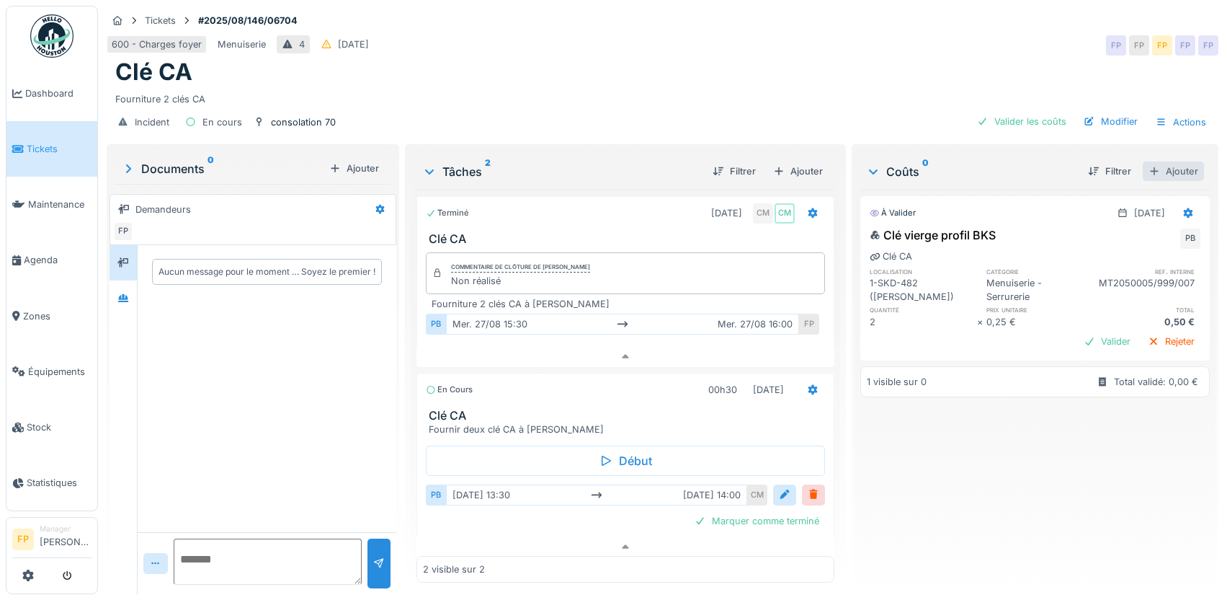
click at [1155, 161] on div "Ajouter" at bounding box center [1173, 170] width 61 height 19
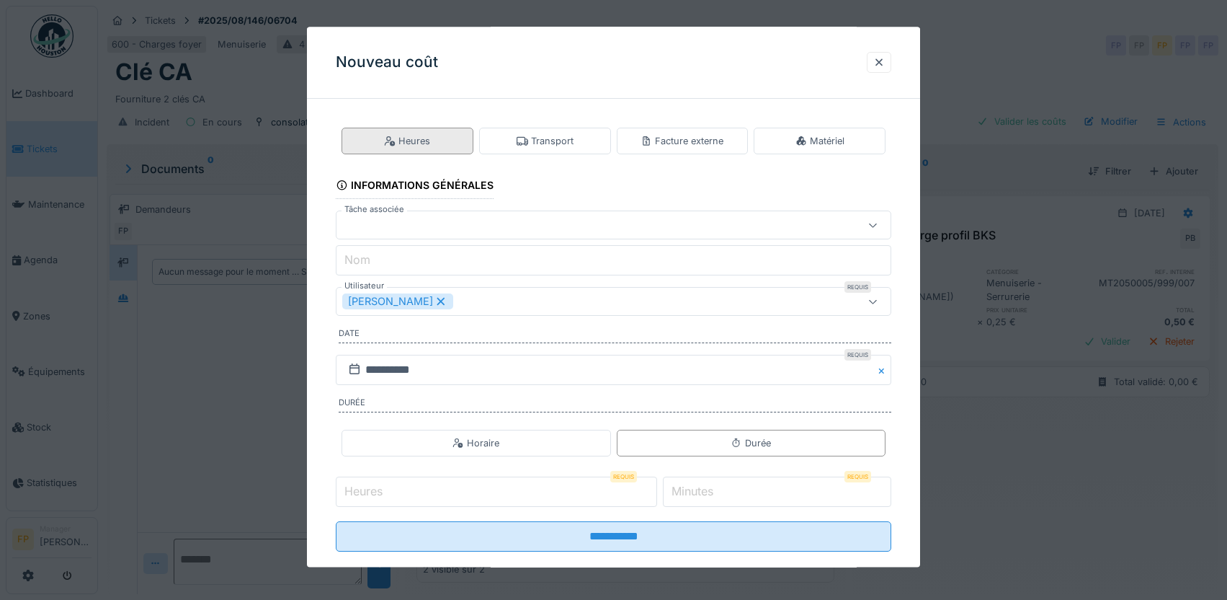
click at [427, 135] on div "Heures" at bounding box center [407, 141] width 46 height 14
click at [427, 227] on div at bounding box center [580, 226] width 477 height 16
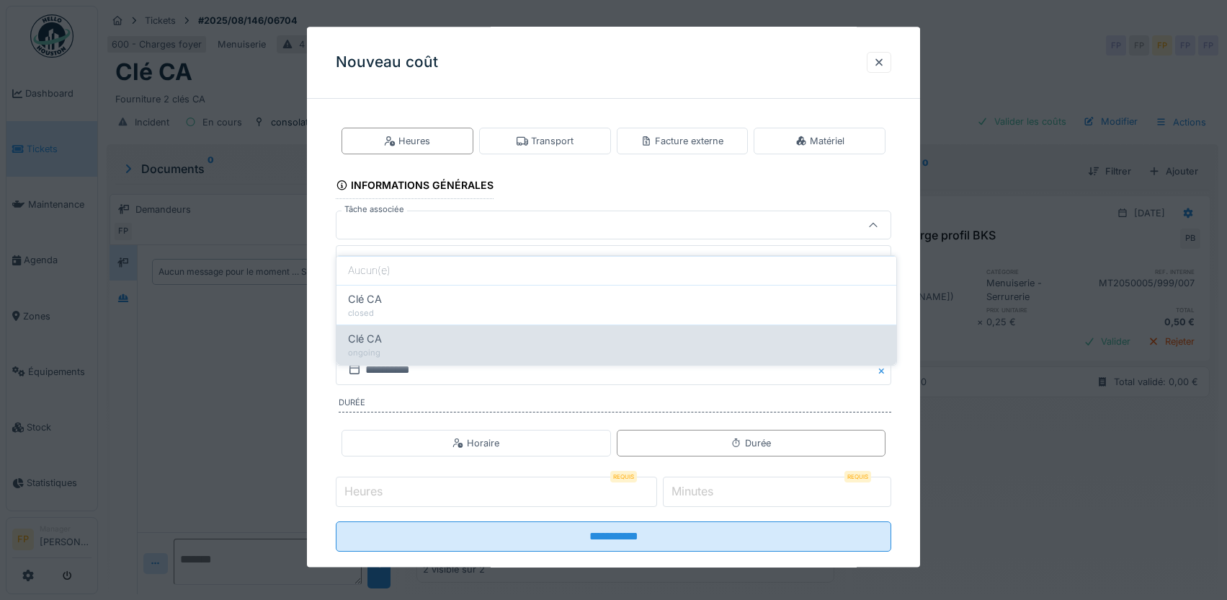
click at [420, 347] on div "ongoing" at bounding box center [616, 353] width 537 height 12
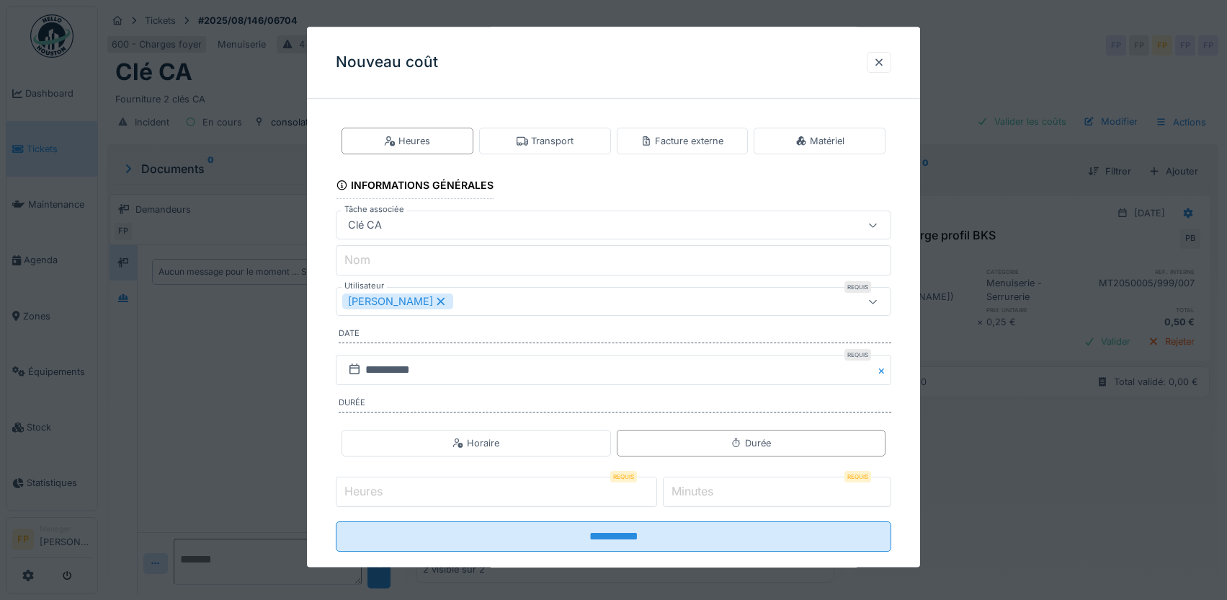
type input "******"
click at [448, 302] on icon at bounding box center [441, 302] width 13 height 10
click at [450, 302] on div "Utilisateurs" at bounding box center [580, 302] width 477 height 16
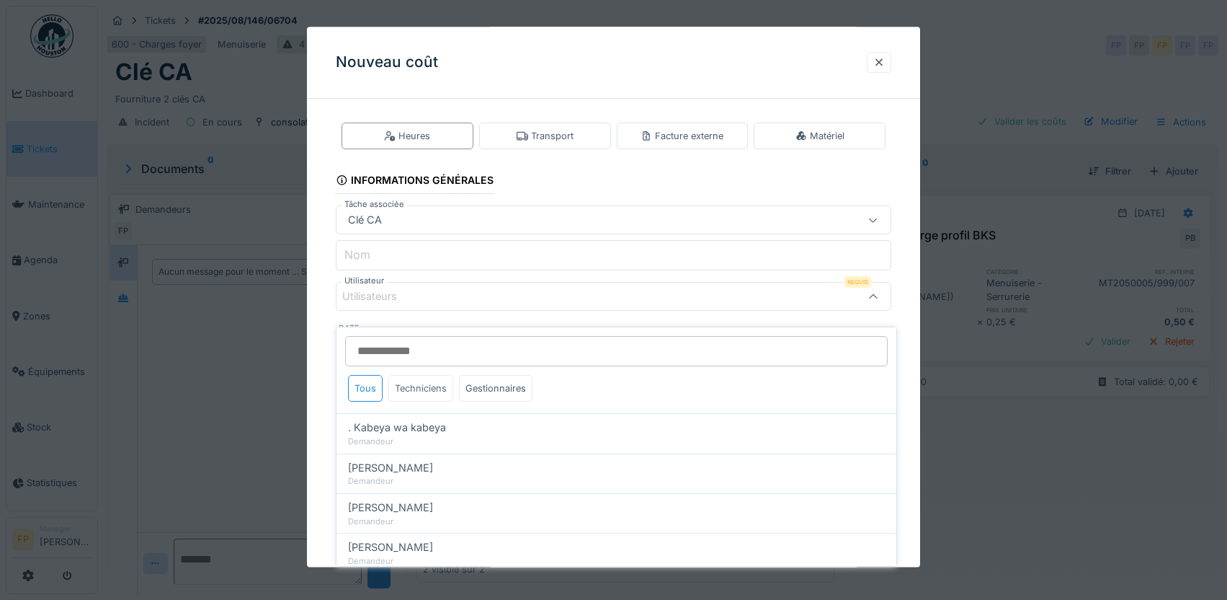
click at [420, 377] on div "Techniciens" at bounding box center [420, 388] width 65 height 27
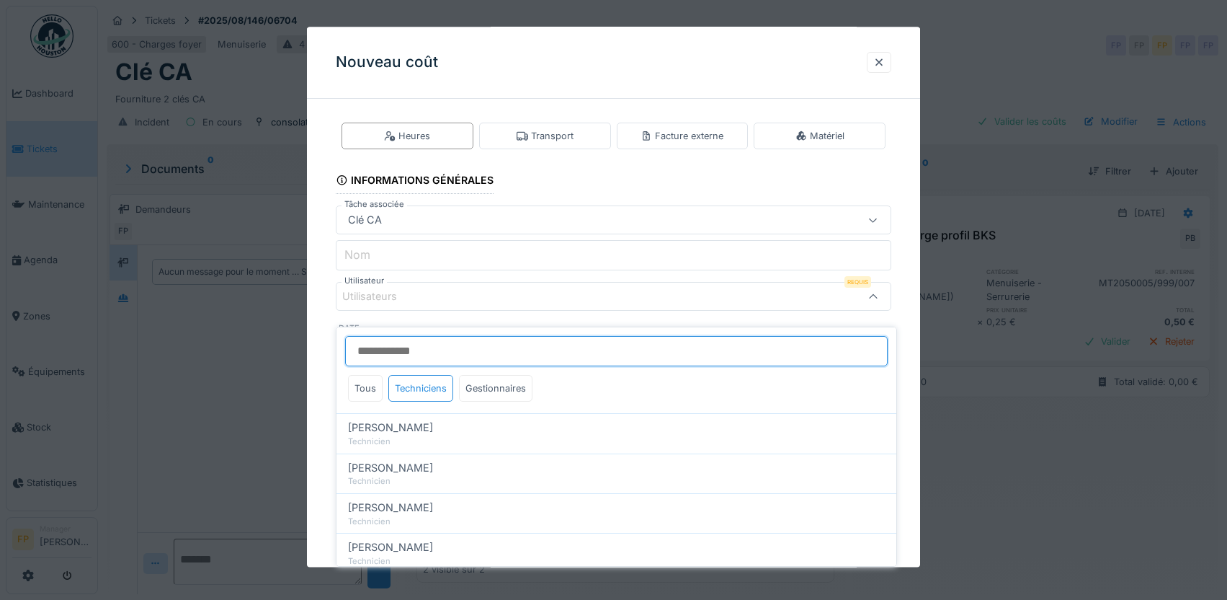
click at [420, 338] on input "Utilisateur" at bounding box center [616, 351] width 543 height 30
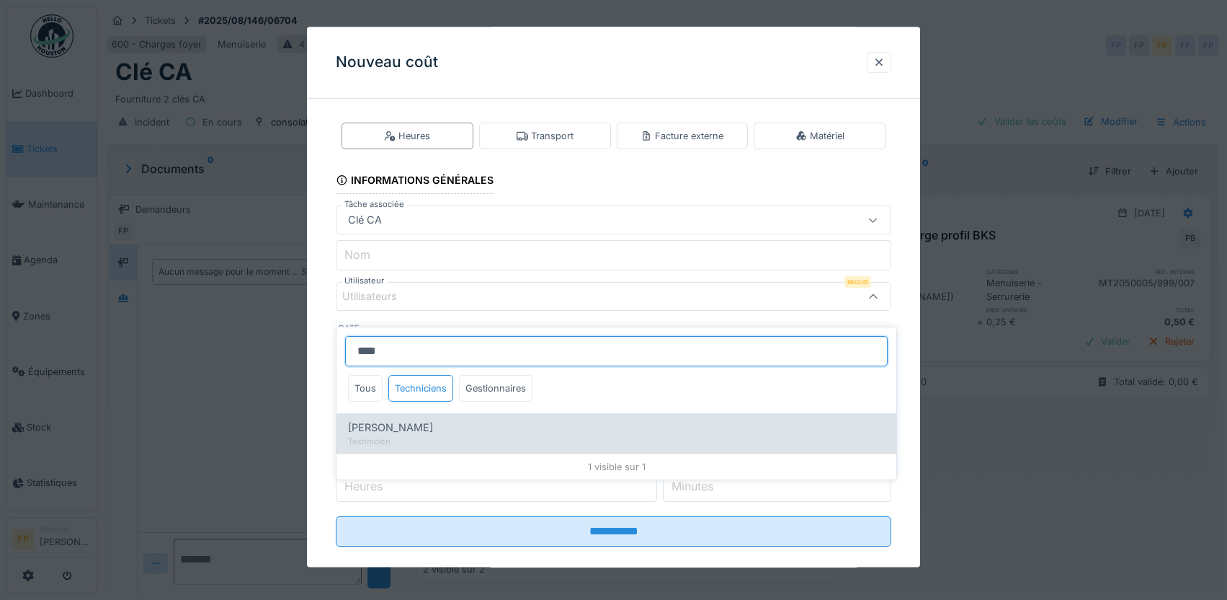
type input "****"
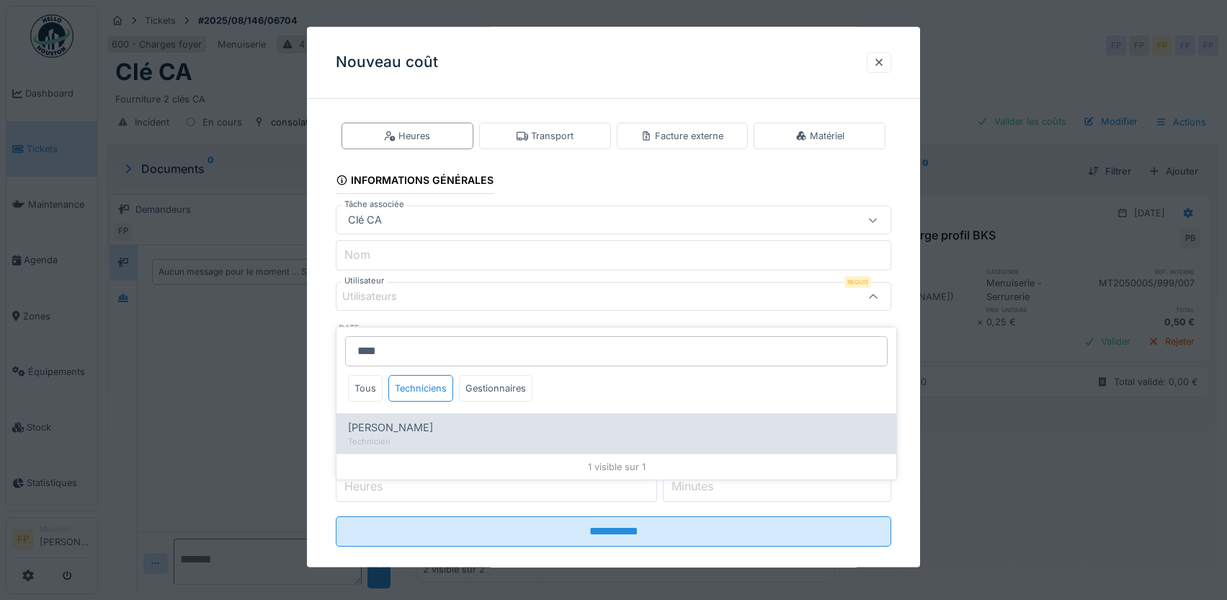
click at [394, 419] on span "Paul Baton" at bounding box center [390, 427] width 85 height 16
type input "****"
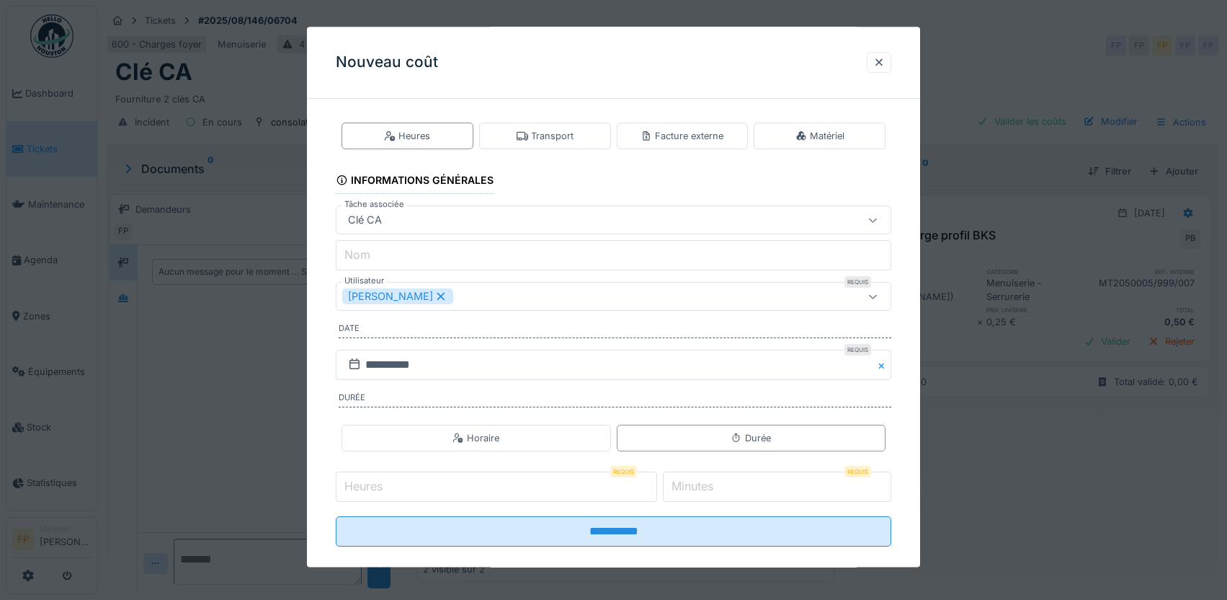
click at [332, 363] on div "**********" at bounding box center [614, 345] width 614 height 481
click at [654, 491] on input "**" at bounding box center [496, 487] width 321 height 30
type input "*"
click at [654, 484] on input "*" at bounding box center [496, 487] width 321 height 30
click at [883, 481] on input "*" at bounding box center [777, 487] width 228 height 30
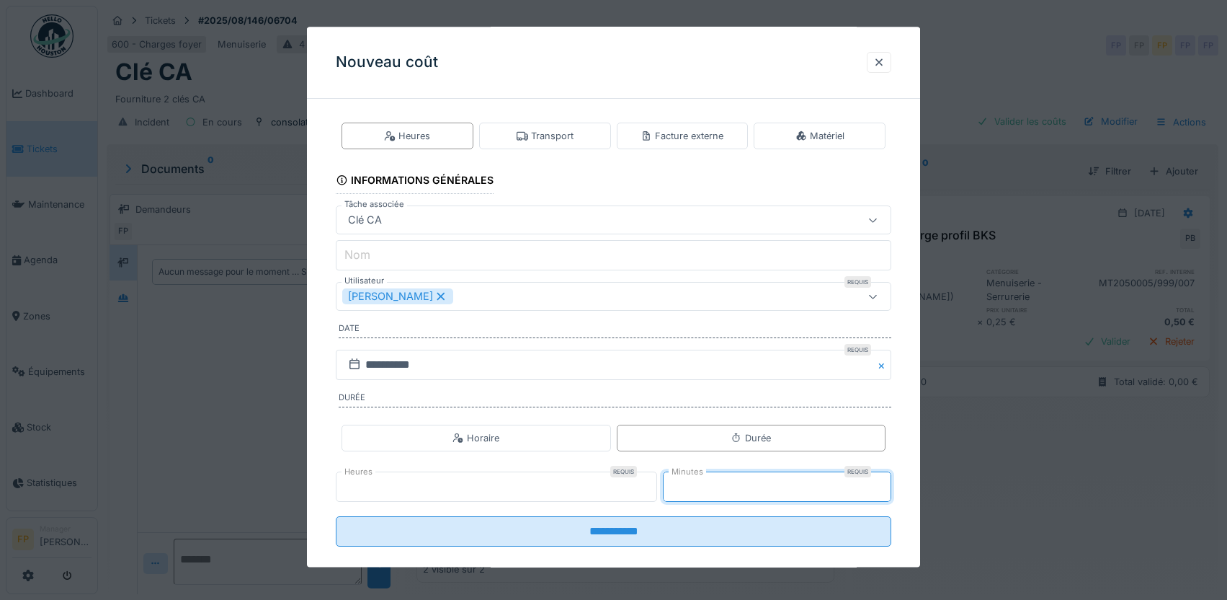
click at [882, 481] on input "**" at bounding box center [777, 487] width 228 height 30
click at [884, 488] on input "**" at bounding box center [777, 487] width 228 height 30
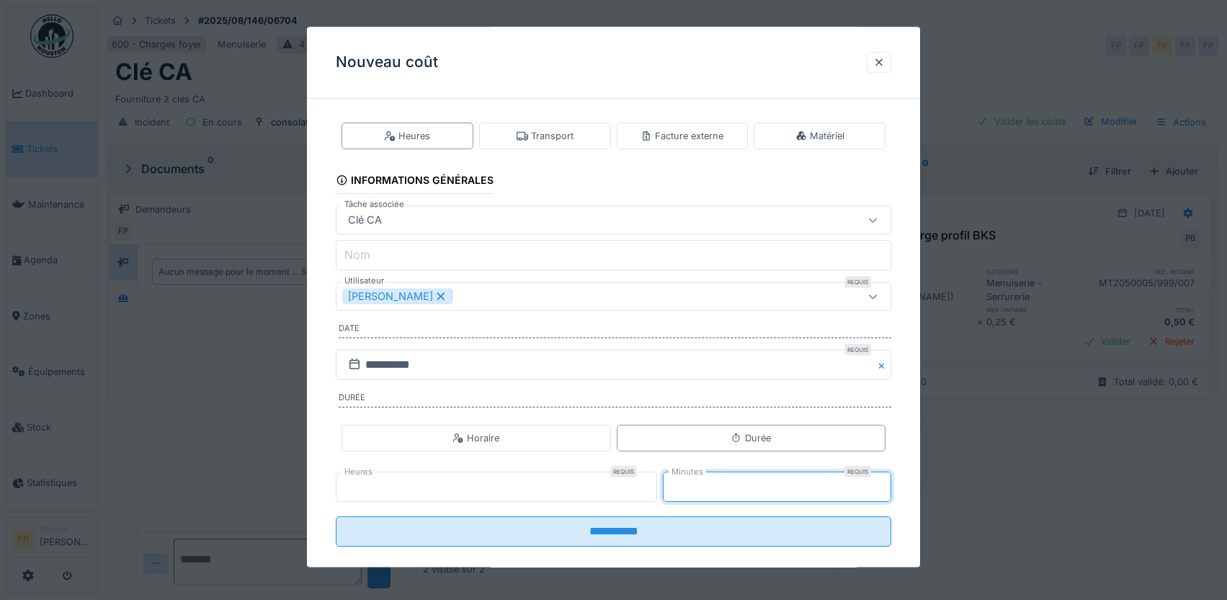
click at [884, 488] on input "**" at bounding box center [777, 487] width 228 height 30
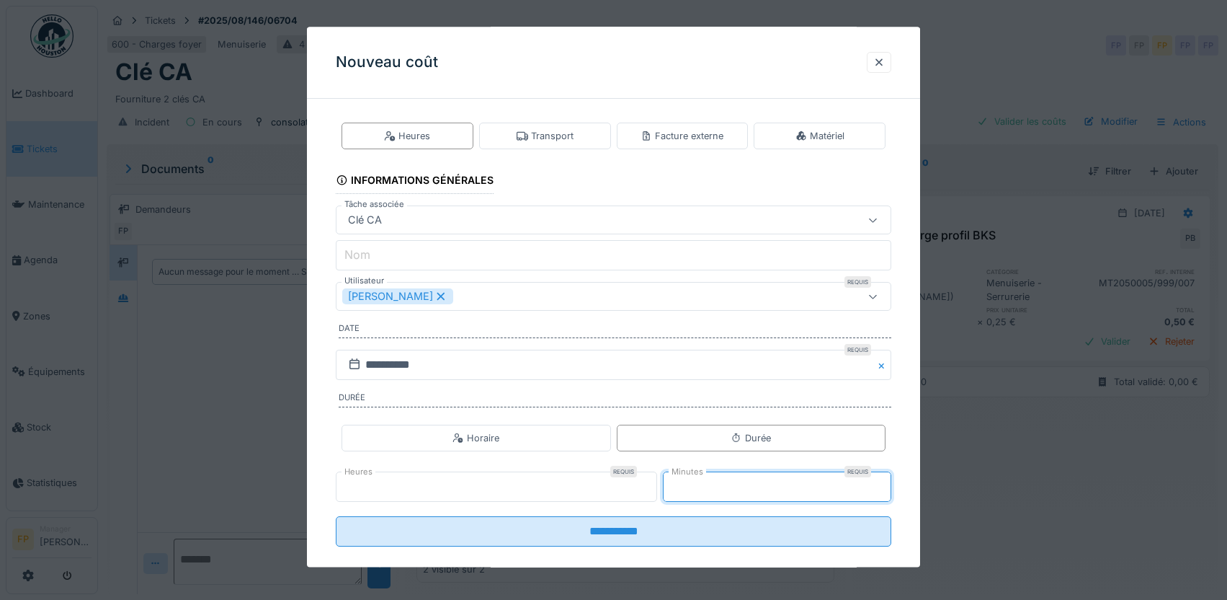
click at [884, 488] on input "**" at bounding box center [777, 487] width 228 height 30
click at [886, 482] on input "**" at bounding box center [777, 487] width 228 height 30
type input "**"
click at [886, 482] on input "**" at bounding box center [777, 487] width 228 height 30
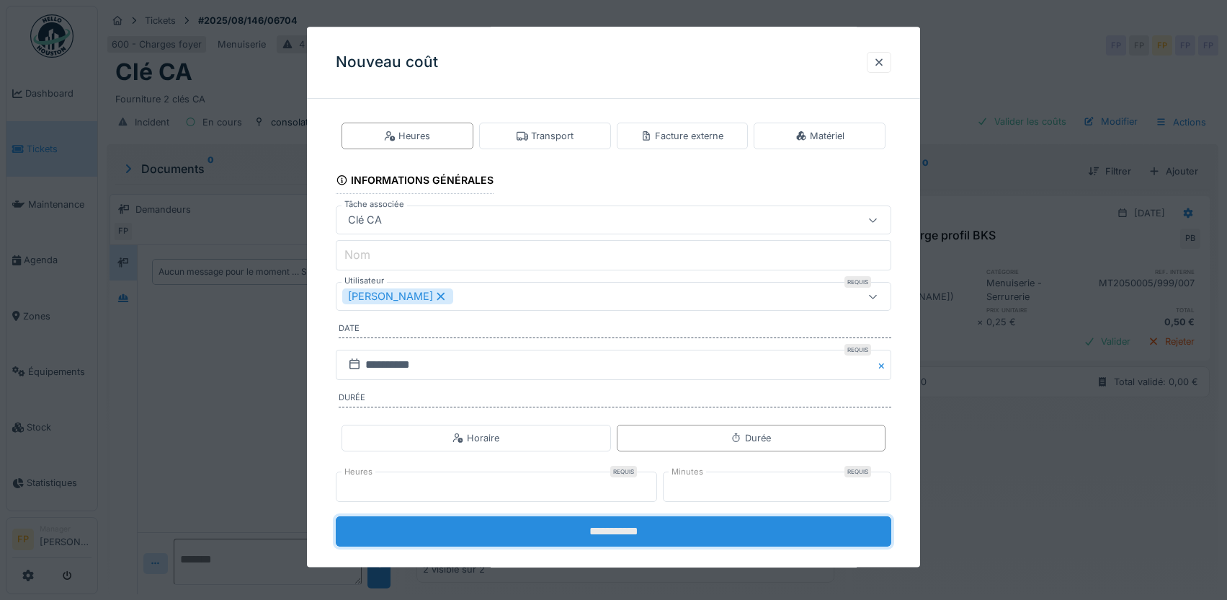
click at [634, 530] on input "**********" at bounding box center [614, 532] width 556 height 30
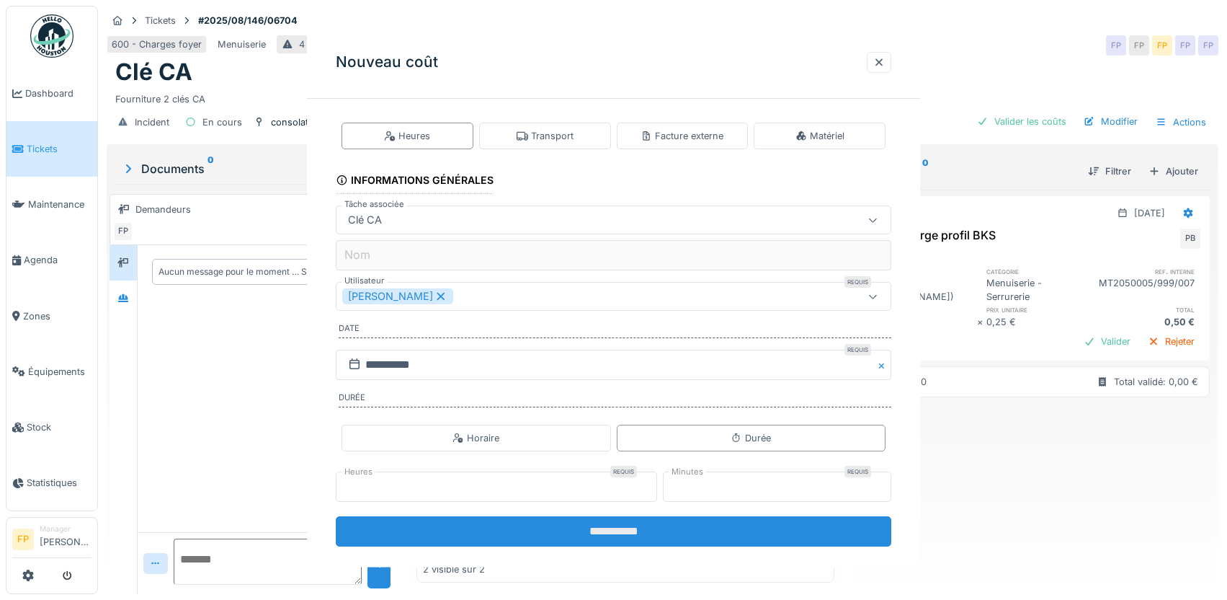
scroll to position [0, 0]
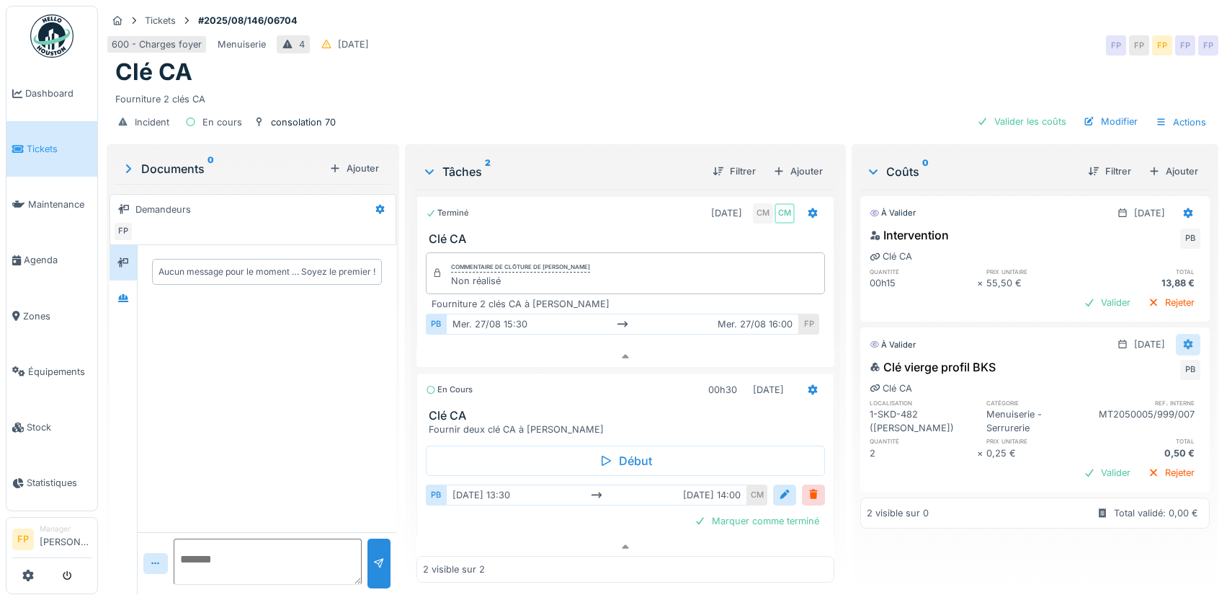
click at [1184, 339] on icon at bounding box center [1188, 344] width 9 height 10
click at [1110, 366] on div "Modifier" at bounding box center [1118, 377] width 70 height 22
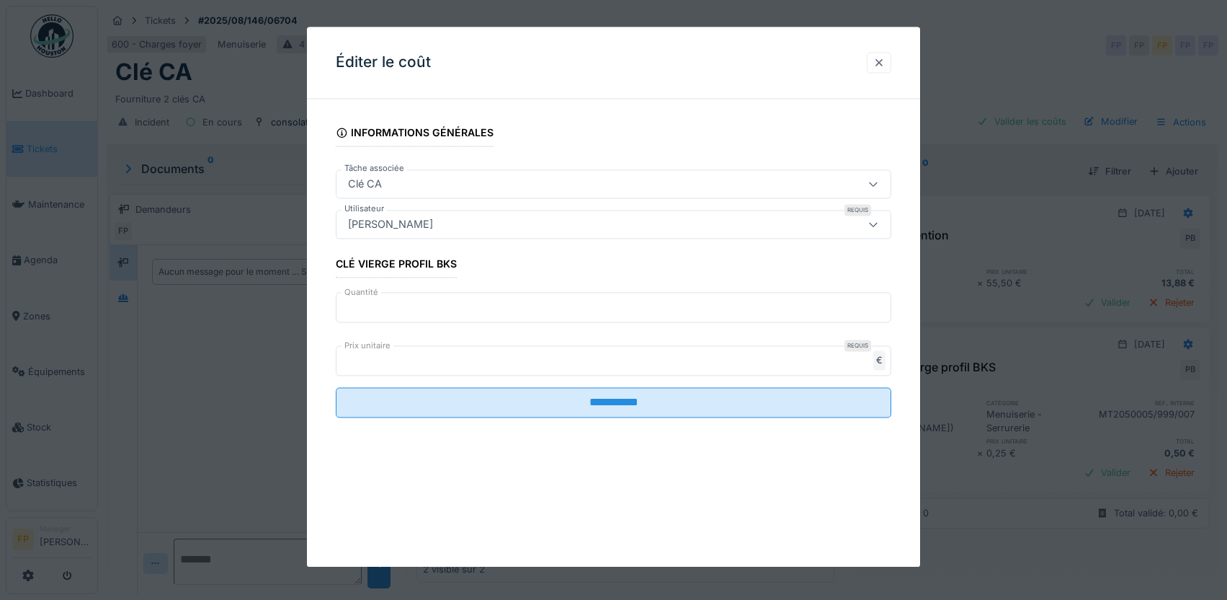
drag, startPoint x: 884, startPoint y: 58, endPoint x: 887, endPoint y: 65, distance: 7.4
click at [881, 59] on div at bounding box center [879, 62] width 12 height 14
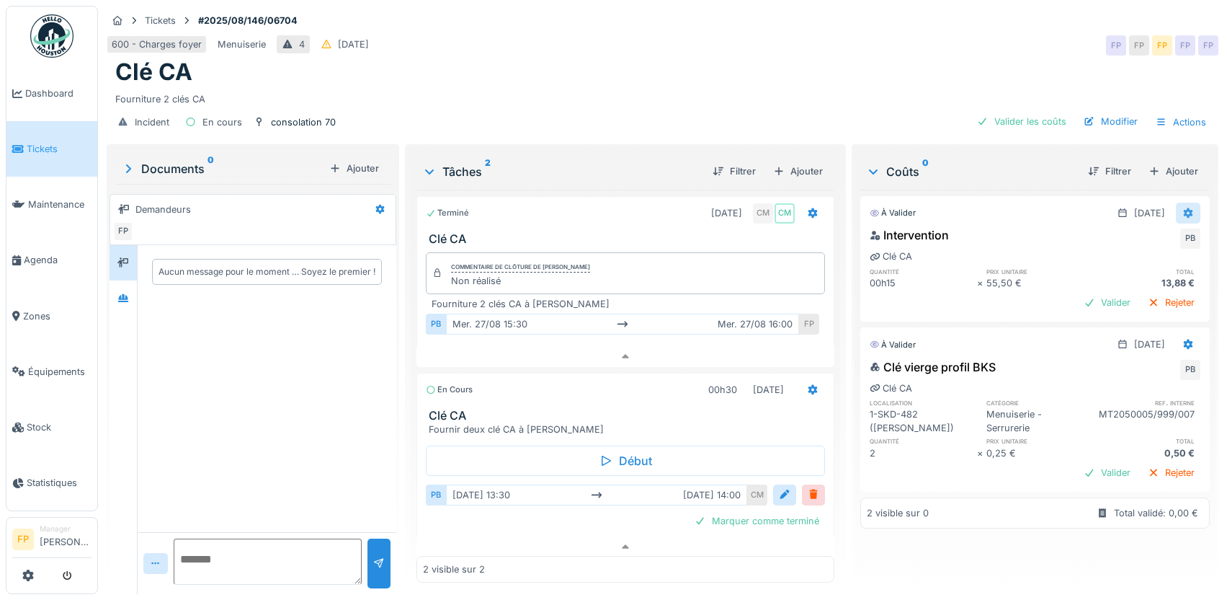
click at [1184, 208] on icon at bounding box center [1188, 213] width 9 height 10
drag, startPoint x: 1139, startPoint y: 234, endPoint x: 1126, endPoint y: 240, distance: 14.9
click at [1137, 234] on div "Modifier" at bounding box center [1118, 245] width 70 height 22
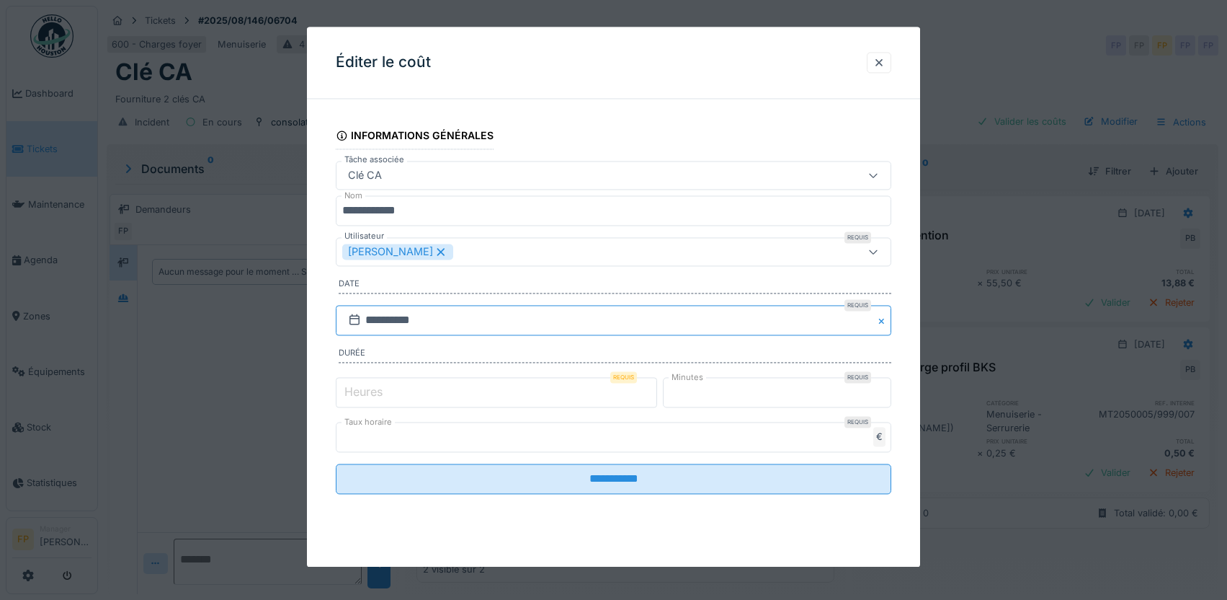
click at [405, 324] on input "**********" at bounding box center [614, 320] width 556 height 30
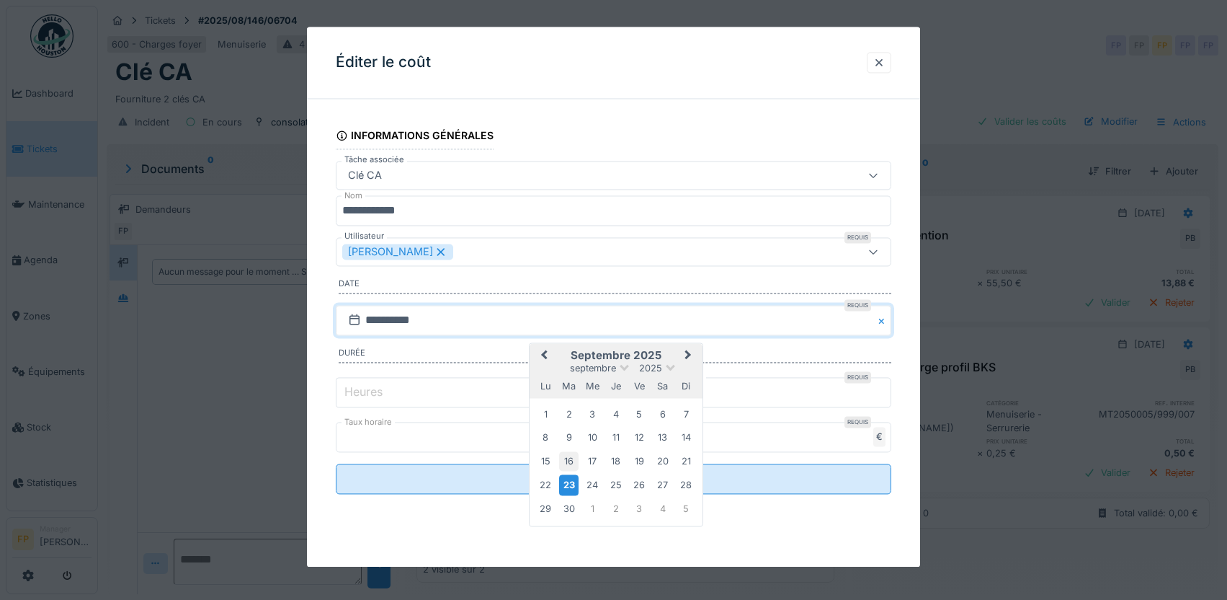
click at [574, 458] on div "16" at bounding box center [568, 460] width 19 height 19
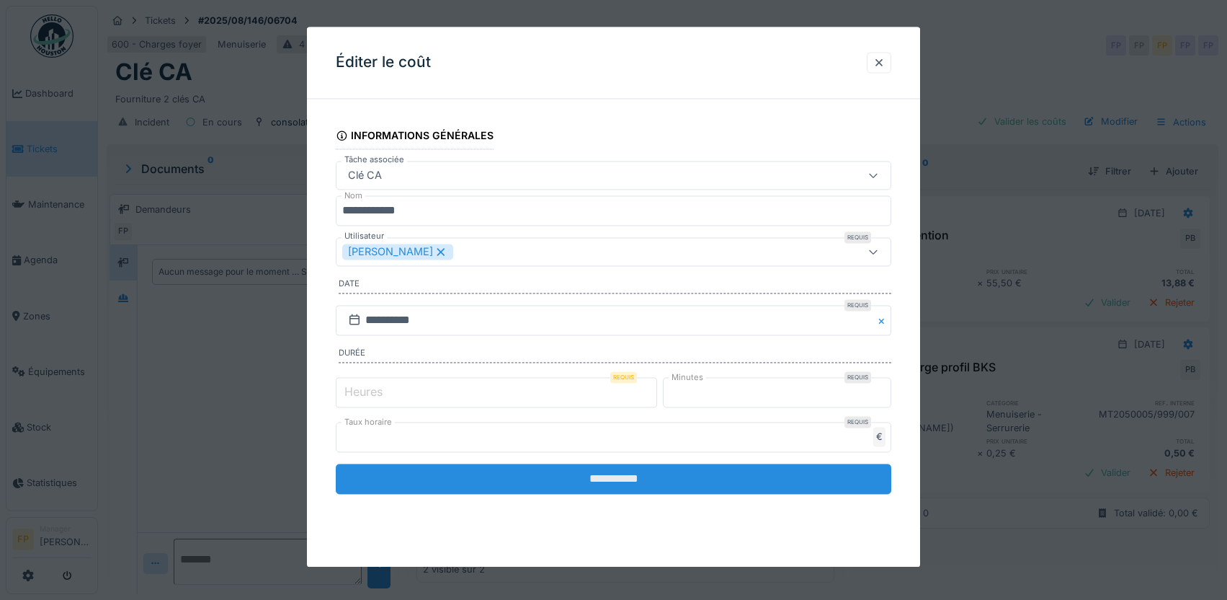
click at [620, 480] on input "**********" at bounding box center [614, 478] width 556 height 30
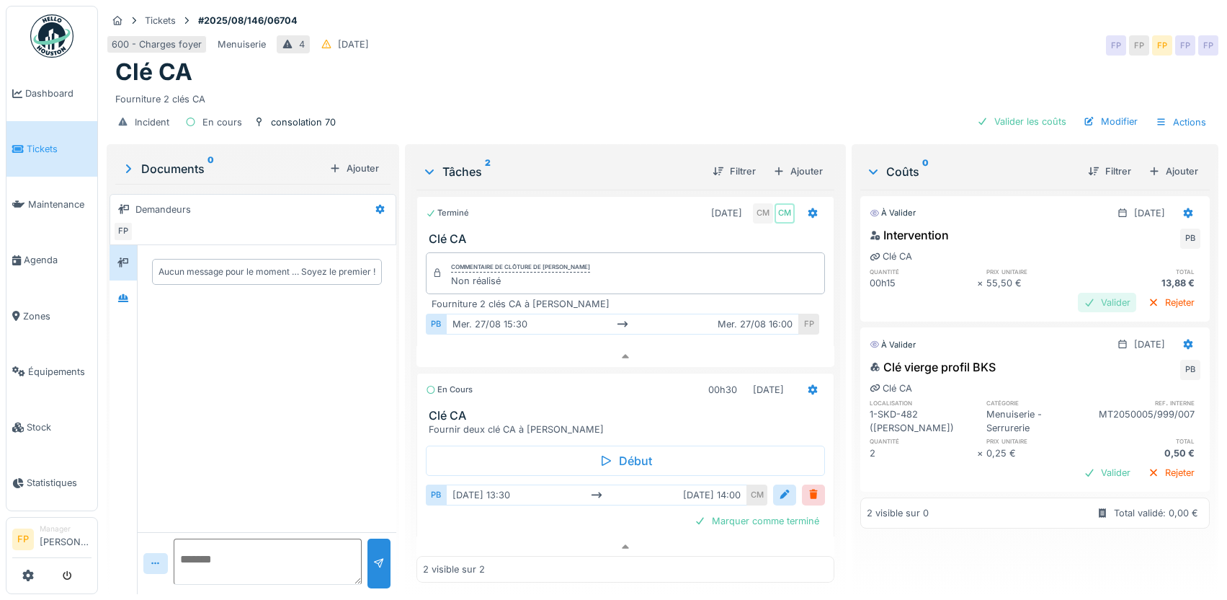
click at [1078, 293] on div "Valider" at bounding box center [1107, 302] width 58 height 19
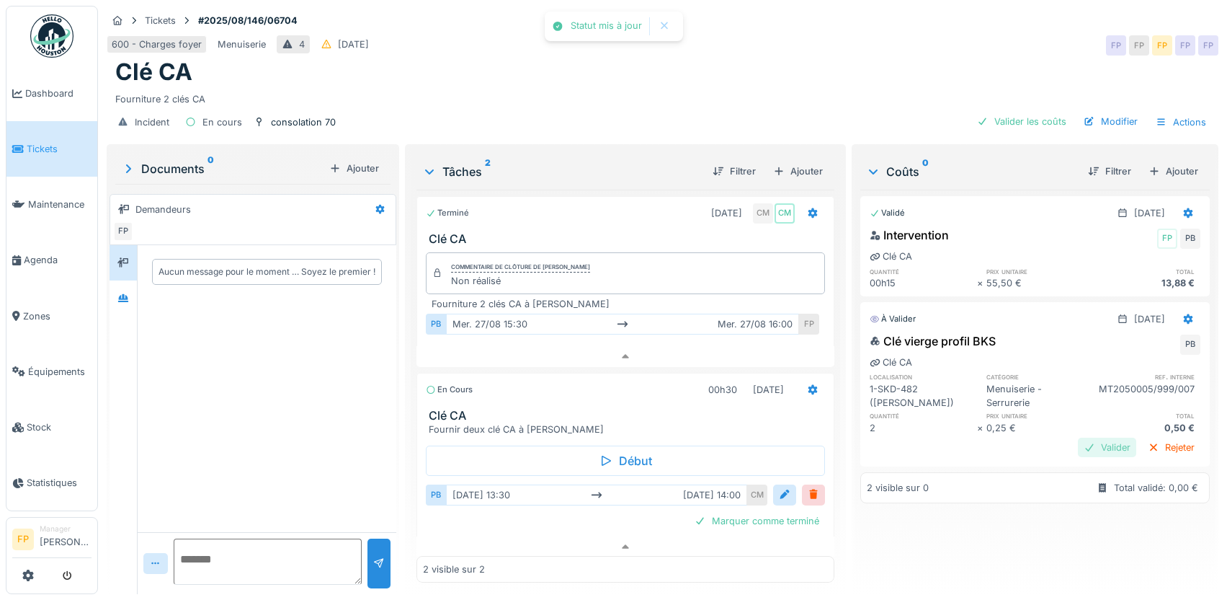
click at [1085, 437] on div "Valider" at bounding box center [1107, 446] width 58 height 19
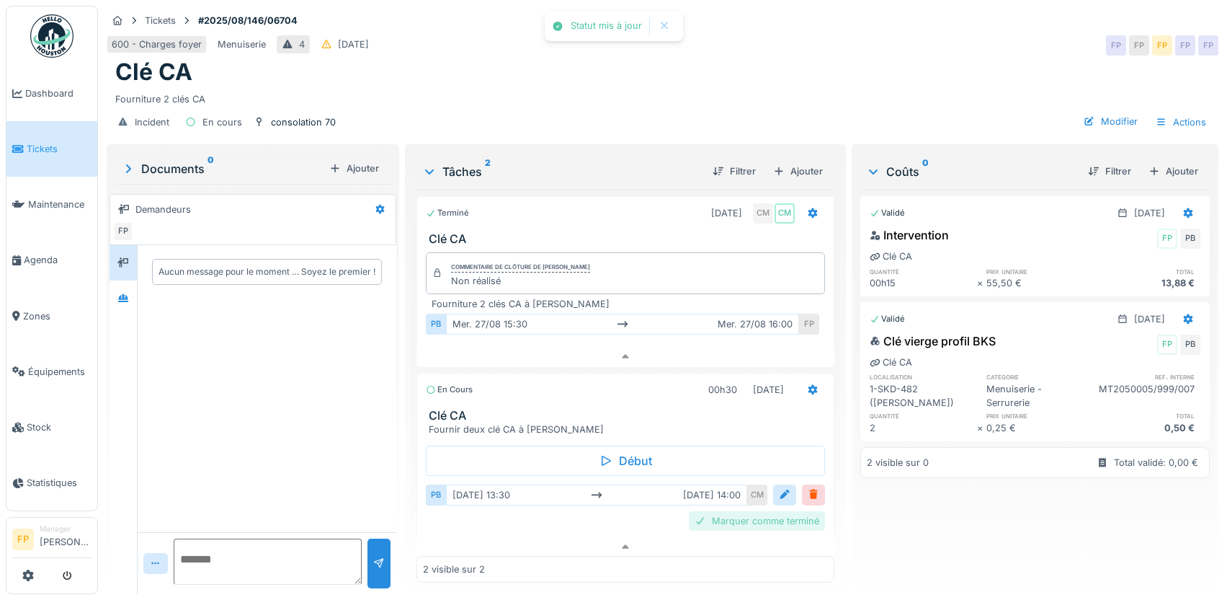
click at [739, 511] on div "Marquer comme terminé" at bounding box center [757, 520] width 136 height 19
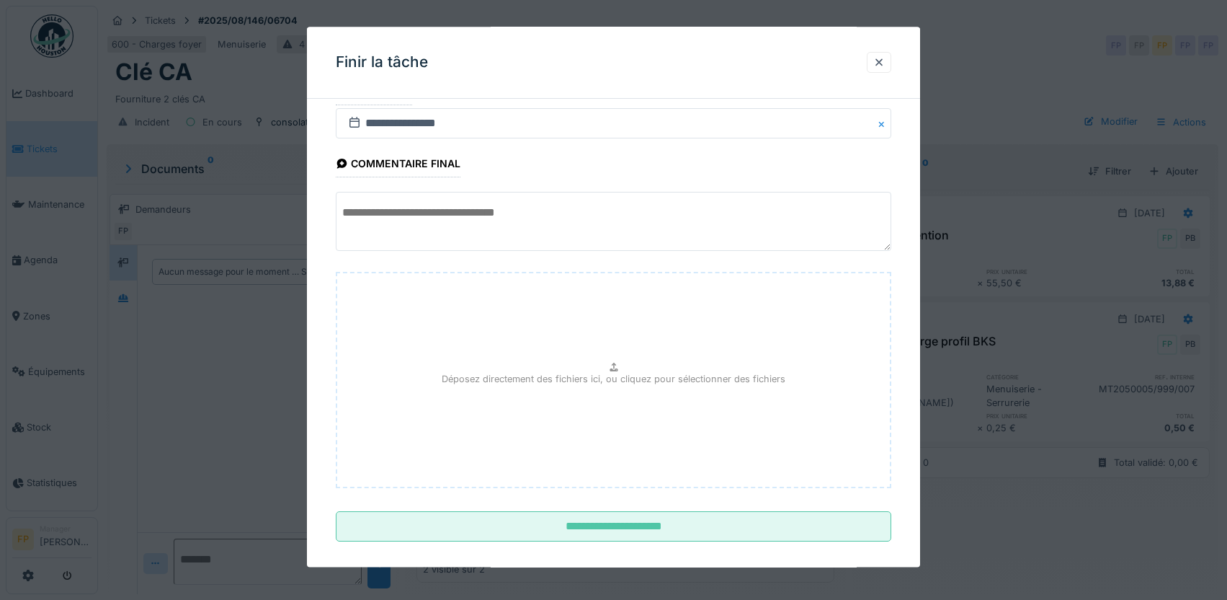
scroll to position [48, 0]
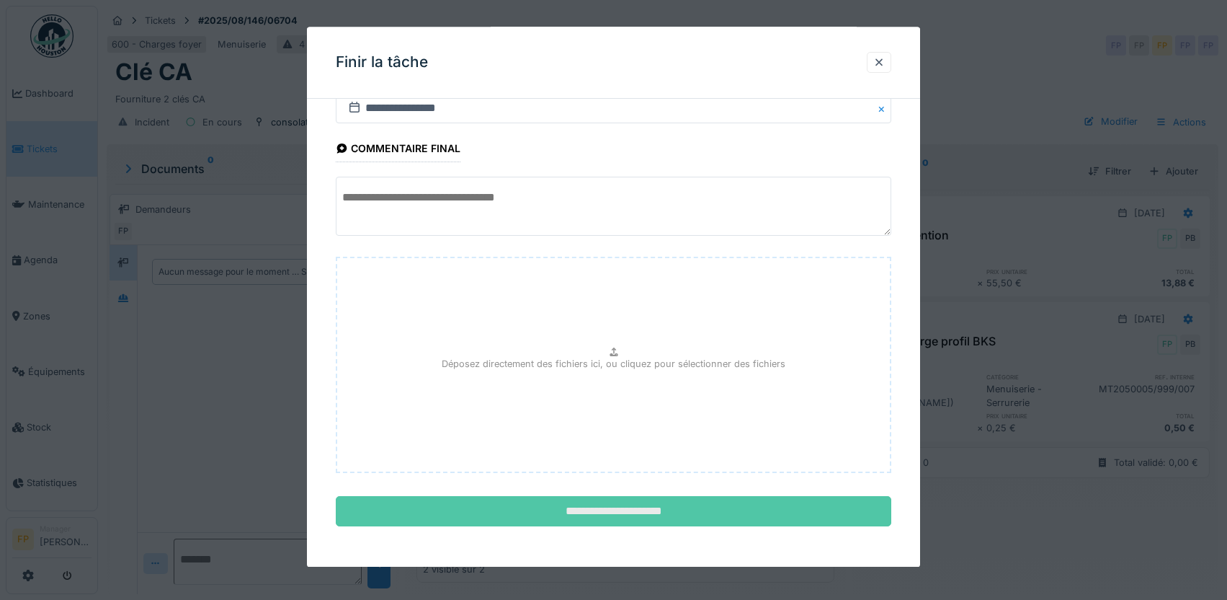
click at [654, 504] on input "**********" at bounding box center [614, 512] width 556 height 30
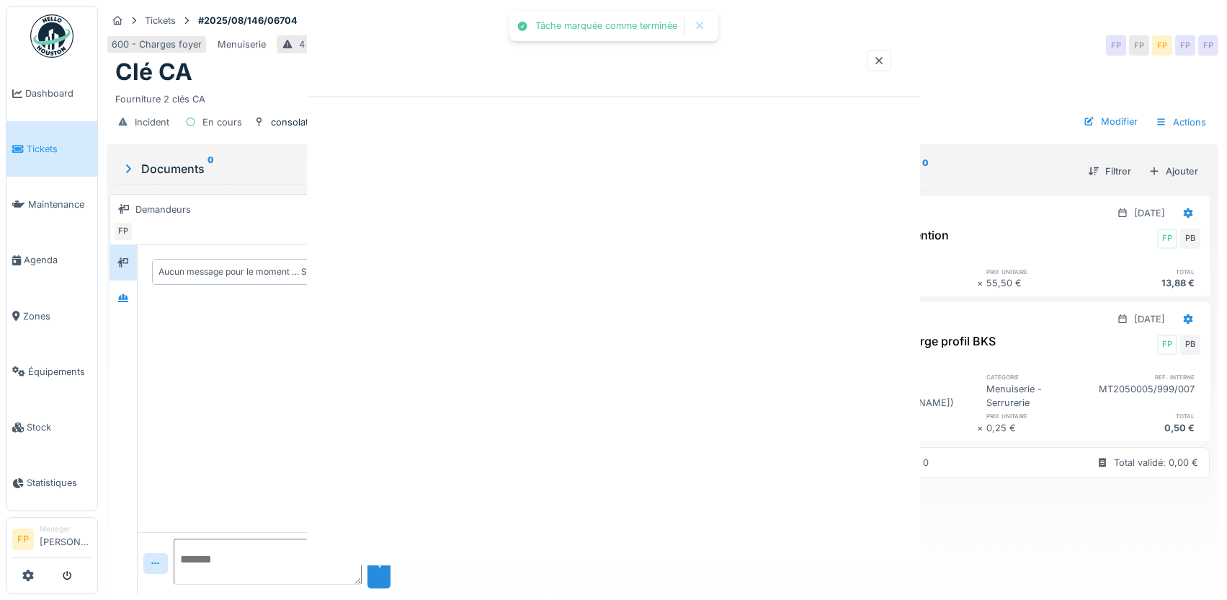
scroll to position [0, 0]
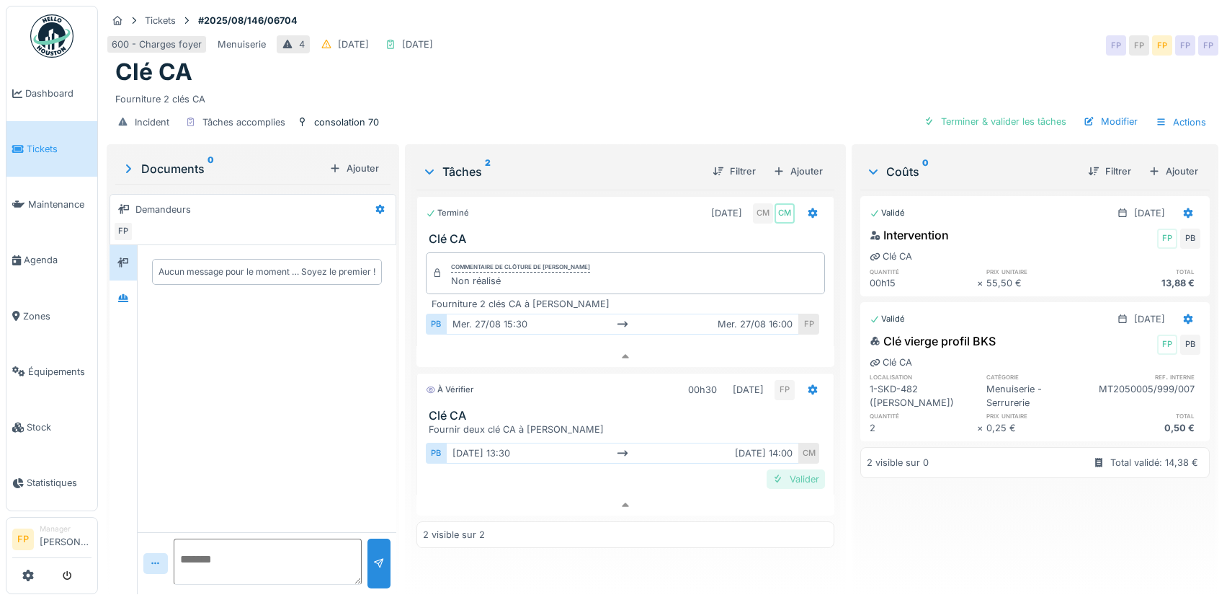
click at [799, 469] on div "Valider" at bounding box center [796, 478] width 58 height 19
click at [1001, 117] on div "Approuver et clôturer le ticket" at bounding box center [992, 121] width 159 height 19
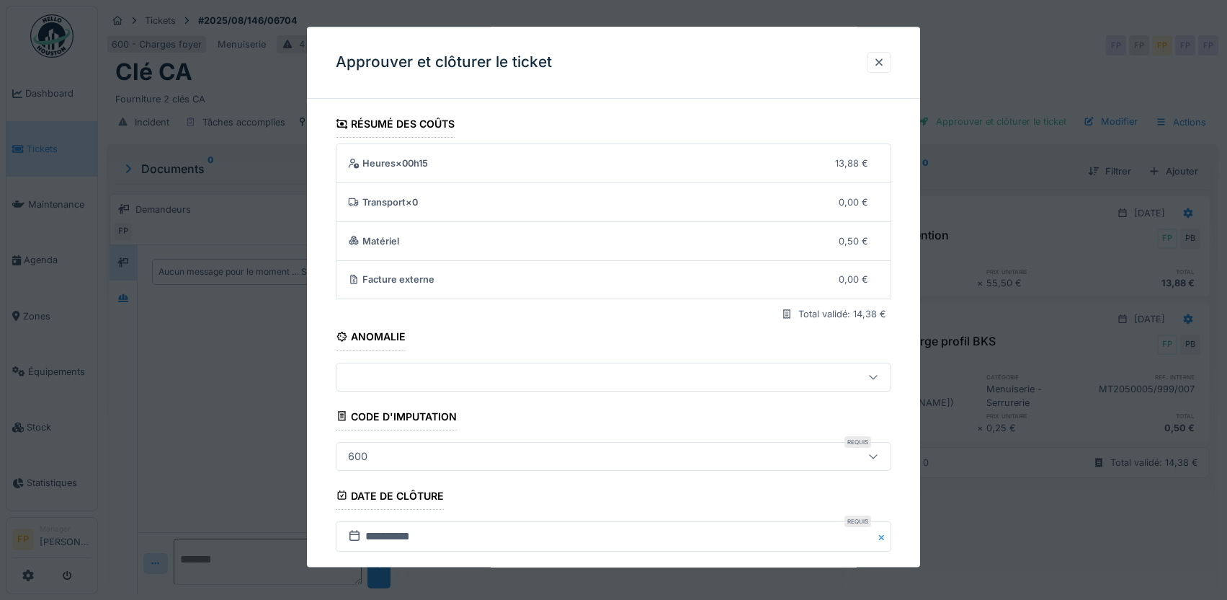
scroll to position [180, 0]
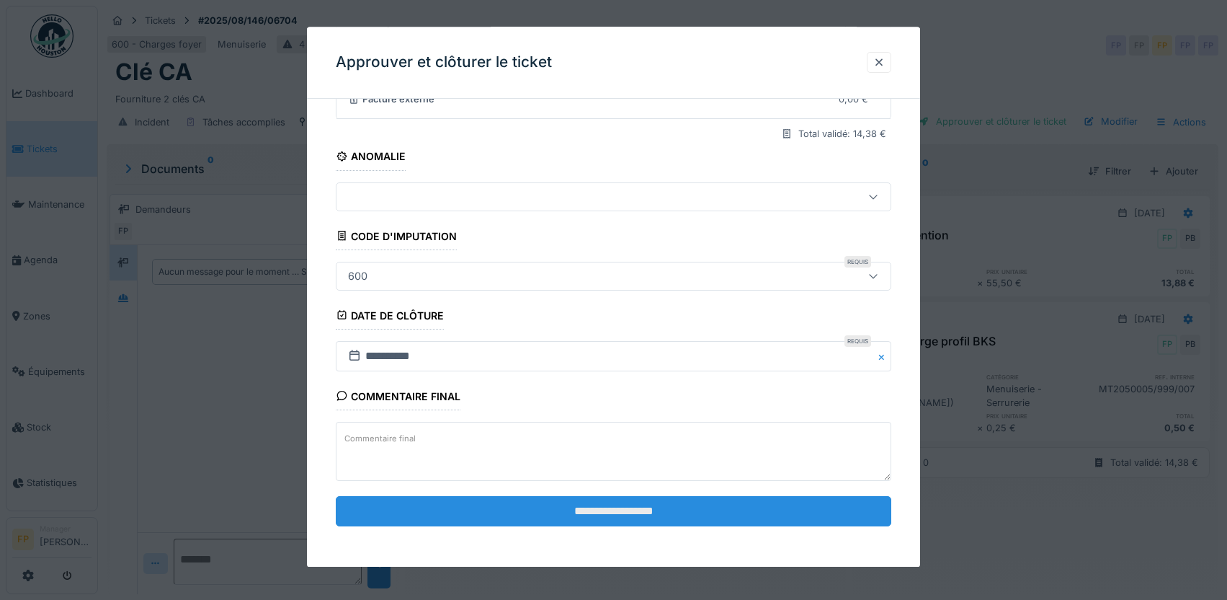
click at [621, 515] on input "**********" at bounding box center [614, 512] width 556 height 30
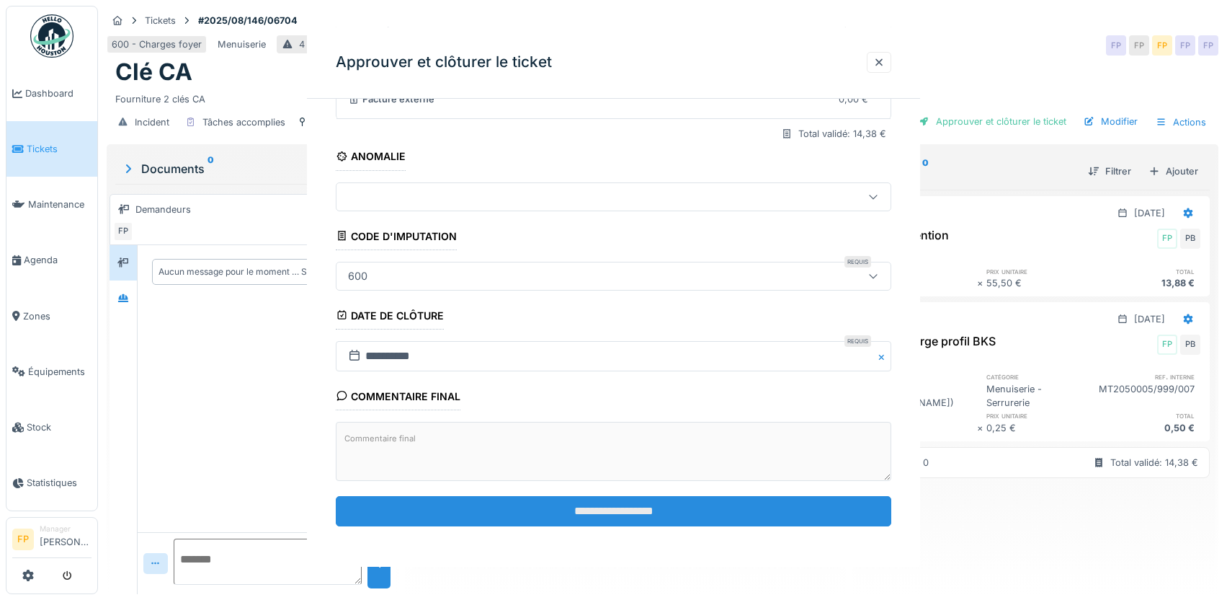
scroll to position [0, 0]
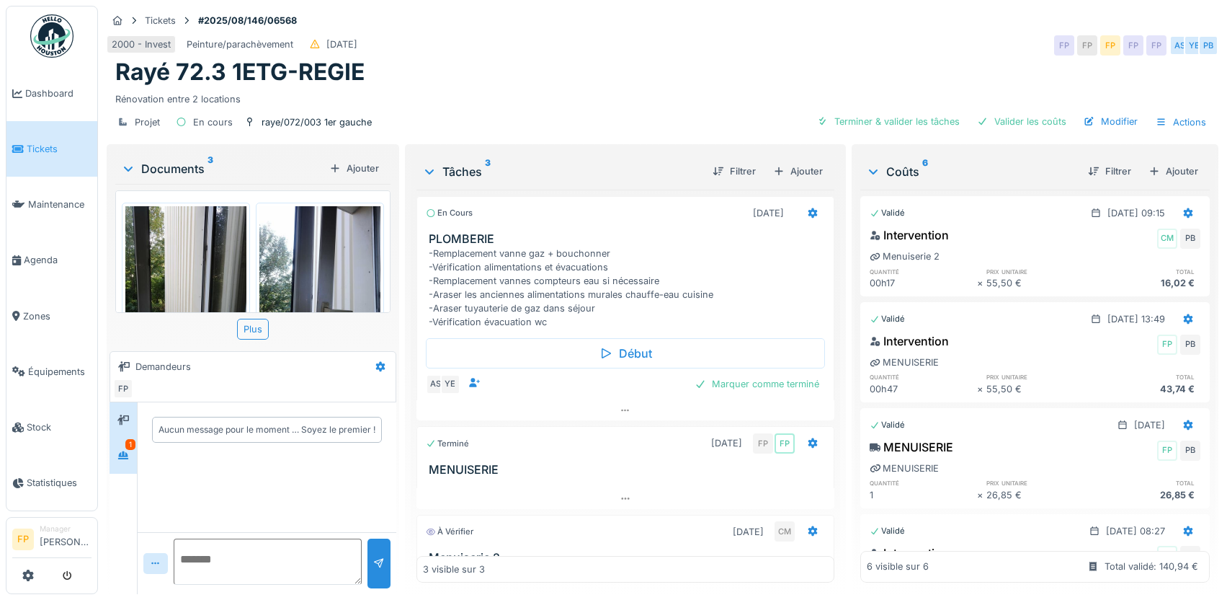
click at [128, 446] on div "1" at bounding box center [130, 444] width 10 height 11
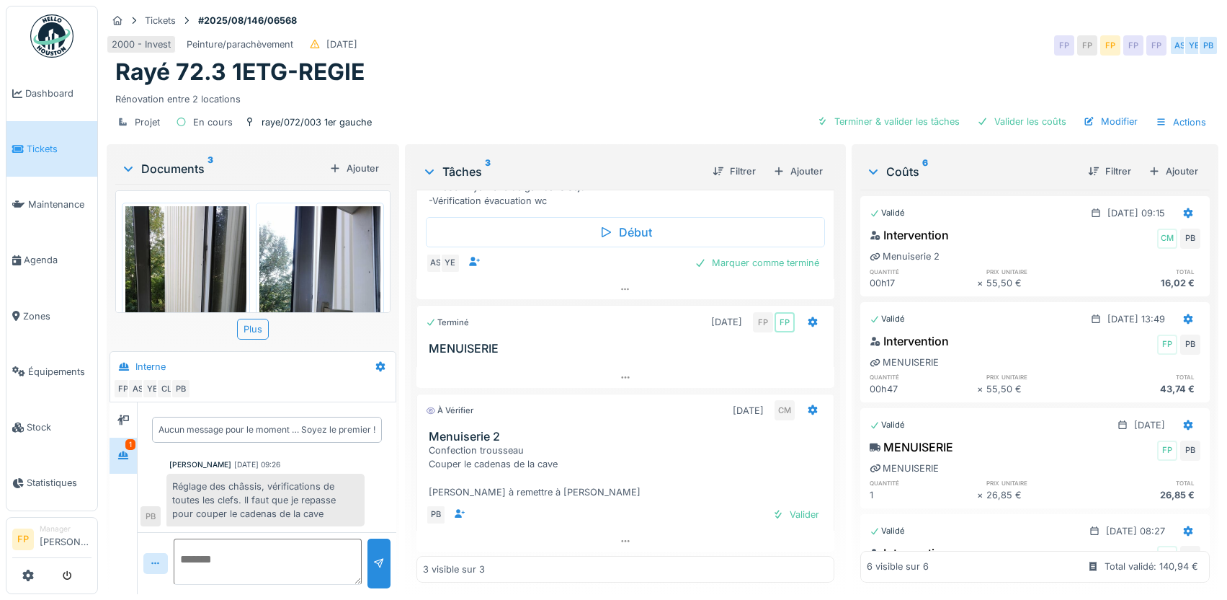
scroll to position [125, 0]
click at [620, 535] on icon at bounding box center [626, 539] width 12 height 9
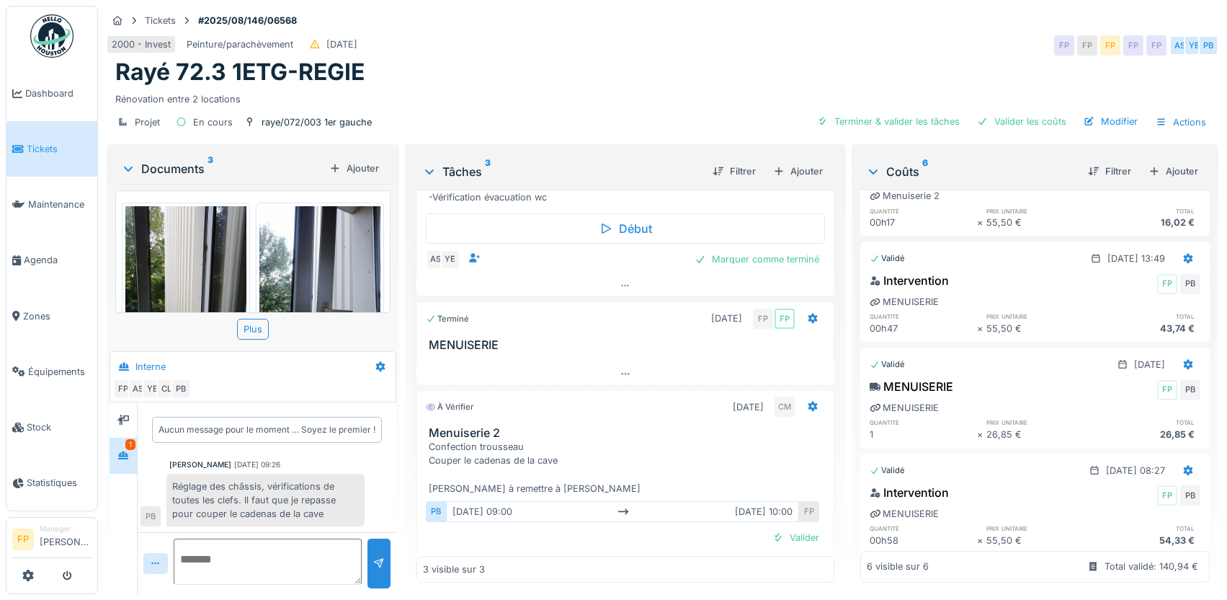
scroll to position [0, 0]
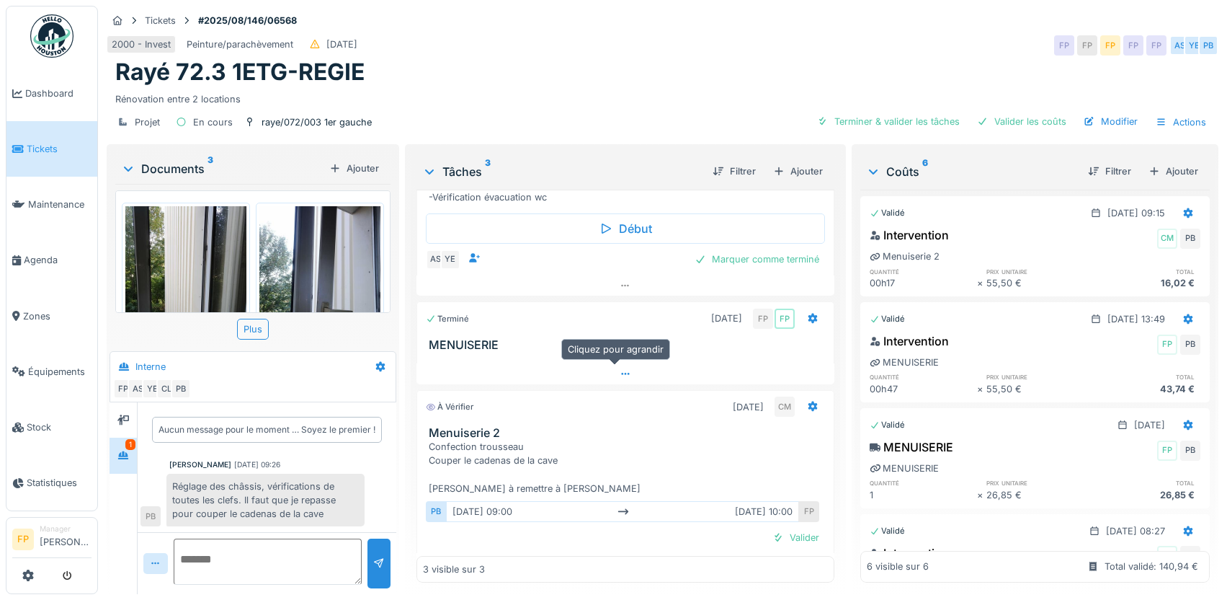
click at [620, 369] on icon at bounding box center [626, 373] width 12 height 9
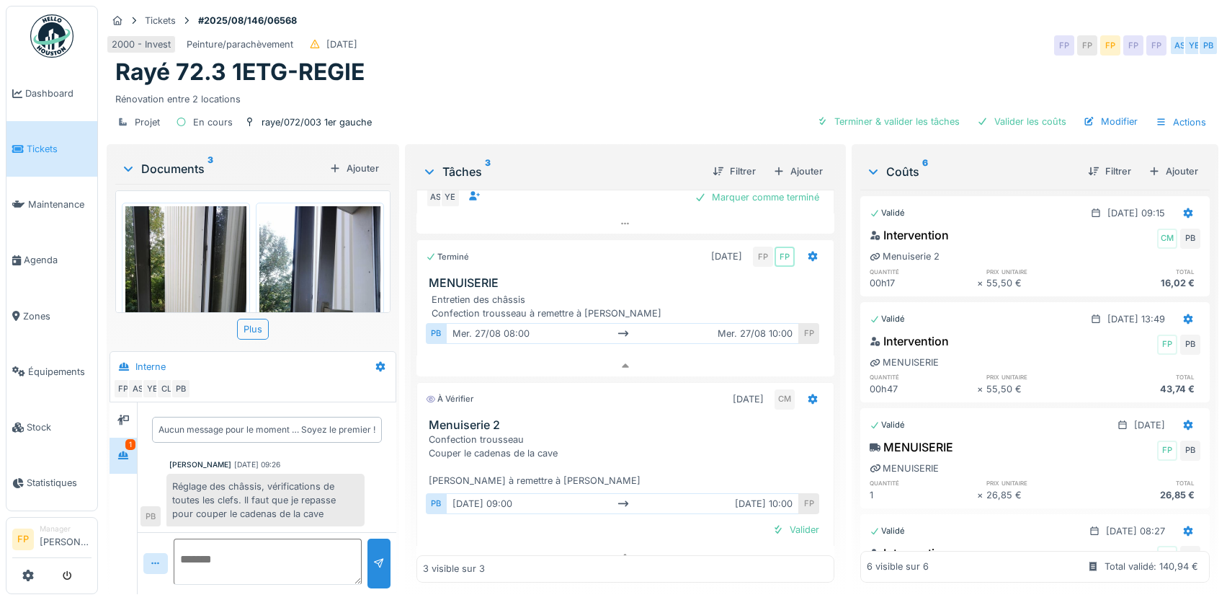
scroll to position [205, 0]
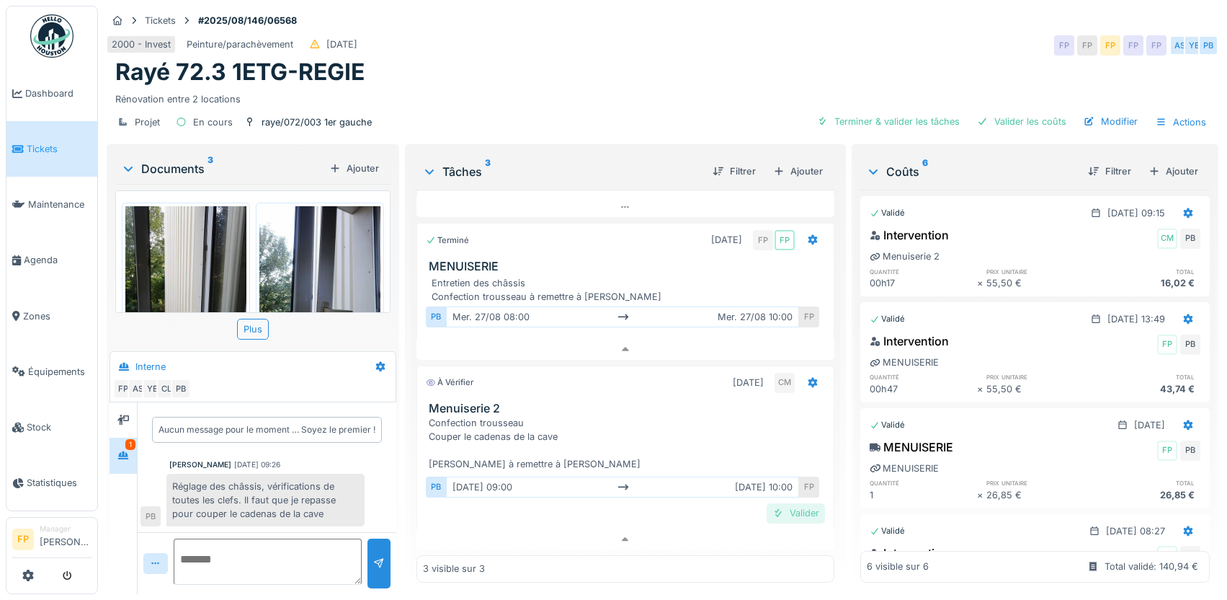
click at [788, 503] on div "Valider" at bounding box center [796, 512] width 58 height 19
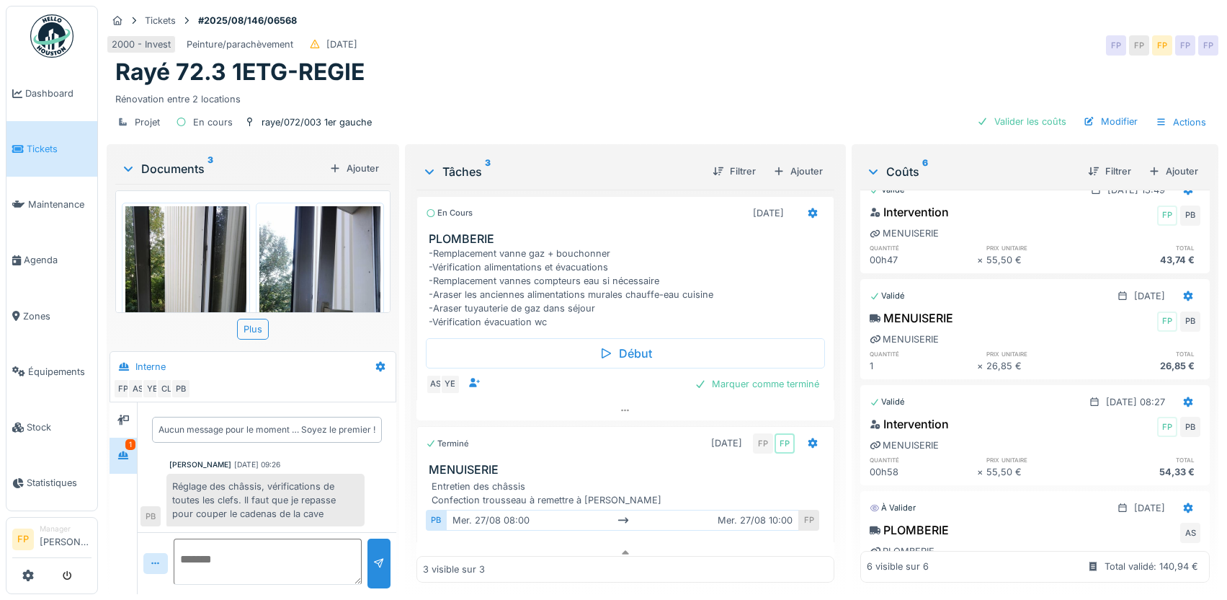
scroll to position [0, 0]
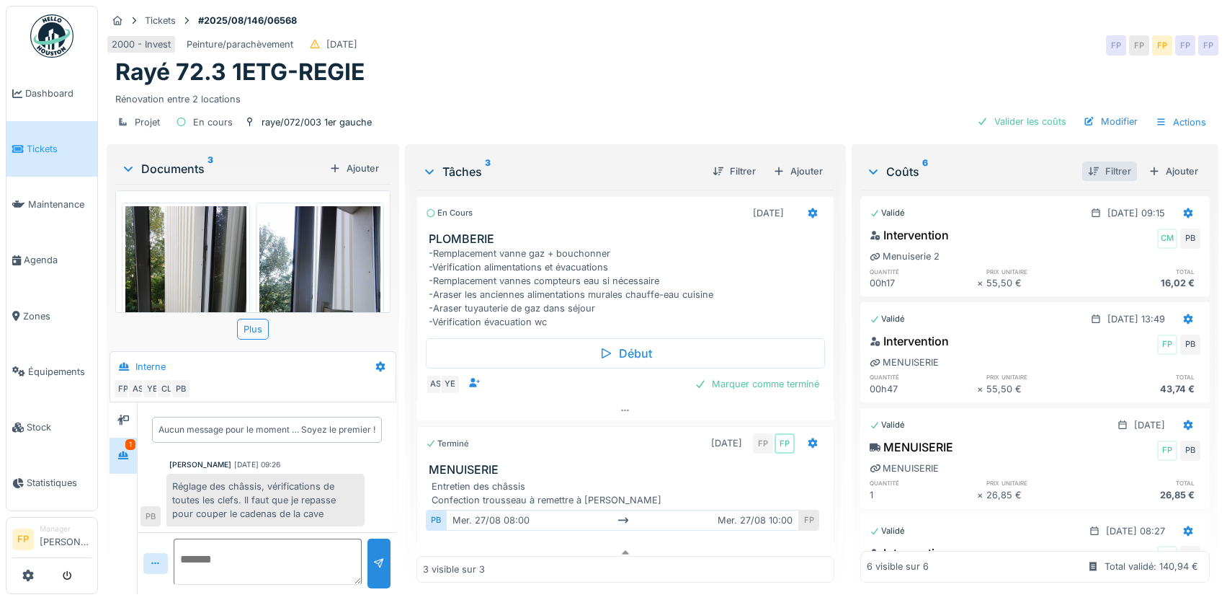
click at [1106, 176] on div "Filtrer" at bounding box center [1109, 170] width 55 height 19
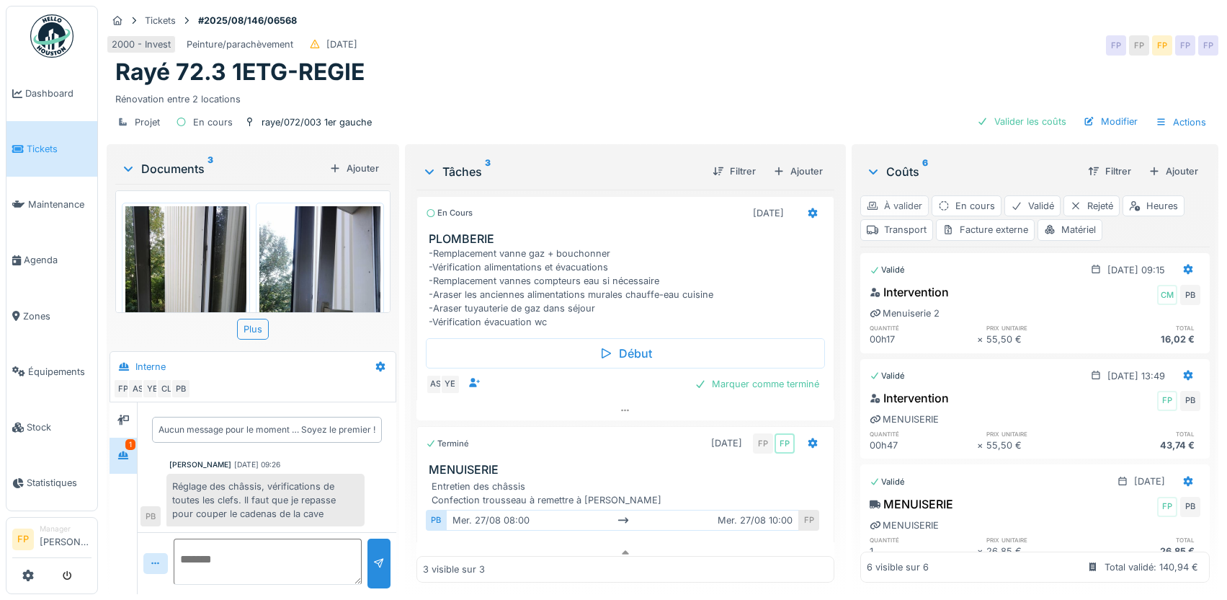
click at [898, 202] on div "À valider" at bounding box center [894, 205] width 68 height 21
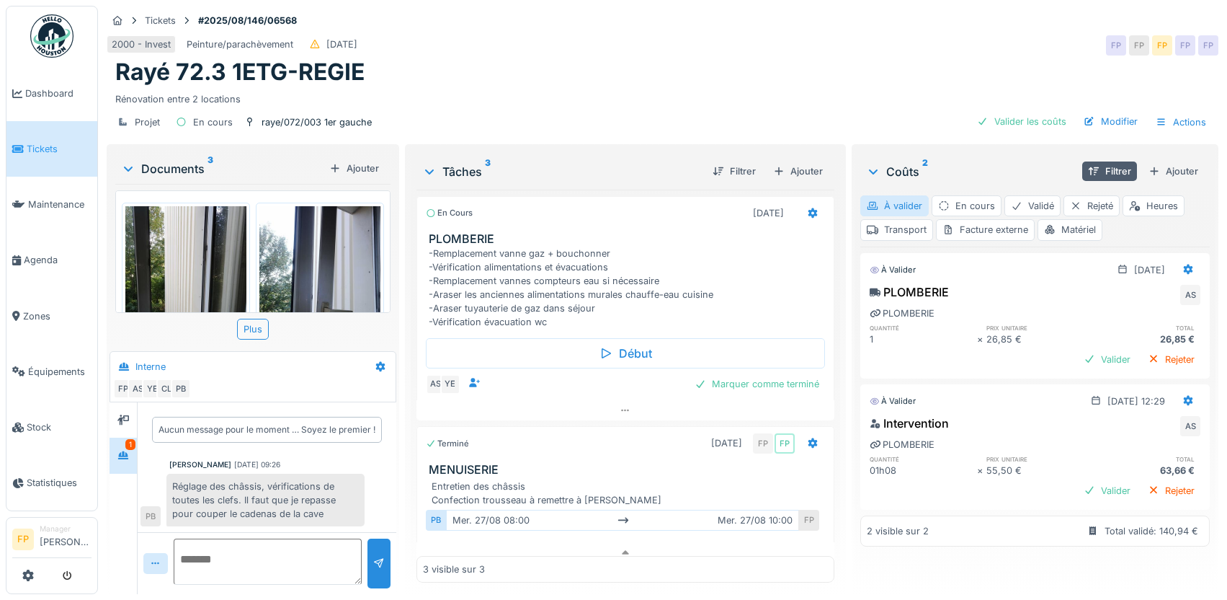
scroll to position [1, 0]
click at [224, 545] on textarea at bounding box center [268, 561] width 188 height 46
type textarea "*"
type textarea "**********"
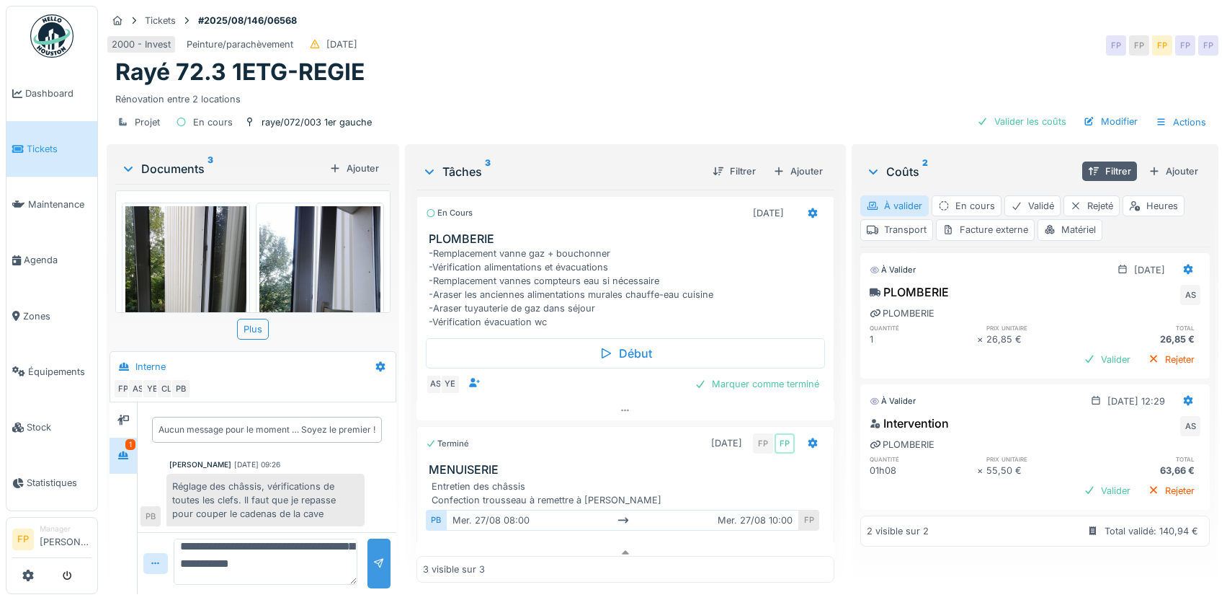
click at [378, 556] on div at bounding box center [379, 563] width 12 height 14
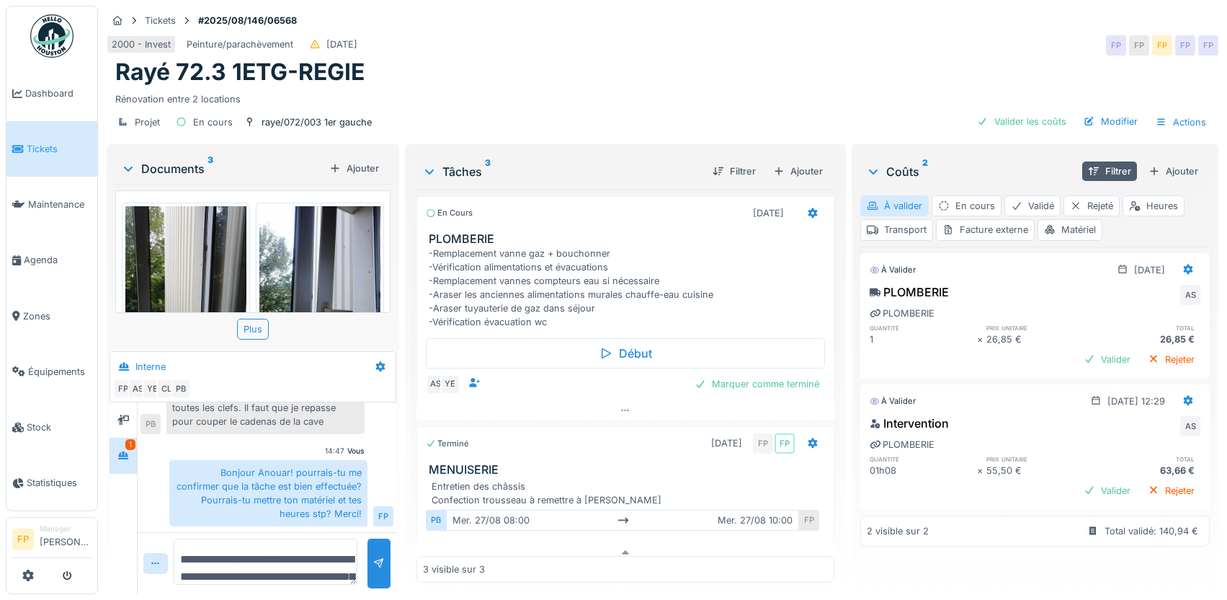
click at [590, 584] on div "Tâches 3 Filtrer Ajouter En cours [DATE] PLOMBERIE -Remplacement vanne gaz + bo…" at bounding box center [625, 370] width 441 height 453
drag, startPoint x: 380, startPoint y: 57, endPoint x: 109, endPoint y: 64, distance: 271.1
click at [109, 64] on div "Rayé 72.3 1ETG-REGIE Rénovation entre 2 locations" at bounding box center [663, 82] width 1112 height 48
drag, startPoint x: 109, startPoint y: 64, endPoint x: 308, endPoint y: 63, distance: 199.6
copy h1 "Rayé 72.3 1ETG-REGIE"
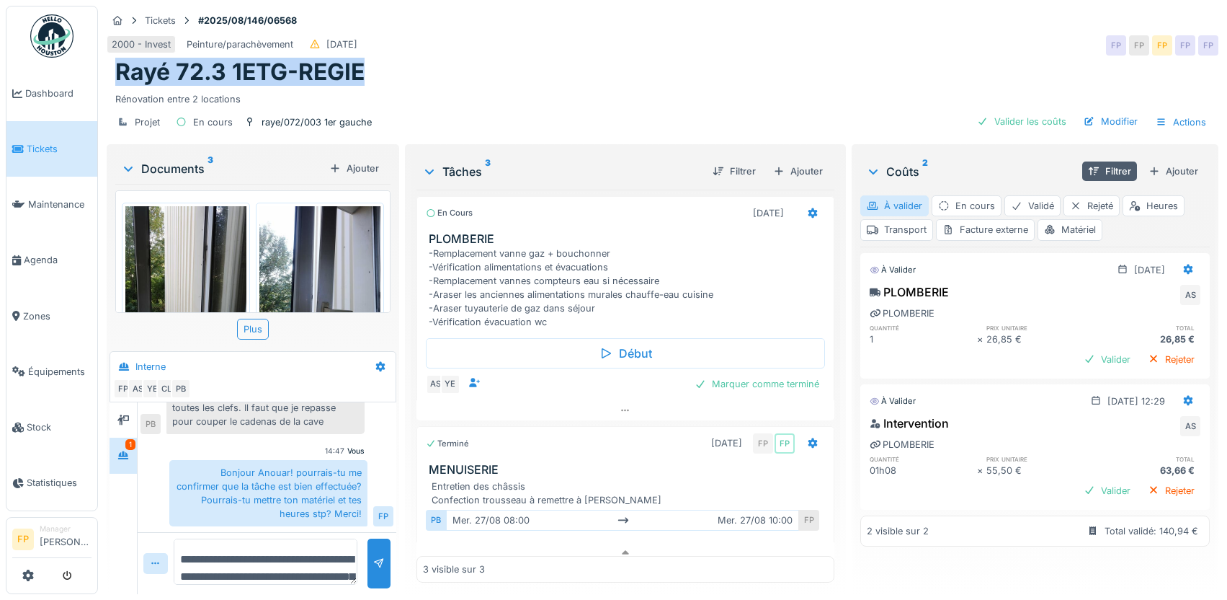
scroll to position [92, 0]
click at [571, 66] on div "Rayé 72.3 1ETG-REGIE" at bounding box center [662, 71] width 1095 height 27
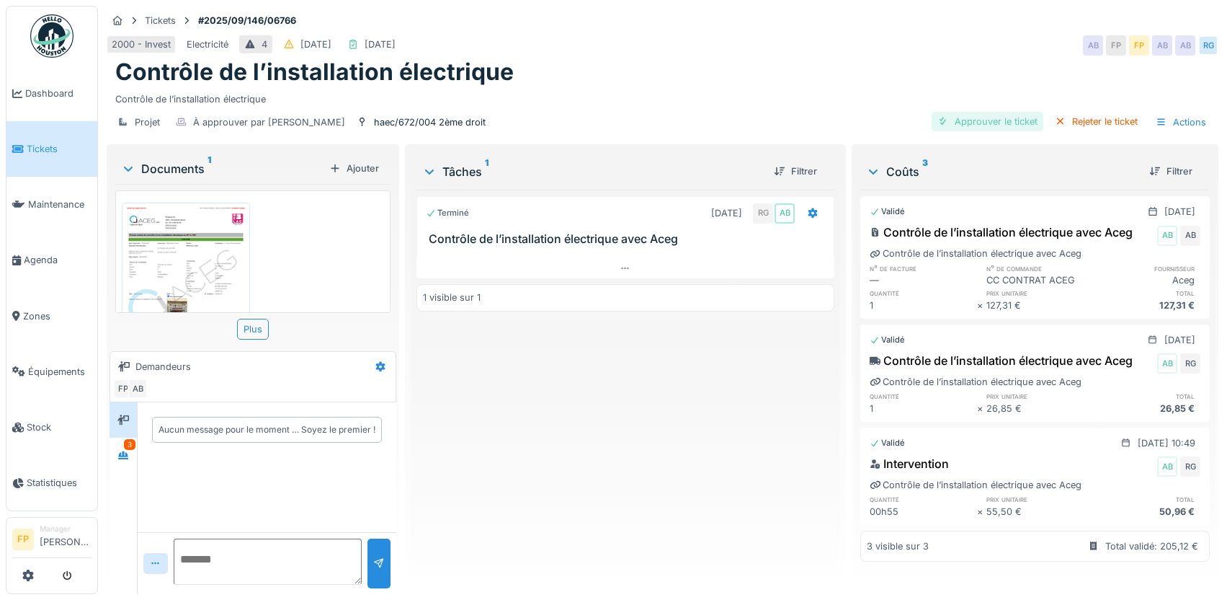
click at [975, 123] on div "Approuver le ticket" at bounding box center [988, 121] width 112 height 19
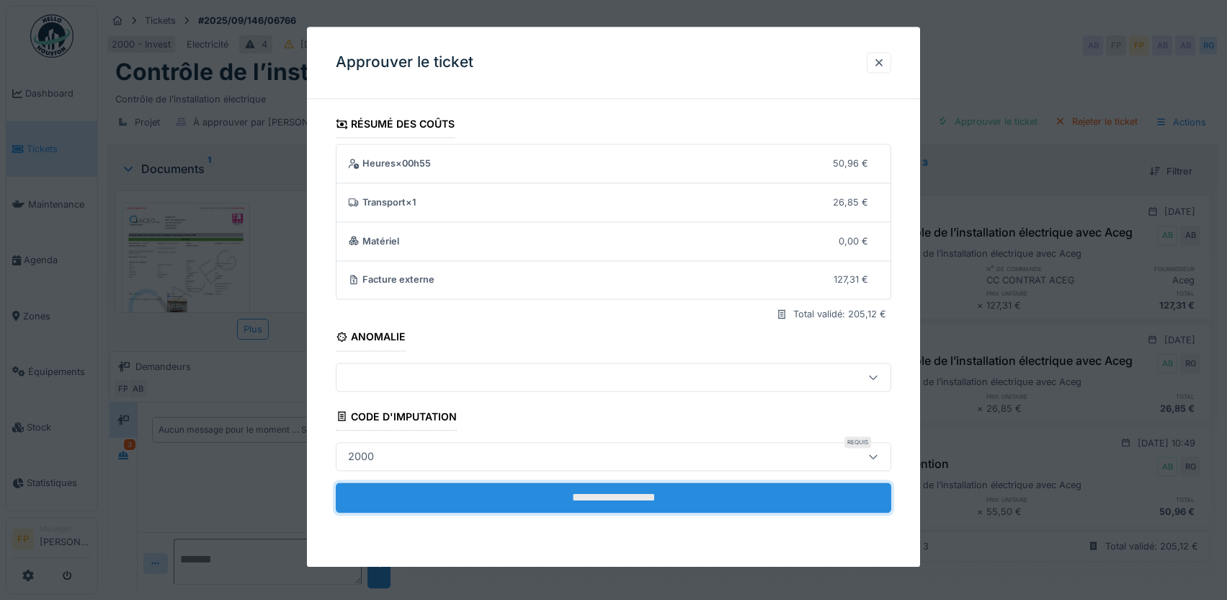
click at [641, 498] on input "**********" at bounding box center [614, 497] width 556 height 30
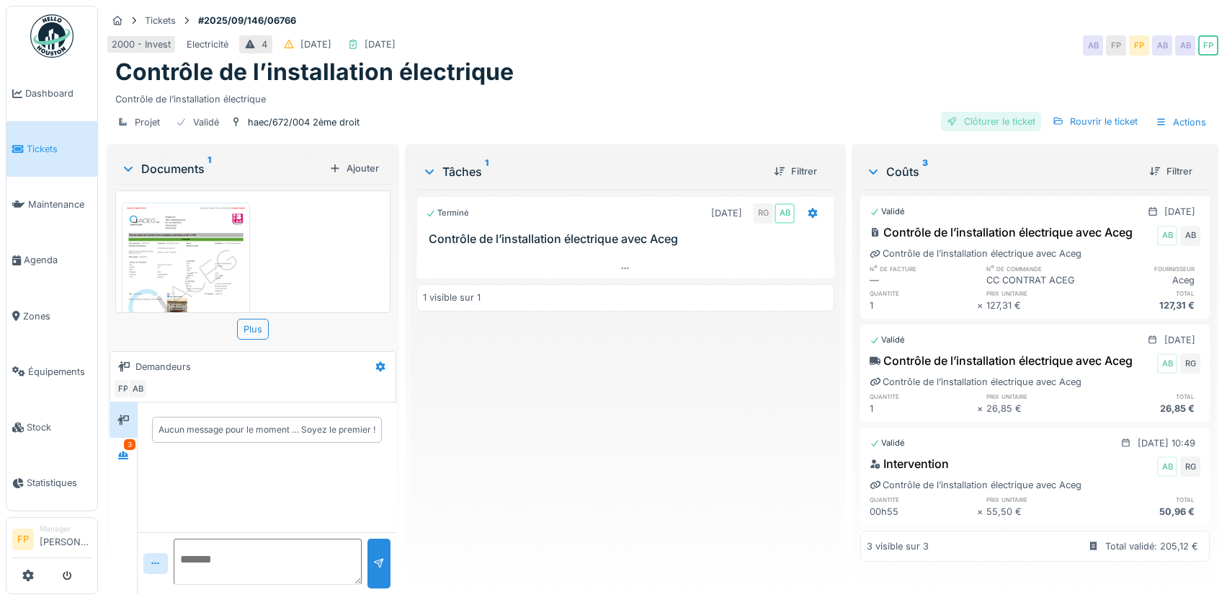
click at [973, 112] on div "Clôturer le ticket" at bounding box center [991, 121] width 100 height 19
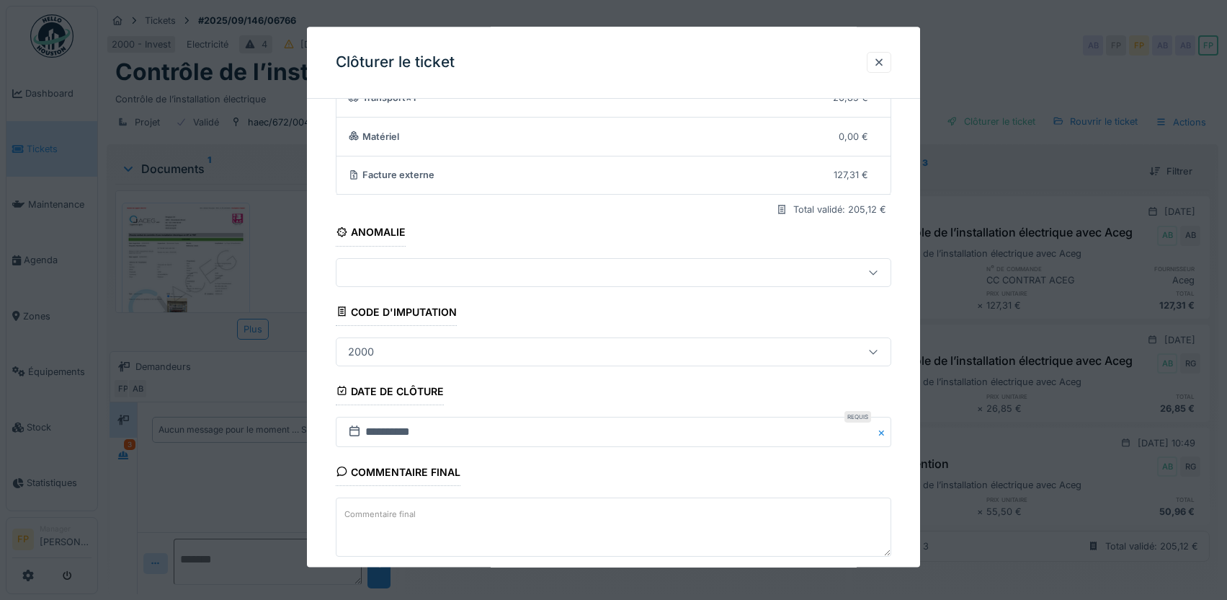
scroll to position [180, 0]
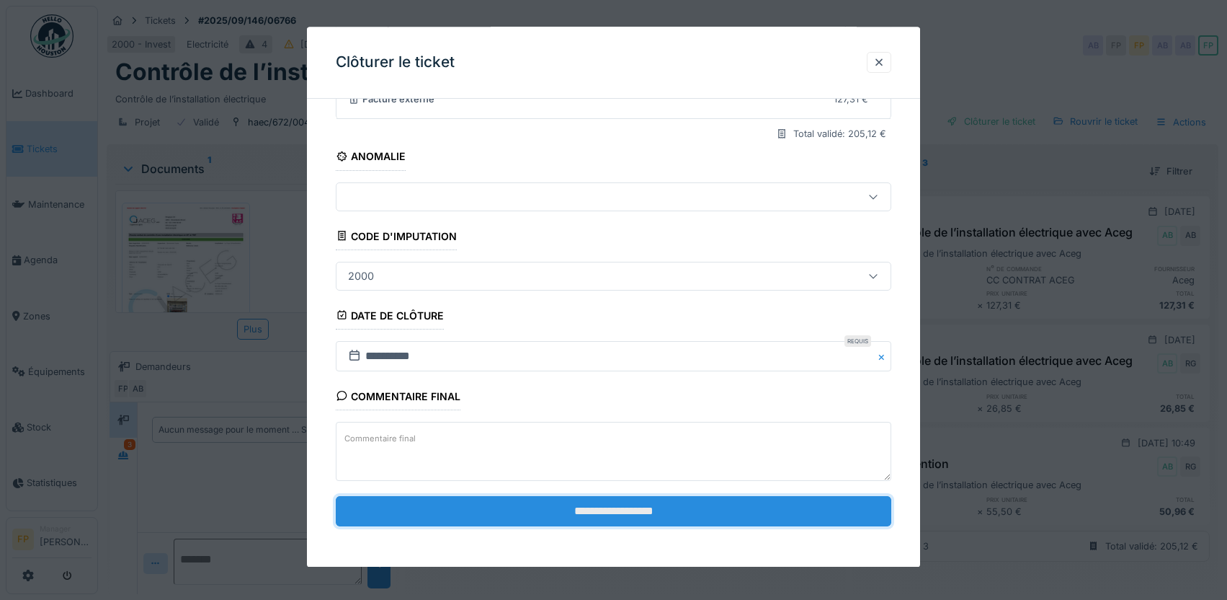
click at [633, 515] on input "**********" at bounding box center [614, 512] width 556 height 30
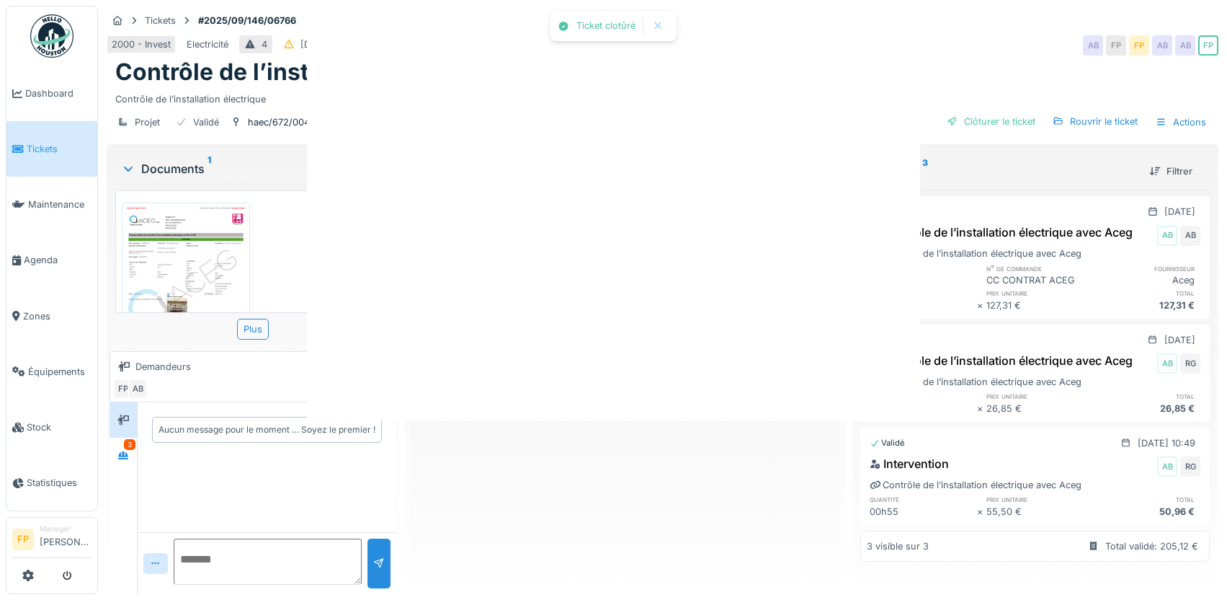
scroll to position [0, 0]
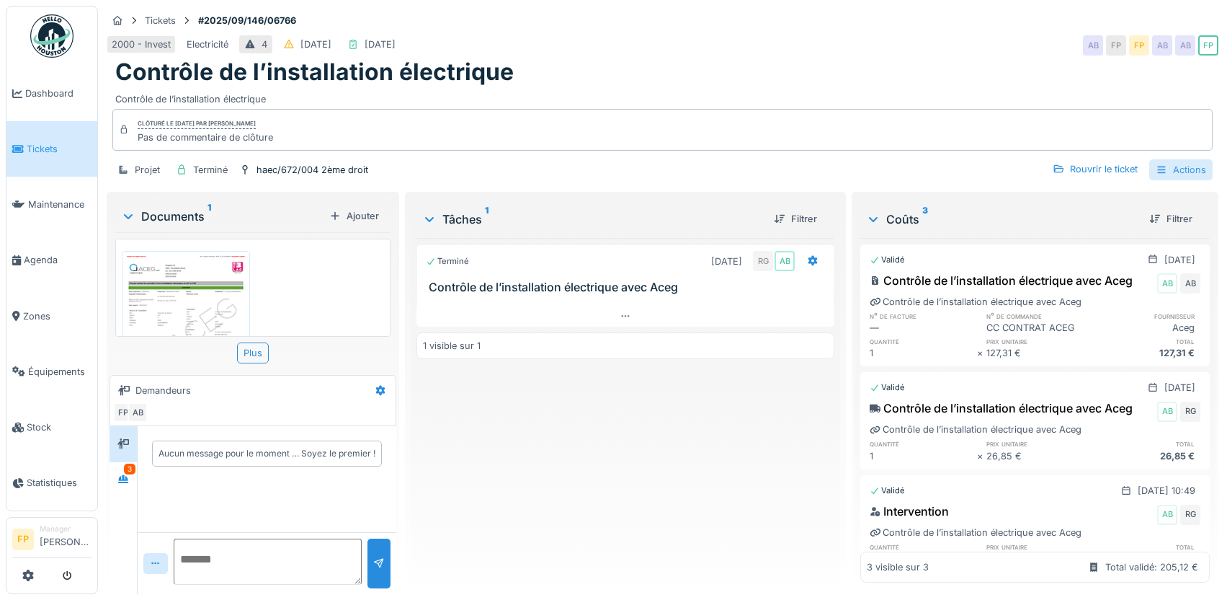
drag, startPoint x: 1192, startPoint y: 169, endPoint x: 1184, endPoint y: 171, distance: 8.2
click at [1188, 171] on div "Actions" at bounding box center [1180, 169] width 63 height 21
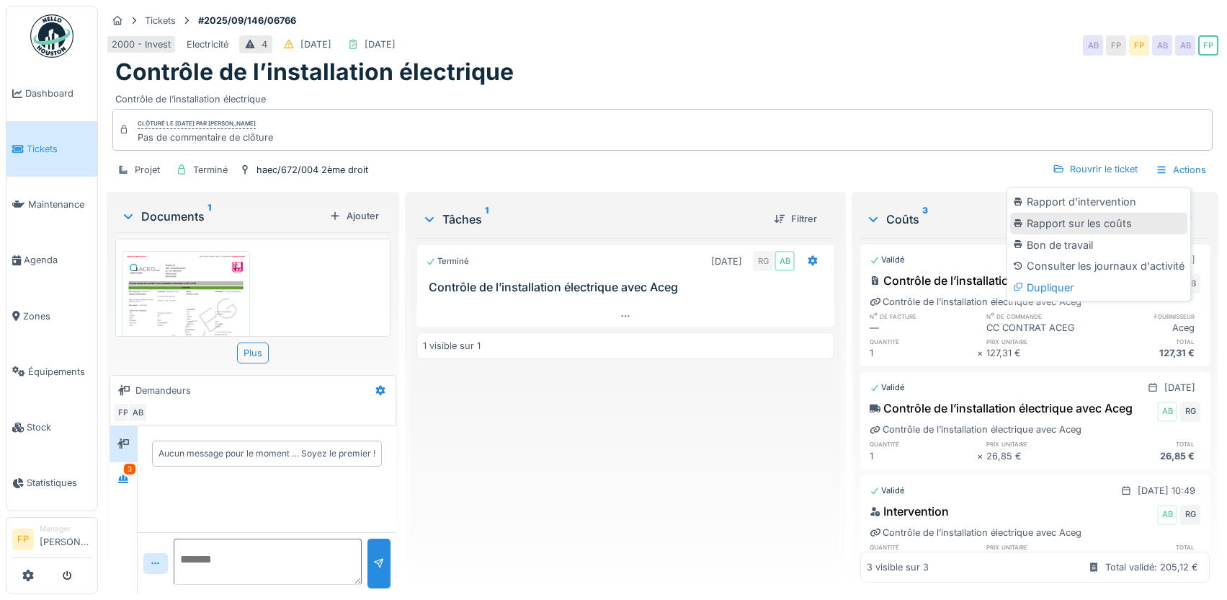
click at [1094, 221] on div "Rapport sur les coûts" at bounding box center [1098, 224] width 177 height 22
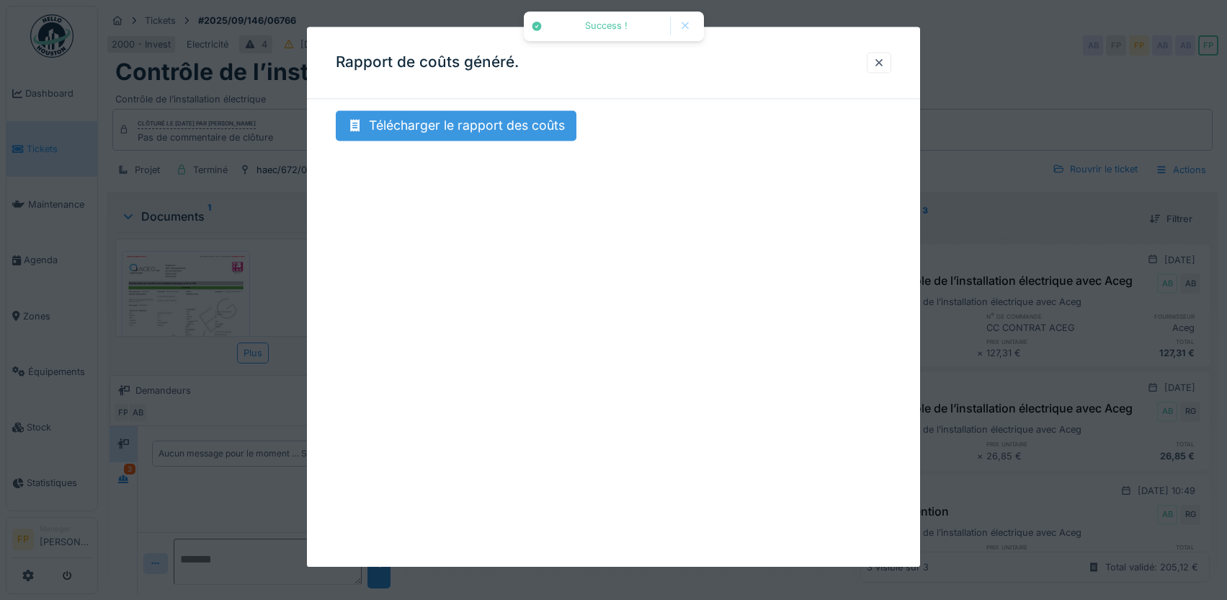
click at [520, 135] on div "Télécharger le rapport des coûts" at bounding box center [456, 125] width 241 height 30
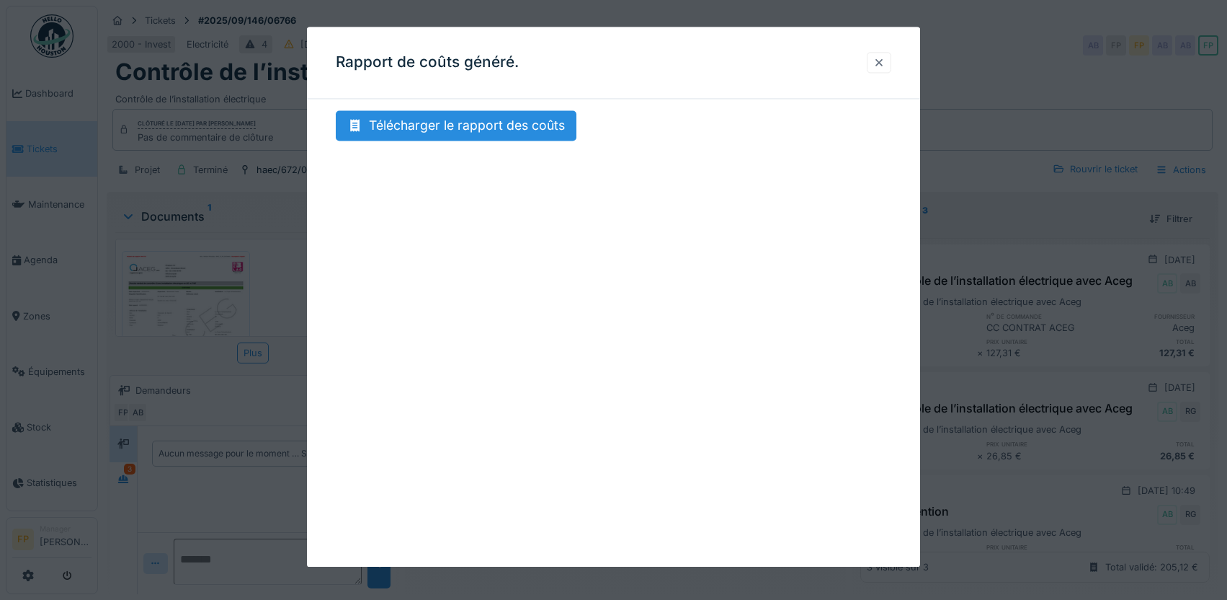
click at [891, 58] on div at bounding box center [879, 62] width 25 height 21
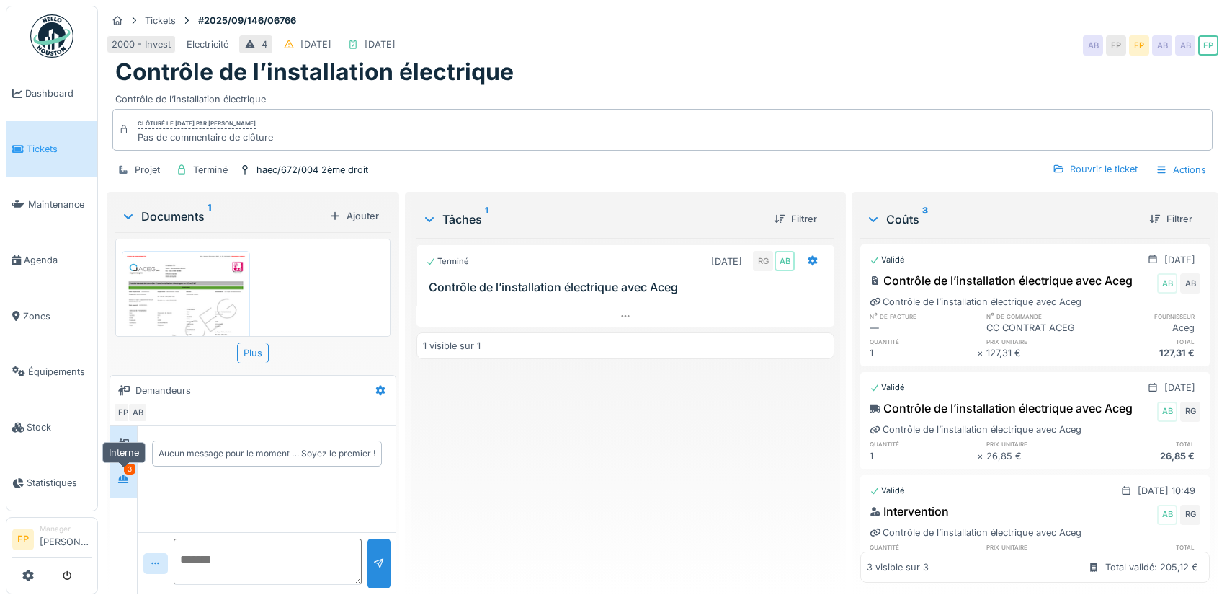
click at [123, 478] on icon at bounding box center [123, 479] width 10 height 8
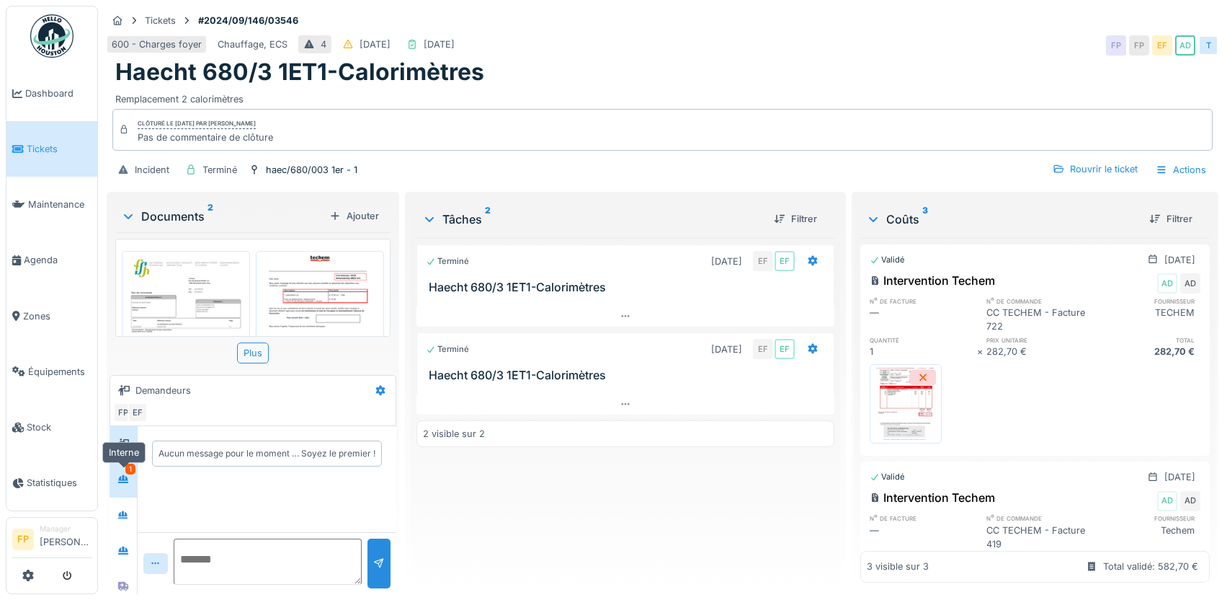
click at [128, 475] on icon at bounding box center [123, 478] width 12 height 9
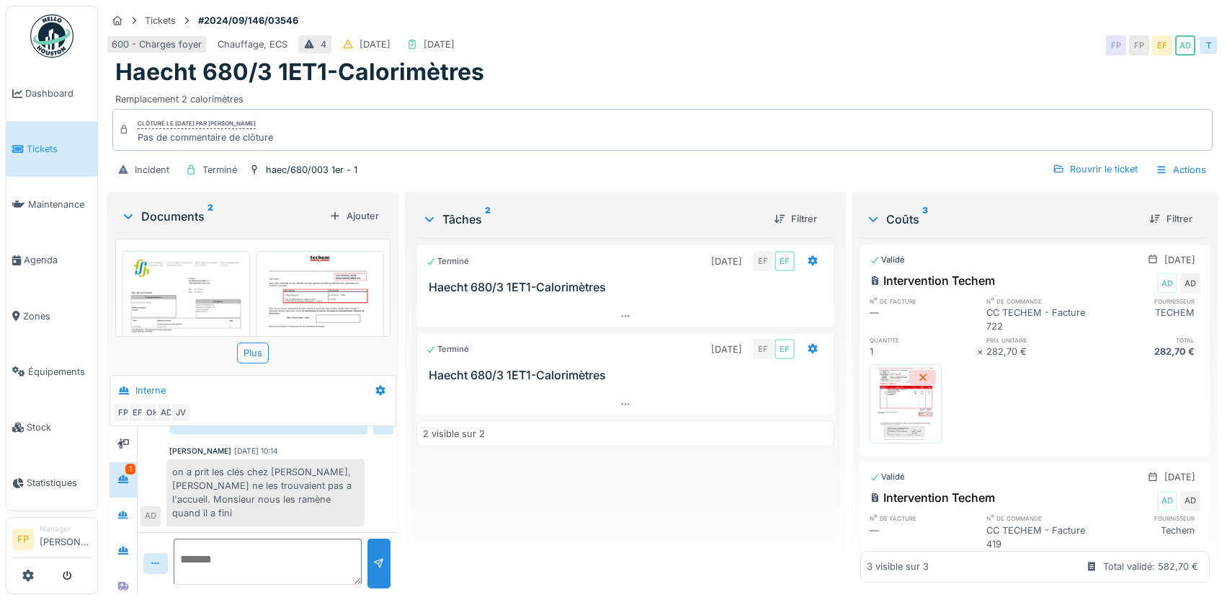
scroll to position [731, 0]
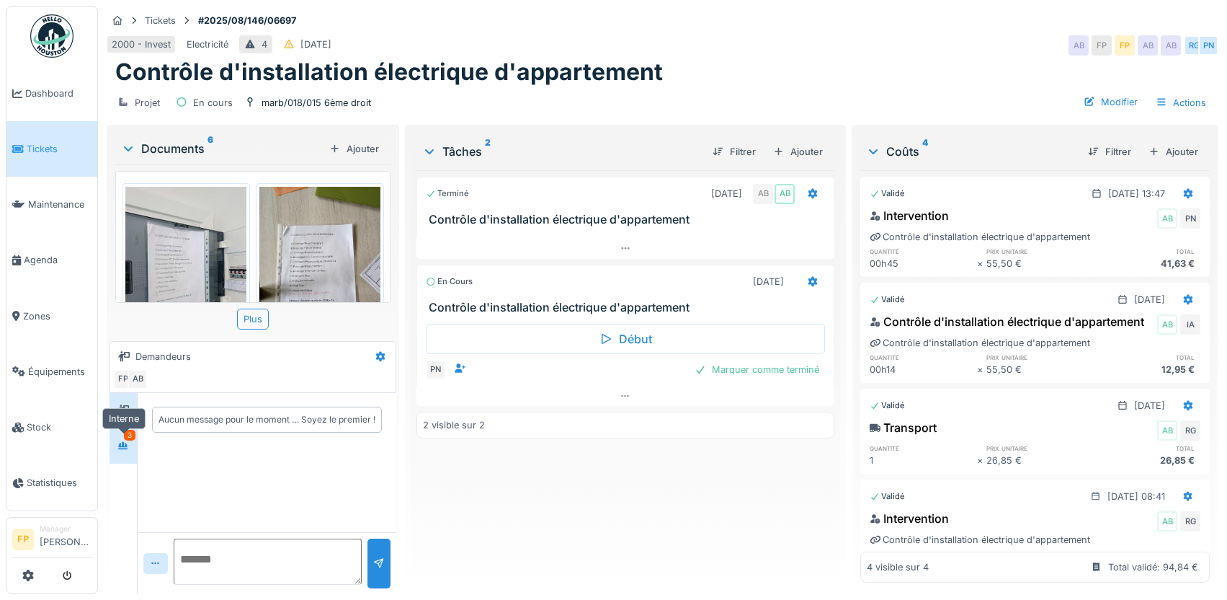
click at [127, 440] on div at bounding box center [123, 446] width 12 height 14
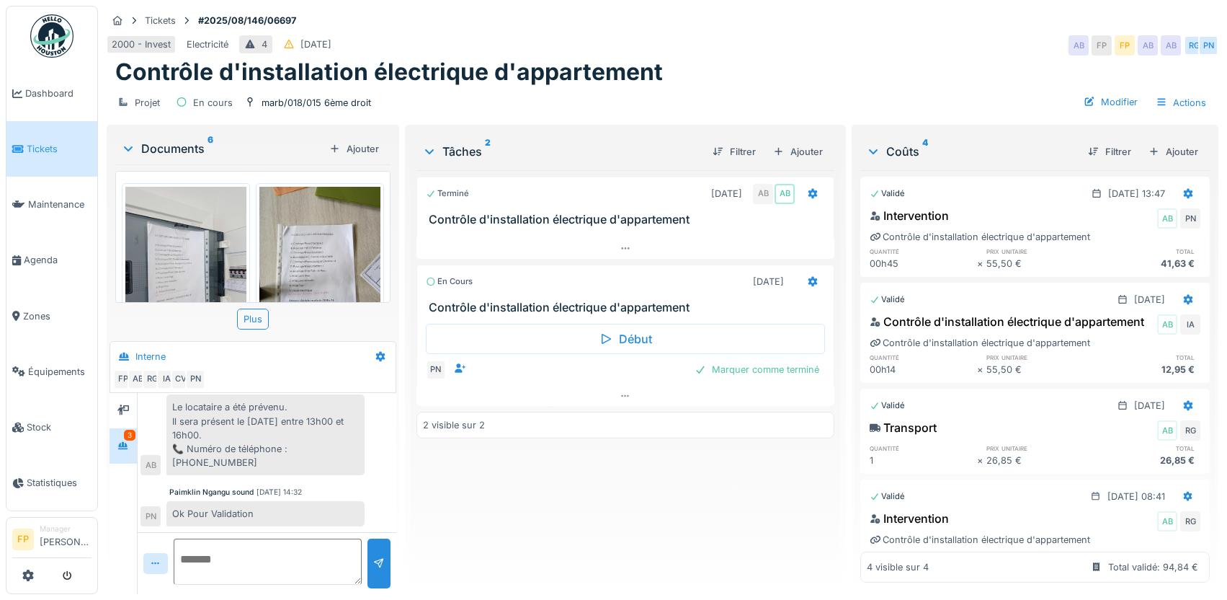
scroll to position [11, 0]
click at [624, 244] on icon at bounding box center [626, 248] width 12 height 9
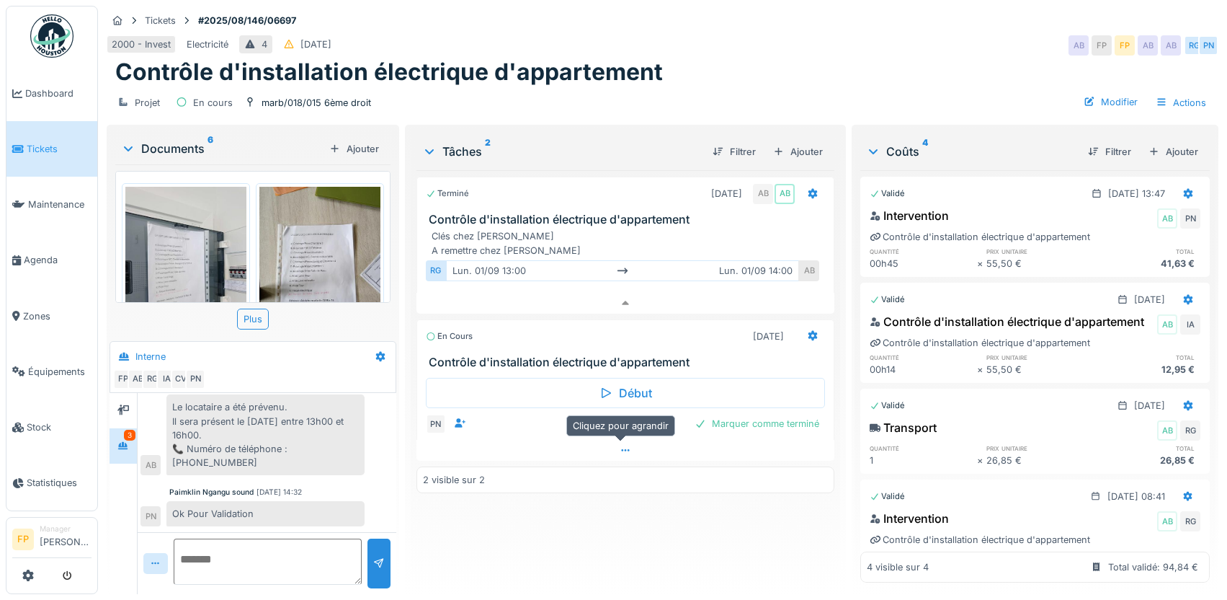
click at [620, 445] on icon at bounding box center [626, 449] width 12 height 9
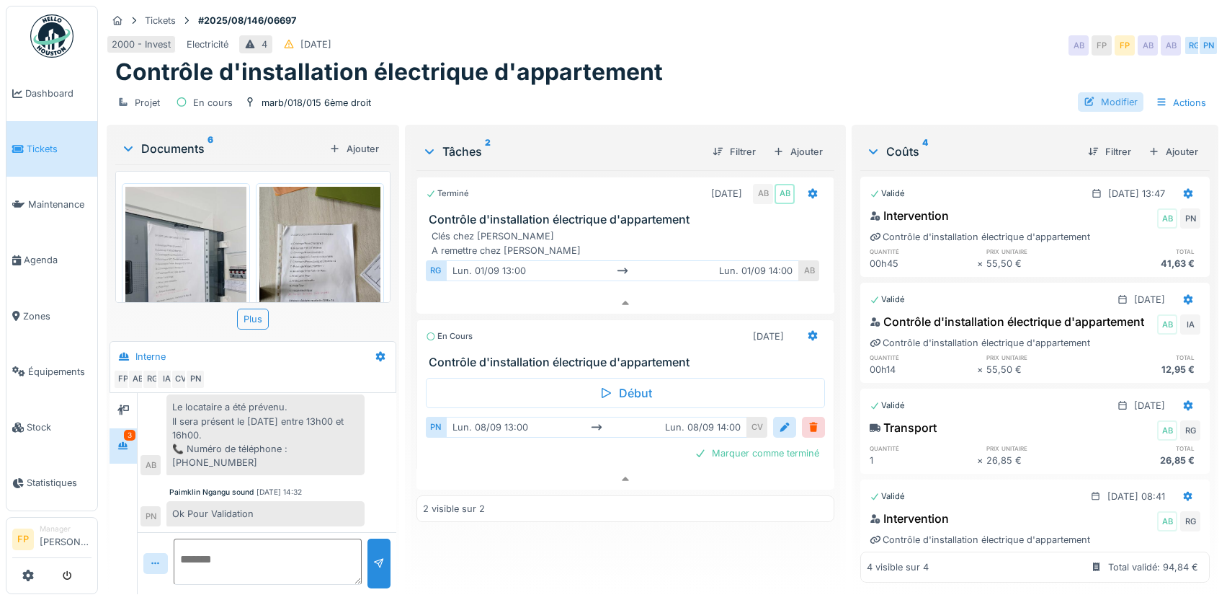
click at [1104, 92] on div "Modifier" at bounding box center [1111, 101] width 66 height 19
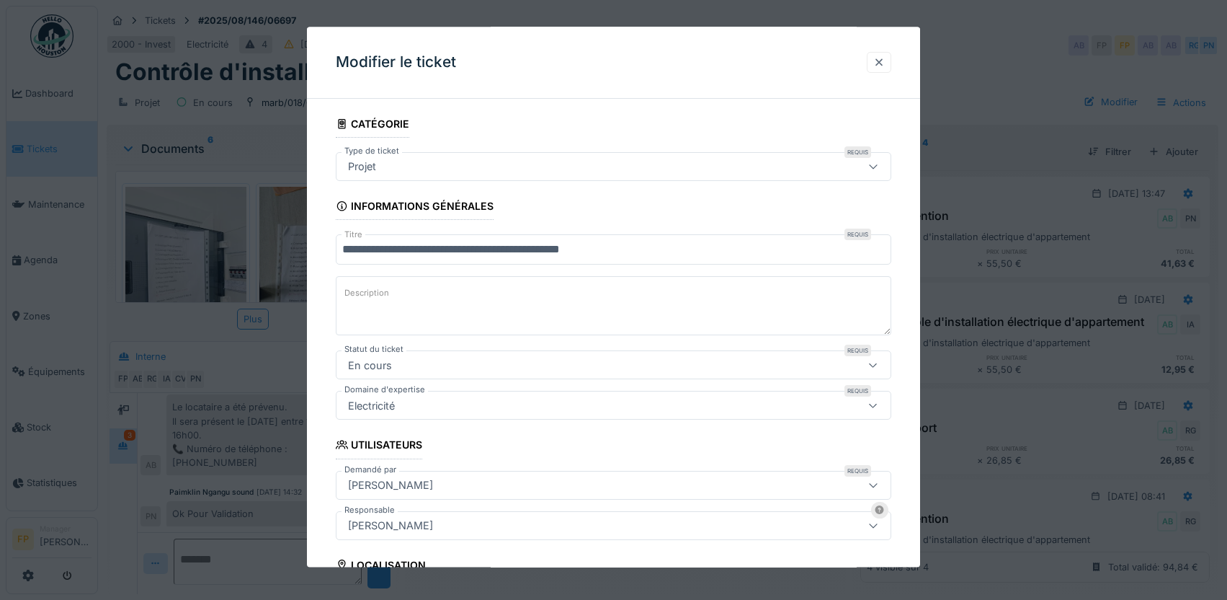
click at [881, 59] on div at bounding box center [879, 62] width 12 height 14
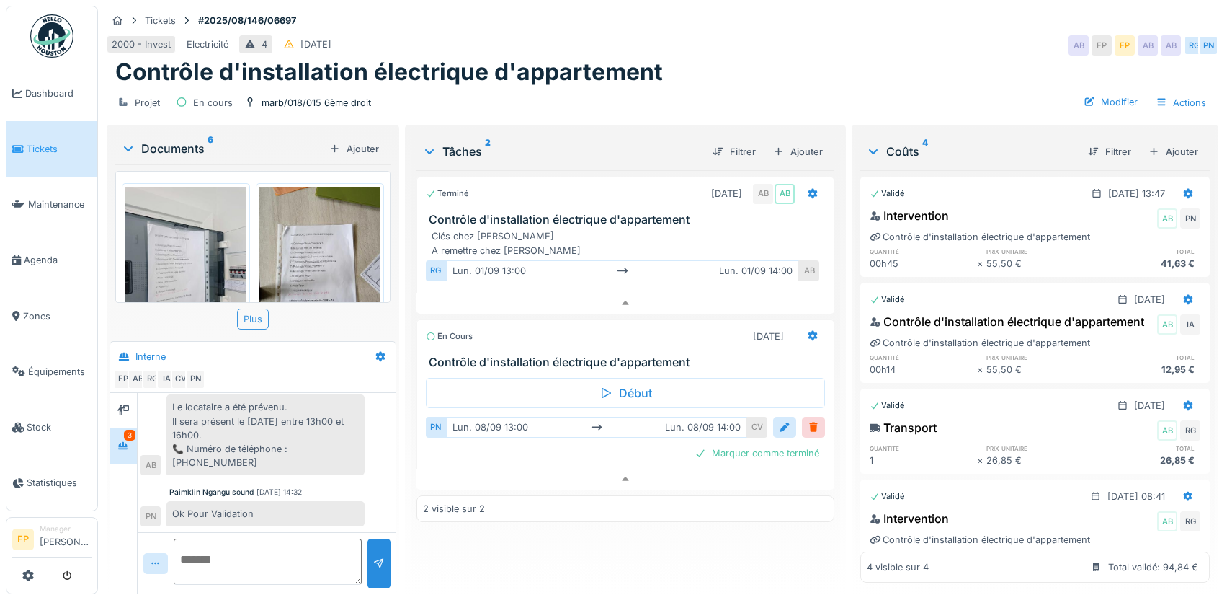
click at [257, 311] on div "Plus" at bounding box center [253, 318] width 32 height 21
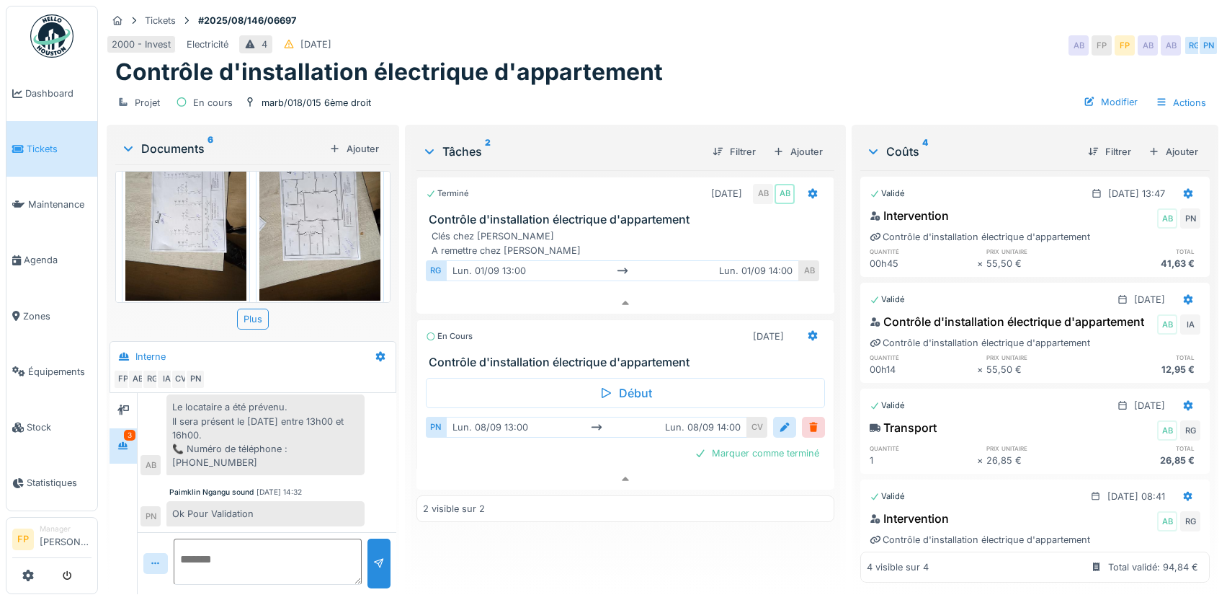
scroll to position [0, 0]
click at [620, 477] on icon at bounding box center [626, 478] width 12 height 9
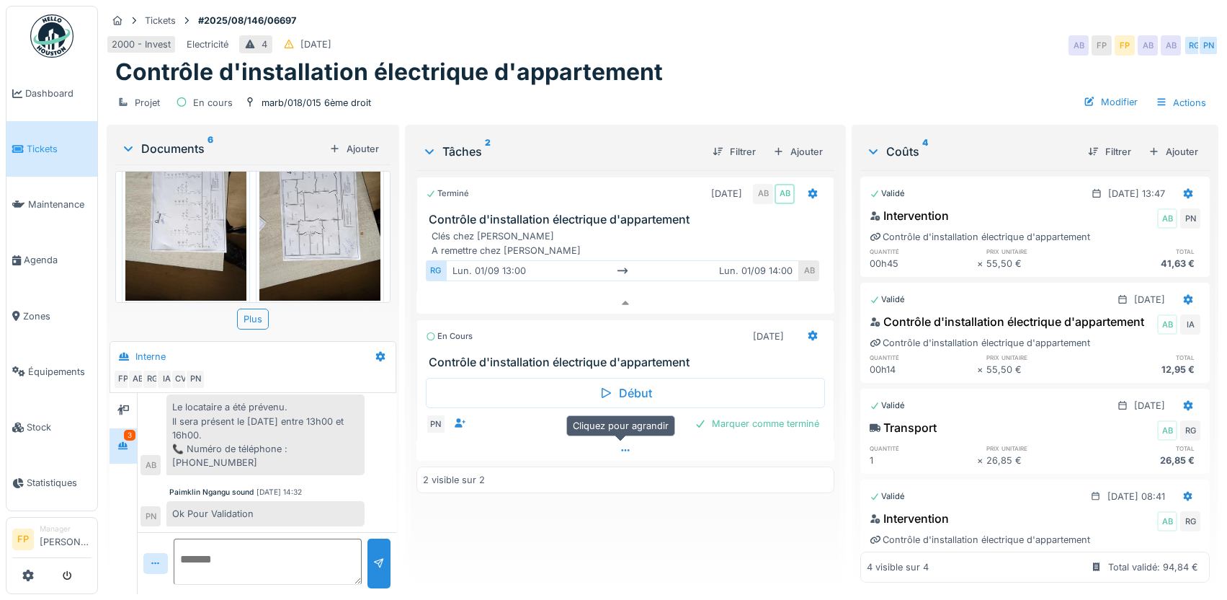
click at [621, 448] on icon at bounding box center [626, 449] width 12 height 9
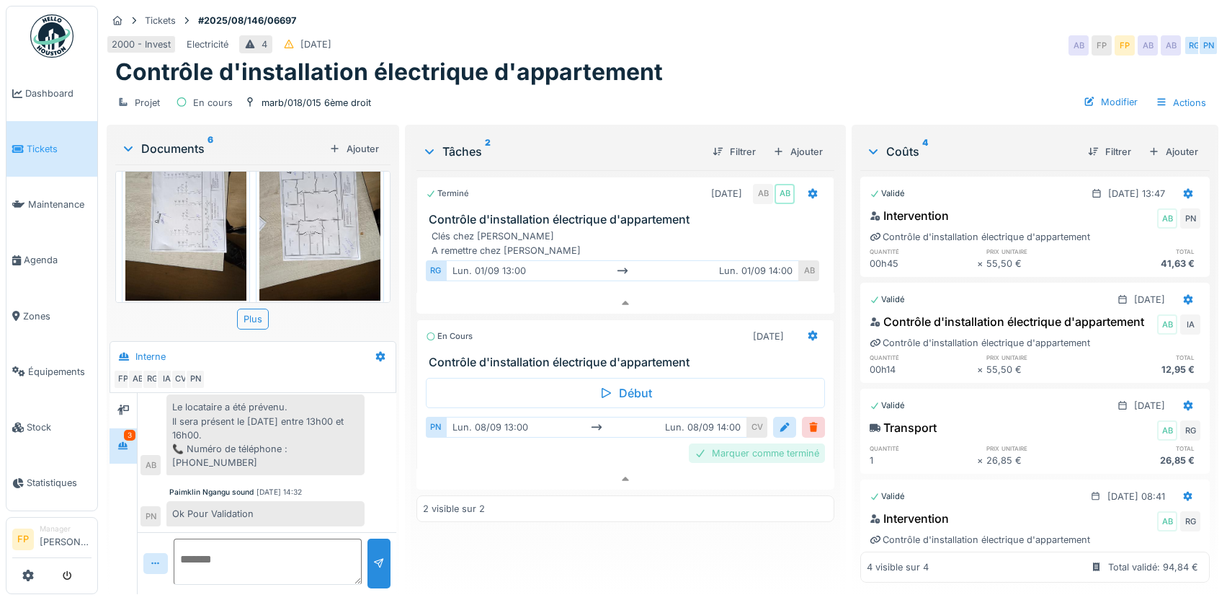
click at [792, 446] on div "Marquer comme terminé" at bounding box center [757, 452] width 136 height 19
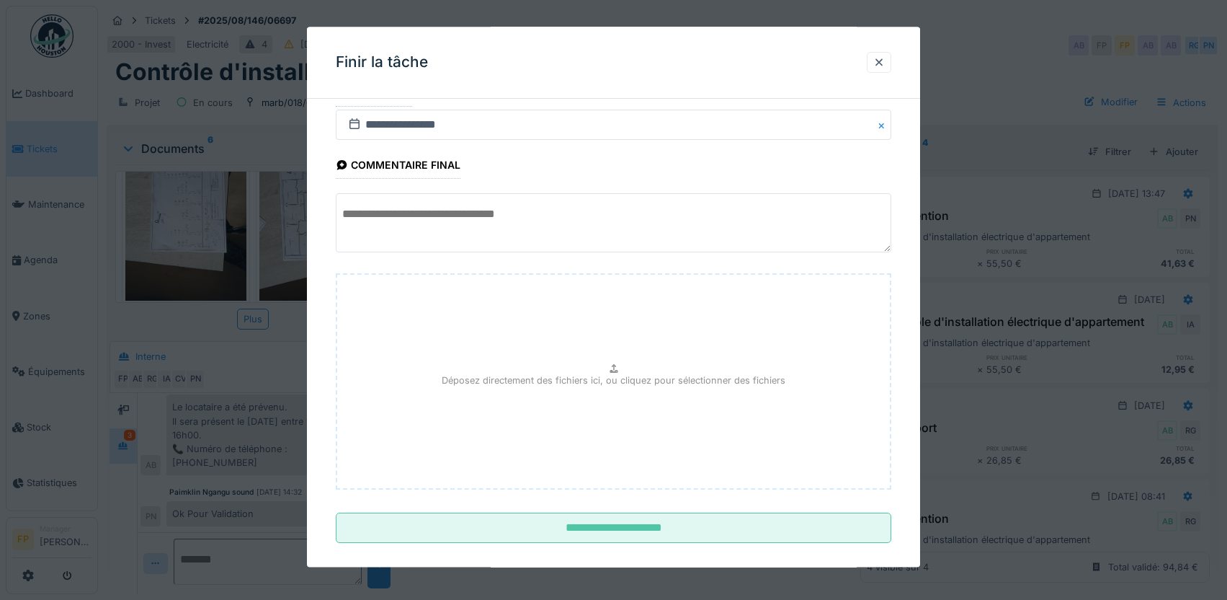
scroll to position [48, 0]
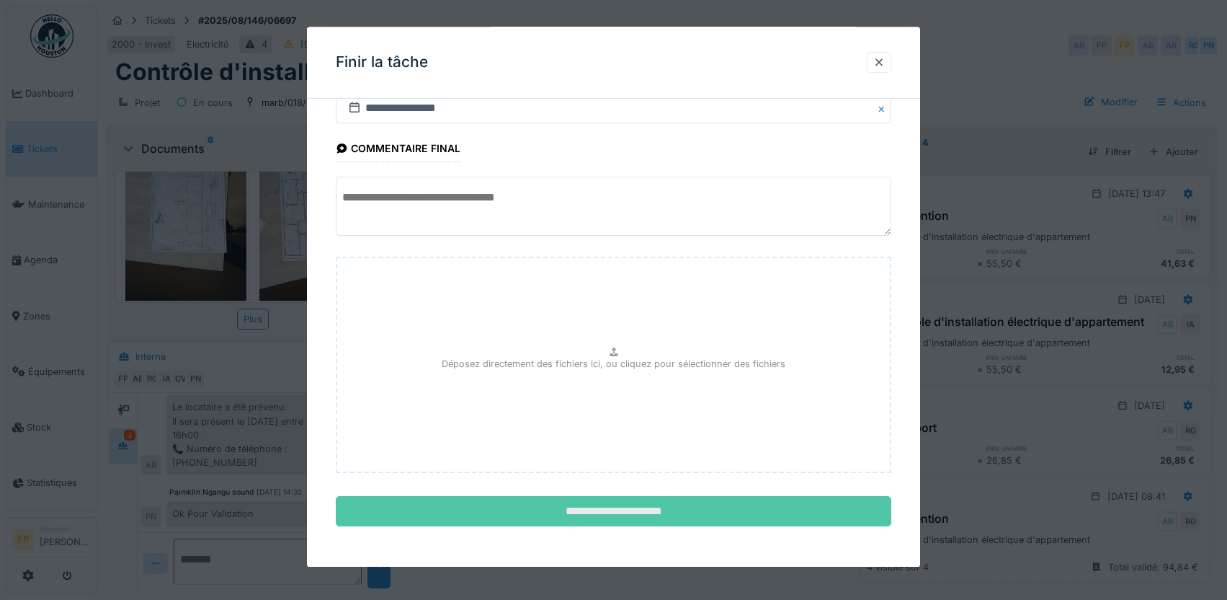
click at [621, 507] on input "**********" at bounding box center [614, 512] width 556 height 30
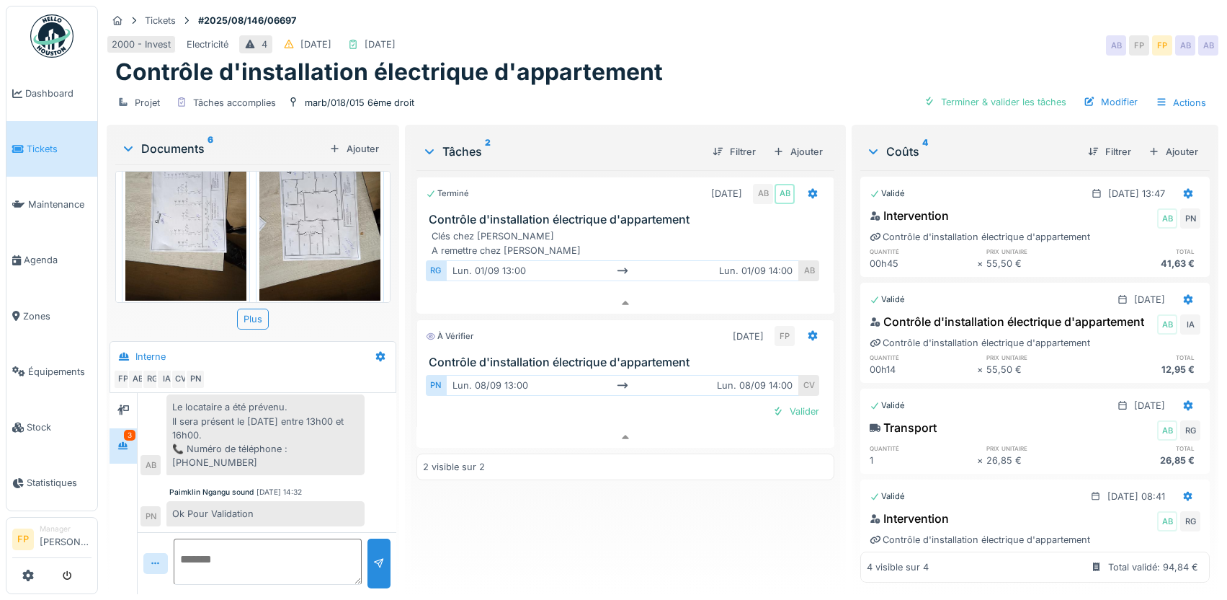
scroll to position [0, 0]
click at [1150, 146] on div "Ajouter" at bounding box center [1173, 151] width 61 height 19
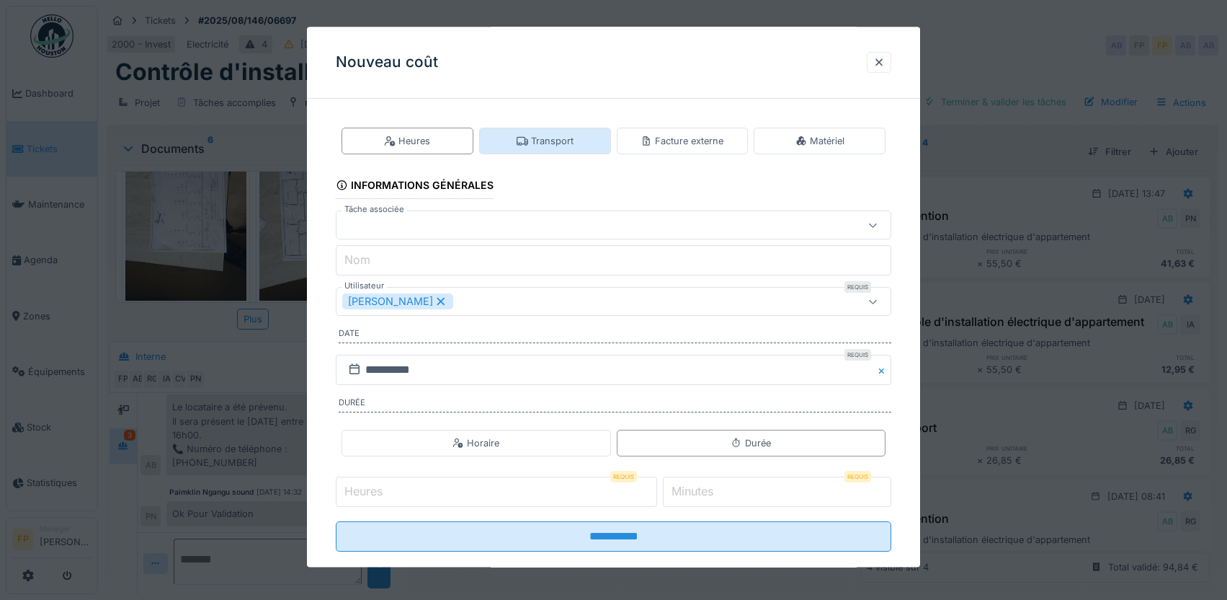
click at [560, 140] on div "Transport" at bounding box center [545, 141] width 57 height 14
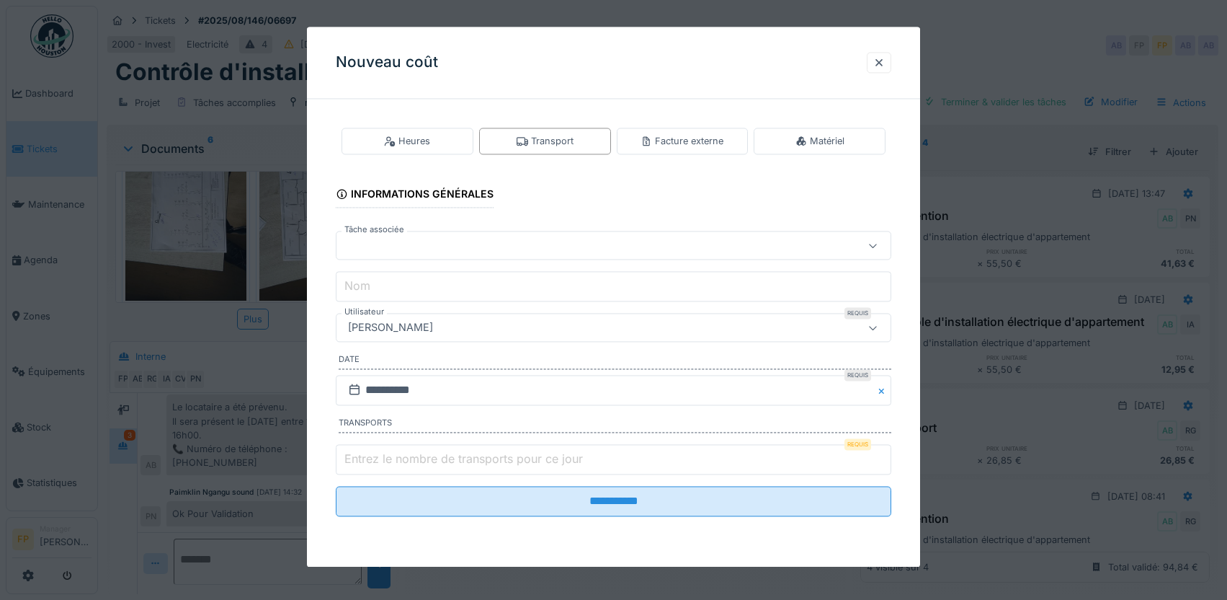
click at [439, 241] on div at bounding box center [580, 246] width 477 height 16
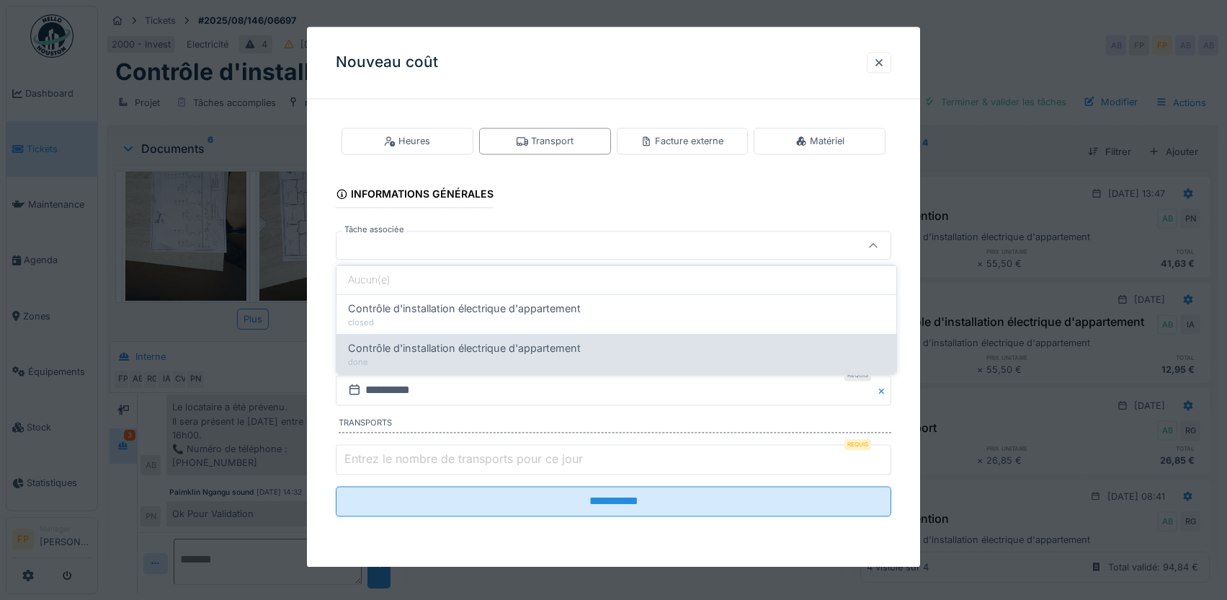
click at [491, 347] on span "Contrôle d'installation électrique d'appartement" at bounding box center [464, 348] width 233 height 16
type input "******"
type input "**********"
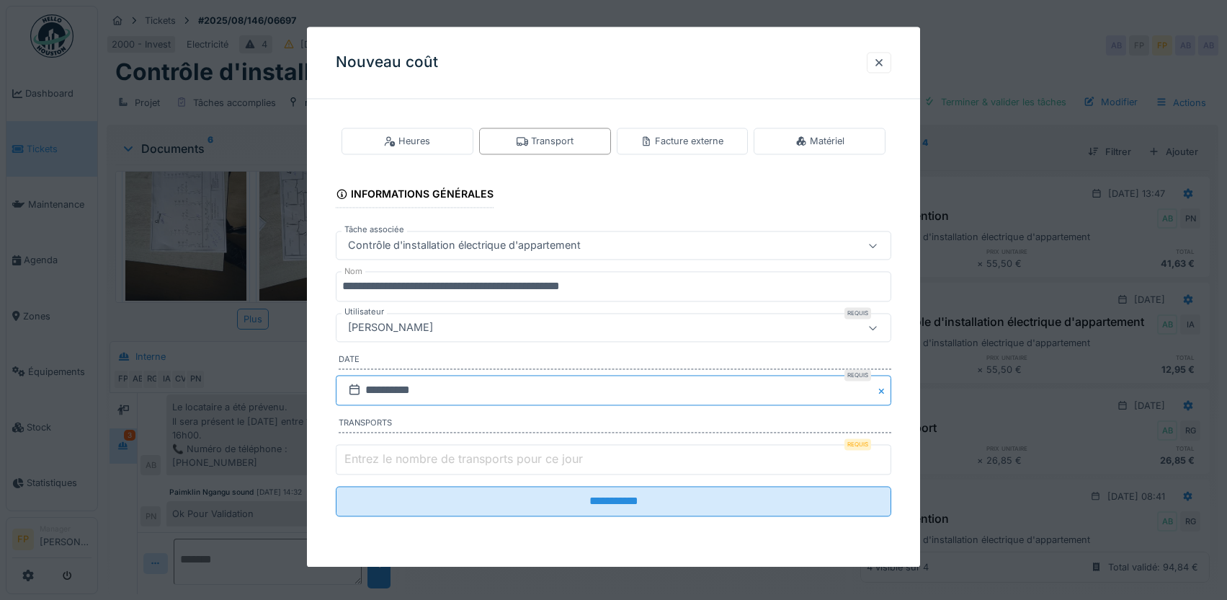
click at [402, 387] on input "**********" at bounding box center [614, 390] width 556 height 30
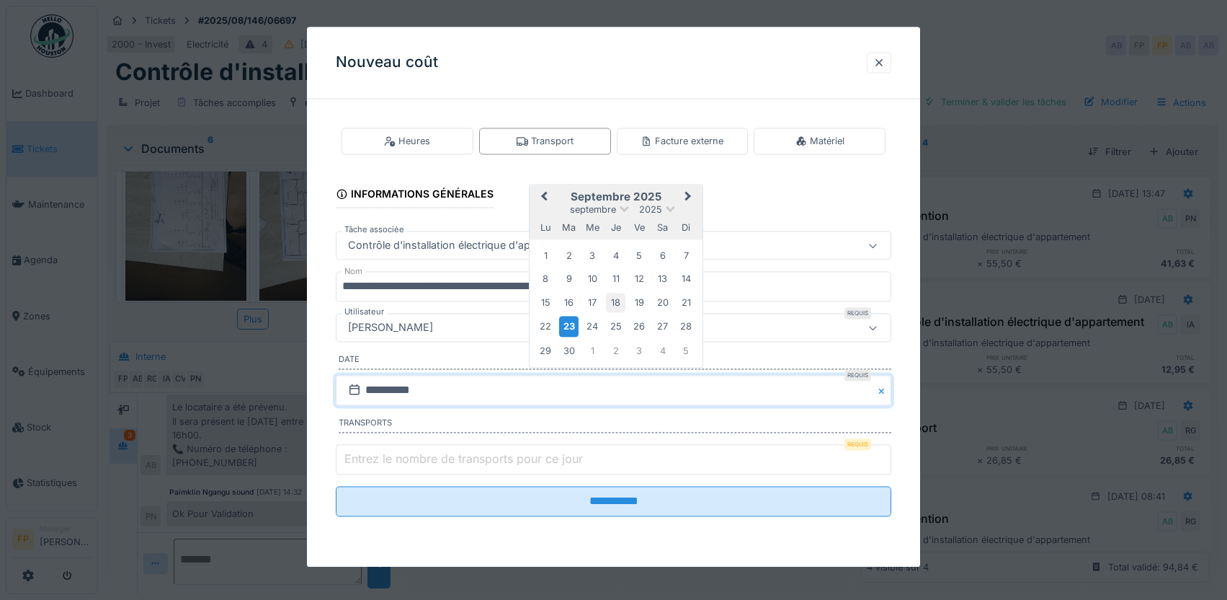
click at [618, 295] on div "18" at bounding box center [615, 302] width 19 height 19
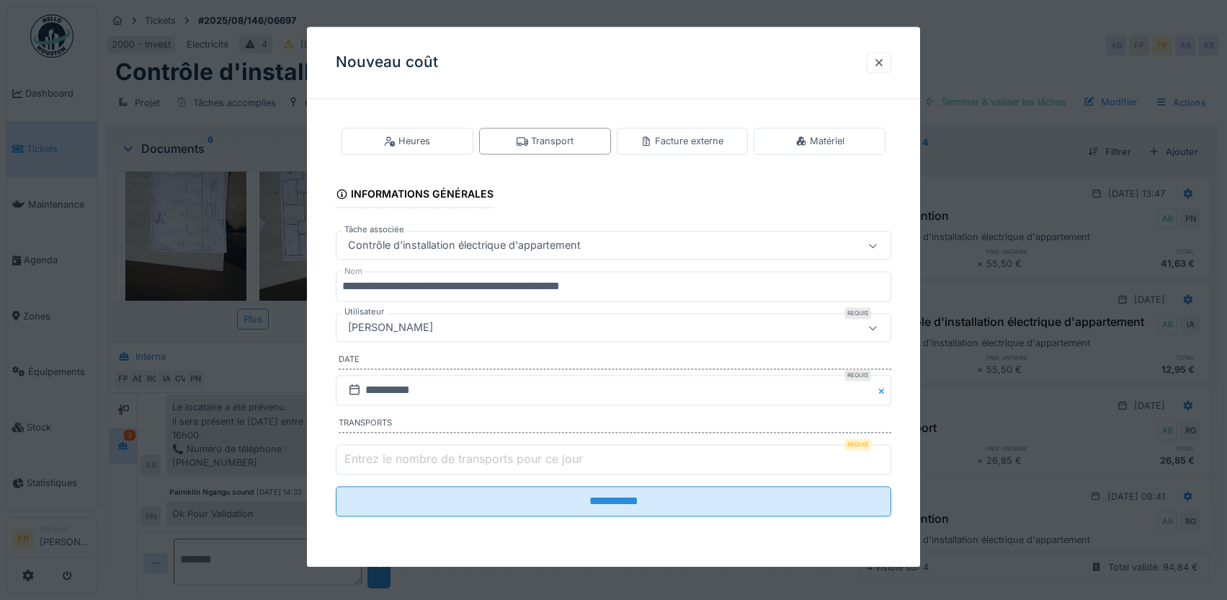
type input "*"
click at [887, 456] on input "*" at bounding box center [614, 459] width 556 height 30
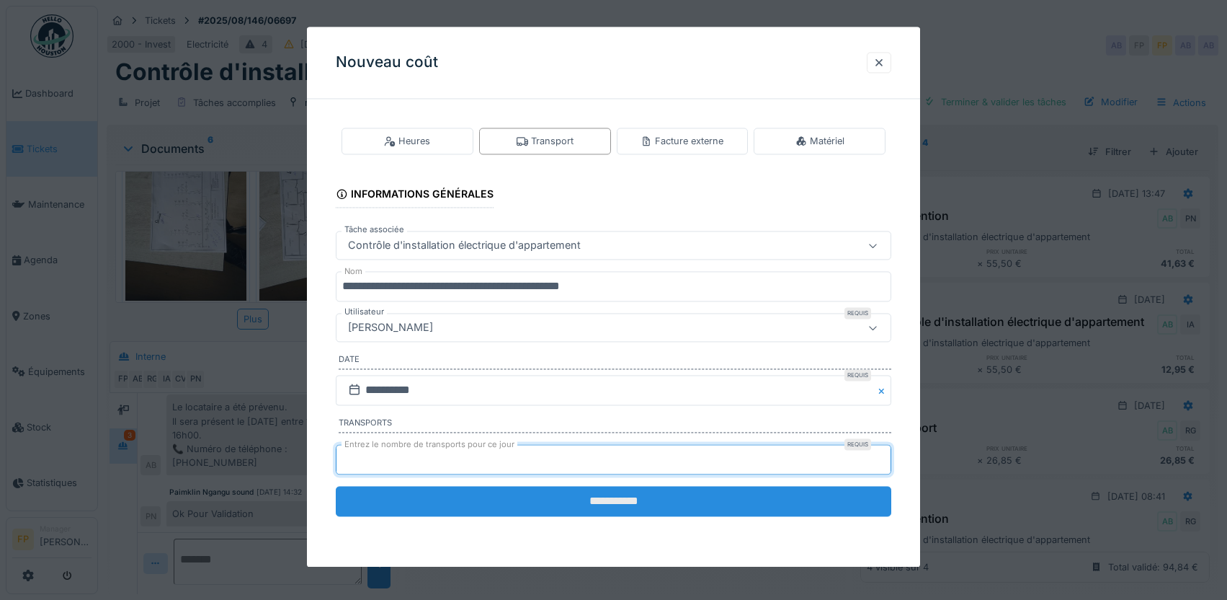
click at [559, 497] on input "**********" at bounding box center [614, 501] width 556 height 30
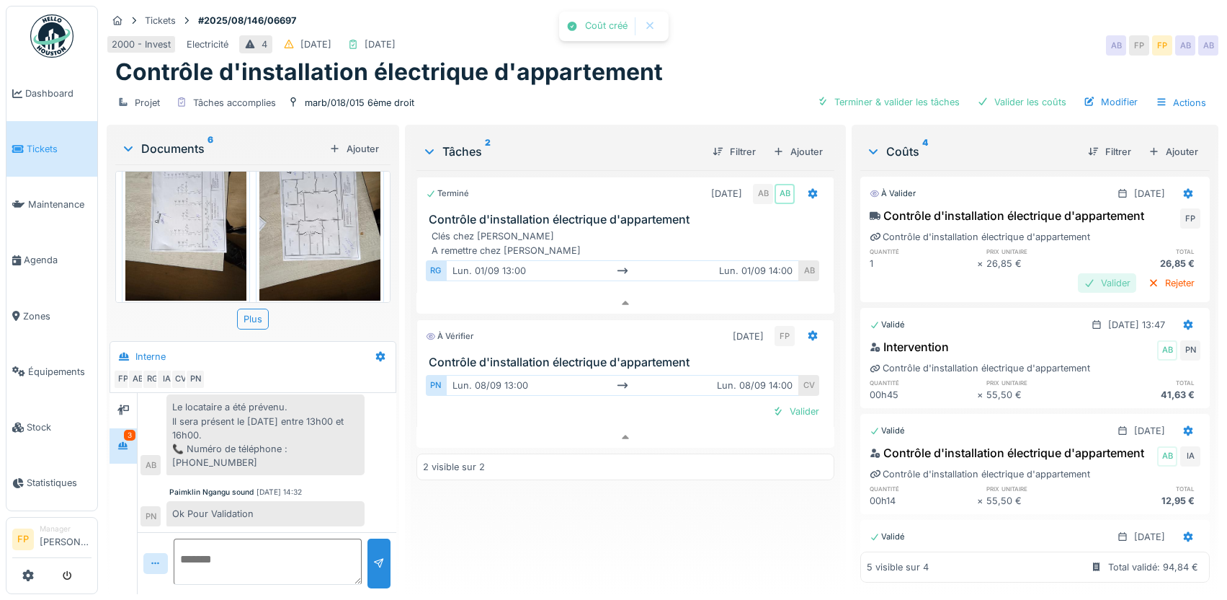
click at [1078, 287] on div "Valider" at bounding box center [1107, 282] width 58 height 19
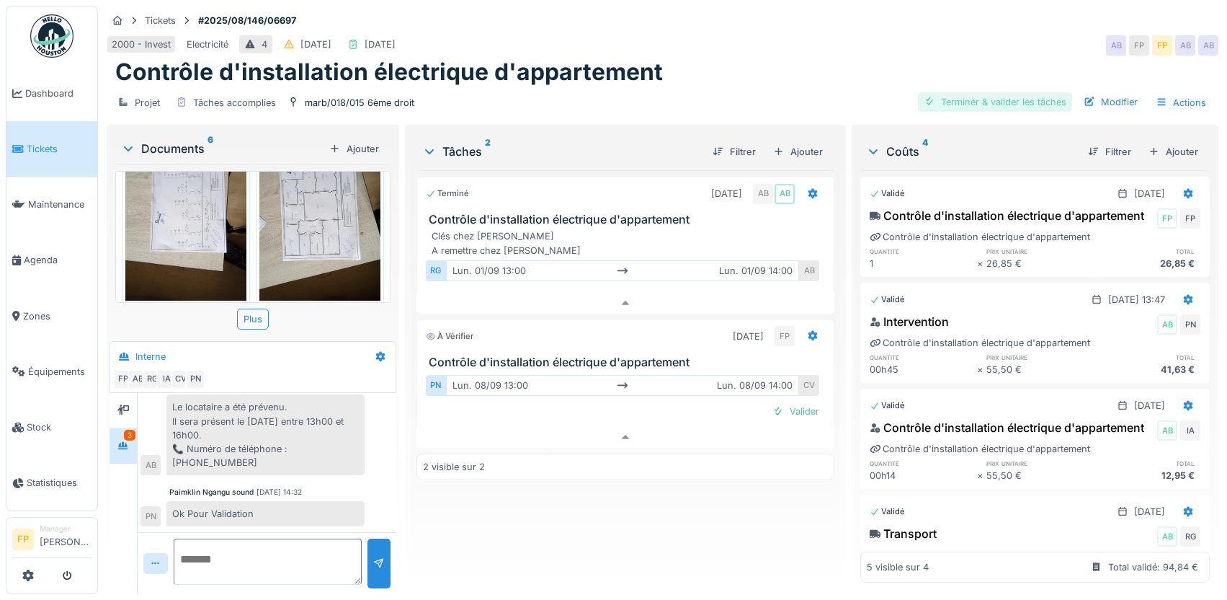
click at [1031, 92] on div "Terminer & valider les tâches" at bounding box center [995, 101] width 154 height 19
click at [987, 92] on div "Approuver et clôturer le ticket" at bounding box center [992, 101] width 159 height 19
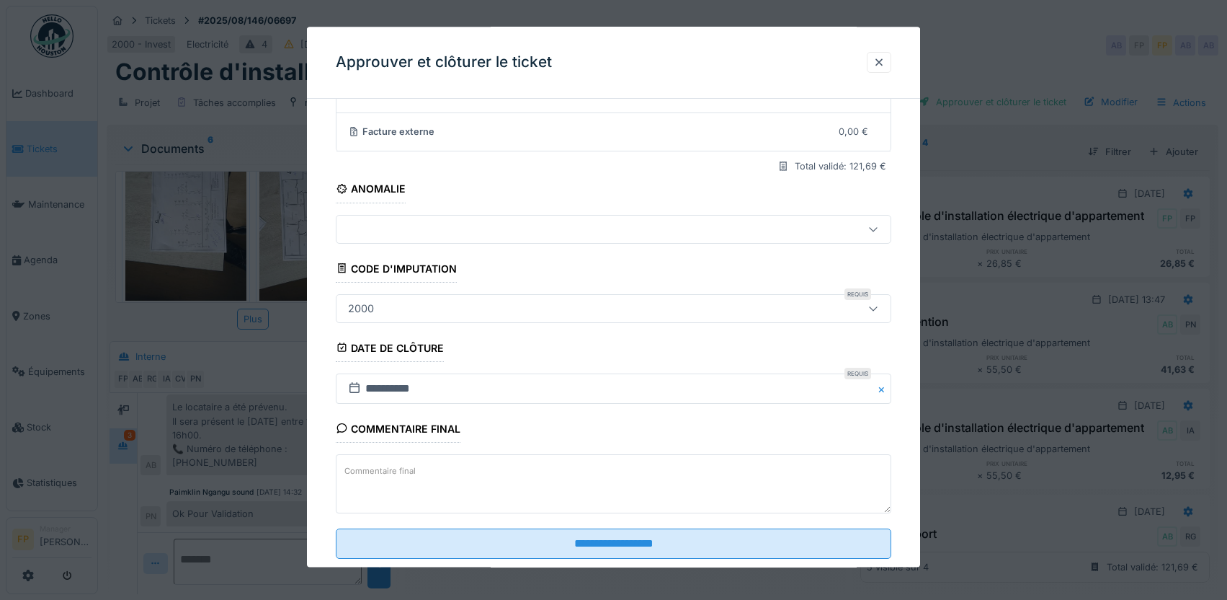
scroll to position [180, 0]
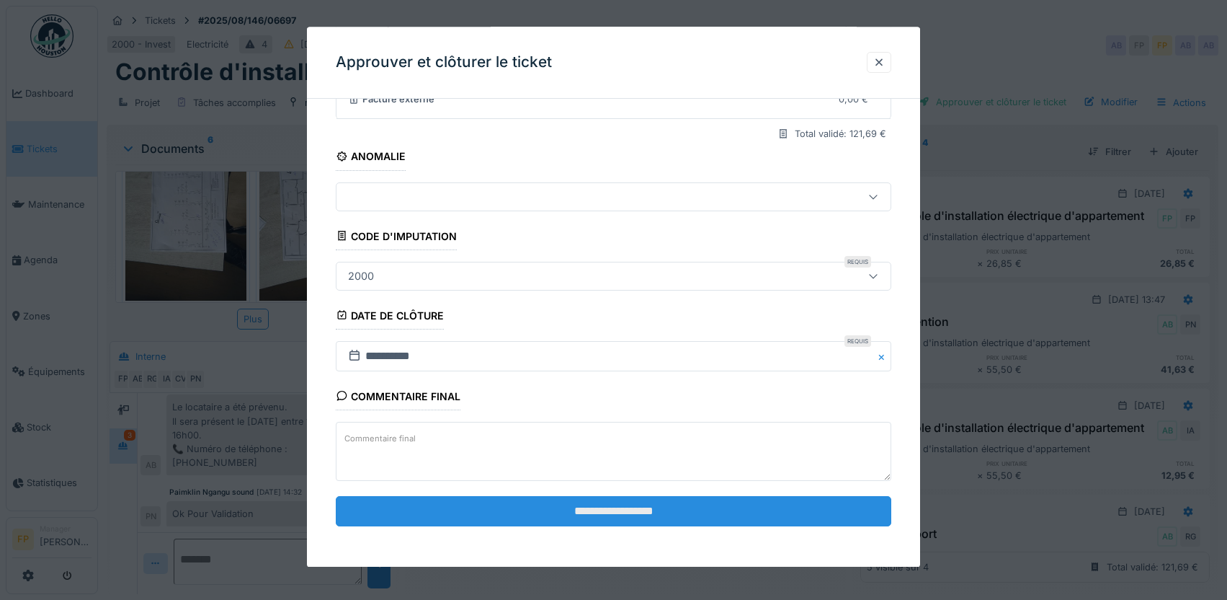
click at [622, 508] on input "**********" at bounding box center [614, 512] width 556 height 30
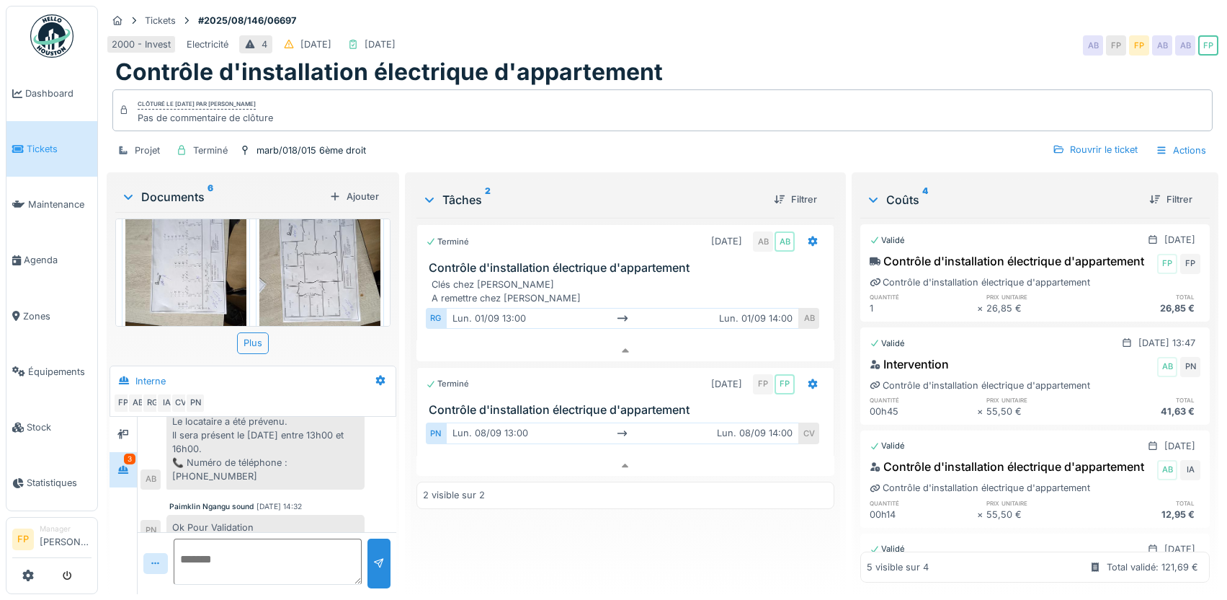
scroll to position [470, 0]
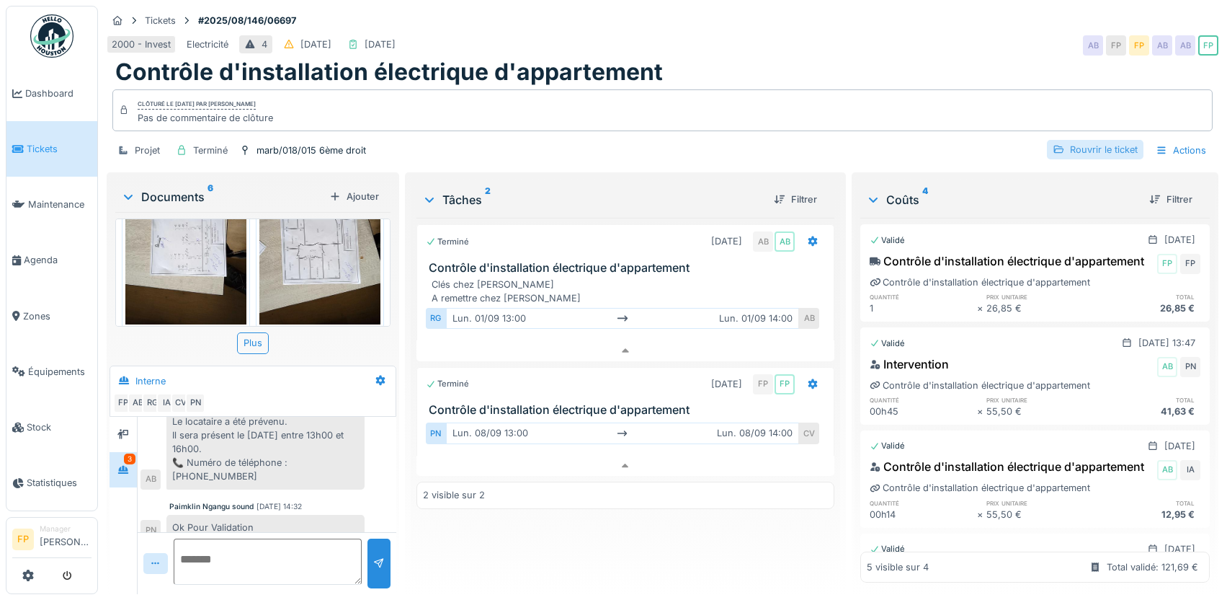
click at [1075, 140] on div "Rouvrir le ticket" at bounding box center [1095, 149] width 97 height 19
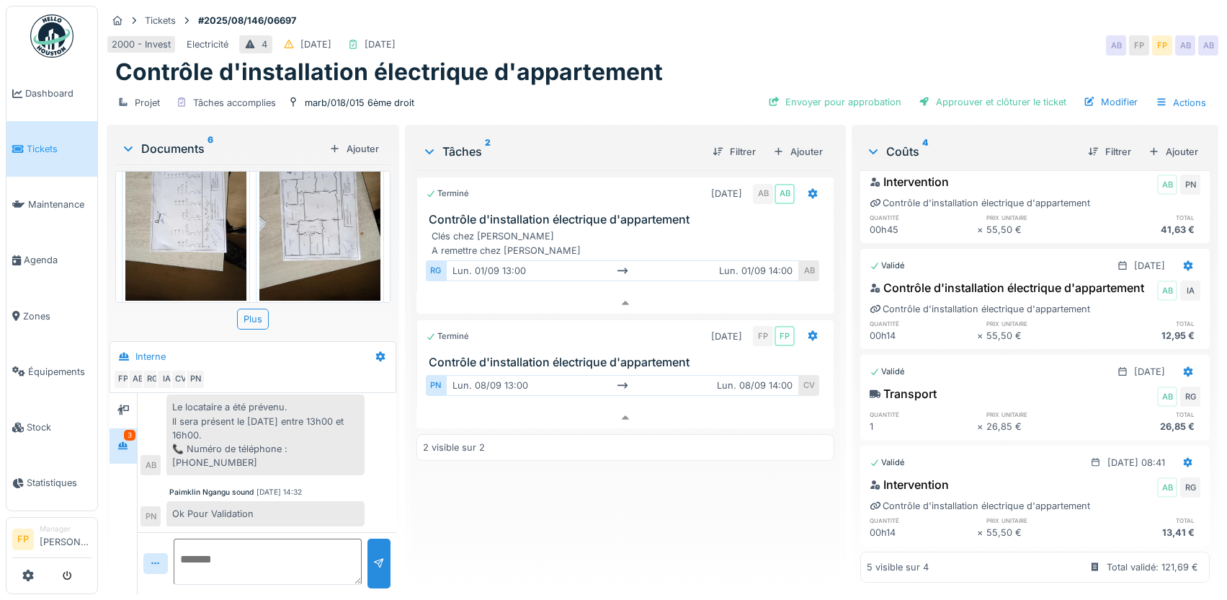
scroll to position [0, 0]
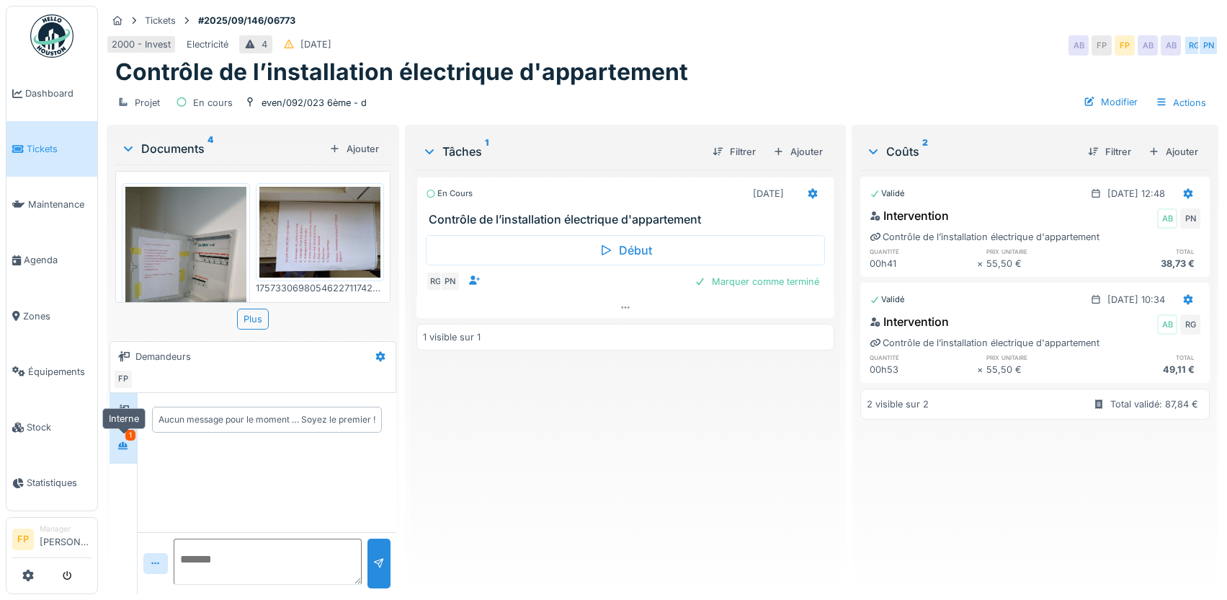
click at [129, 450] on div at bounding box center [123, 446] width 12 height 14
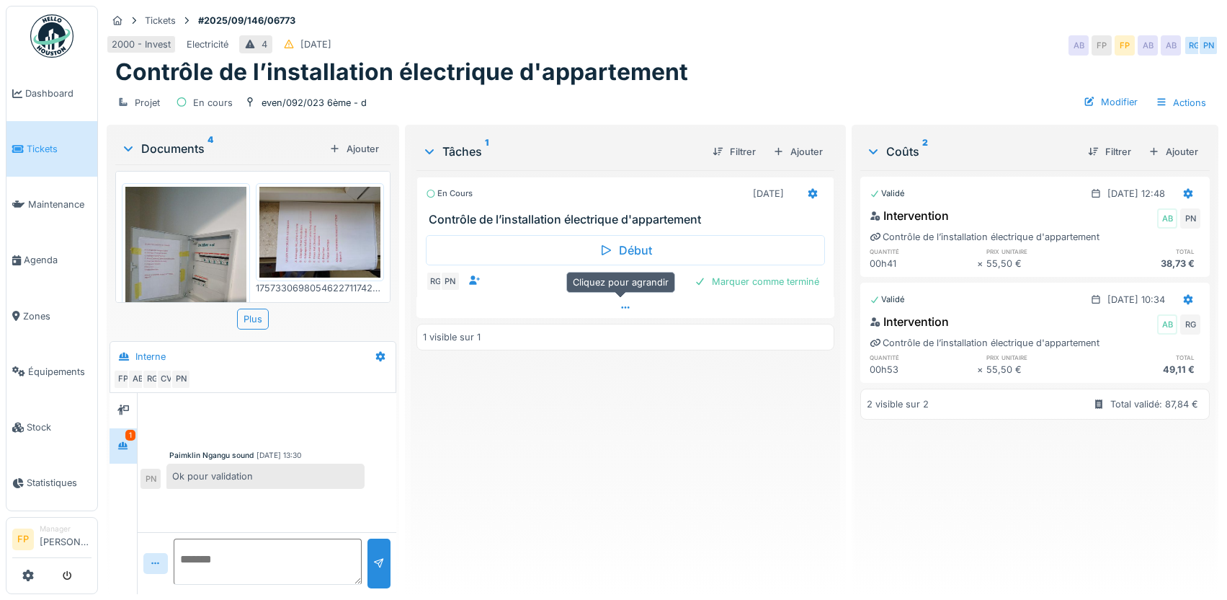
click at [621, 305] on icon at bounding box center [626, 307] width 12 height 9
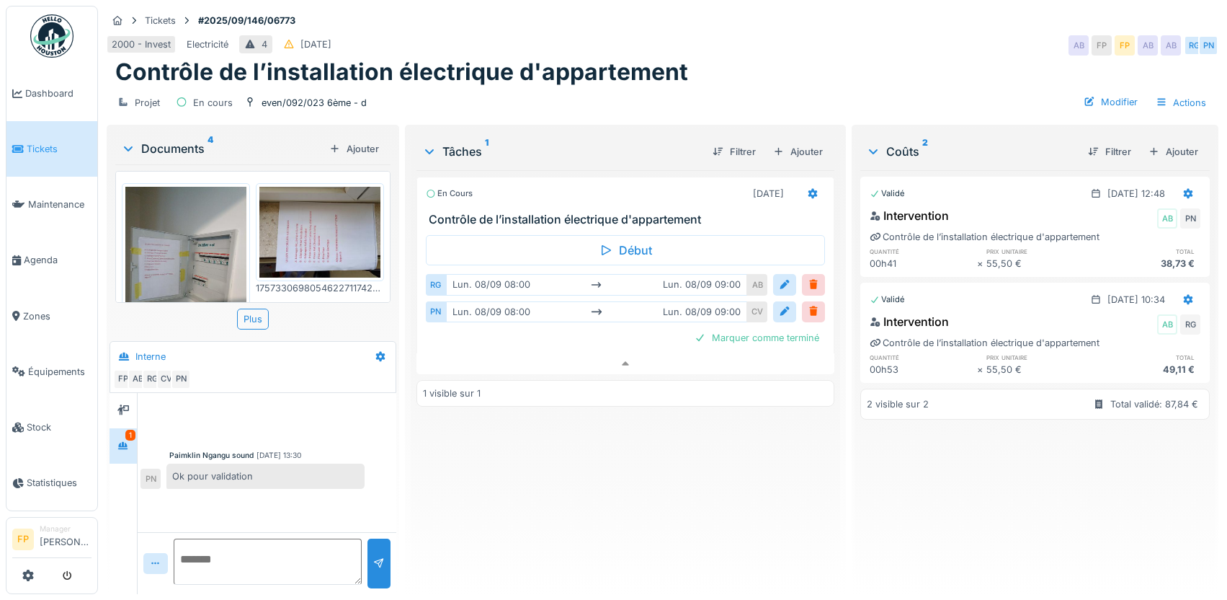
click at [584, 486] on div "En cours [DATE] Contrôle de l’installation électrique d'appartement Début RG [D…" at bounding box center [626, 376] width 418 height 412
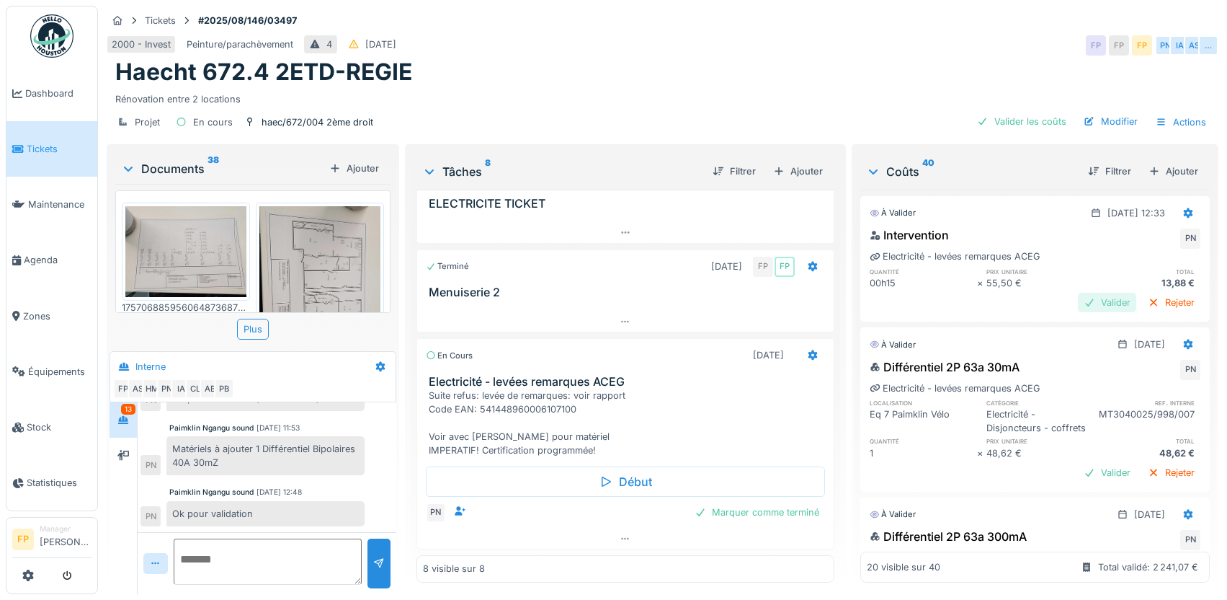
click at [1081, 296] on div "Valider" at bounding box center [1107, 302] width 58 height 19
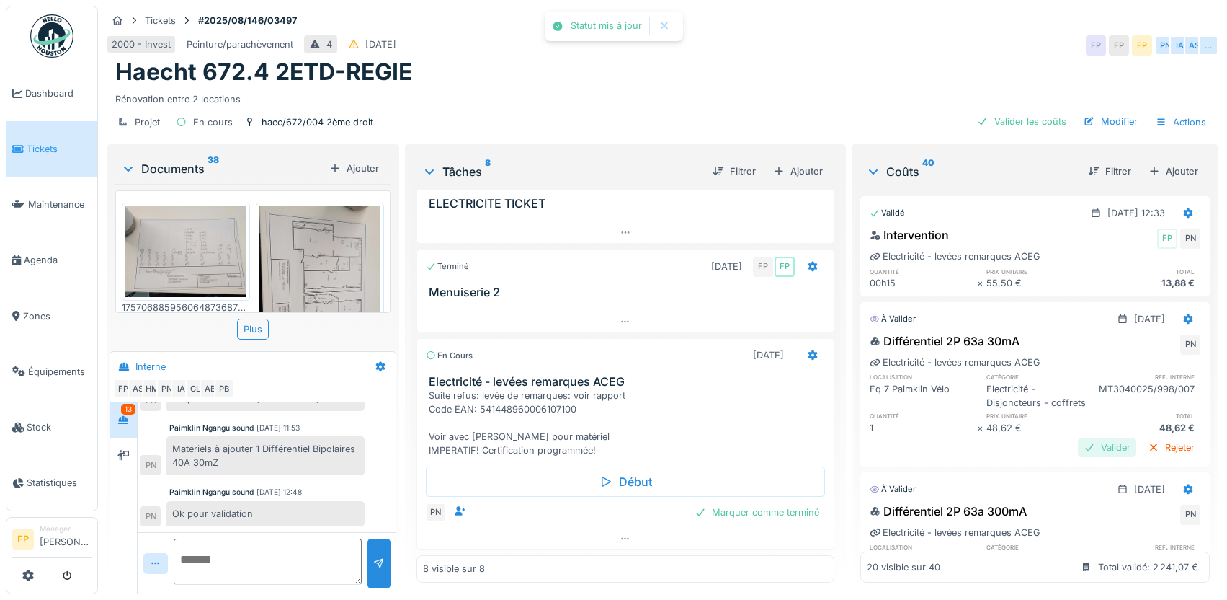
click at [1078, 457] on div "Valider" at bounding box center [1107, 446] width 58 height 19
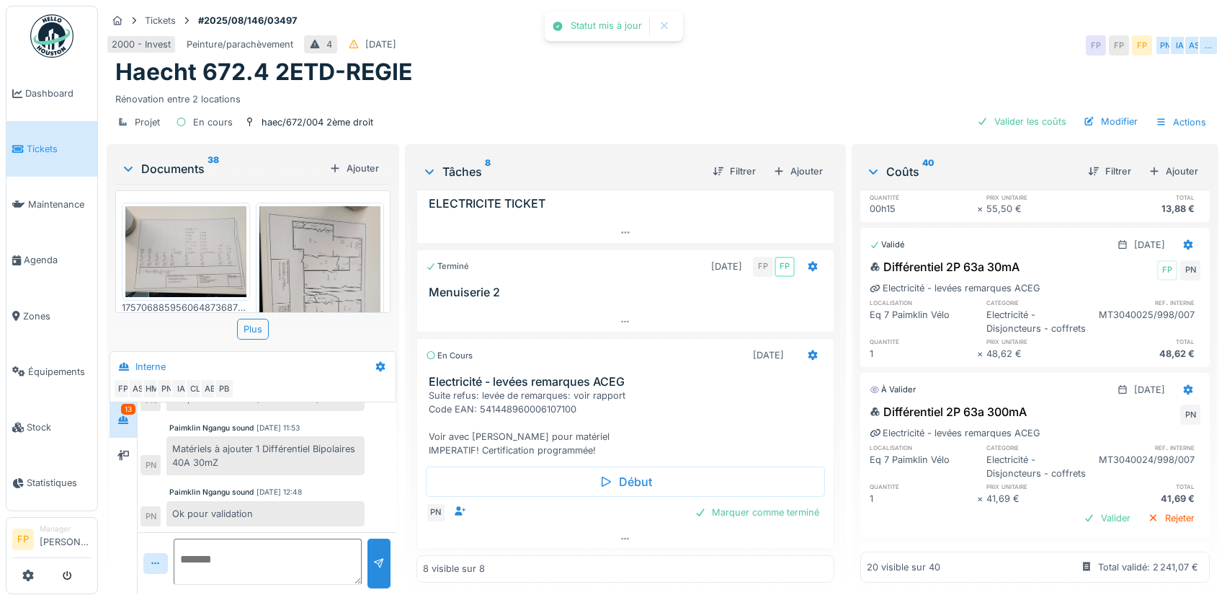
scroll to position [144, 0]
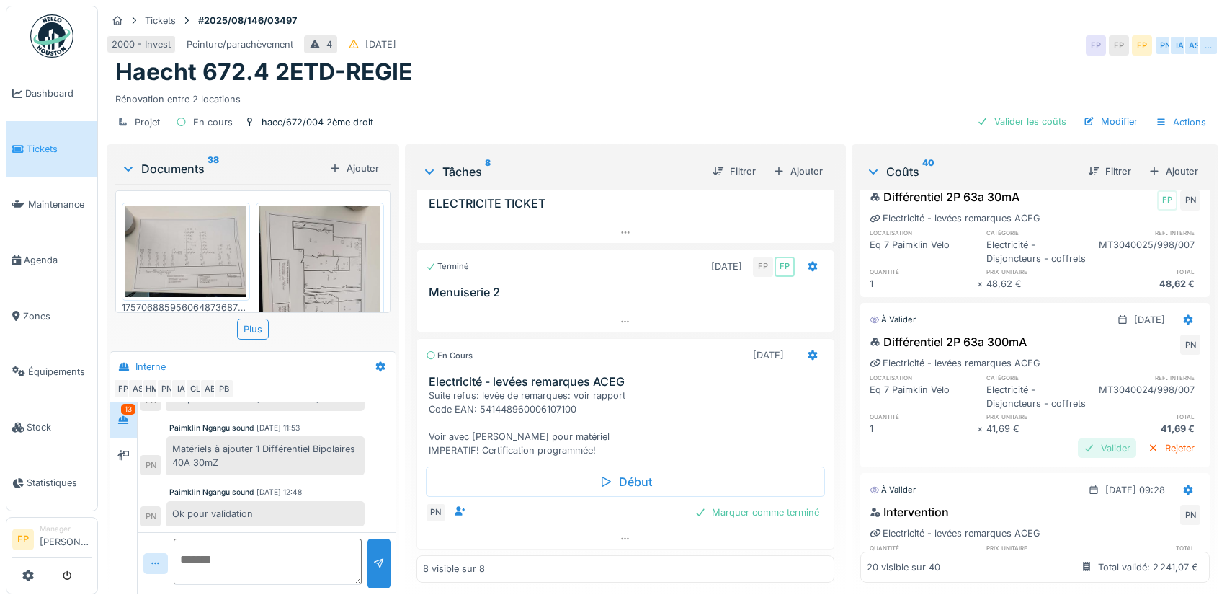
click at [1082, 458] on div "Valider" at bounding box center [1107, 447] width 58 height 19
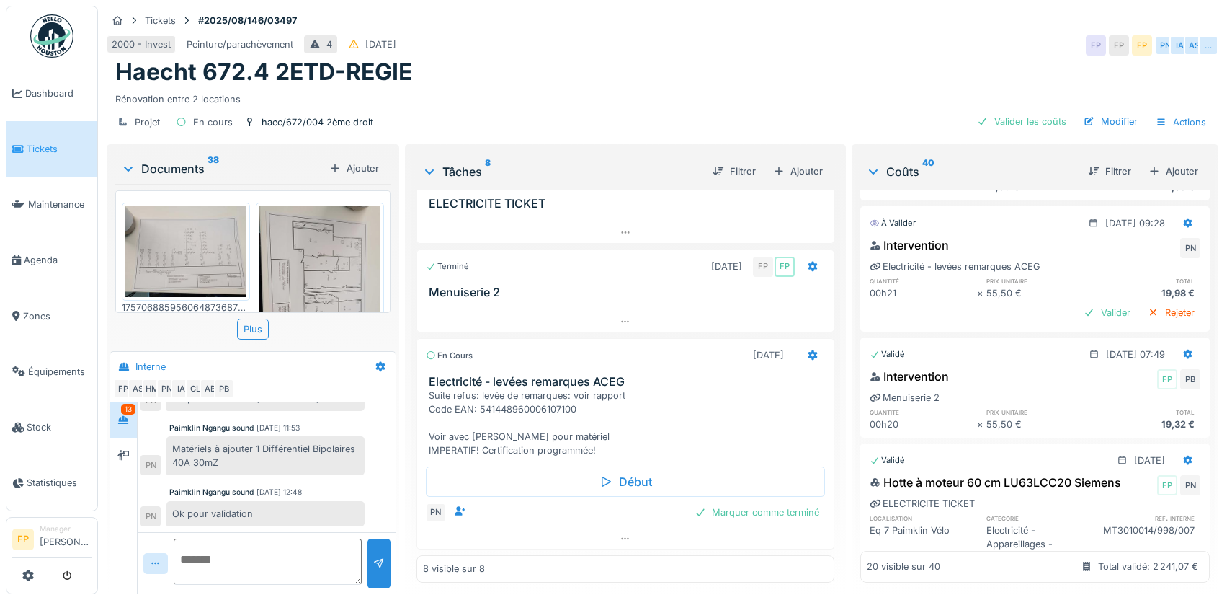
scroll to position [360, 0]
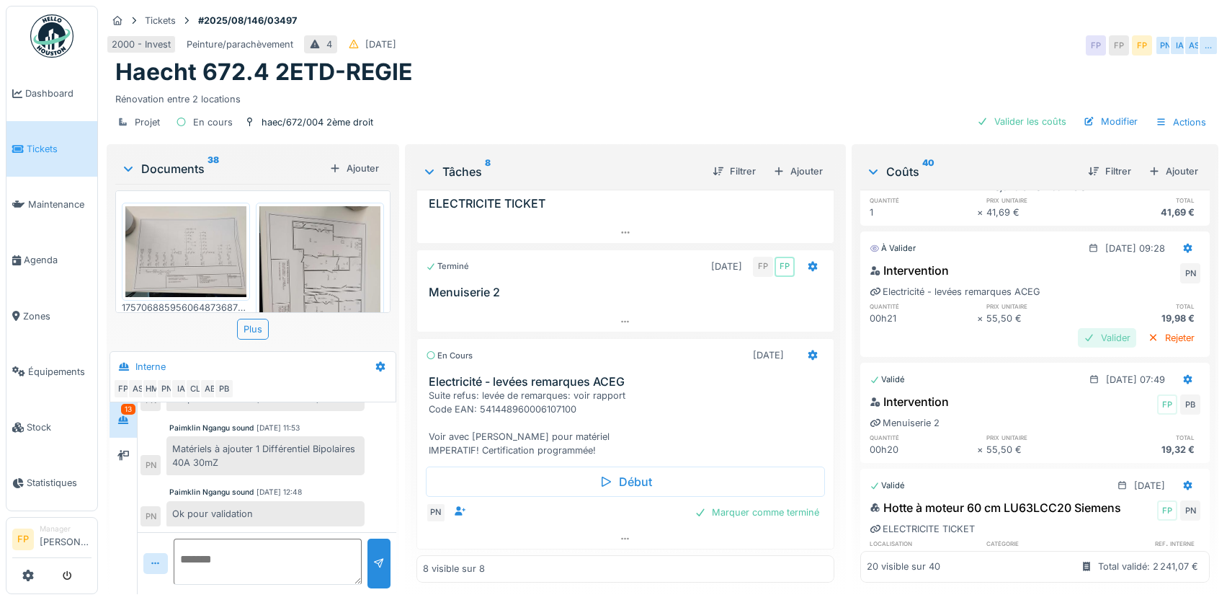
click at [1078, 347] on div "Valider" at bounding box center [1107, 337] width 58 height 19
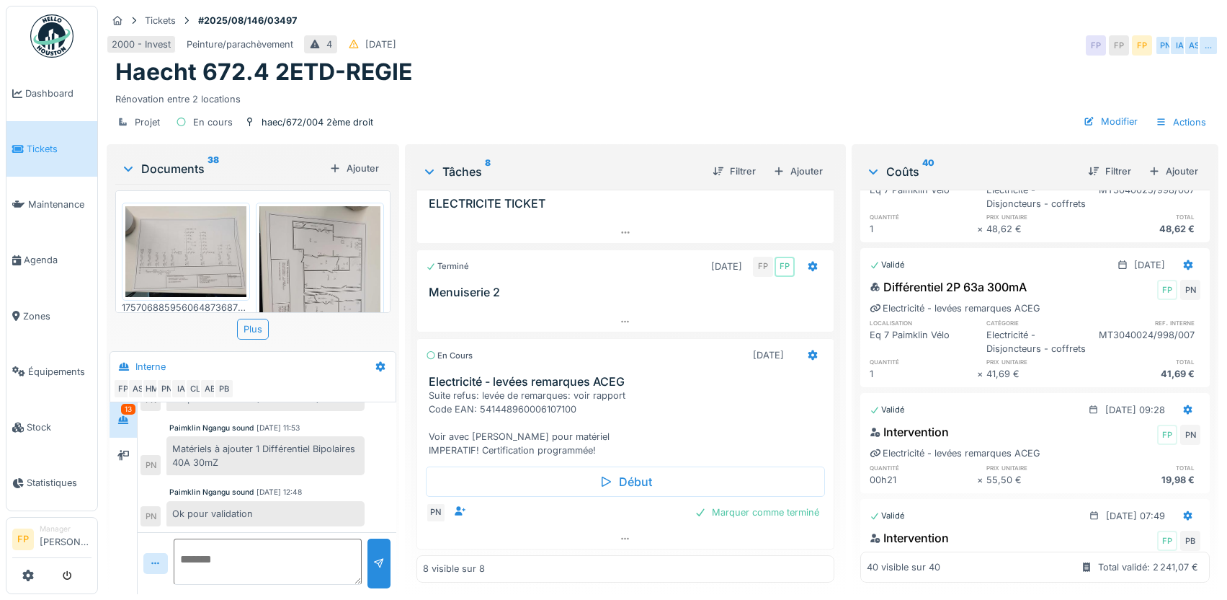
scroll to position [0, 0]
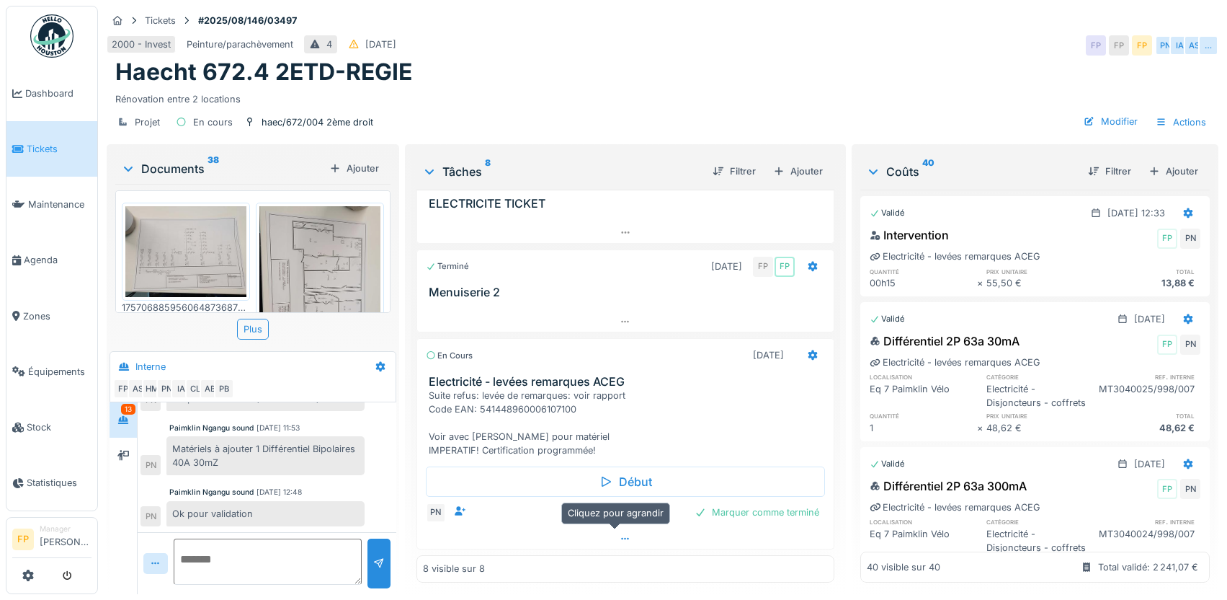
click at [620, 534] on icon at bounding box center [626, 538] width 12 height 9
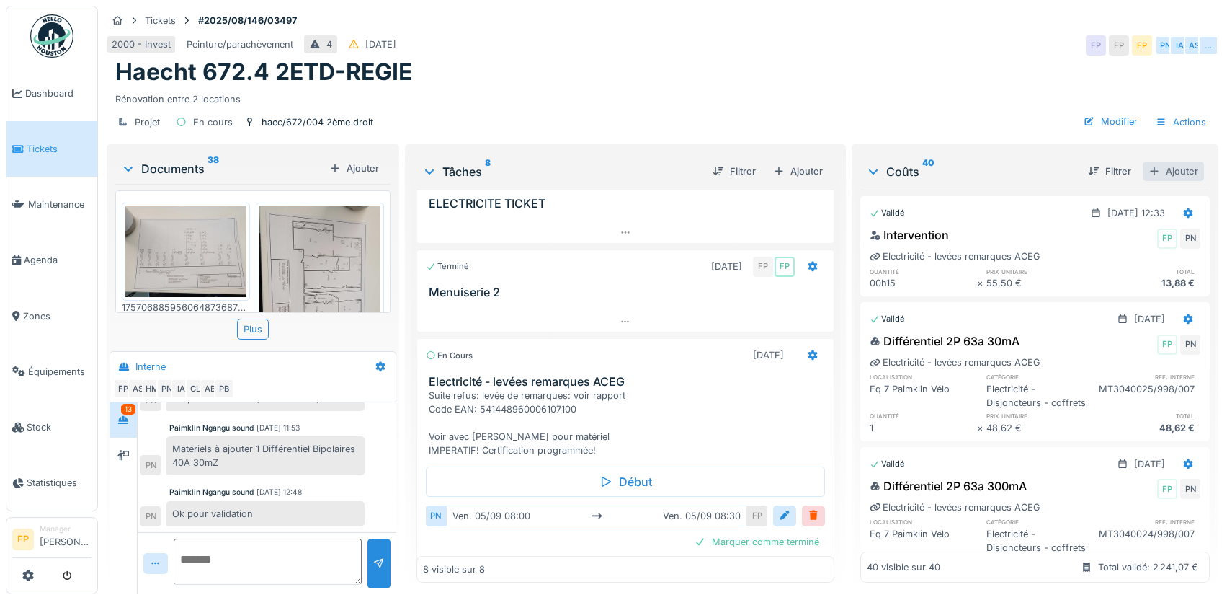
click at [1159, 166] on div "Ajouter" at bounding box center [1173, 170] width 61 height 19
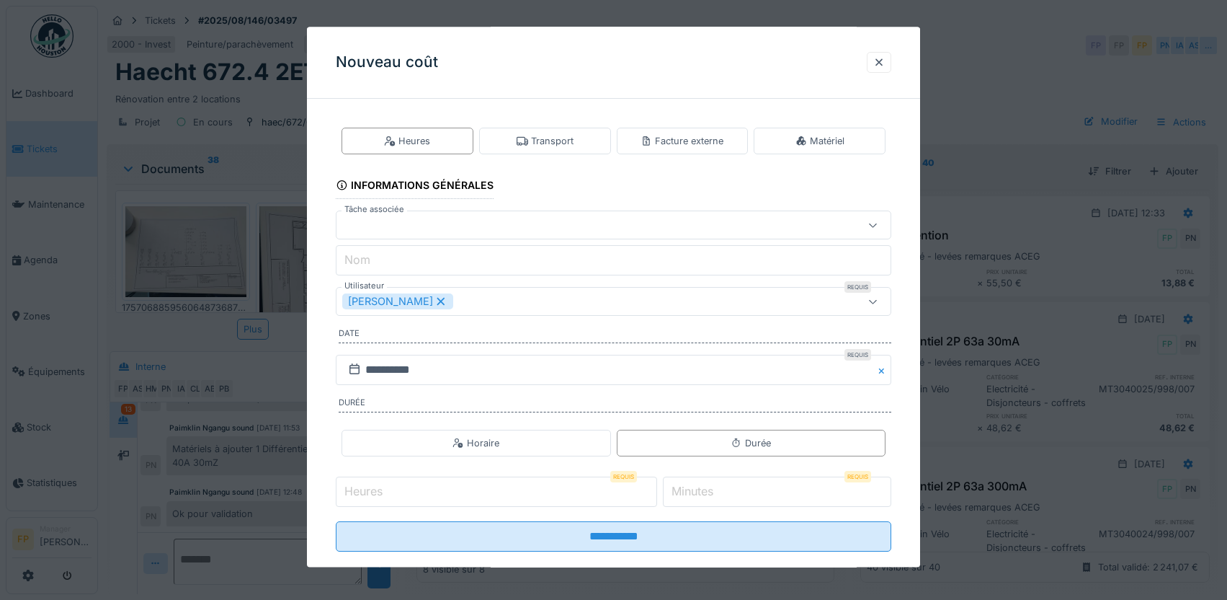
drag, startPoint x: 551, startPoint y: 135, endPoint x: 542, endPoint y: 157, distance: 23.3
click at [550, 136] on div "Transport" at bounding box center [545, 141] width 57 height 14
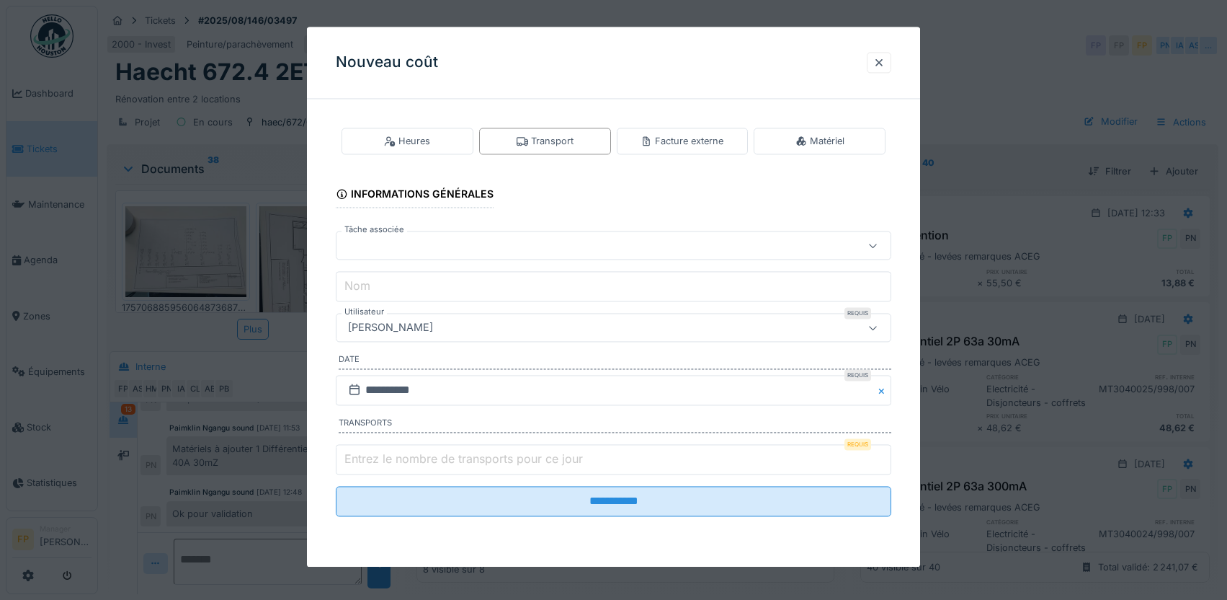
click at [486, 250] on div at bounding box center [580, 246] width 477 height 16
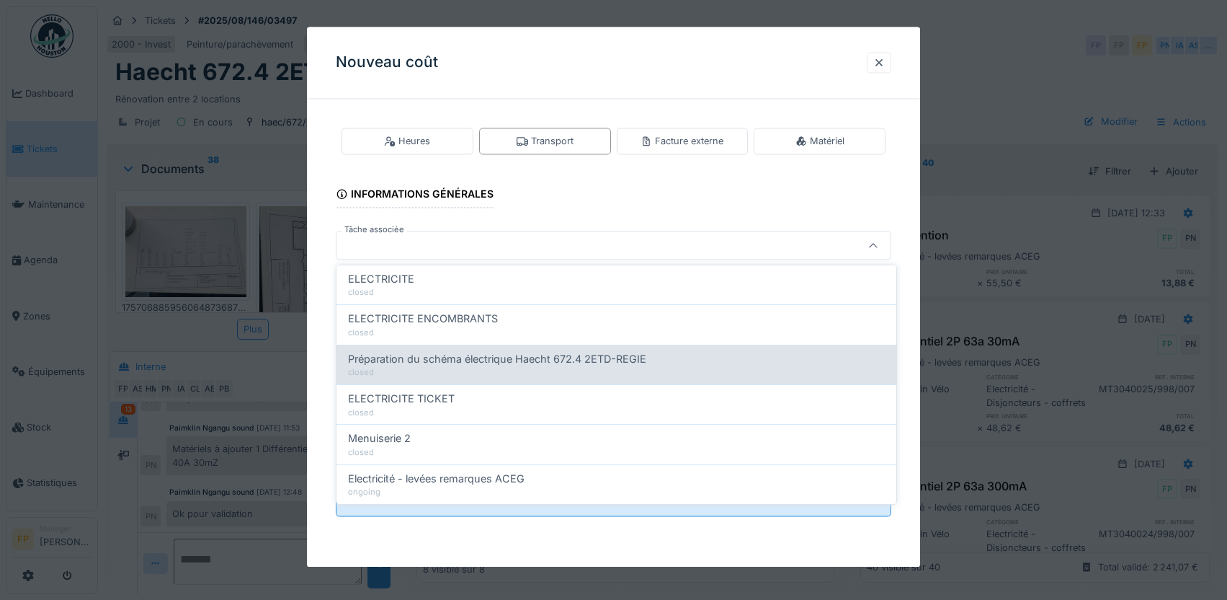
scroll to position [11, 0]
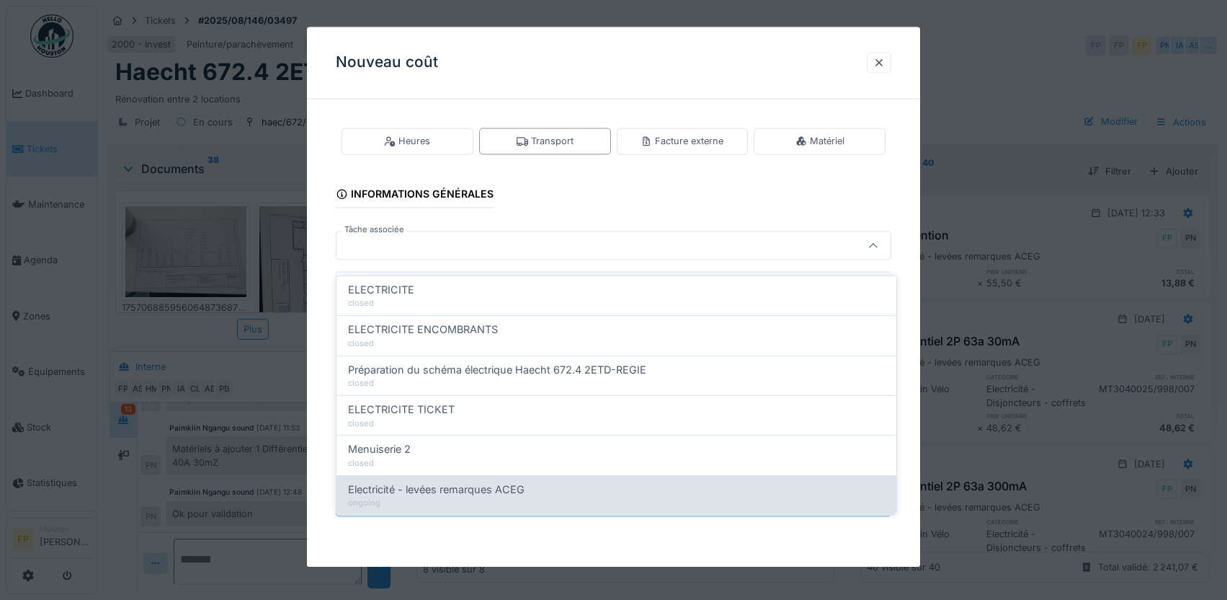
click at [521, 481] on span "Electricité - levées remarques ACEG" at bounding box center [436, 489] width 177 height 16
type input "******"
type input "**********"
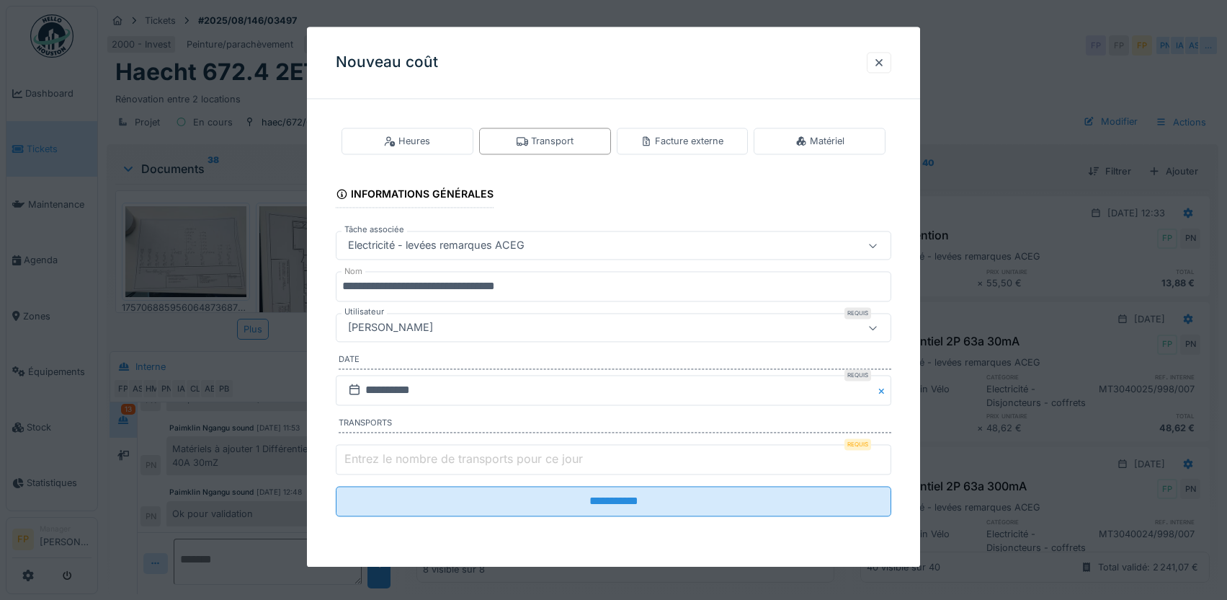
drag, startPoint x: 459, startPoint y: 326, endPoint x: 439, endPoint y: 326, distance: 20.2
click at [457, 326] on div "[PERSON_NAME]" at bounding box center [580, 328] width 477 height 16
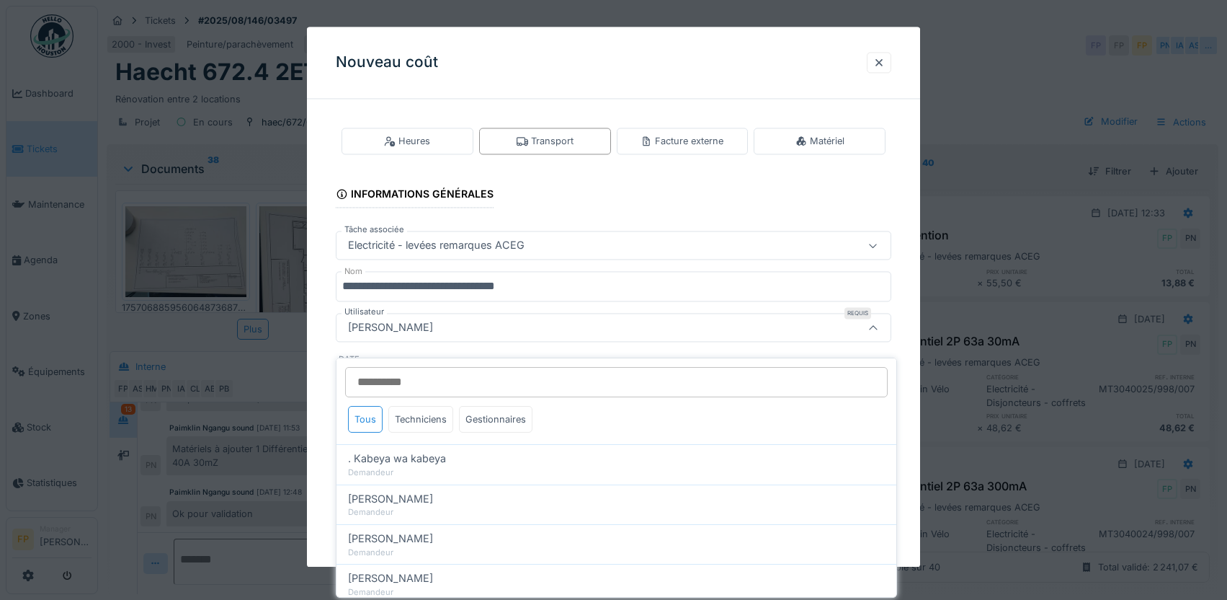
click at [427, 373] on input "Utilisateur" at bounding box center [616, 382] width 543 height 30
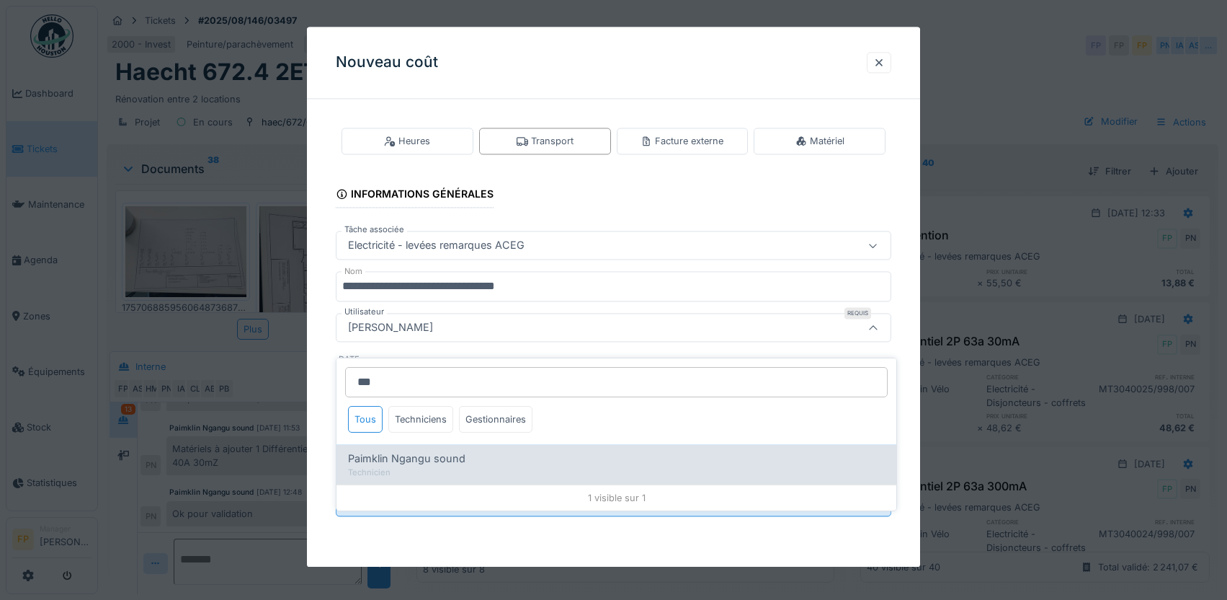
type input "***"
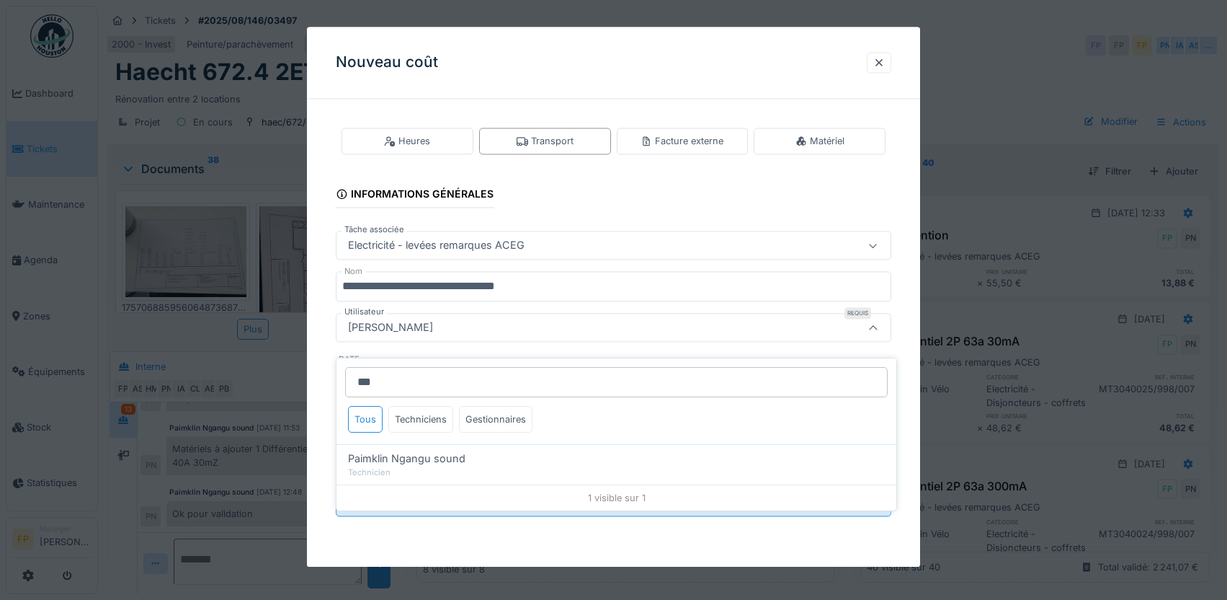
click at [463, 450] on div "Paimklin Ngangu sound" at bounding box center [616, 458] width 537 height 16
type input "****"
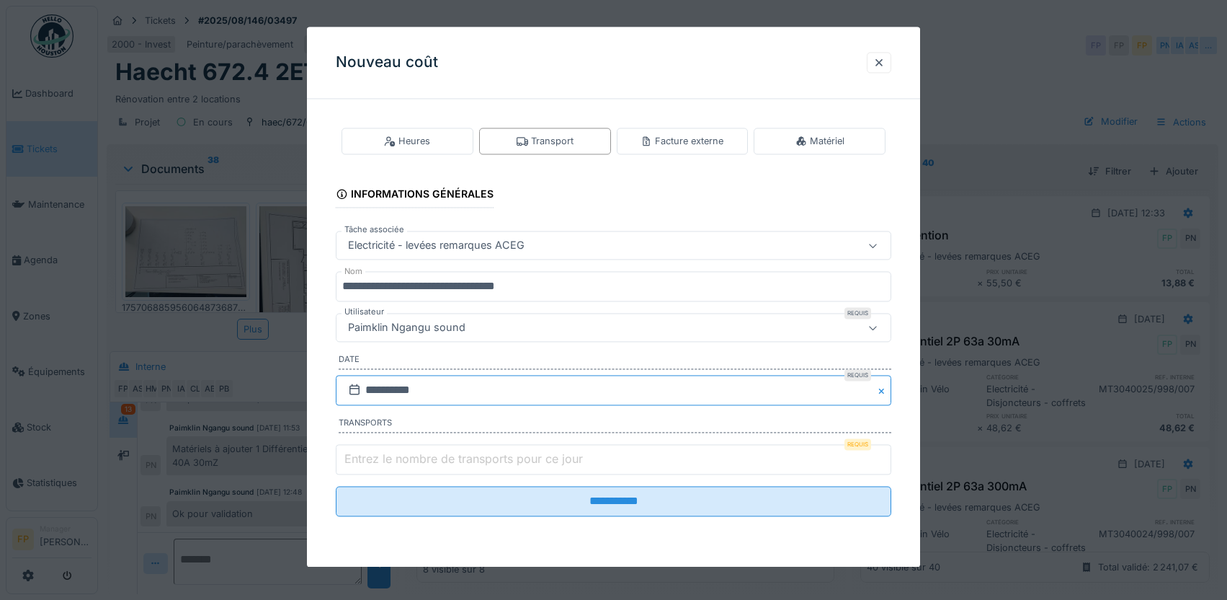
click at [381, 388] on input "**********" at bounding box center [614, 390] width 556 height 30
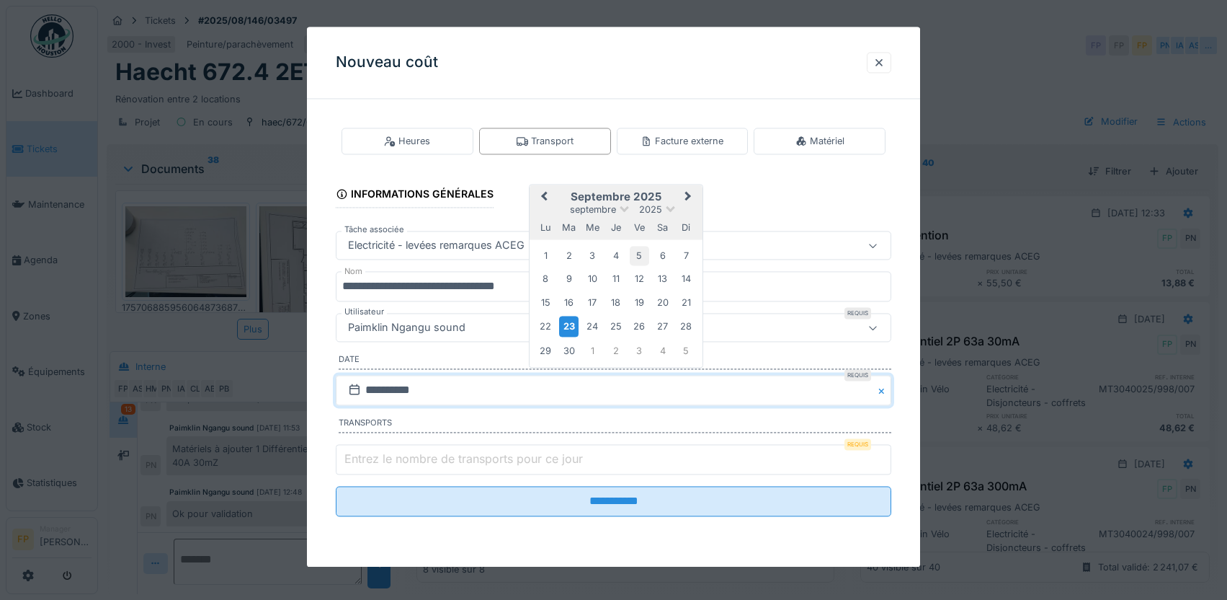
click at [639, 259] on div "5" at bounding box center [639, 255] width 19 height 19
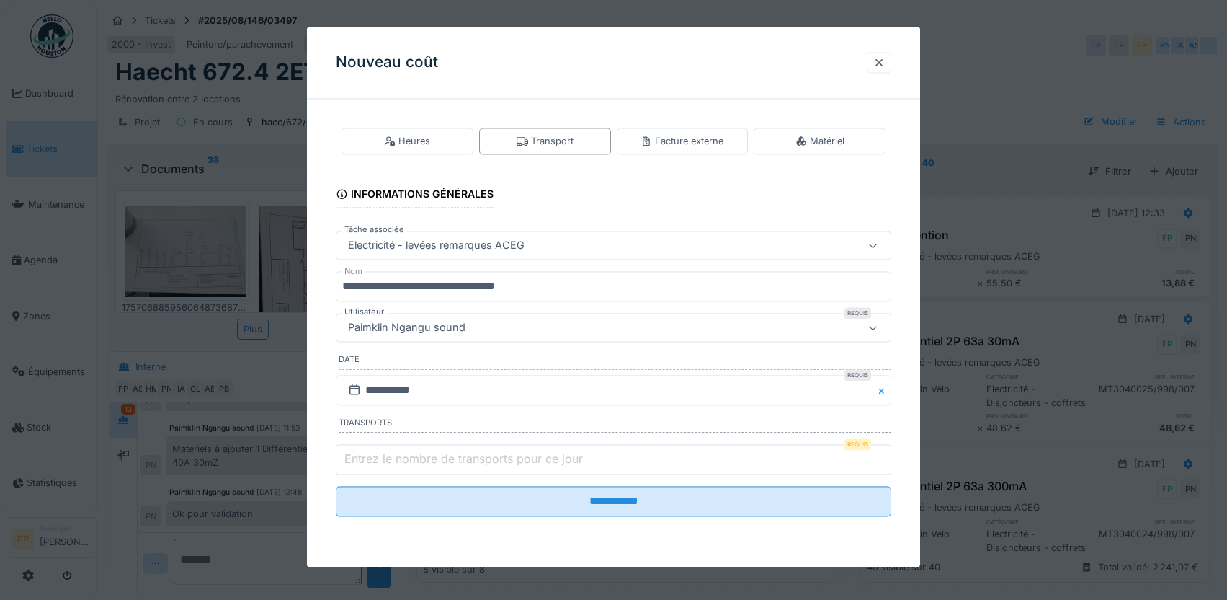
type input "*"
click at [888, 455] on input "*" at bounding box center [614, 459] width 556 height 30
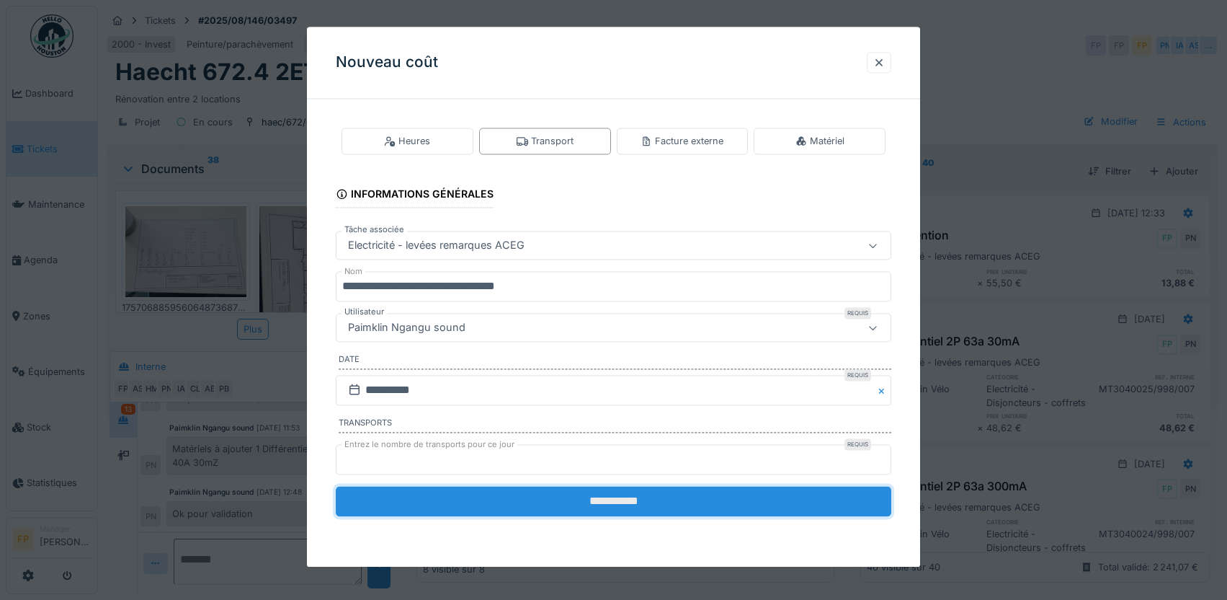
click at [615, 501] on input "**********" at bounding box center [614, 501] width 556 height 30
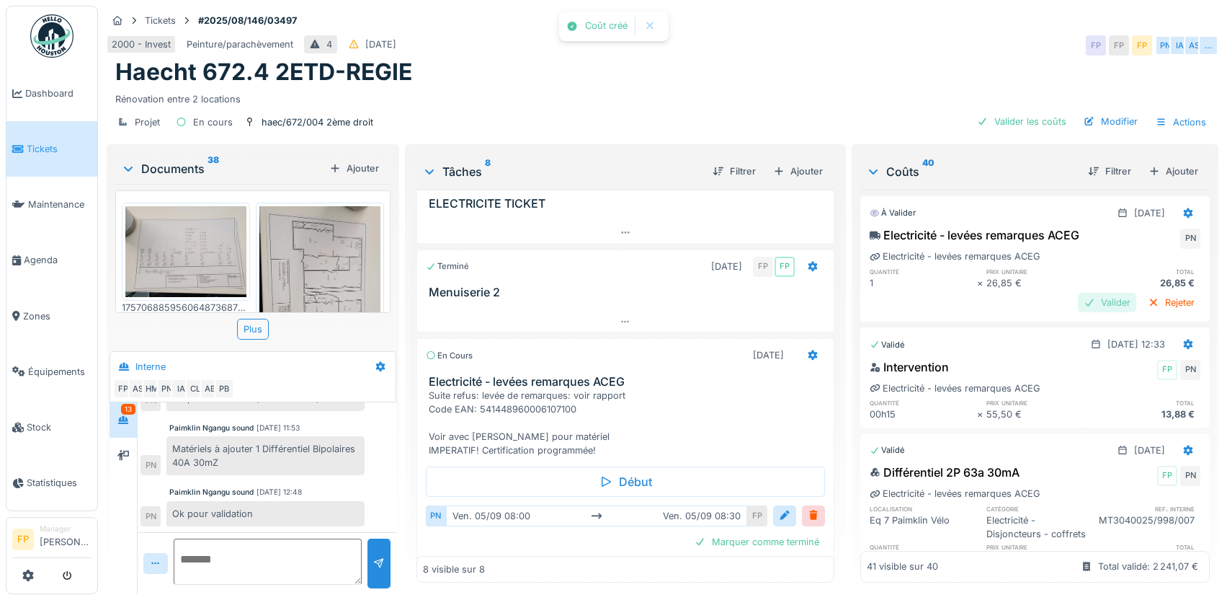
click at [1078, 293] on div "Valider" at bounding box center [1107, 302] width 58 height 19
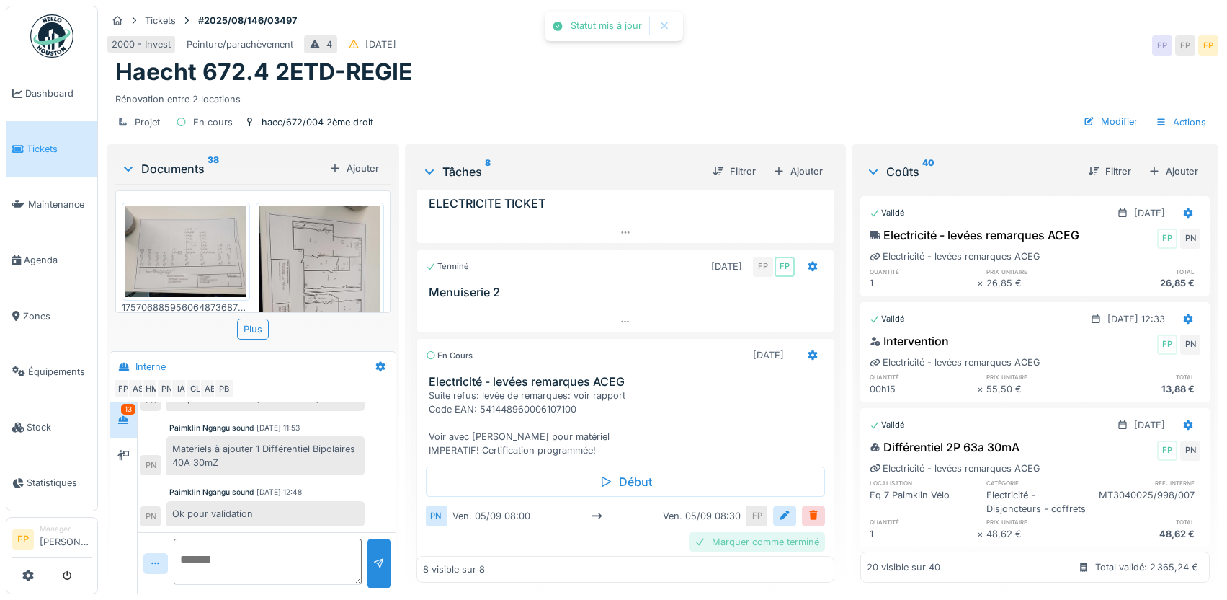
click at [731, 532] on div "Marquer comme terminé" at bounding box center [757, 541] width 136 height 19
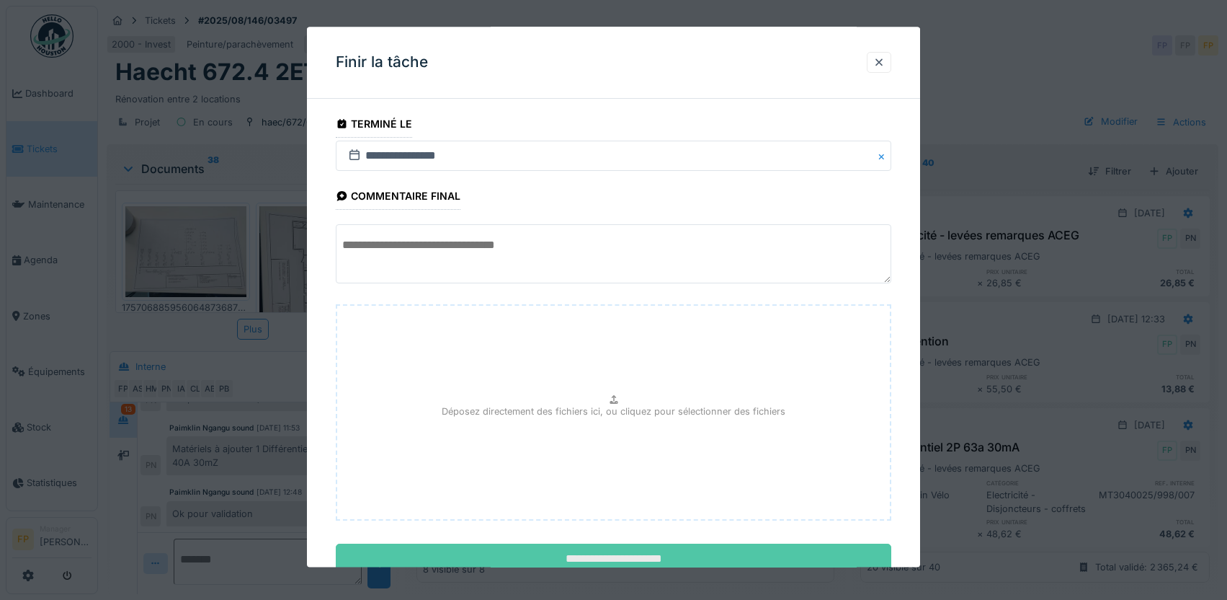
click at [623, 556] on input "**********" at bounding box center [614, 559] width 556 height 30
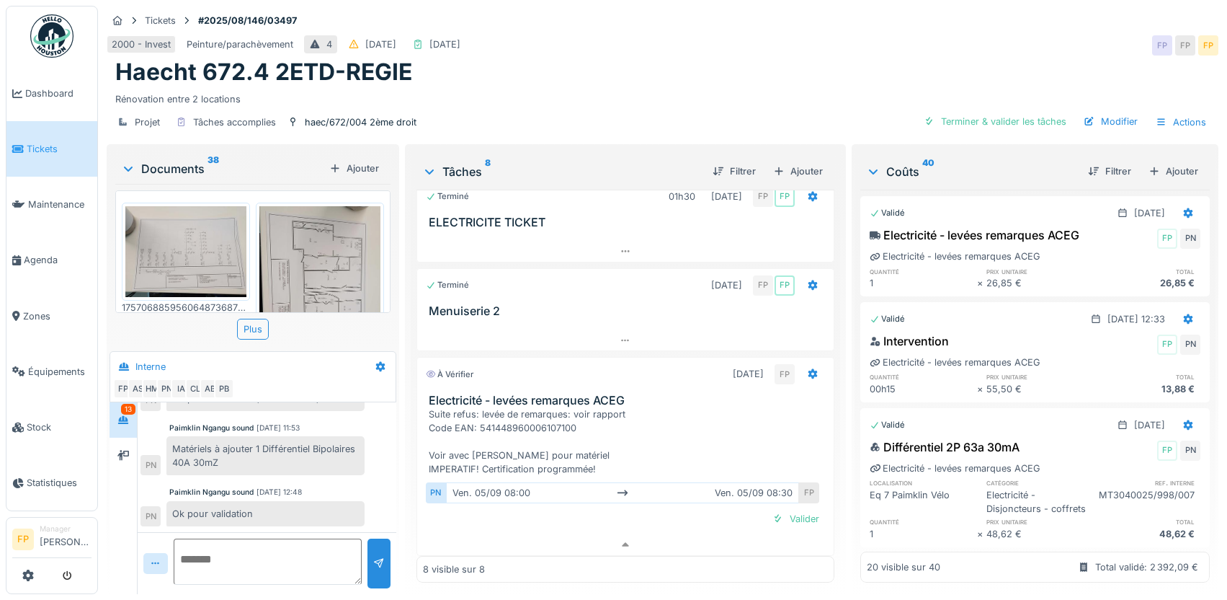
scroll to position [461, 0]
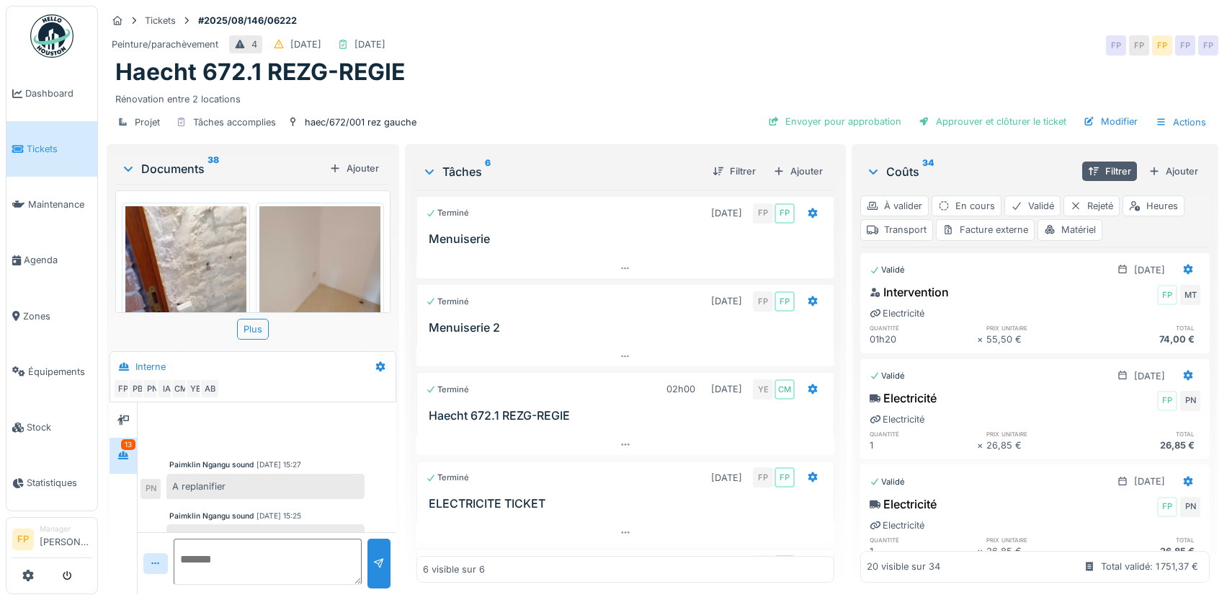
scroll to position [659, 0]
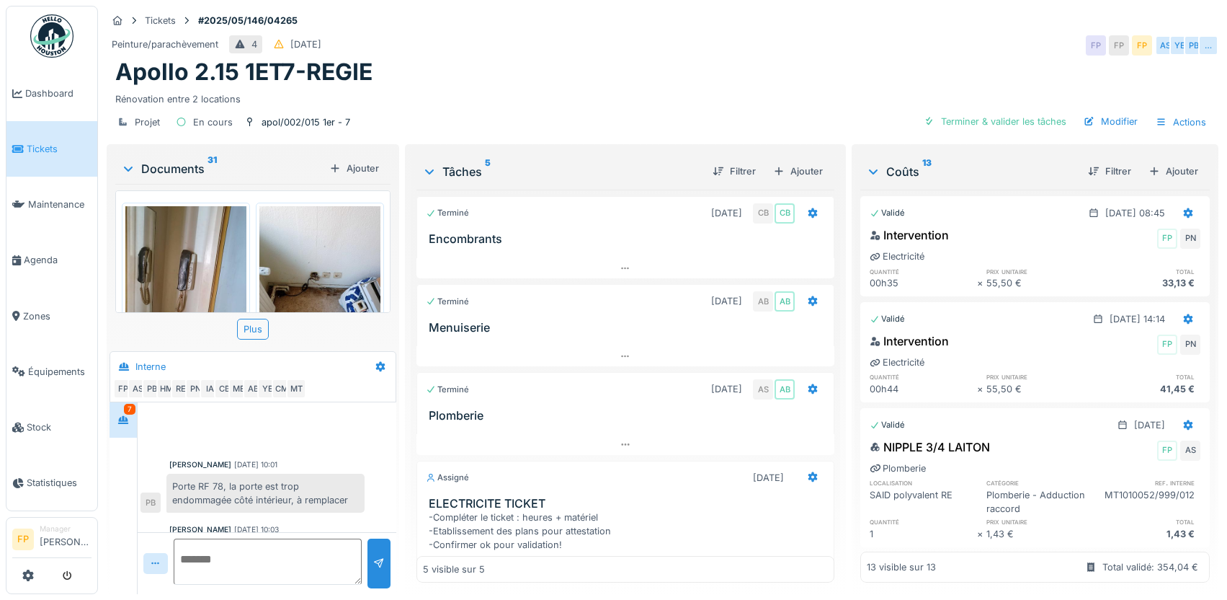
scroll to position [360, 0]
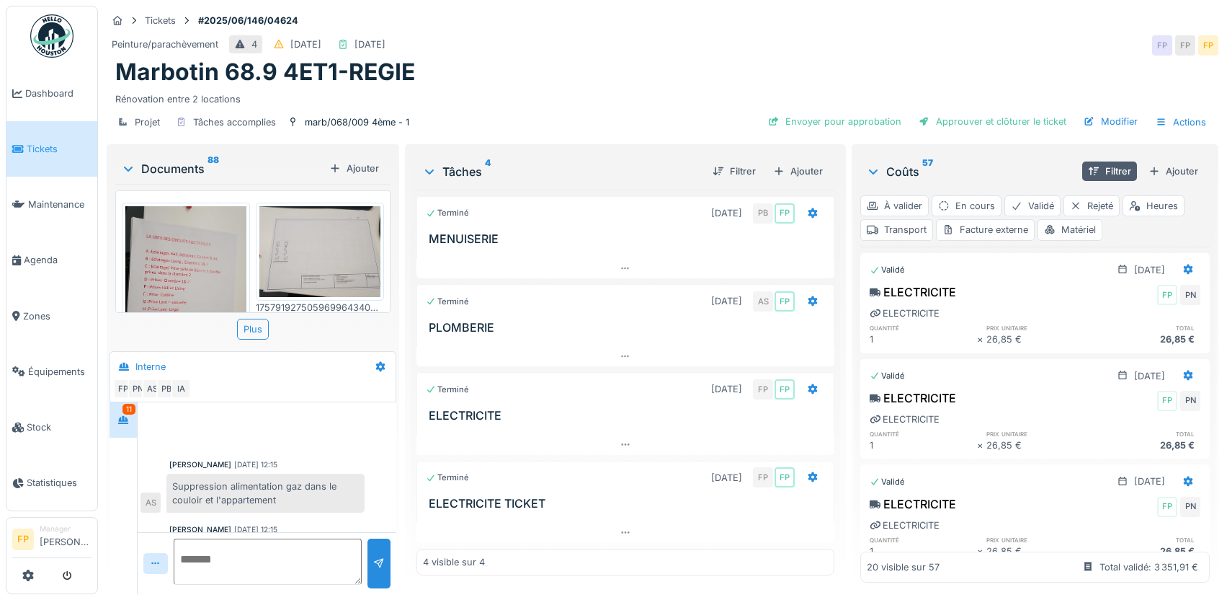
scroll to position [554, 0]
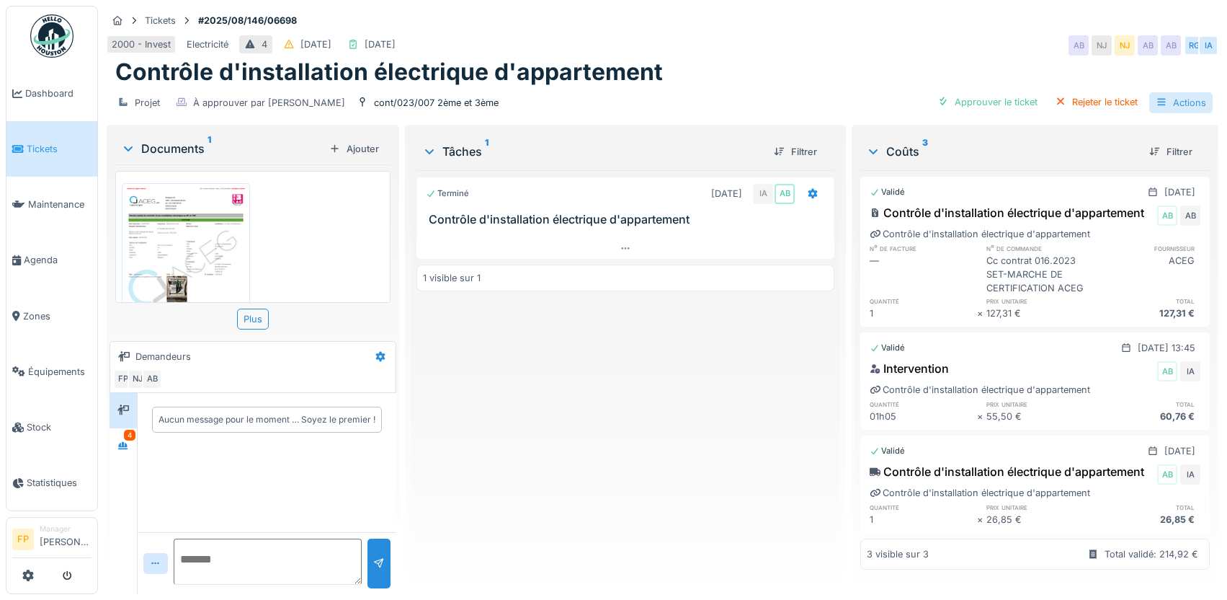
click at [1173, 98] on div "Actions" at bounding box center [1180, 102] width 63 height 21
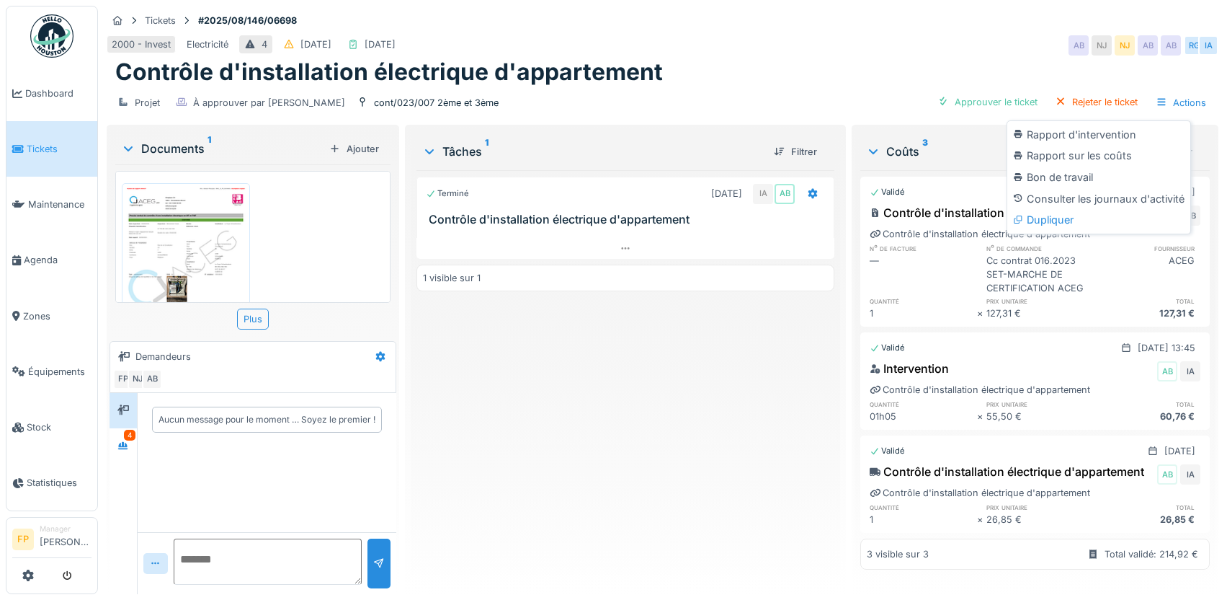
click at [762, 50] on div "2000 - Invest Electricité 4 [DATE] [DATE] AB [GEOGRAPHIC_DATA] [GEOGRAPHIC_DATA…" at bounding box center [663, 45] width 1112 height 26
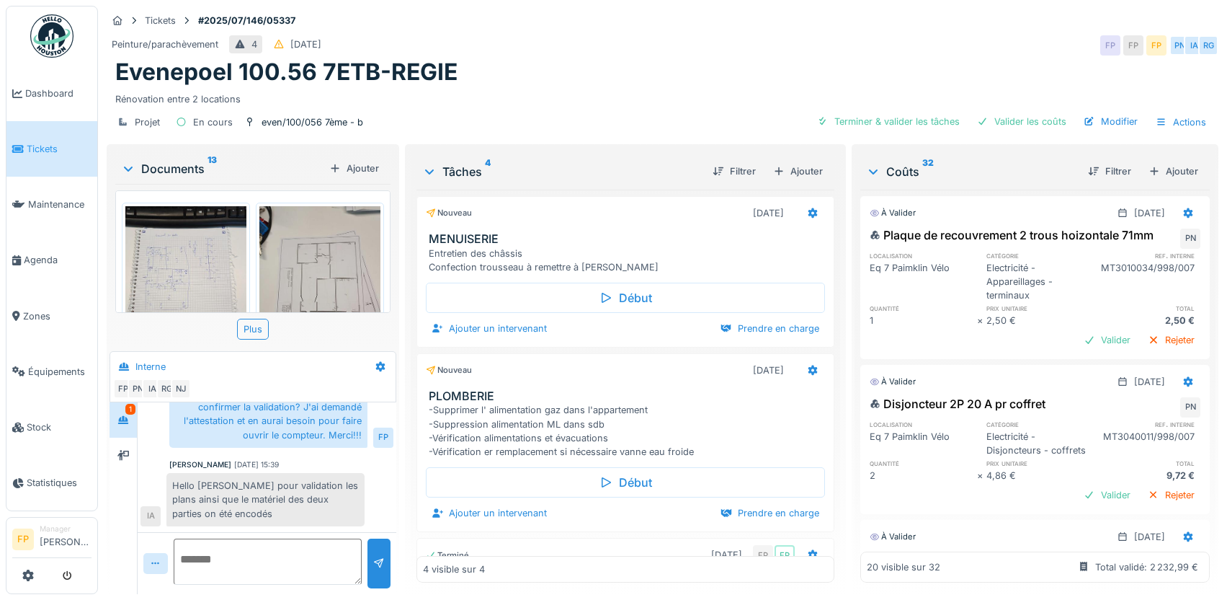
scroll to position [48, 0]
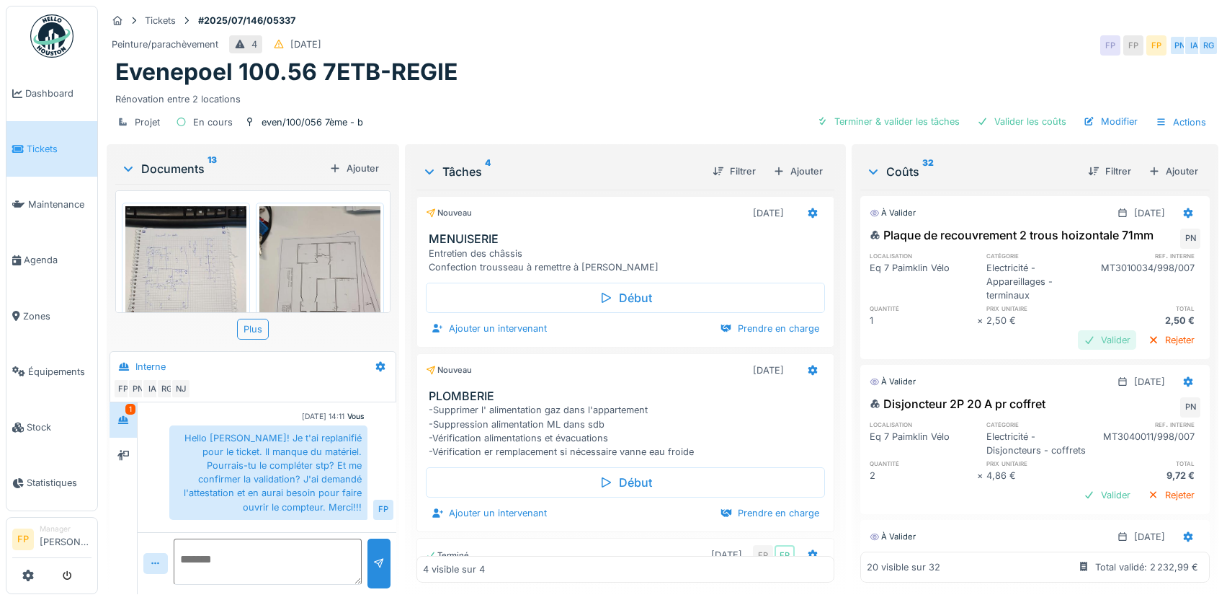
click at [1078, 350] on div "Valider" at bounding box center [1107, 339] width 58 height 19
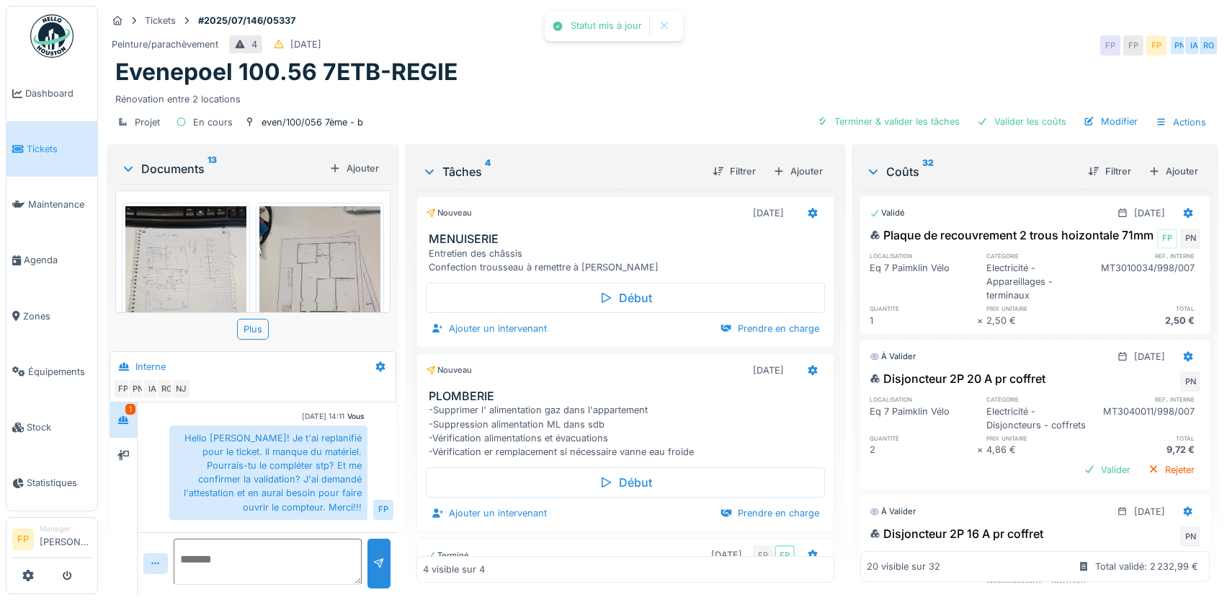
scroll to position [72, 0]
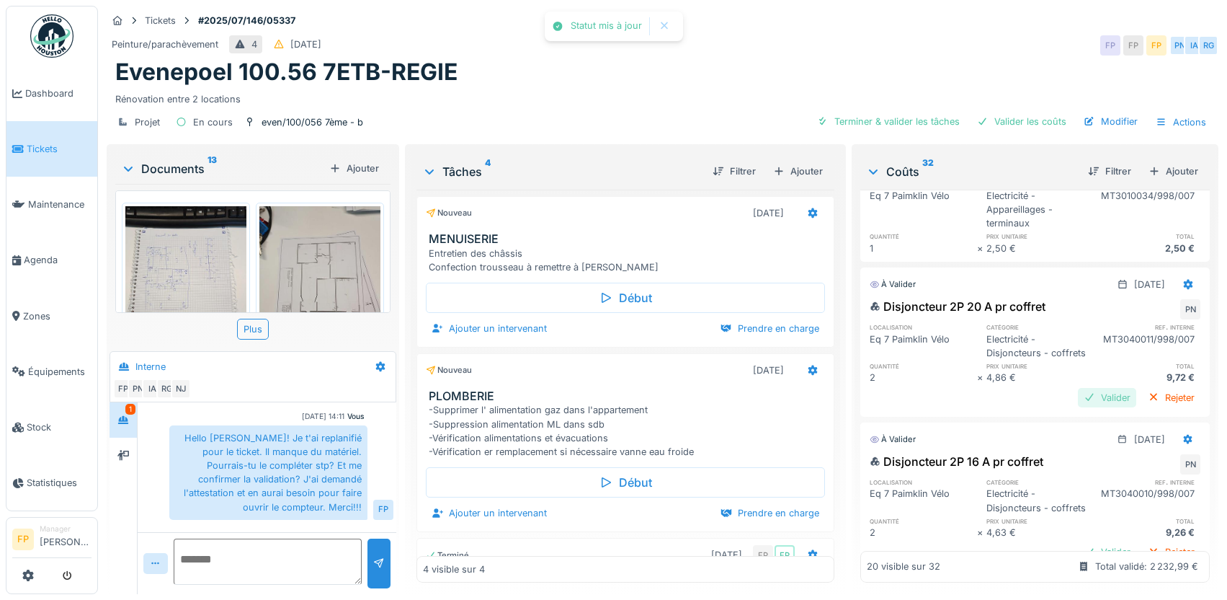
click at [1087, 407] on div "Valider" at bounding box center [1107, 397] width 58 height 19
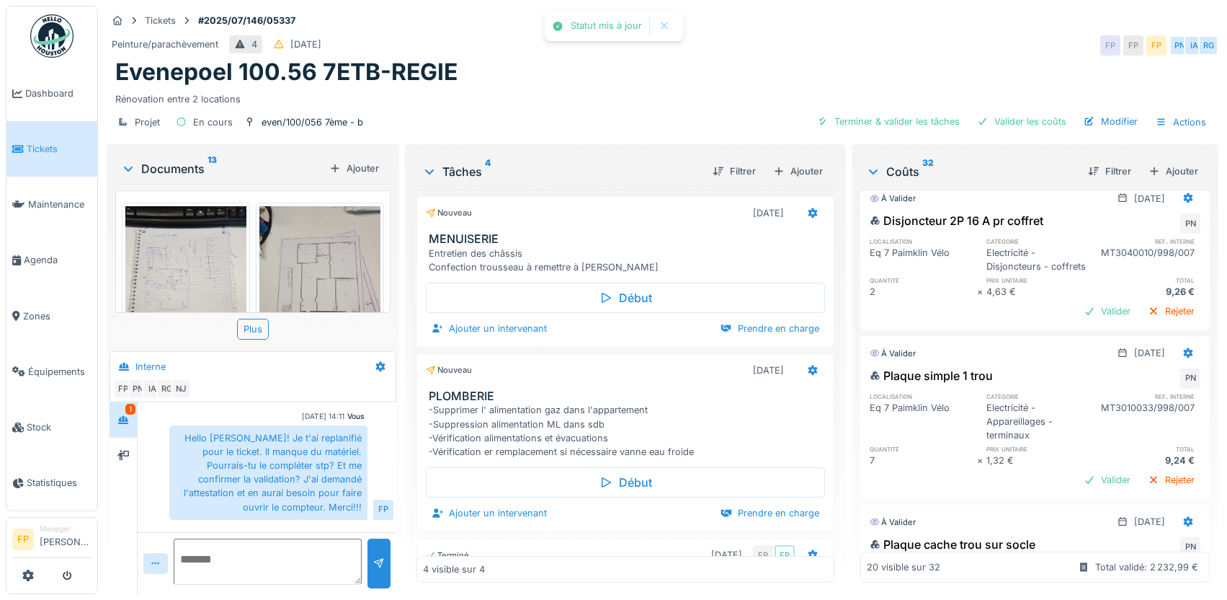
scroll to position [288, 0]
click at [1085, 320] on div "Valider" at bounding box center [1107, 310] width 58 height 19
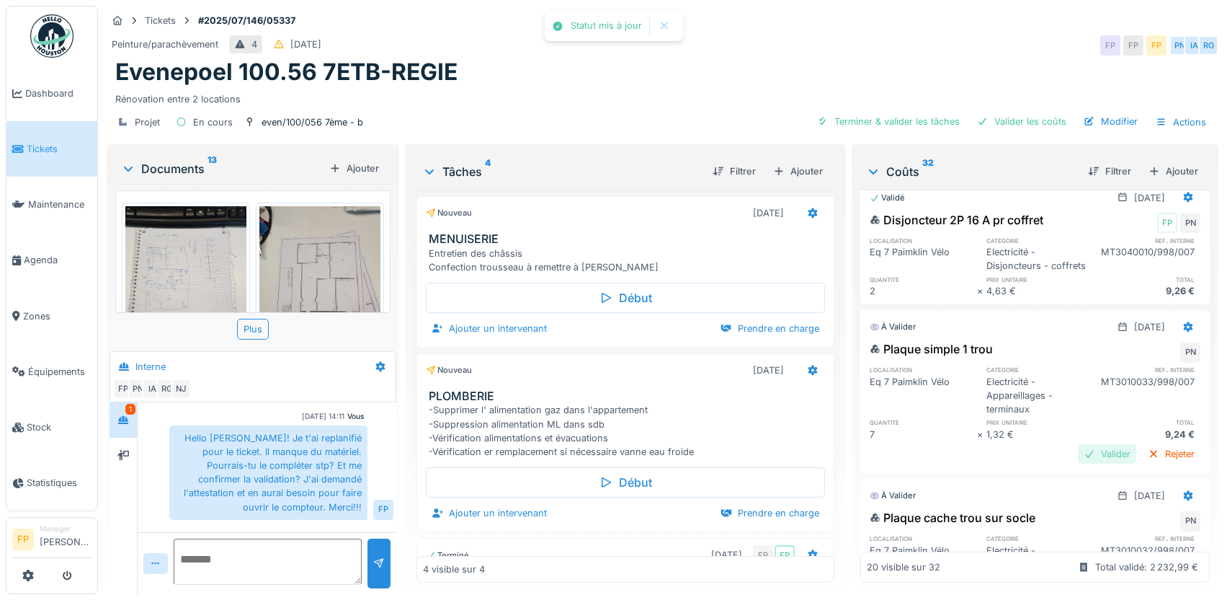
click at [1078, 463] on div "Valider" at bounding box center [1107, 453] width 58 height 19
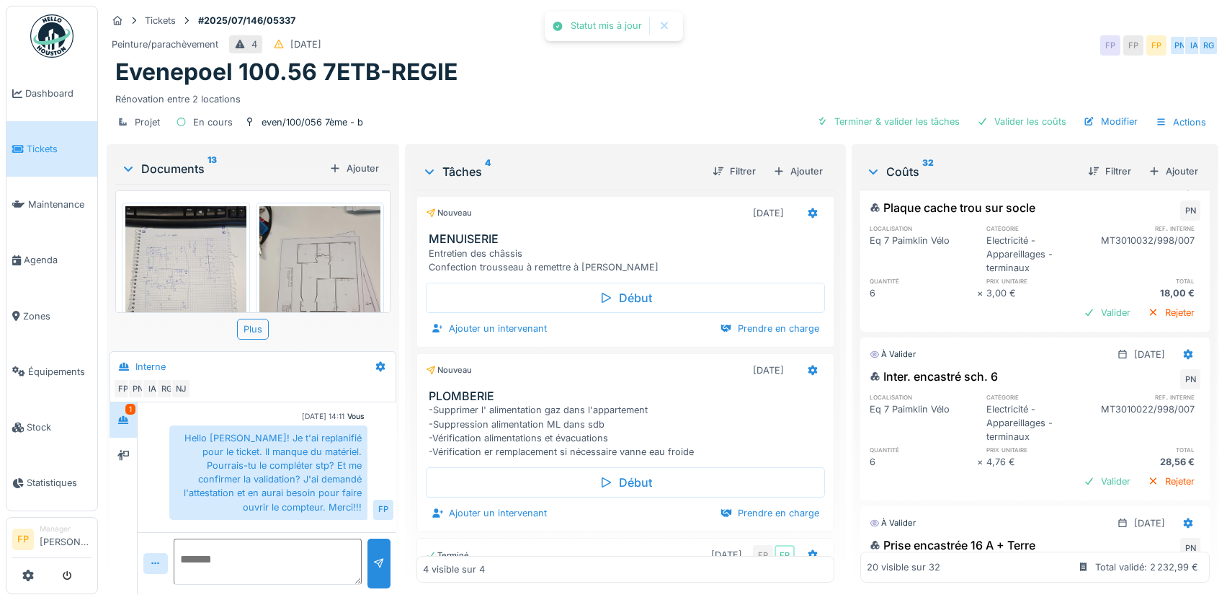
scroll to position [577, 0]
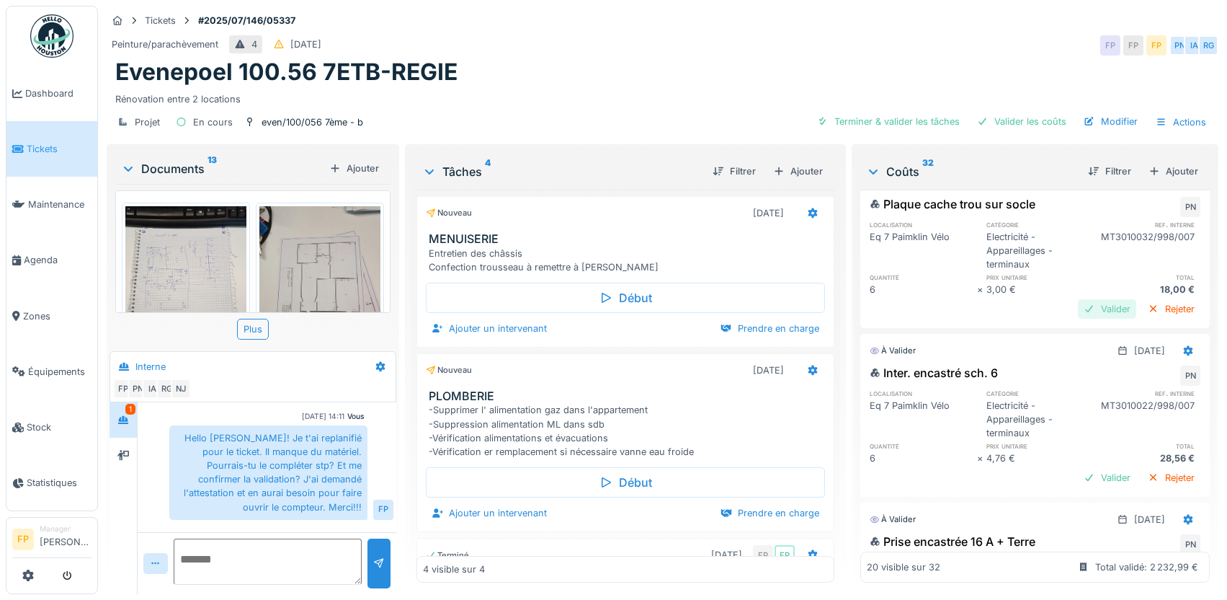
click at [1089, 319] on div "Valider" at bounding box center [1107, 308] width 58 height 19
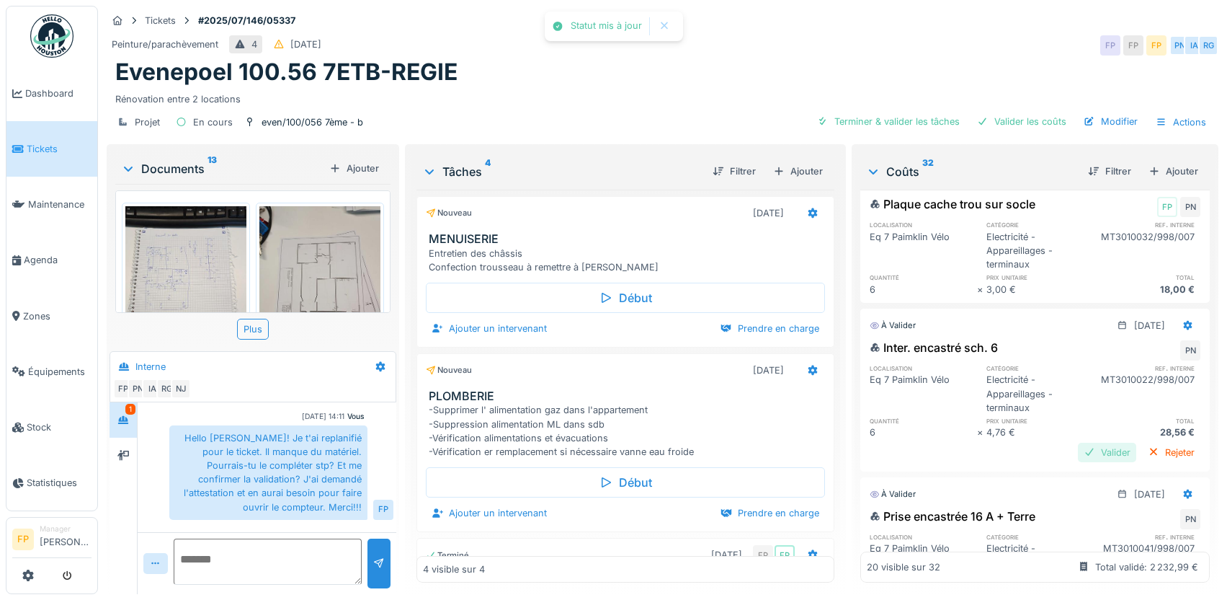
click at [1085, 462] on div "Valider" at bounding box center [1107, 451] width 58 height 19
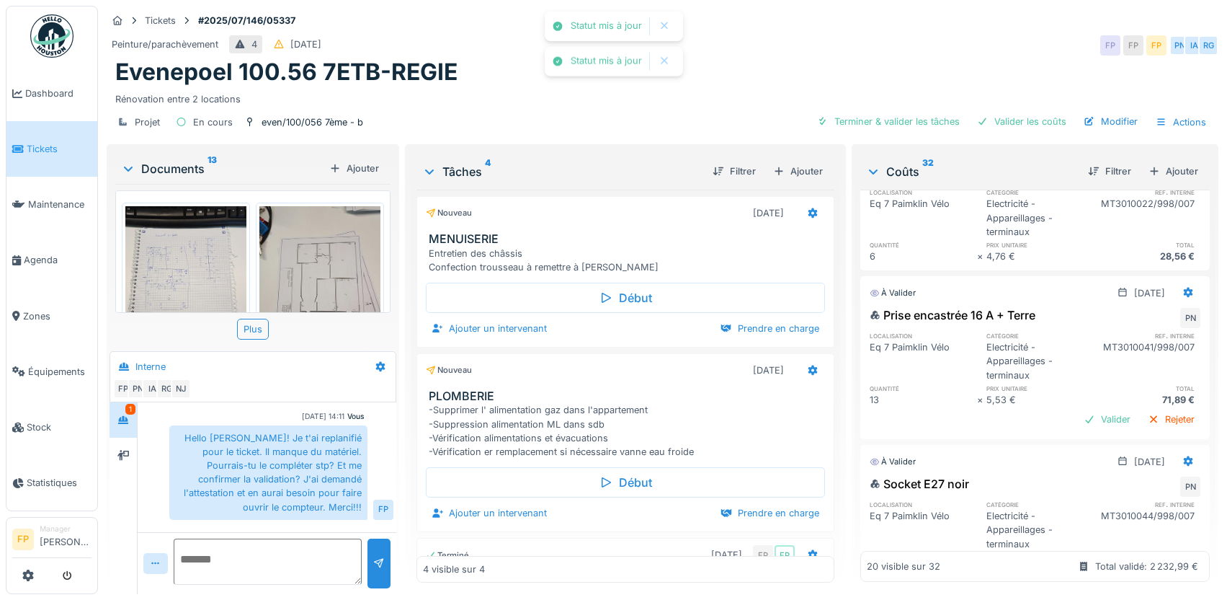
scroll to position [865, 0]
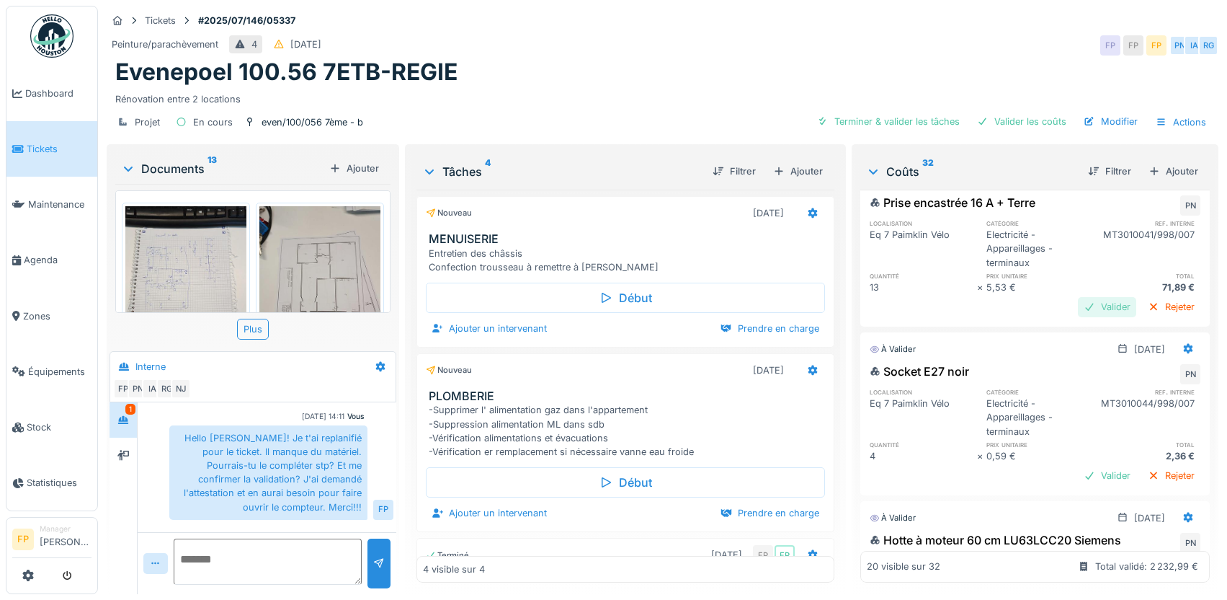
click at [1083, 316] on div "Valider" at bounding box center [1107, 306] width 58 height 19
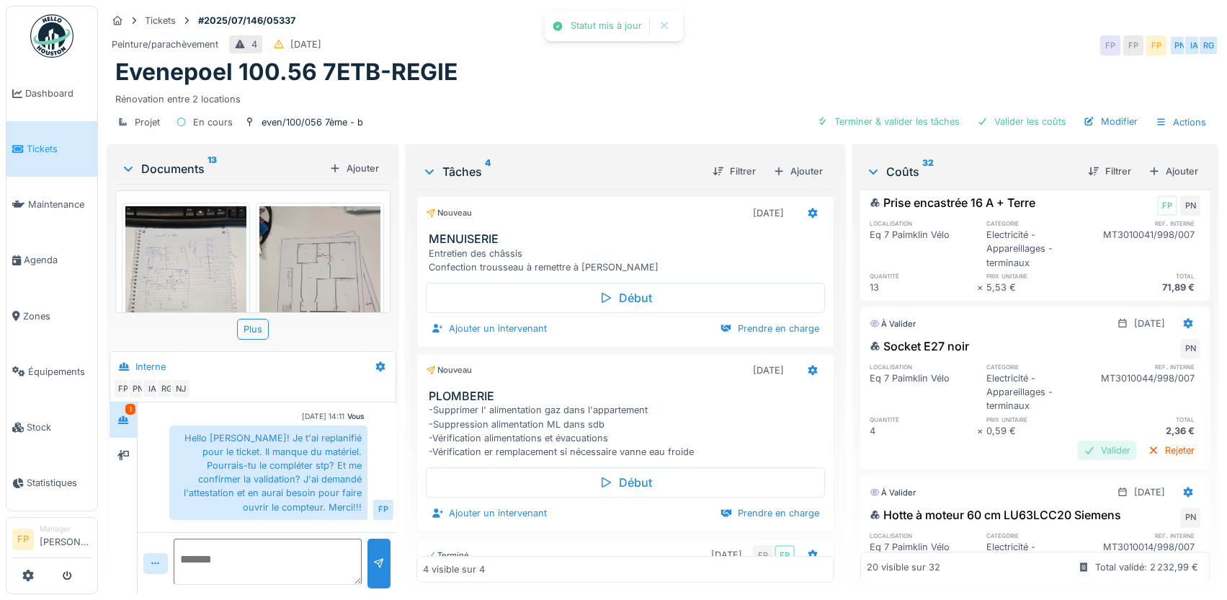
click at [1078, 460] on div "Valider" at bounding box center [1107, 449] width 58 height 19
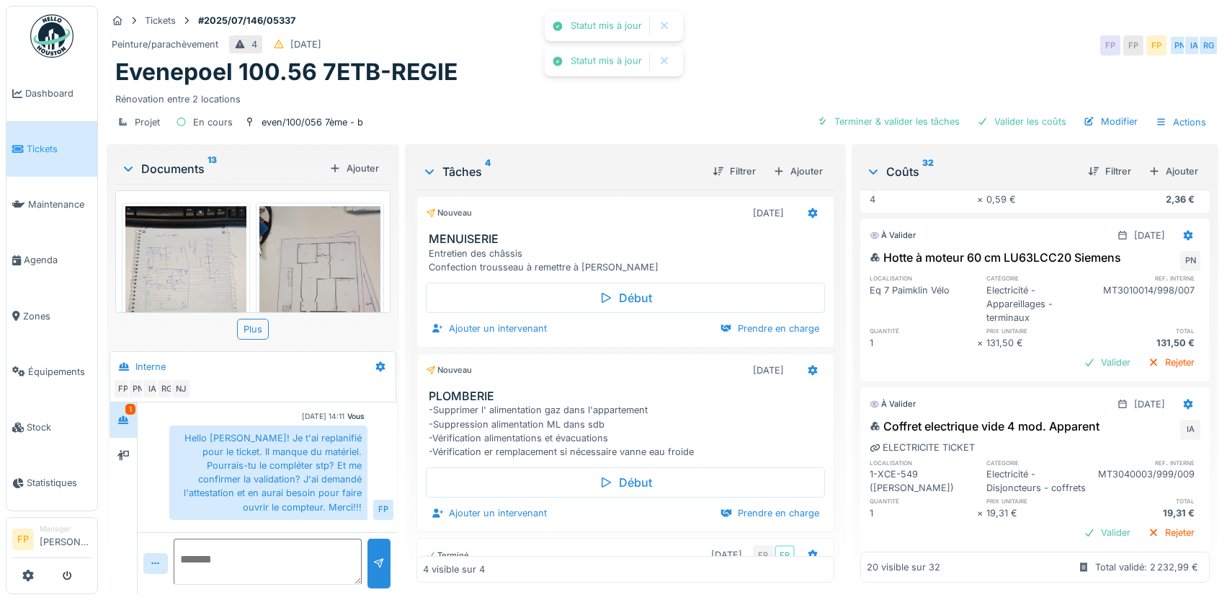
scroll to position [1153, 0]
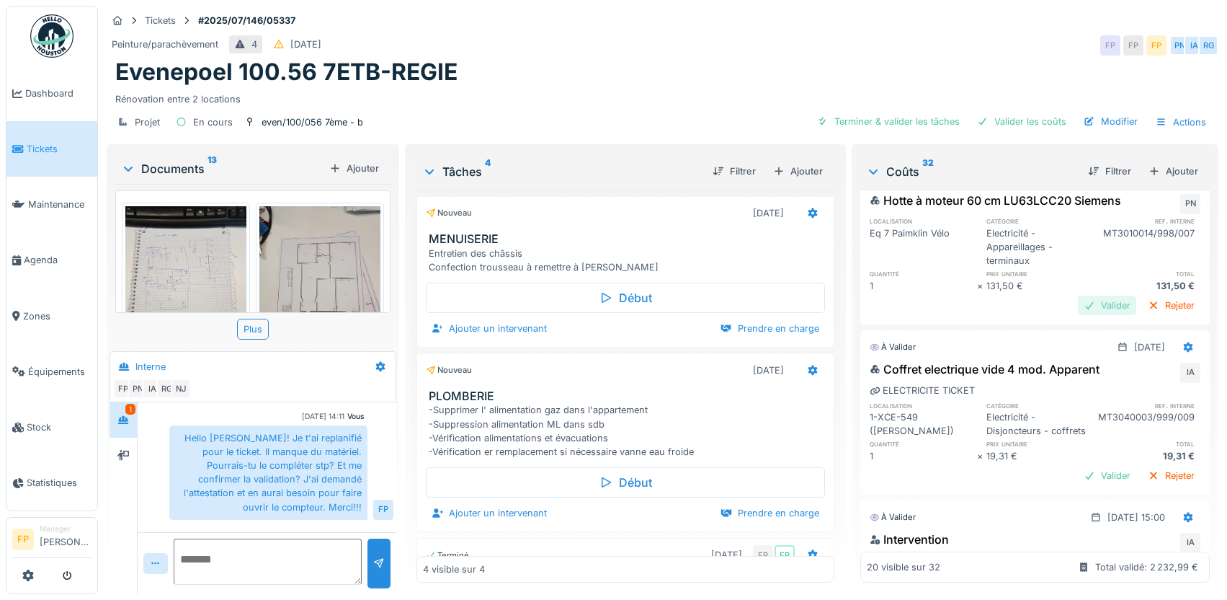
click at [1078, 315] on div "Valider" at bounding box center [1107, 304] width 58 height 19
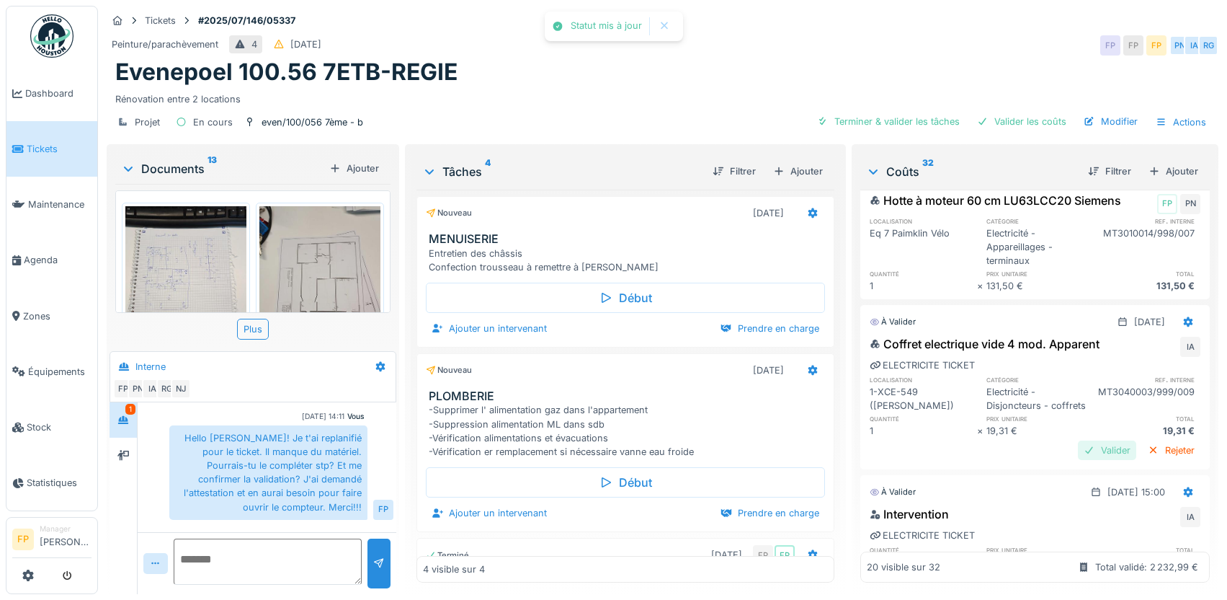
click at [1083, 460] on div "Valider" at bounding box center [1107, 449] width 58 height 19
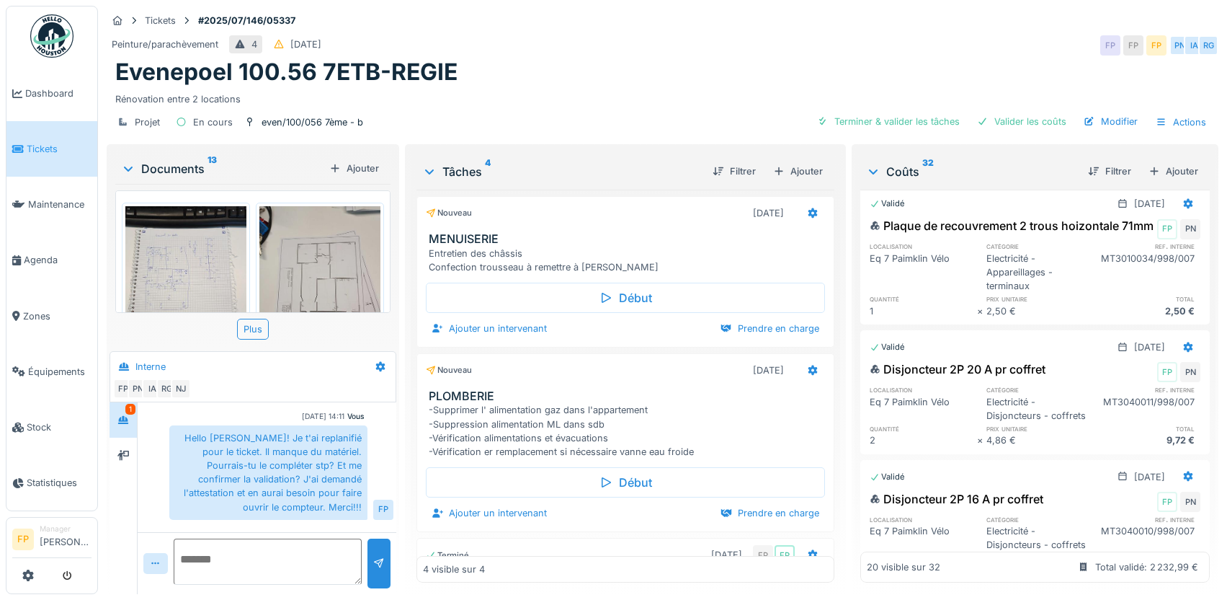
scroll to position [0, 0]
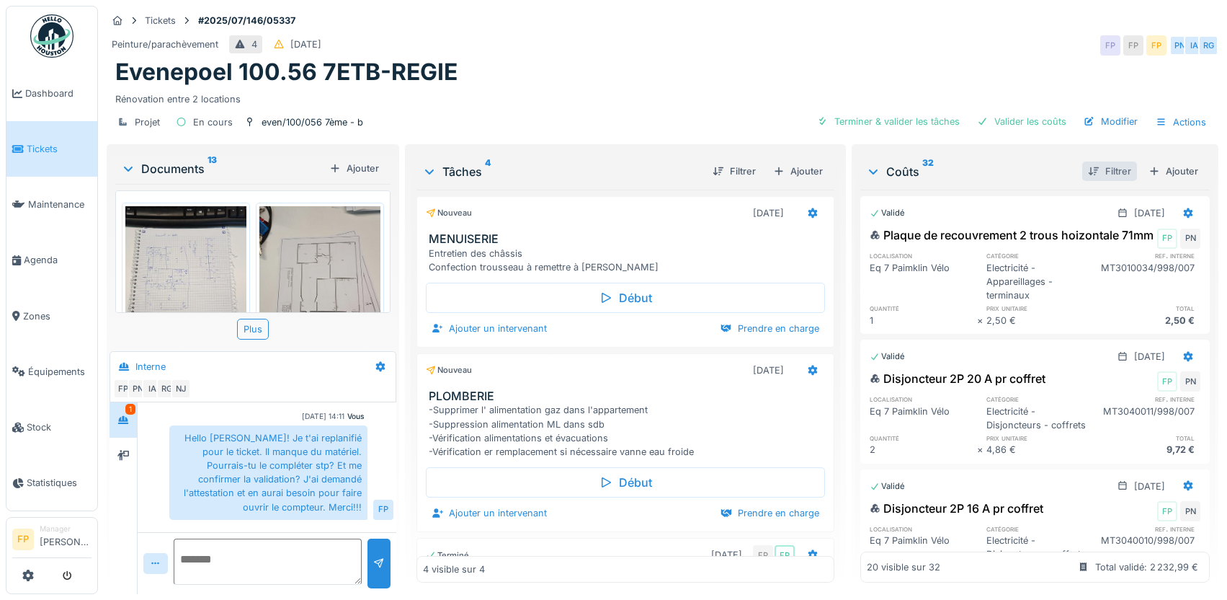
click at [1090, 166] on div "Filtrer" at bounding box center [1109, 170] width 55 height 19
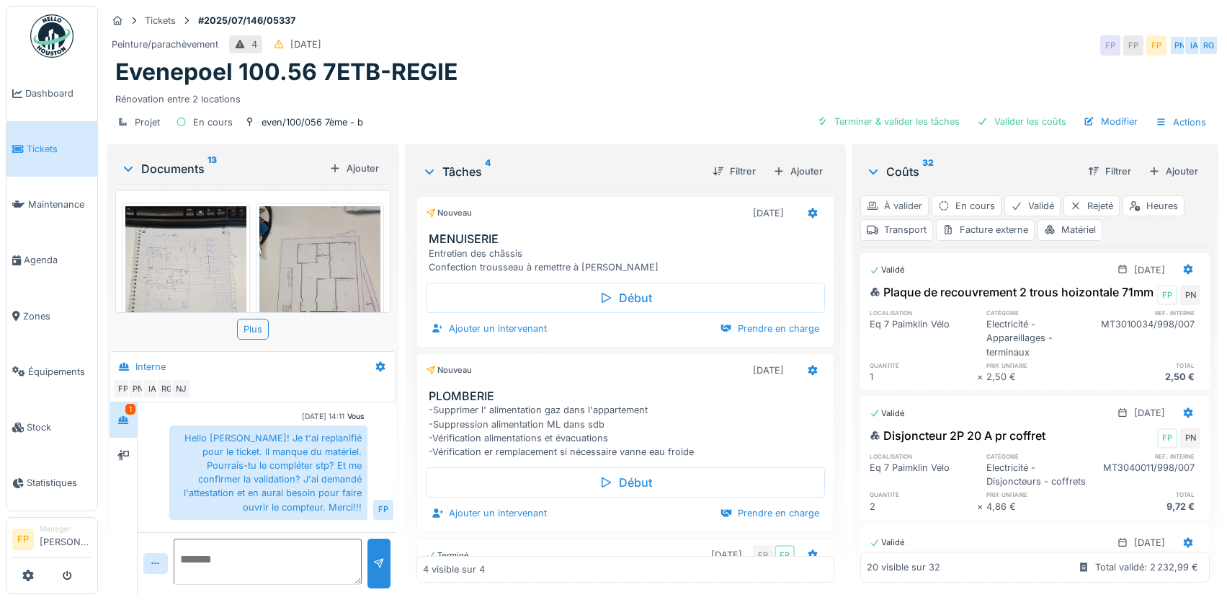
click at [885, 200] on div "À valider" at bounding box center [894, 205] width 68 height 21
click at [906, 207] on div "À valider" at bounding box center [894, 205] width 68 height 21
click at [898, 203] on div "À valider" at bounding box center [894, 205] width 68 height 21
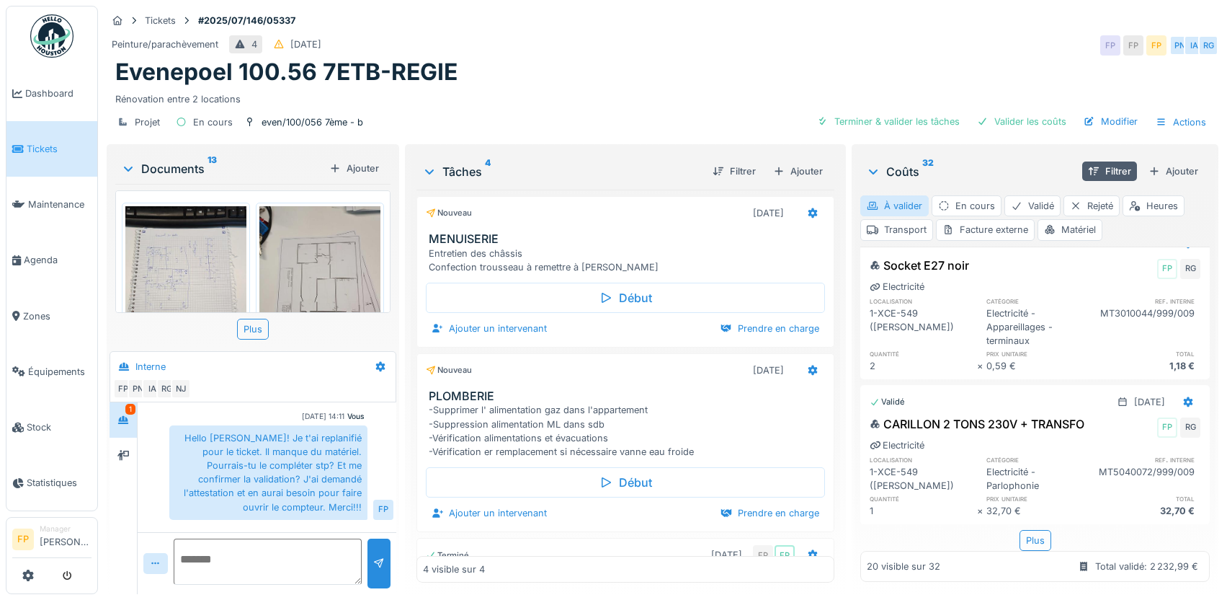
scroll to position [2599, 0]
click at [1020, 530] on div "Plus" at bounding box center [1036, 540] width 32 height 21
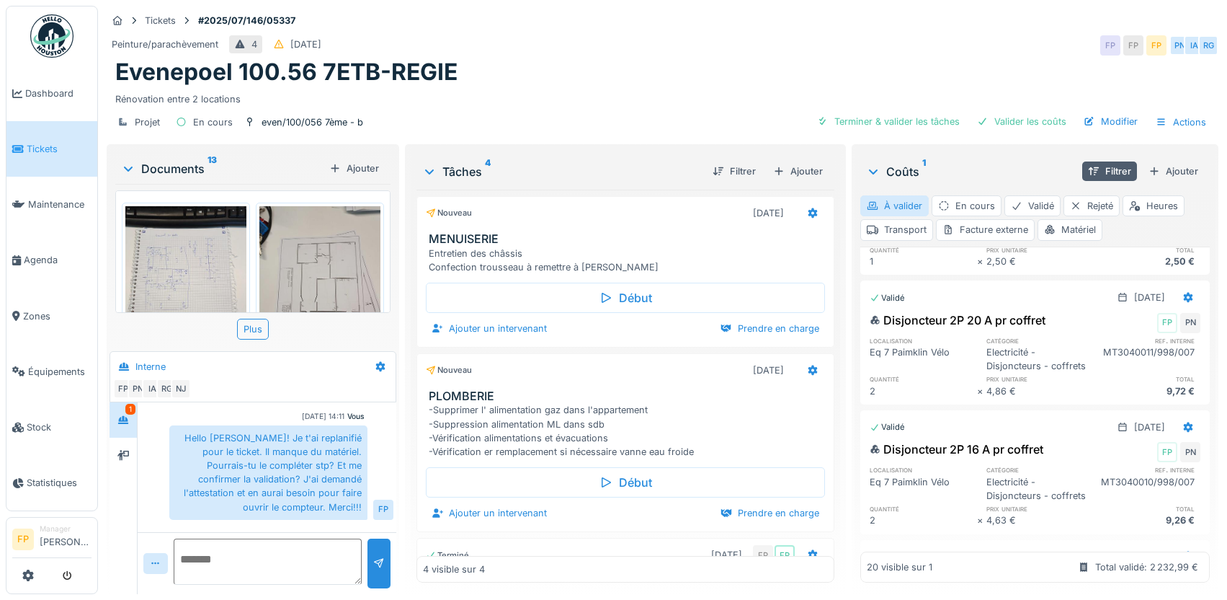
scroll to position [0, 0]
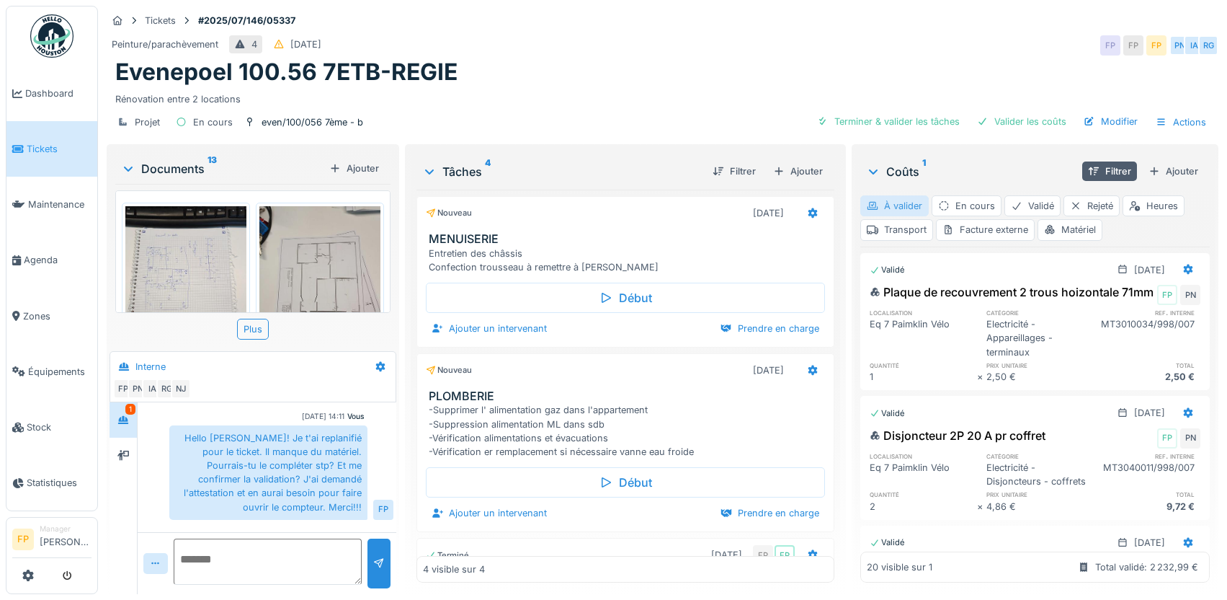
click at [900, 207] on div "À valider" at bounding box center [894, 205] width 68 height 21
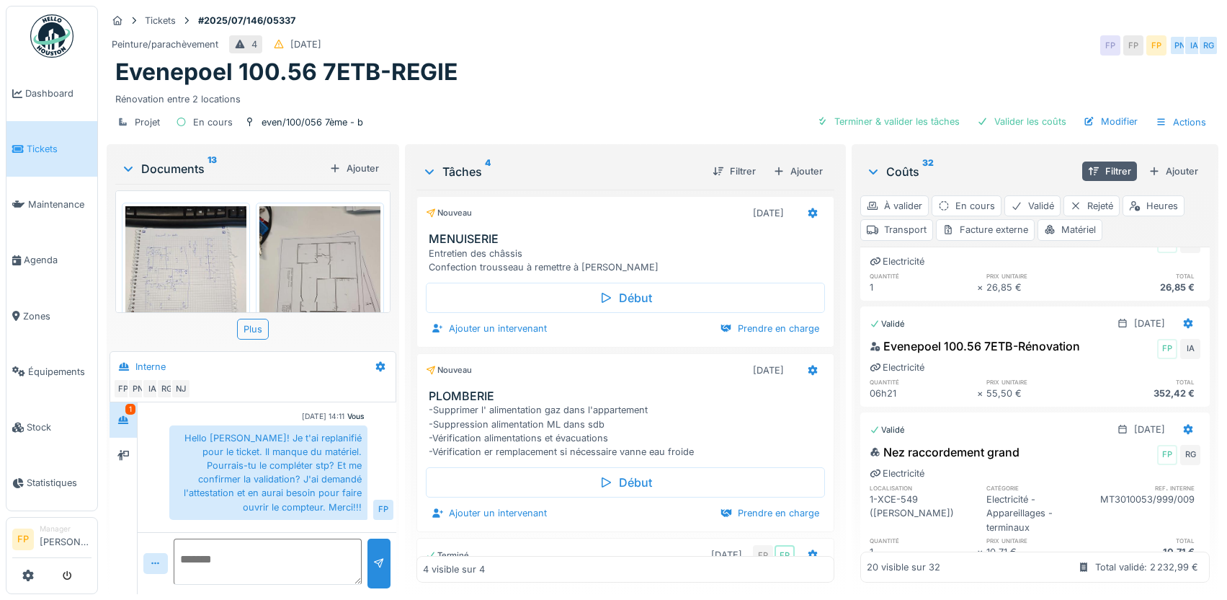
scroll to position [1513, 0]
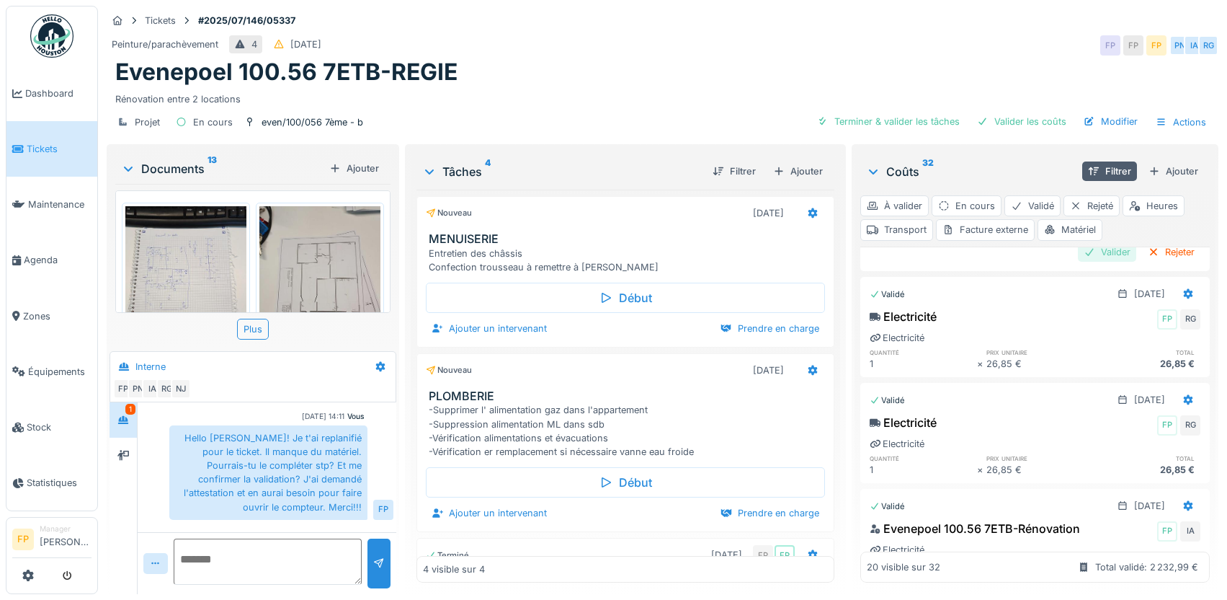
click at [1086, 262] on div "Valider" at bounding box center [1107, 251] width 58 height 19
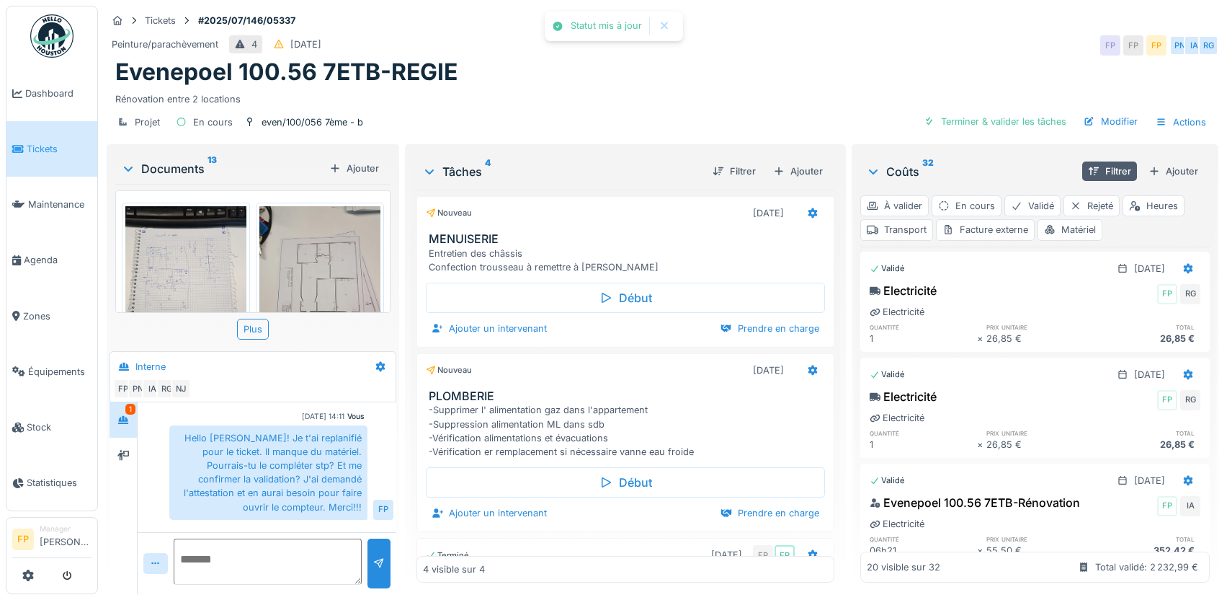
scroll to position [249, 0]
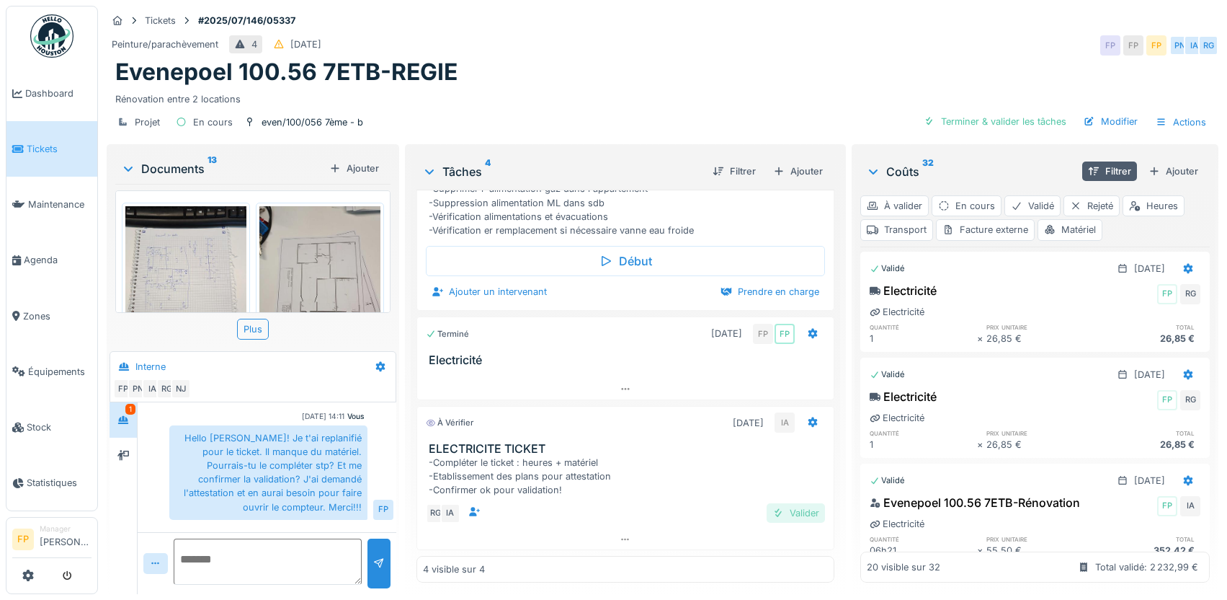
click at [783, 514] on div "Valider" at bounding box center [796, 512] width 58 height 19
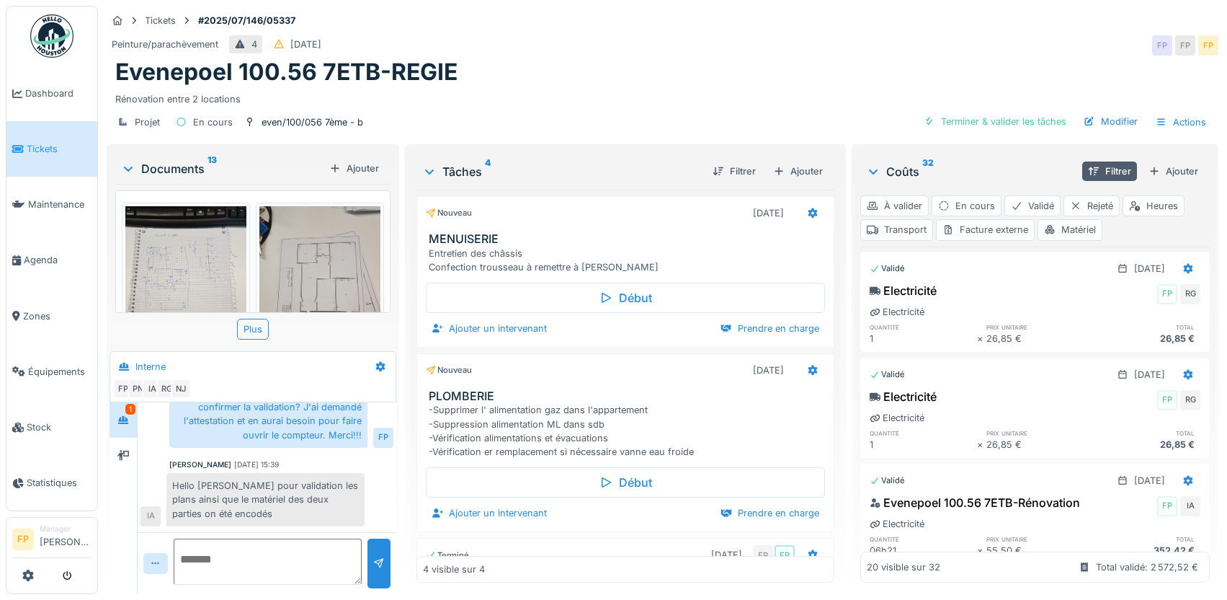
scroll to position [1513, 0]
drag, startPoint x: 696, startPoint y: 469, endPoint x: 427, endPoint y: 430, distance: 272.3
click at [429, 430] on div "-Supprimer l' alimentation gaz dans l'appartement -Suppression alimentation ML …" at bounding box center [628, 430] width 399 height 55
click at [742, 442] on div "-Supprimer l' alimentation gaz dans l'appartement -Suppression alimentation ML …" at bounding box center [628, 430] width 399 height 55
drag, startPoint x: 698, startPoint y: 463, endPoint x: 424, endPoint y: 420, distance: 276.5
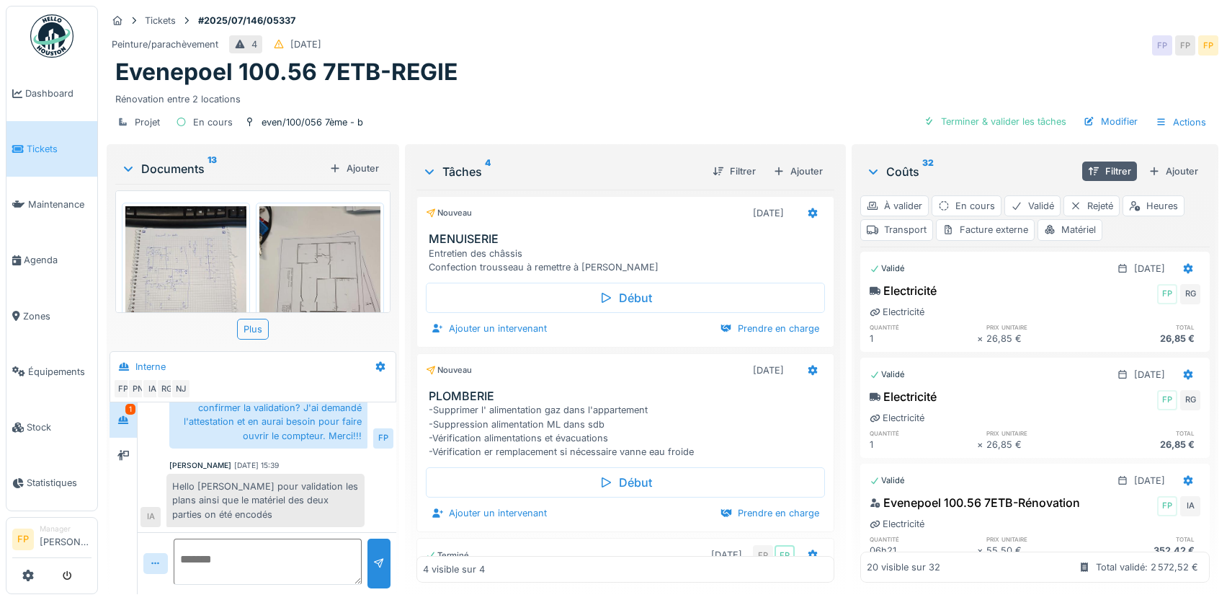
click at [424, 420] on div "PLOMBERIE -Supprimer l' alimentation gaz dans l'appartement -Suppression alimen…" at bounding box center [625, 423] width 417 height 69
copy div "-Supprimer l' alimentation gaz dans l'appartement -Suppression alimentation ML …"
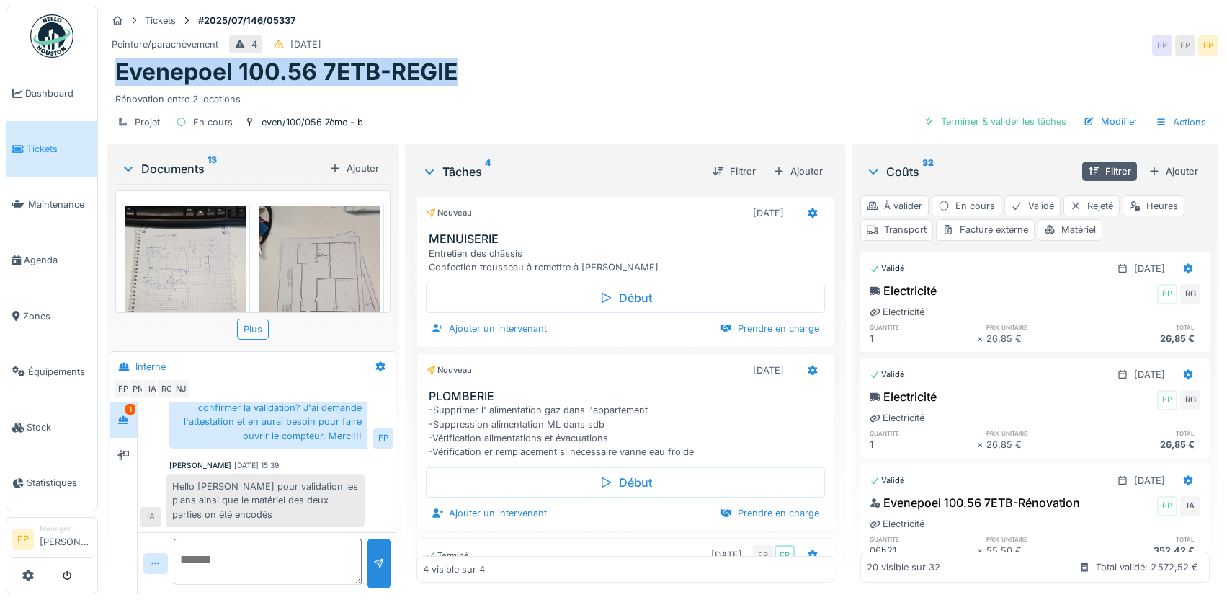
drag, startPoint x: 466, startPoint y: 76, endPoint x: 111, endPoint y: 70, distance: 355.3
click at [111, 70] on div "Evenepoel 100.56 7ETB-REGIE Rénovation entre 2 locations" at bounding box center [663, 82] width 1112 height 48
copy h1 "Evenepoel 100.56 7ETB-REGIE"
click at [807, 369] on icon at bounding box center [813, 369] width 12 height 9
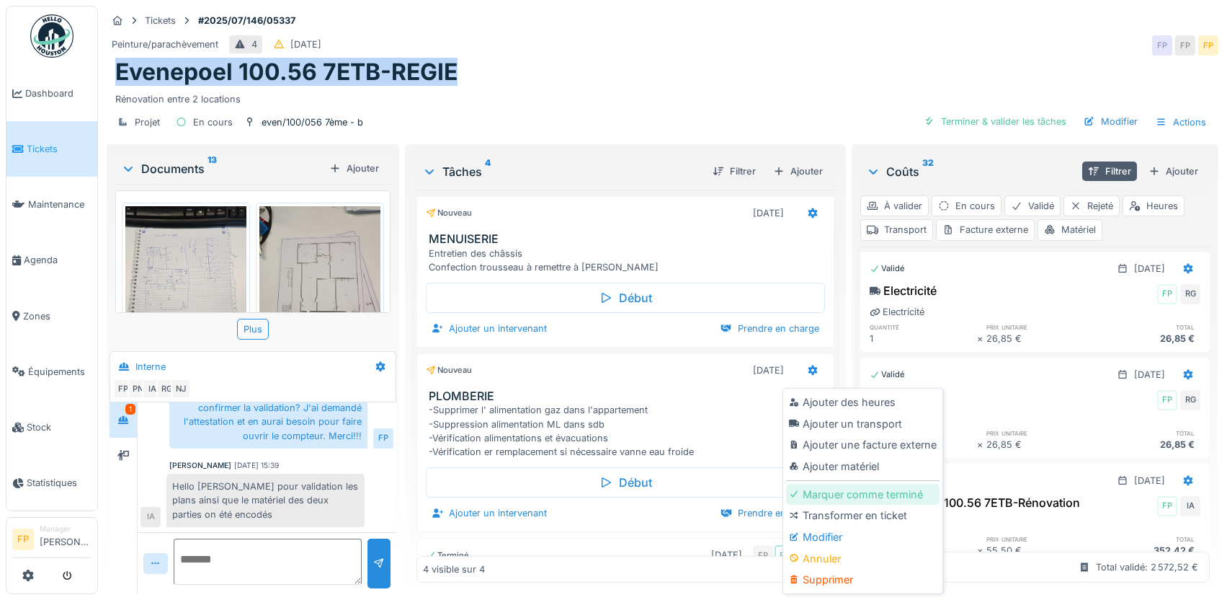
click at [840, 499] on div "Marquer comme terminé" at bounding box center [863, 495] width 154 height 22
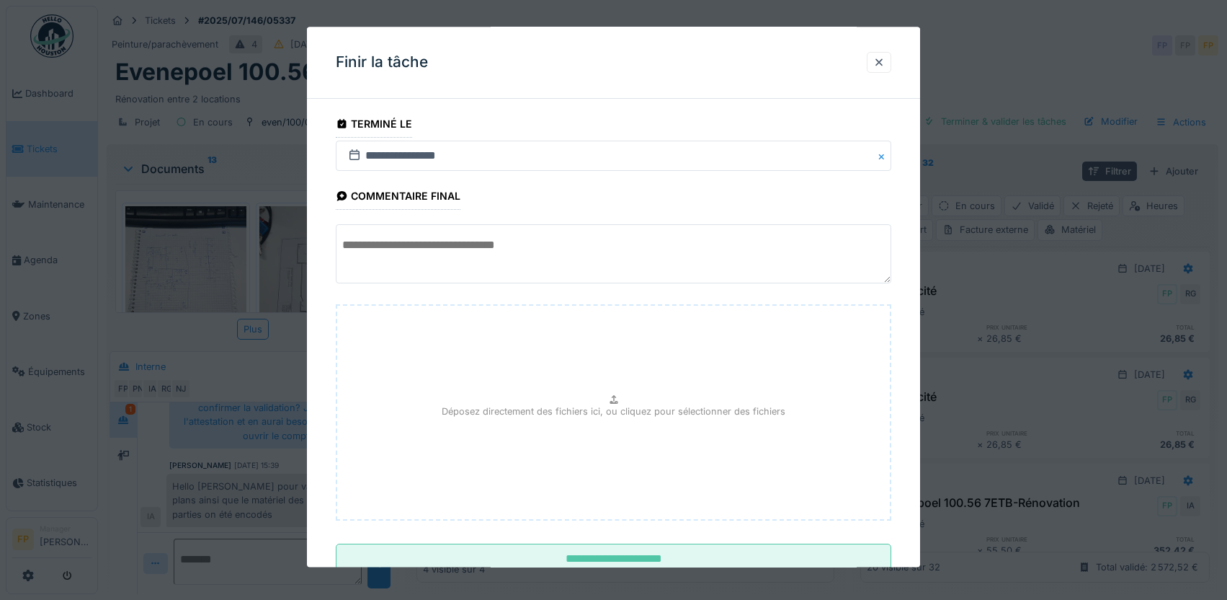
click at [394, 244] on textarea at bounding box center [614, 254] width 556 height 59
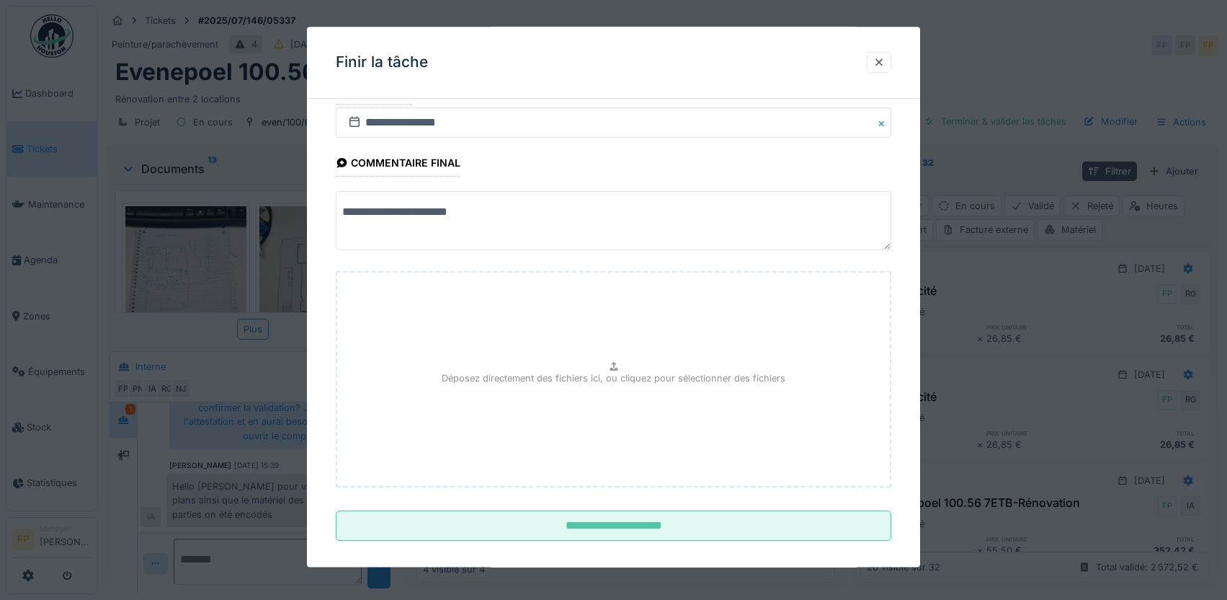
scroll to position [48, 0]
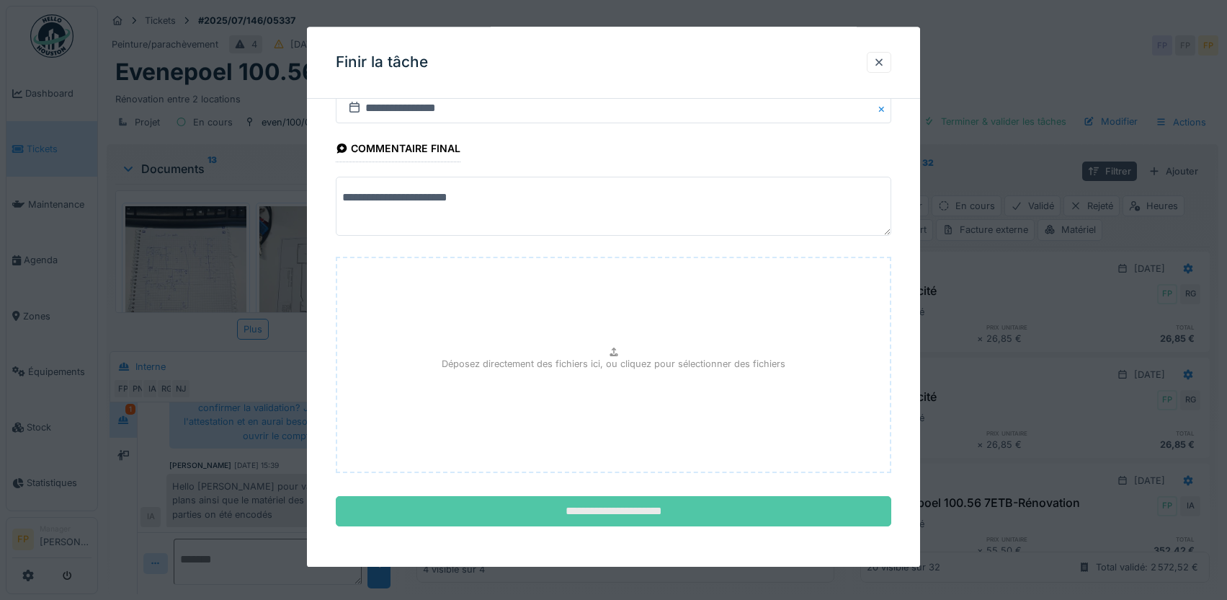
type textarea "**********"
click at [626, 506] on input "**********" at bounding box center [614, 512] width 556 height 30
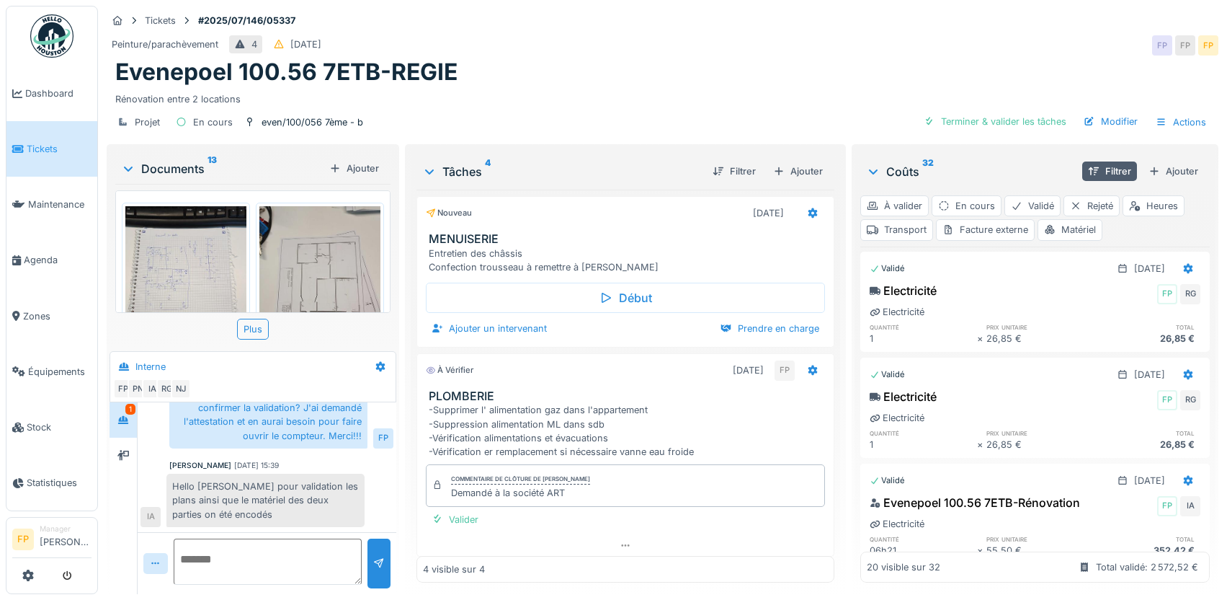
scroll to position [121, 0]
click at [457, 529] on div "Valider" at bounding box center [455, 519] width 58 height 19
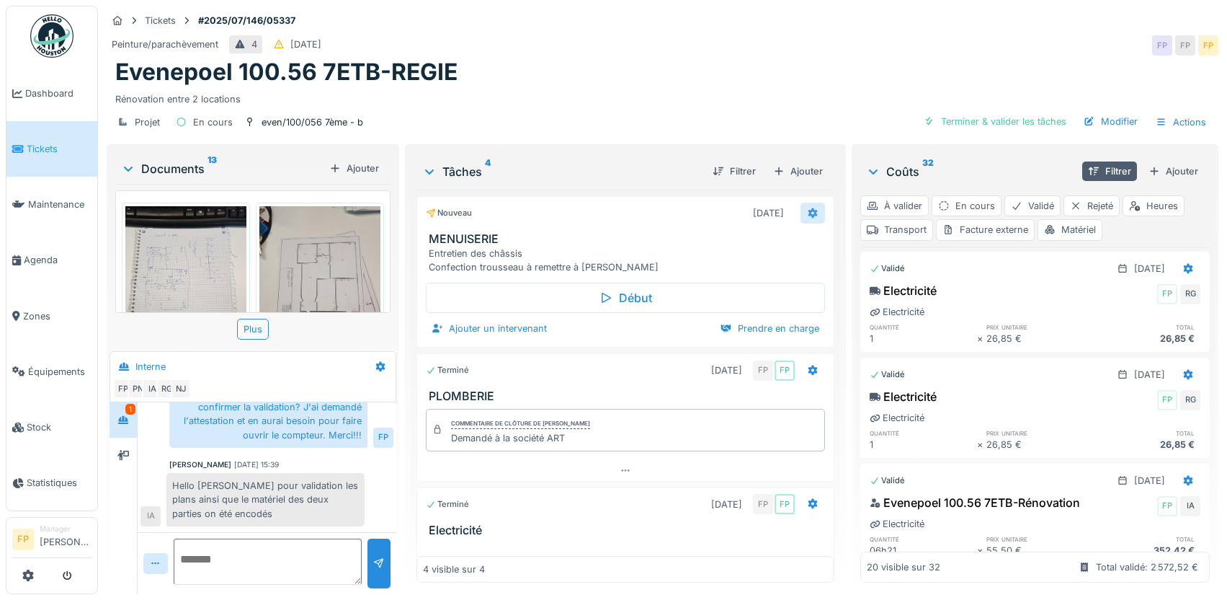
click at [809, 212] on icon at bounding box center [813, 213] width 9 height 10
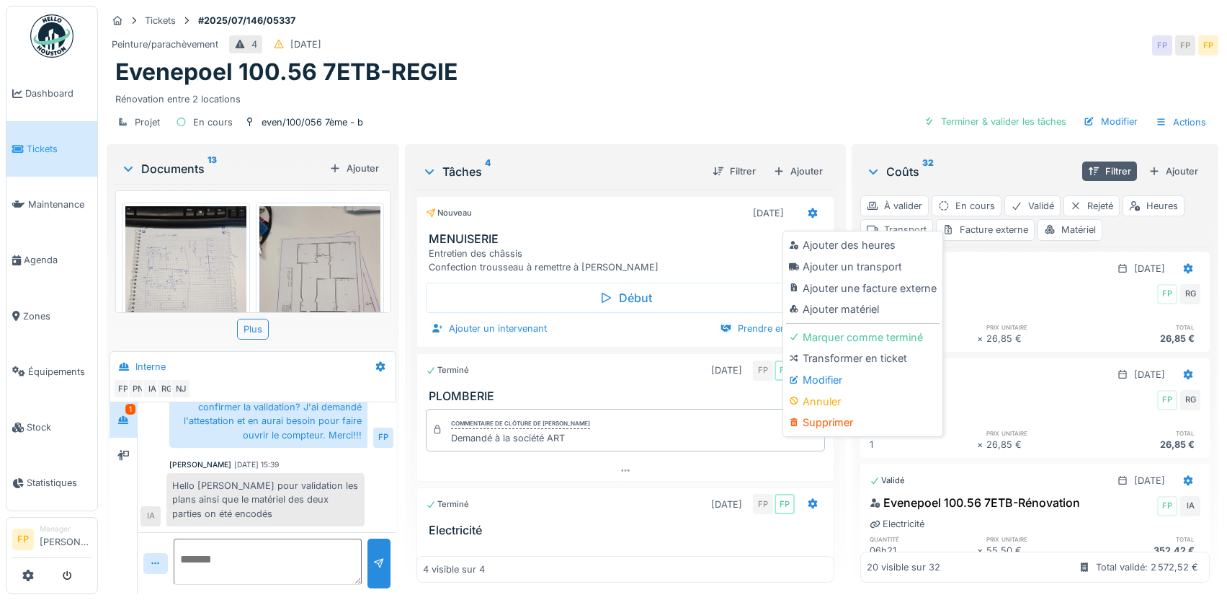
click at [645, 237] on h3 "MENUISERIE" at bounding box center [628, 239] width 399 height 14
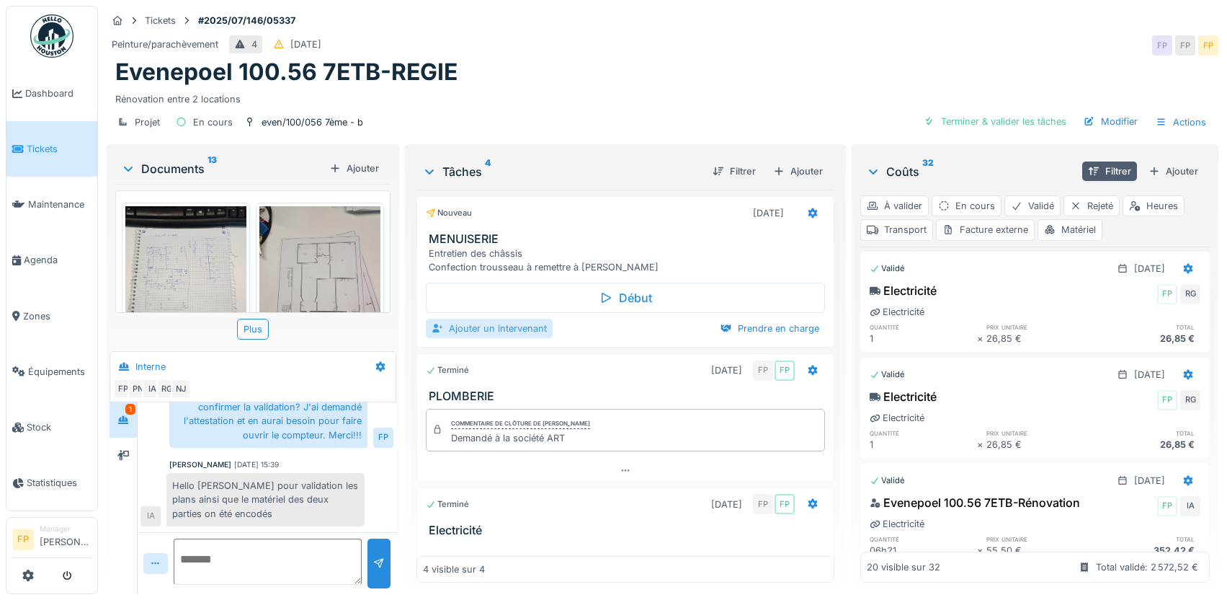
click at [503, 326] on div "Ajouter un intervenant" at bounding box center [489, 328] width 127 height 19
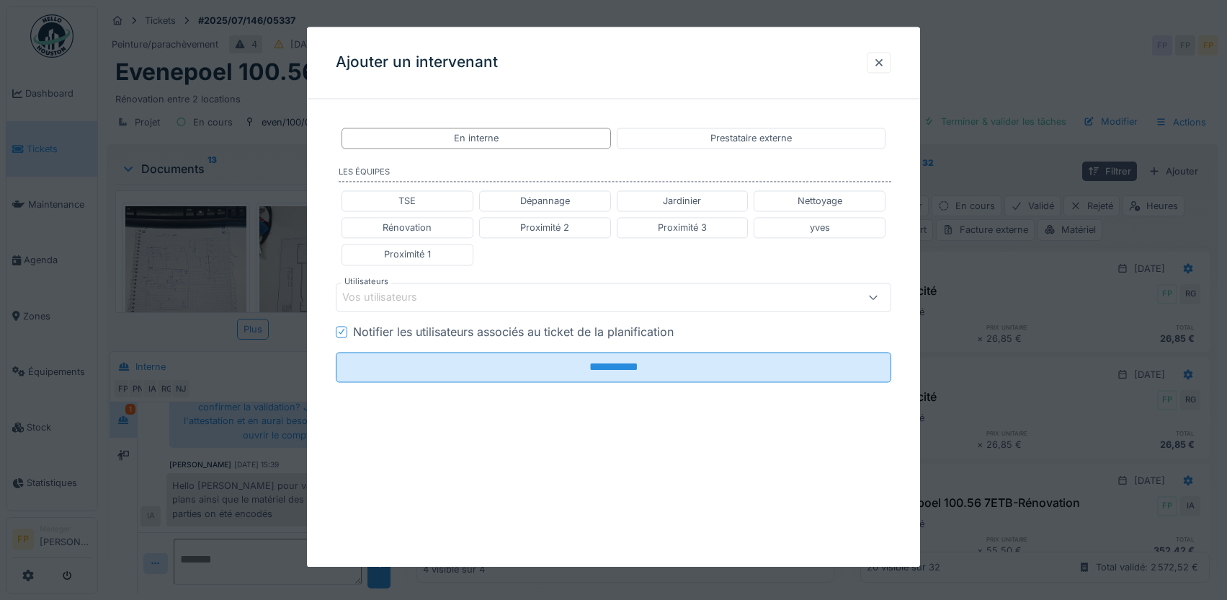
drag, startPoint x: 455, startPoint y: 296, endPoint x: 412, endPoint y: 302, distance: 43.6
click at [454, 296] on div "Vos utilisateurs" at bounding box center [580, 297] width 477 height 16
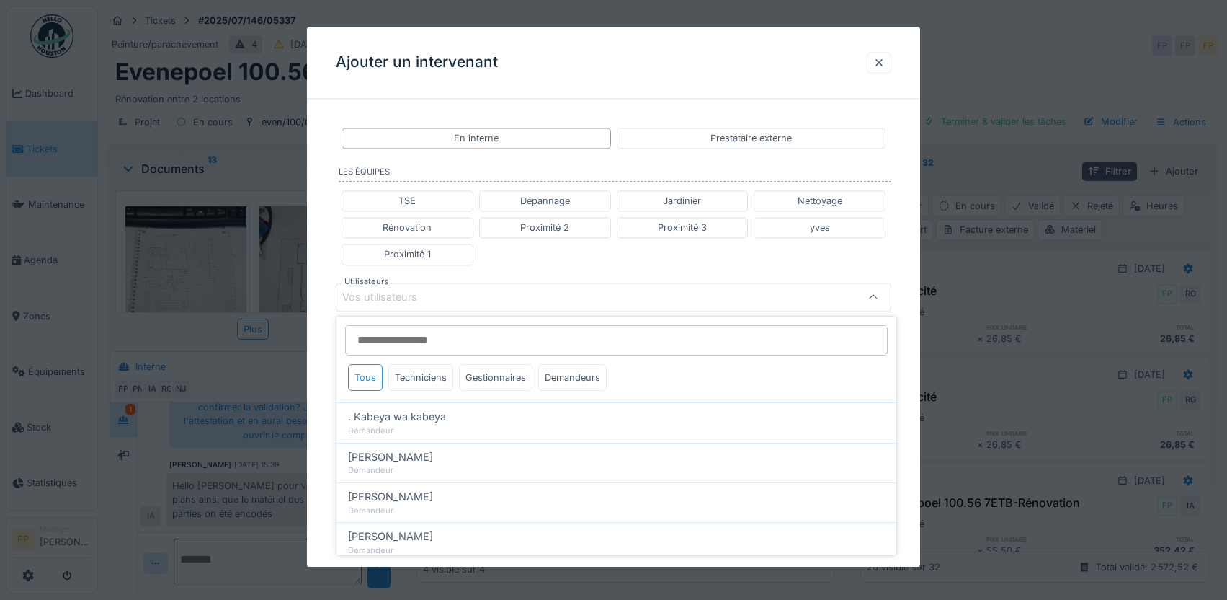
click at [417, 300] on div "Vos utilisateurs" at bounding box center [389, 297] width 95 height 16
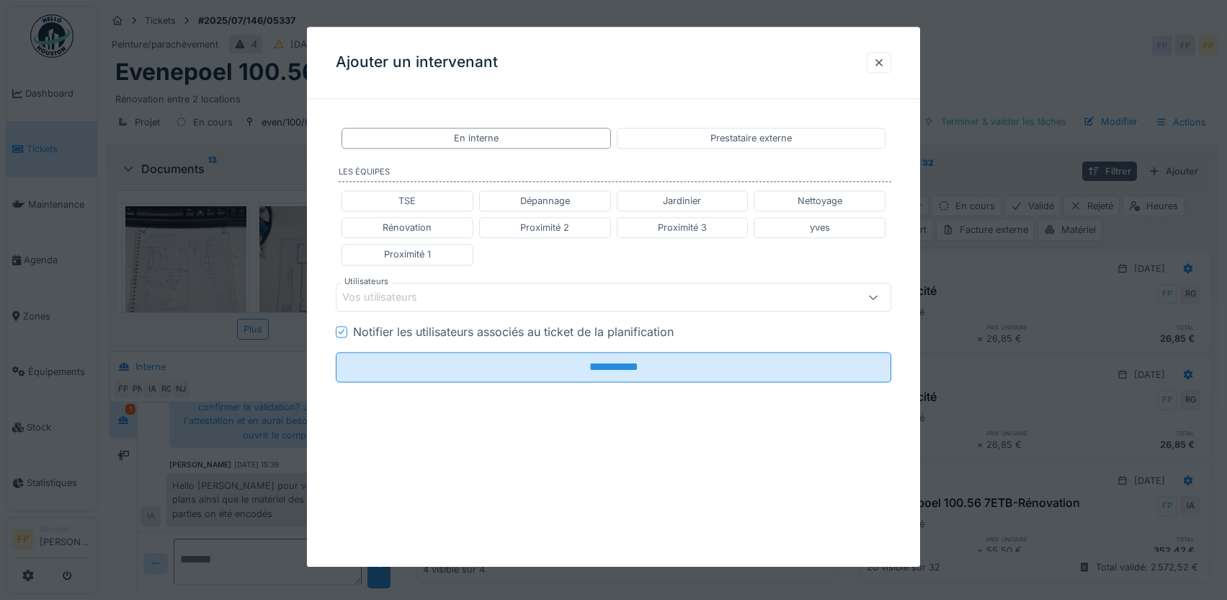
click at [437, 293] on div "Vos utilisateurs" at bounding box center [580, 297] width 477 height 16
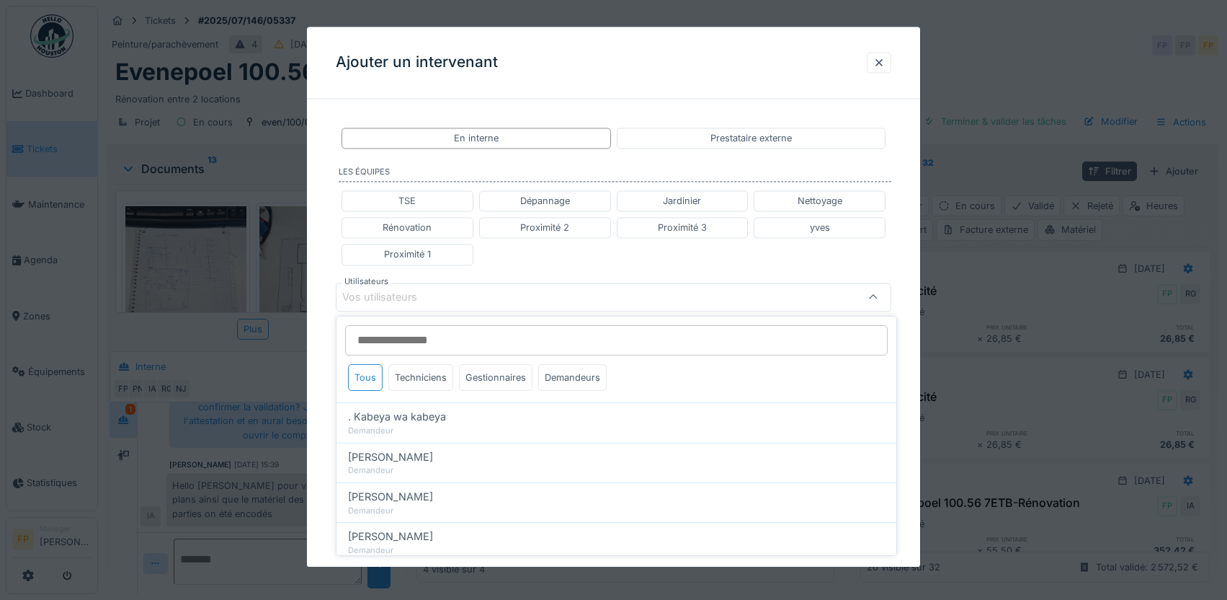
click at [426, 349] on input "Utilisateurs" at bounding box center [616, 340] width 543 height 30
type input "****"
click at [422, 380] on div "Techniciens" at bounding box center [420, 377] width 65 height 27
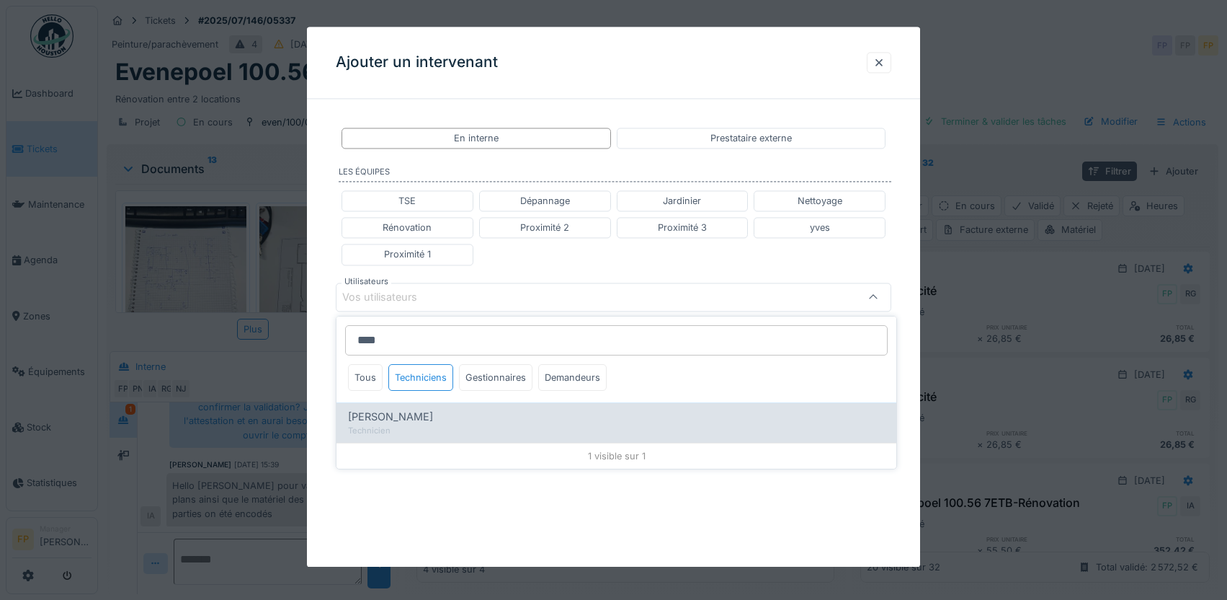
click at [406, 414] on div "[PERSON_NAME]" at bounding box center [616, 417] width 537 height 16
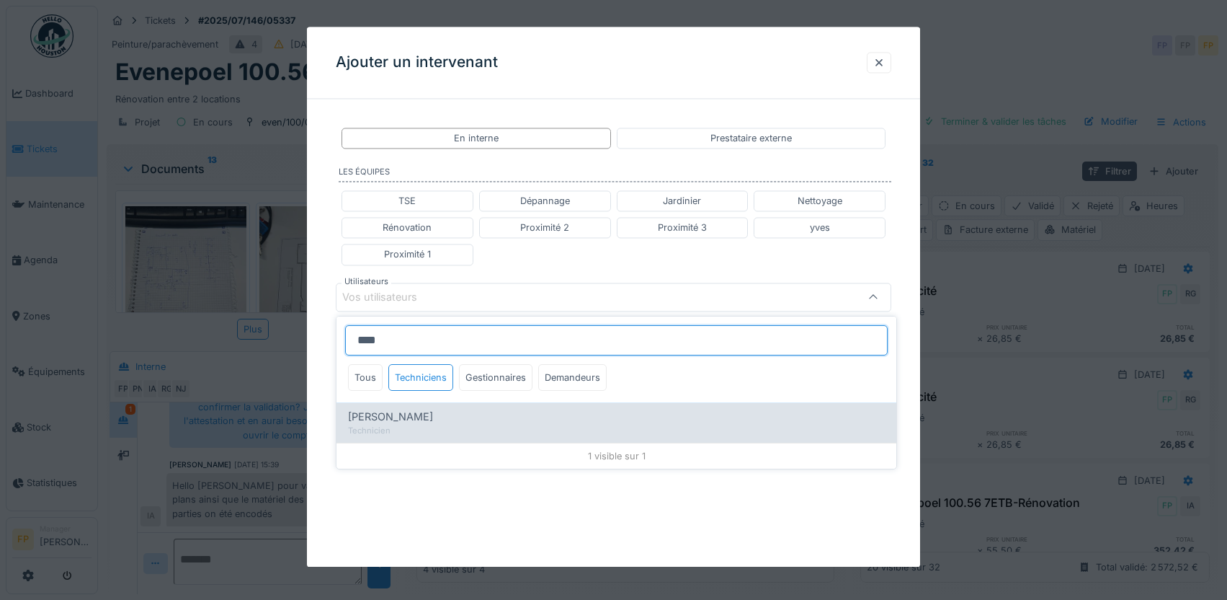
type input "****"
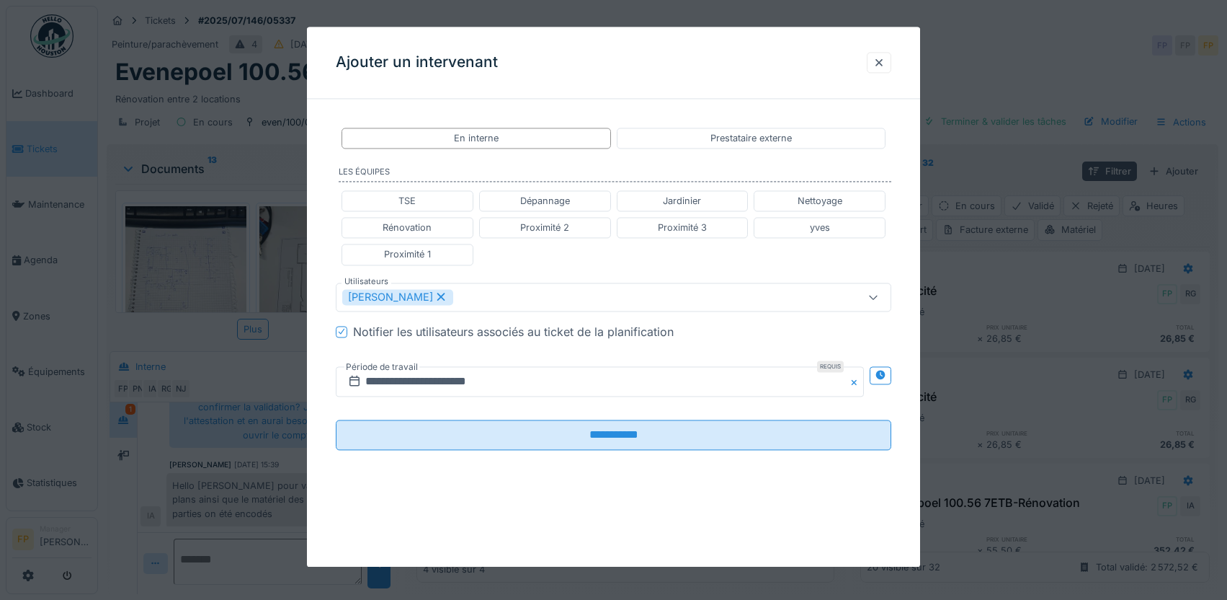
click at [317, 372] on div "**********" at bounding box center [614, 300] width 614 height 380
click at [880, 373] on icon at bounding box center [881, 374] width 12 height 9
click at [344, 334] on icon at bounding box center [341, 331] width 9 height 7
click at [428, 381] on input "**********" at bounding box center [463, 381] width 254 height 30
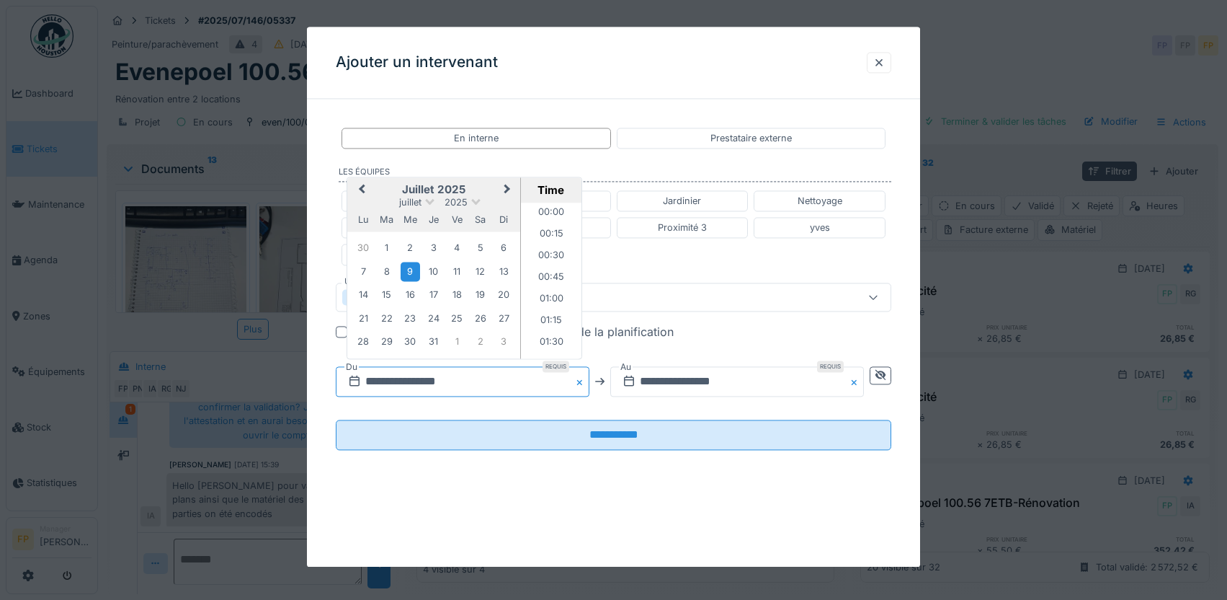
scroll to position [538, 0]
click at [507, 187] on span "Next Month" at bounding box center [507, 189] width 0 height 17
click at [435, 316] on div "25" at bounding box center [433, 317] width 19 height 19
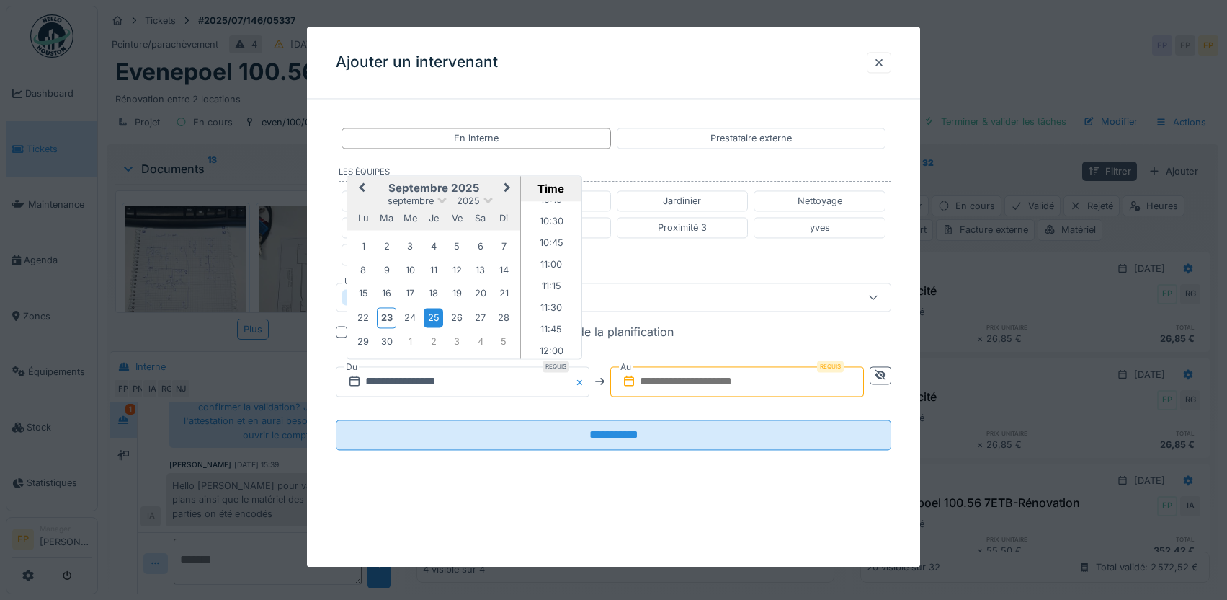
scroll to position [922, 0]
click at [546, 238] on li "11:00" at bounding box center [551, 242] width 61 height 22
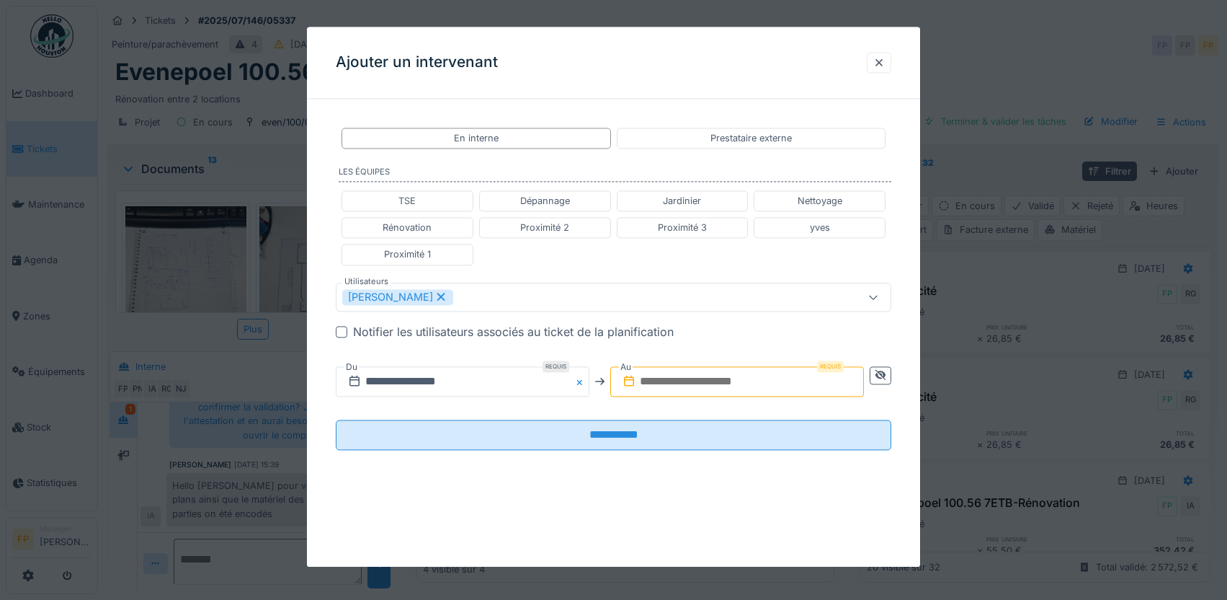
click at [723, 381] on input "text" at bounding box center [737, 381] width 254 height 30
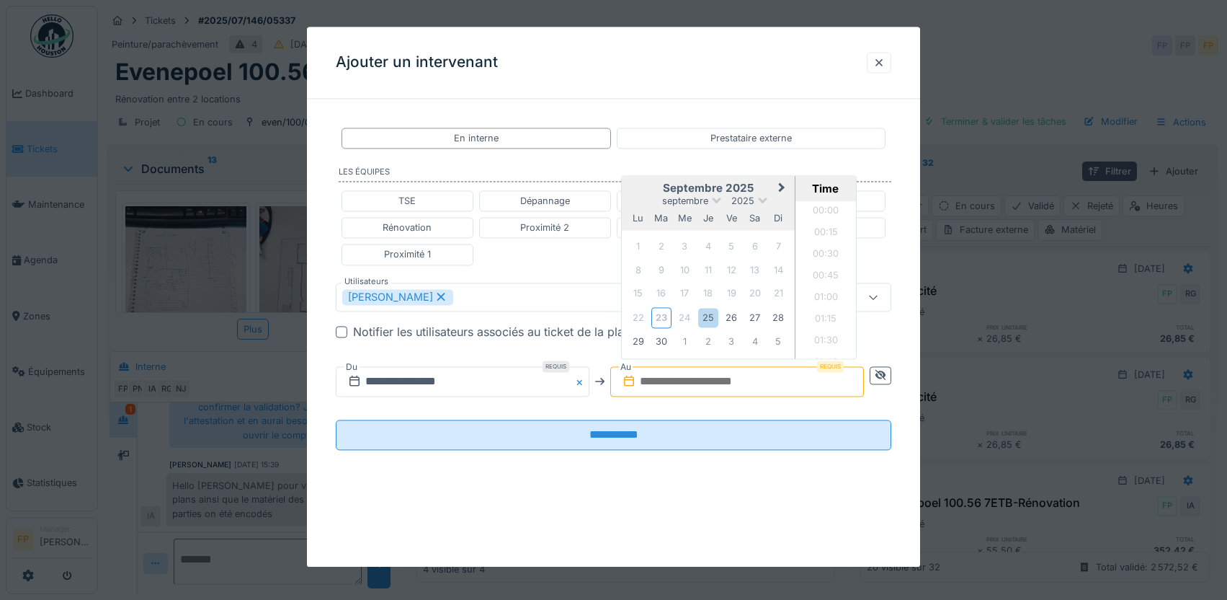
scroll to position [1251, 0]
click at [705, 317] on div "25" at bounding box center [707, 317] width 19 height 19
click at [824, 211] on li "12:00" at bounding box center [826, 209] width 61 height 22
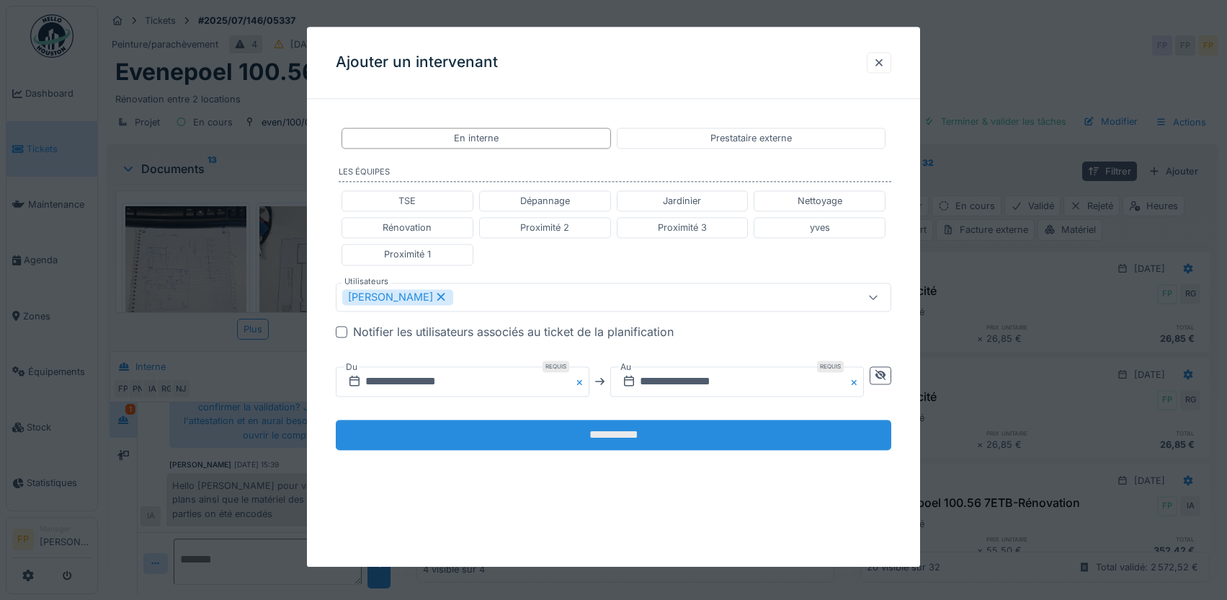
click at [617, 437] on input "**********" at bounding box center [614, 434] width 556 height 30
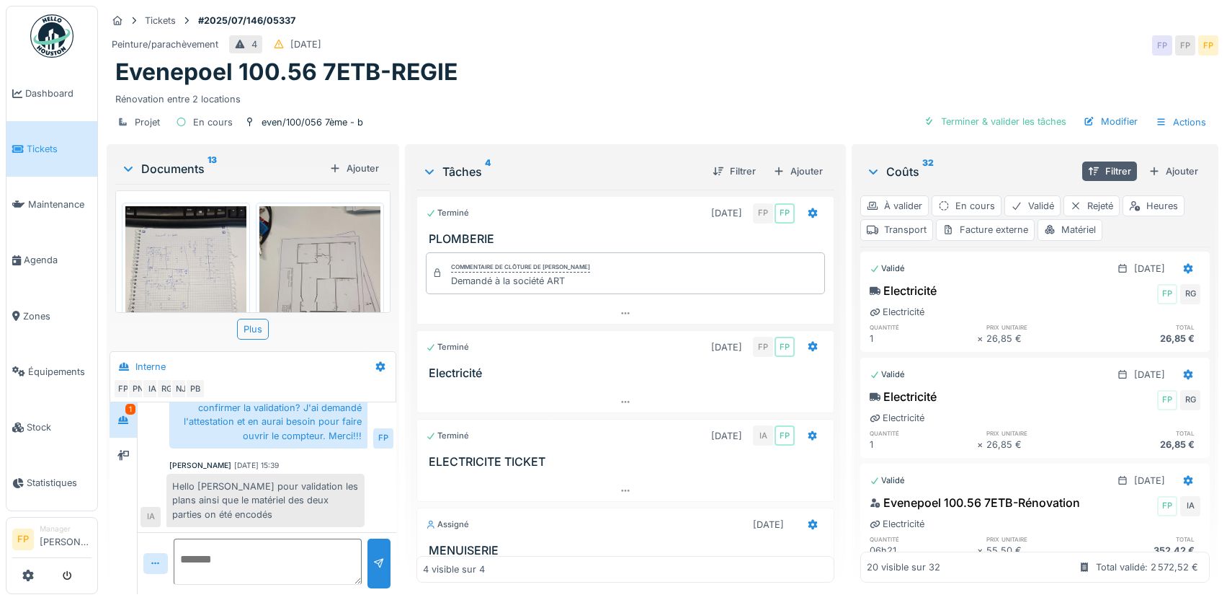
scroll to position [1513, 0]
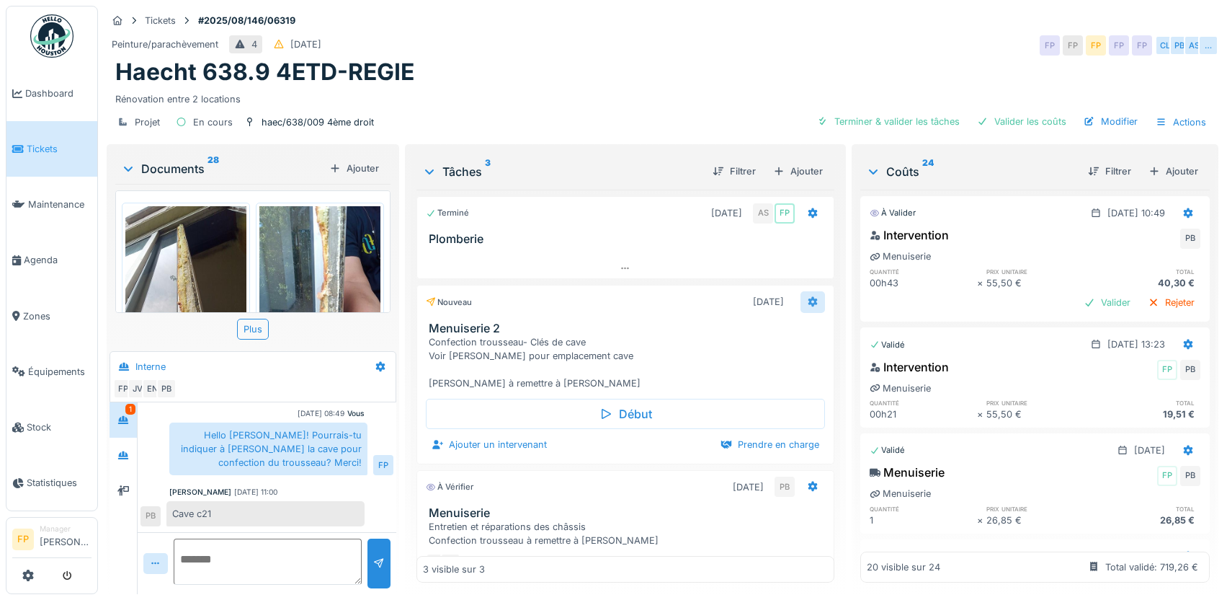
click at [807, 295] on div at bounding box center [813, 302] width 12 height 14
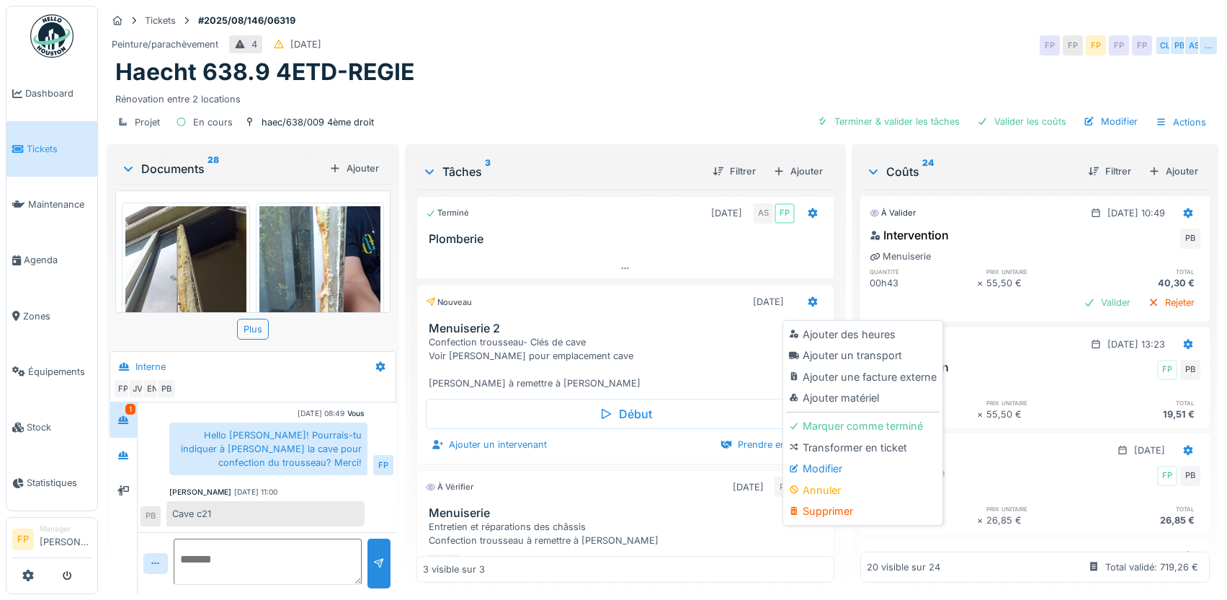
click at [828, 514] on div "Supprimer" at bounding box center [863, 511] width 154 height 22
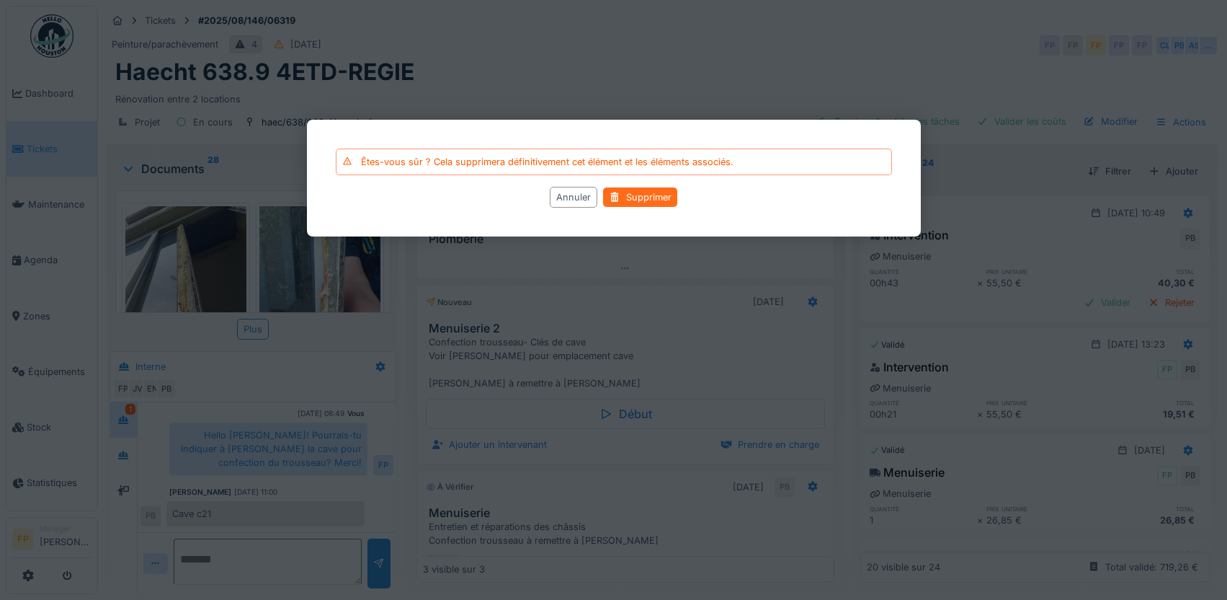
click at [670, 194] on div "Supprimer" at bounding box center [640, 197] width 74 height 19
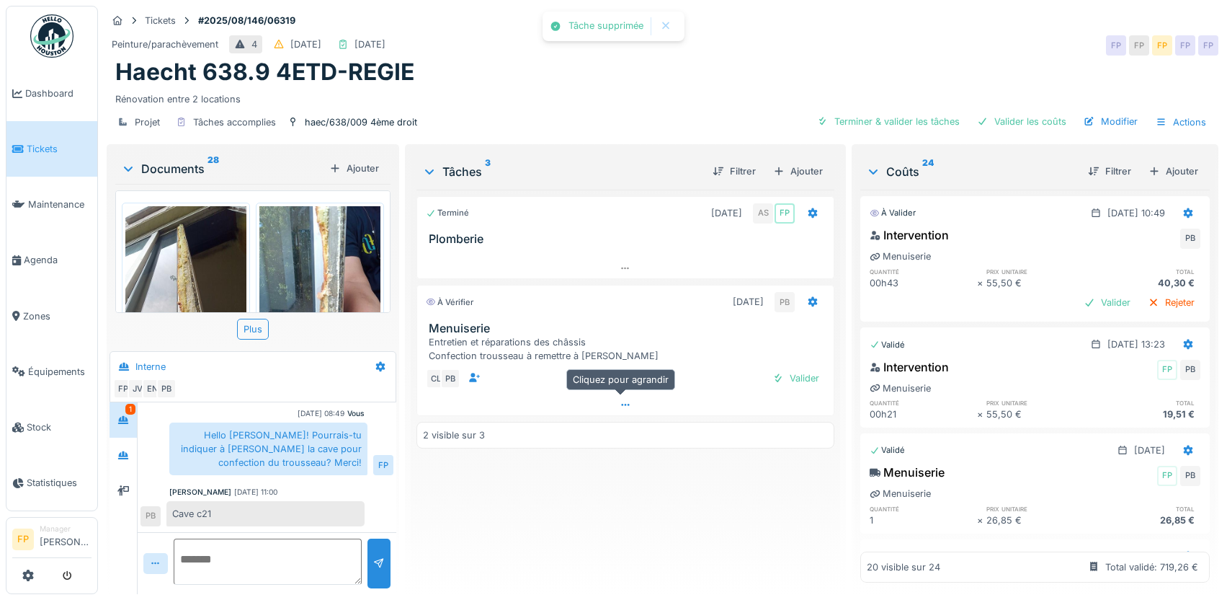
scroll to position [52, 0]
click at [1081, 308] on div "Valider" at bounding box center [1107, 302] width 58 height 19
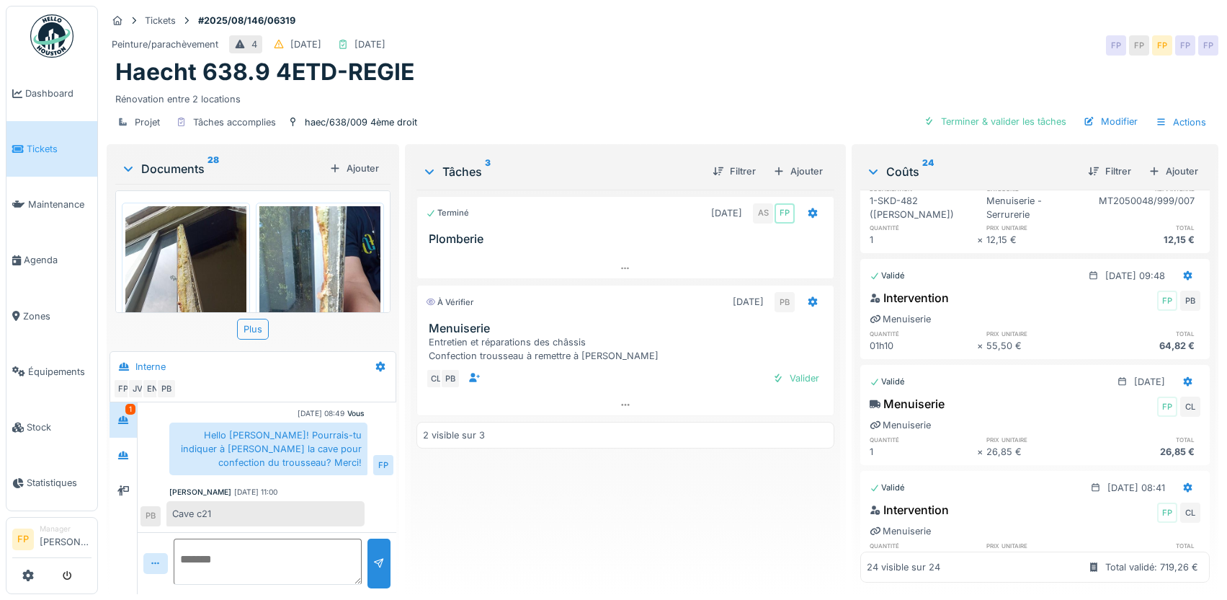
scroll to position [57, 0]
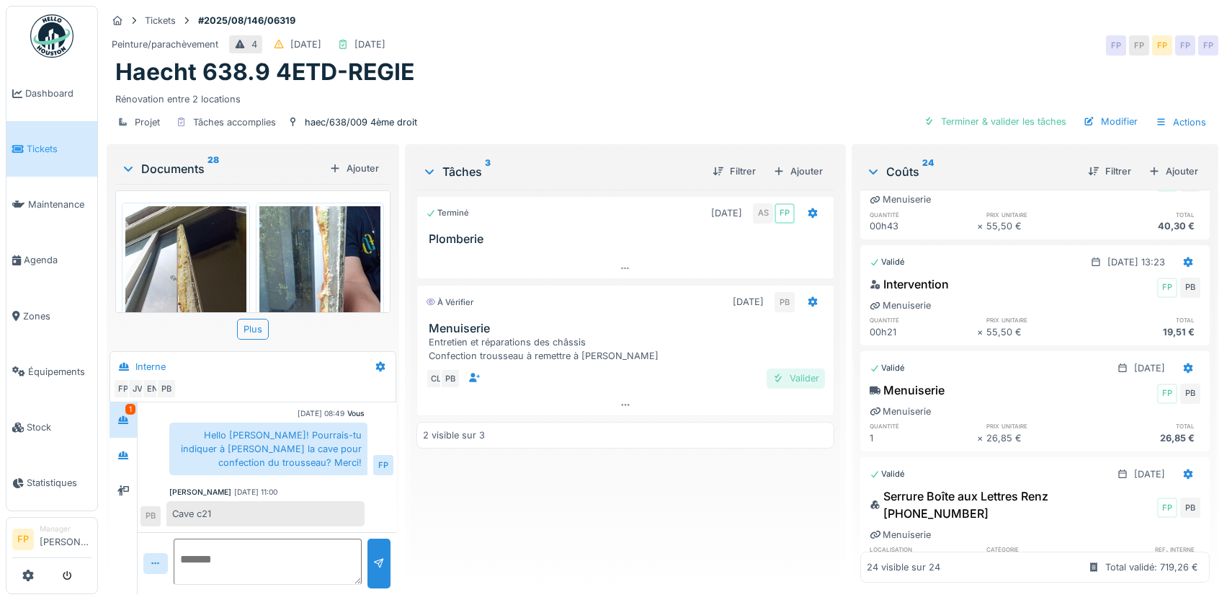
click at [805, 379] on div "Valider" at bounding box center [796, 377] width 58 height 19
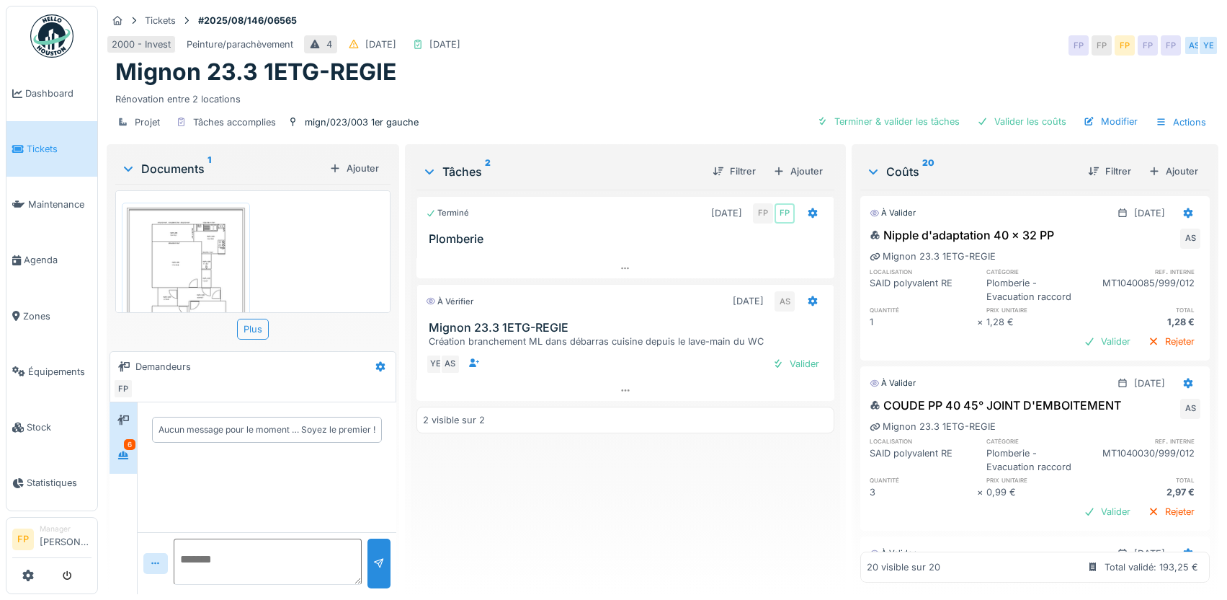
click at [124, 446] on div "6" at bounding box center [130, 444] width 12 height 11
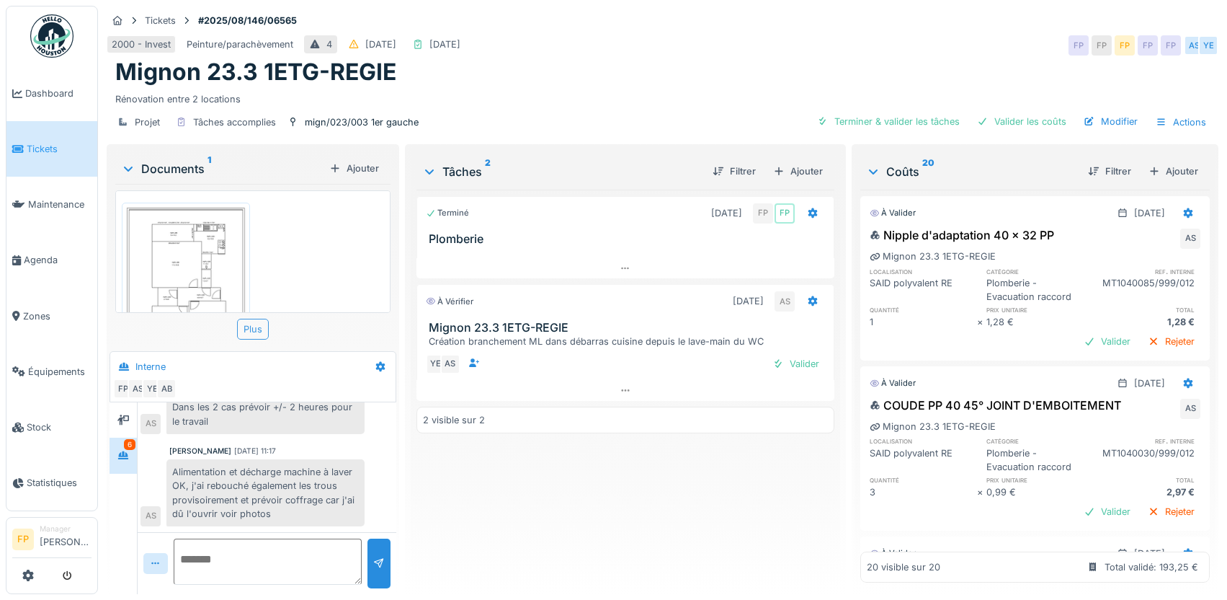
click at [254, 321] on div "Plus" at bounding box center [253, 329] width 32 height 21
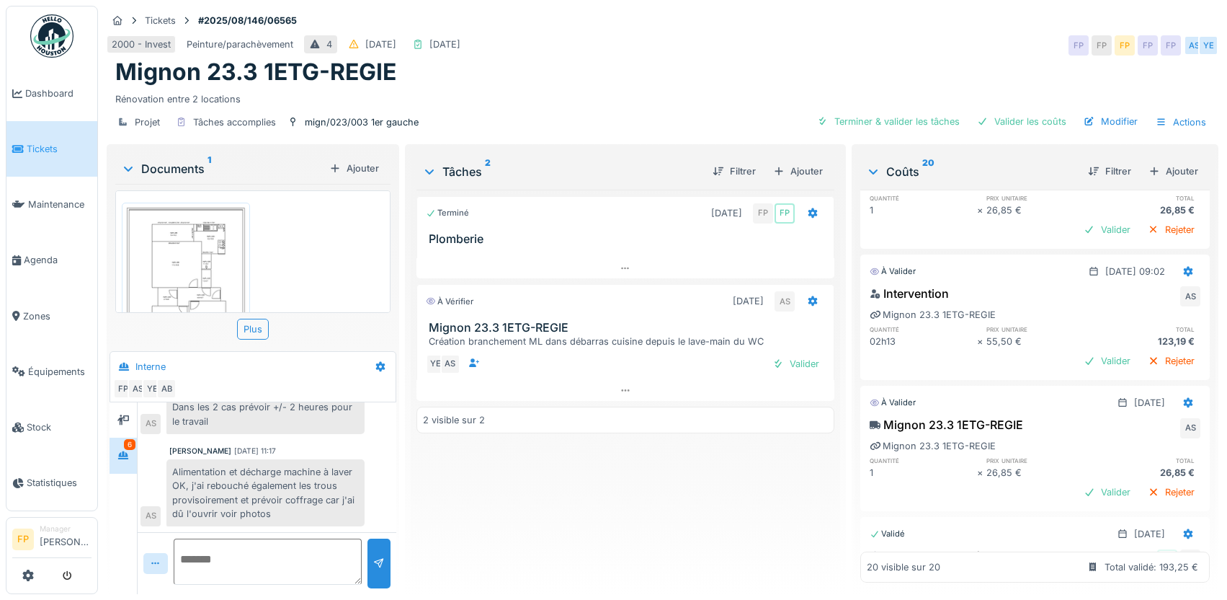
scroll to position [2090, 0]
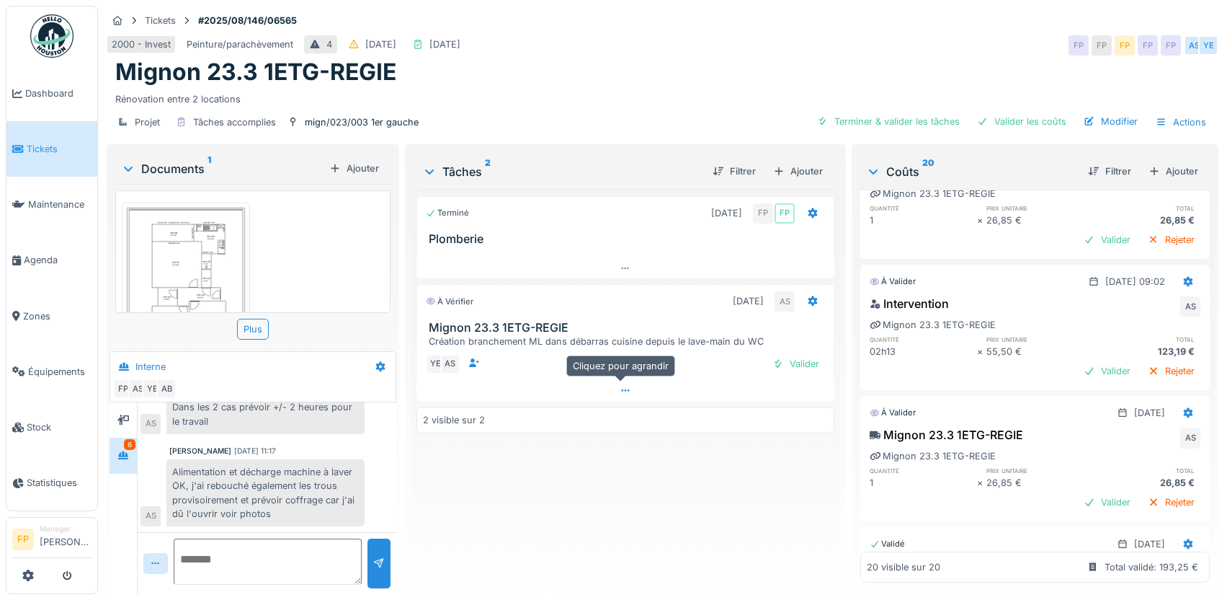
click at [614, 380] on div at bounding box center [626, 390] width 418 height 21
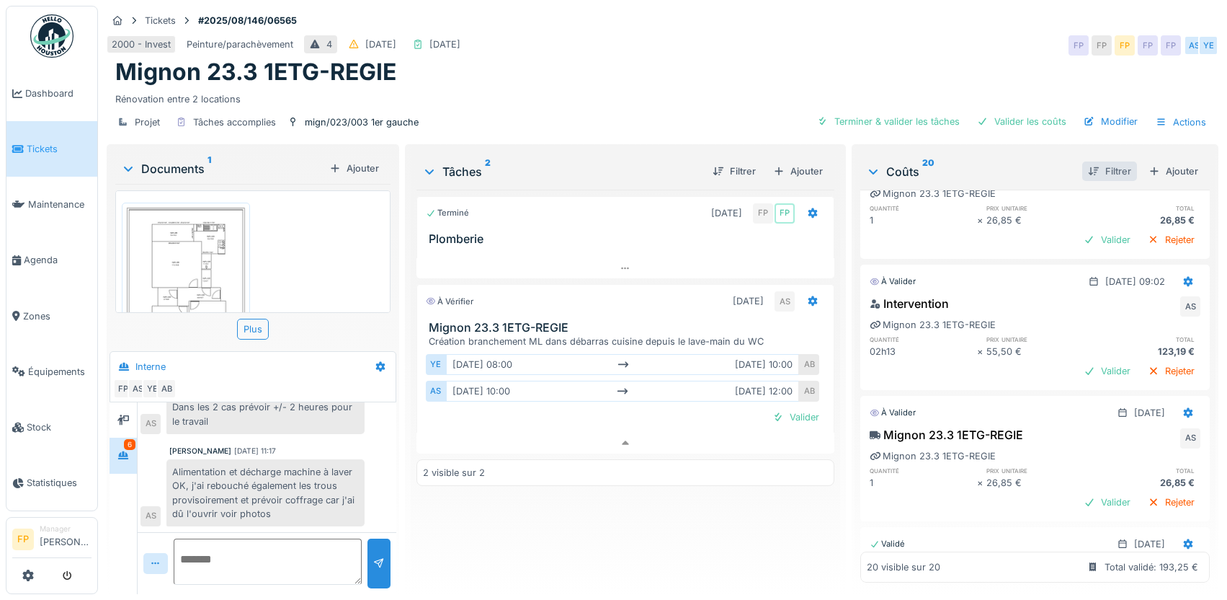
click at [1088, 164] on div at bounding box center [1094, 171] width 12 height 14
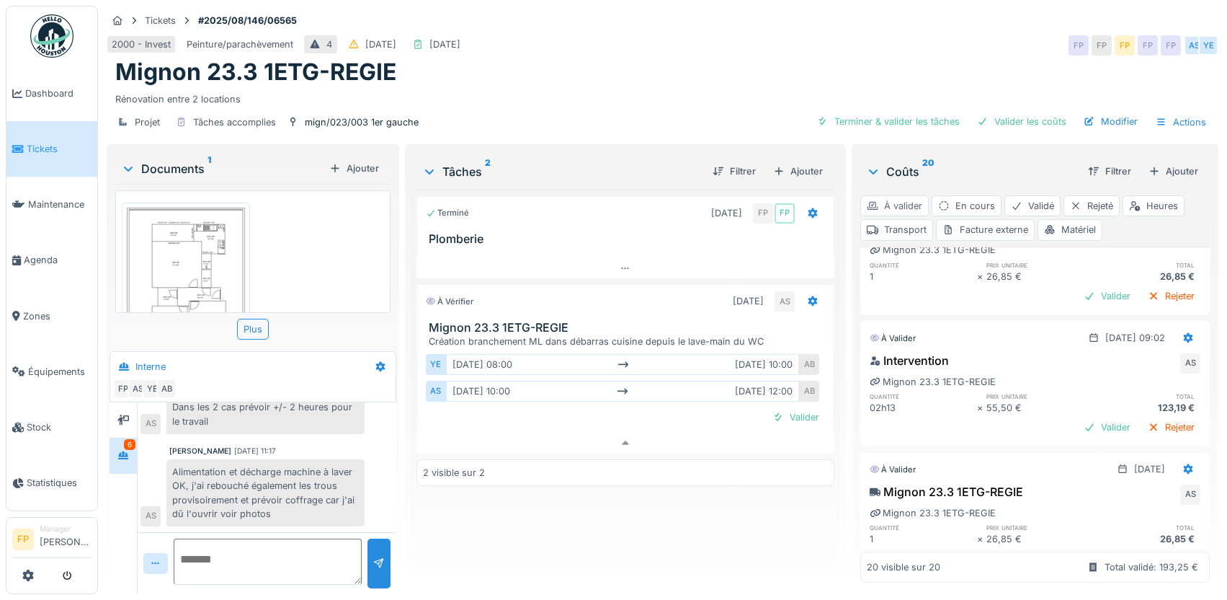
click at [895, 195] on div "À valider" at bounding box center [894, 205] width 68 height 21
click at [1155, 195] on div "Heures" at bounding box center [1154, 205] width 62 height 21
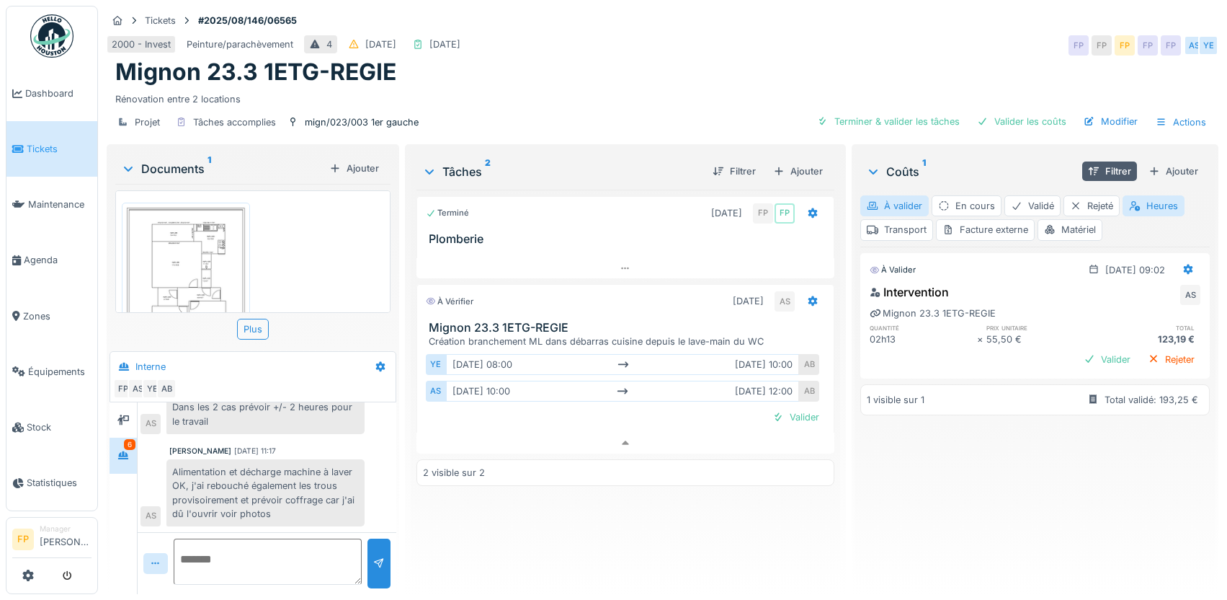
scroll to position [0, 0]
click at [1079, 357] on div "Valider" at bounding box center [1107, 359] width 58 height 19
click at [1147, 203] on div "Heures" at bounding box center [1154, 205] width 62 height 21
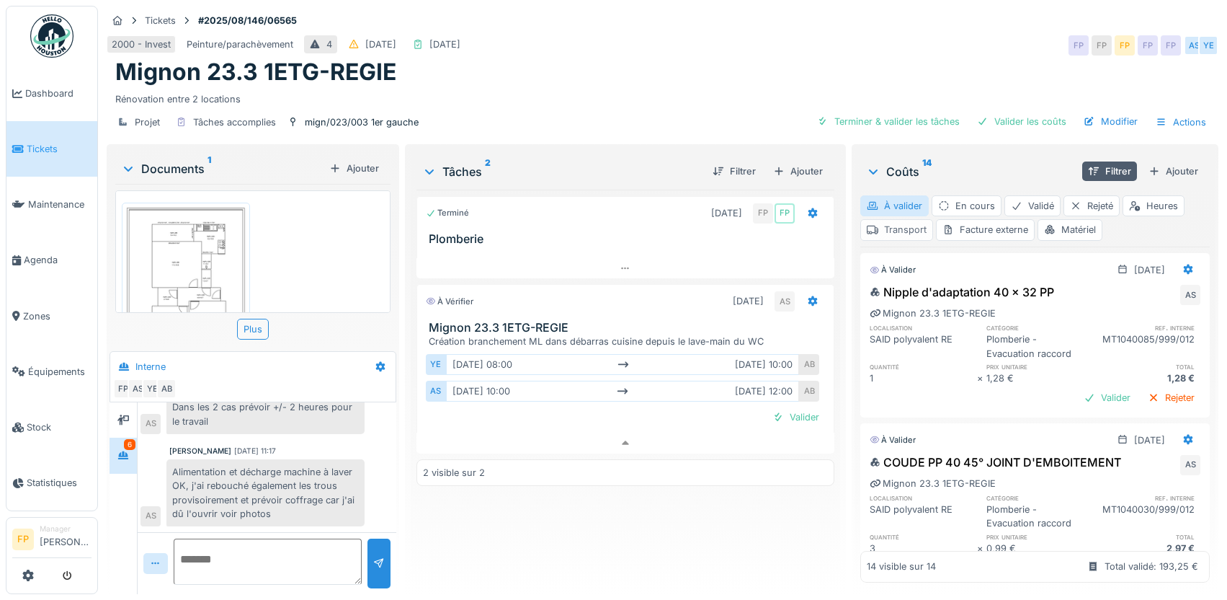
click at [882, 228] on div "Transport" at bounding box center [896, 229] width 73 height 21
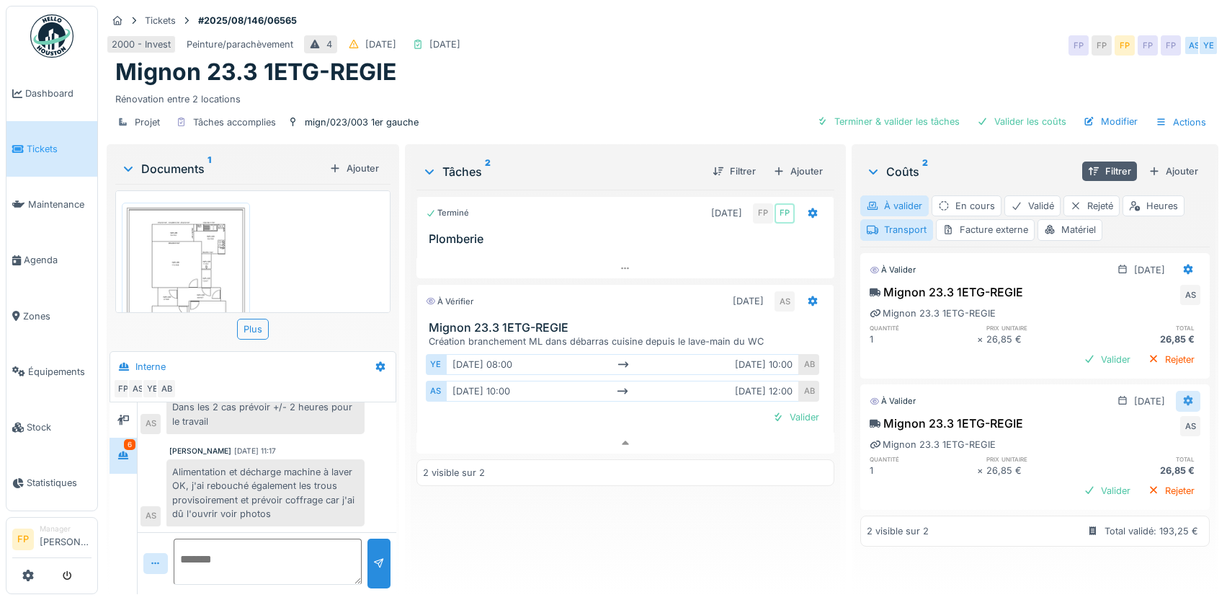
click at [1184, 399] on icon at bounding box center [1188, 401] width 9 height 10
click at [1131, 448] on div "Supprimer" at bounding box center [1118, 454] width 70 height 22
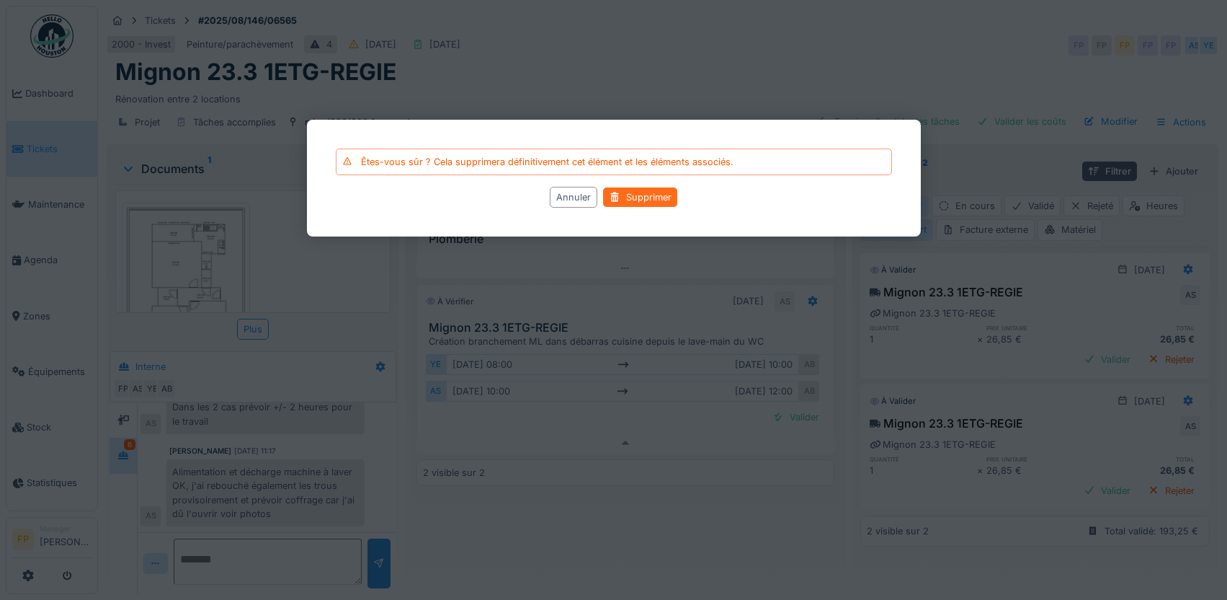
click at [641, 190] on div "Supprimer" at bounding box center [640, 197] width 74 height 19
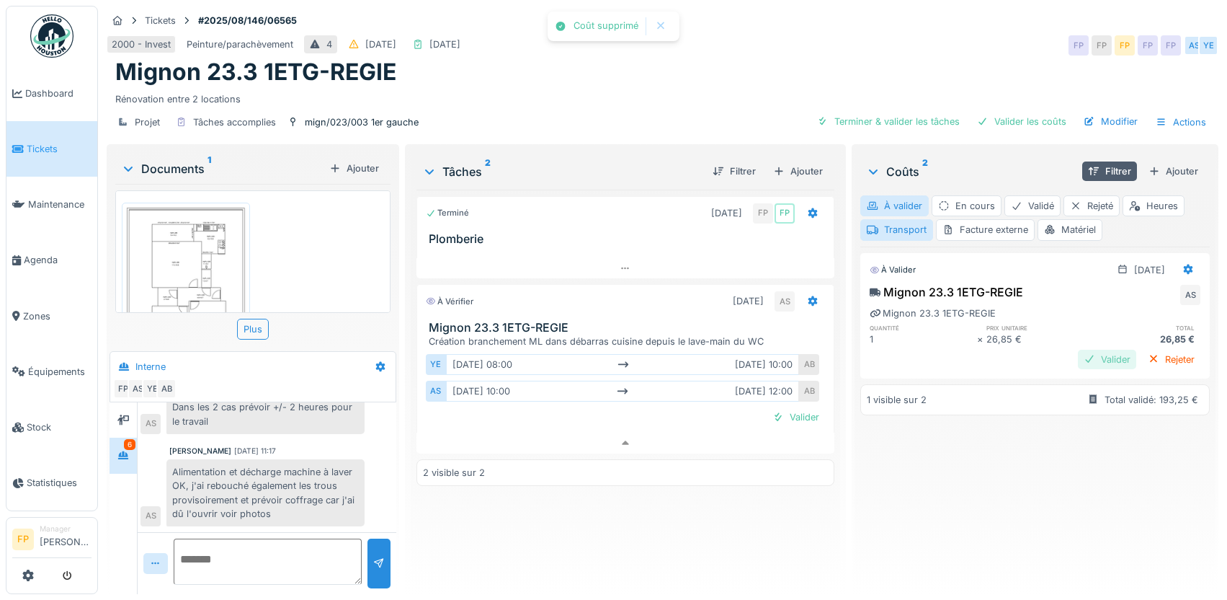
click at [1078, 355] on div "Valider" at bounding box center [1107, 359] width 58 height 19
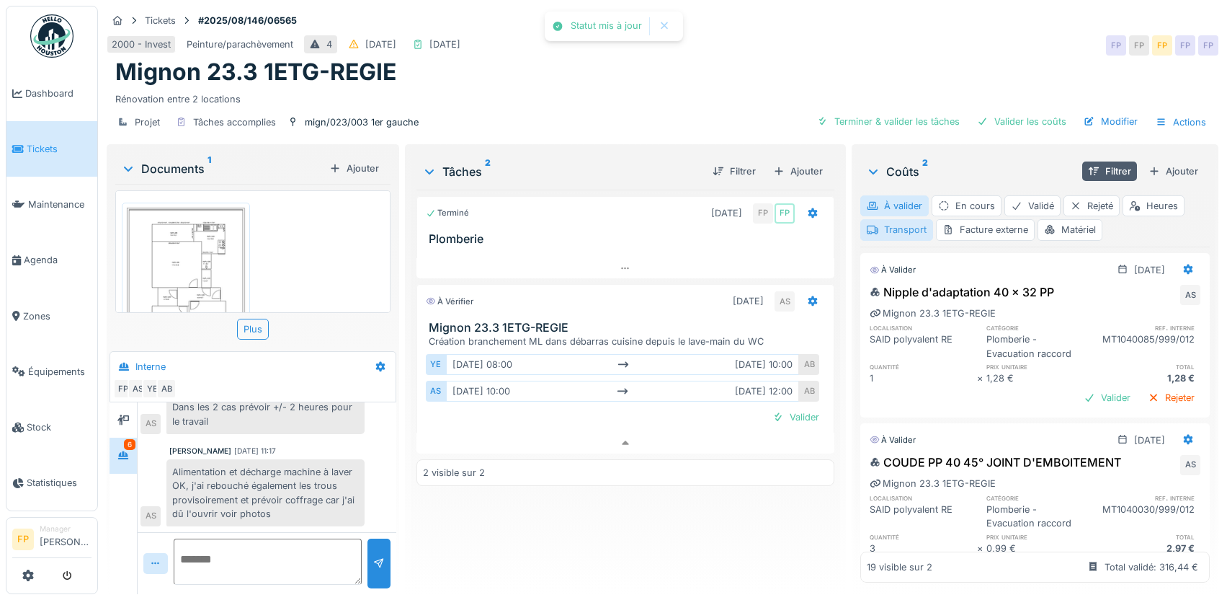
click at [903, 231] on div "Transport" at bounding box center [896, 229] width 73 height 21
click at [1075, 228] on div "Matériel" at bounding box center [1070, 229] width 65 height 21
click at [1087, 395] on div "Valider" at bounding box center [1107, 397] width 58 height 19
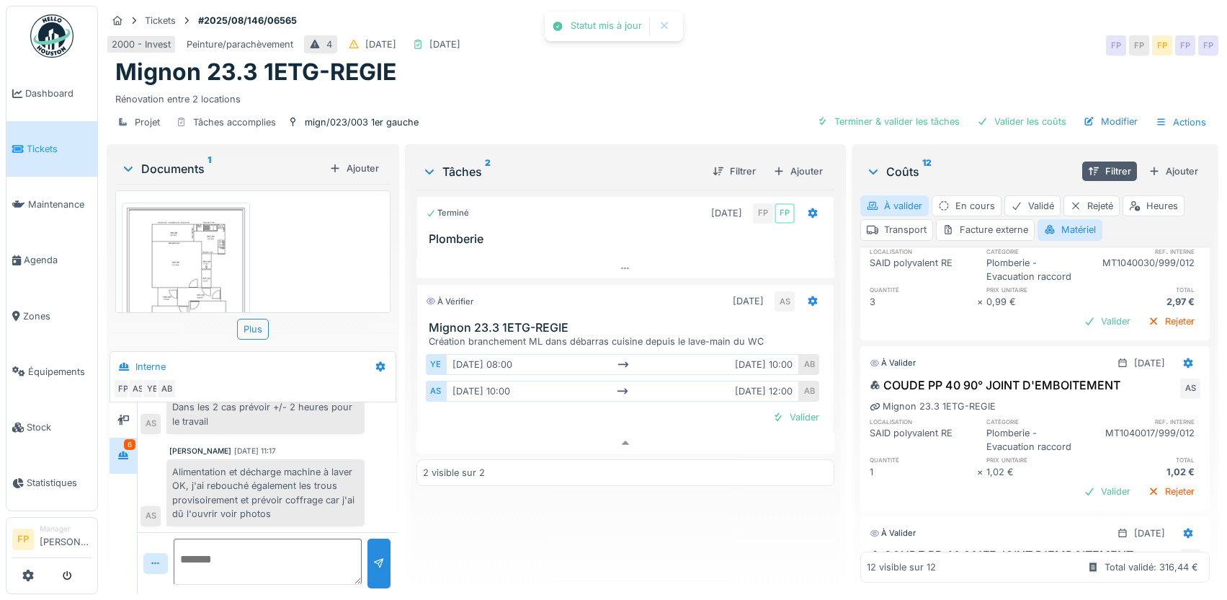
scroll to position [288, 0]
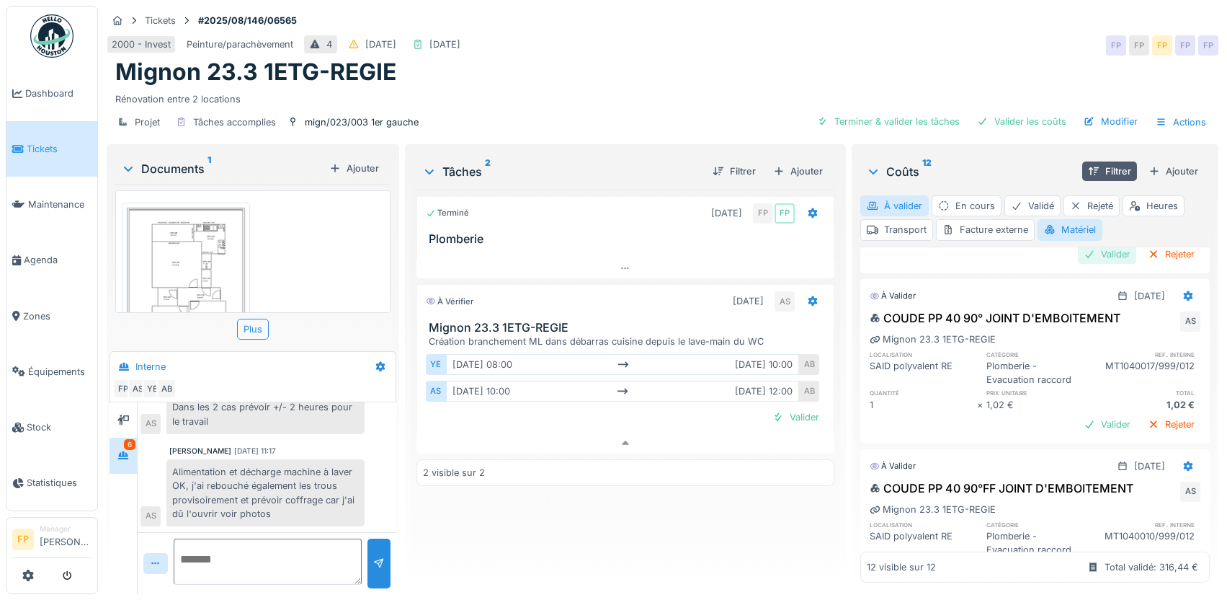
click at [1080, 247] on div "Valider" at bounding box center [1107, 253] width 58 height 19
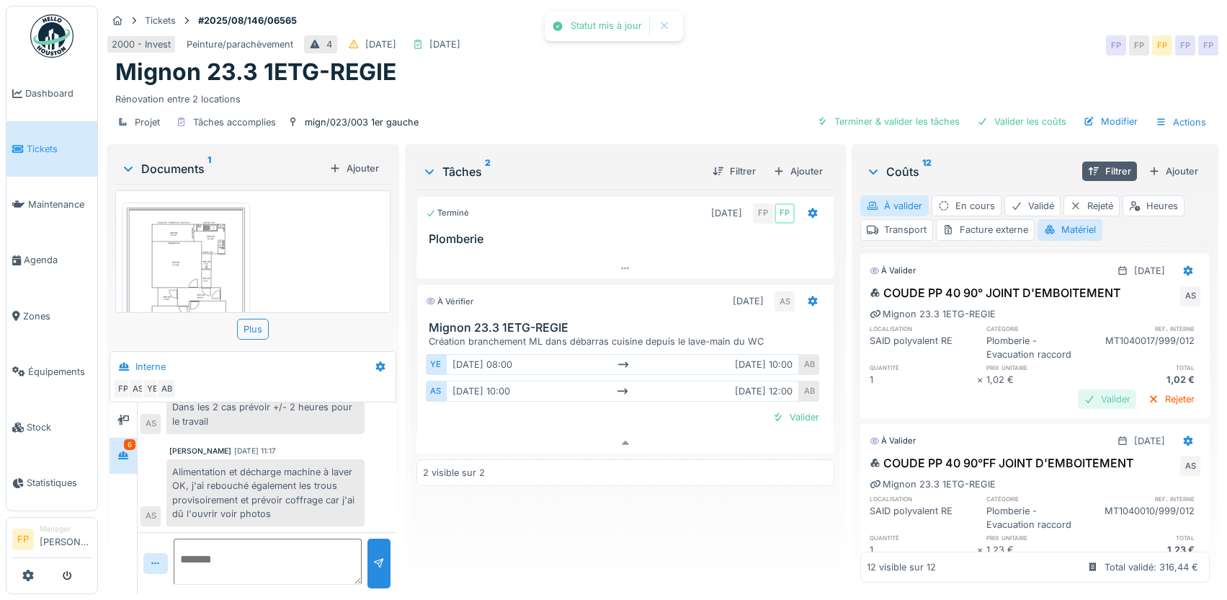
click at [1078, 394] on div "Valider" at bounding box center [1107, 398] width 58 height 19
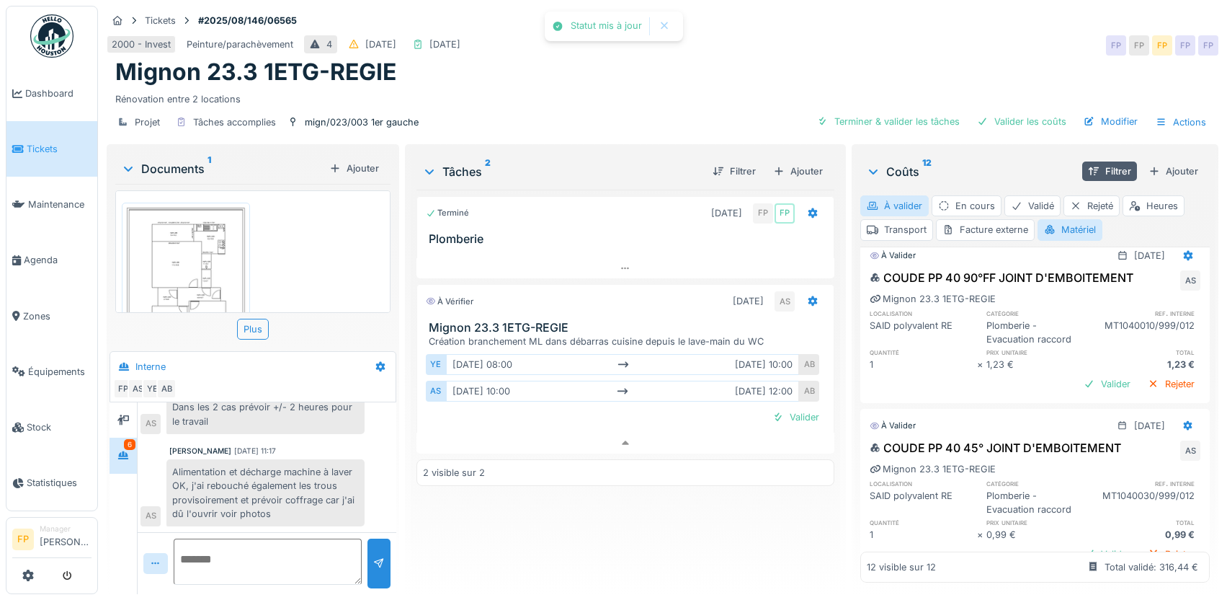
scroll to position [504, 0]
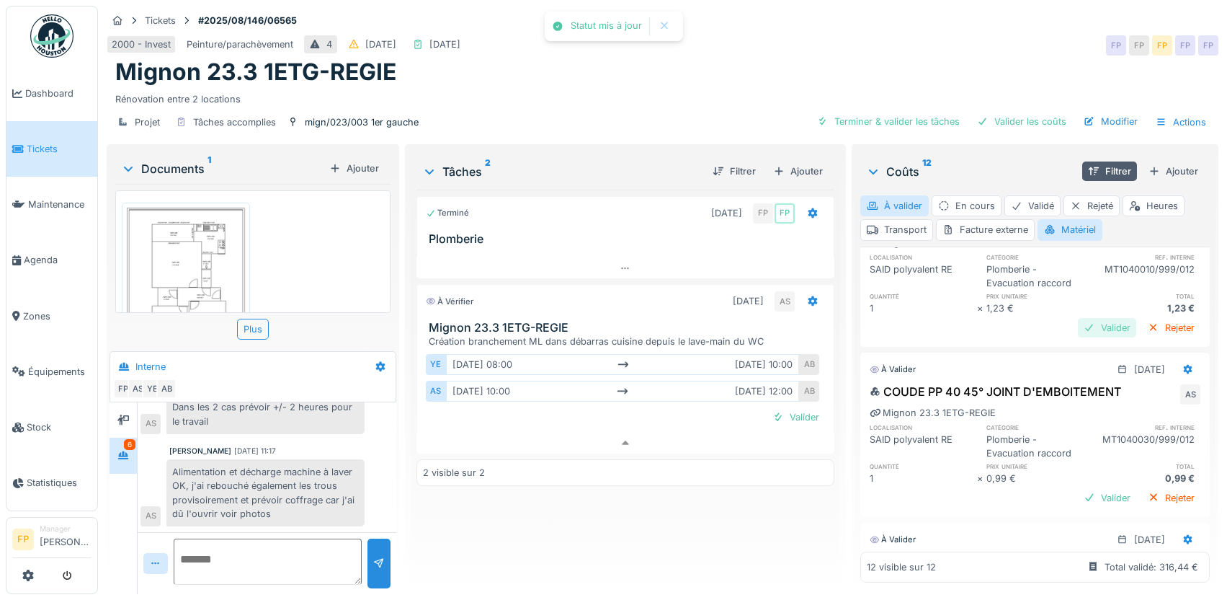
click at [1080, 326] on div "Valider" at bounding box center [1107, 327] width 58 height 19
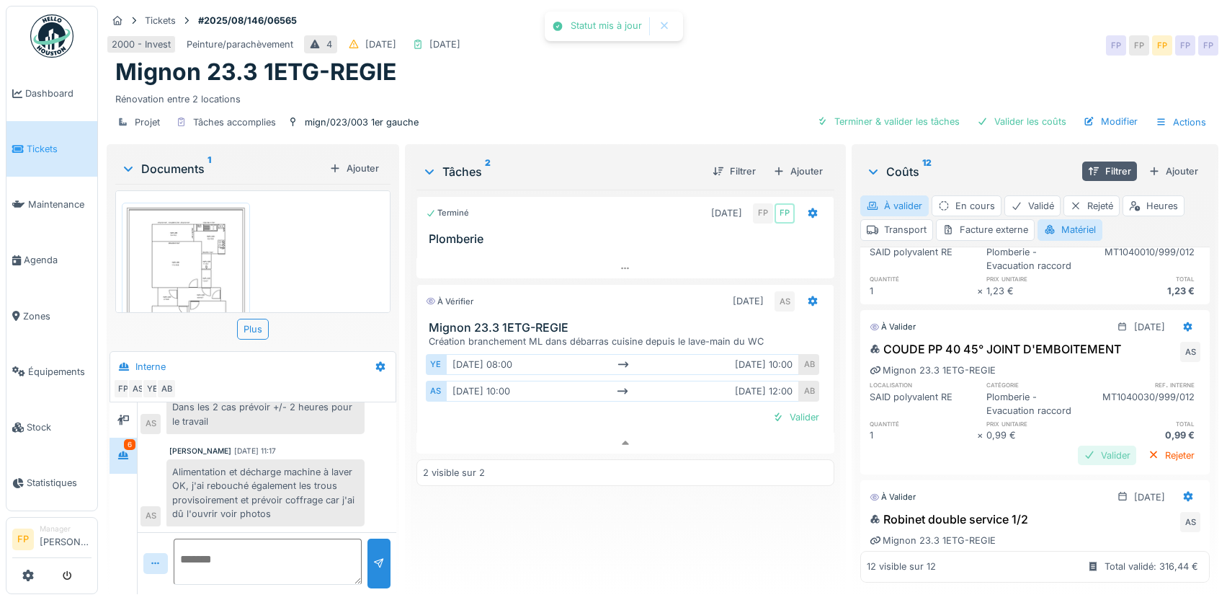
click at [1085, 465] on div "Valider" at bounding box center [1107, 454] width 58 height 19
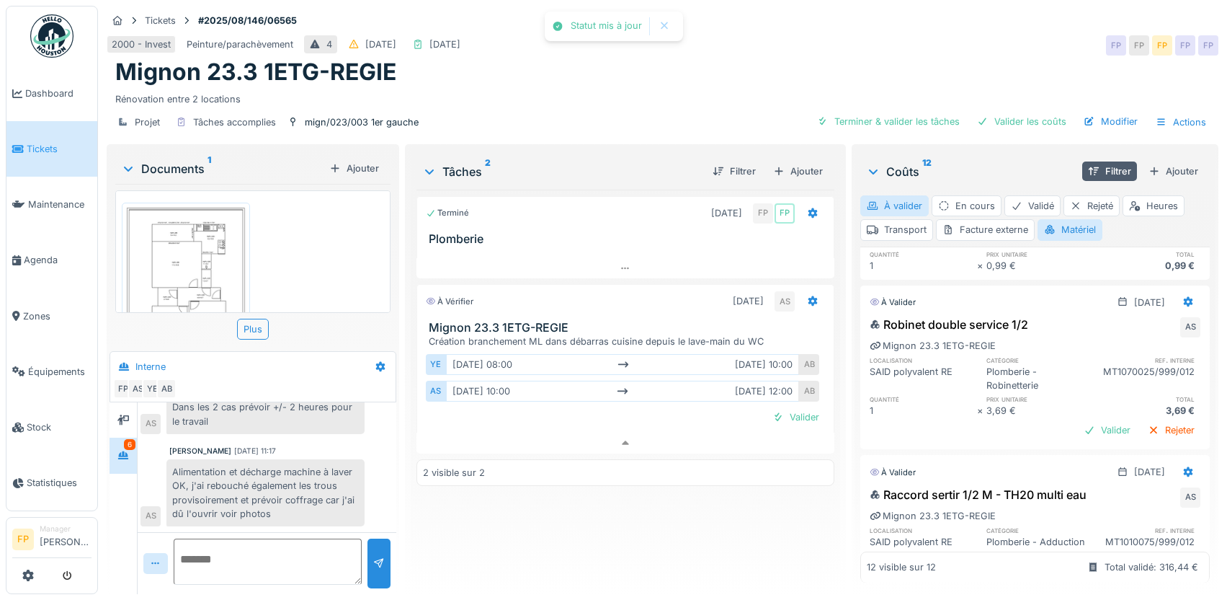
scroll to position [738, 0]
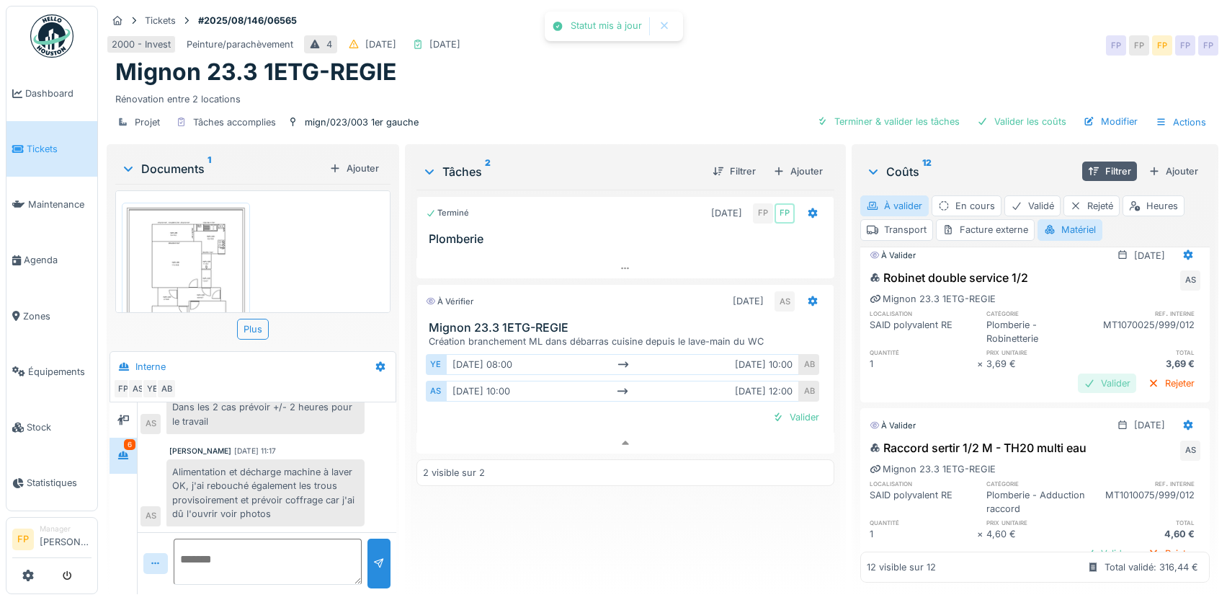
click at [1084, 393] on div "Valider" at bounding box center [1107, 382] width 58 height 19
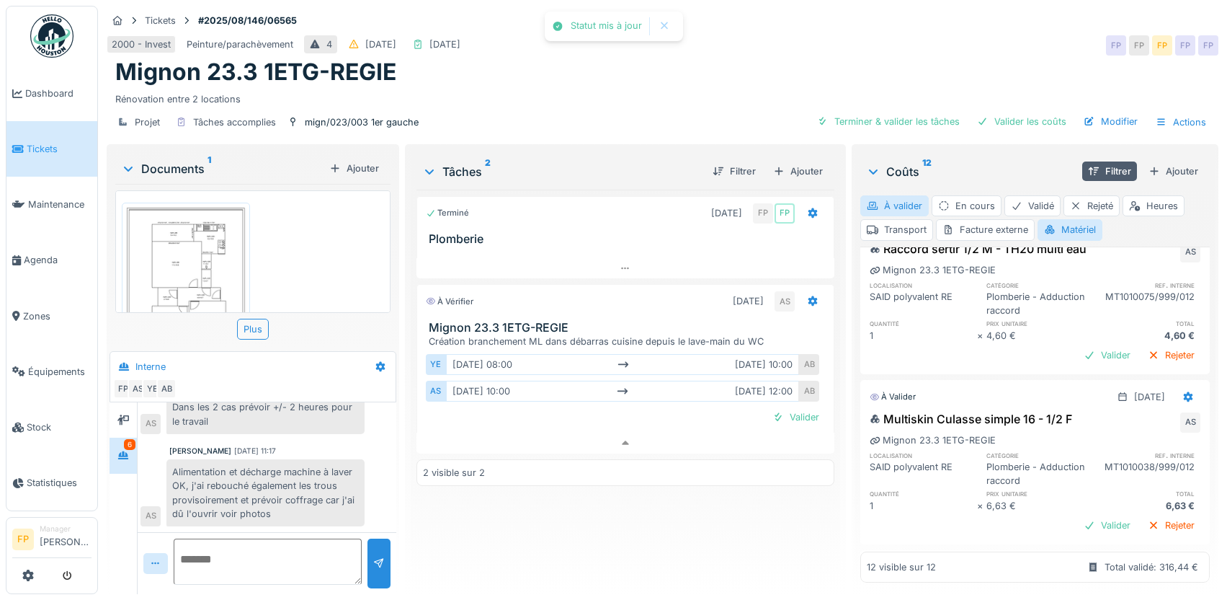
scroll to position [954, 0]
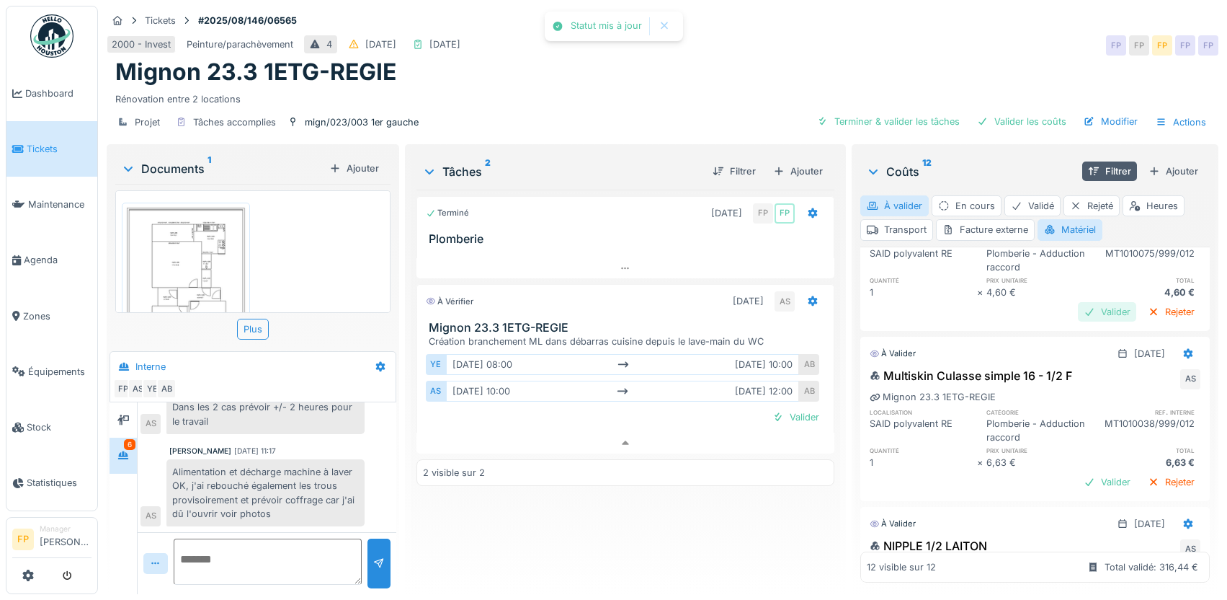
click at [1078, 321] on div "Valider" at bounding box center [1107, 311] width 58 height 19
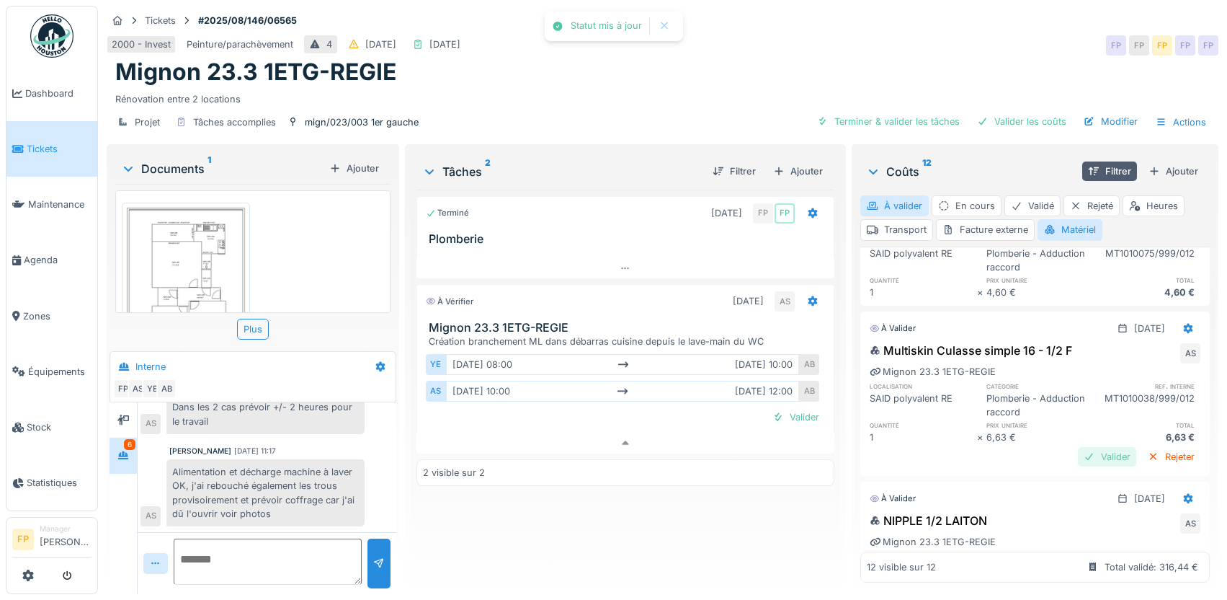
click at [1083, 466] on div "Valider" at bounding box center [1107, 456] width 58 height 19
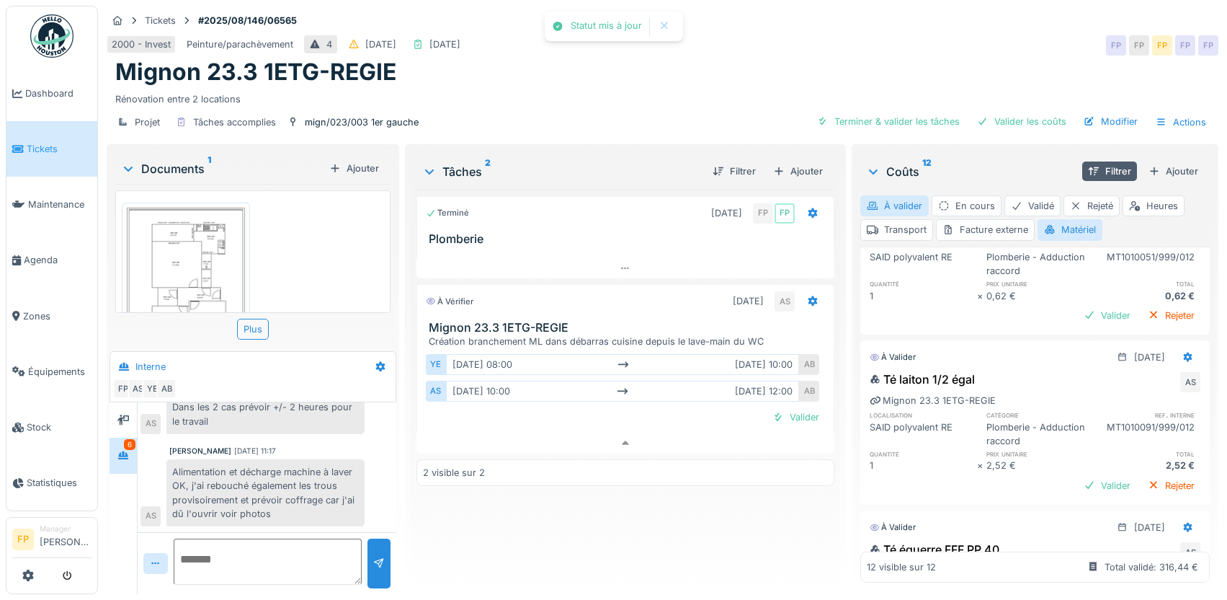
scroll to position [1242, 0]
click at [1080, 323] on div "Valider" at bounding box center [1107, 312] width 58 height 19
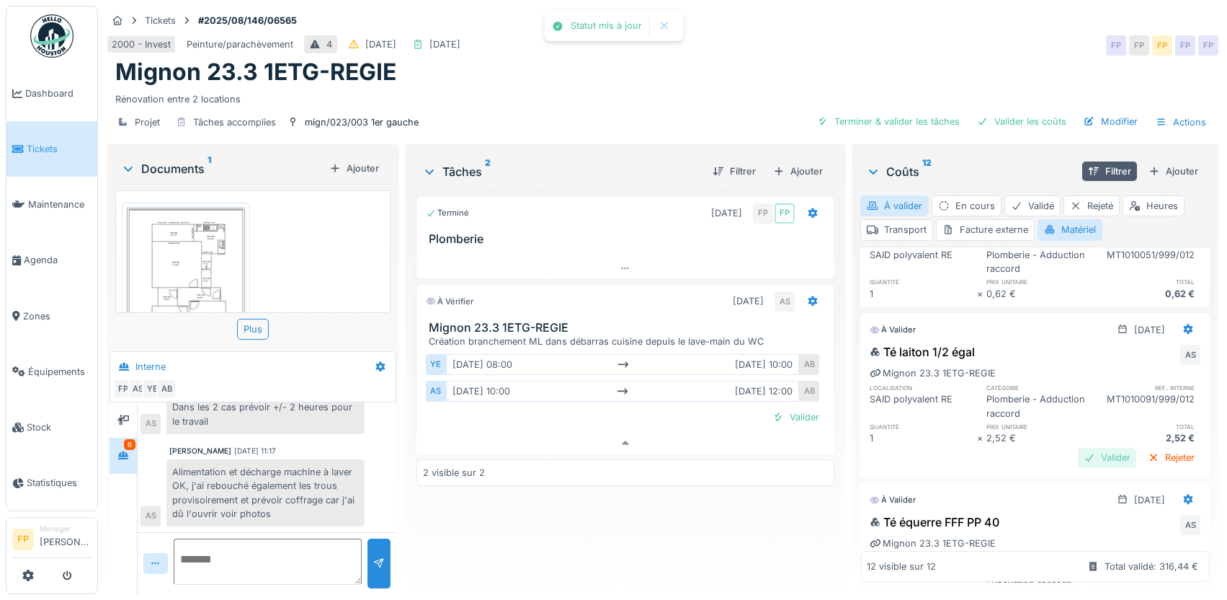
click at [1078, 467] on div "Valider" at bounding box center [1107, 457] width 58 height 19
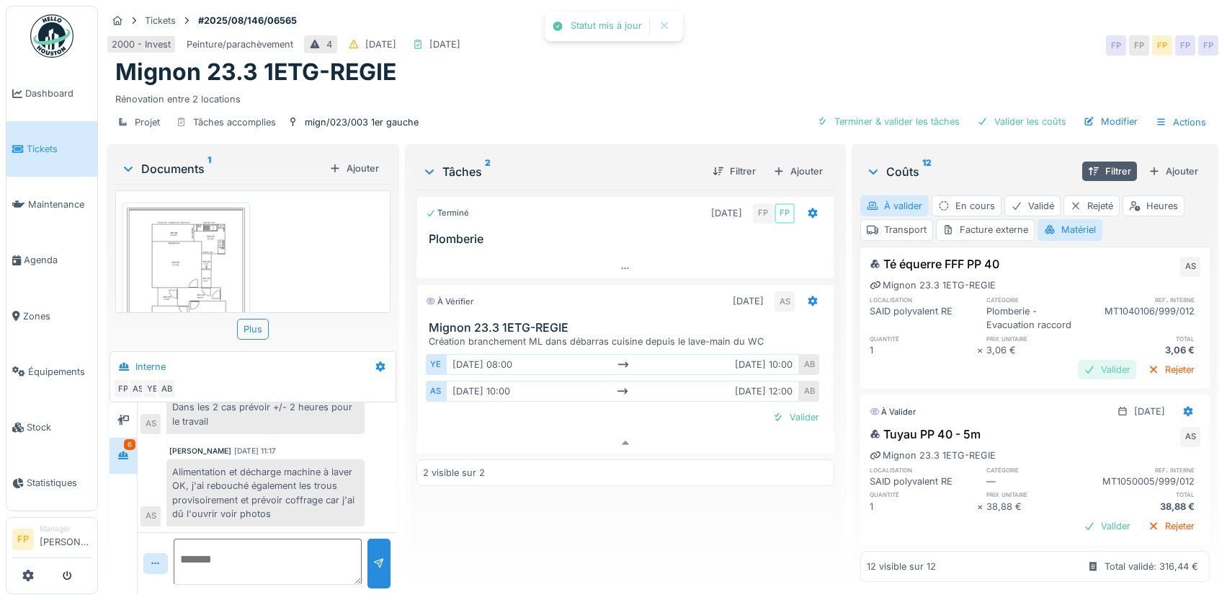
click at [1078, 360] on div "Valider" at bounding box center [1107, 369] width 58 height 19
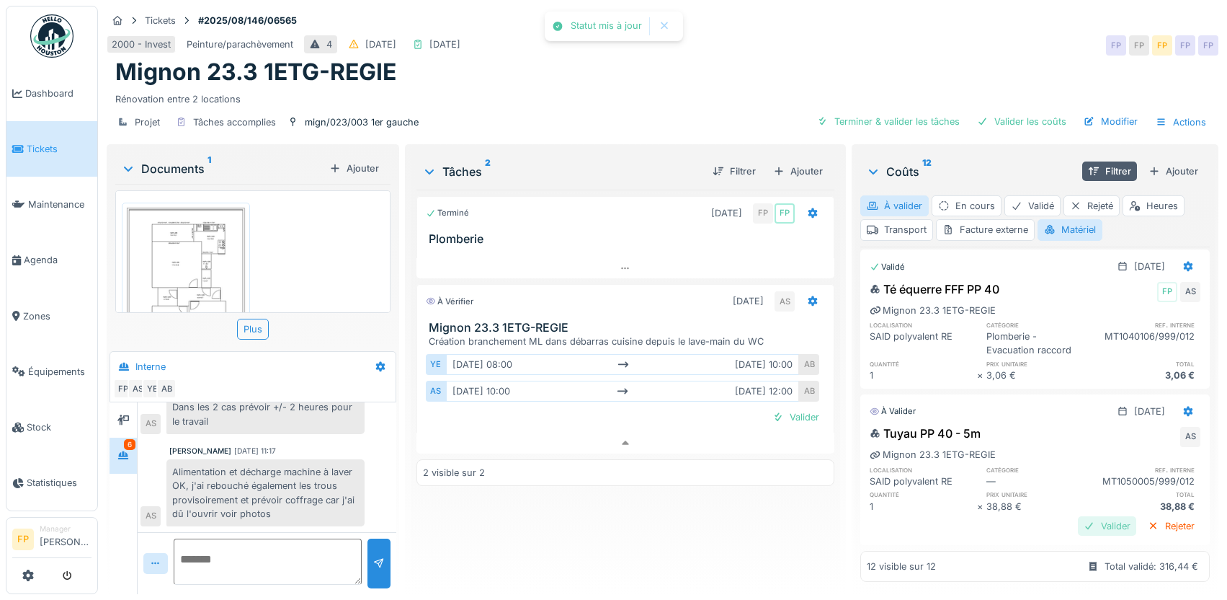
click at [1082, 516] on div "Valider" at bounding box center [1107, 525] width 58 height 19
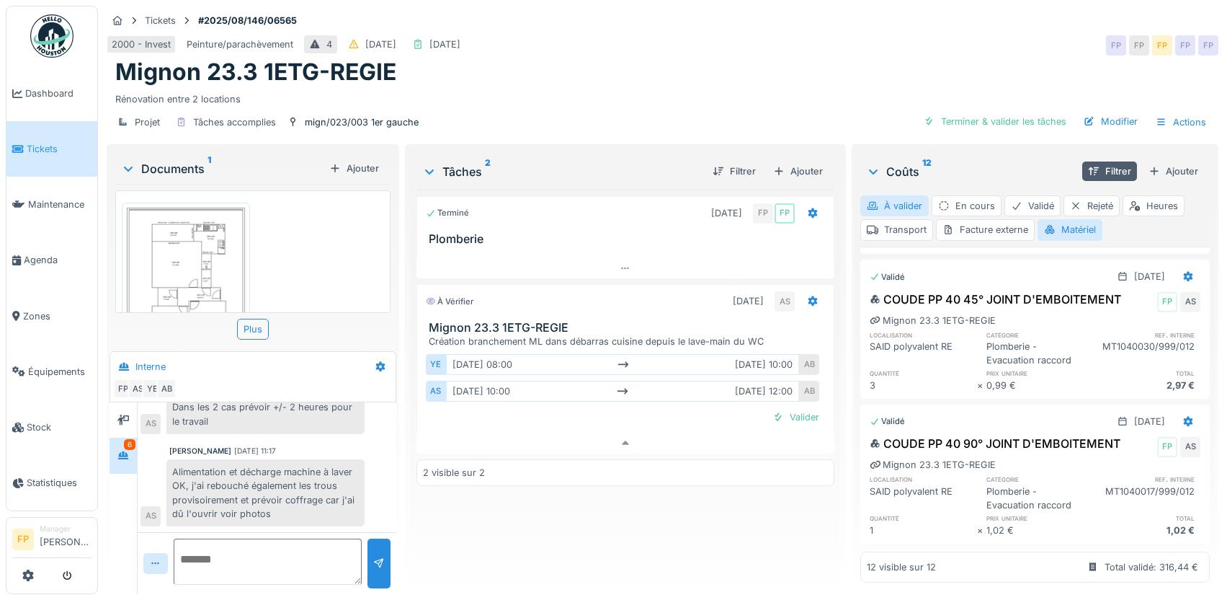
scroll to position [0, 0]
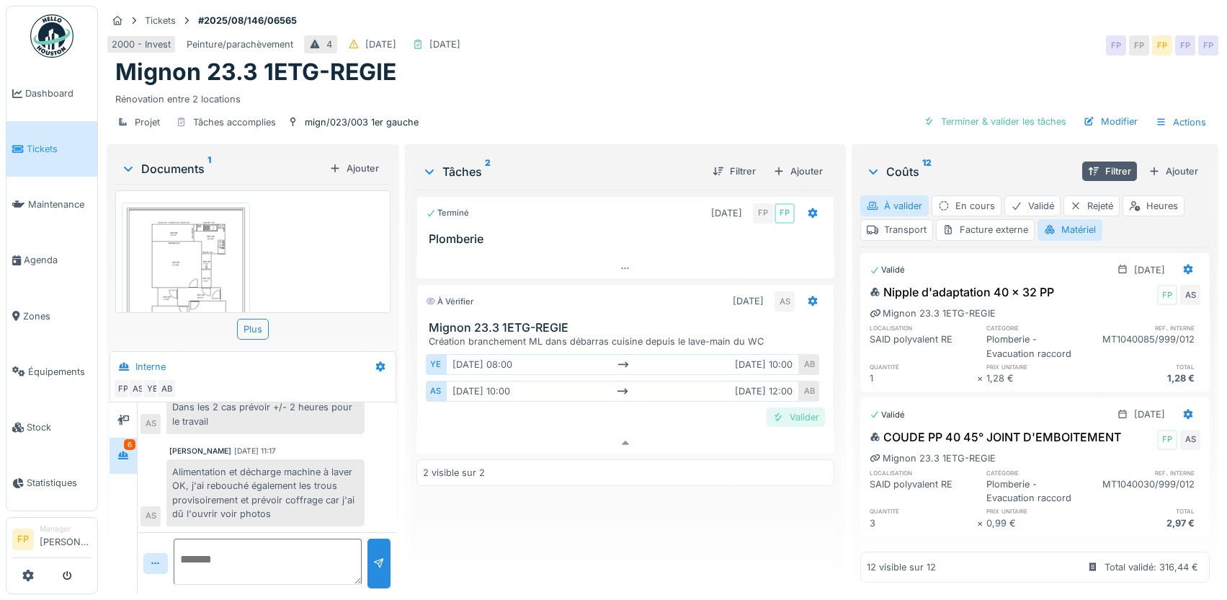
click at [790, 422] on div "Valider" at bounding box center [796, 416] width 58 height 19
click at [668, 504] on div "Terminé 21/08/2025 FP FP Plomberie Terminé 02/09/2025 AS FP Mignon 23.3 1ETG-RE…" at bounding box center [626, 386] width 418 height 393
click at [1077, 233] on div "Matériel" at bounding box center [1070, 229] width 65 height 21
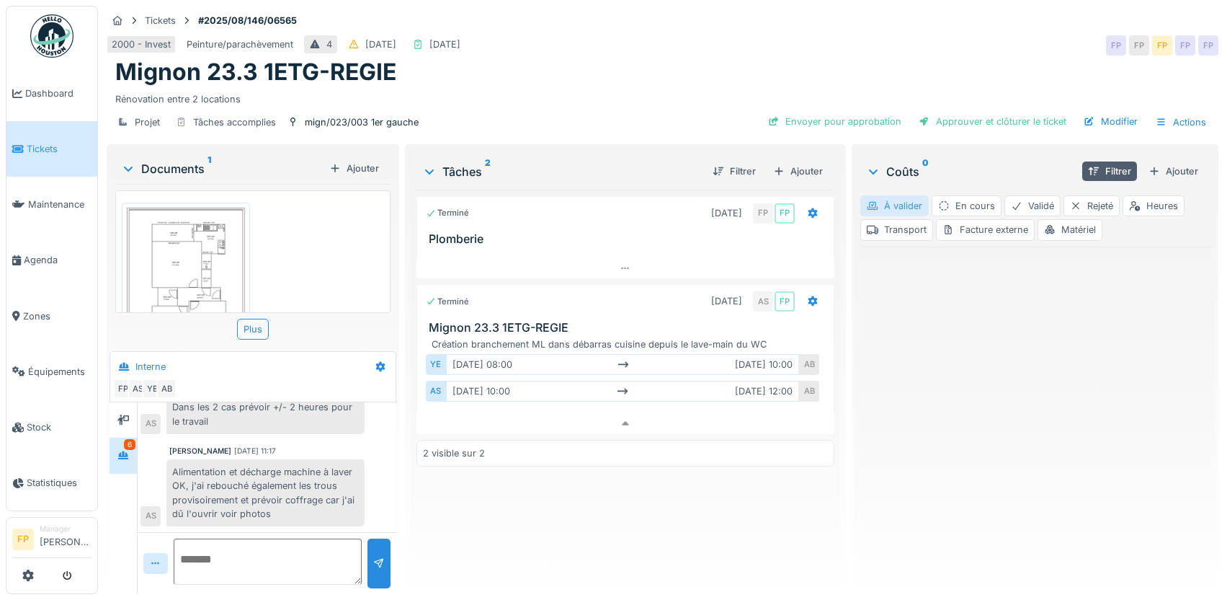
click at [904, 206] on div "À valider" at bounding box center [894, 205] width 68 height 21
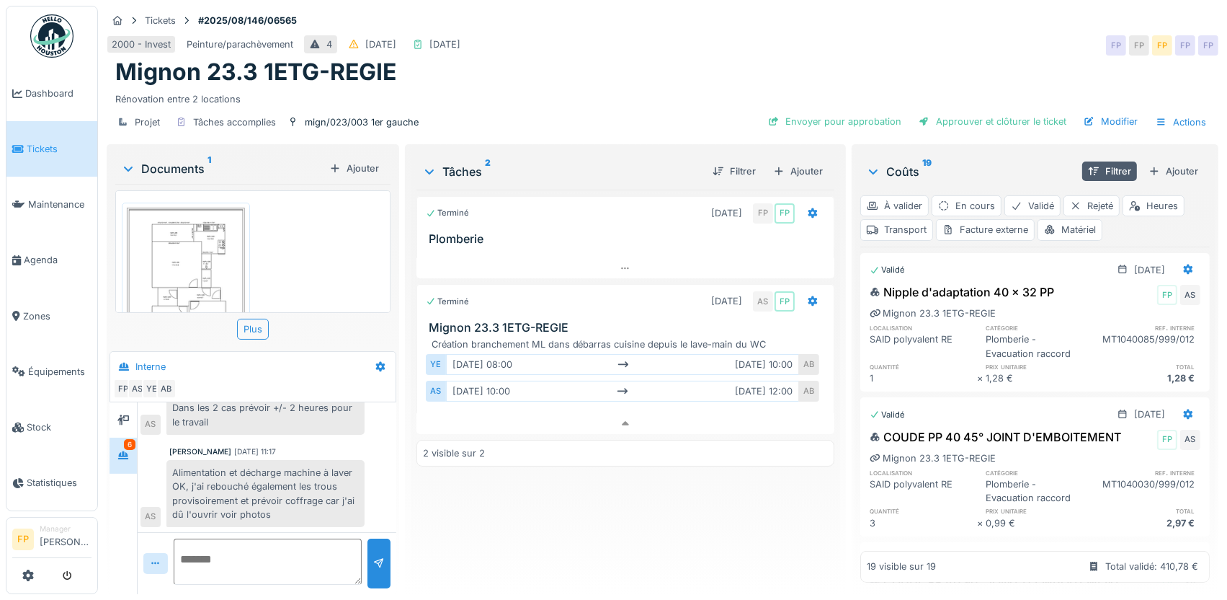
scroll to position [475, 0]
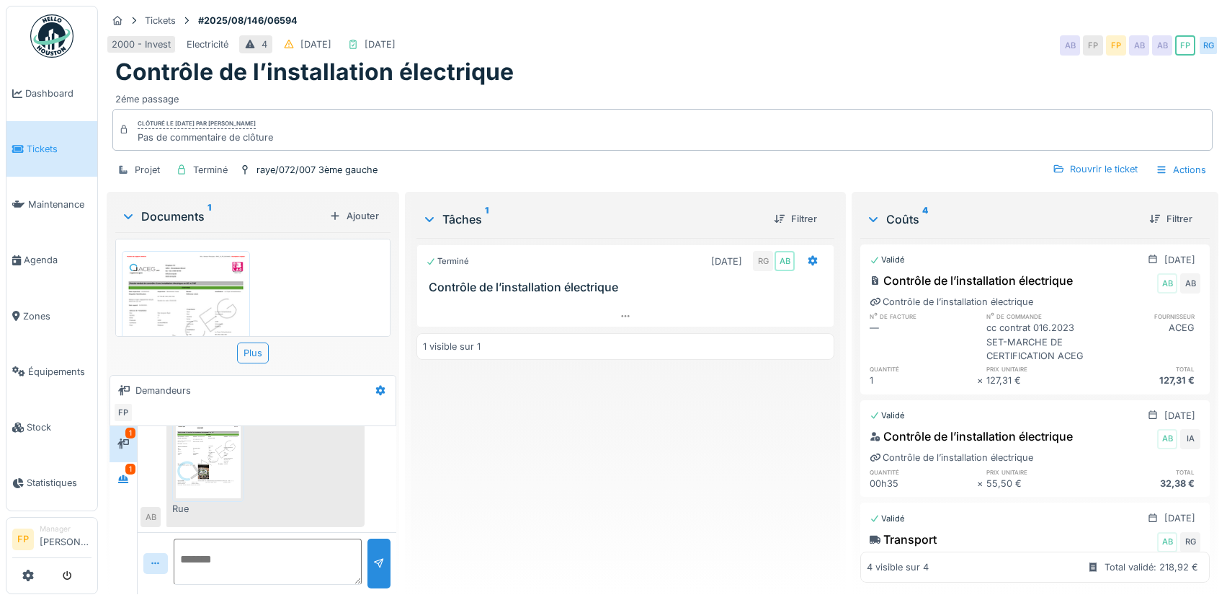
scroll to position [114, 0]
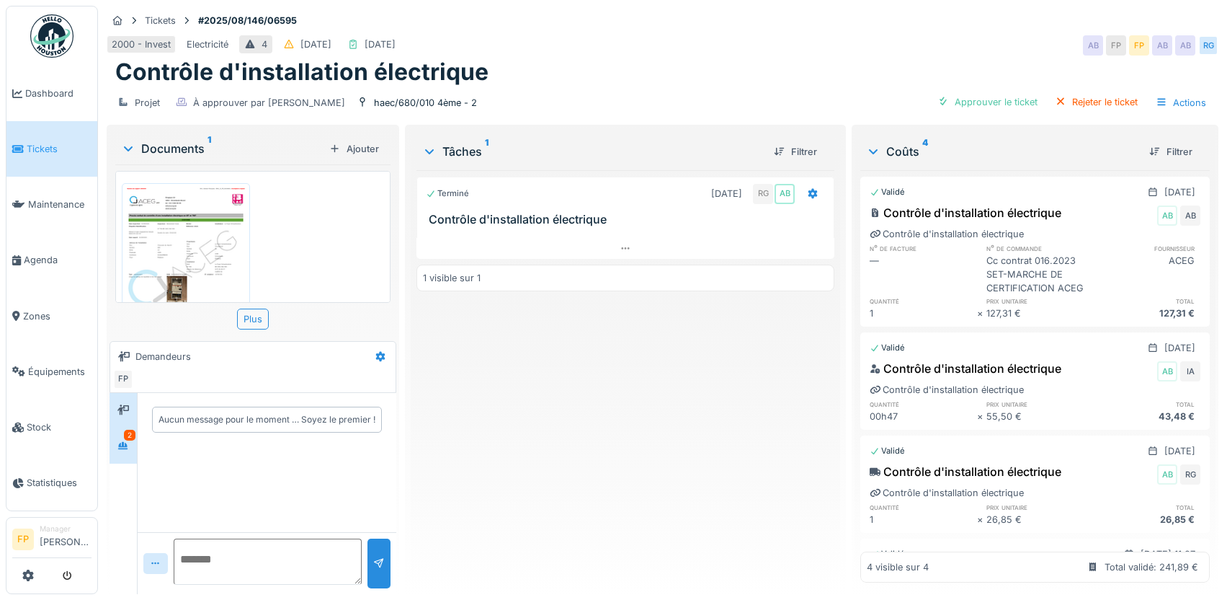
click at [128, 439] on div "2" at bounding box center [130, 435] width 12 height 11
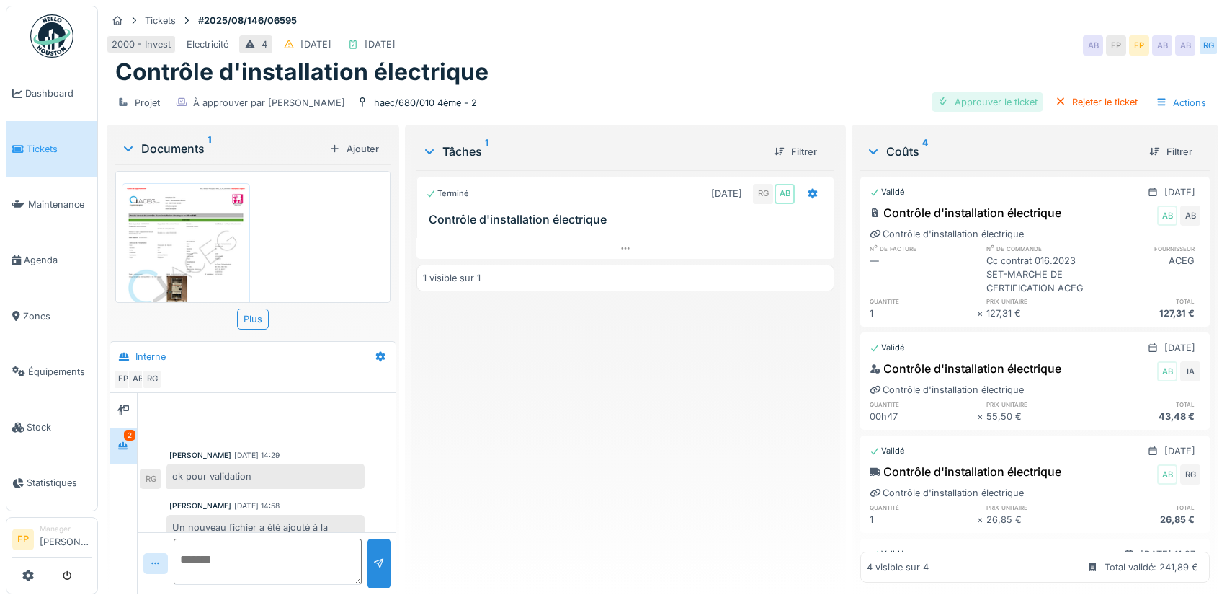
click at [993, 100] on div "Approuver le ticket" at bounding box center [988, 101] width 112 height 19
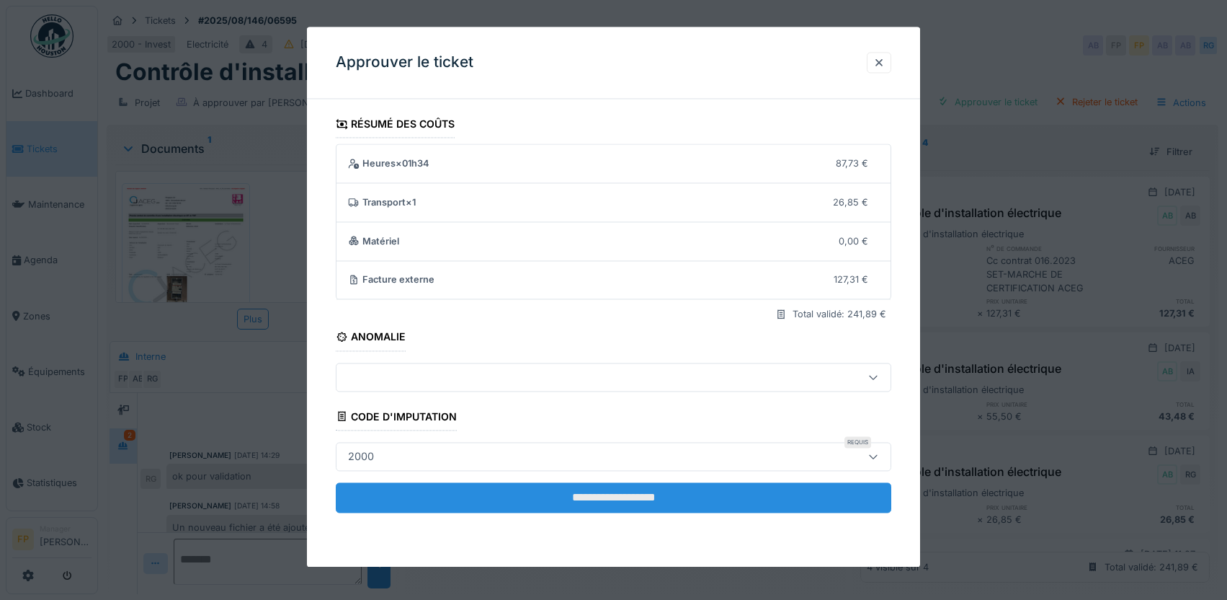
click at [628, 487] on input "**********" at bounding box center [614, 497] width 556 height 30
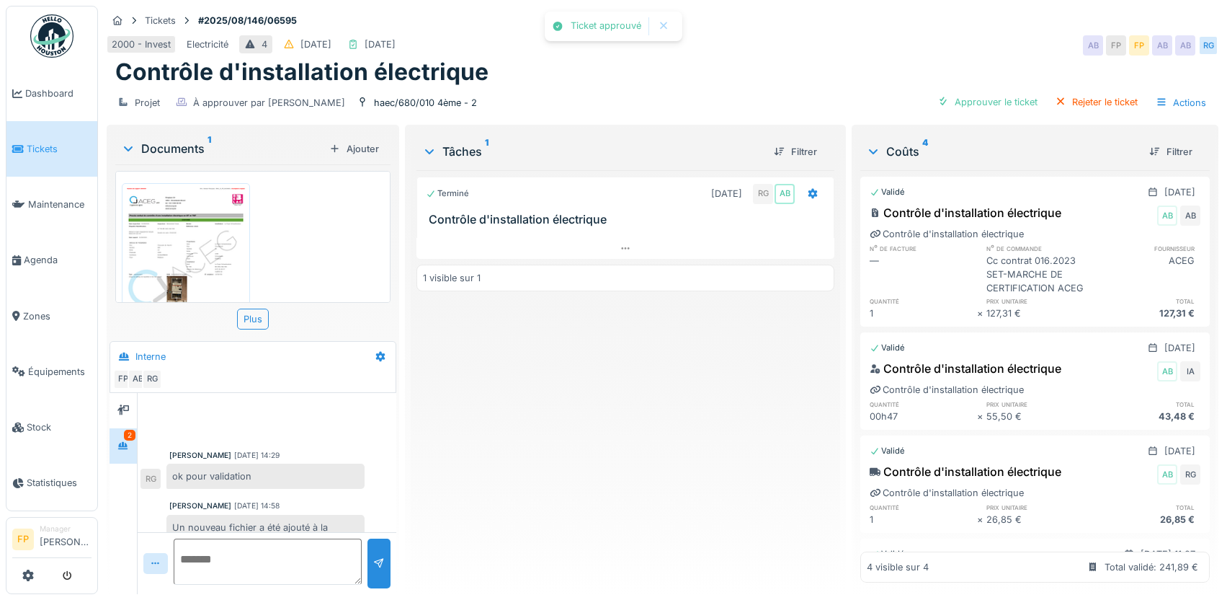
scroll to position [133, 0]
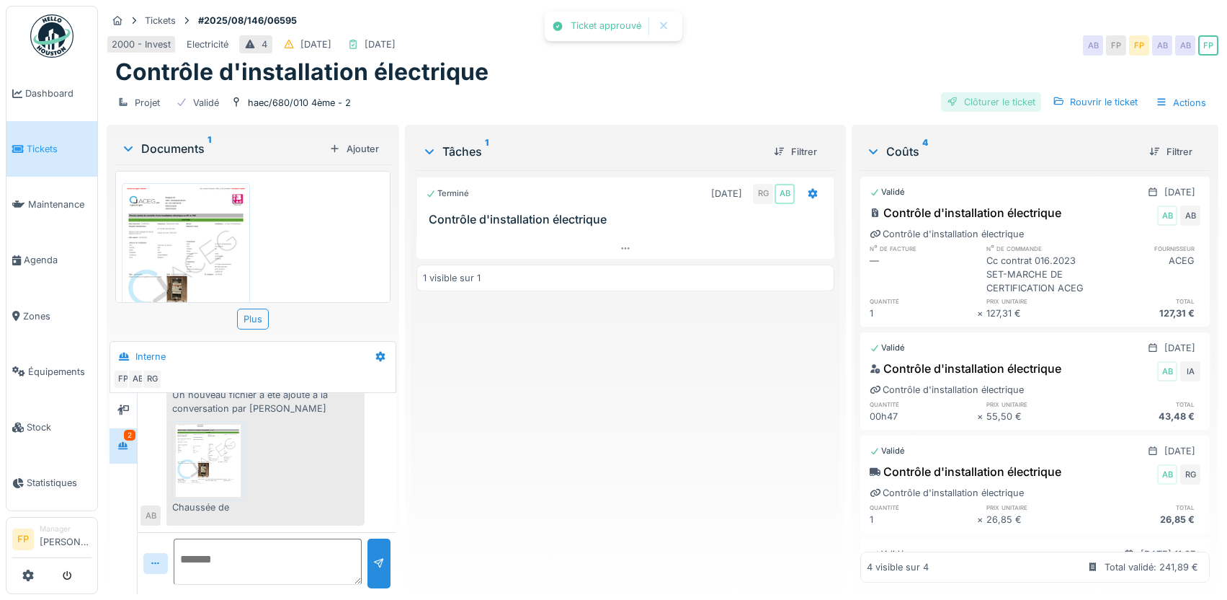
click at [1015, 104] on div "Clôturer le ticket" at bounding box center [991, 101] width 100 height 19
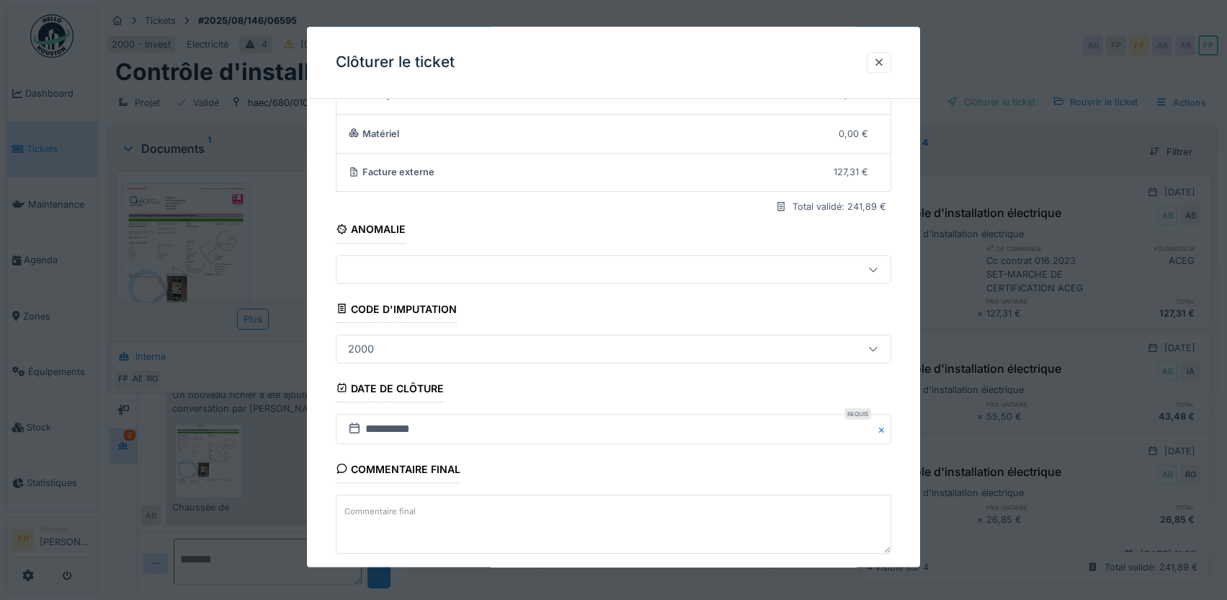
scroll to position [180, 0]
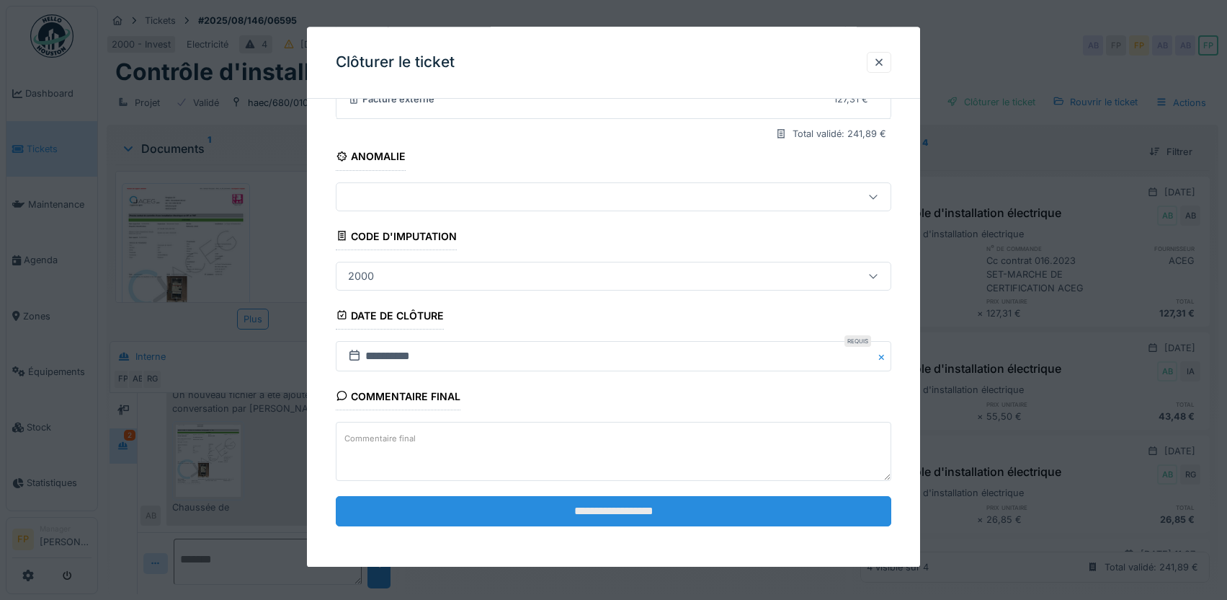
click at [636, 509] on input "**********" at bounding box center [614, 512] width 556 height 30
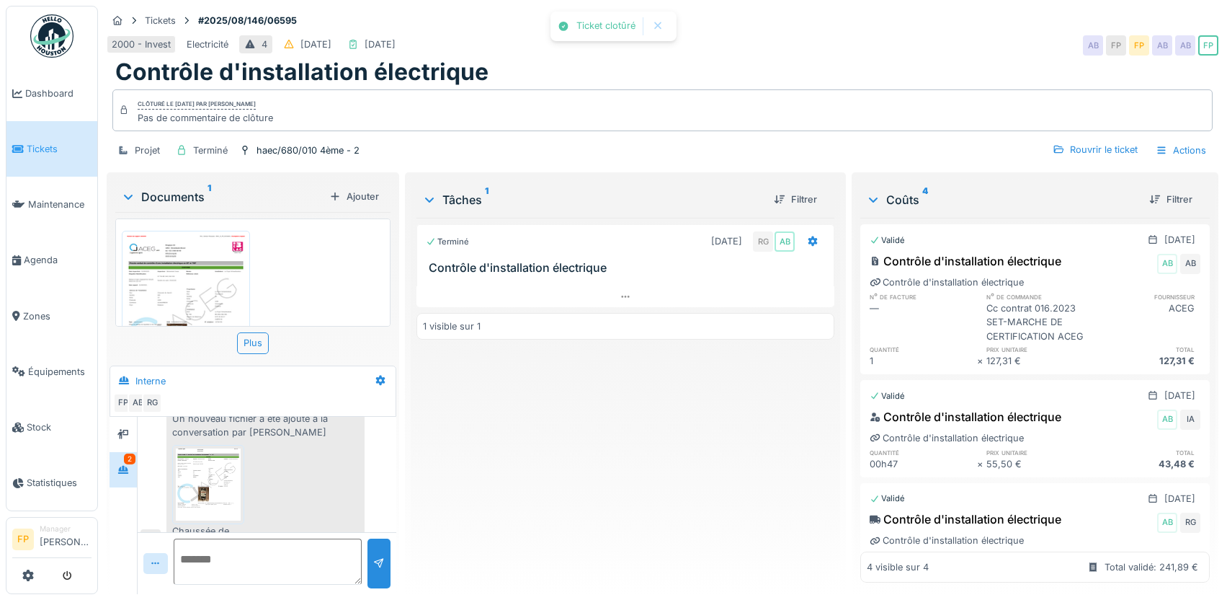
scroll to position [157, 0]
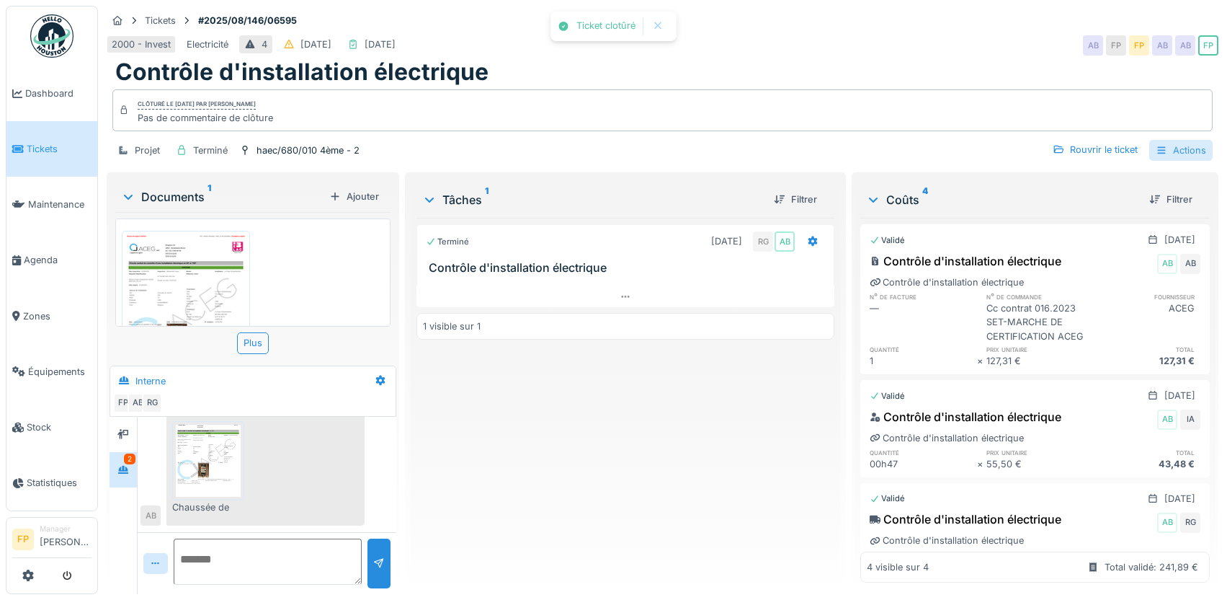
click at [1176, 151] on div "Actions" at bounding box center [1180, 150] width 63 height 21
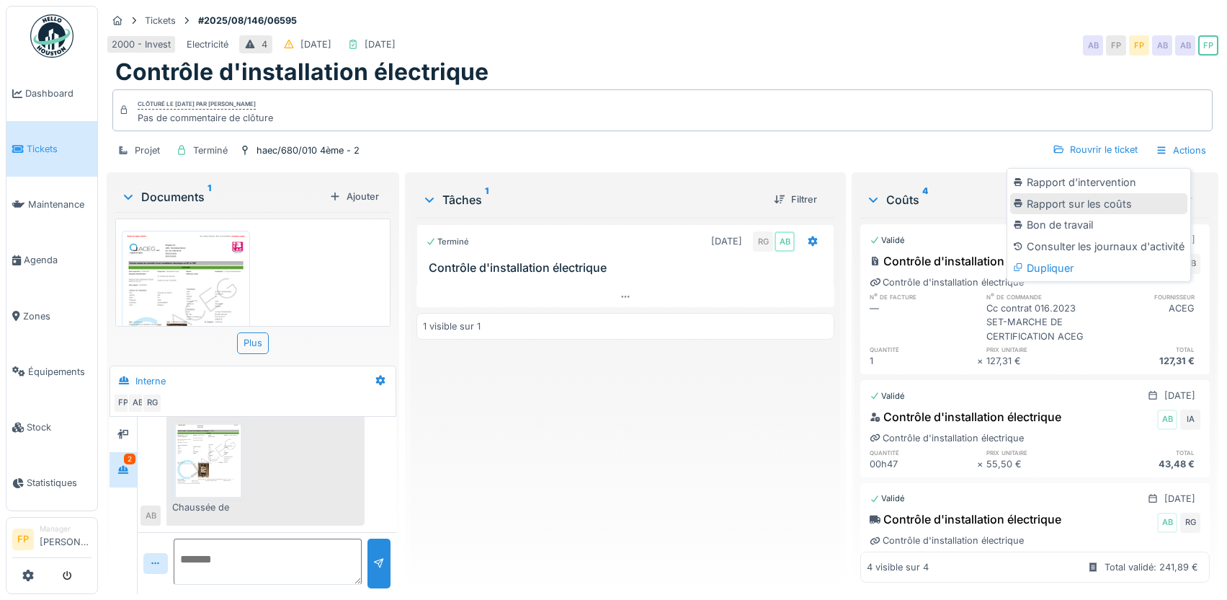
click at [1106, 199] on div "Rapport sur les coûts" at bounding box center [1098, 204] width 177 height 22
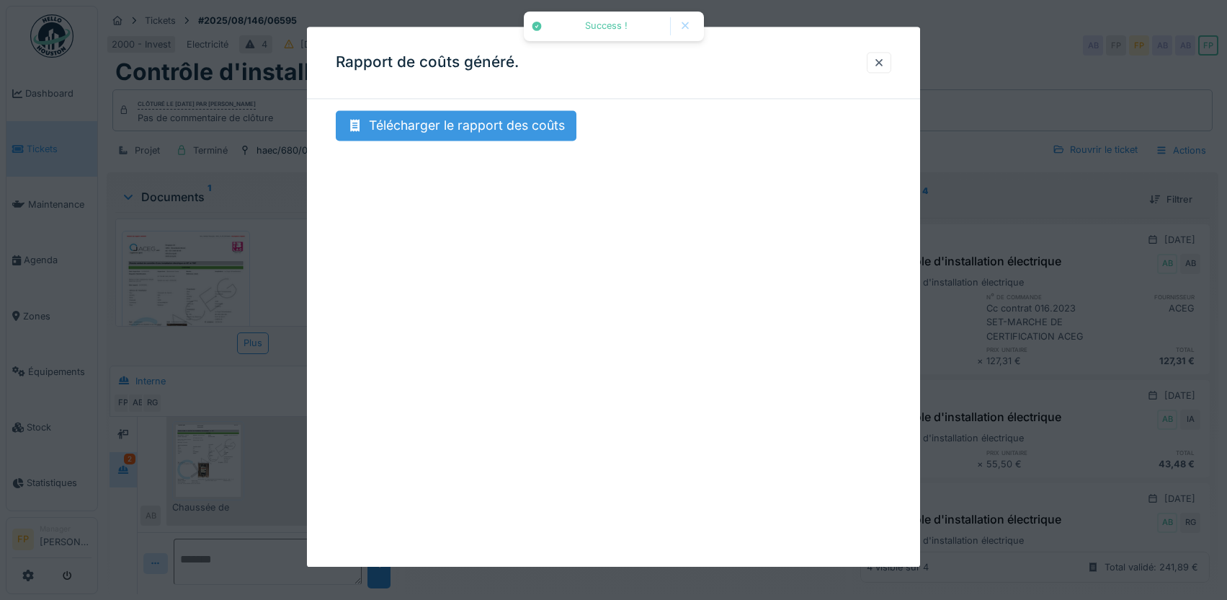
click at [522, 132] on div "Télécharger le rapport des coûts" at bounding box center [456, 125] width 241 height 30
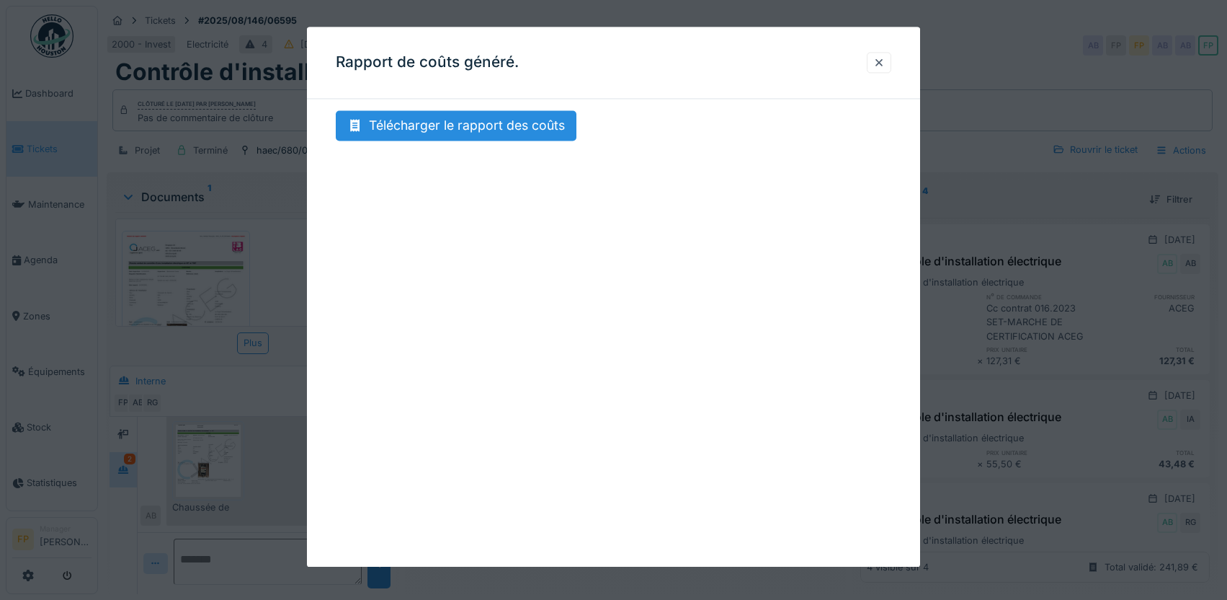
scroll to position [155, 0]
click at [885, 65] on div at bounding box center [879, 62] width 12 height 14
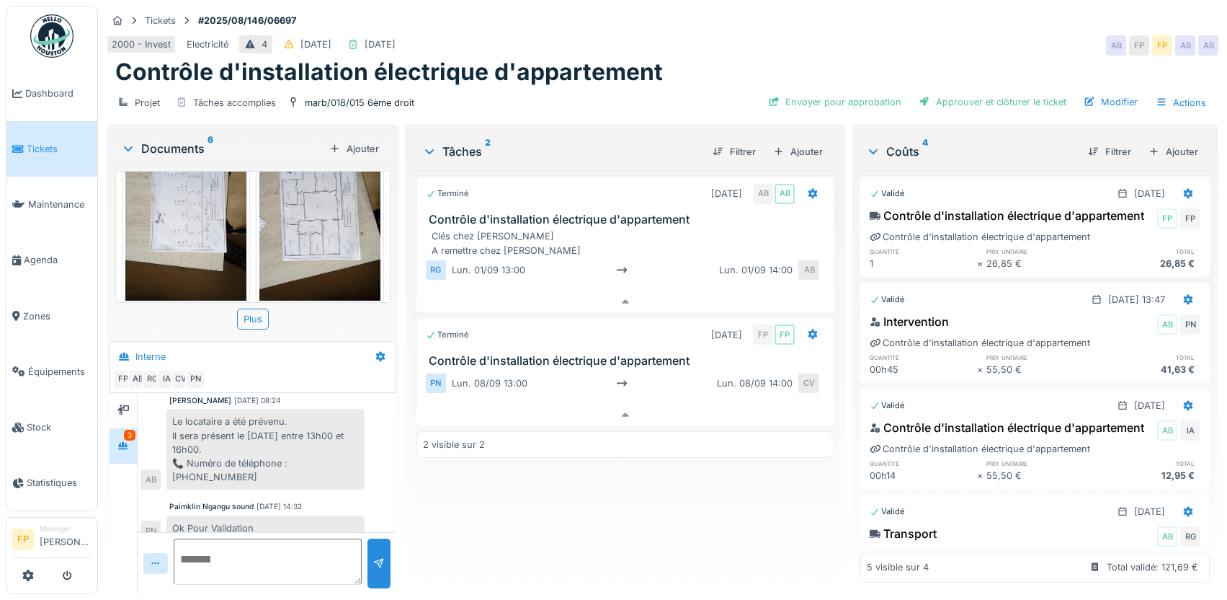
scroll to position [184, 0]
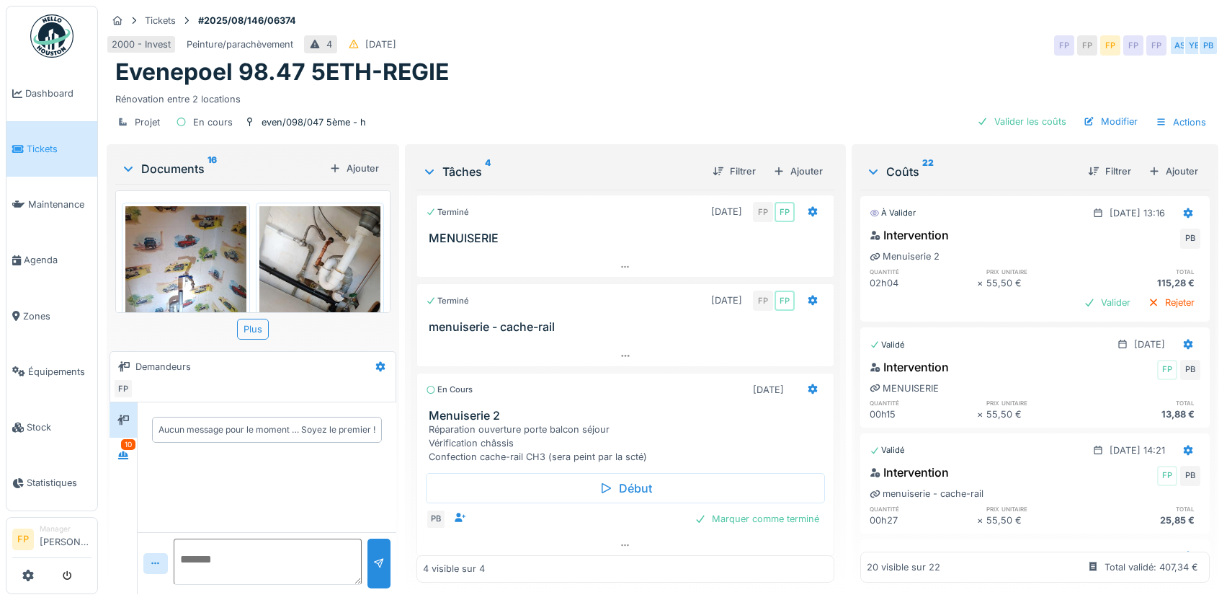
scroll to position [96, 0]
click at [131, 451] on div at bounding box center [123, 455] width 22 height 18
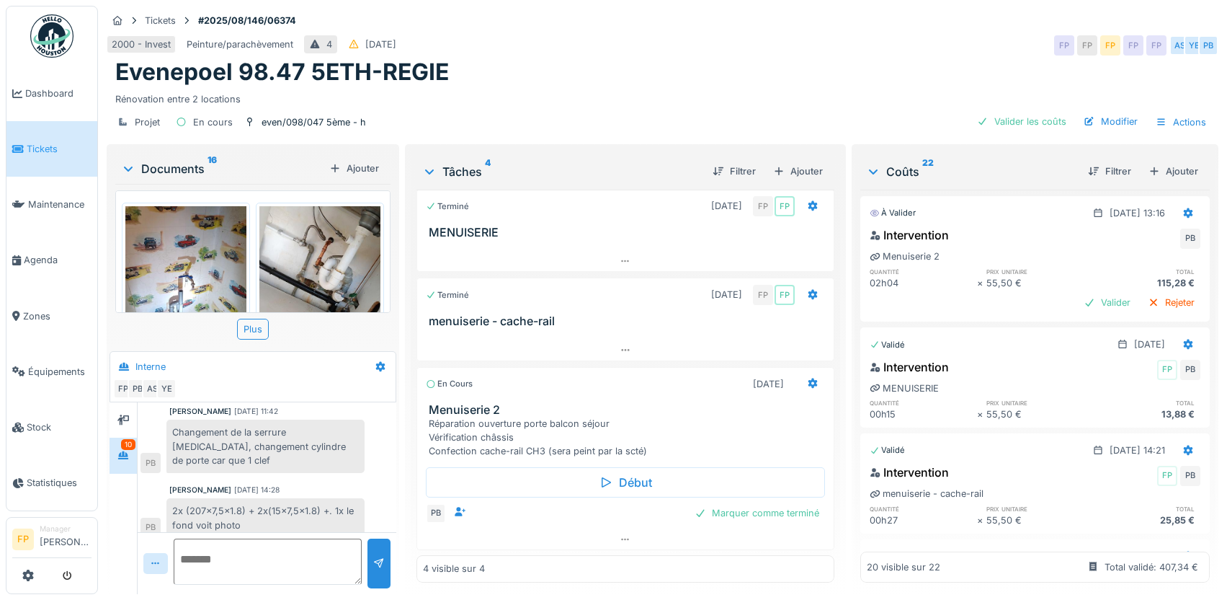
scroll to position [424, 0]
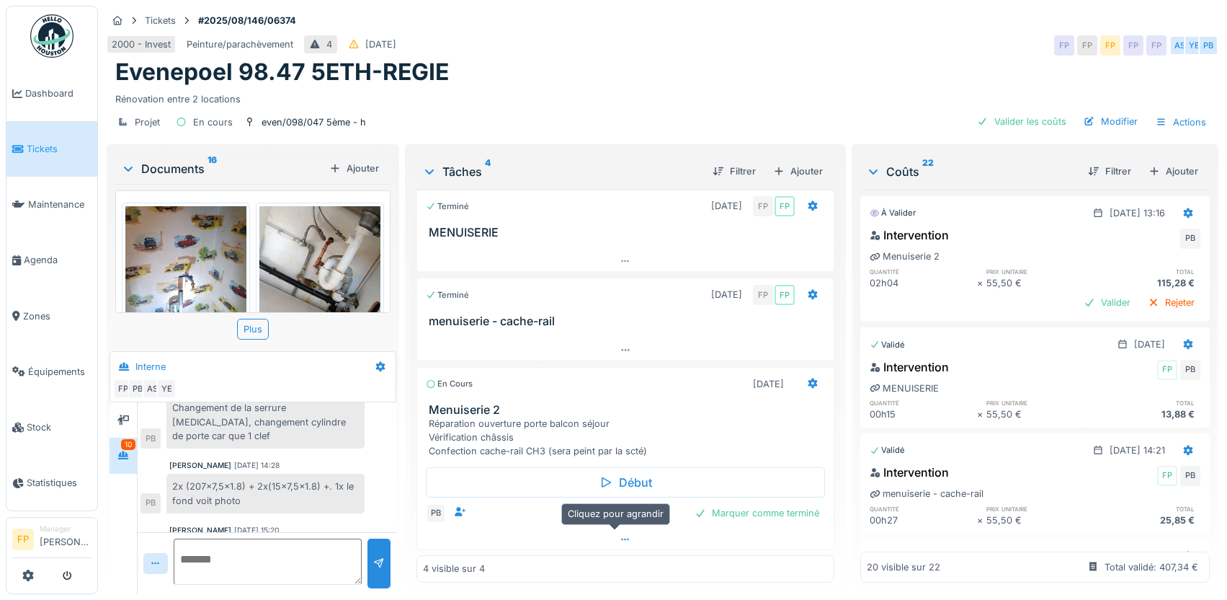
click at [623, 541] on div at bounding box center [625, 539] width 417 height 21
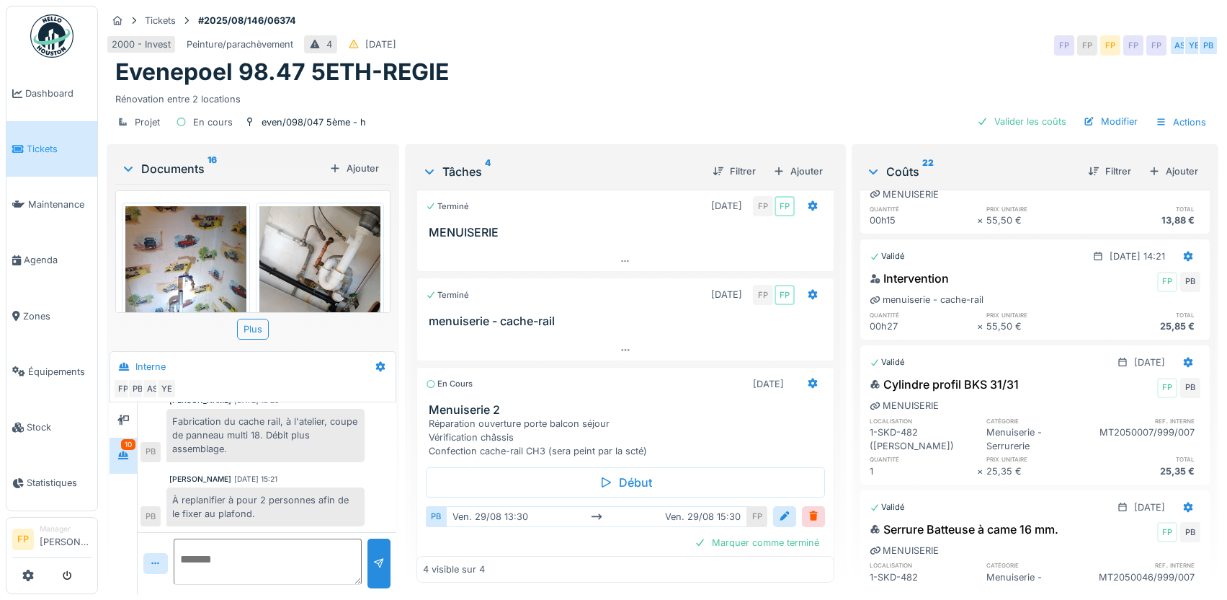
scroll to position [0, 0]
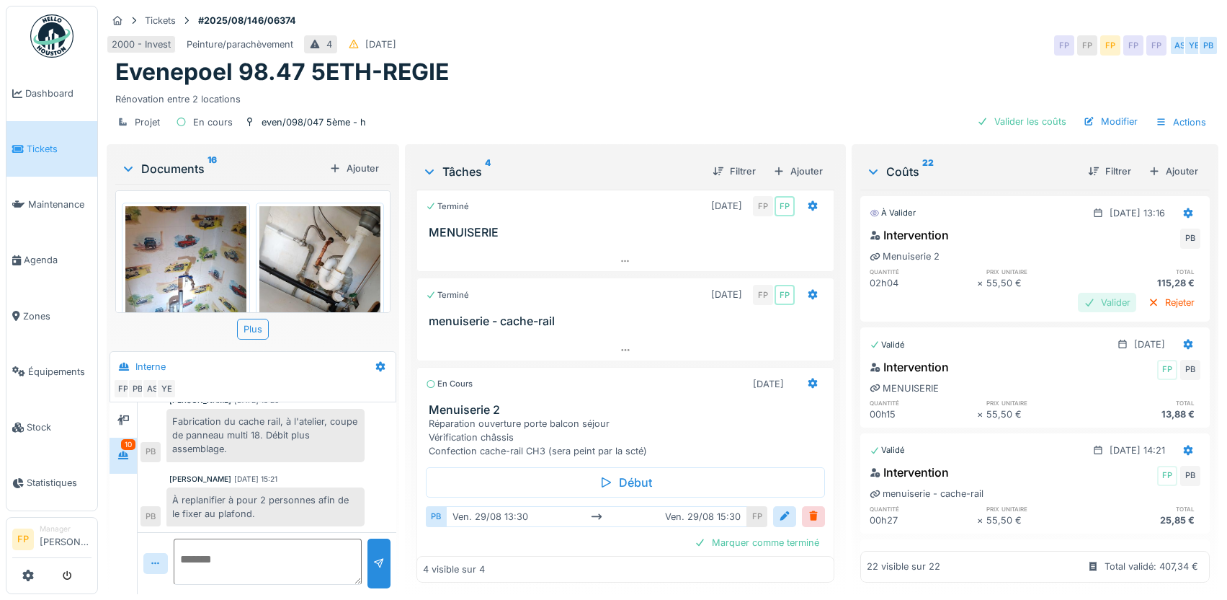
click at [1083, 293] on div "Valider" at bounding box center [1107, 302] width 58 height 19
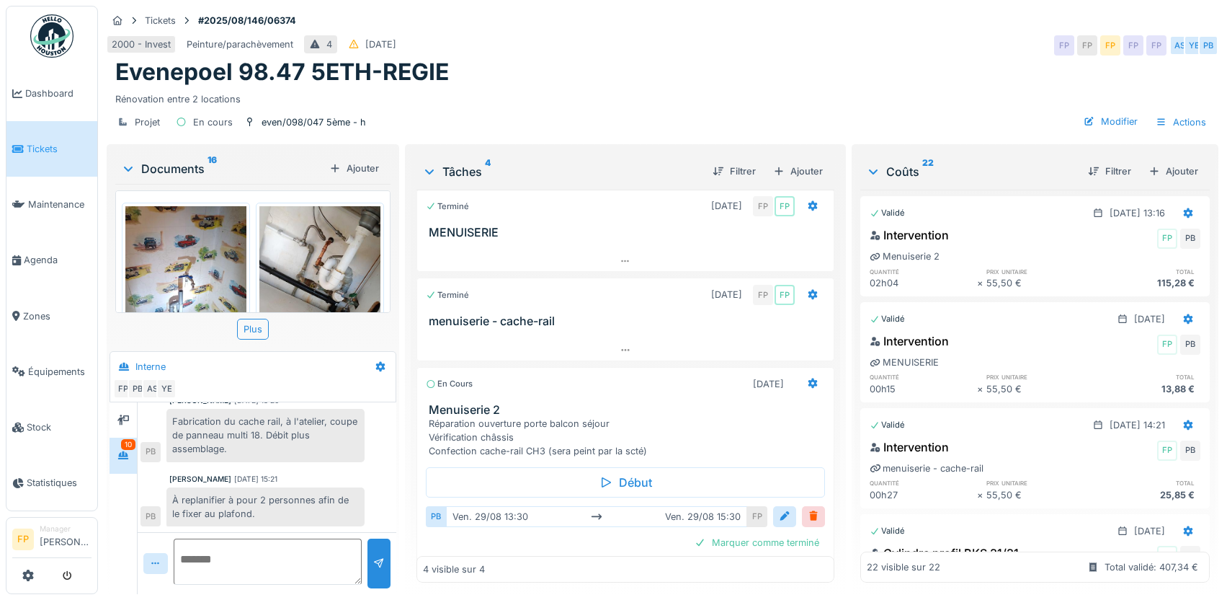
click at [258, 560] on textarea at bounding box center [268, 561] width 188 height 46
type textarea "**********"
click at [379, 567] on div at bounding box center [379, 563] width 12 height 14
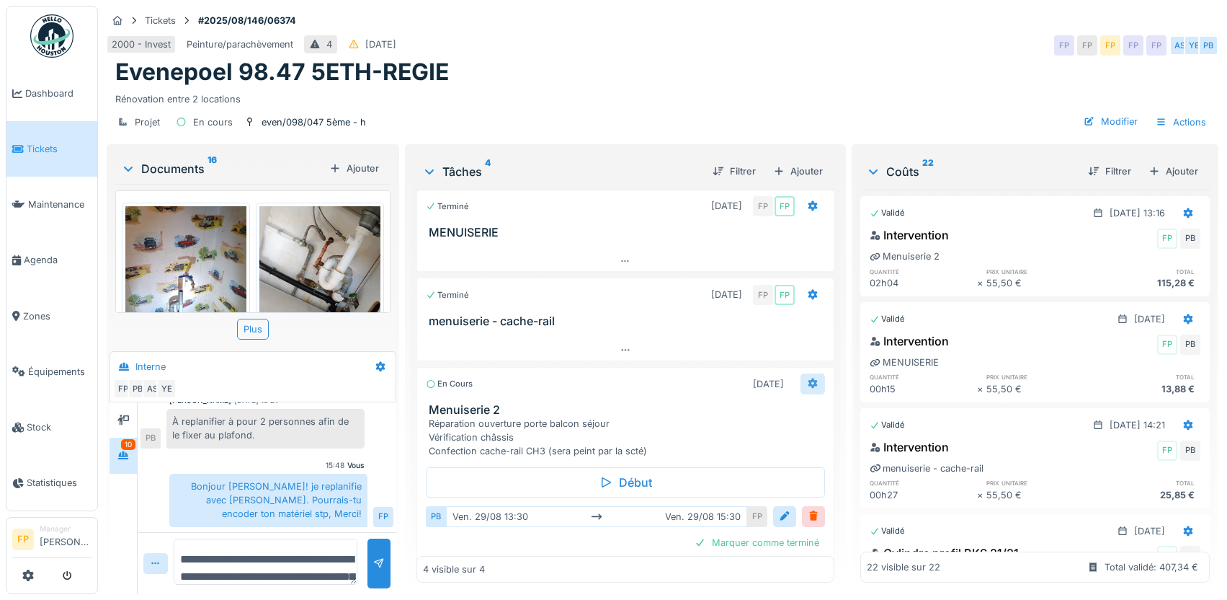
click at [807, 380] on icon at bounding box center [813, 382] width 12 height 9
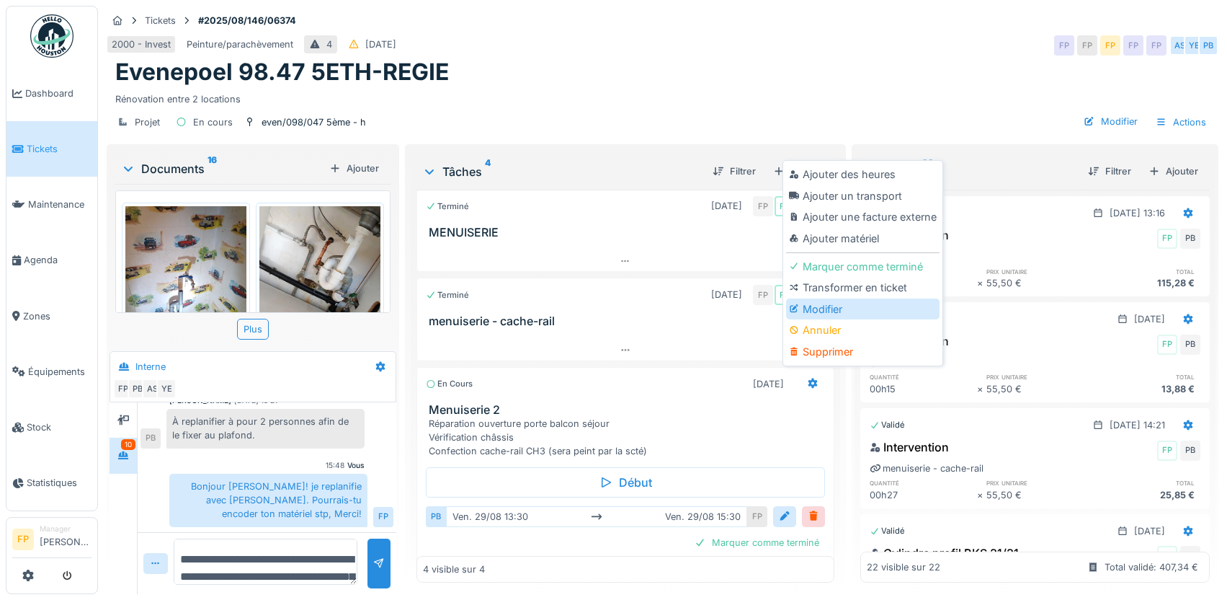
click at [832, 306] on div "Modifier" at bounding box center [863, 309] width 154 height 22
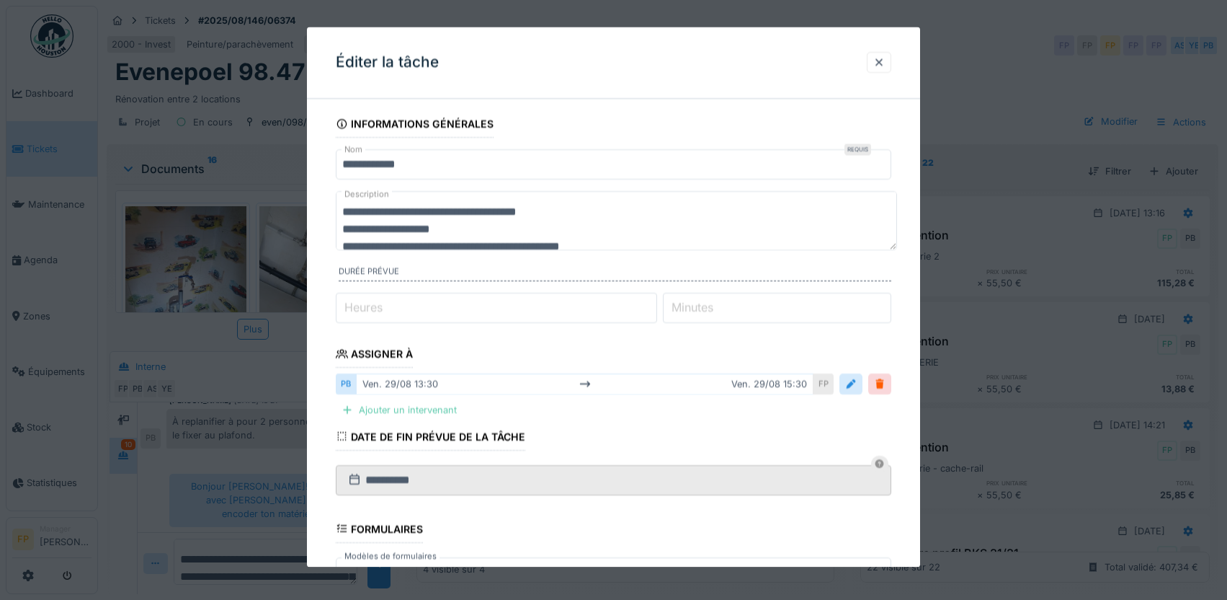
click at [382, 410] on div "Ajouter un intervenant" at bounding box center [399, 410] width 127 height 19
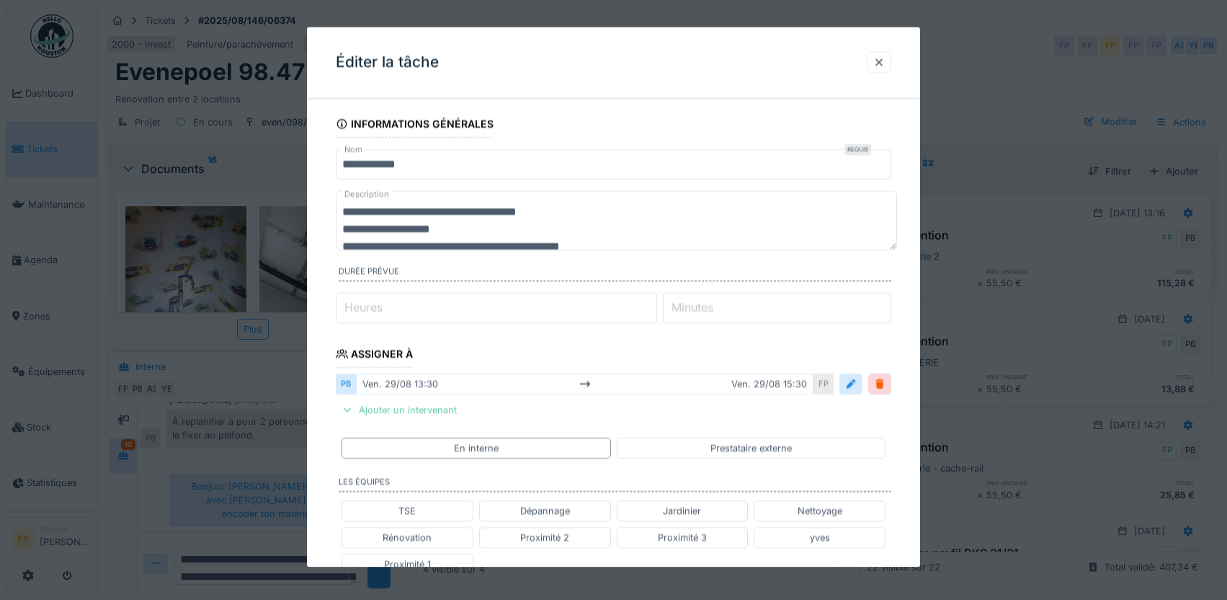
click at [424, 409] on div "Ajouter un intervenant" at bounding box center [399, 410] width 127 height 19
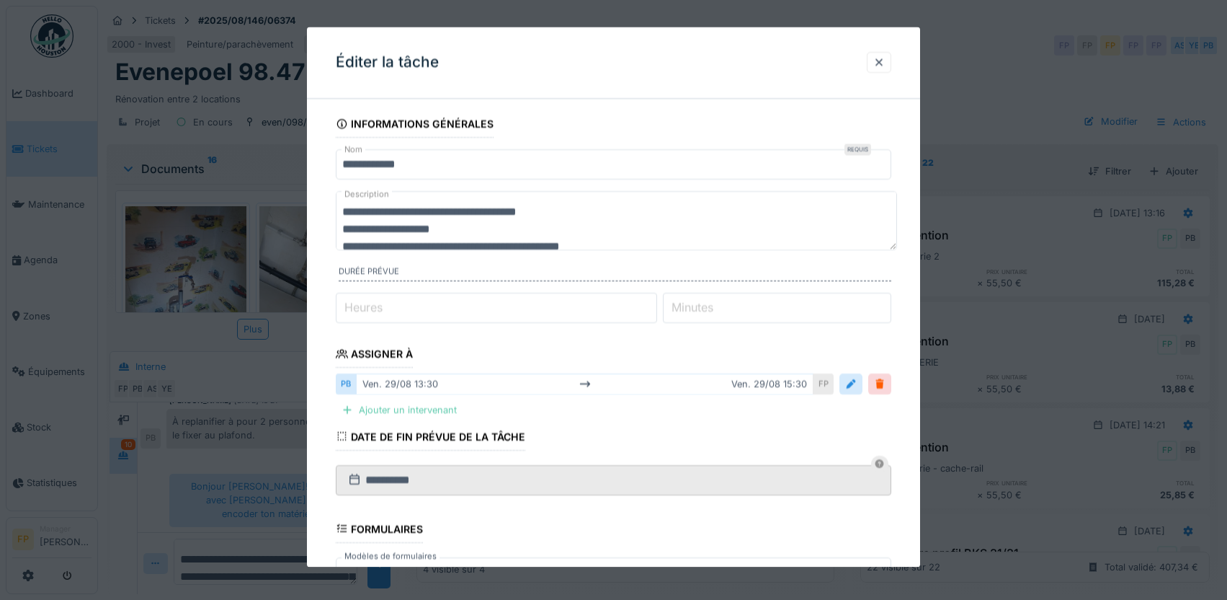
click at [424, 409] on div "Ajouter un intervenant" at bounding box center [399, 410] width 127 height 19
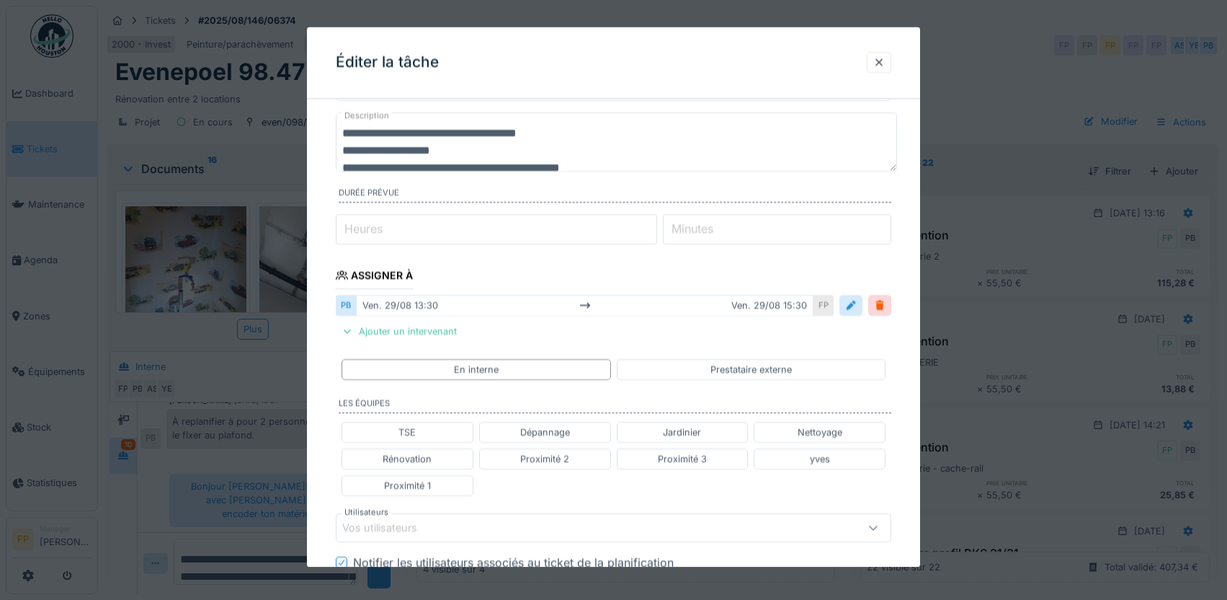
scroll to position [216, 0]
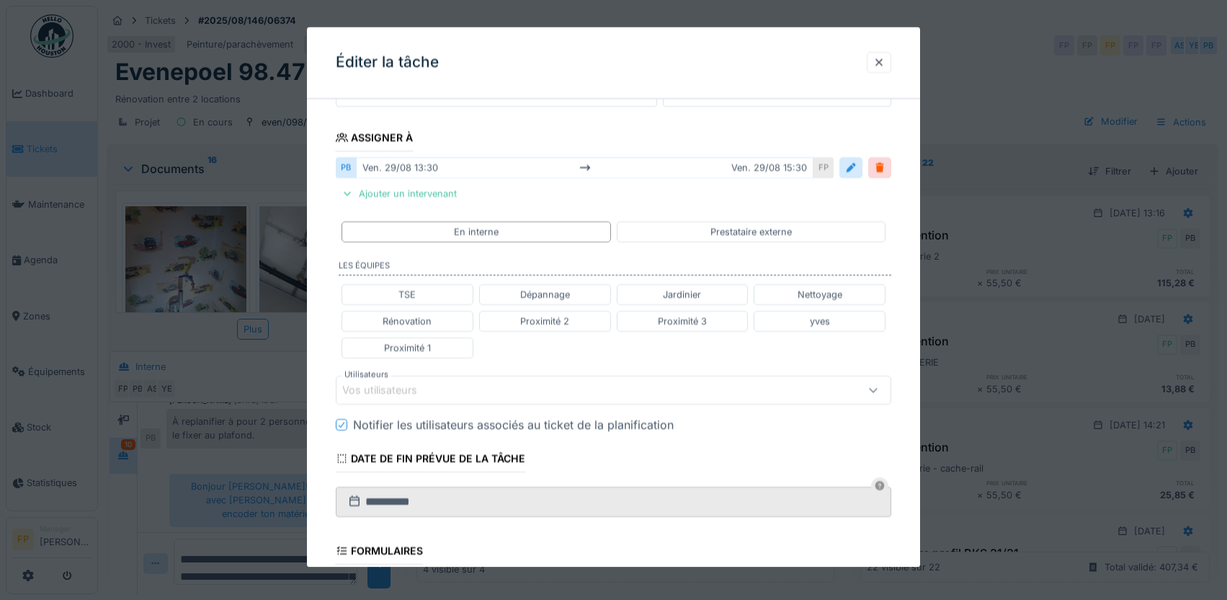
click at [401, 378] on div "Vos utilisateurs" at bounding box center [614, 390] width 556 height 29
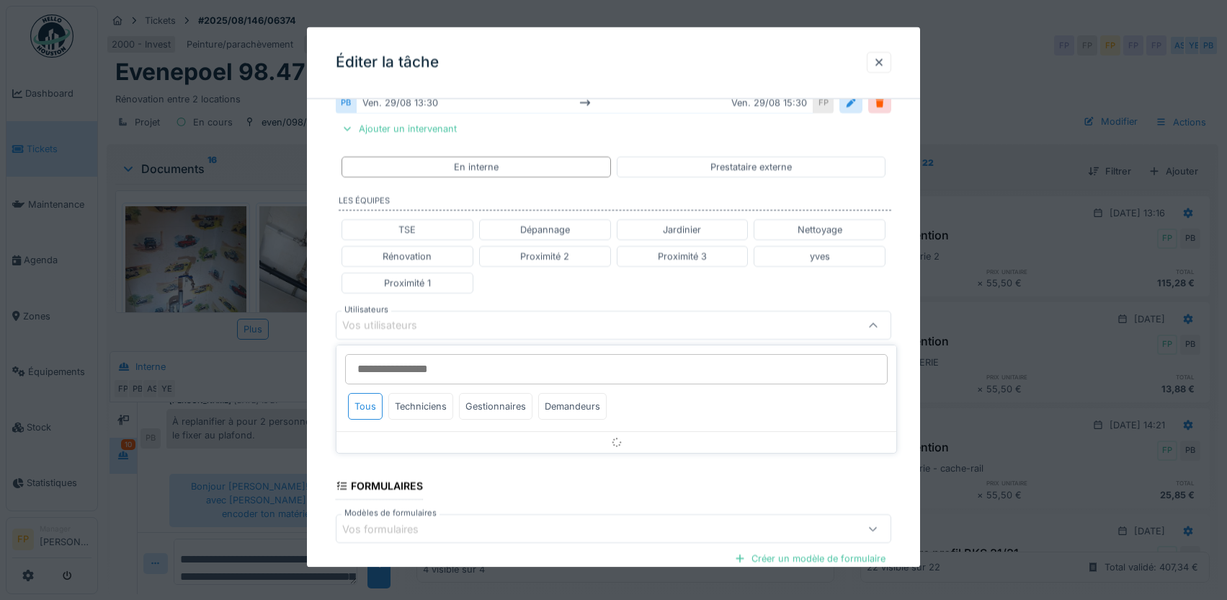
scroll to position [310, 0]
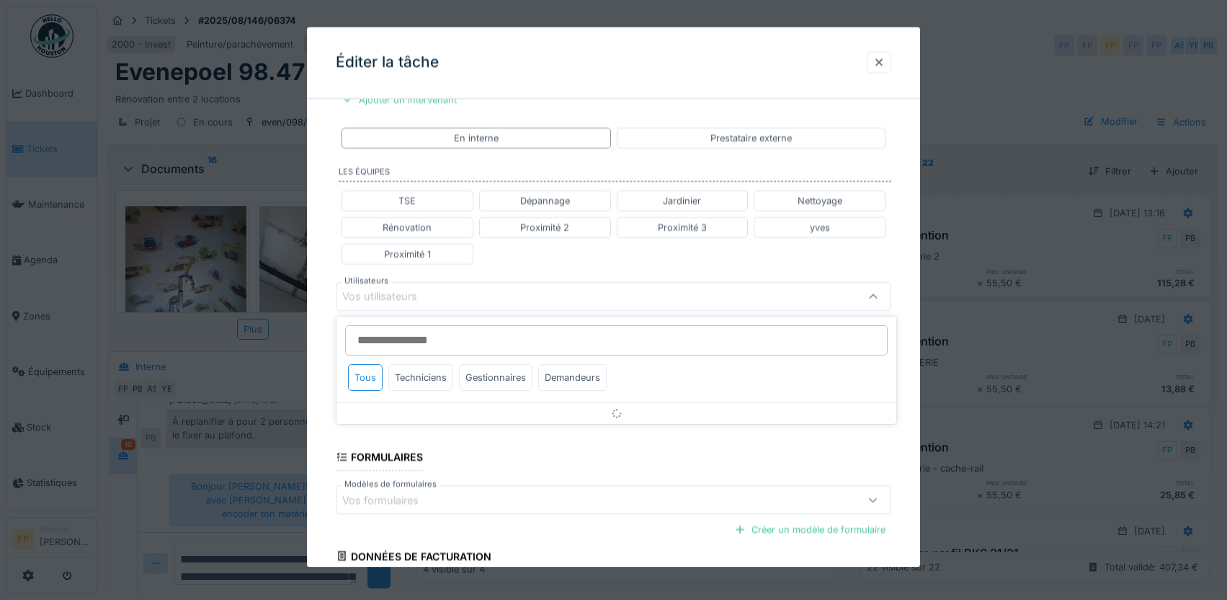
click at [400, 341] on input "Utilisateurs" at bounding box center [616, 340] width 543 height 30
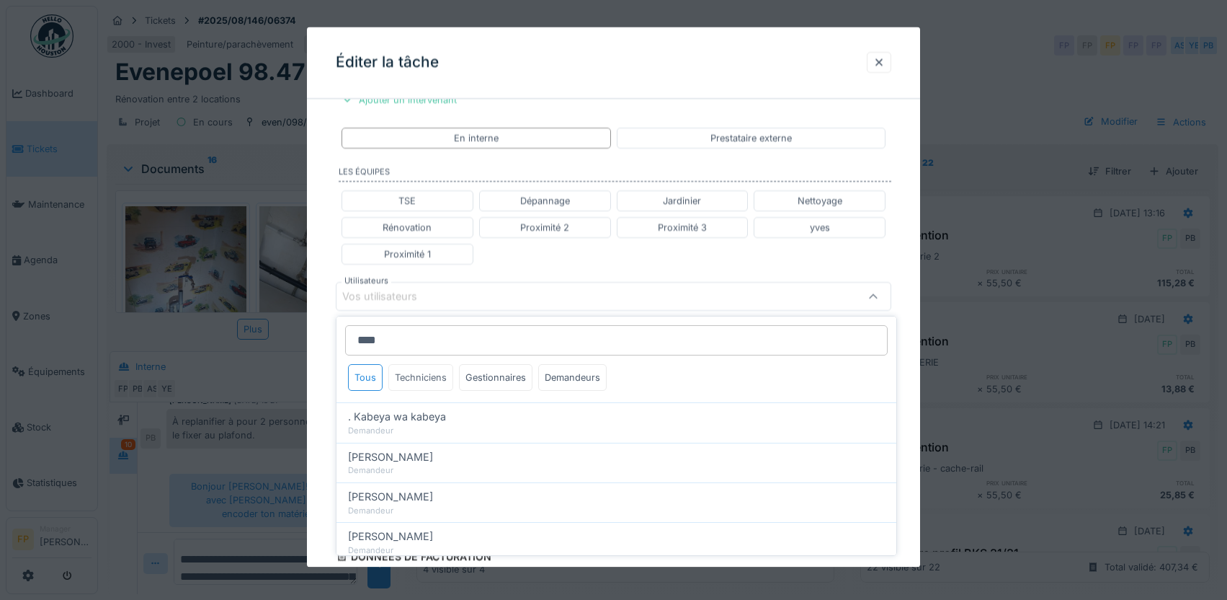
type input "****"
click at [444, 379] on div "Techniciens" at bounding box center [420, 377] width 65 height 27
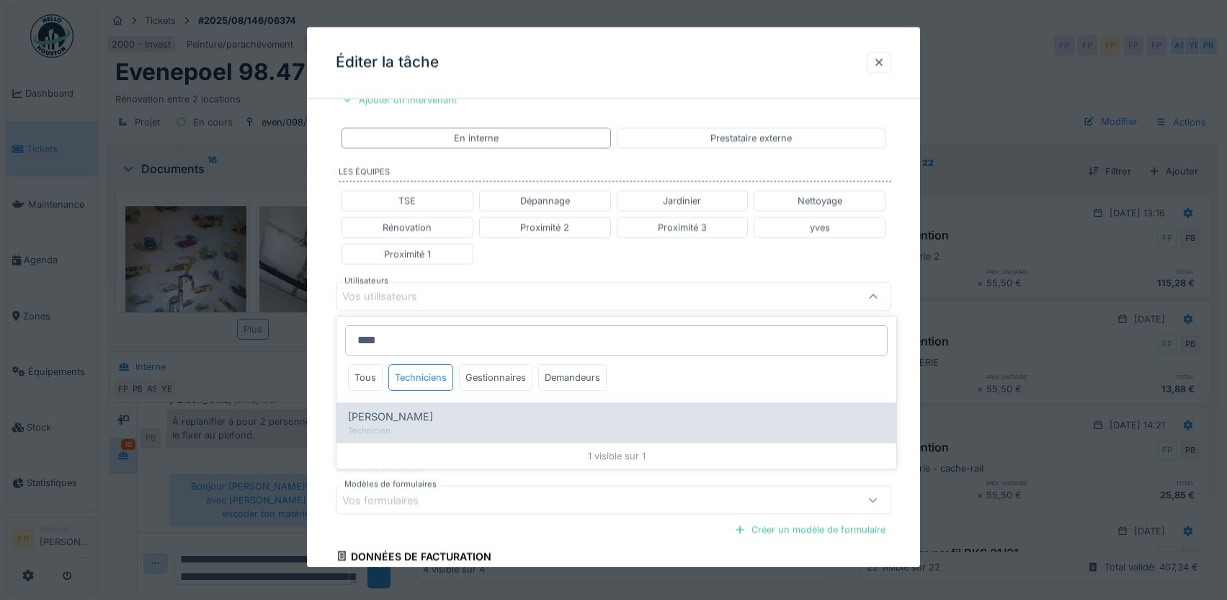
click at [384, 413] on span "[PERSON_NAME]" at bounding box center [390, 417] width 85 height 16
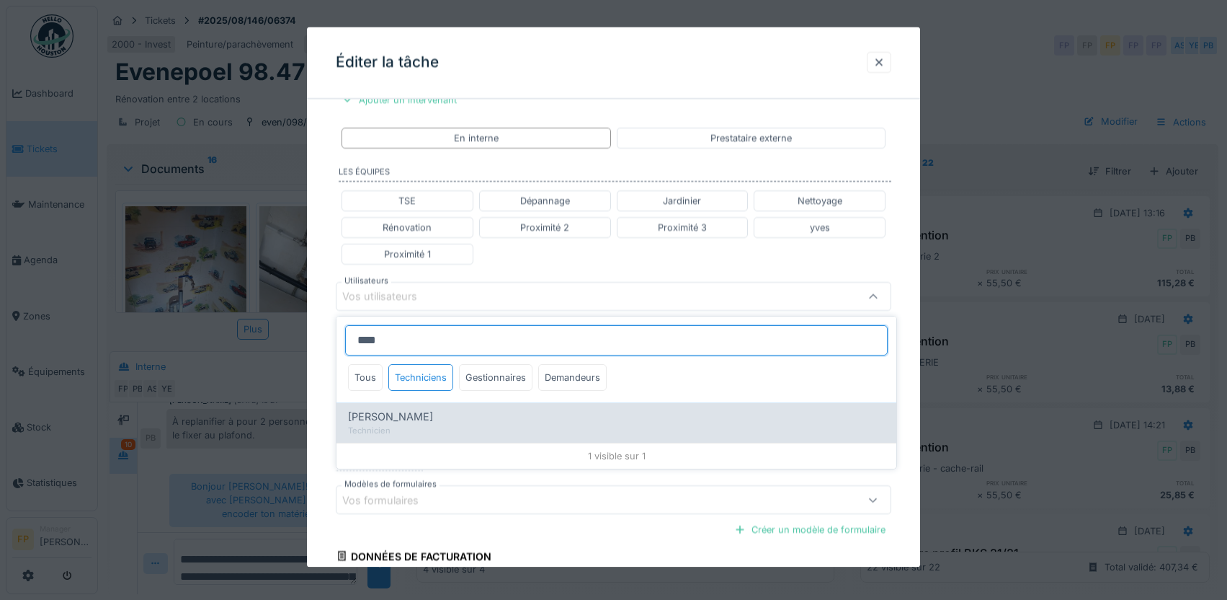
type input "****"
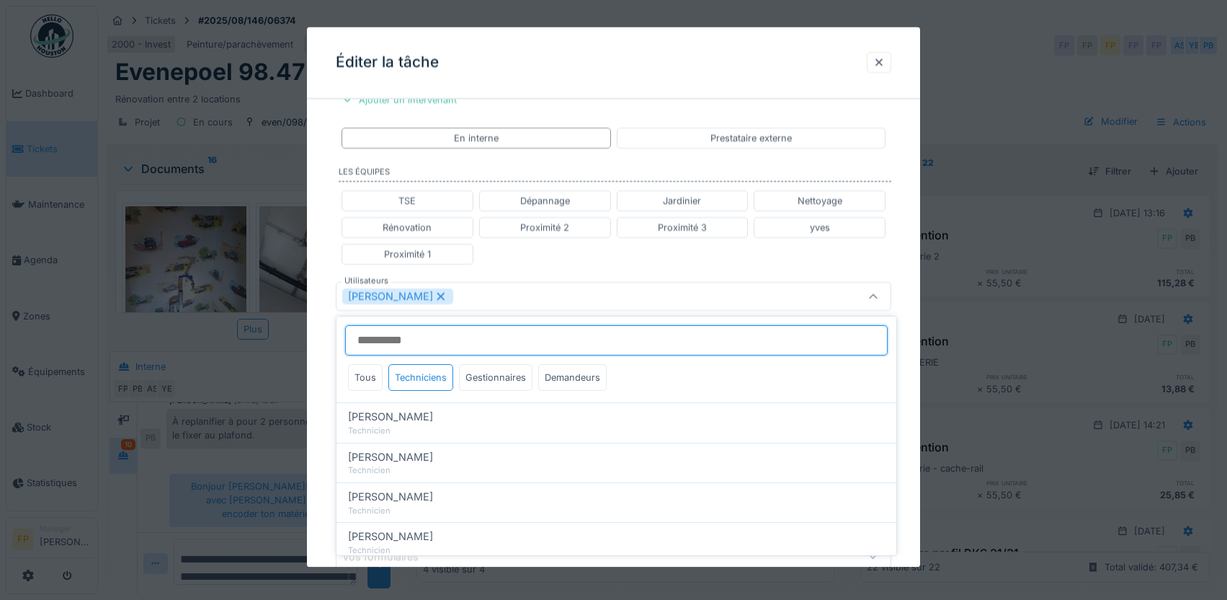
click at [425, 344] on input "Utilisateurs" at bounding box center [616, 340] width 543 height 30
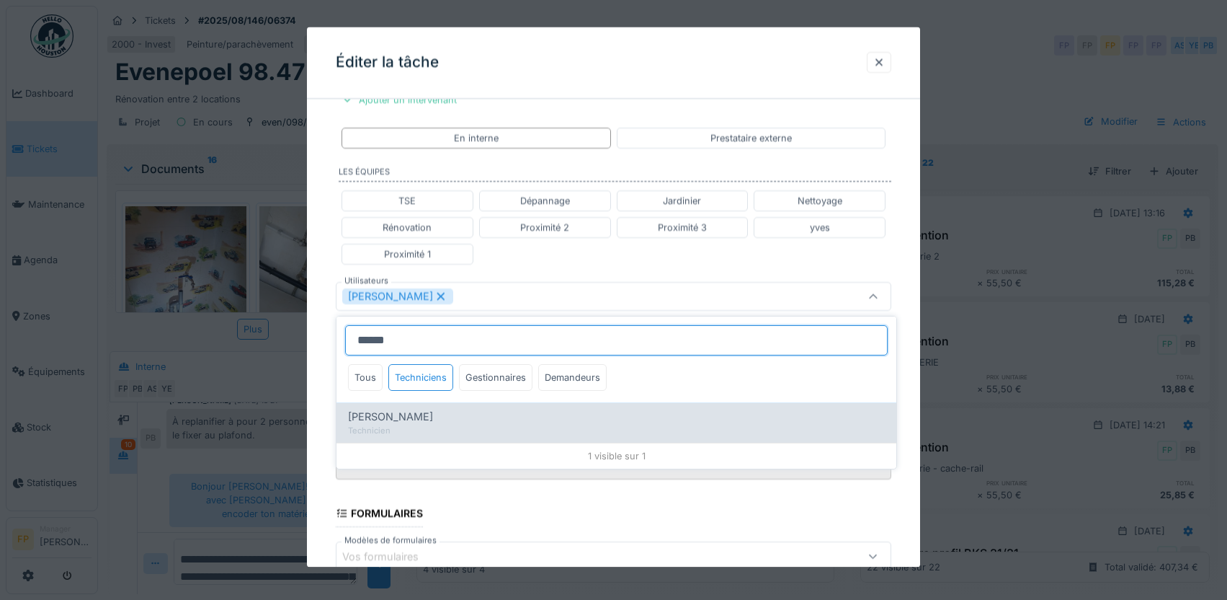
type input "******"
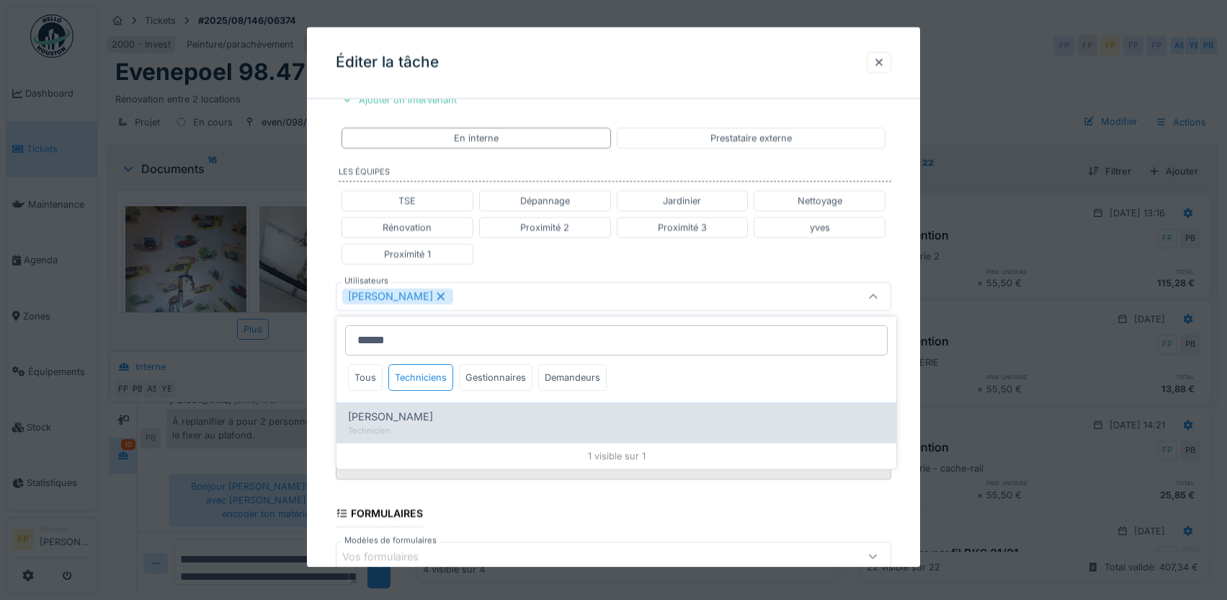
click at [398, 414] on span "[PERSON_NAME]" at bounding box center [390, 417] width 85 height 16
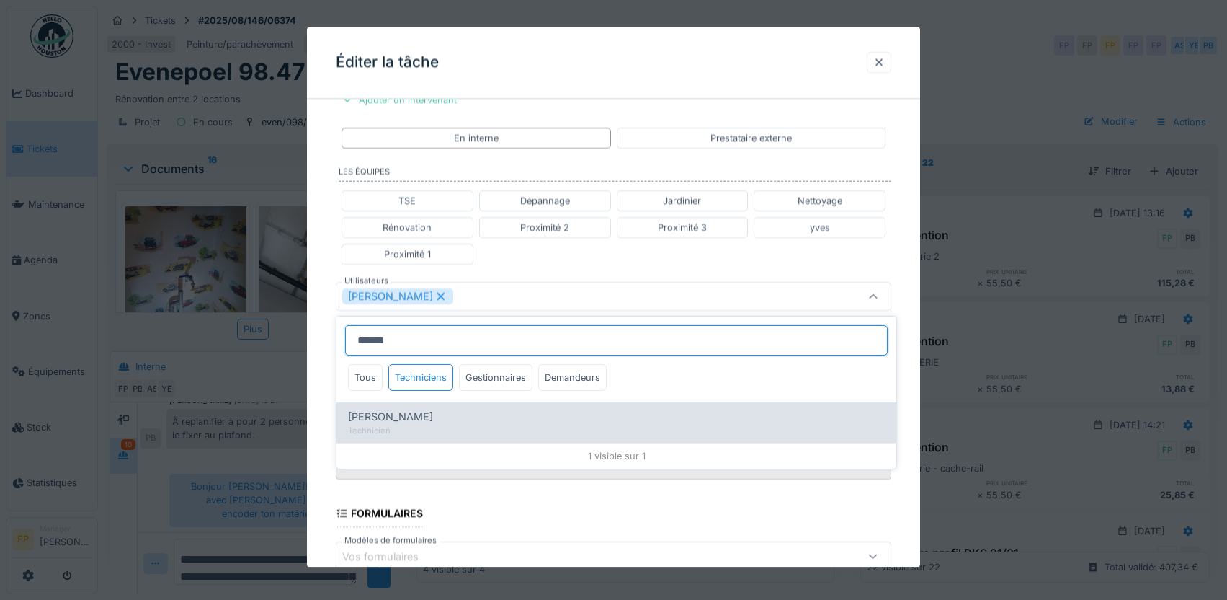
type input "*********"
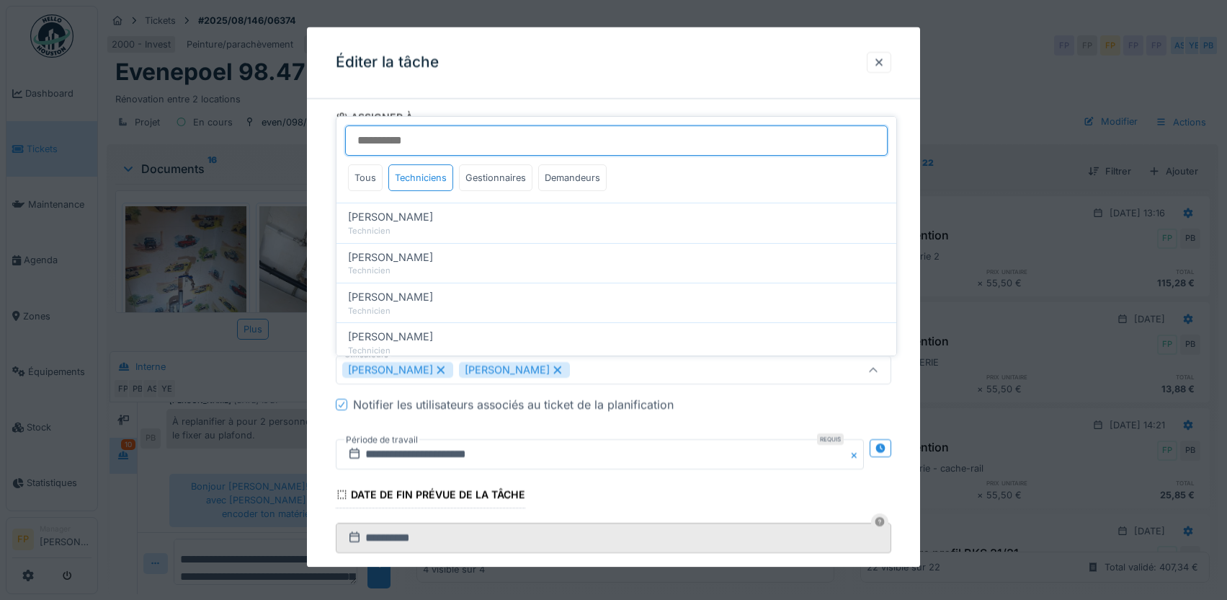
scroll to position [238, 0]
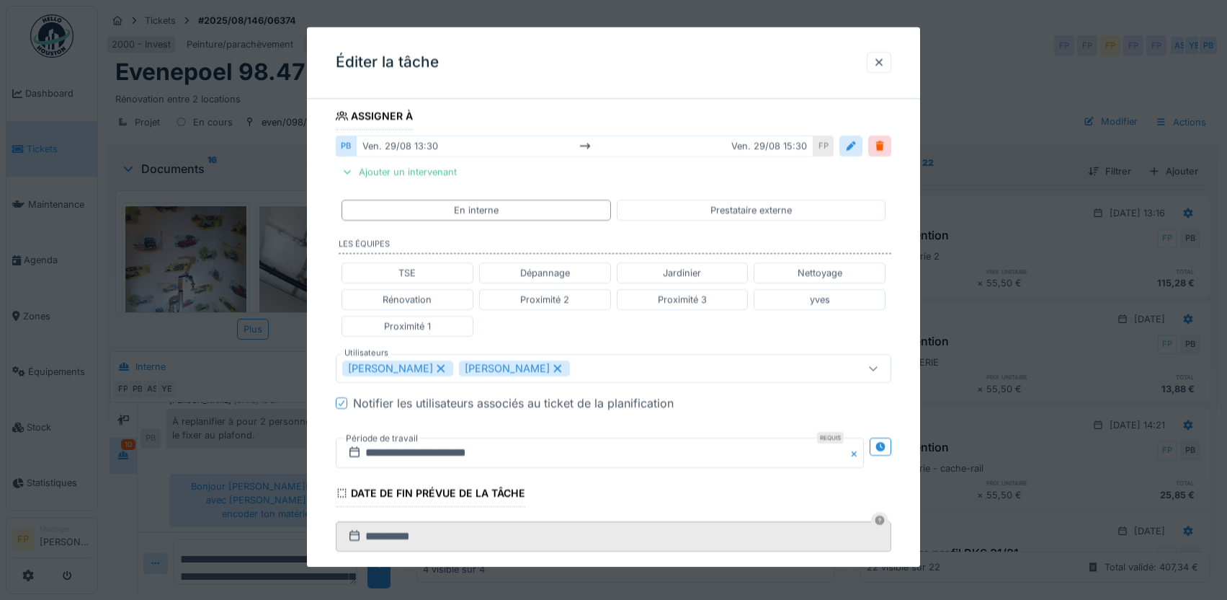
click at [324, 153] on div "**********" at bounding box center [614, 347] width 614 height 951
click at [343, 399] on icon at bounding box center [341, 402] width 9 height 7
click at [886, 448] on icon at bounding box center [880, 446] width 9 height 9
click at [409, 458] on input "**********" at bounding box center [463, 453] width 254 height 30
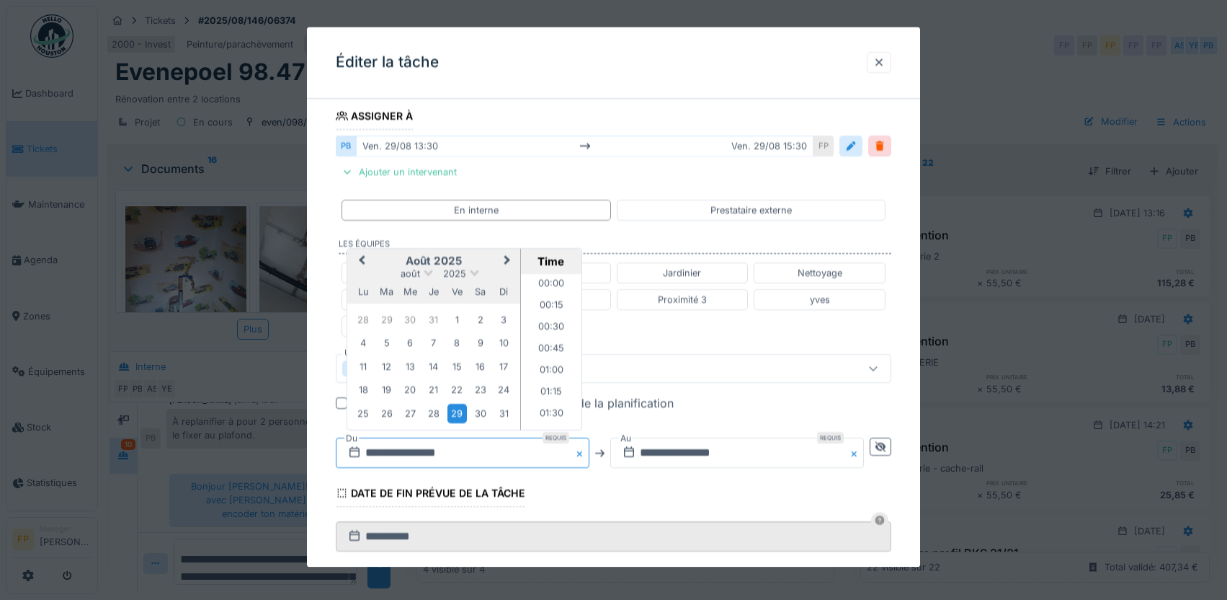
scroll to position [1100, 0]
click at [513, 258] on button "Next Month" at bounding box center [508, 262] width 23 height 23
click at [360, 412] on div "29" at bounding box center [363, 413] width 19 height 19
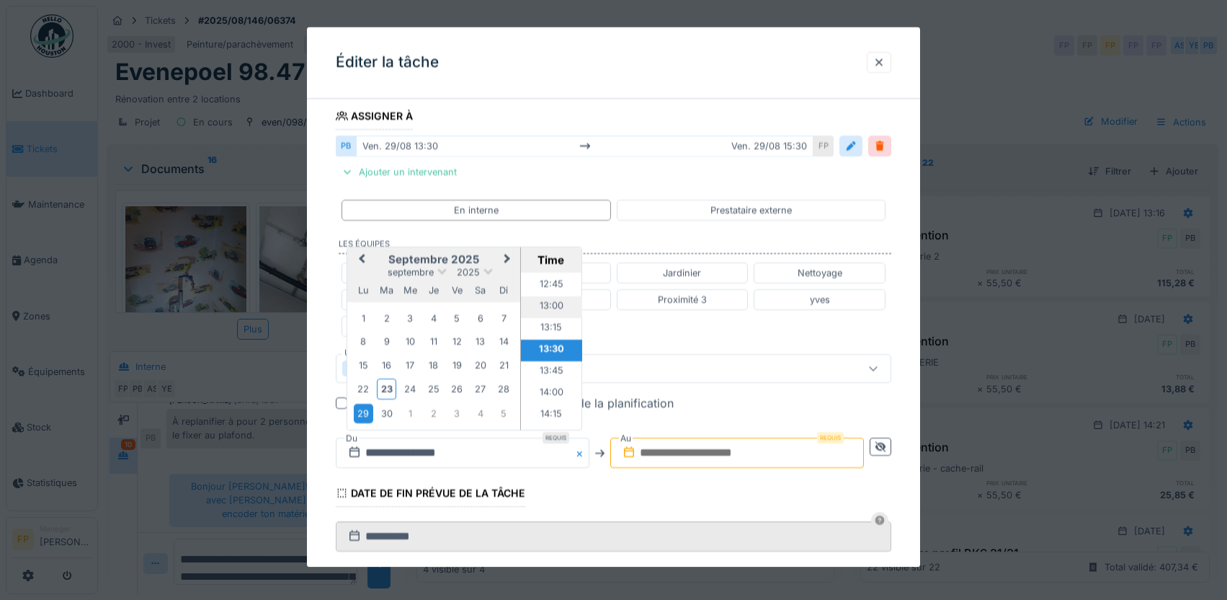
click at [550, 307] on li "13:00" at bounding box center [551, 308] width 61 height 22
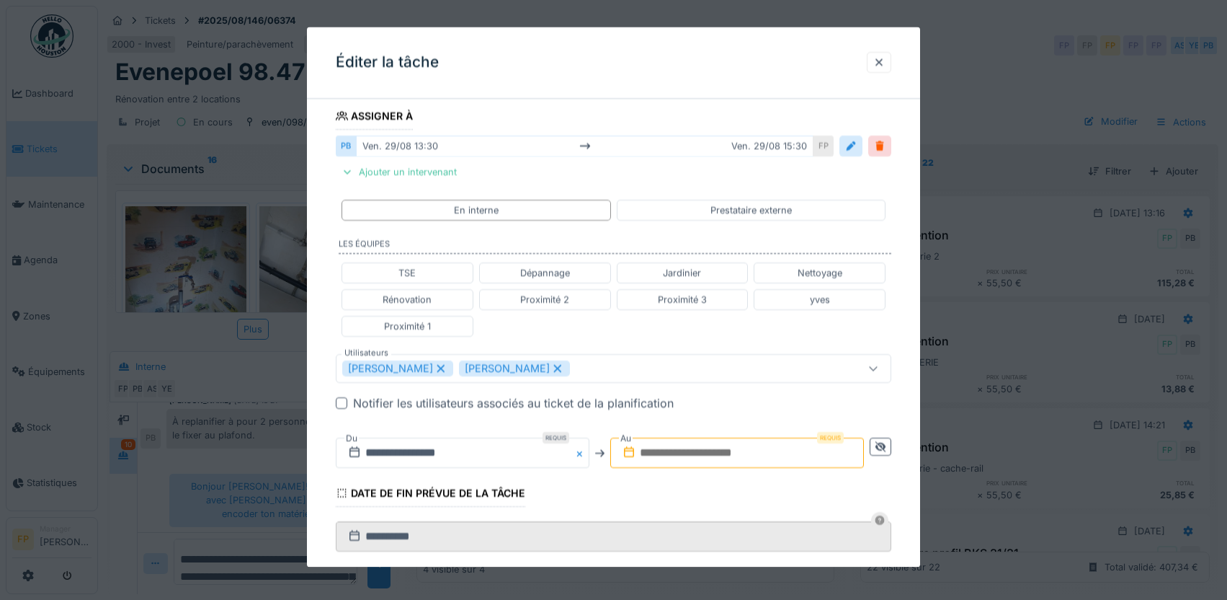
click at [706, 450] on input "text" at bounding box center [737, 453] width 254 height 30
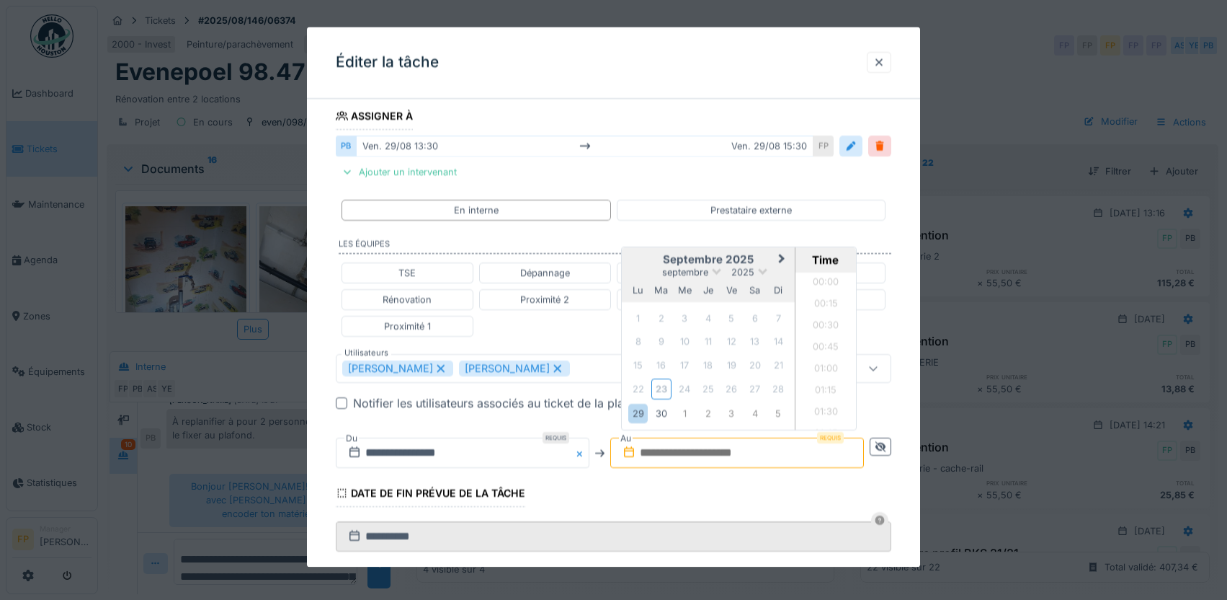
scroll to position [1294, 0]
click at [664, 170] on fieldset "**********" at bounding box center [614, 333] width 556 height 922
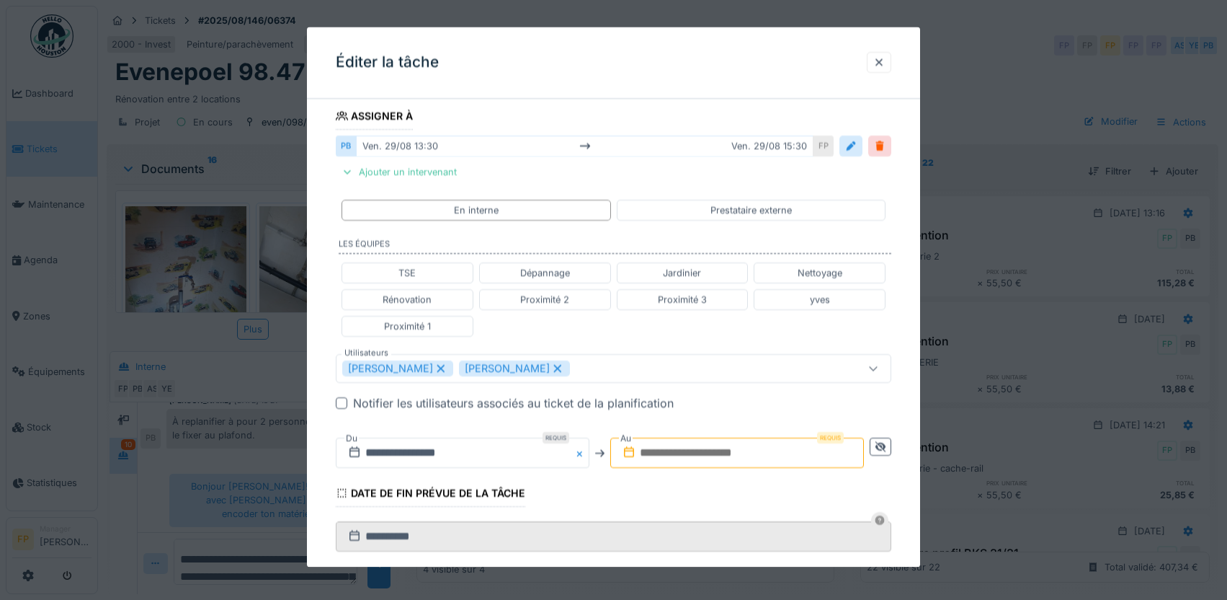
click at [697, 456] on input "text" at bounding box center [737, 453] width 254 height 30
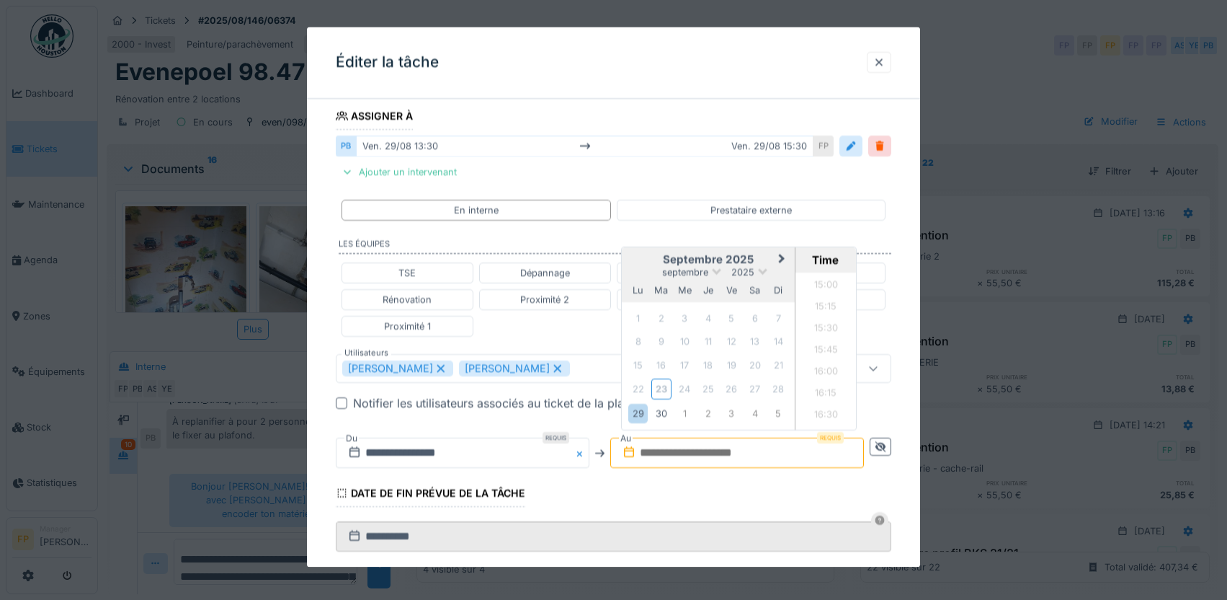
click at [636, 264] on h2 "septembre 2025" at bounding box center [708, 260] width 173 height 13
click at [641, 414] on div "29" at bounding box center [637, 413] width 19 height 19
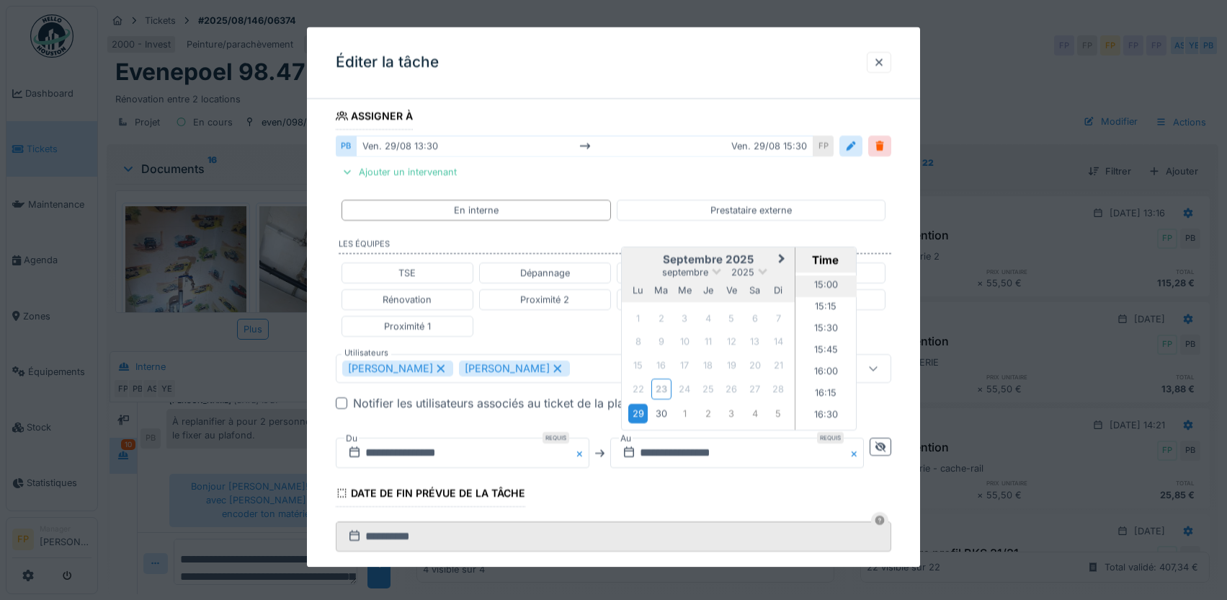
click at [824, 287] on li "15:00" at bounding box center [826, 287] width 61 height 22
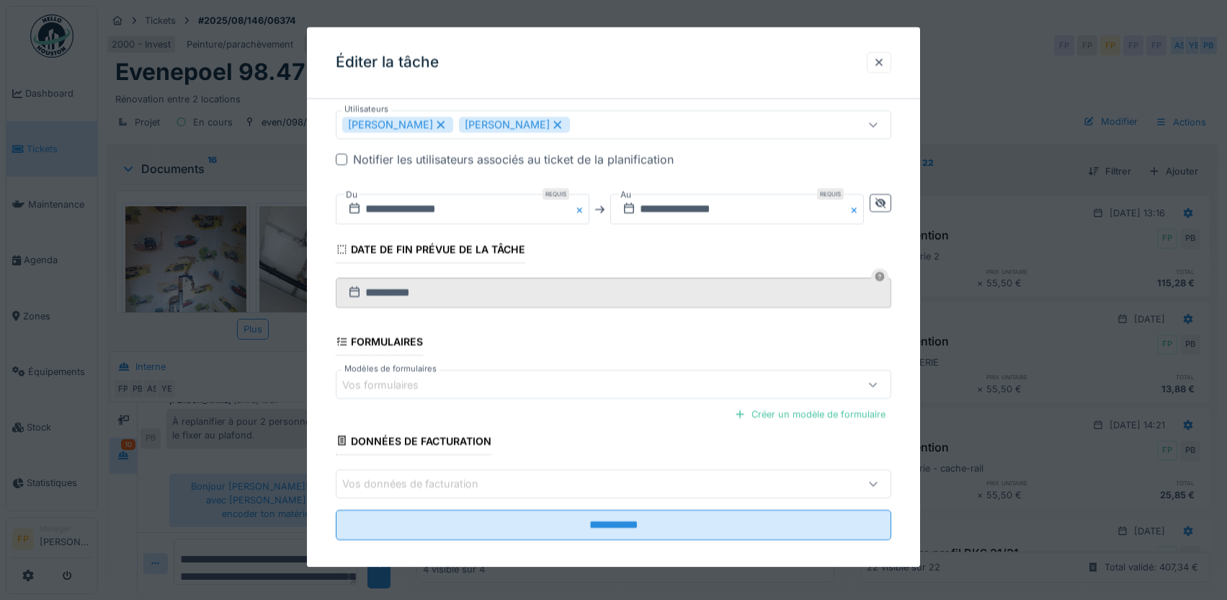
scroll to position [495, 0]
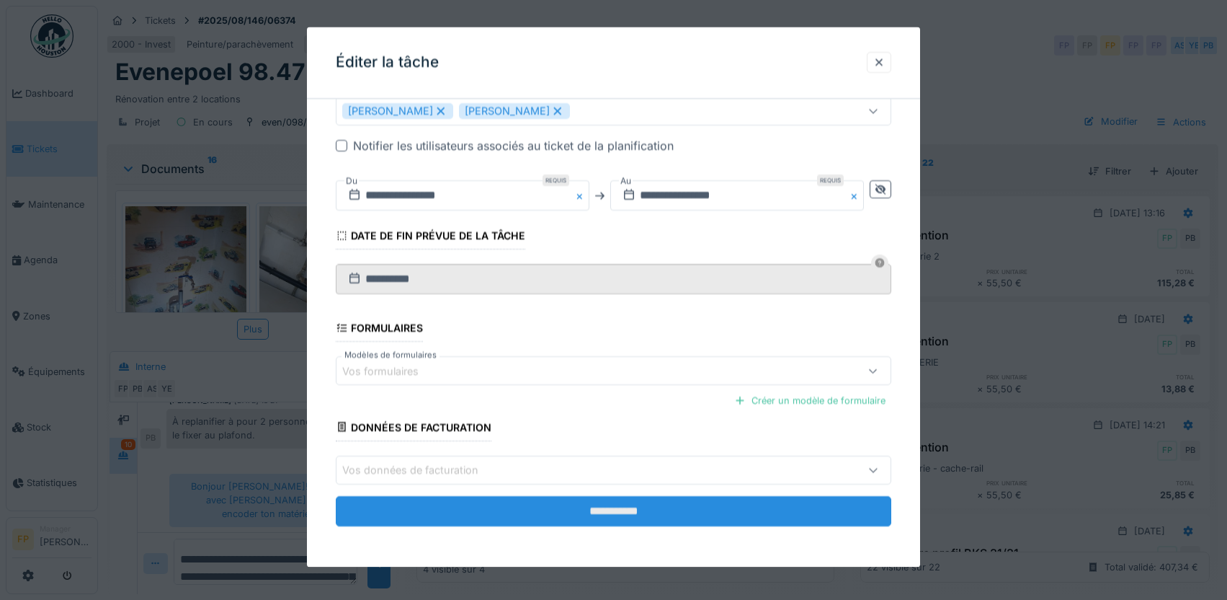
click at [639, 512] on input "**********" at bounding box center [614, 511] width 556 height 30
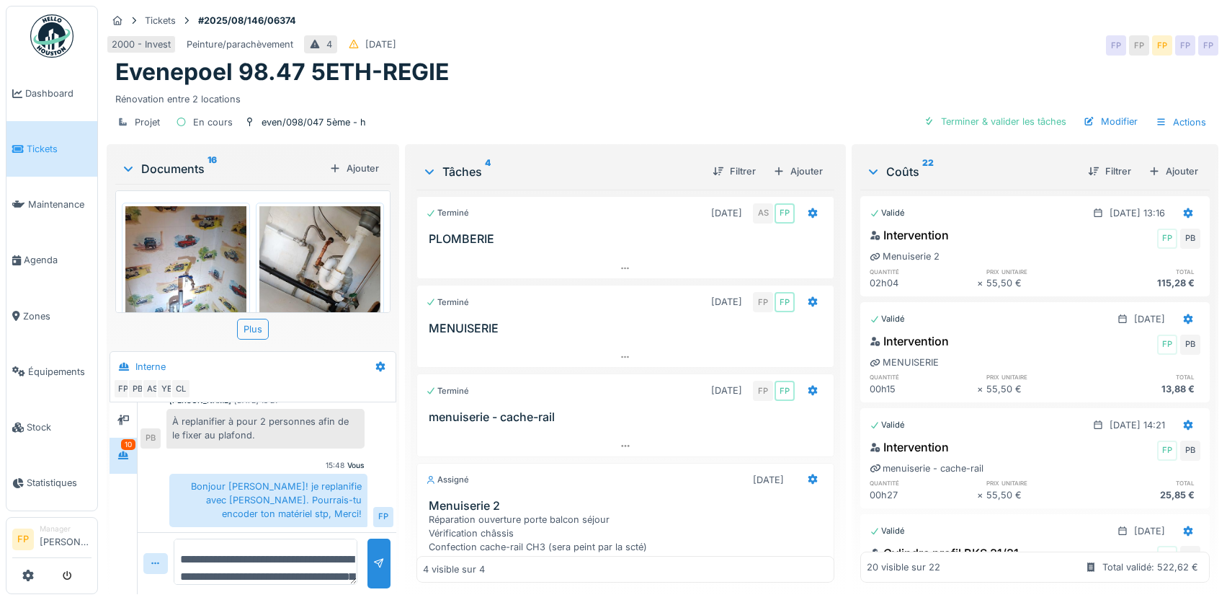
scroll to position [179, 0]
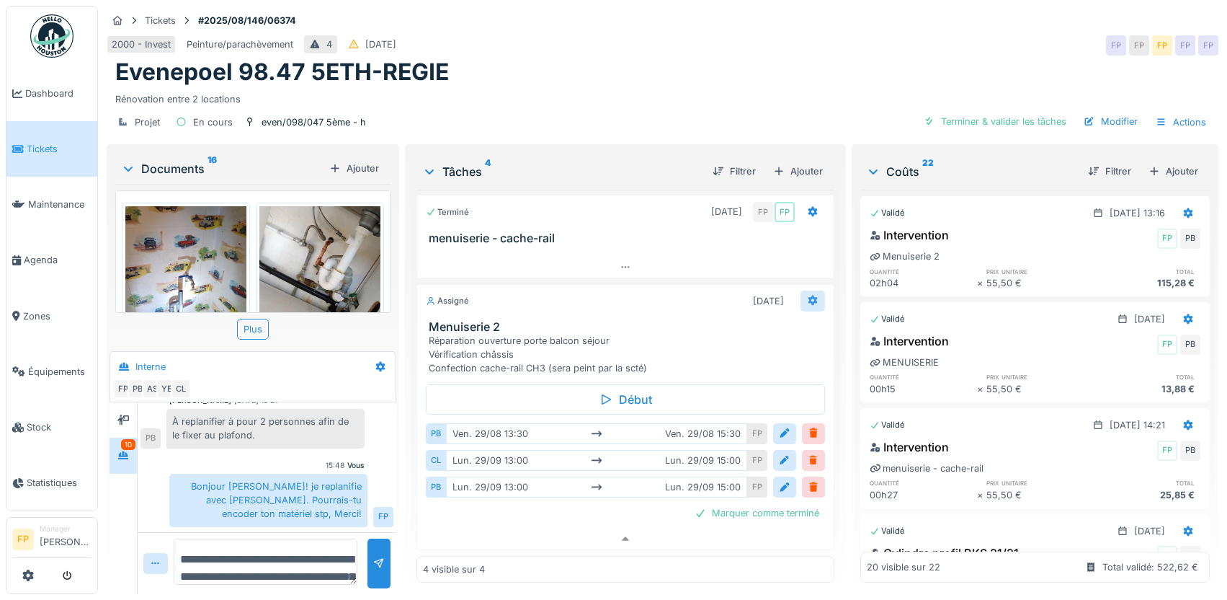
click at [807, 305] on icon at bounding box center [813, 299] width 12 height 9
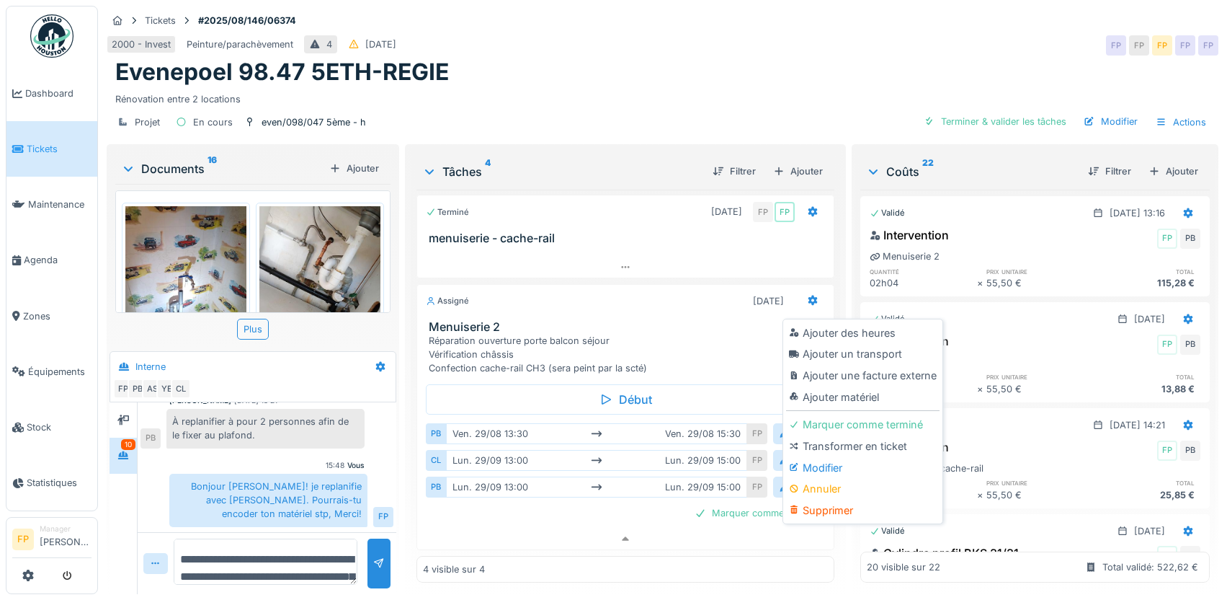
click at [826, 473] on div "Modifier" at bounding box center [863, 468] width 154 height 22
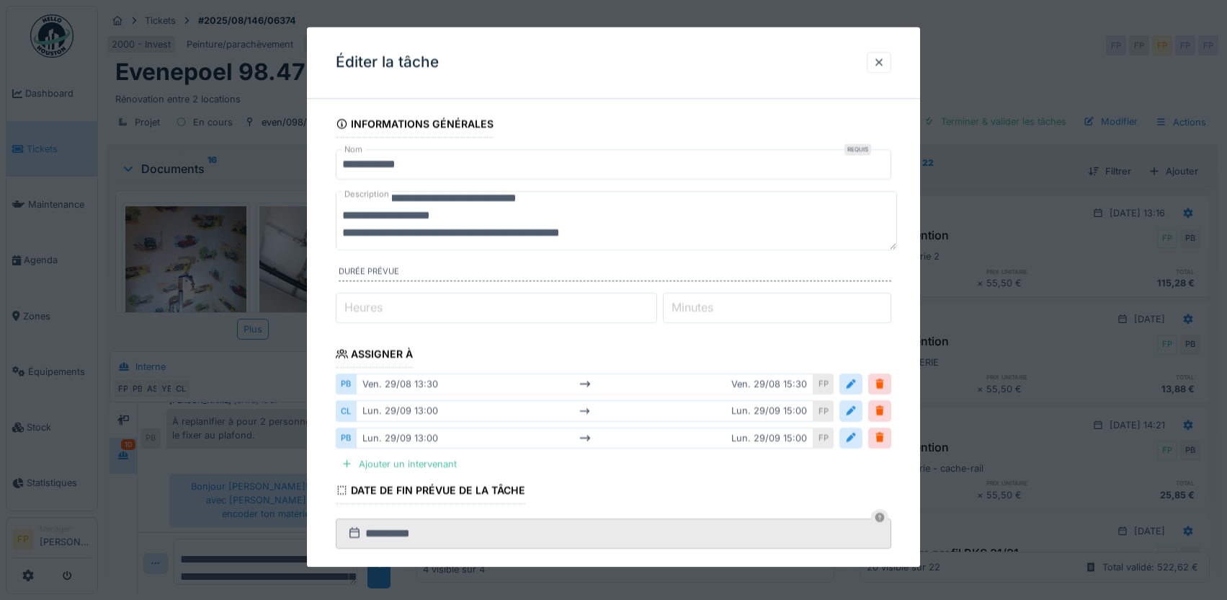
scroll to position [17, 0]
click at [635, 234] on textarea "**********" at bounding box center [616, 221] width 561 height 59
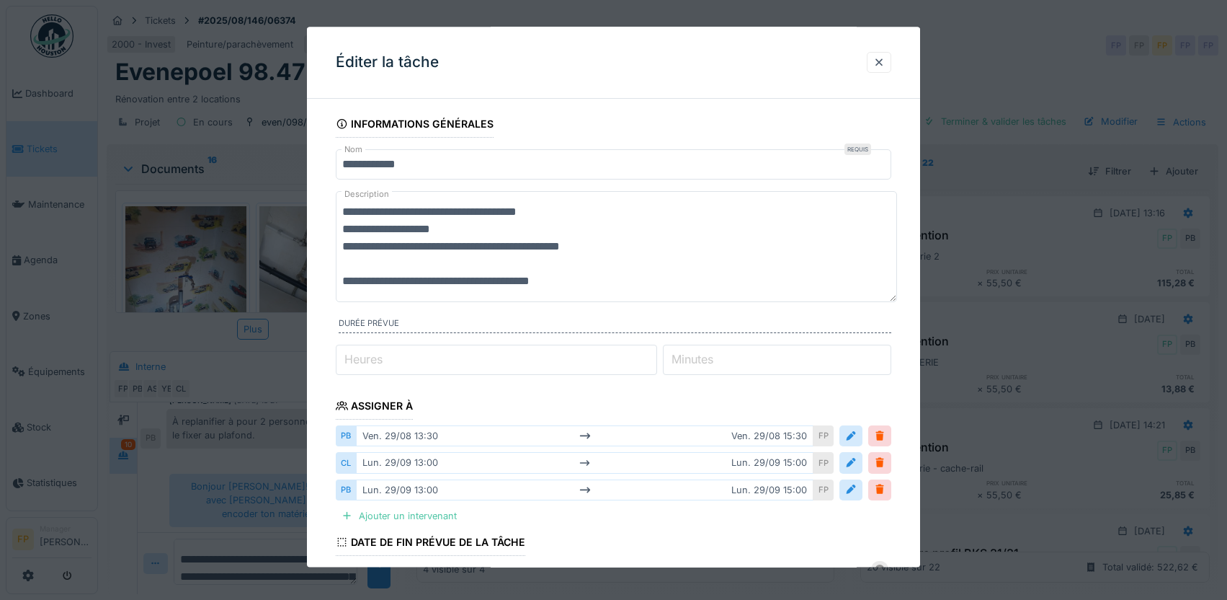
scroll to position [306, 0]
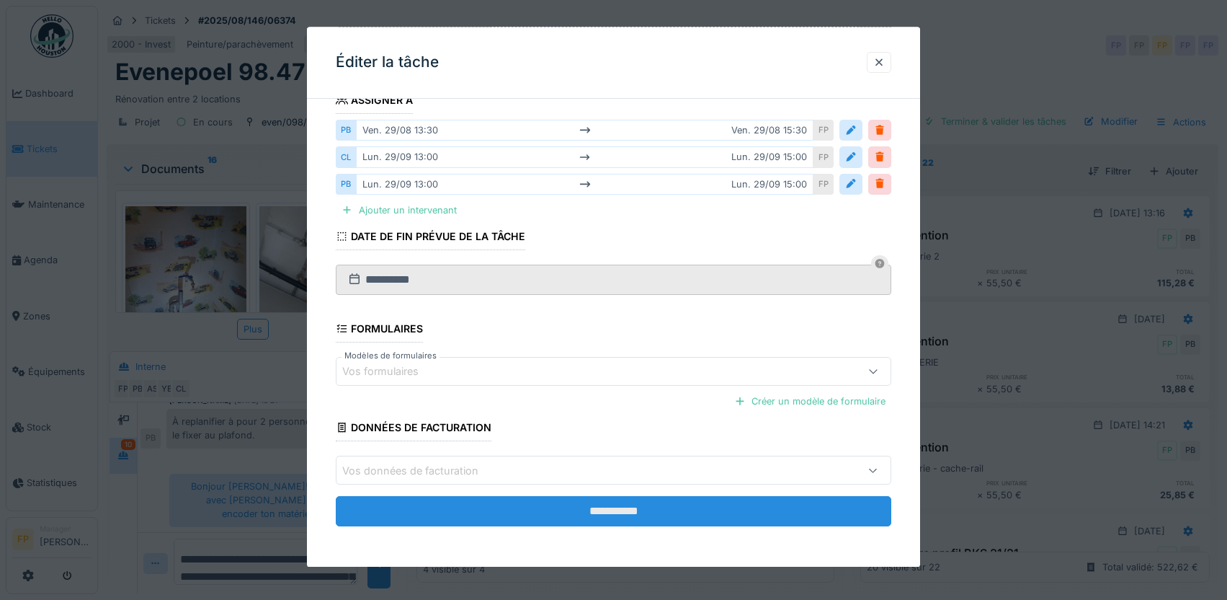
type textarea "**********"
click at [627, 507] on input "**********" at bounding box center [614, 512] width 556 height 30
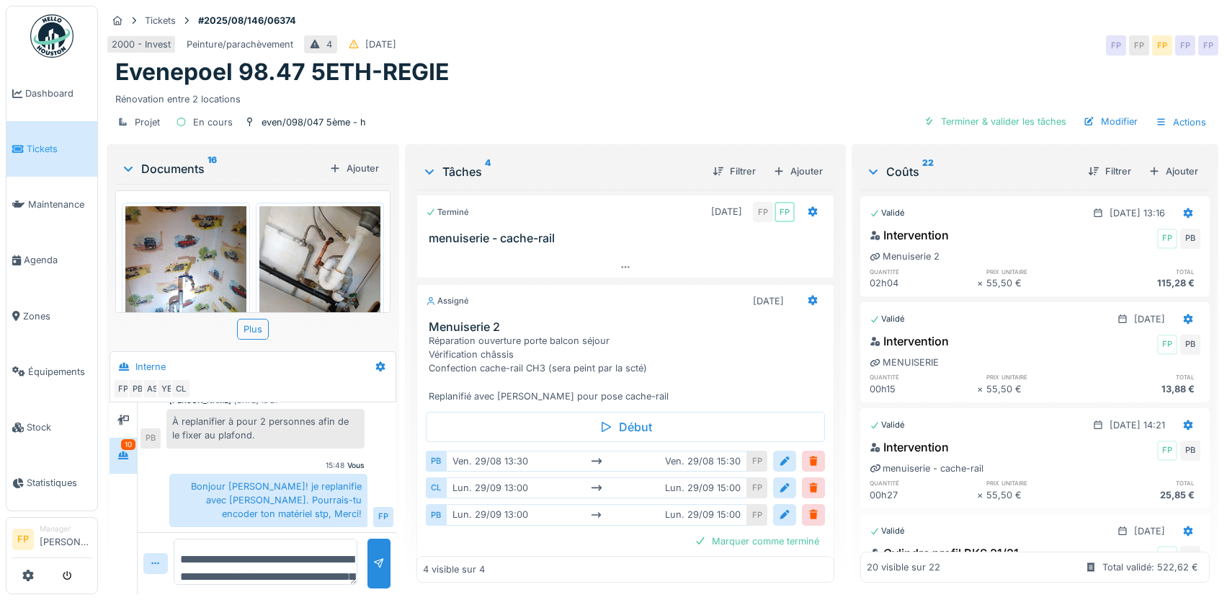
scroll to position [179, 0]
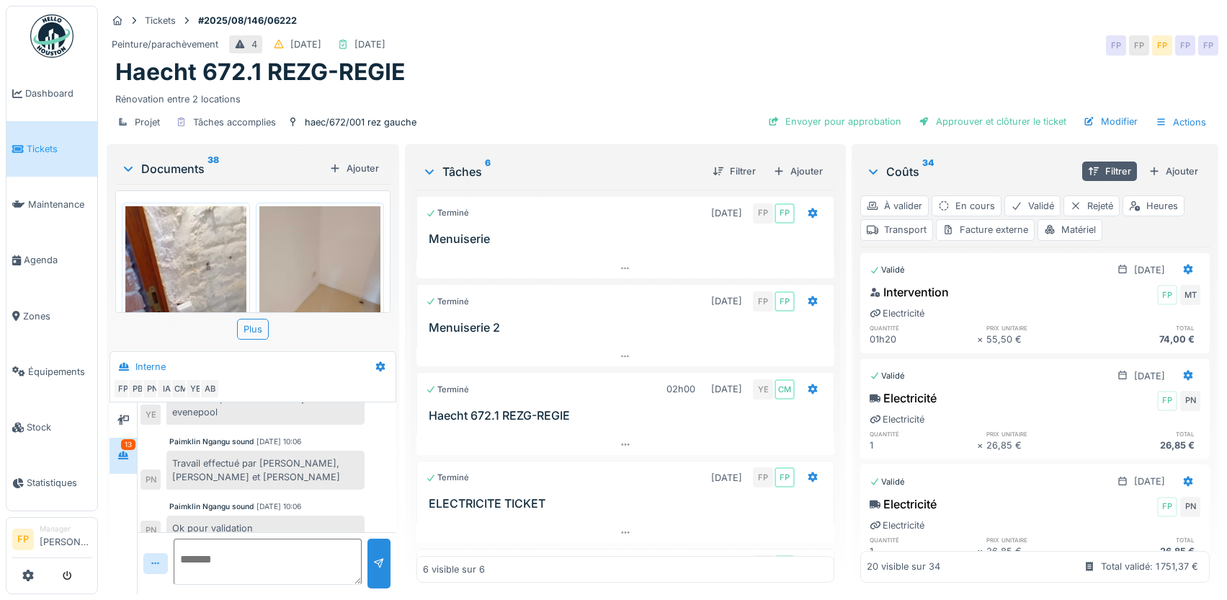
scroll to position [659, 0]
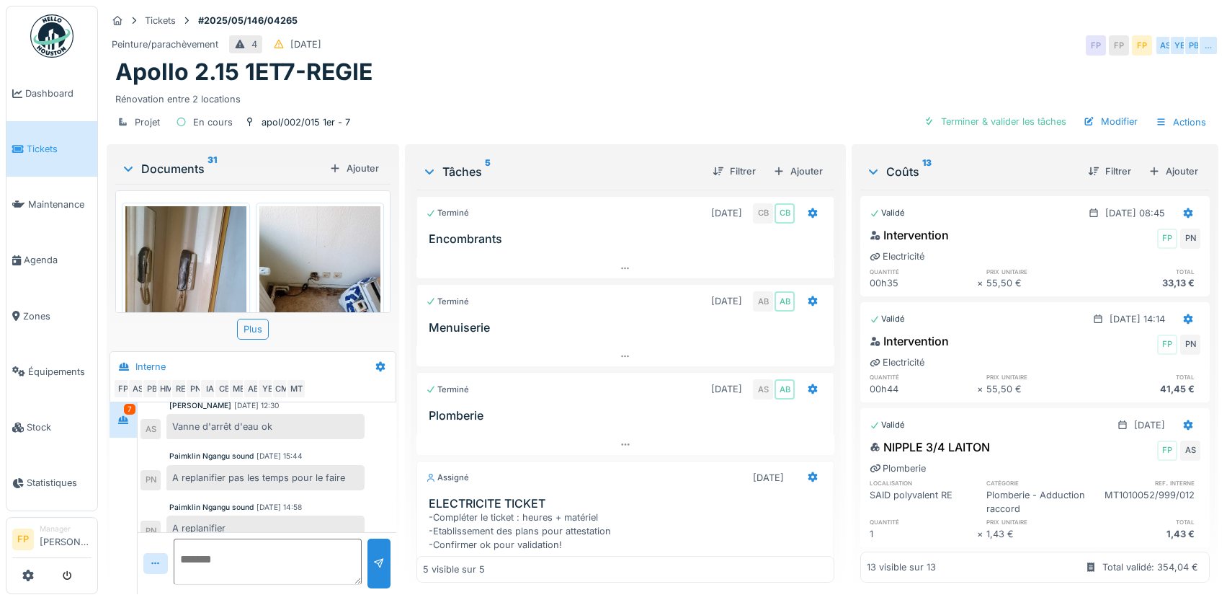
scroll to position [360, 0]
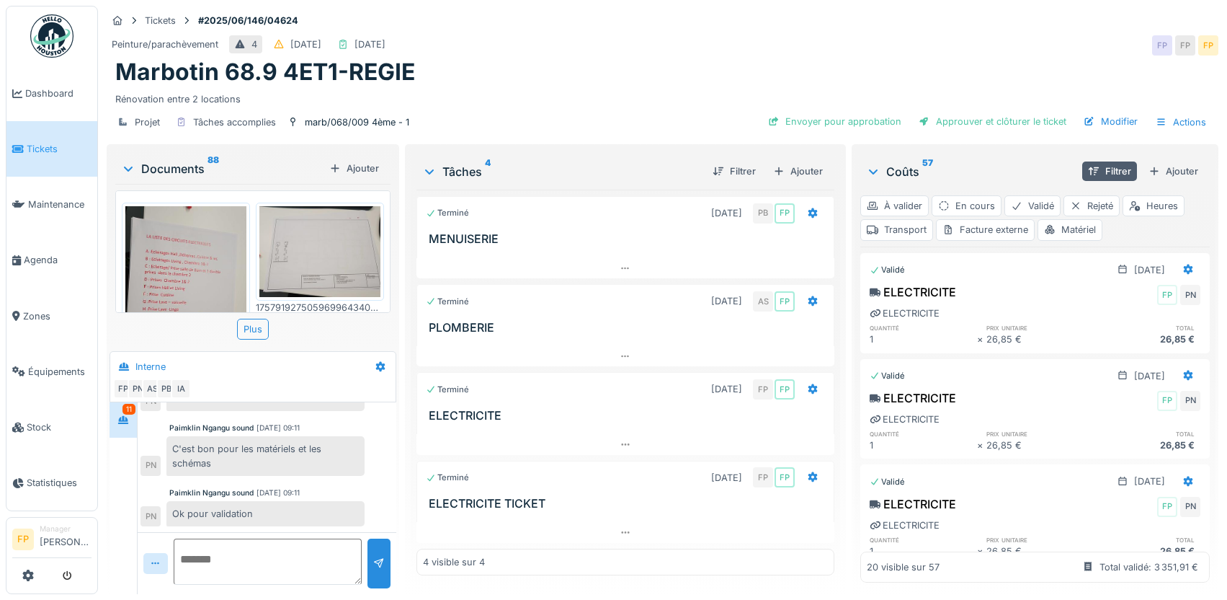
scroll to position [554, 0]
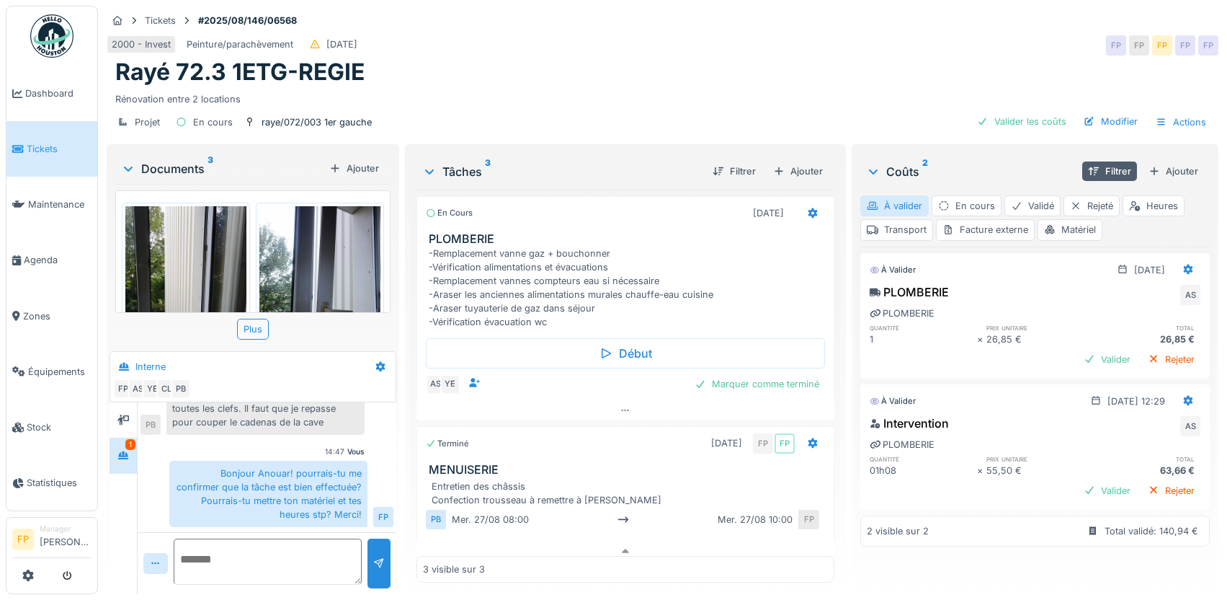
scroll to position [92, 0]
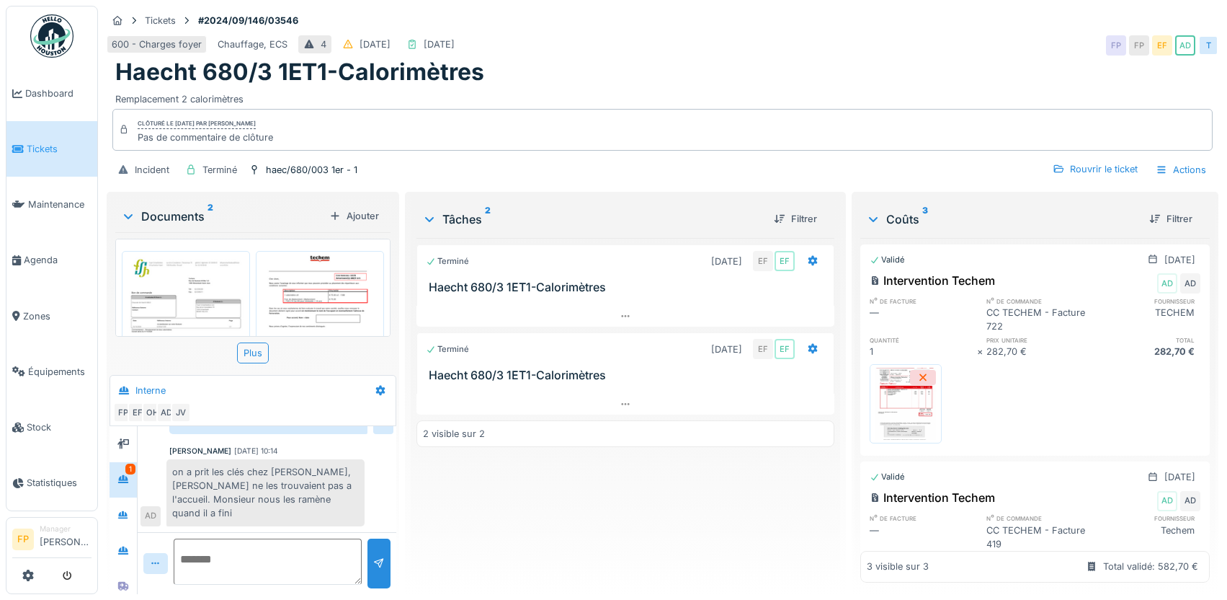
scroll to position [731, 0]
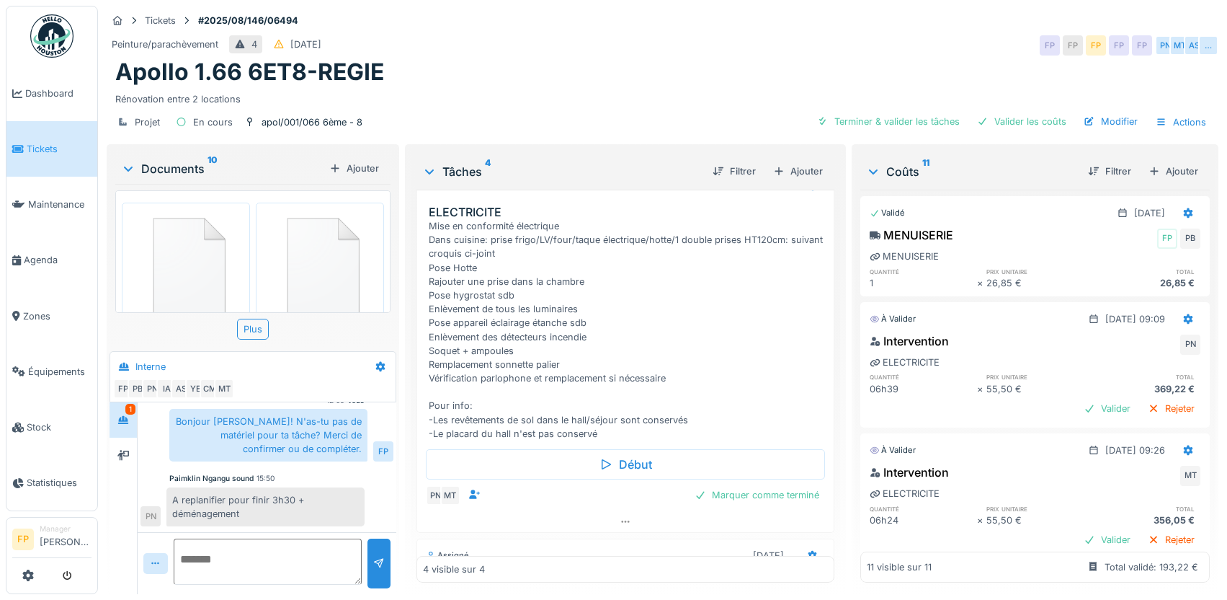
scroll to position [288, 0]
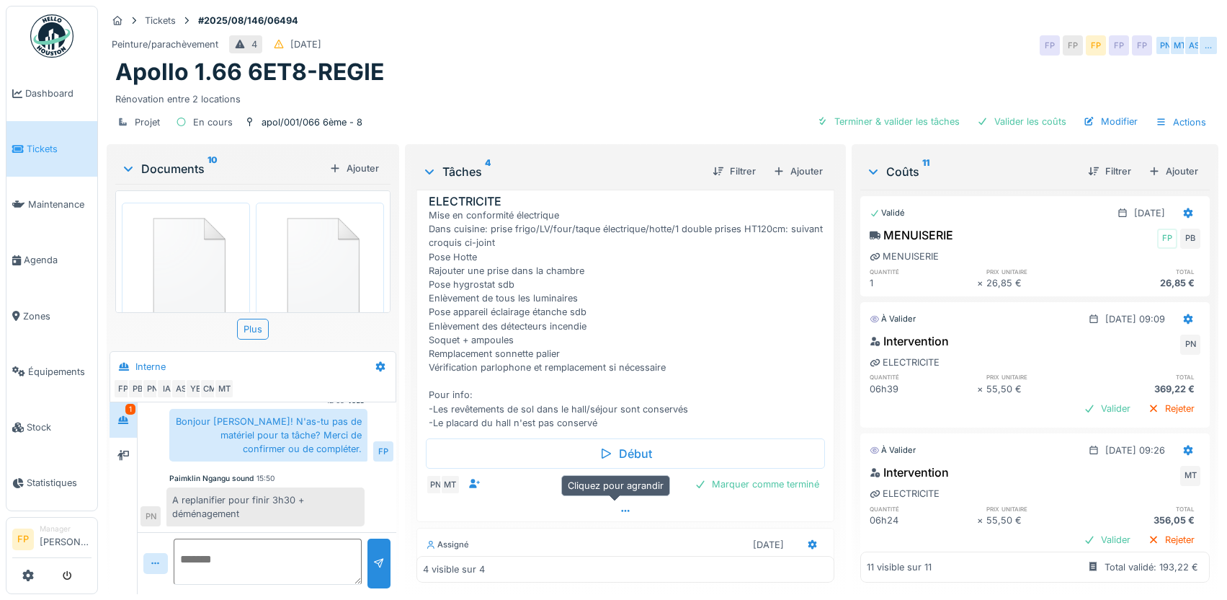
click at [618, 518] on div at bounding box center [625, 510] width 417 height 21
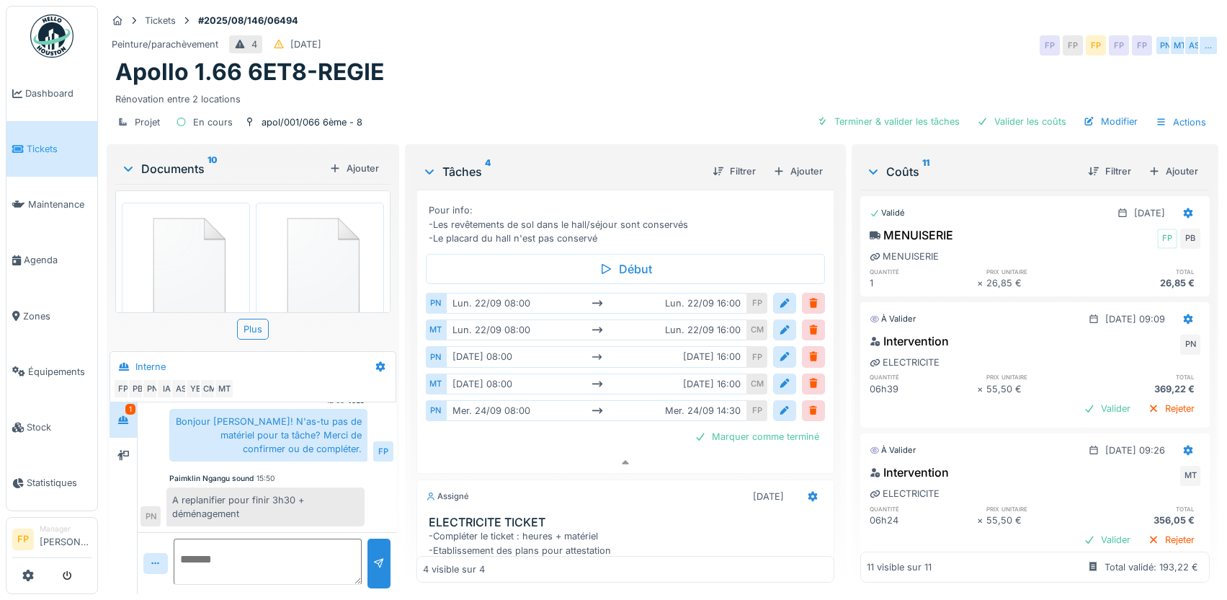
scroll to position [473, 0]
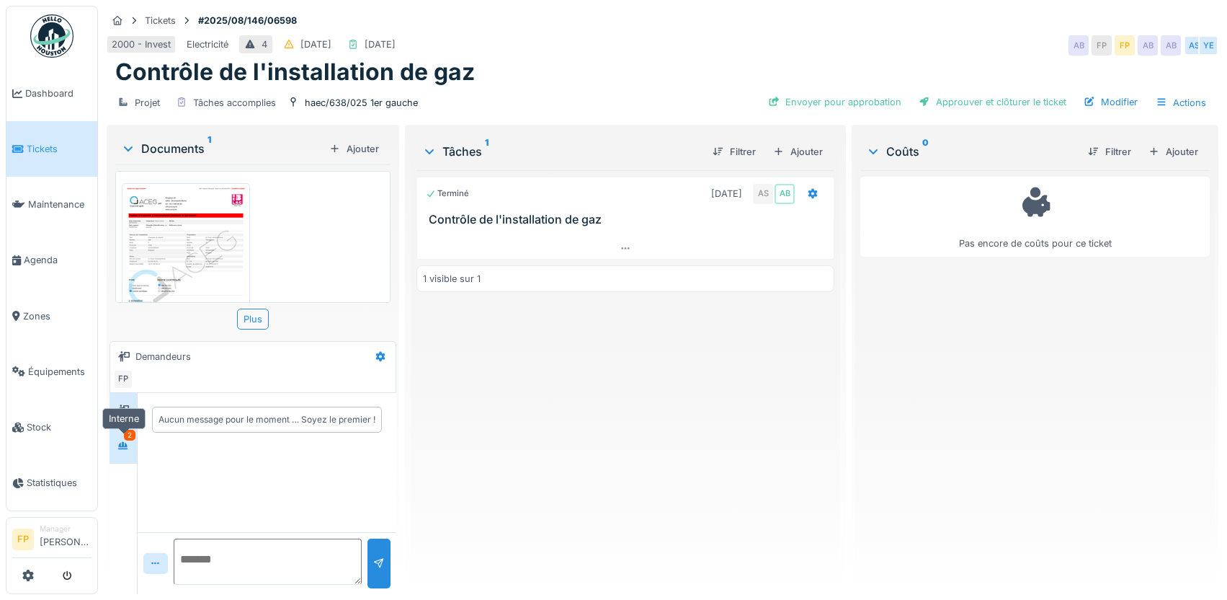
click at [123, 449] on icon at bounding box center [123, 445] width 10 height 8
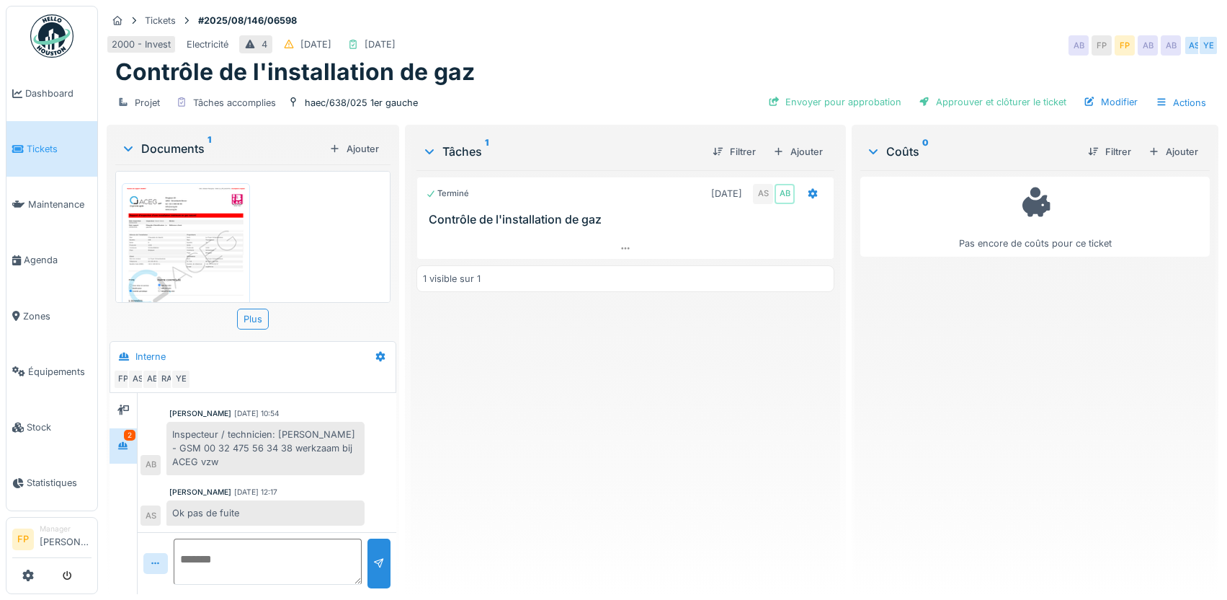
scroll to position [40, 0]
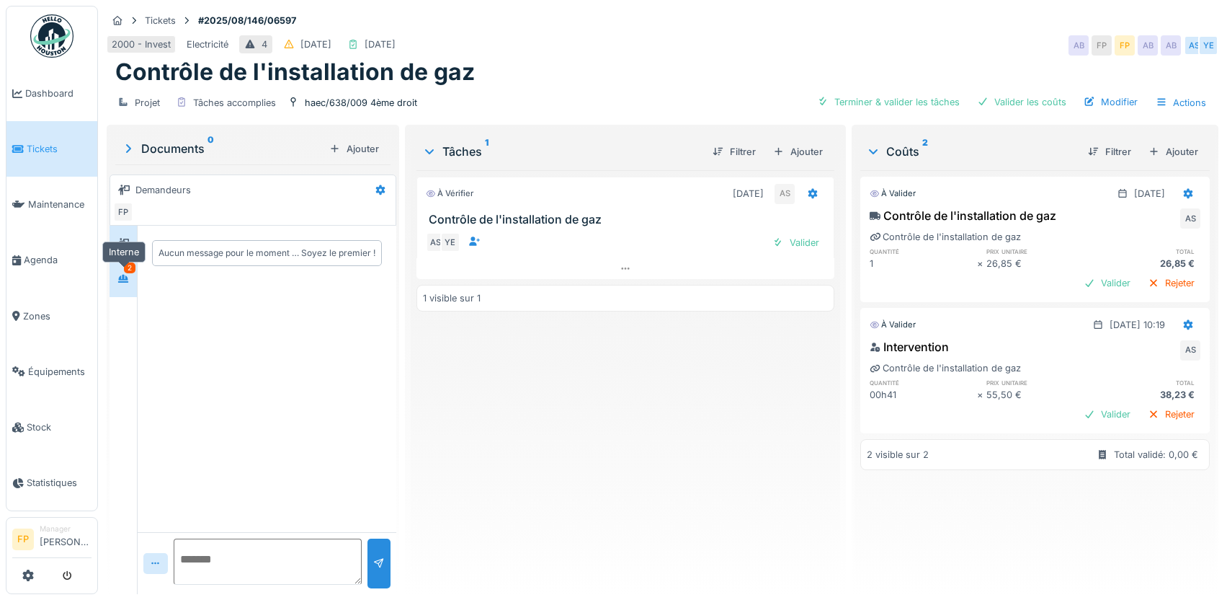
click at [129, 277] on div at bounding box center [123, 279] width 22 height 18
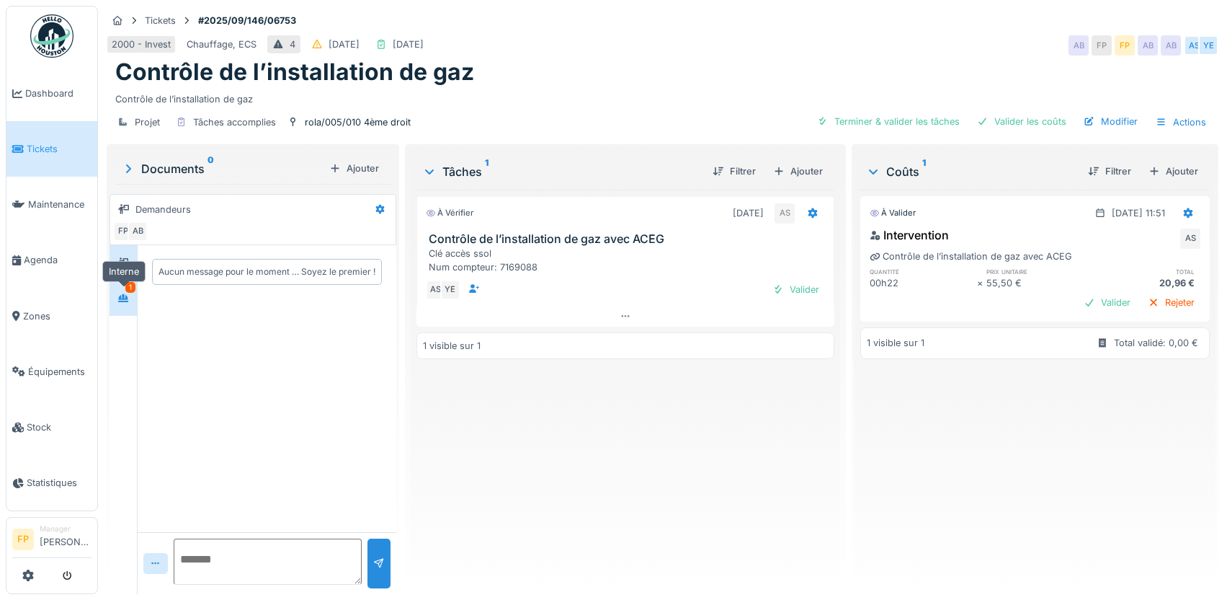
click at [123, 287] on div at bounding box center [123, 298] width 22 height 24
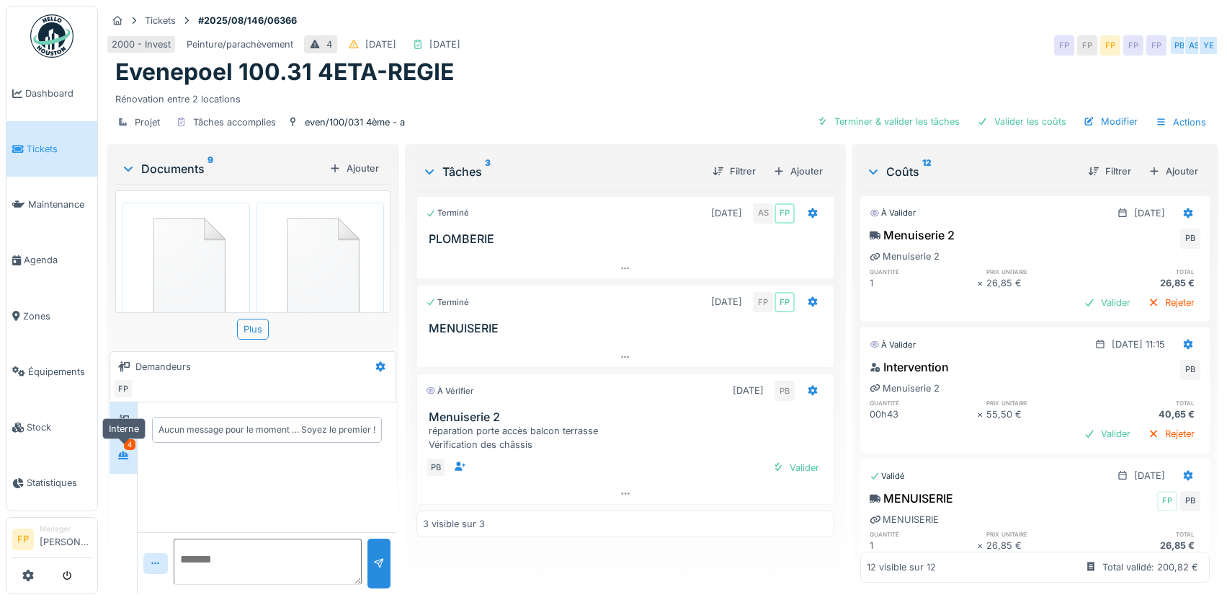
click at [118, 453] on icon at bounding box center [123, 454] width 12 height 9
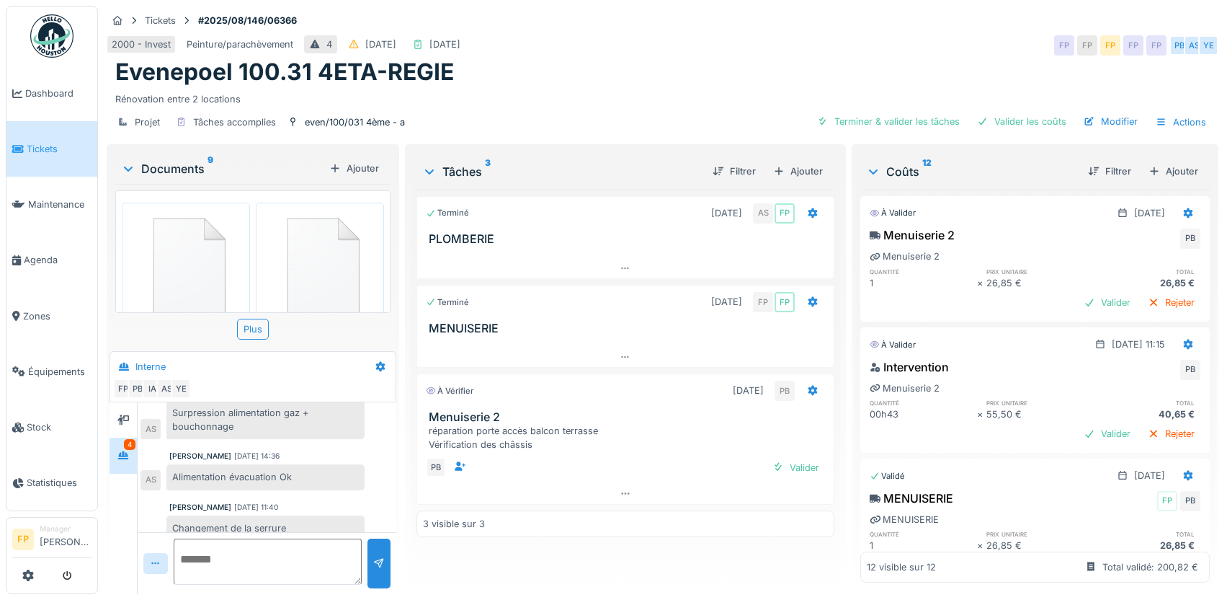
scroll to position [50, 0]
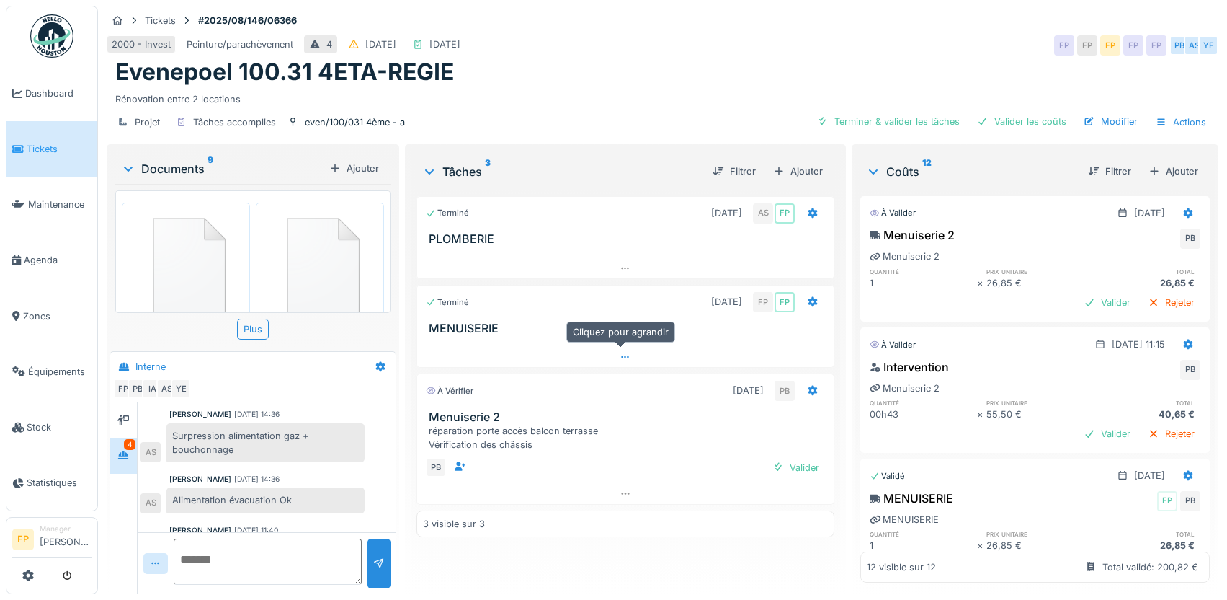
click at [616, 348] on div at bounding box center [625, 357] width 417 height 21
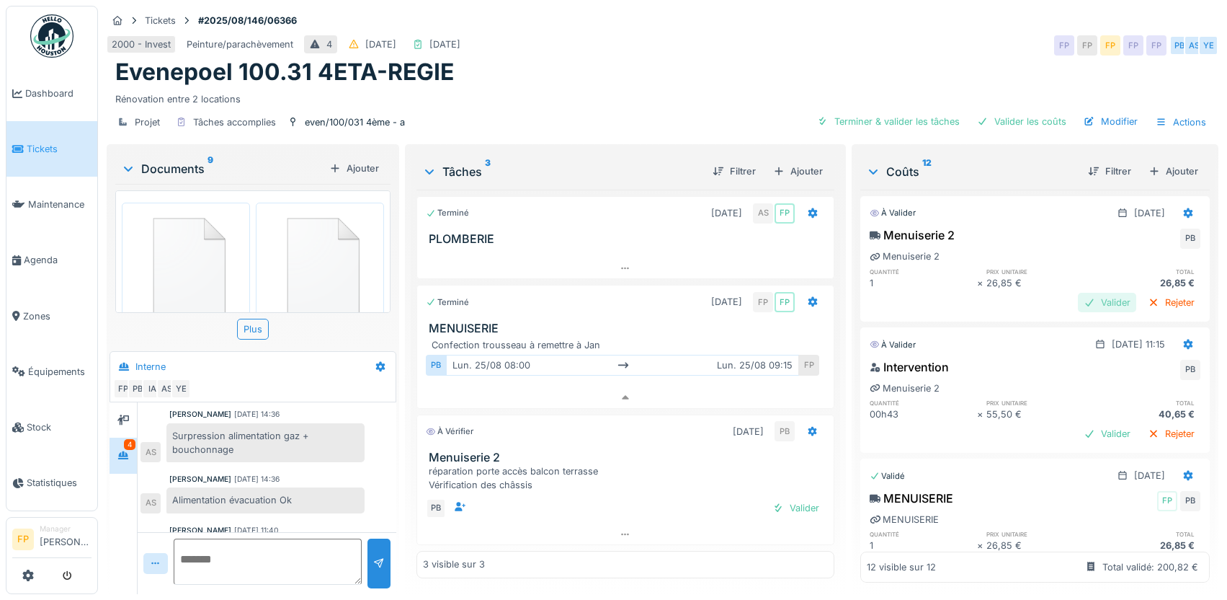
click at [1078, 293] on div "Valider" at bounding box center [1107, 302] width 58 height 19
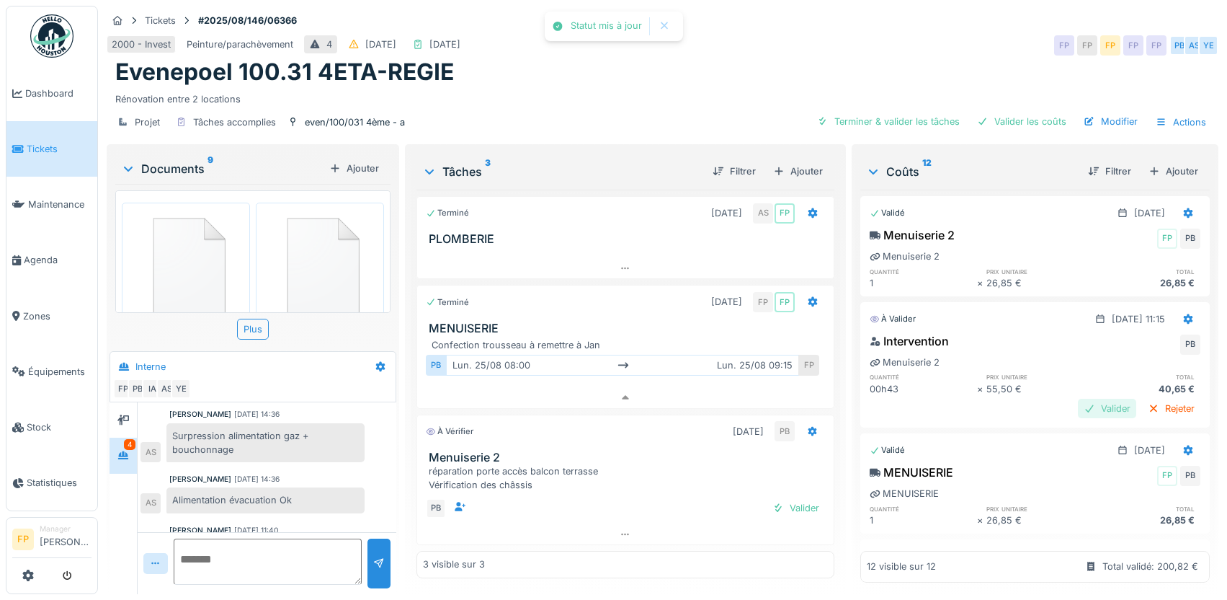
click at [1078, 399] on div "Valider" at bounding box center [1107, 408] width 58 height 19
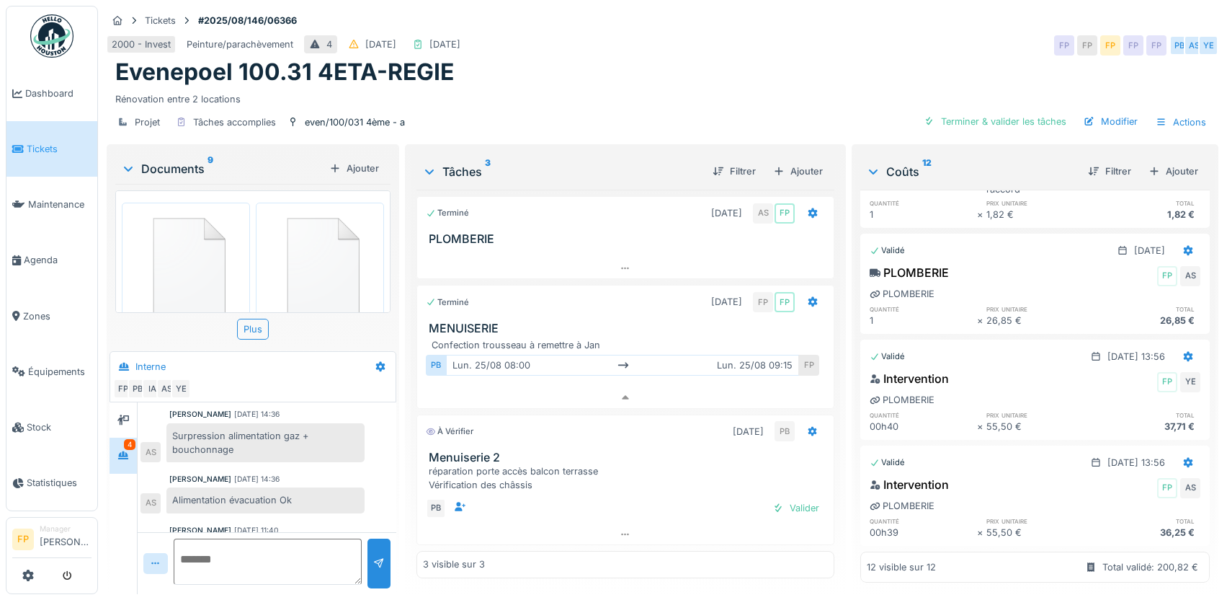
scroll to position [660, 0]
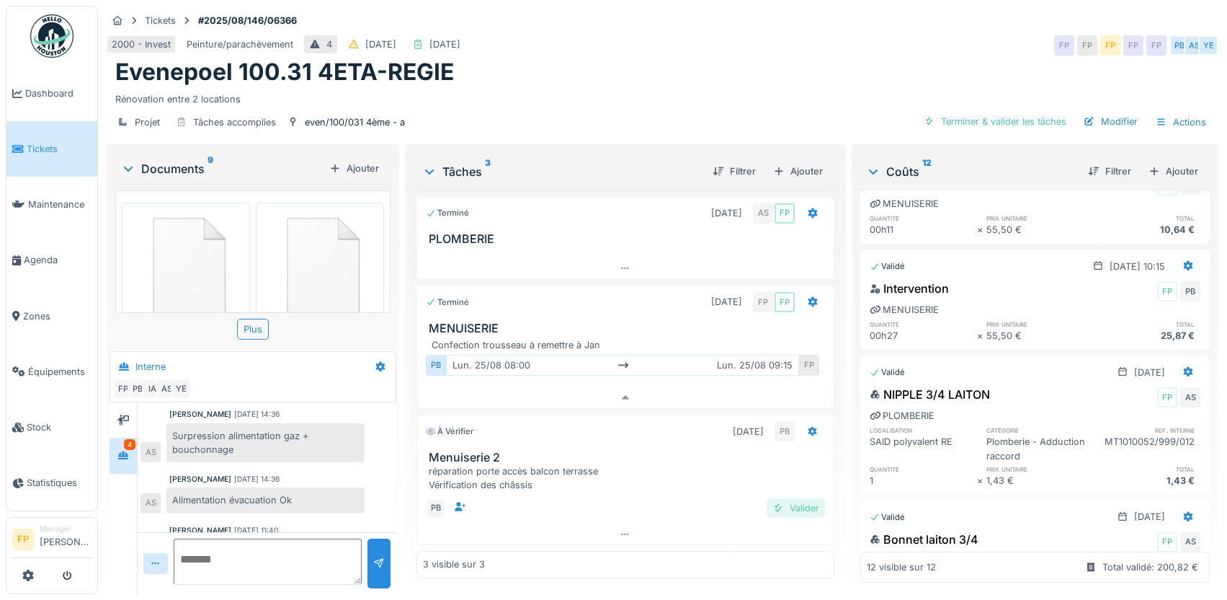
click at [793, 498] on div "Valider" at bounding box center [796, 507] width 58 height 19
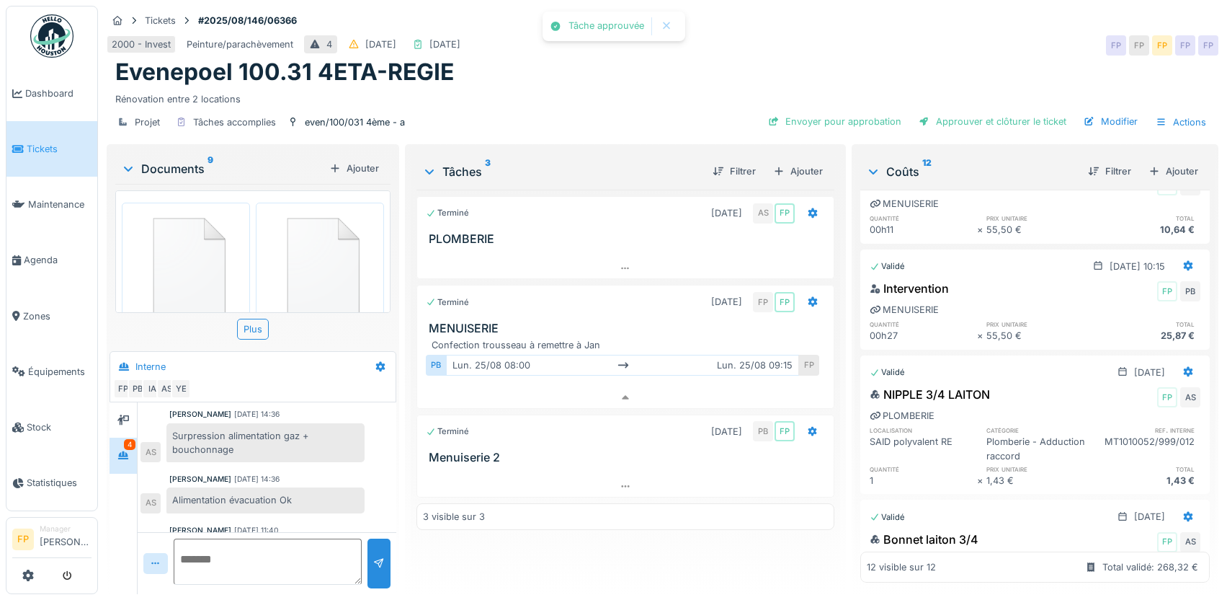
scroll to position [195, 0]
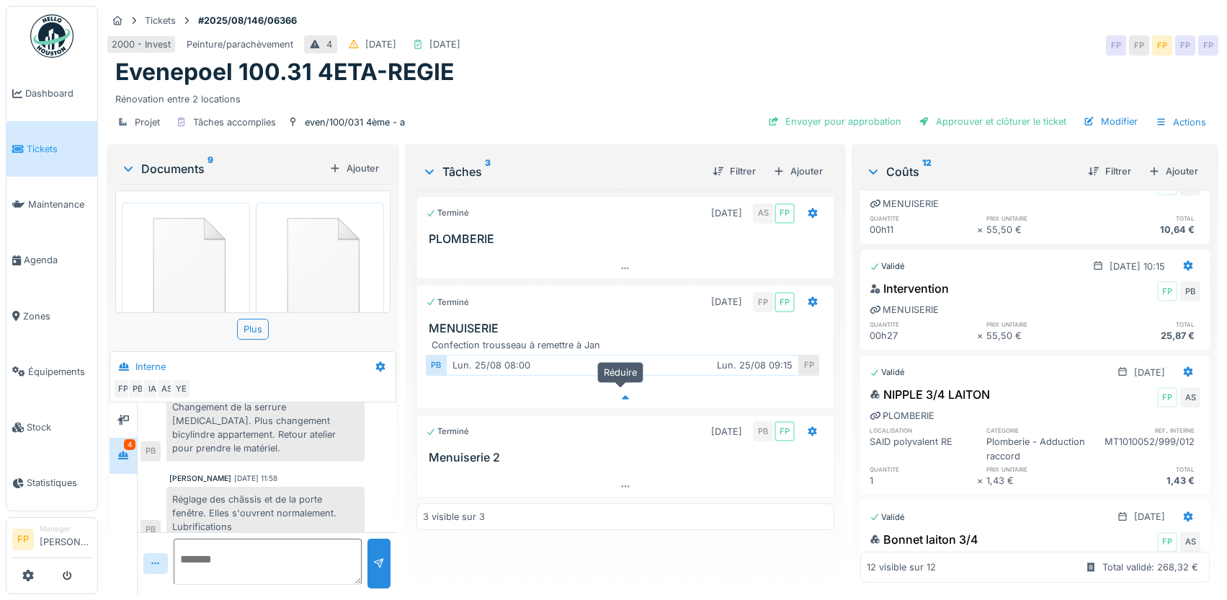
click at [622, 395] on icon at bounding box center [625, 397] width 7 height 4
